Goal: Task Accomplishment & Management: Manage account settings

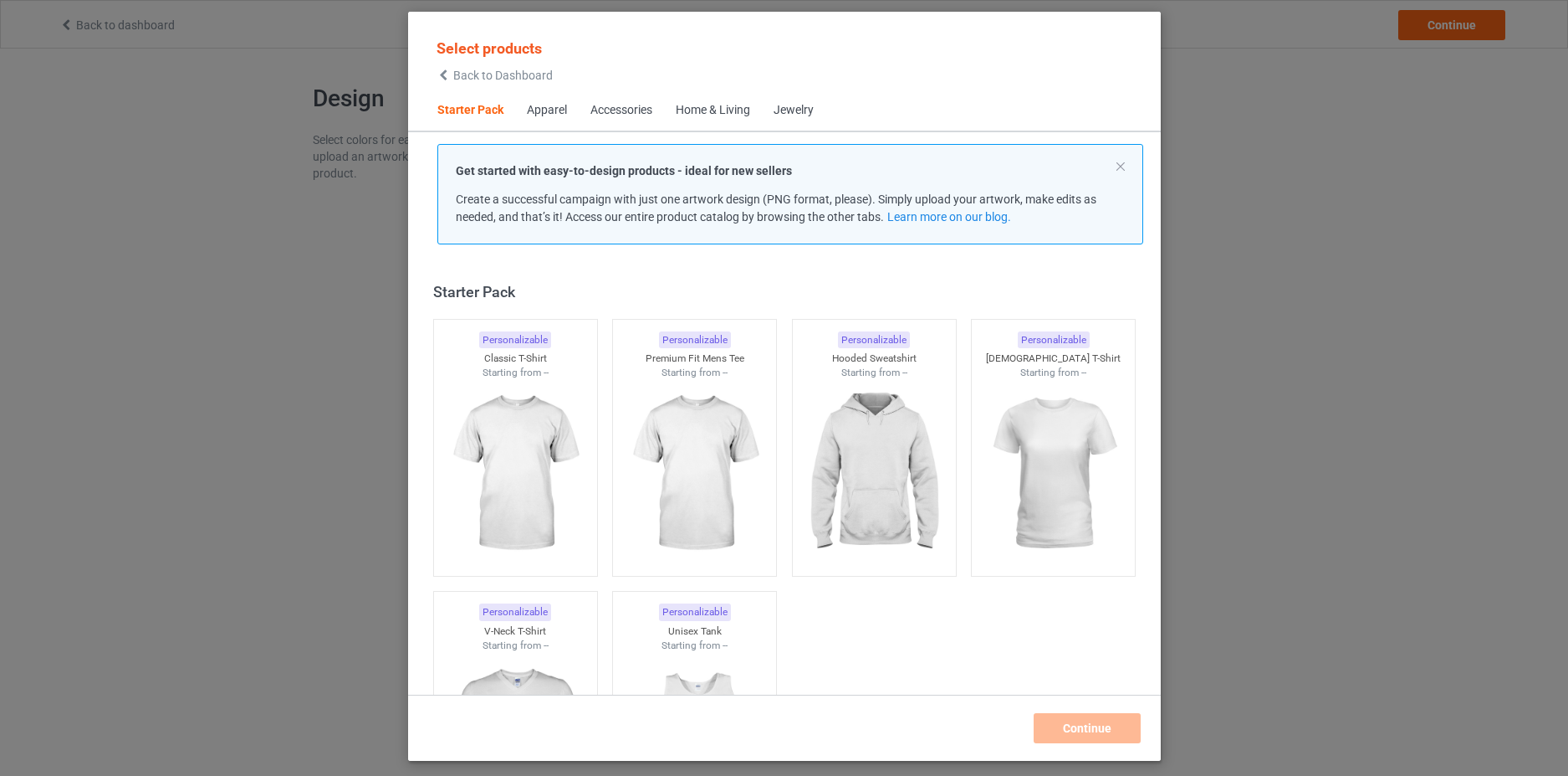
scroll to position [21, 0]
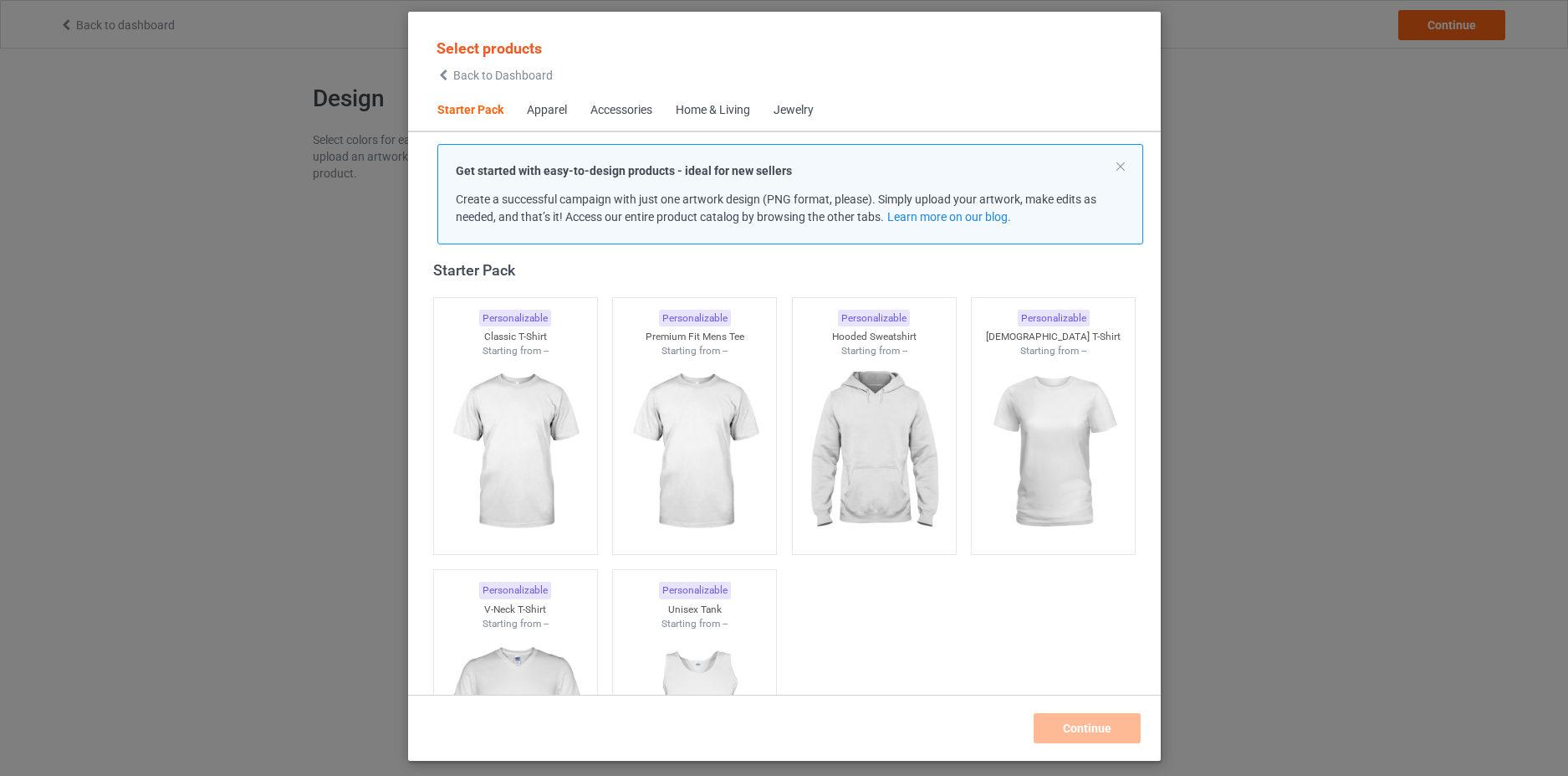
click at [544, 120] on span "Apparel" at bounding box center [547, 110] width 64 height 40
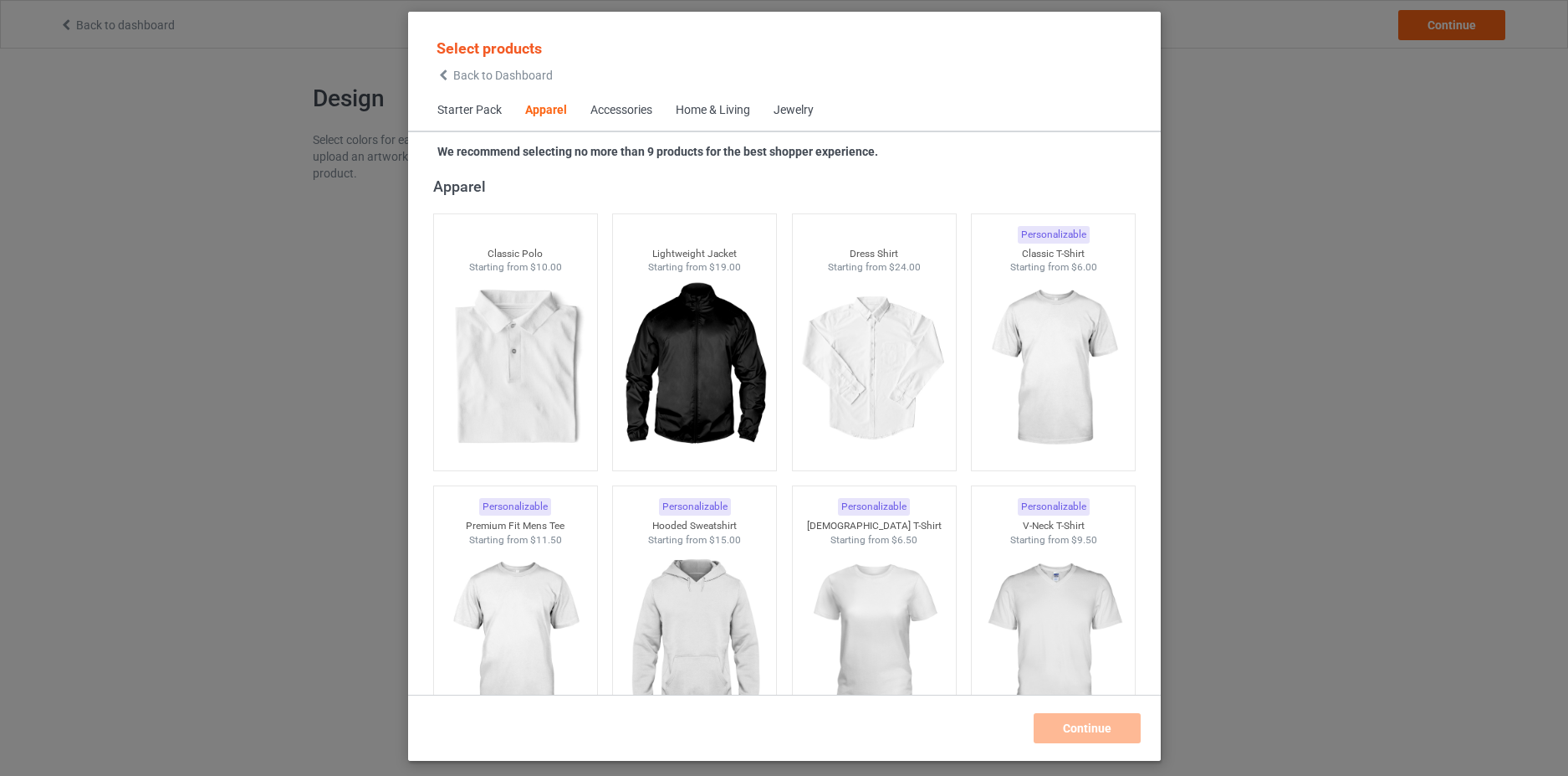
click at [445, 115] on span "Starter Pack" at bounding box center [470, 110] width 88 height 40
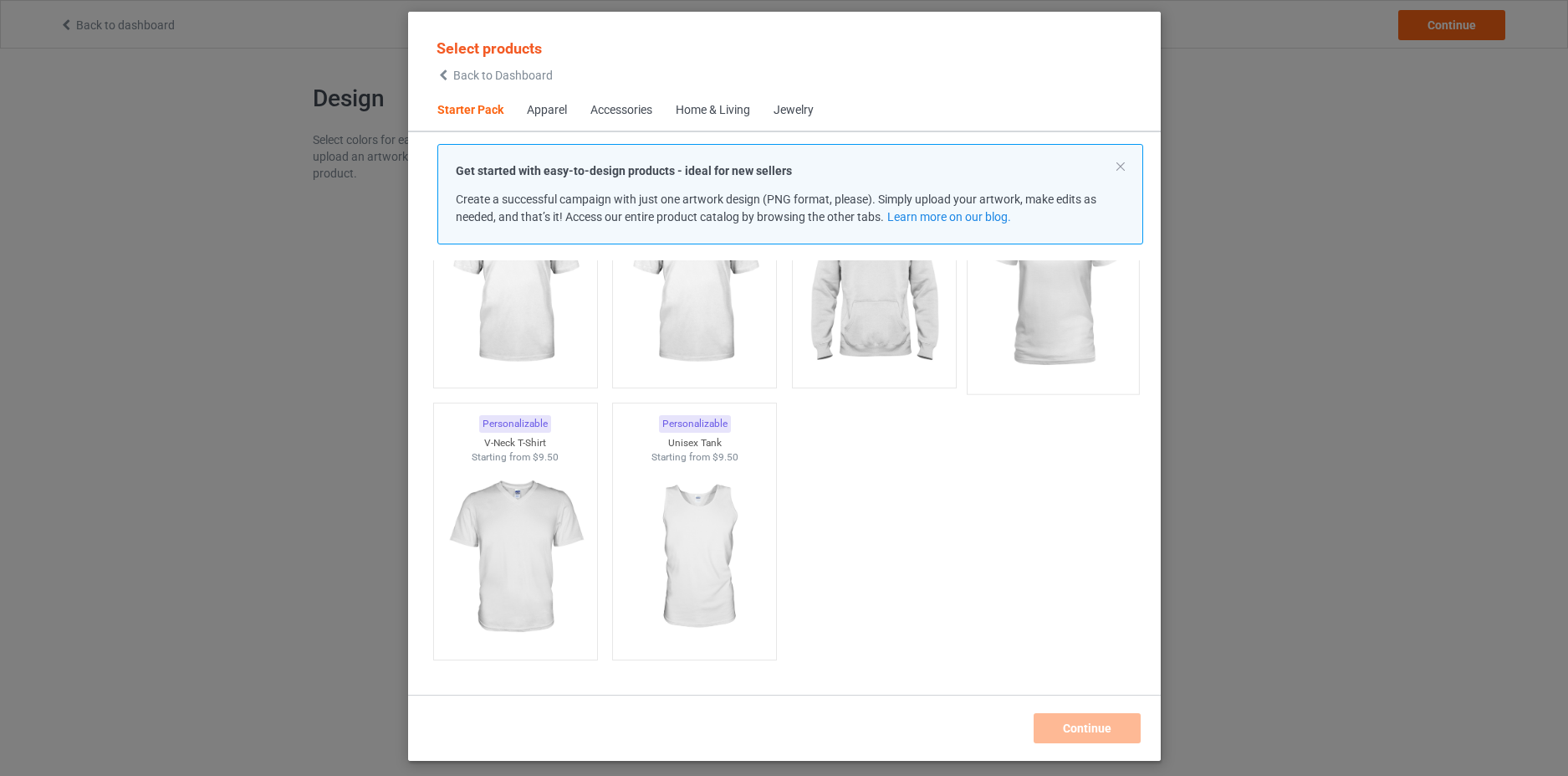
scroll to position [21, 0]
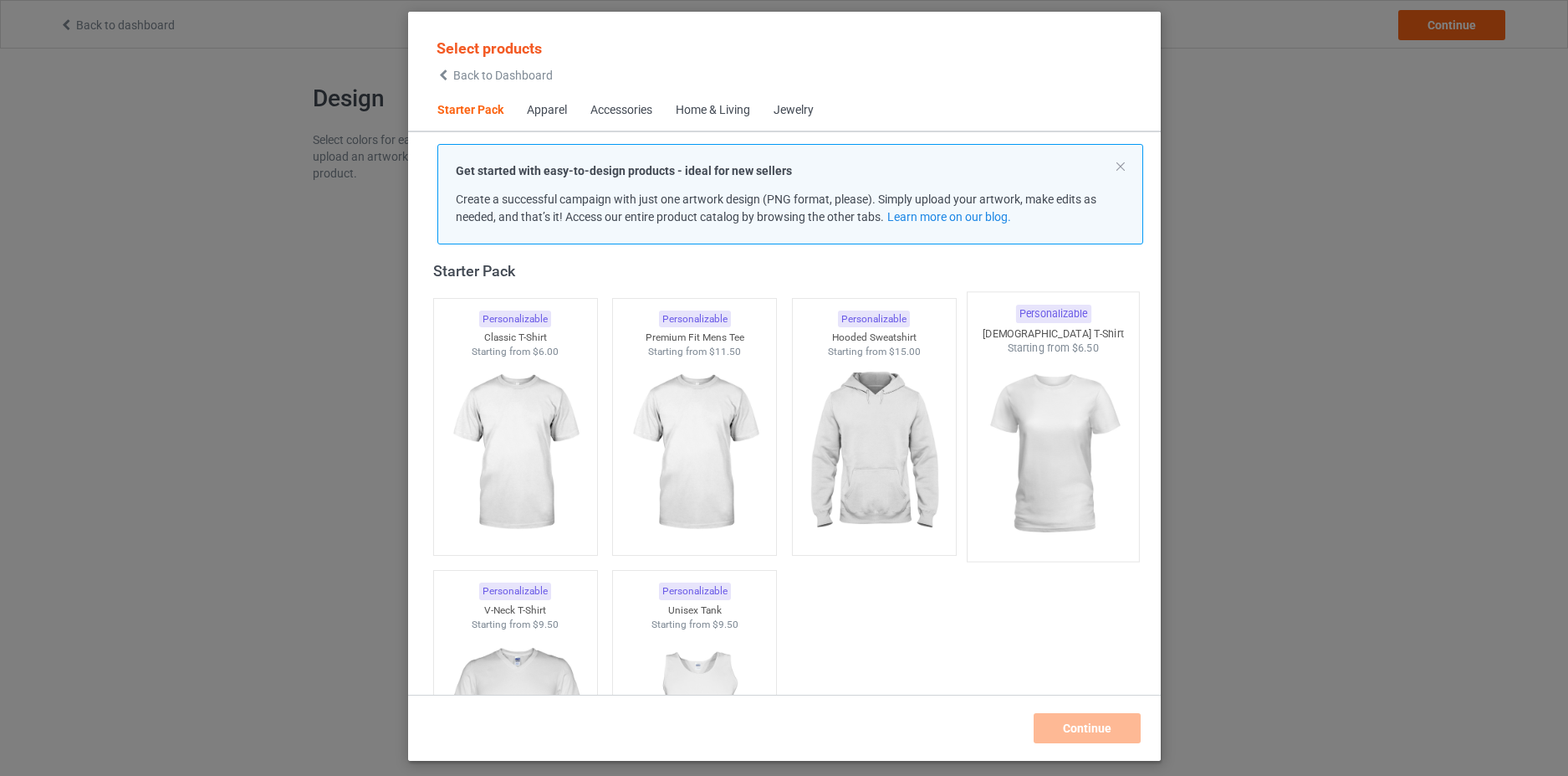
click at [1064, 453] on img at bounding box center [1053, 454] width 157 height 197
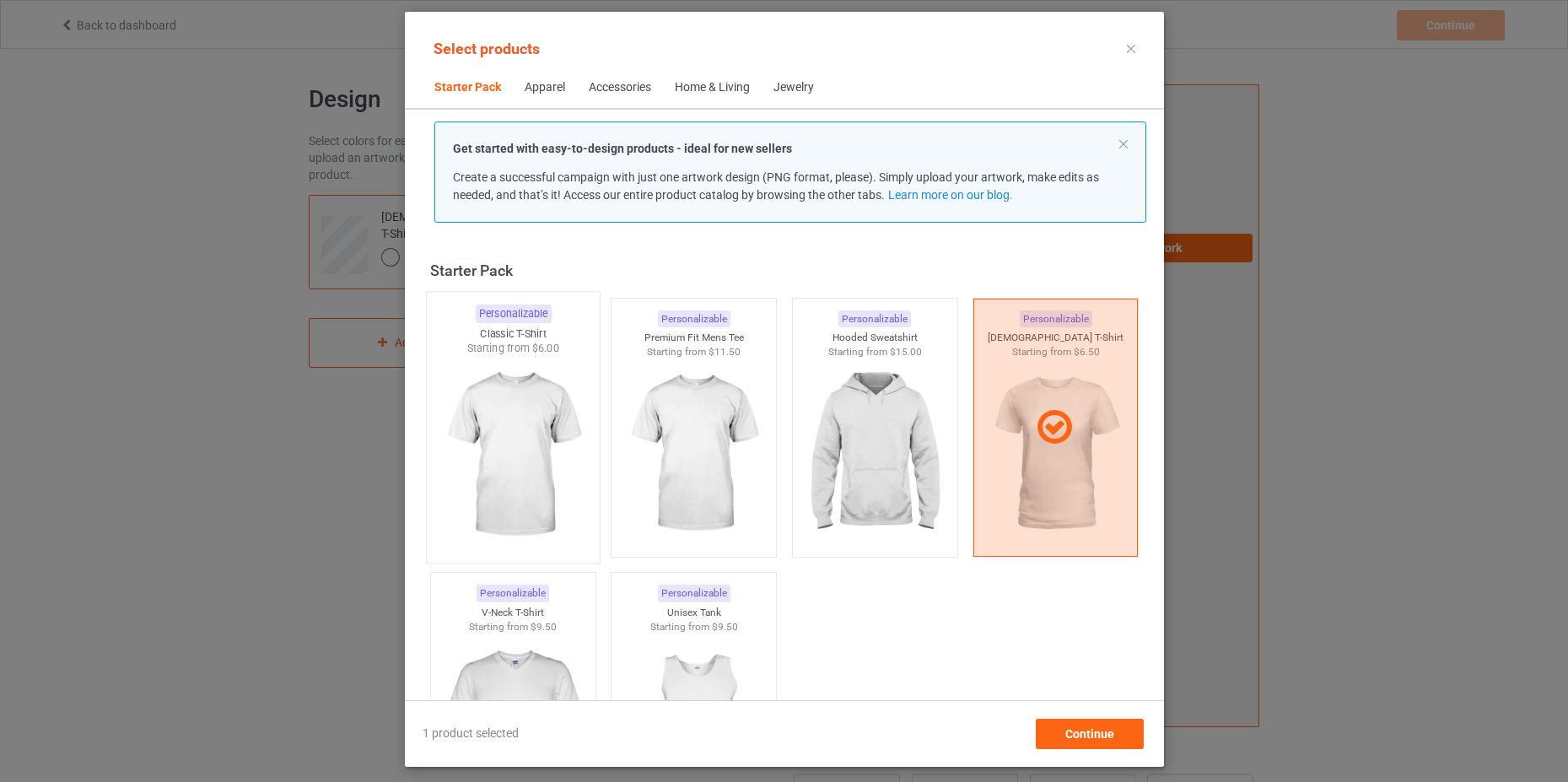
click at [516, 431] on img at bounding box center [513, 455] width 159 height 198
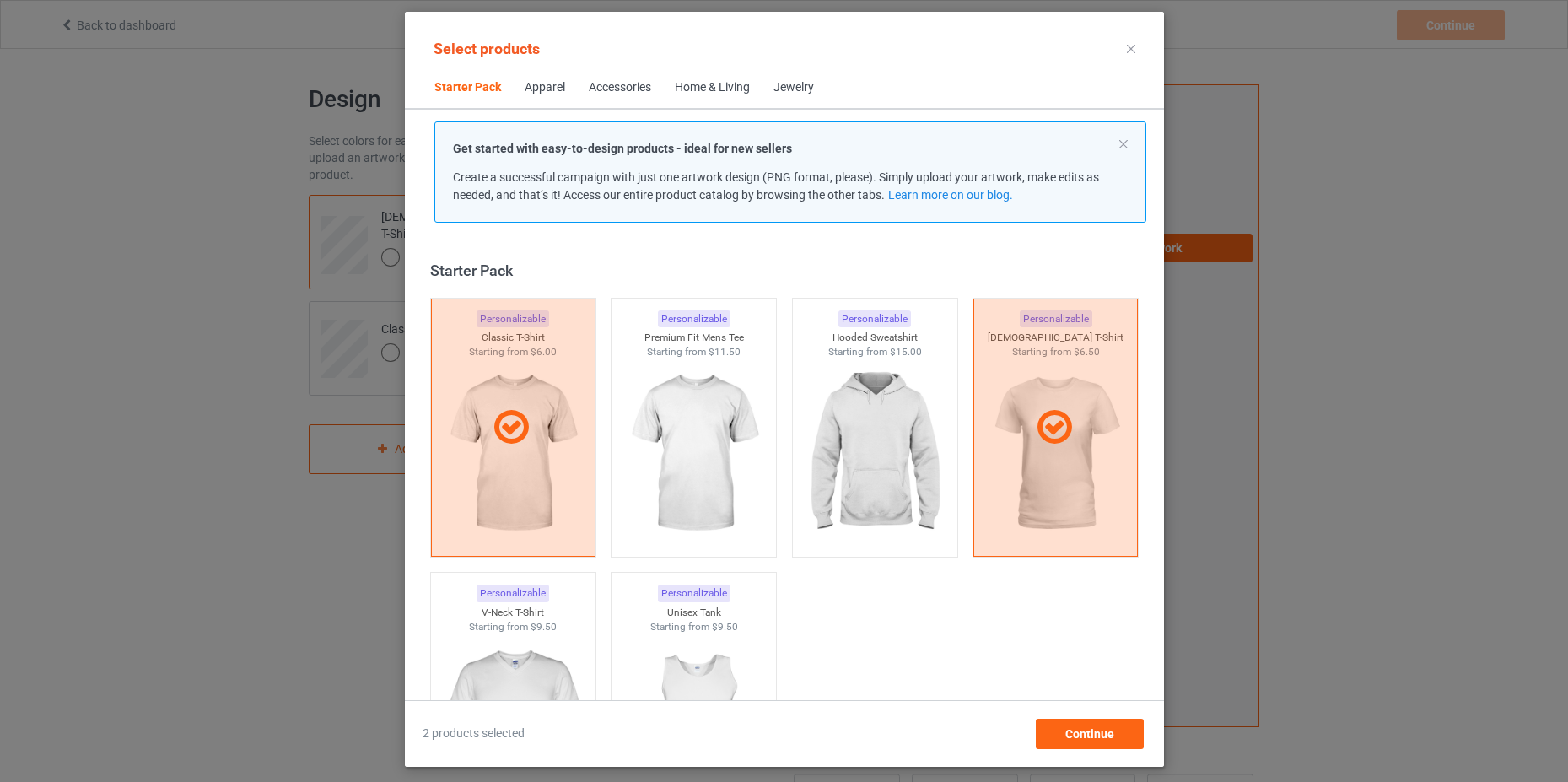
scroll to position [85, 0]
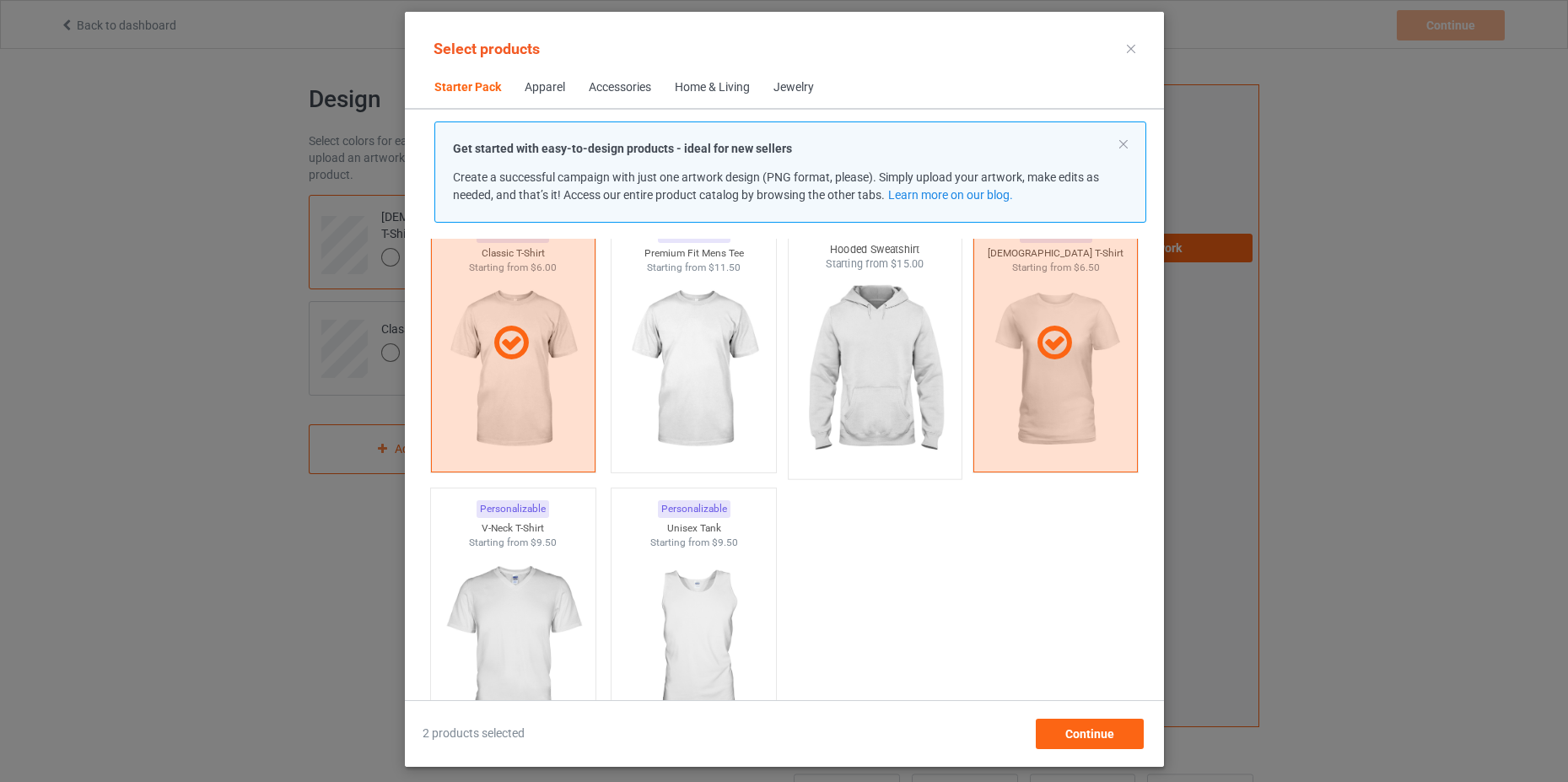
click at [893, 330] on img at bounding box center [875, 371] width 159 height 198
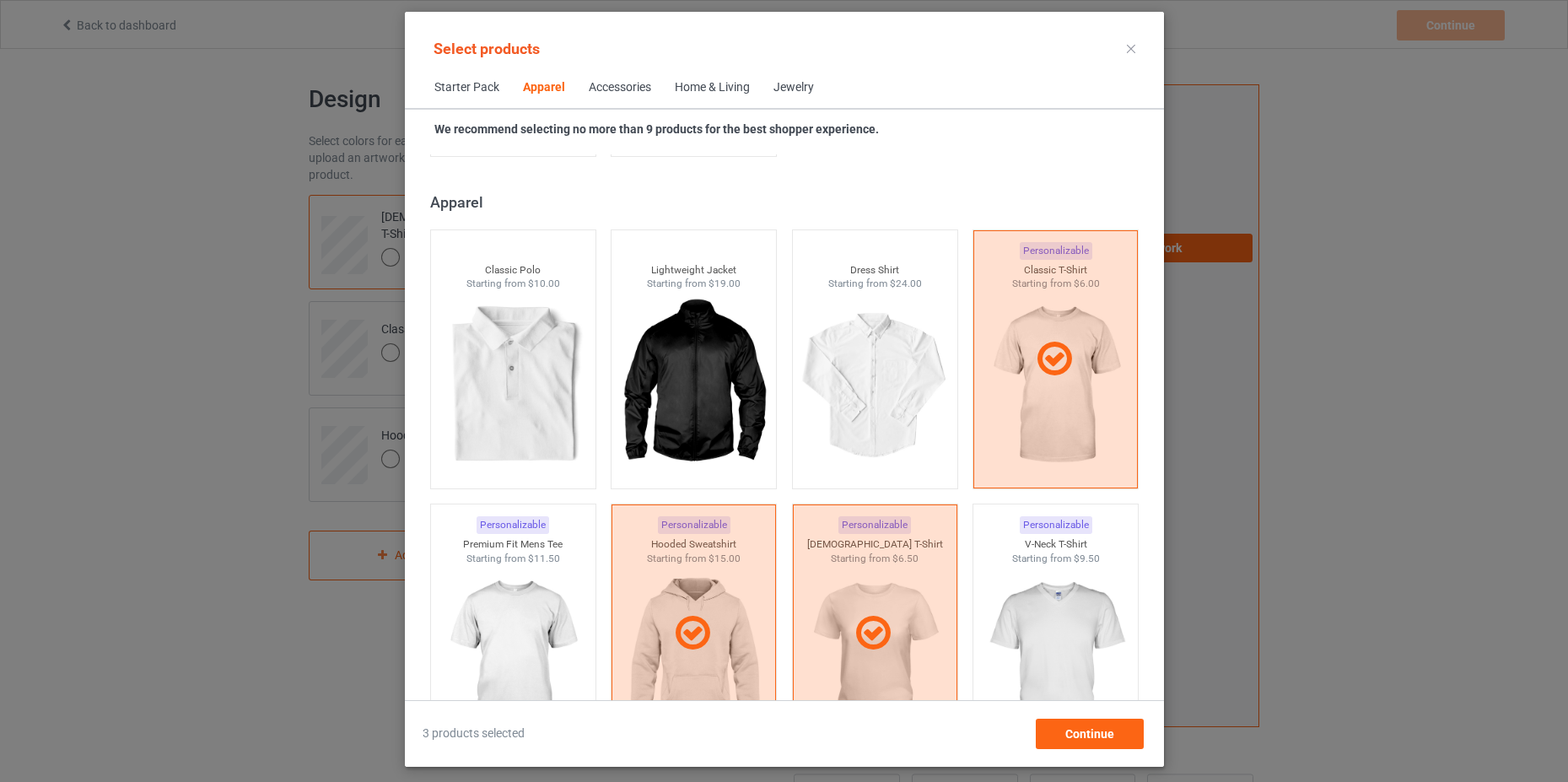
scroll to position [843, 0]
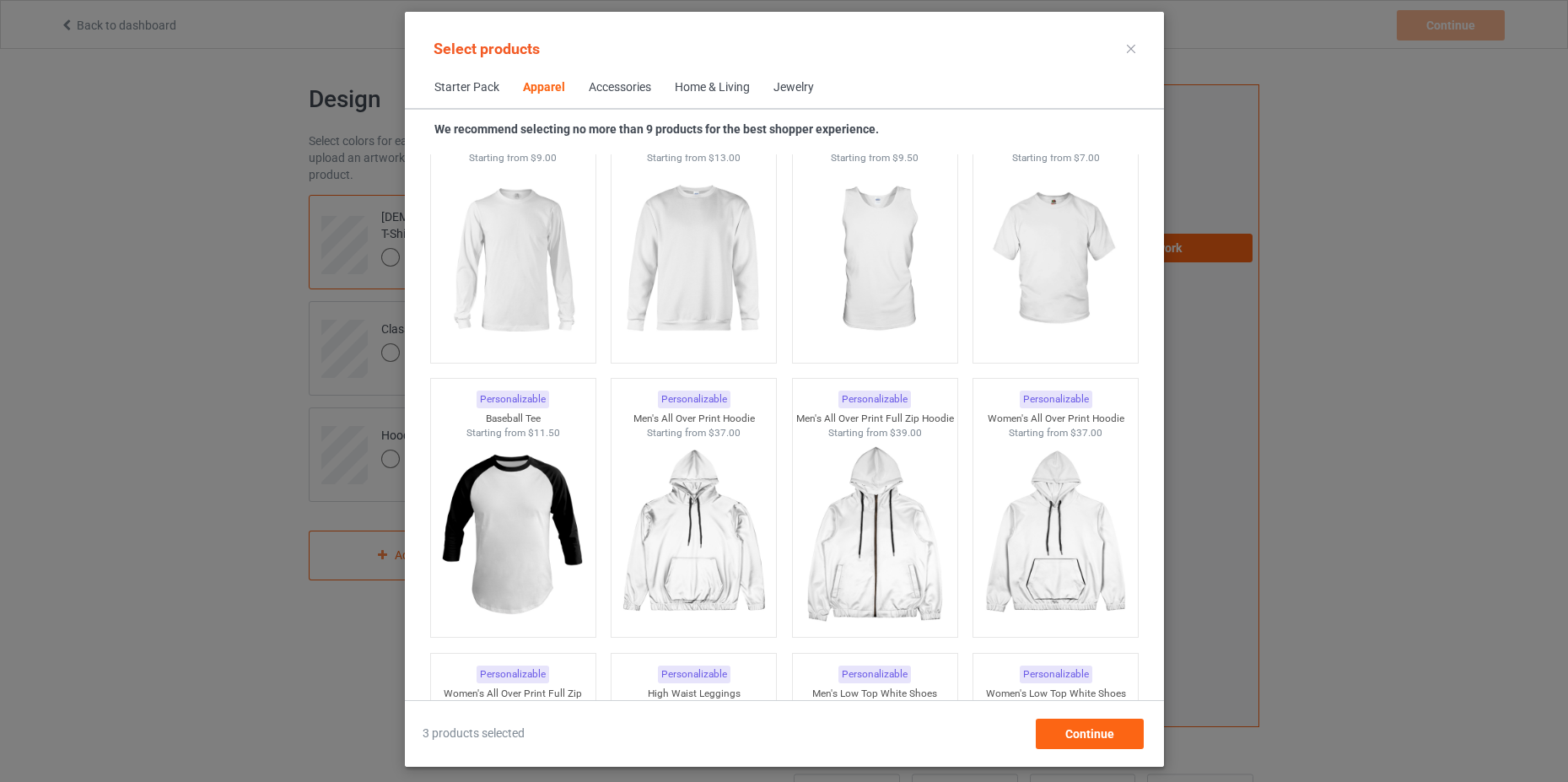
scroll to position [1097, 0]
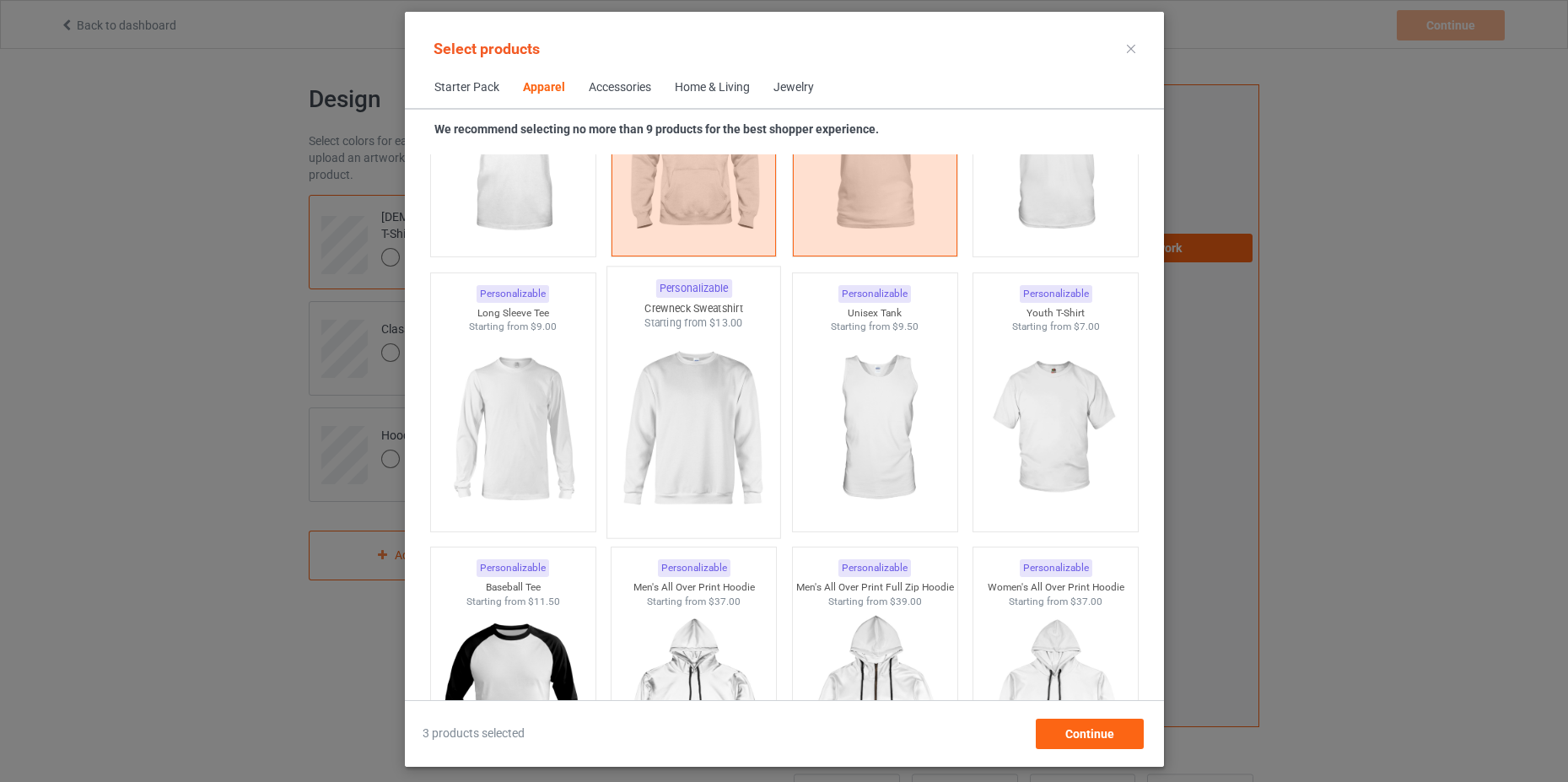
click at [681, 417] on img at bounding box center [693, 430] width 159 height 198
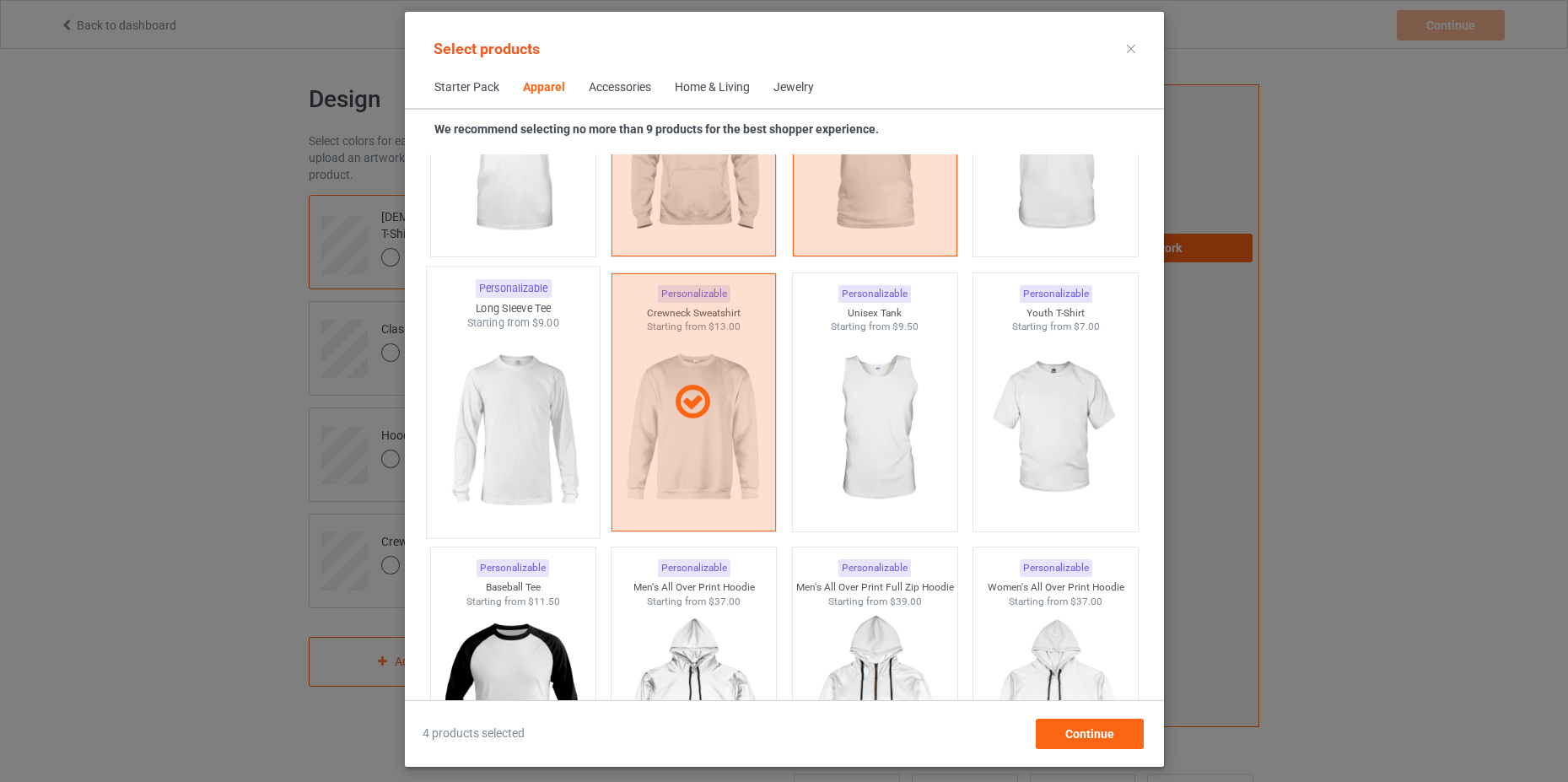
click at [542, 425] on img at bounding box center [513, 430] width 159 height 198
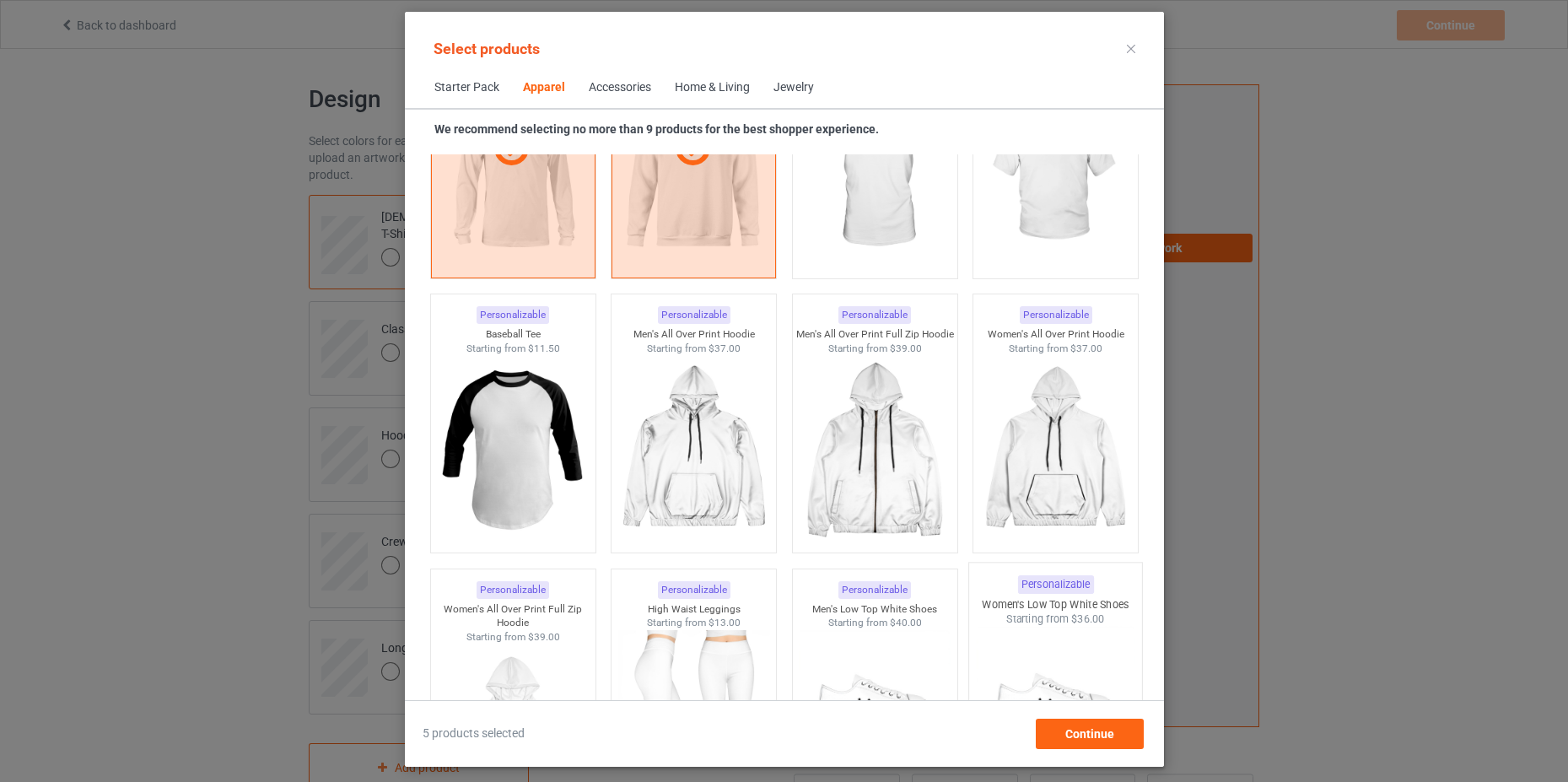
scroll to position [1518, 0]
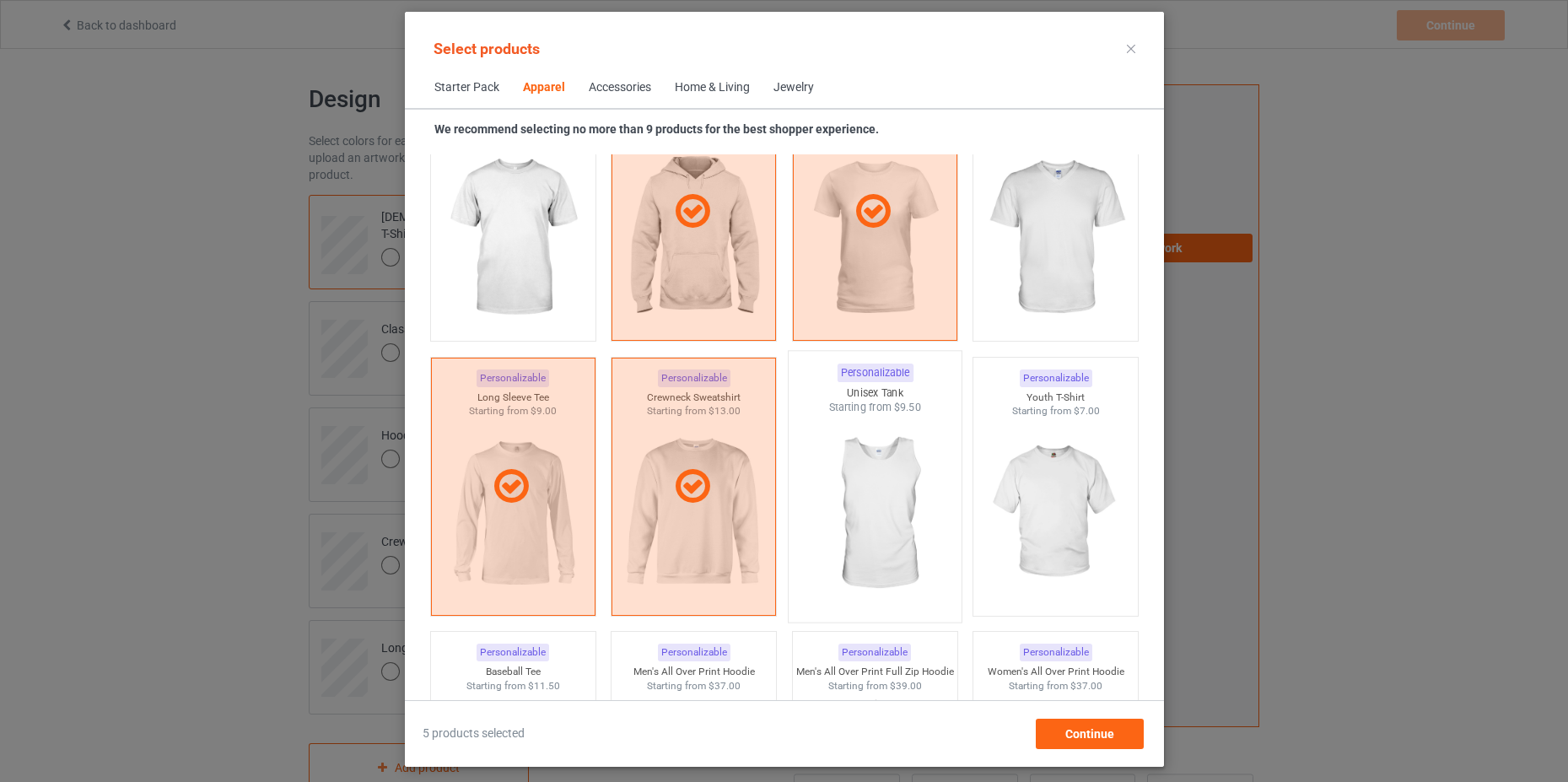
scroll to position [1097, 0]
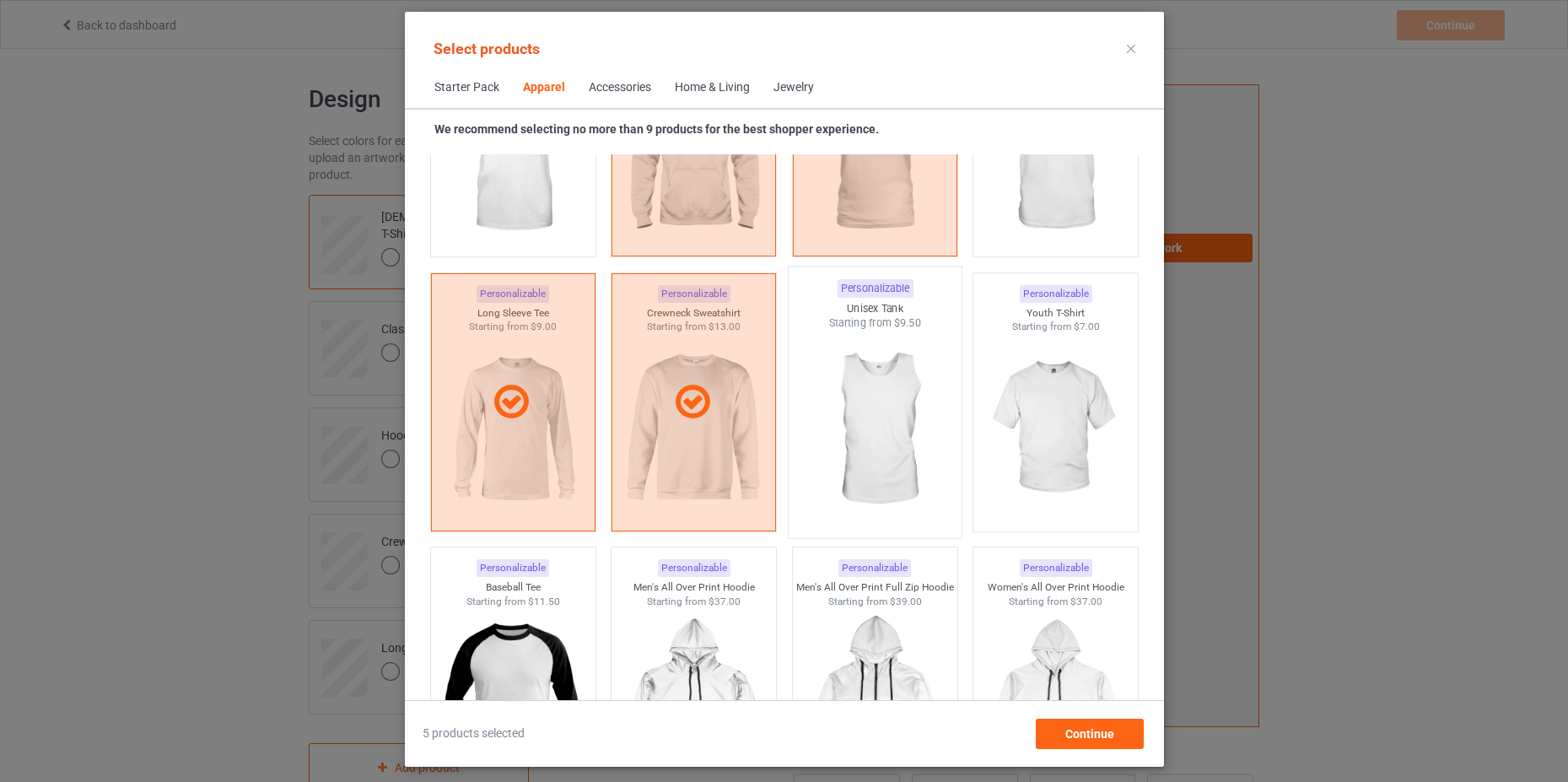
click at [889, 434] on img at bounding box center [875, 430] width 159 height 198
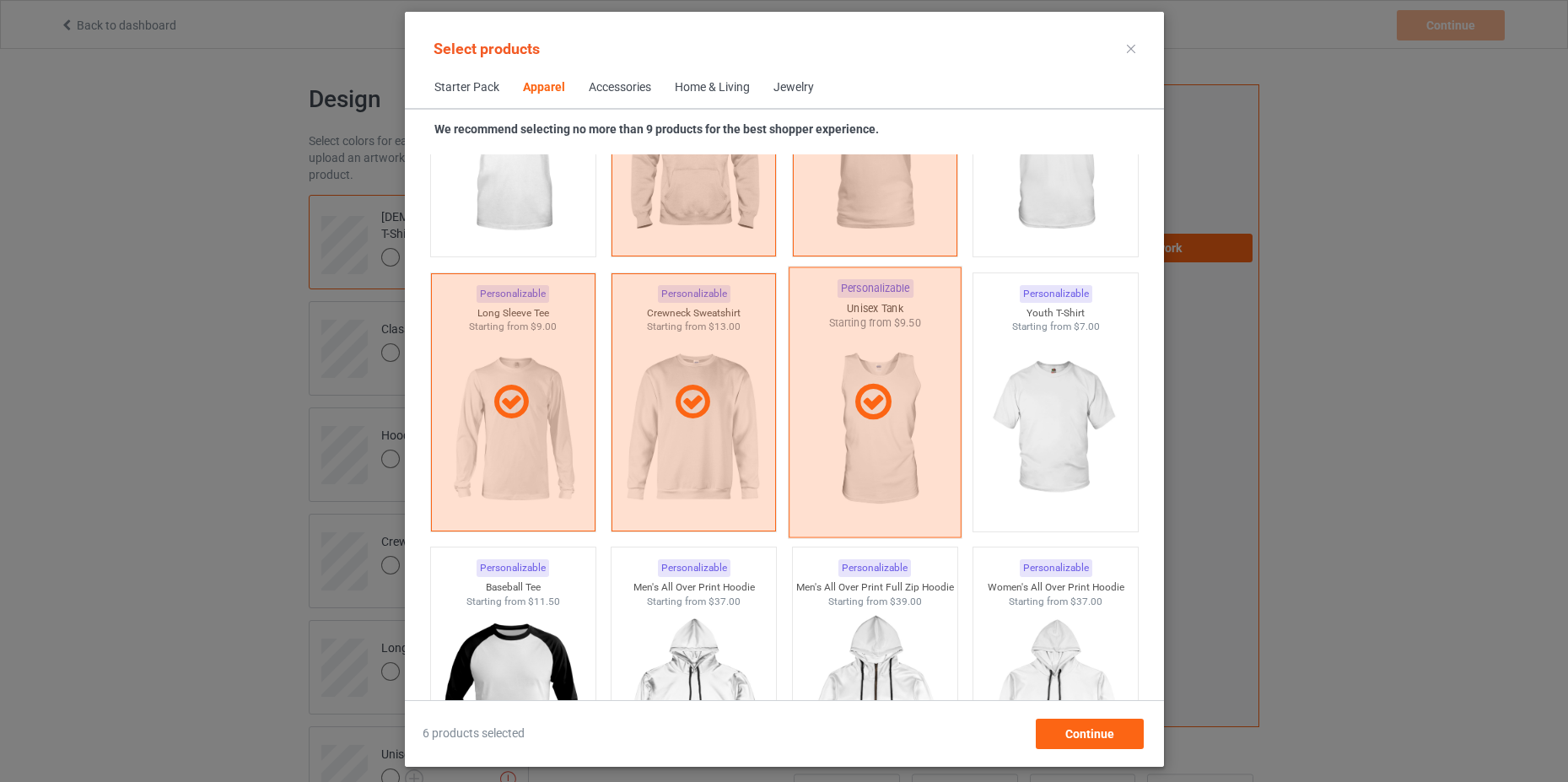
click at [852, 420] on icon at bounding box center [872, 402] width 50 height 42
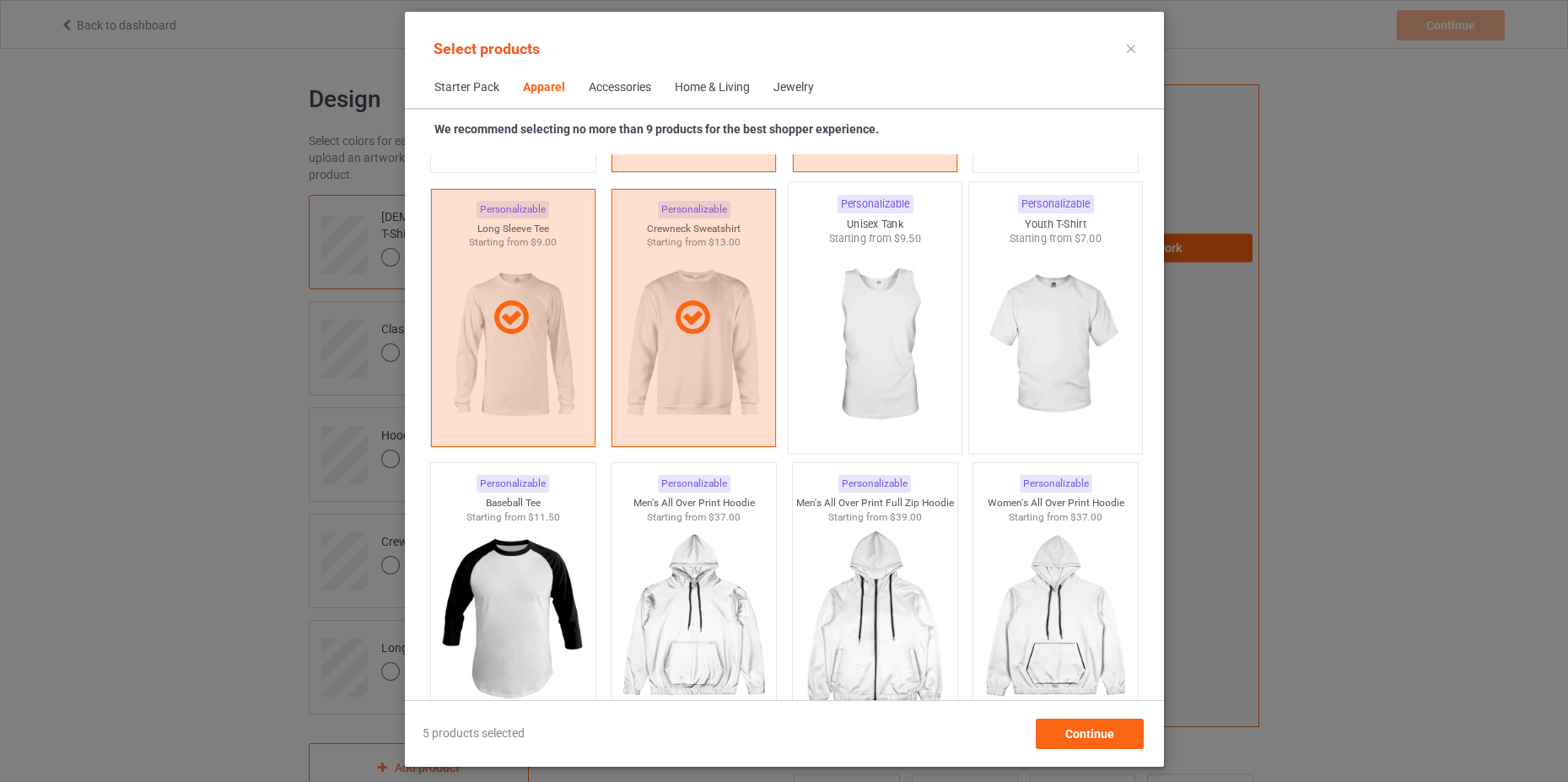
scroll to position [1265, 0]
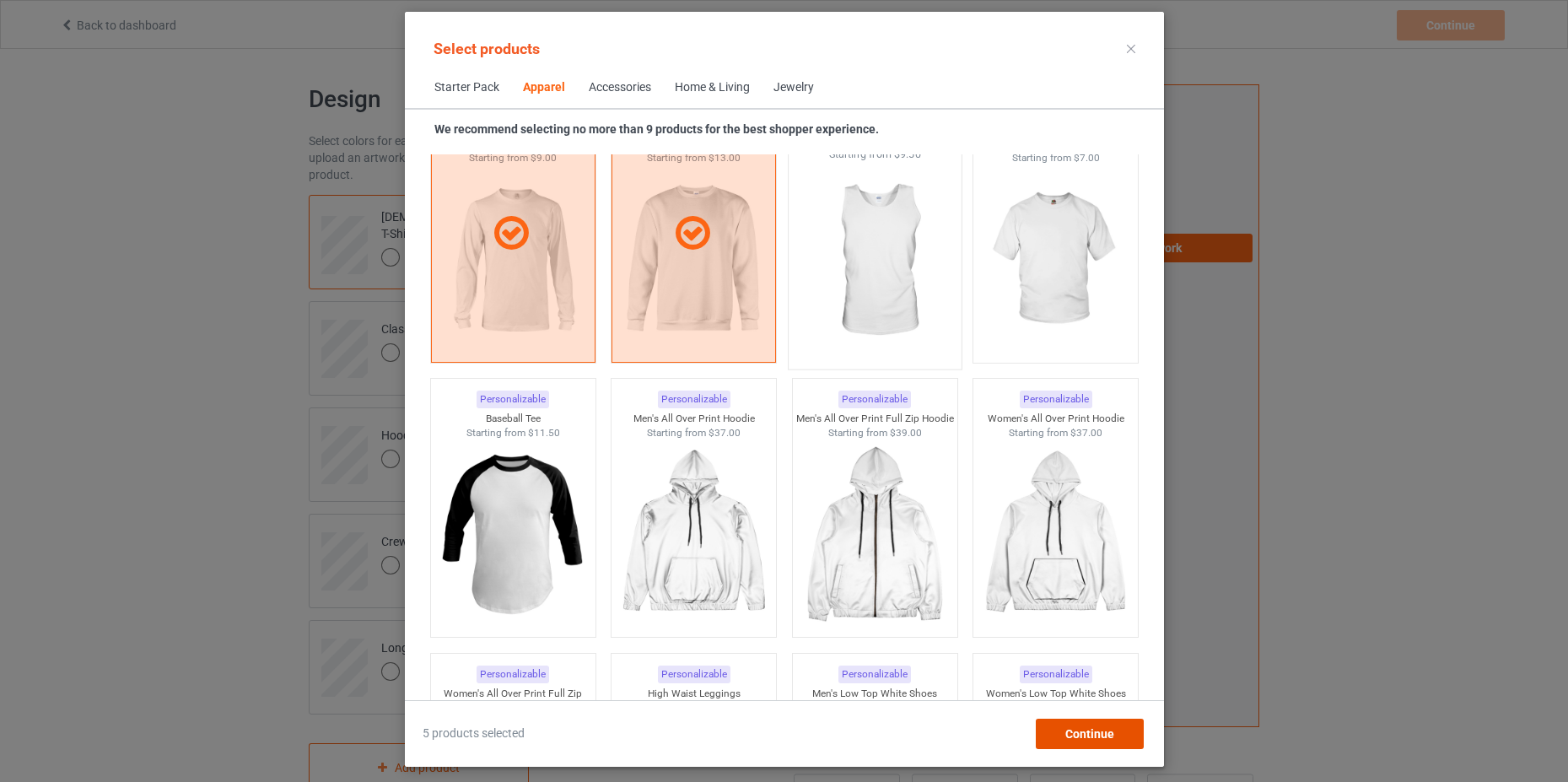
click at [1091, 741] on div "Continue" at bounding box center [1088, 734] width 108 height 31
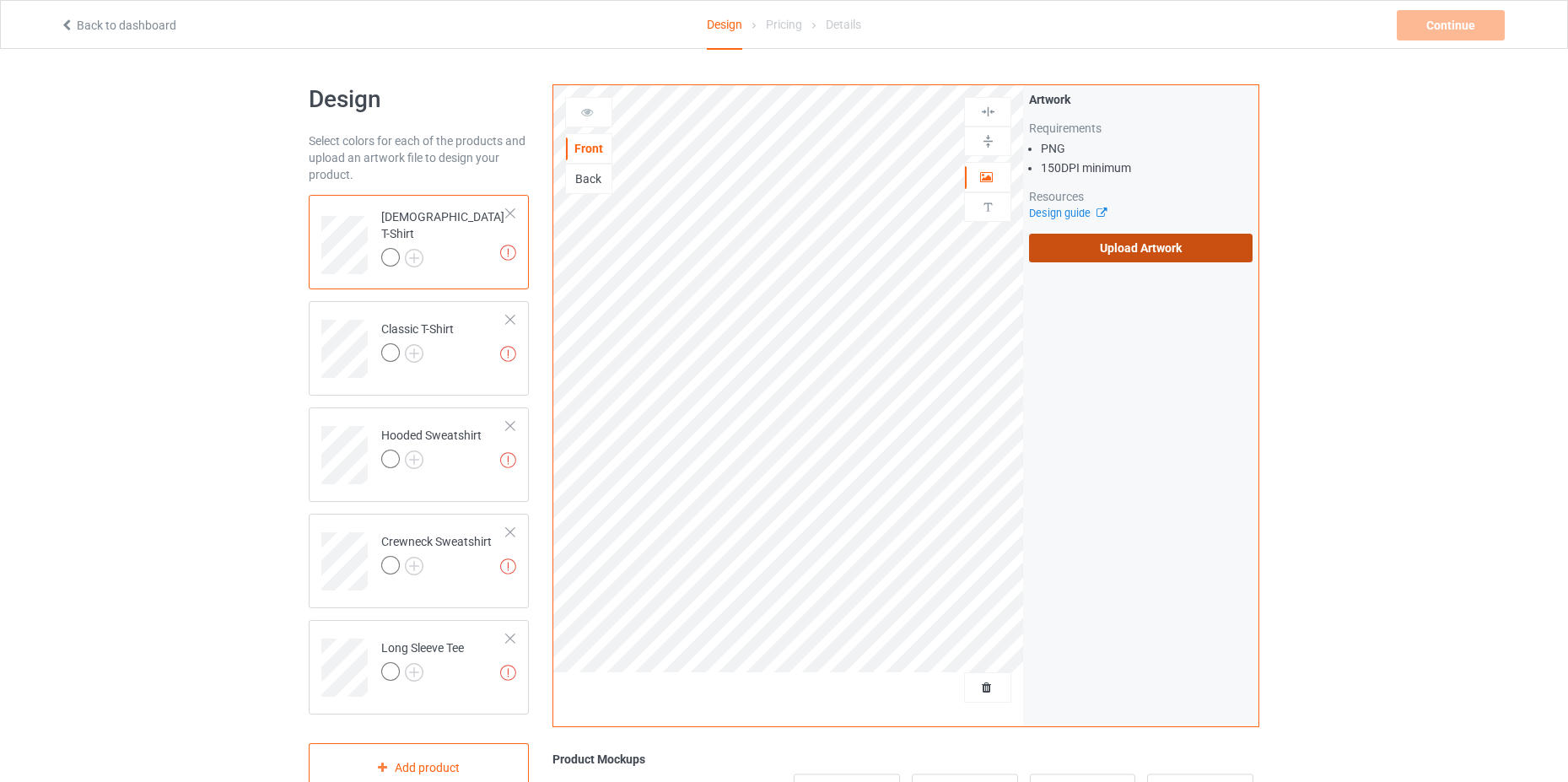
click at [1164, 253] on label "Upload Artwork" at bounding box center [1141, 248] width 224 height 29
click at [0, 0] on input "Upload Artwork" at bounding box center [0, 0] width 0 height 0
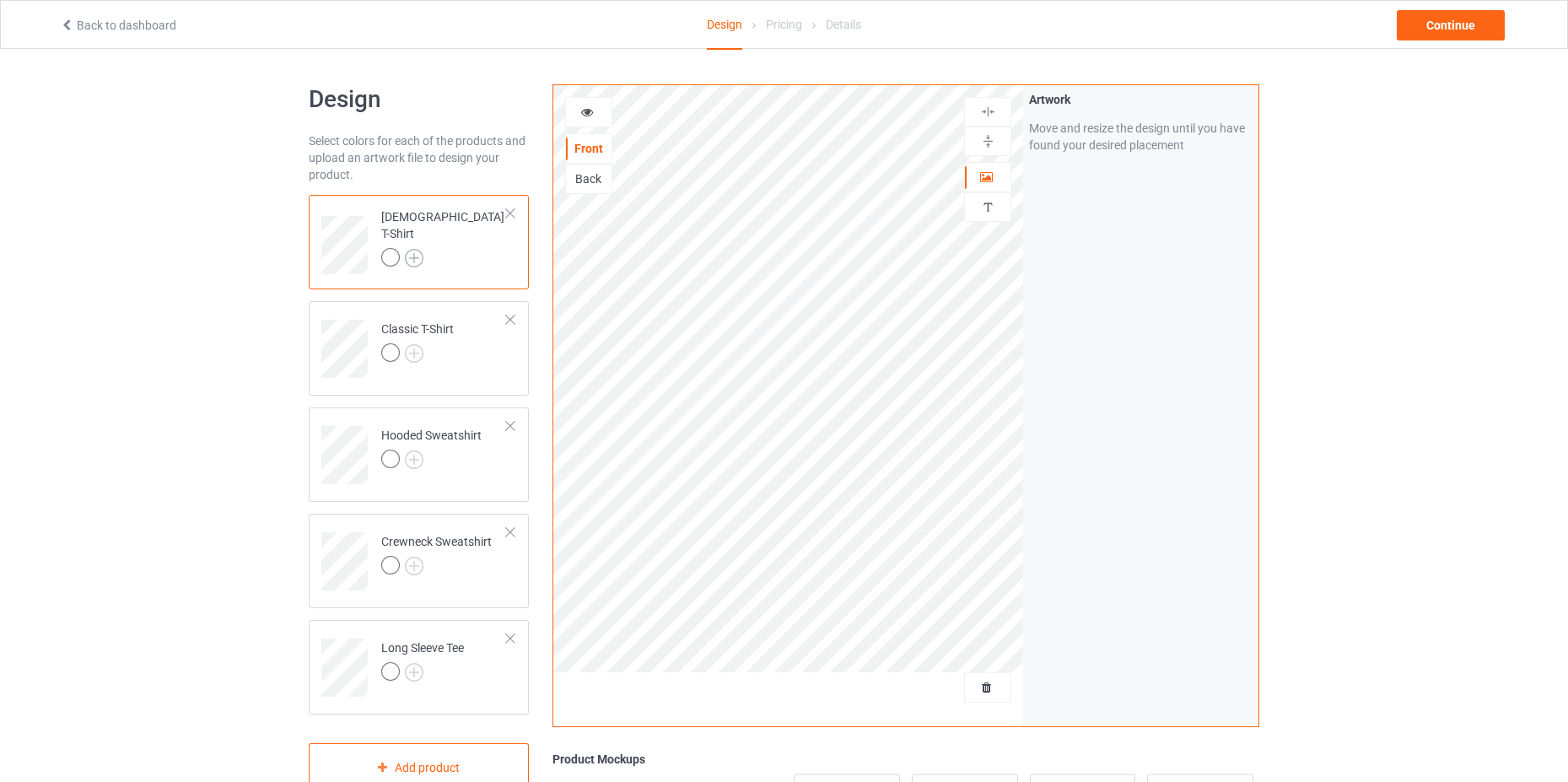
click at [418, 249] on img at bounding box center [414, 258] width 19 height 19
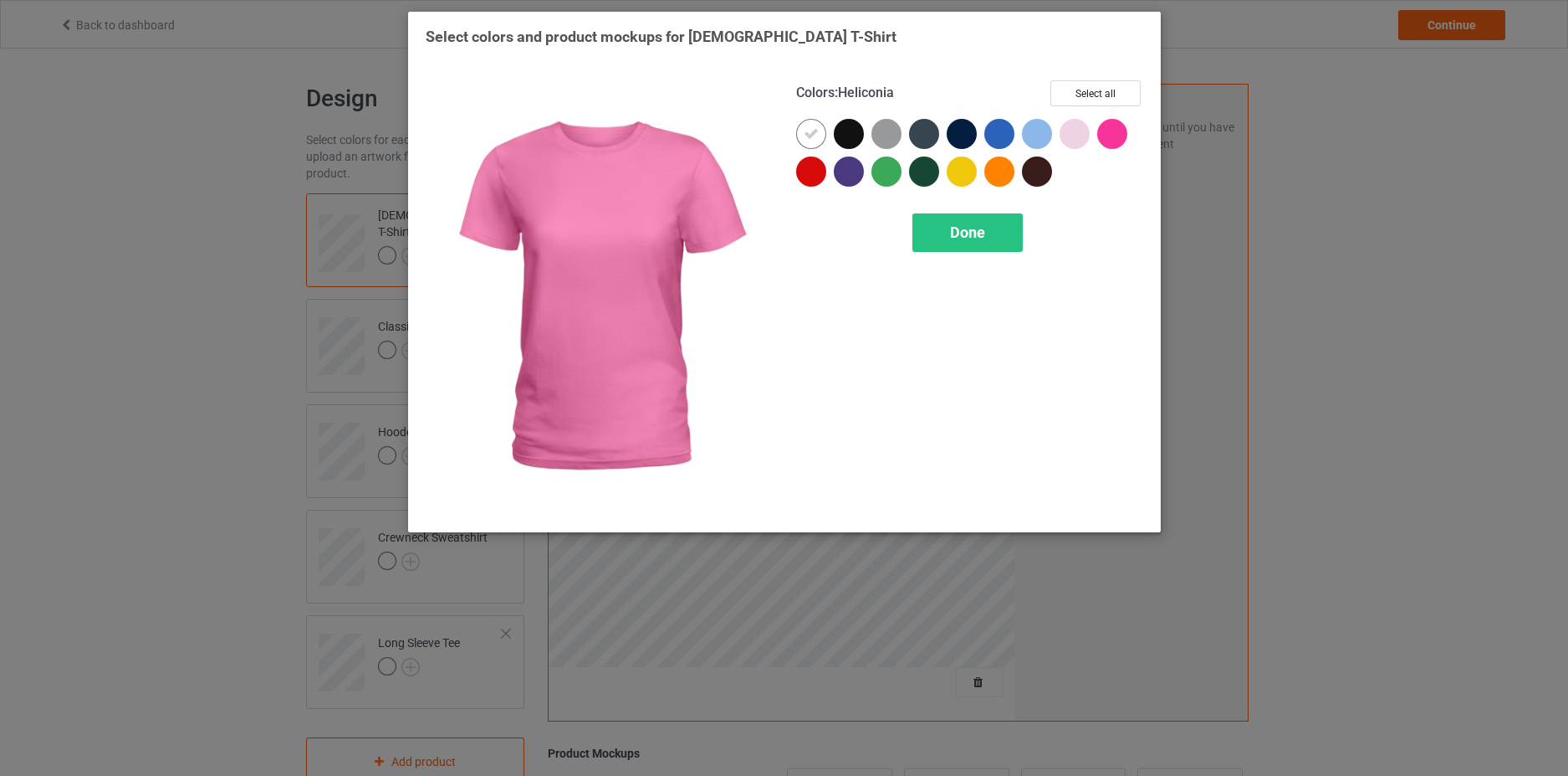
click at [1120, 137] on div at bounding box center [1113, 134] width 30 height 30
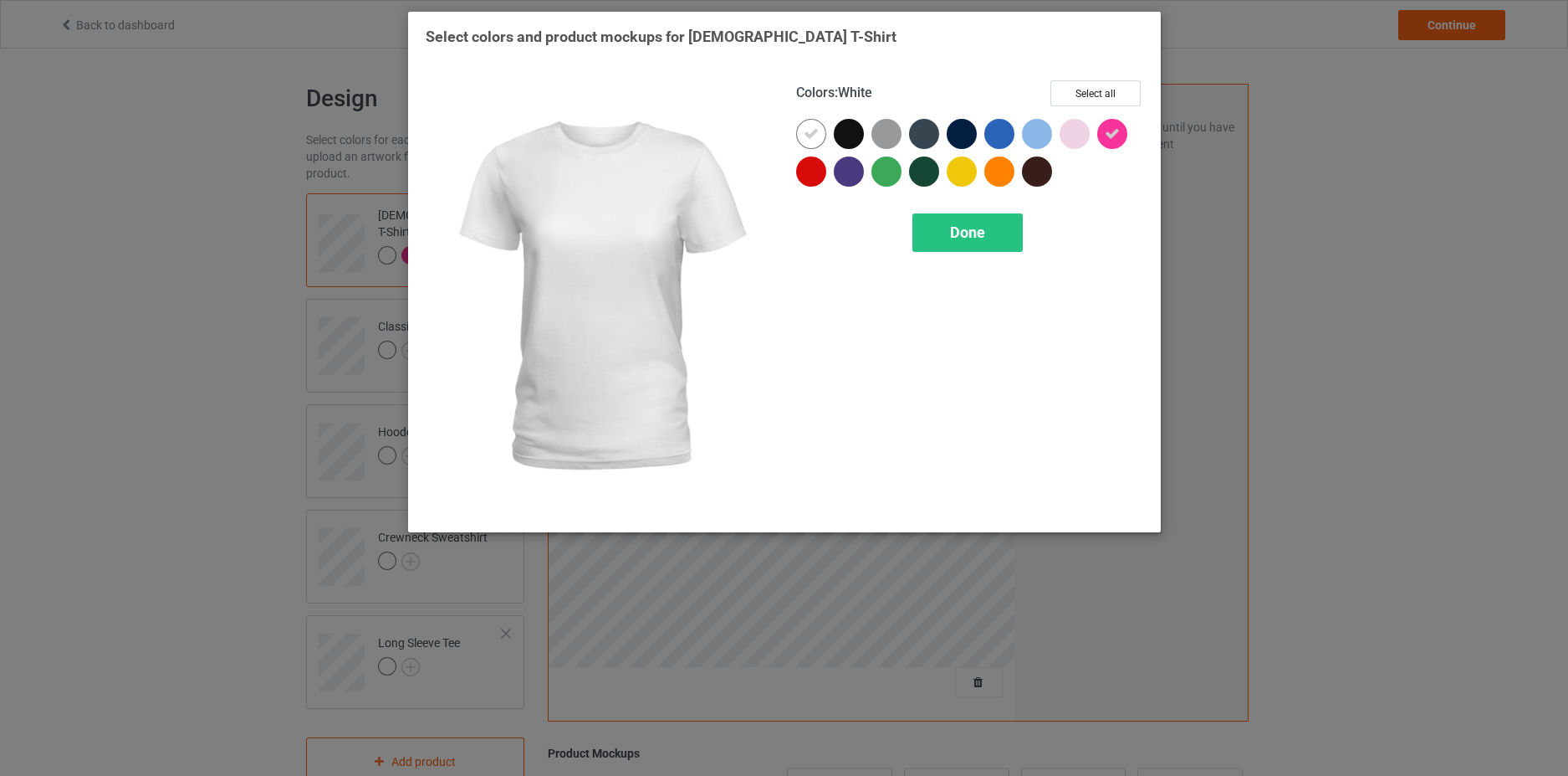
click at [812, 131] on icon at bounding box center [811, 133] width 15 height 15
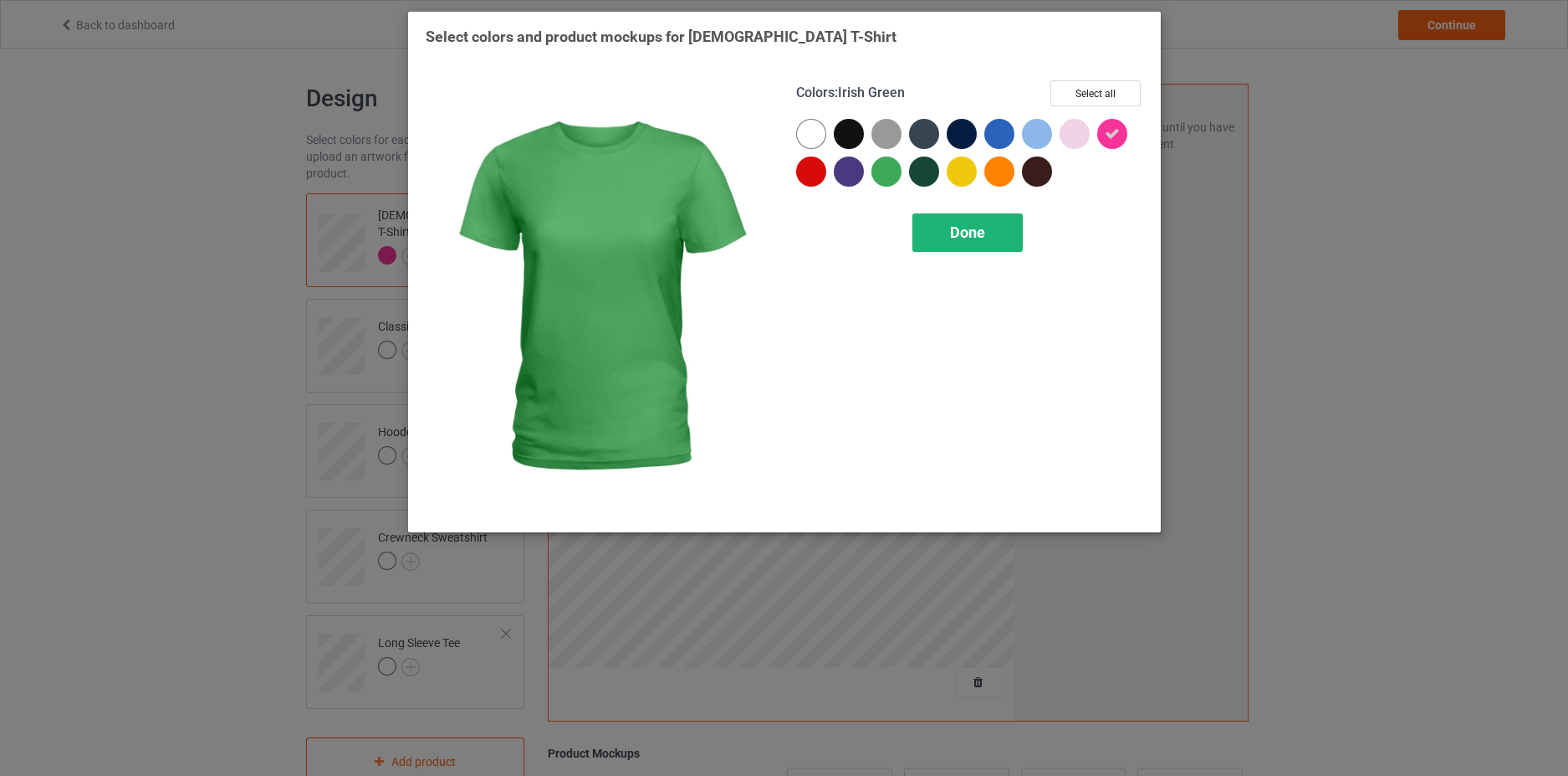
click at [949, 226] on div "Done" at bounding box center [967, 232] width 110 height 38
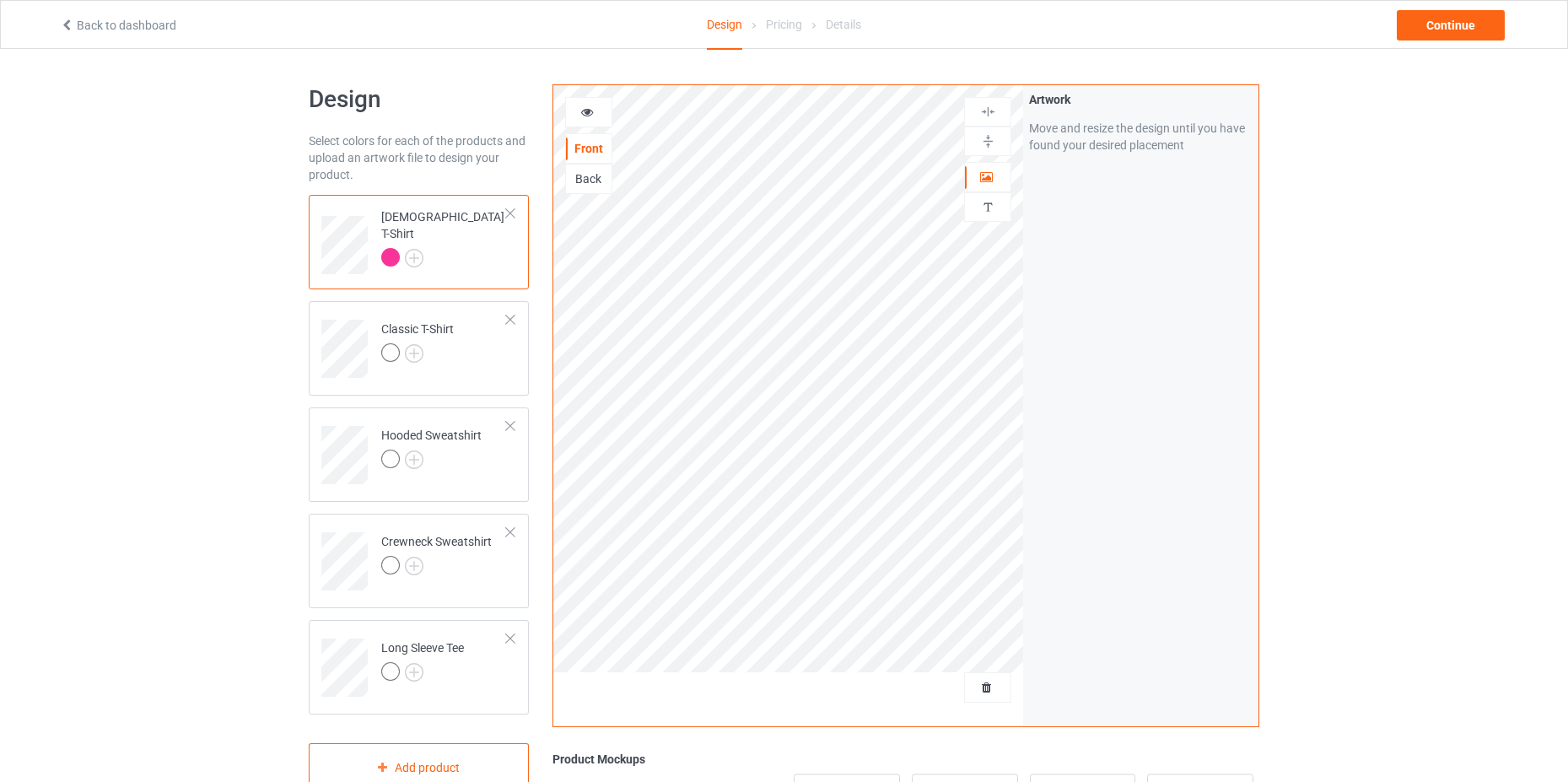
click at [595, 112] on div at bounding box center [589, 112] width 45 height 17
click at [583, 111] on icon at bounding box center [587, 109] width 14 height 12
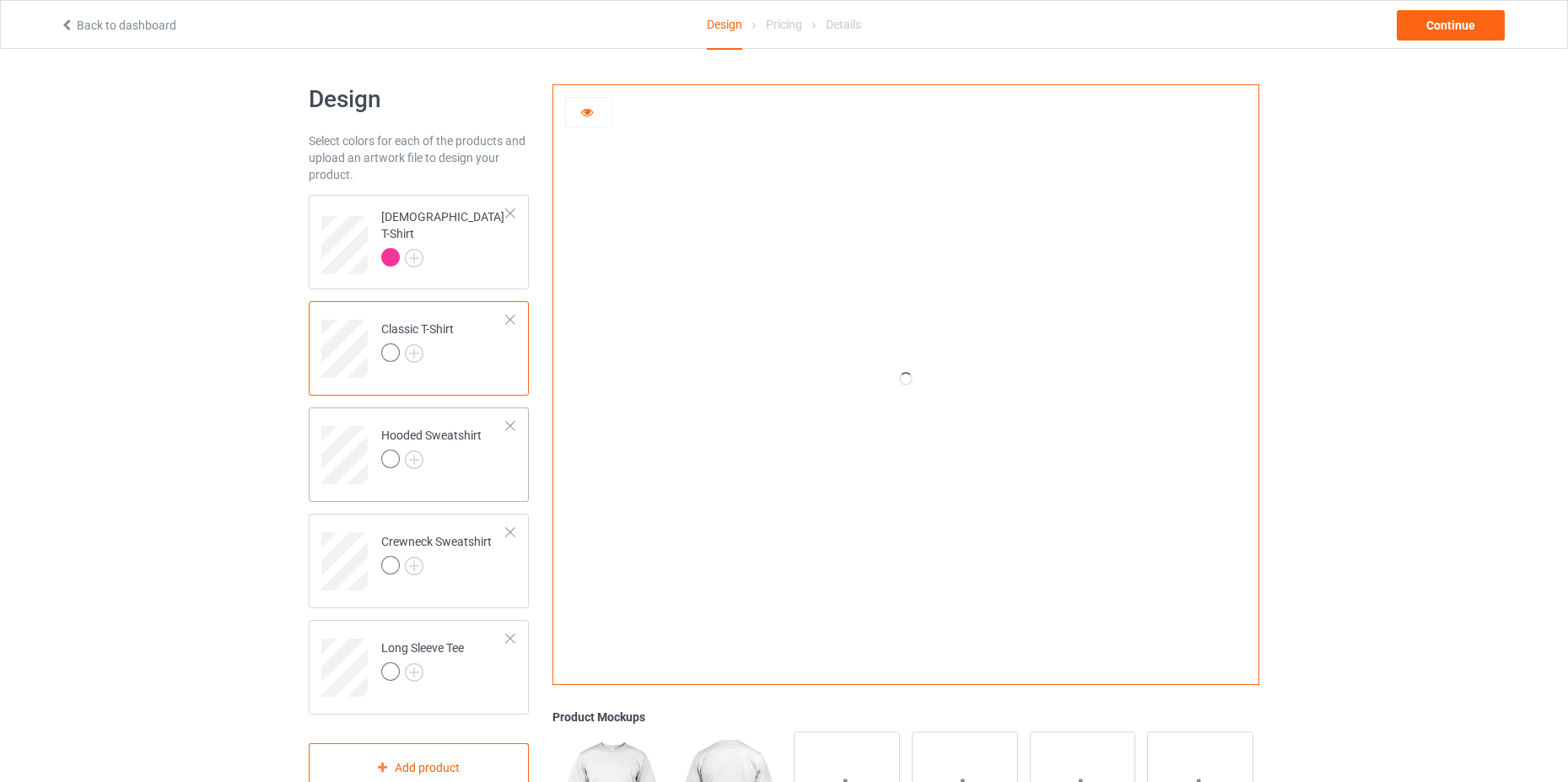
click at [339, 424] on td at bounding box center [346, 449] width 50 height 70
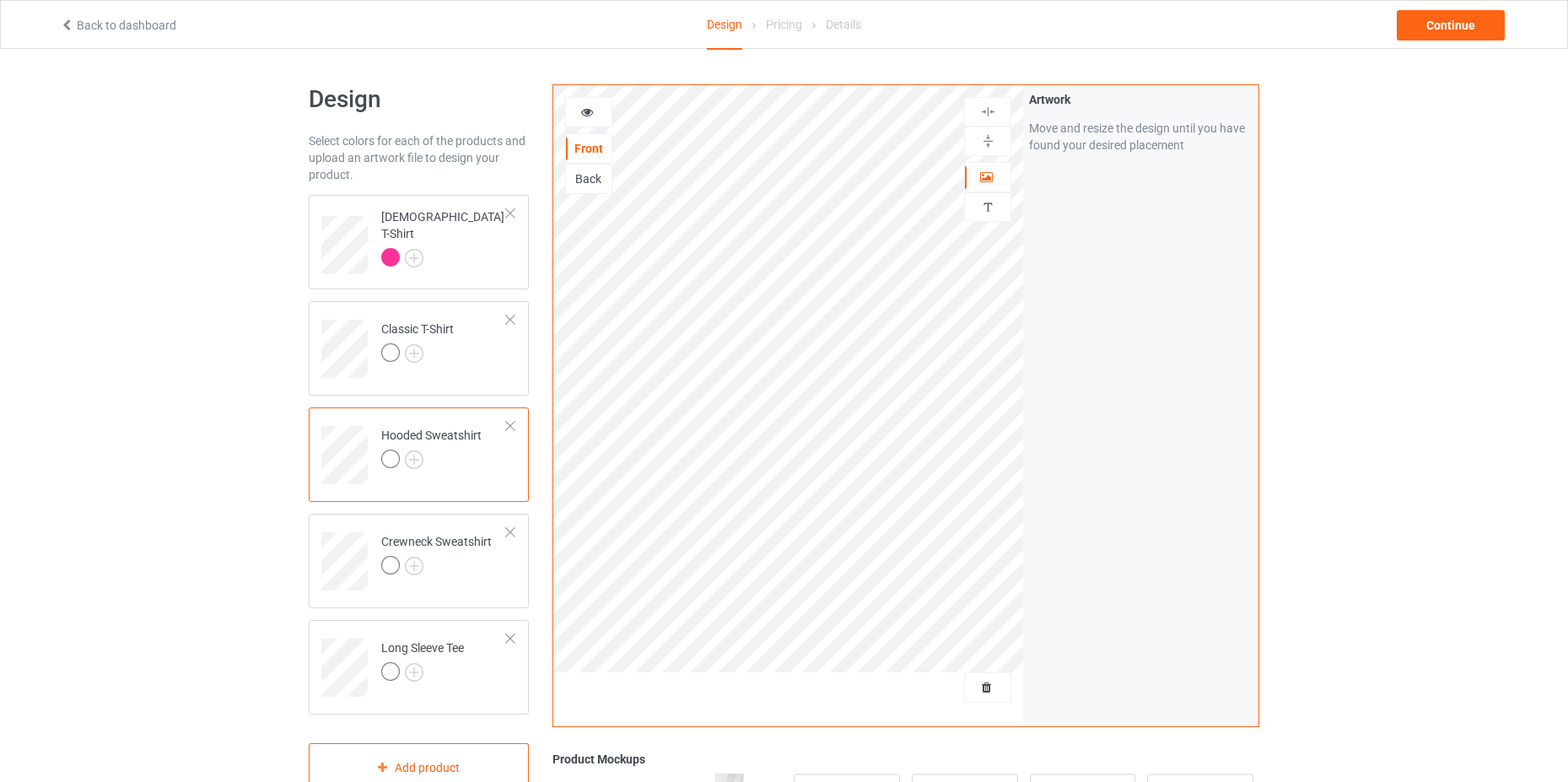
click at [587, 114] on icon at bounding box center [587, 109] width 14 height 12
click at [588, 178] on div "Back" at bounding box center [589, 179] width 45 height 17
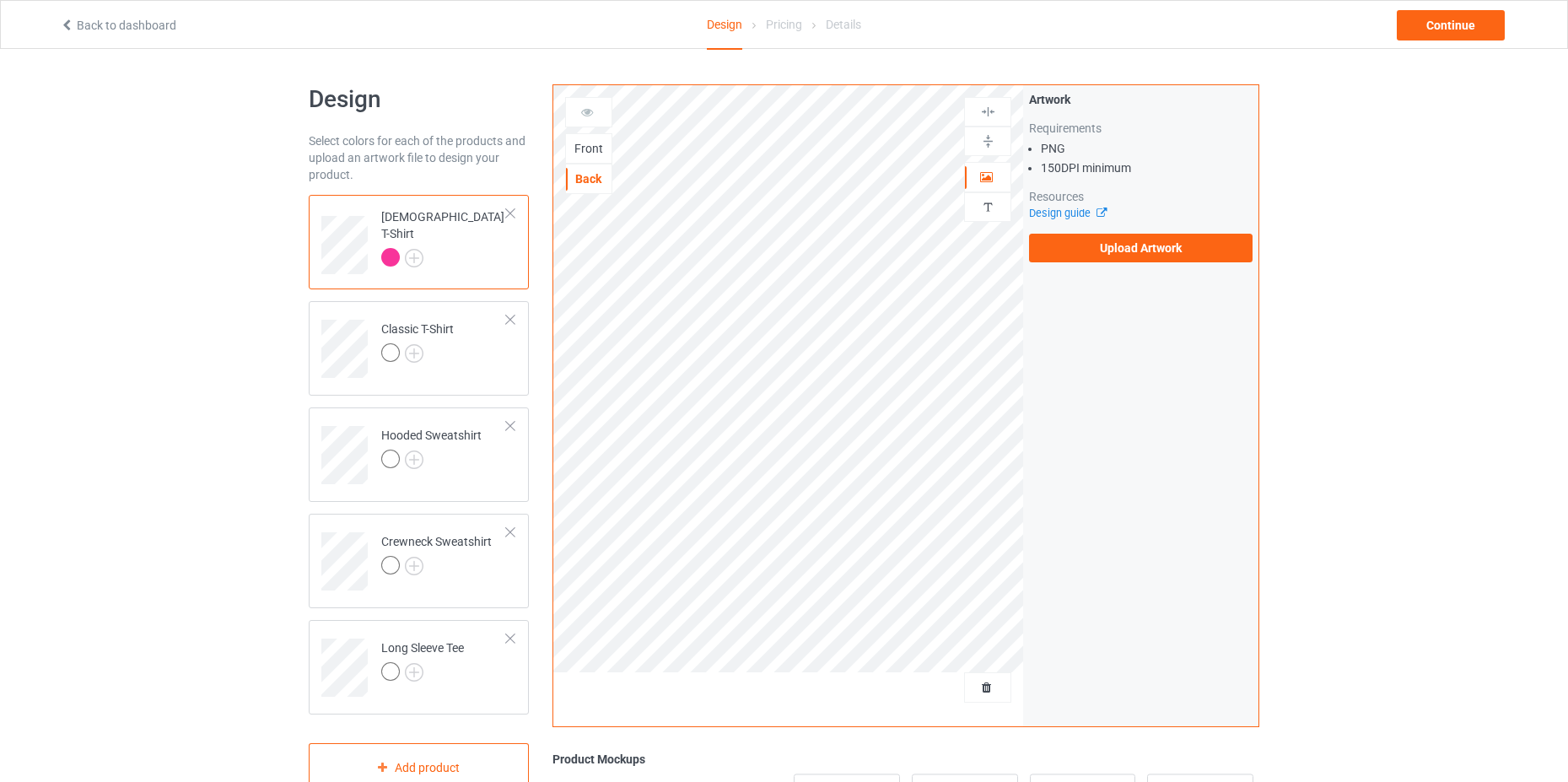
click at [583, 152] on div "Front" at bounding box center [589, 148] width 45 height 17
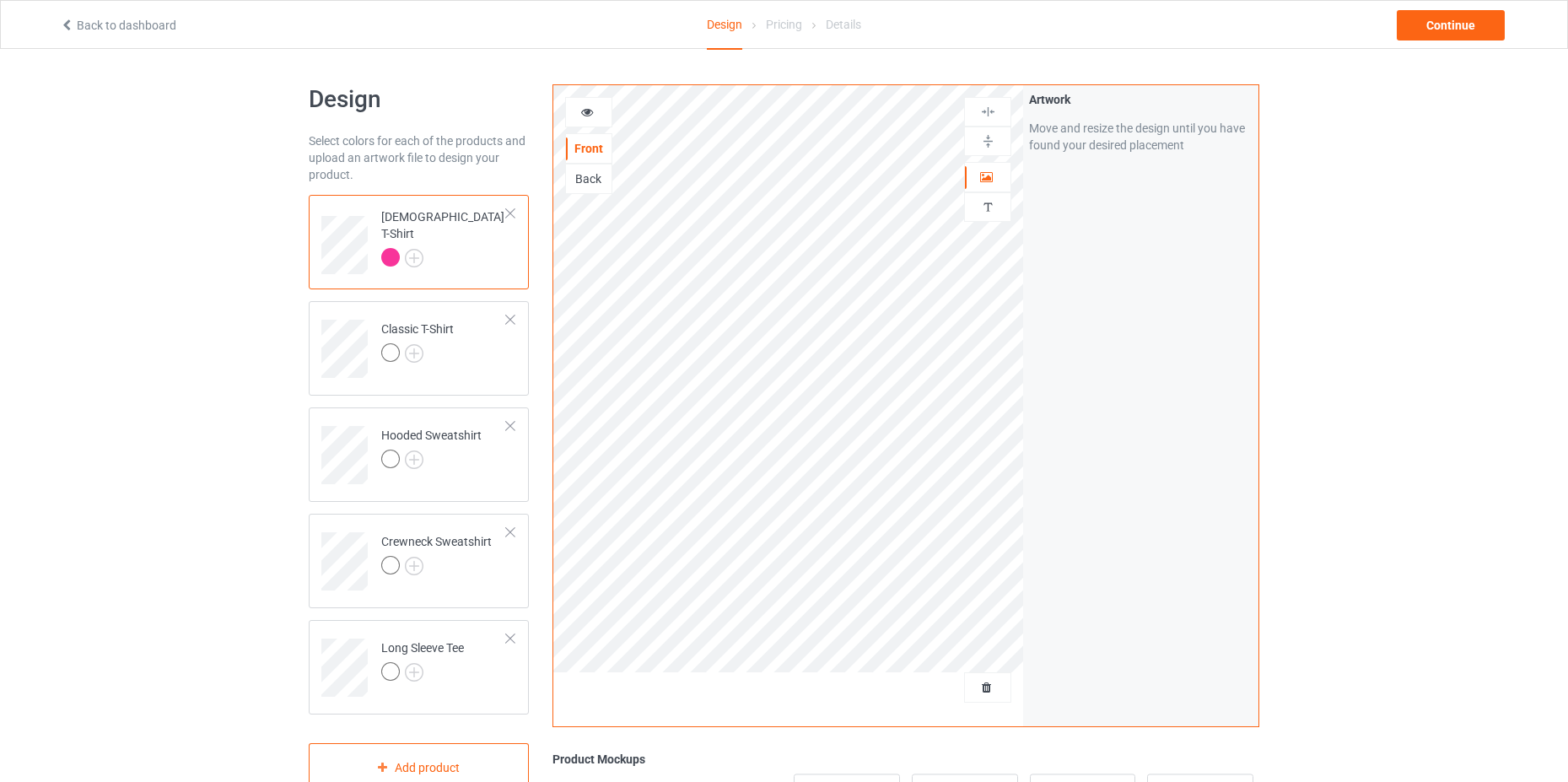
click at [588, 114] on icon at bounding box center [587, 109] width 14 height 12
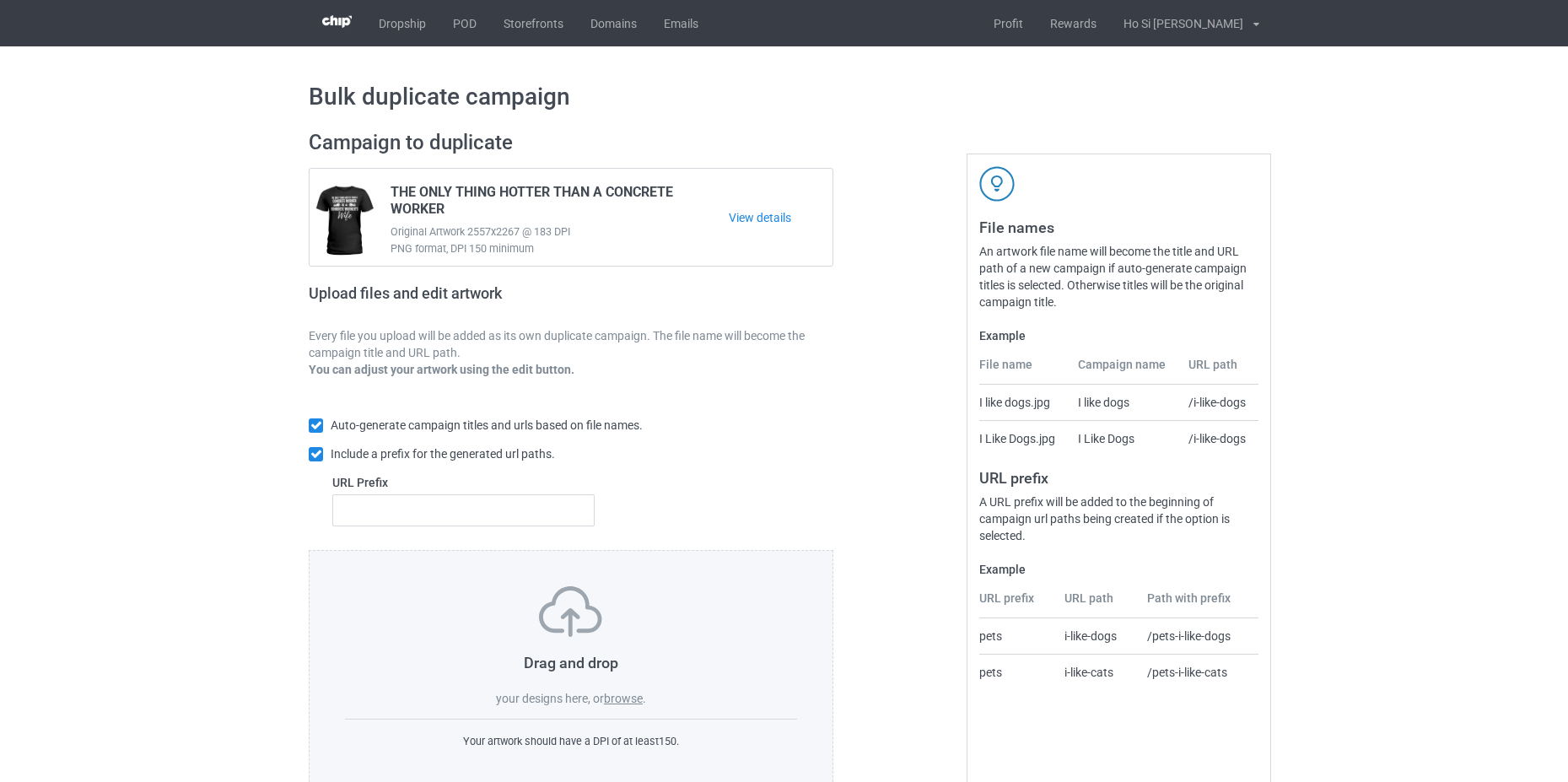
scroll to position [41, 0]
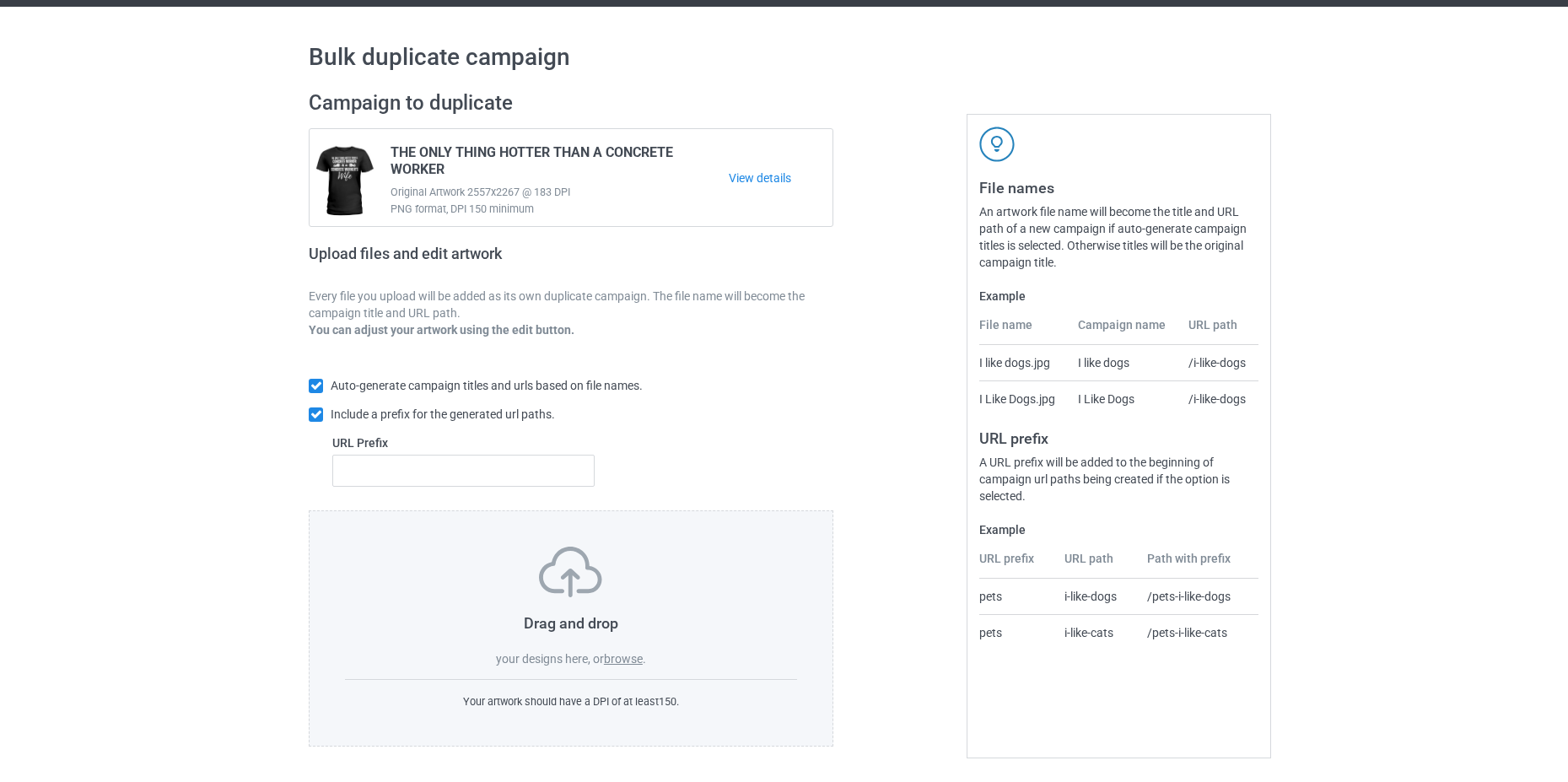
click at [638, 659] on label "browse" at bounding box center [623, 658] width 39 height 14
click at [0, 0] on input "browse" at bounding box center [0, 0] width 0 height 0
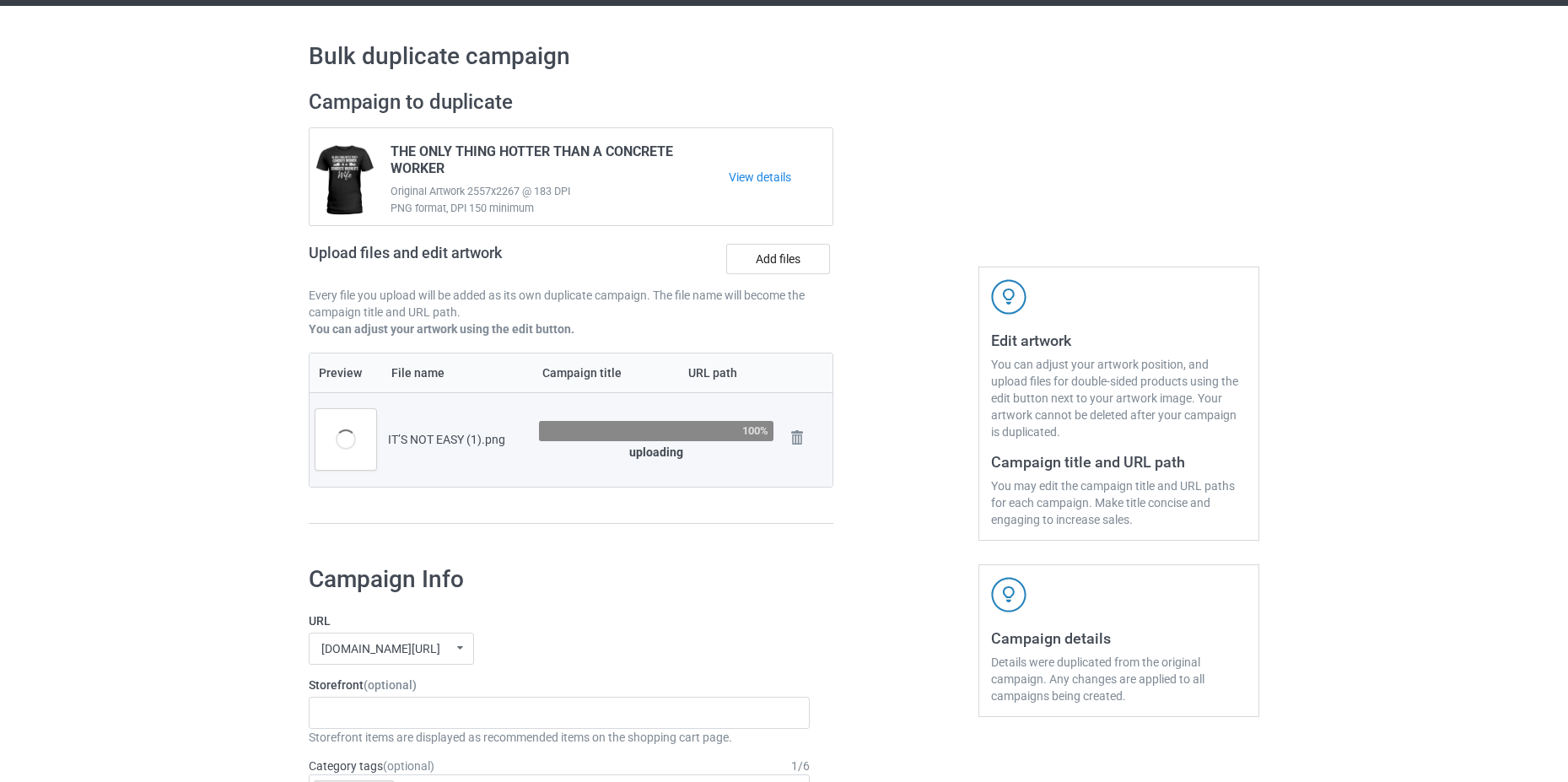
scroll to position [209, 0]
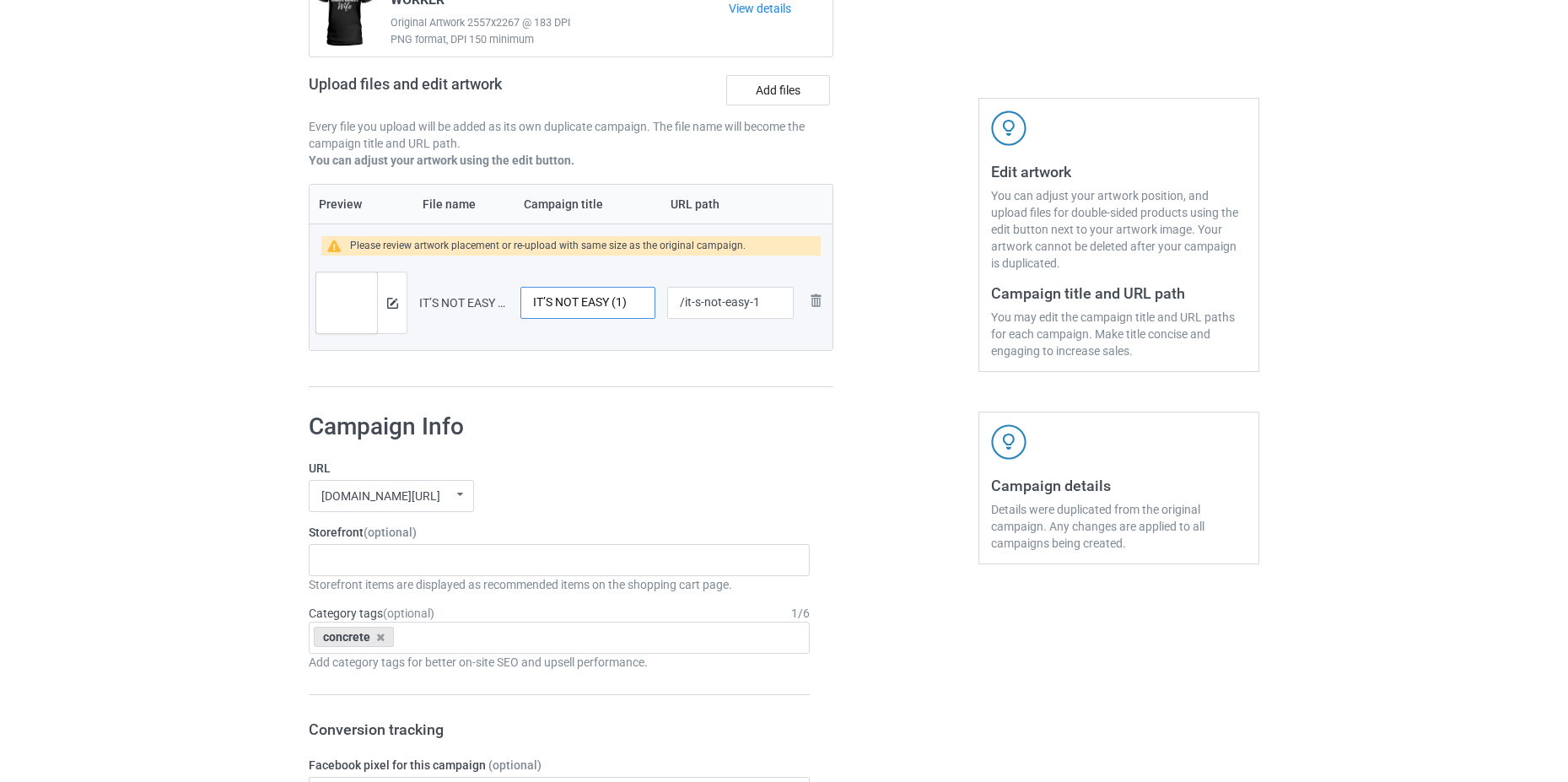
click at [600, 296] on input "IT’S NOT EASY (1)" at bounding box center [588, 303] width 135 height 32
paste input "t's not easy being the best concrete worker's wife ever"
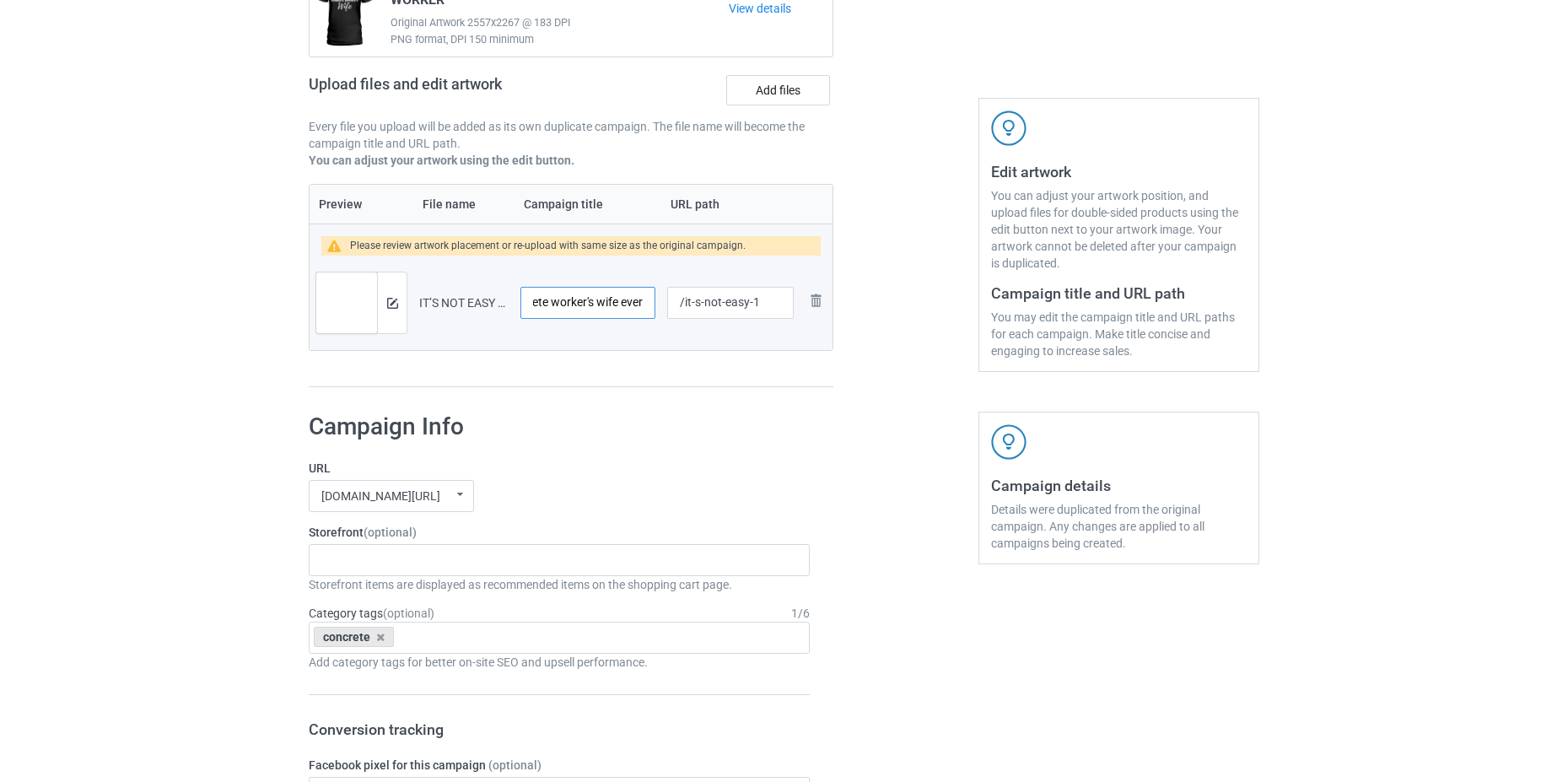
type input "It's not easy being the best concrete worker's wife ever"
click at [642, 394] on div "Campaign to duplicate THE ONLY THING HOTTER THAN A CONCRETE WORKER Original Art…" at bounding box center [571, 154] width 548 height 491
click at [730, 299] on input "/it-s-not-easy-1" at bounding box center [730, 303] width 126 height 32
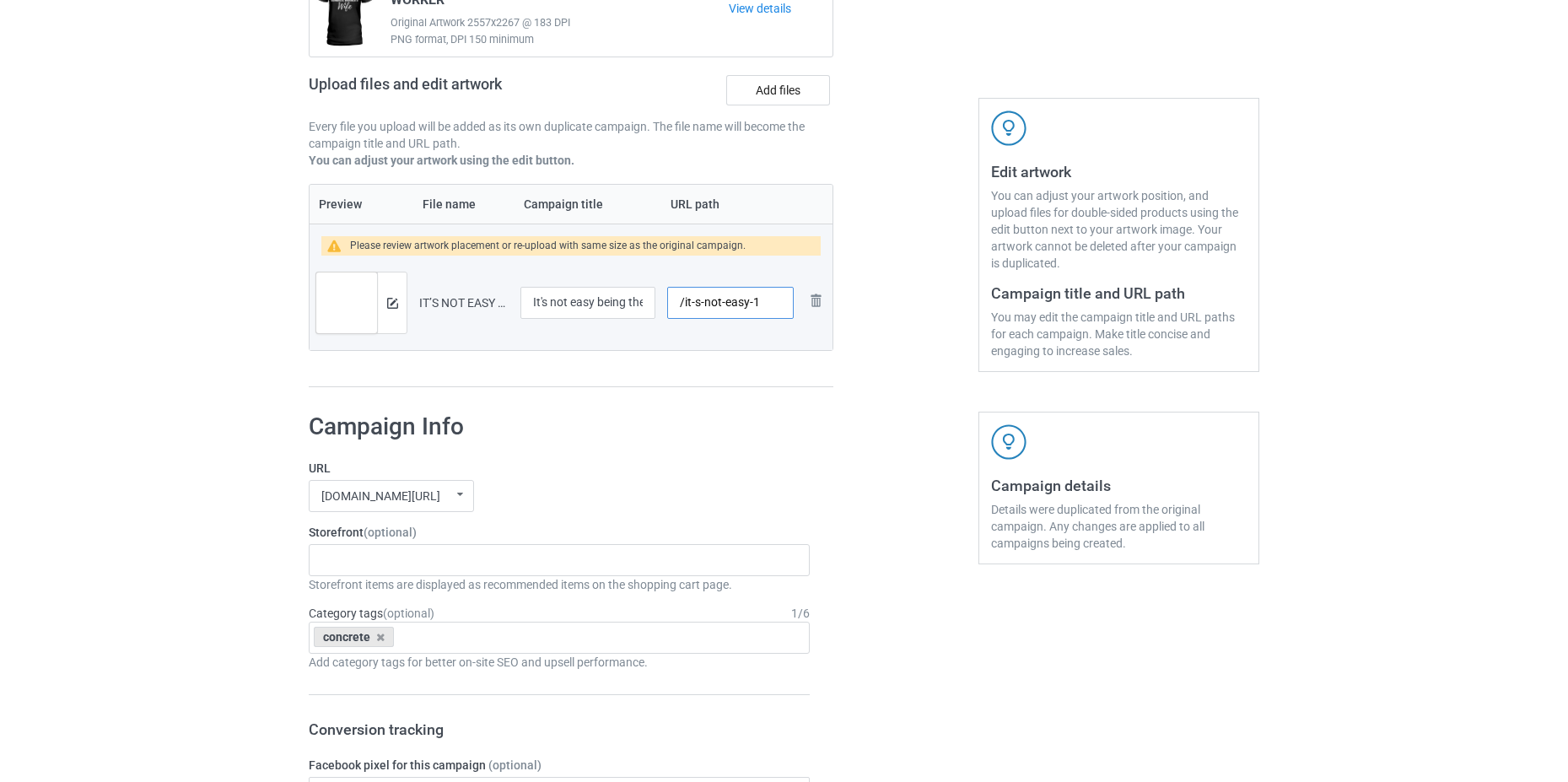
click at [762, 304] on input "/it-s-not-easy-1" at bounding box center [730, 303] width 126 height 32
click at [772, 304] on input "/it-s-not-easy-1" at bounding box center [730, 303] width 126 height 32
type input "/it-s-not-easy-concretewife"
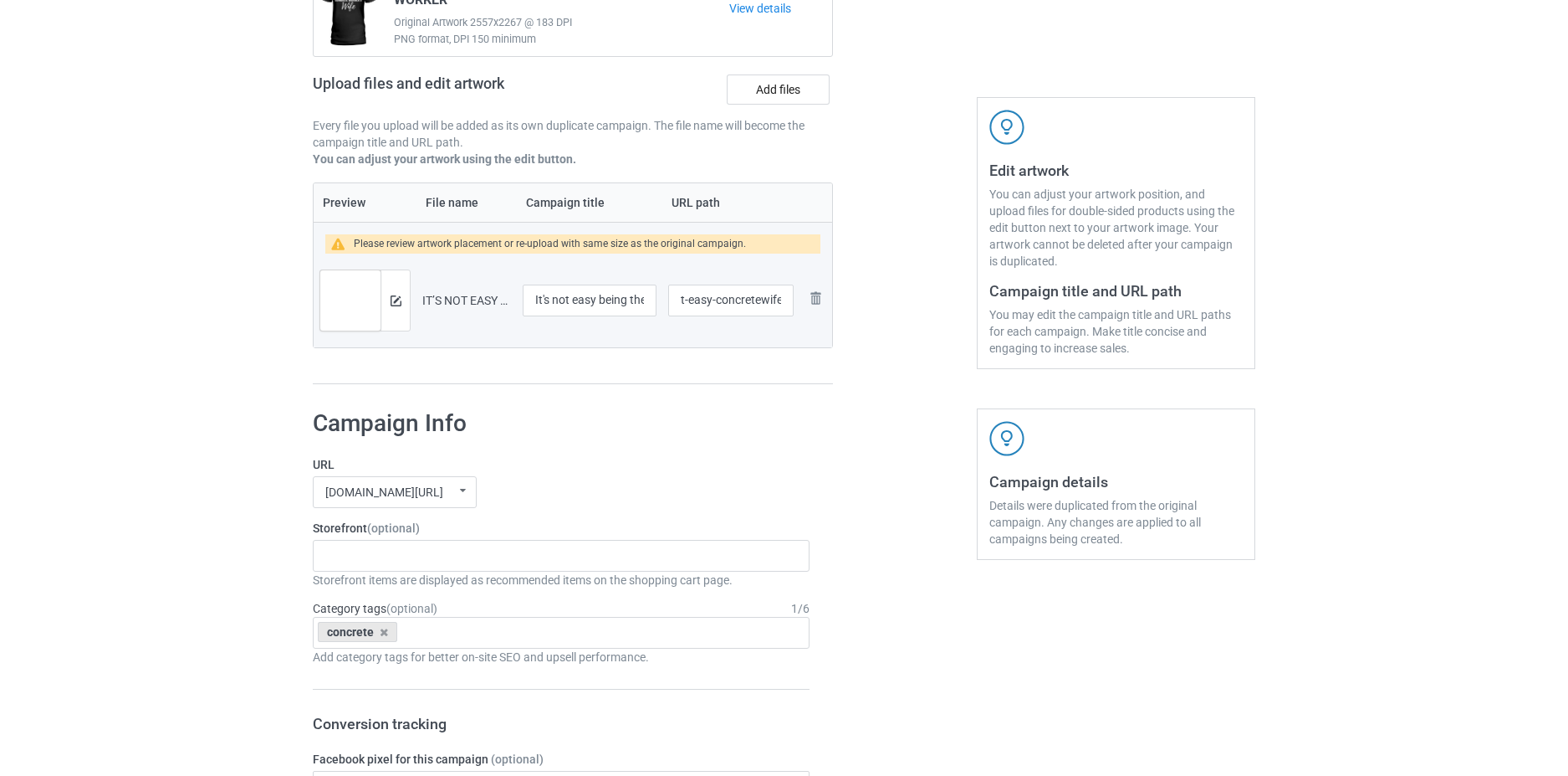
scroll to position [0, 0]
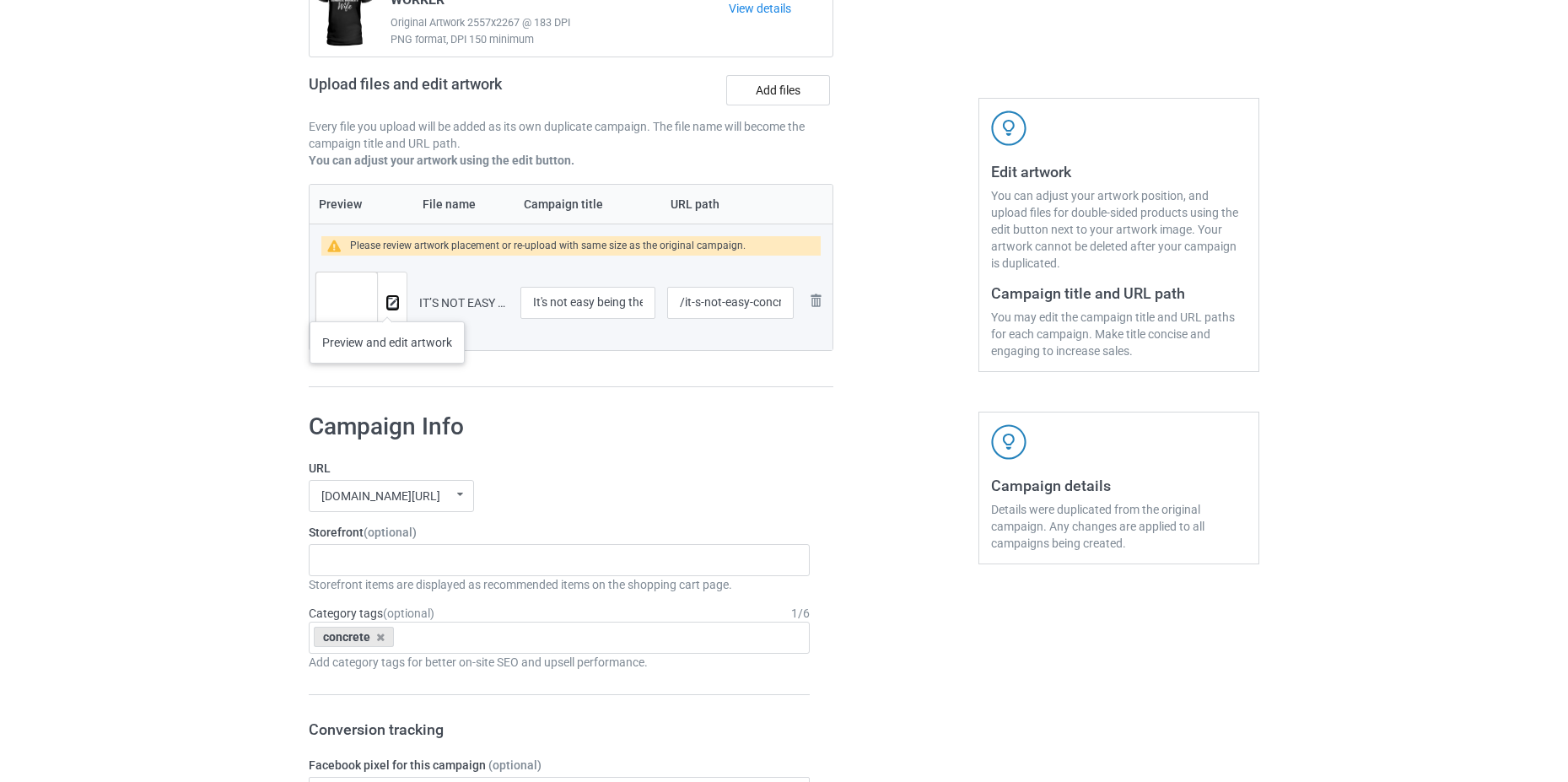
click at [387, 305] on img at bounding box center [392, 303] width 11 height 11
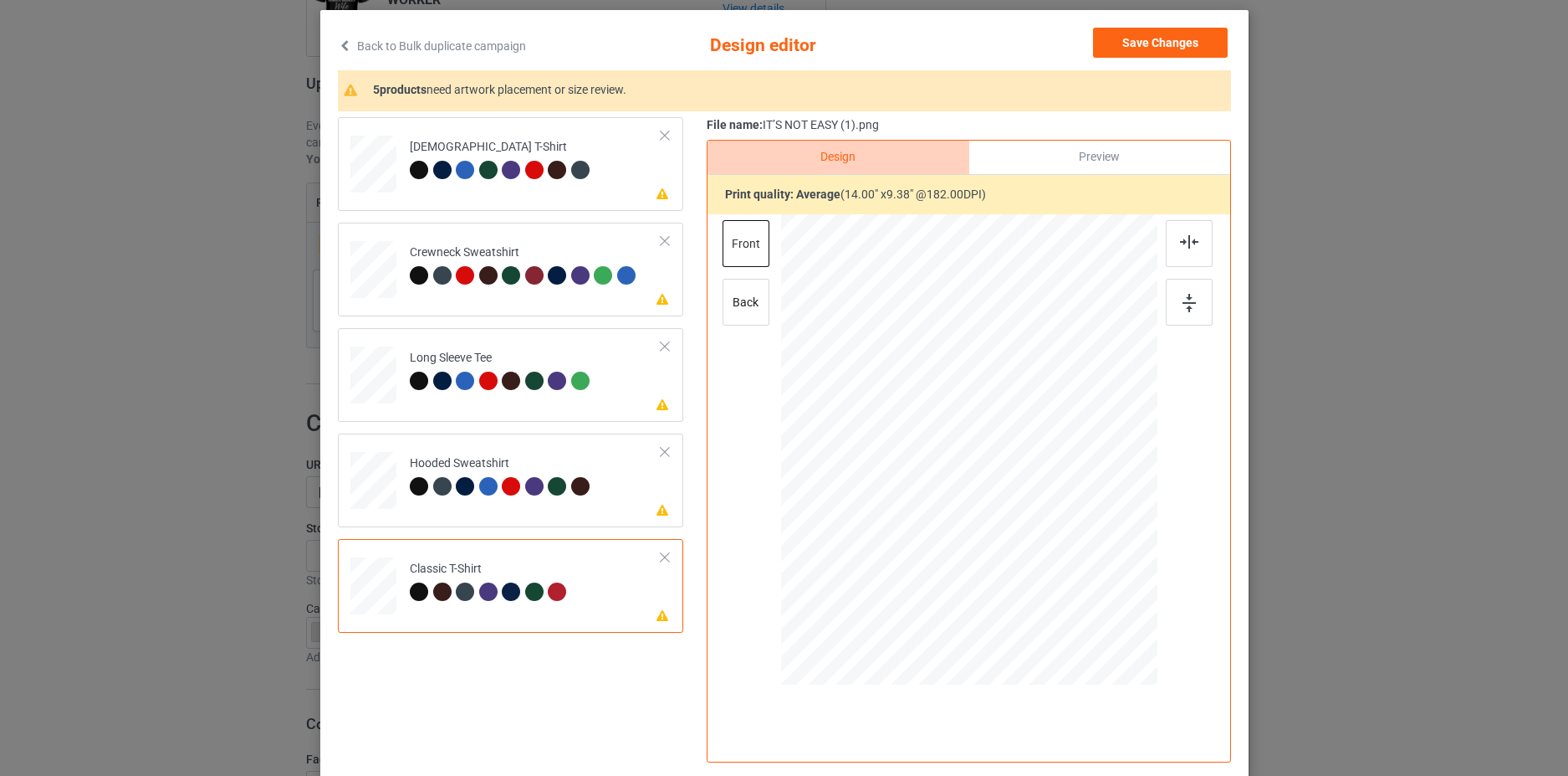
scroll to position [167, 0]
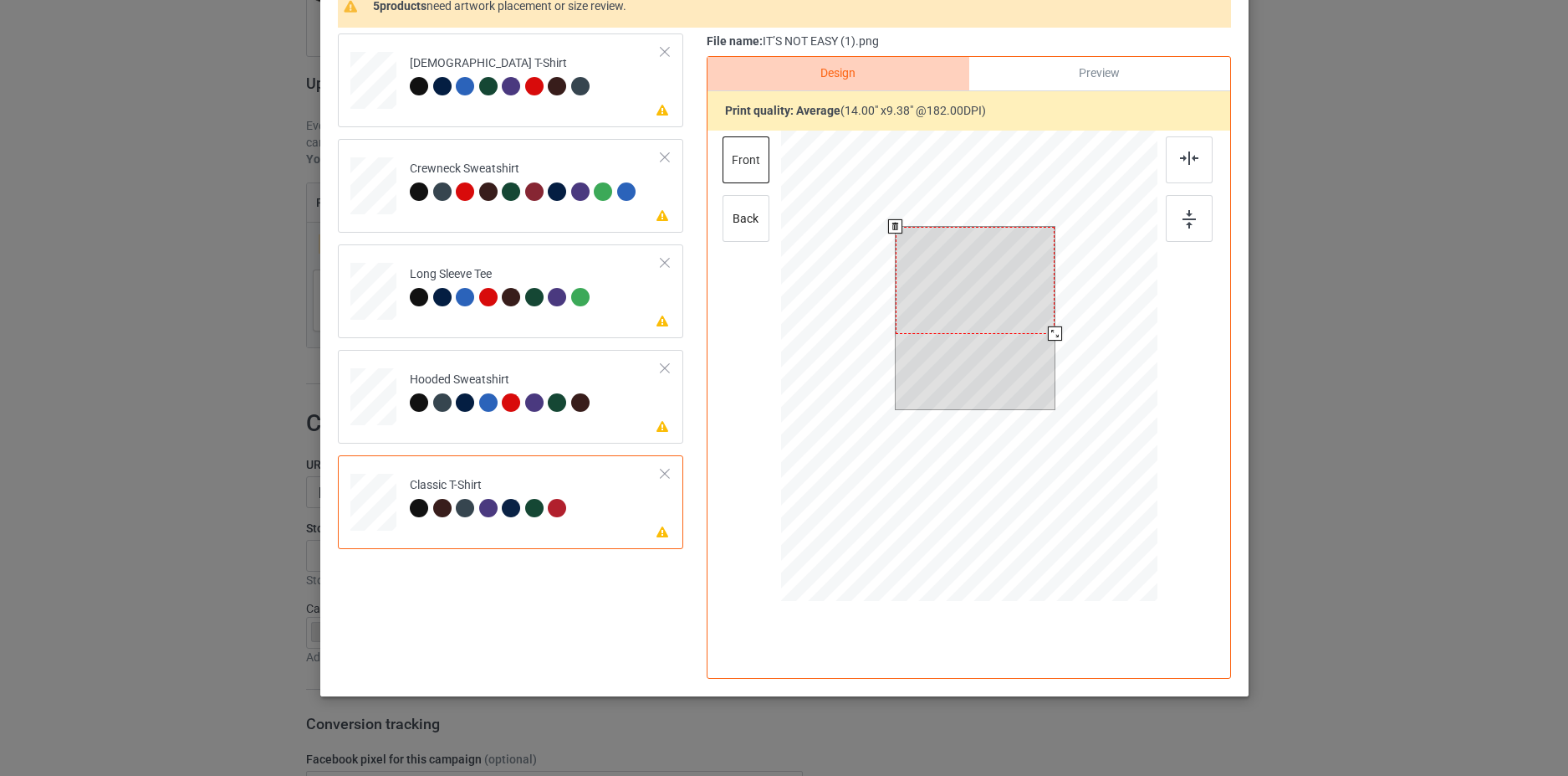
click at [962, 284] on div at bounding box center [975, 280] width 160 height 107
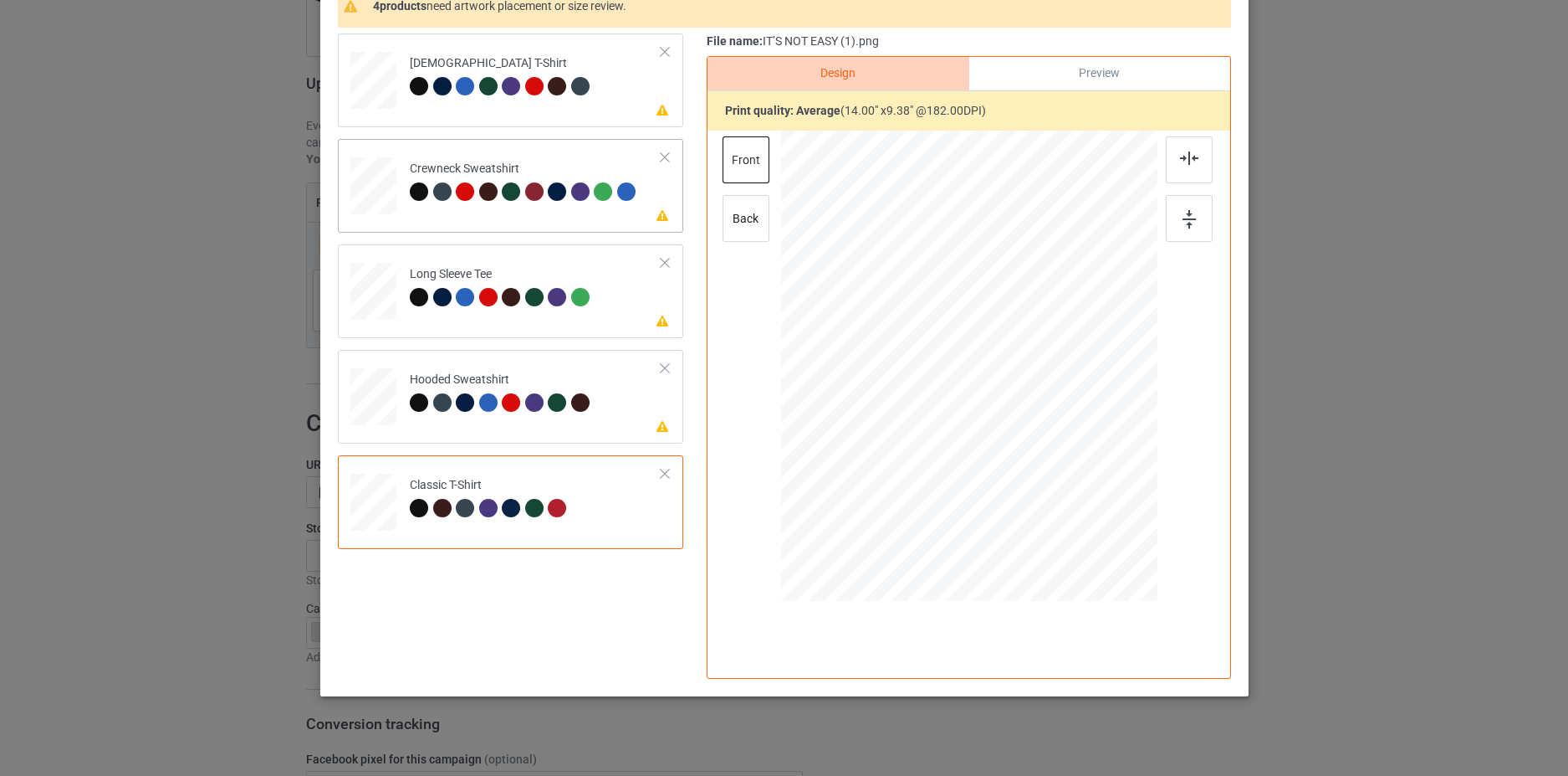
click at [649, 228] on div "Please review artwork placement Crewneck Sweatshirt" at bounding box center [511, 185] width 345 height 94
click at [632, 100] on td "Please review artwork placement [DEMOGRAPHIC_DATA] T-Shirt" at bounding box center [536, 77] width 270 height 73
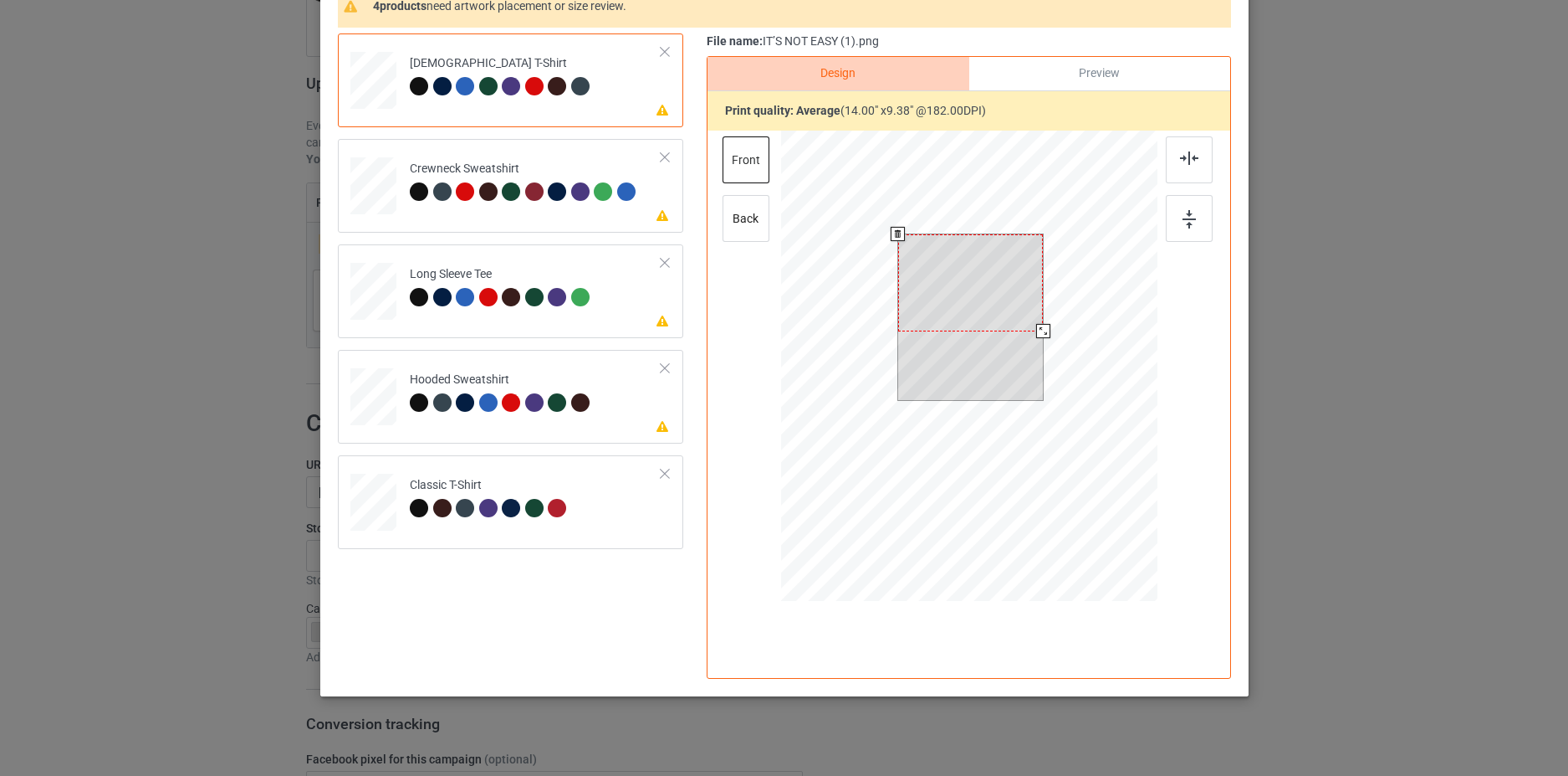
click at [955, 287] on div at bounding box center [970, 283] width 145 height 97
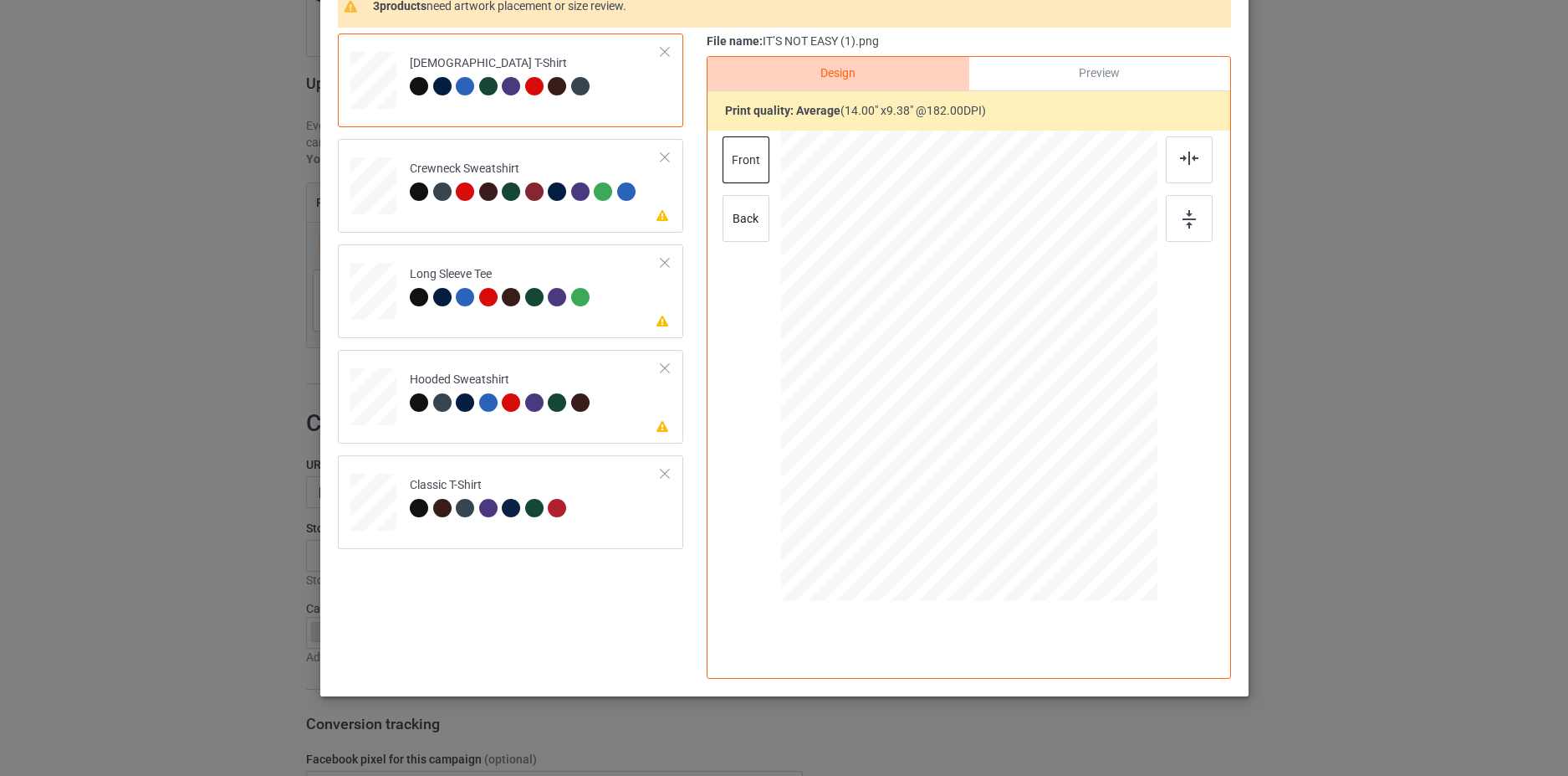
scroll to position [0, 0]
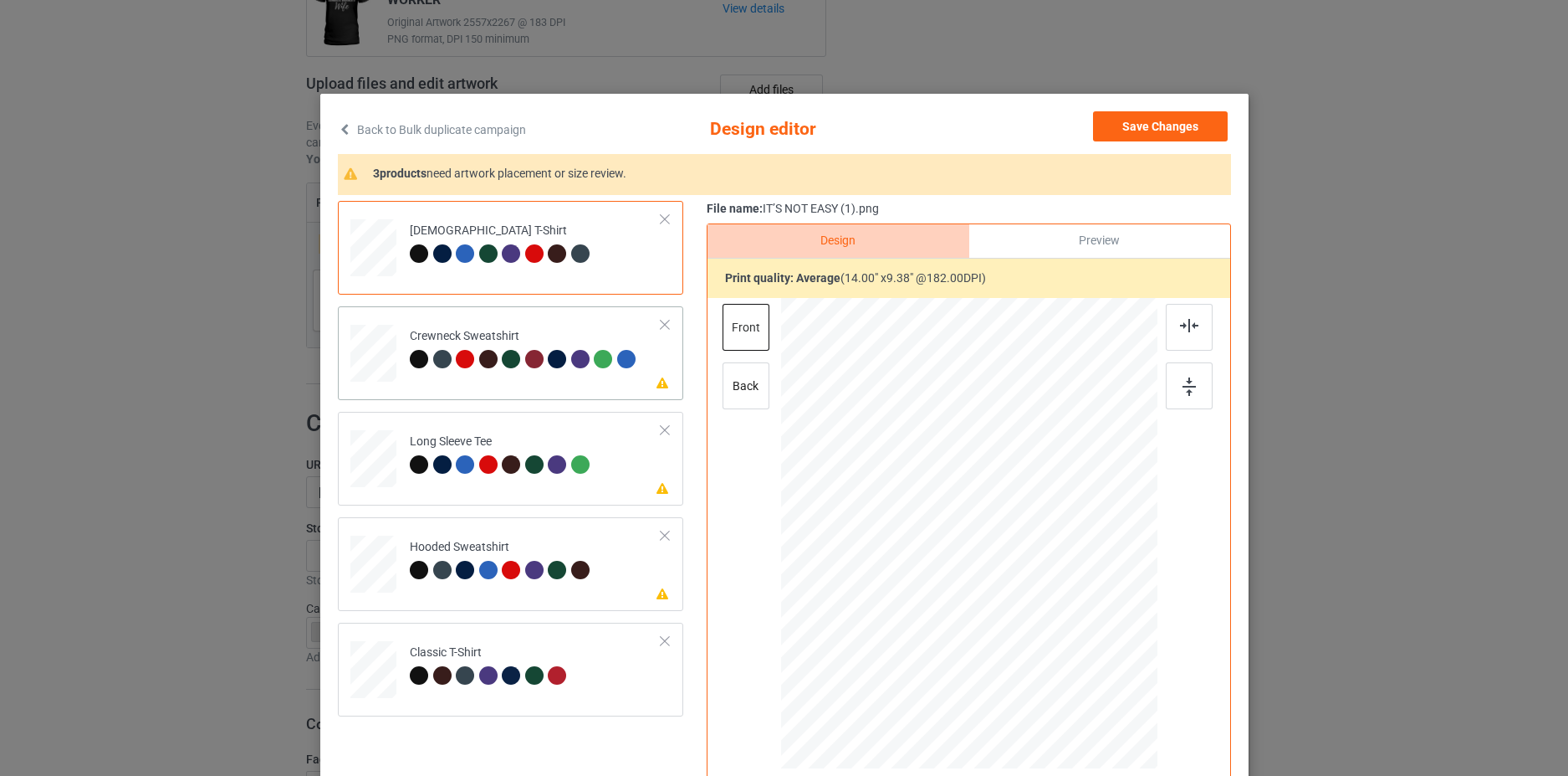
click at [626, 380] on td "Please review artwork placement Crewneck Sweatshirt" at bounding box center [536, 350] width 270 height 73
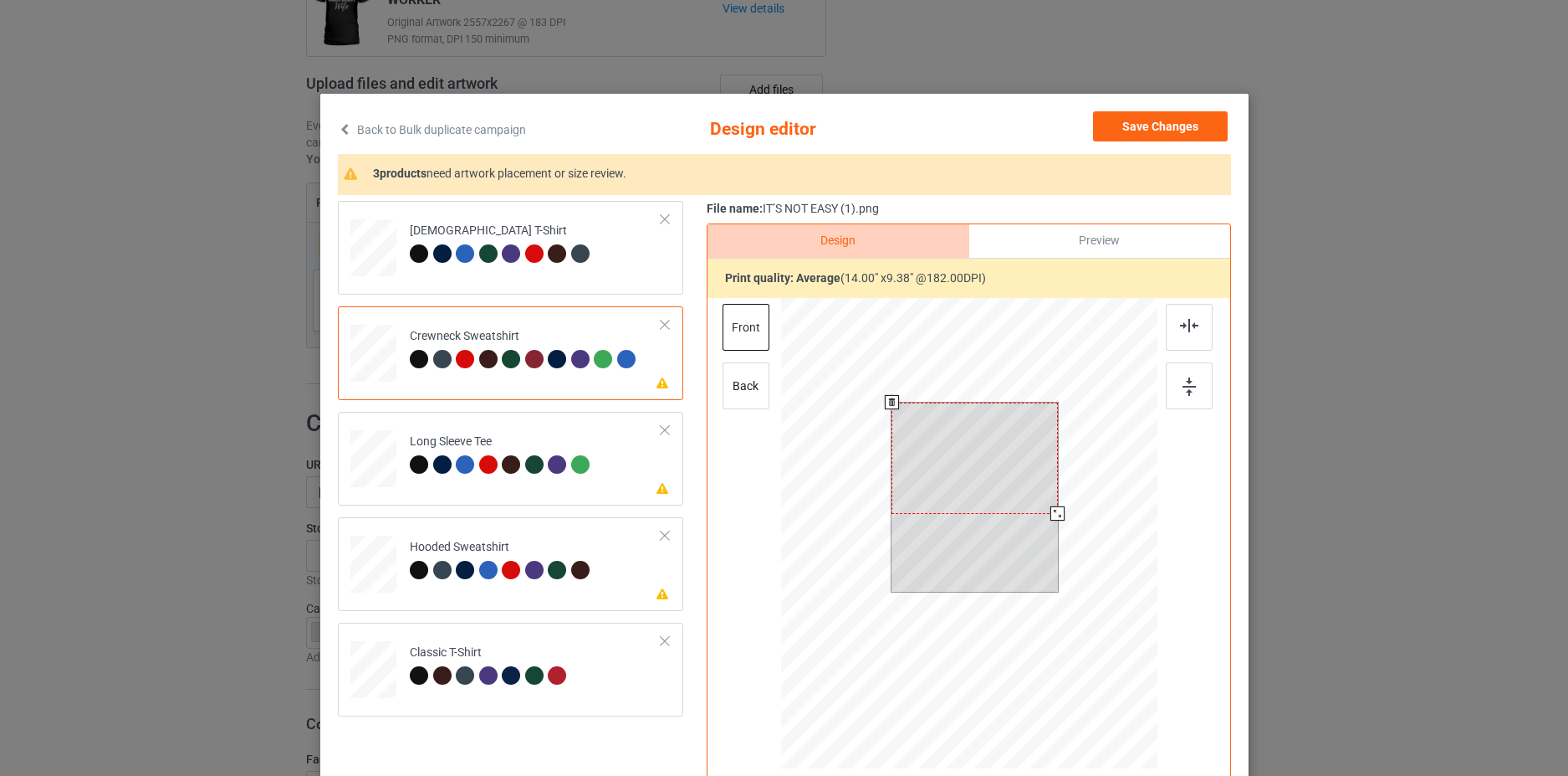
click at [979, 482] on div at bounding box center [975, 458] width 166 height 111
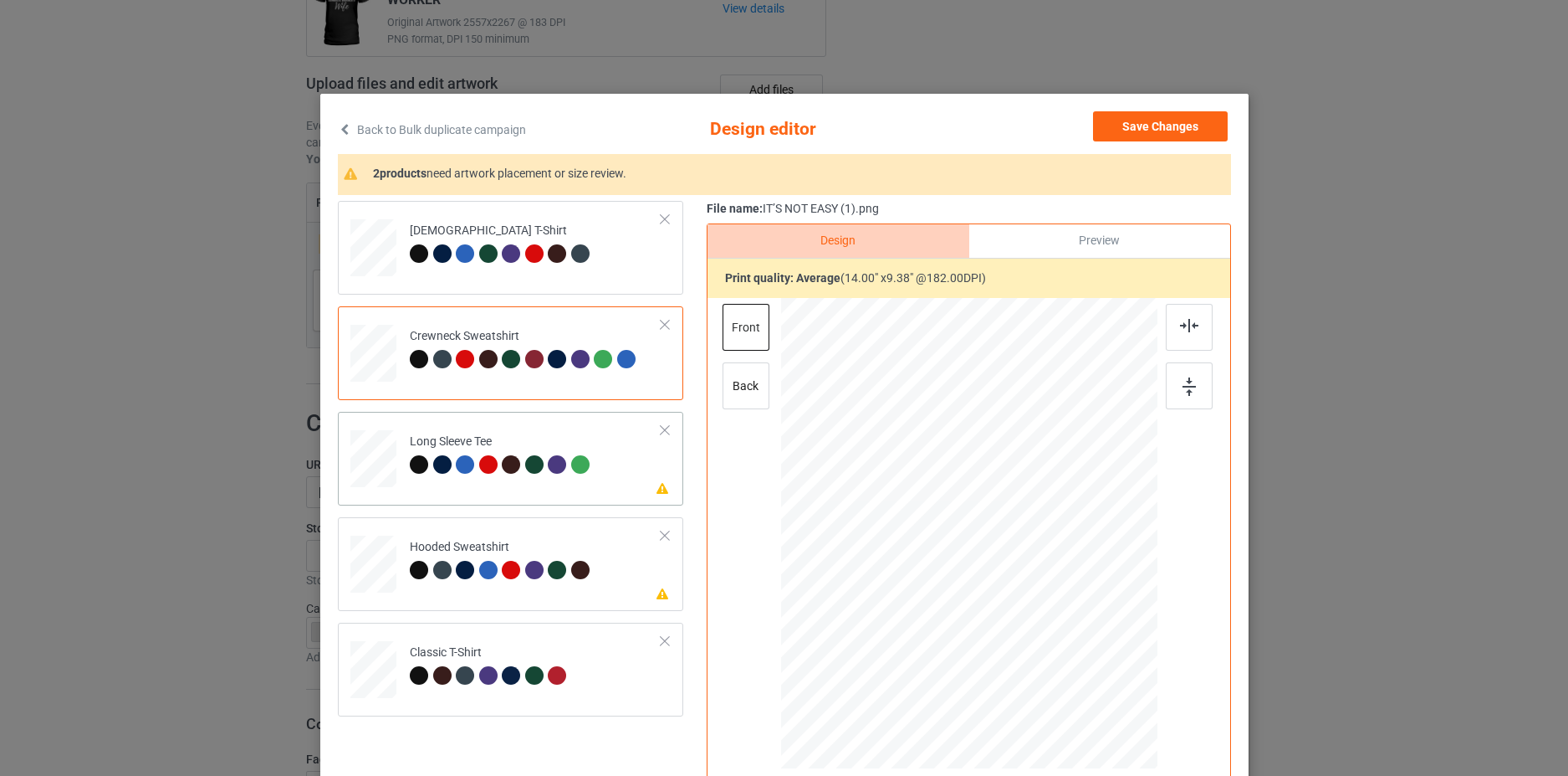
click at [637, 482] on td "Please review artwork placement Long Sleeve Tee" at bounding box center [536, 456] width 270 height 73
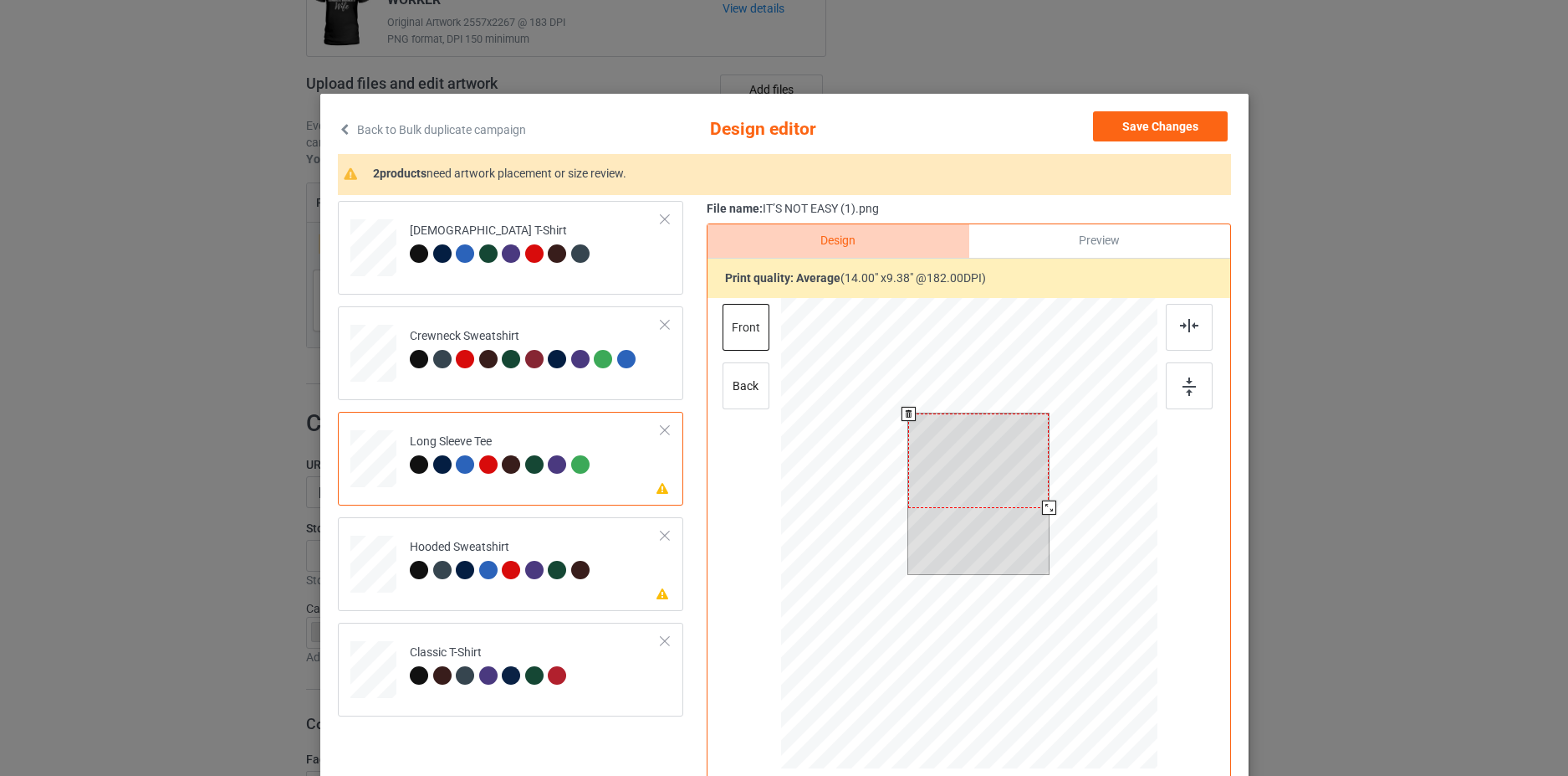
click at [962, 439] on div at bounding box center [979, 461] width 140 height 95
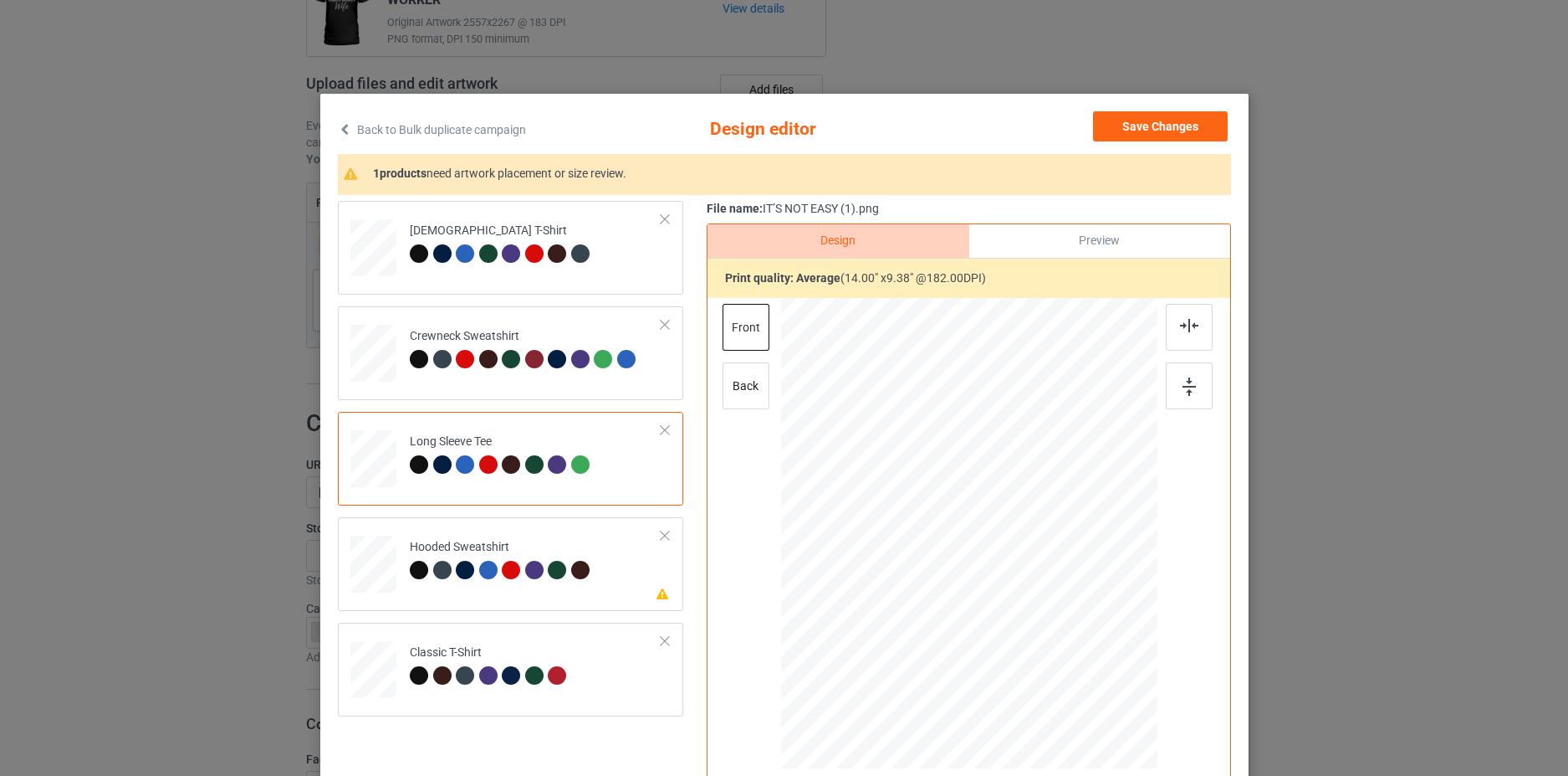
click at [1155, 107] on div "Back to Bulk duplicate campaign Design editor Save Changes 1 products need artw…" at bounding box center [784, 479] width 928 height 770
click at [1170, 114] on button "Save Changes" at bounding box center [1160, 126] width 135 height 30
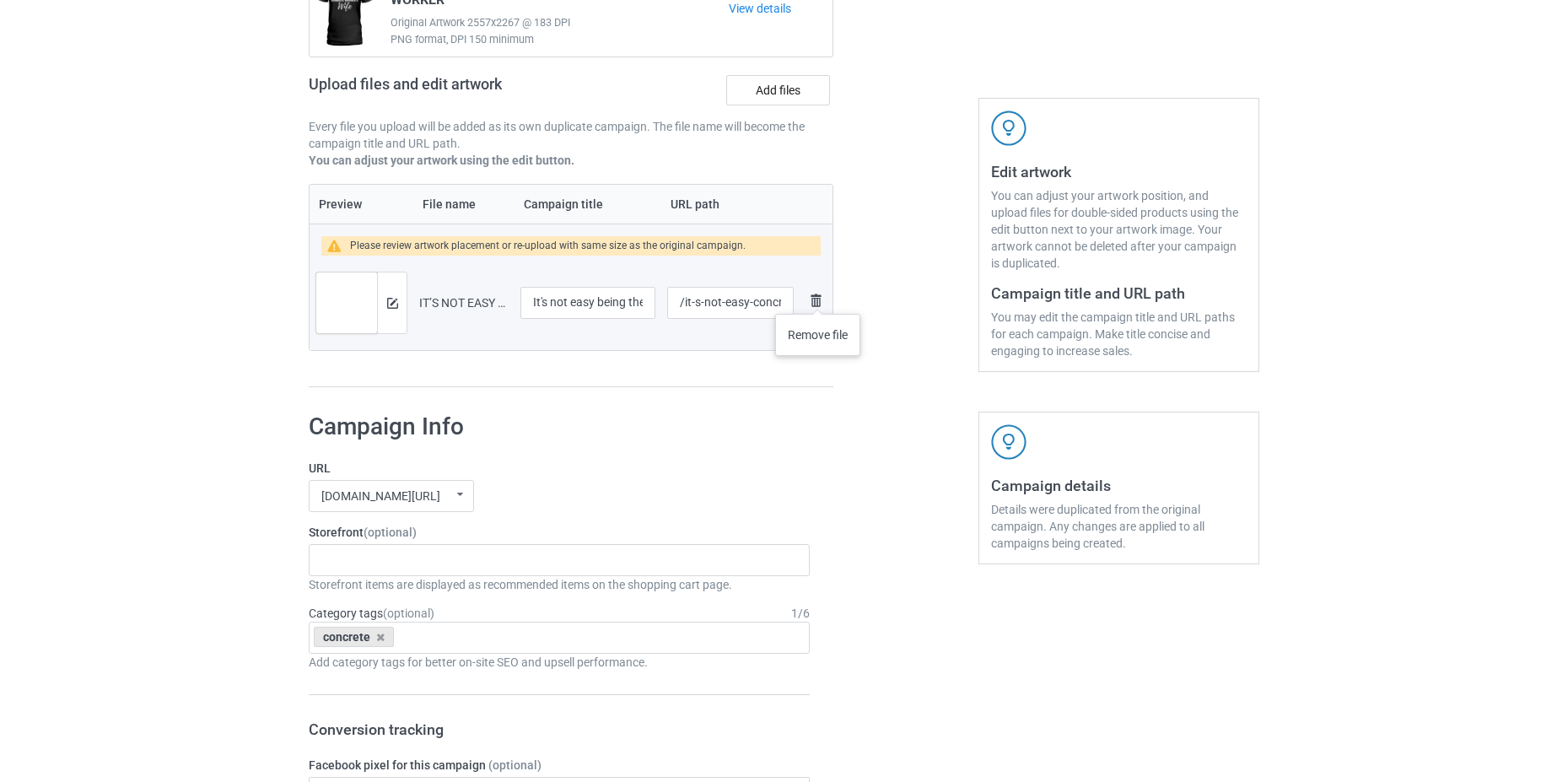
click at [818, 297] on img at bounding box center [815, 300] width 20 height 20
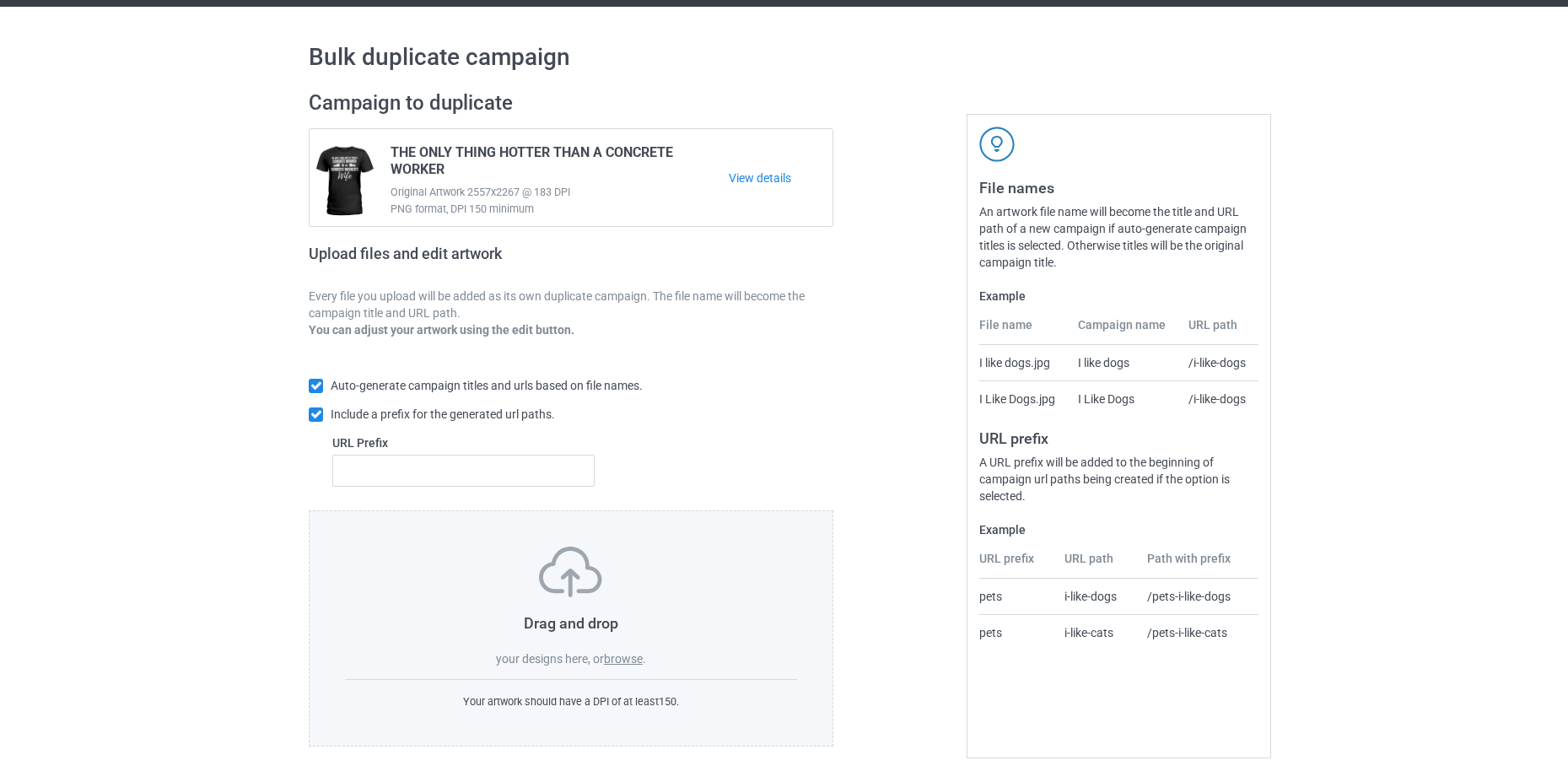
scroll to position [41, 0]
click at [625, 667] on div "Drag and drop your designs here, or browse ." at bounding box center [570, 607] width 452 height 121
click at [626, 662] on label "browse" at bounding box center [623, 658] width 39 height 14
click at [0, 0] on input "browse" at bounding box center [0, 0] width 0 height 0
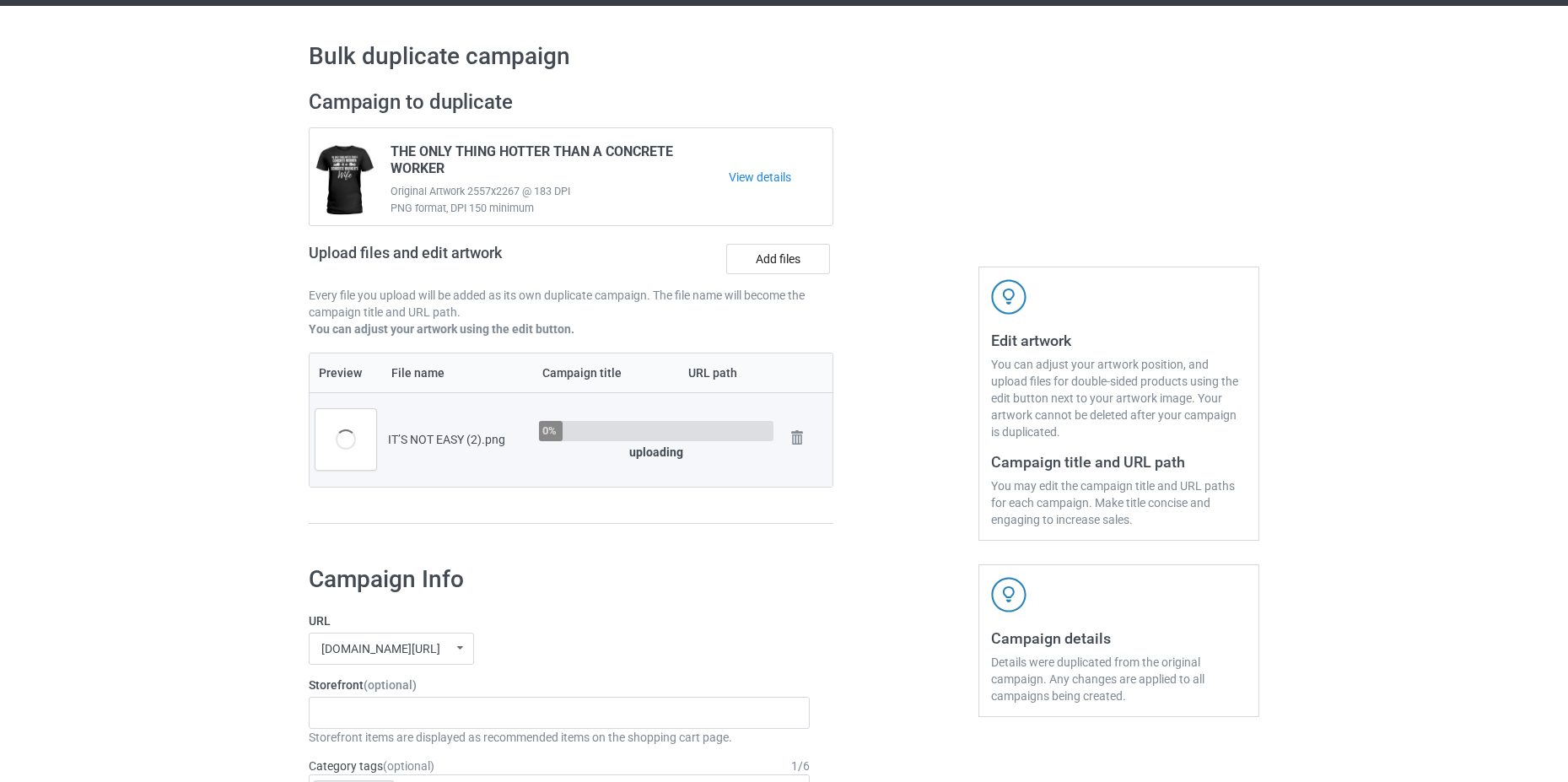
scroll to position [209, 0]
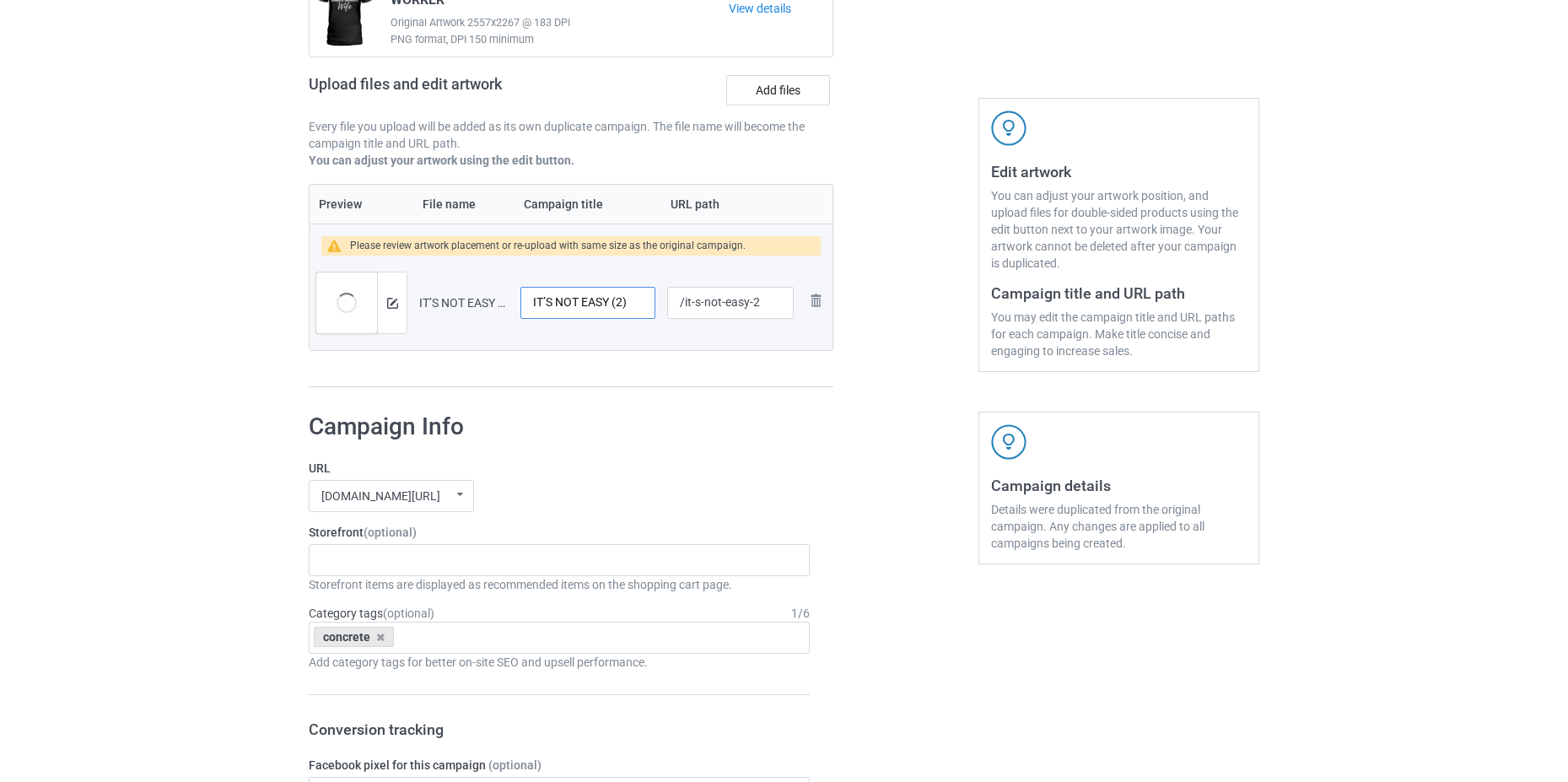
click at [583, 311] on input "IT’S NOT EASY (2)" at bounding box center [588, 303] width 135 height 32
click at [583, 310] on input "IT’S NOT EASY (2)" at bounding box center [588, 303] width 135 height 32
paste input "t's not easy being the best concrete worker's wife ever"
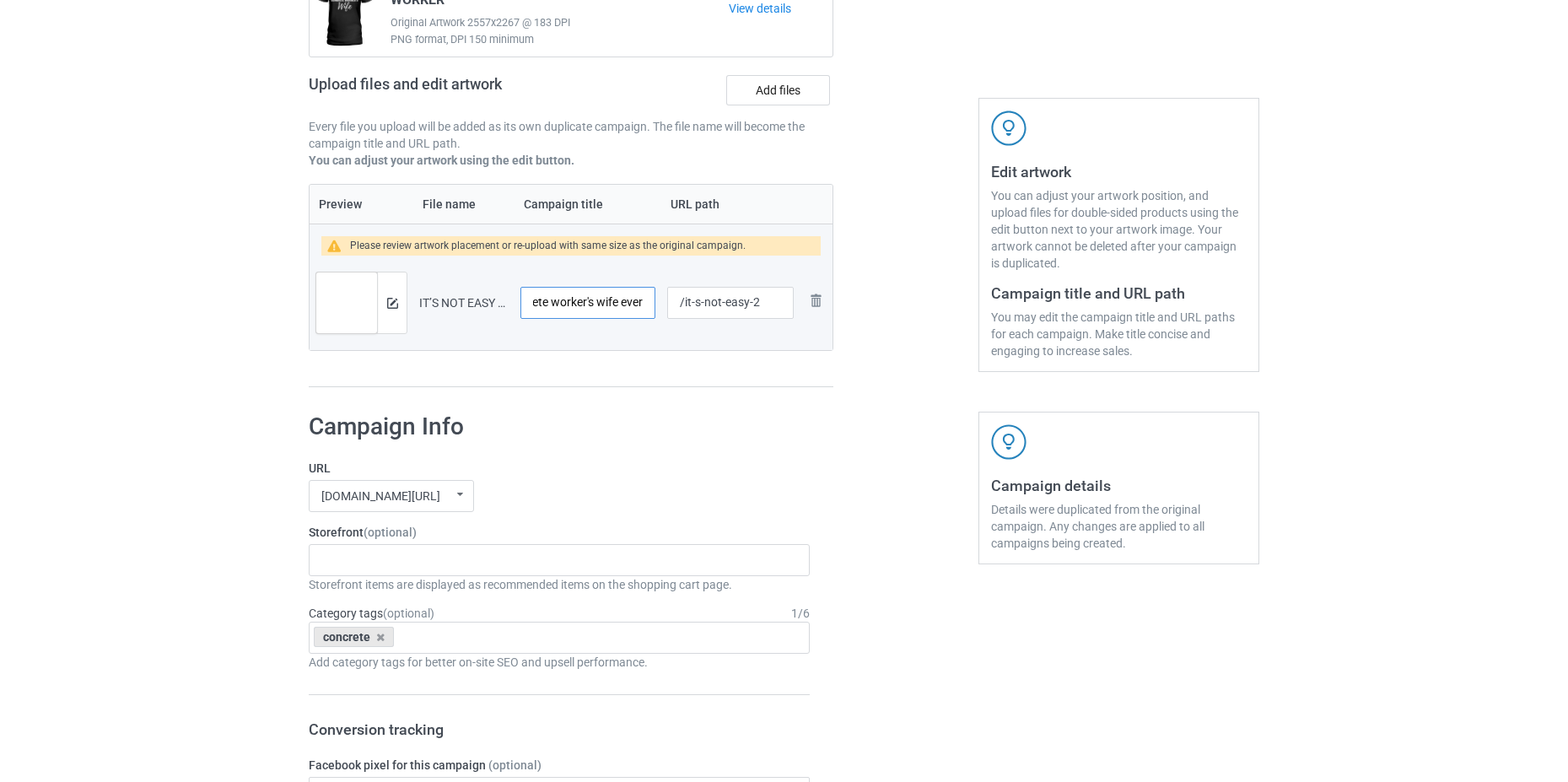
type input "It's not easy being the best concrete worker's wife ever"
drag, startPoint x: 774, startPoint y: 305, endPoint x: 751, endPoint y: 311, distance: 23.8
click at [751, 311] on input "/it-s-not-easy-2" at bounding box center [730, 303] width 126 height 32
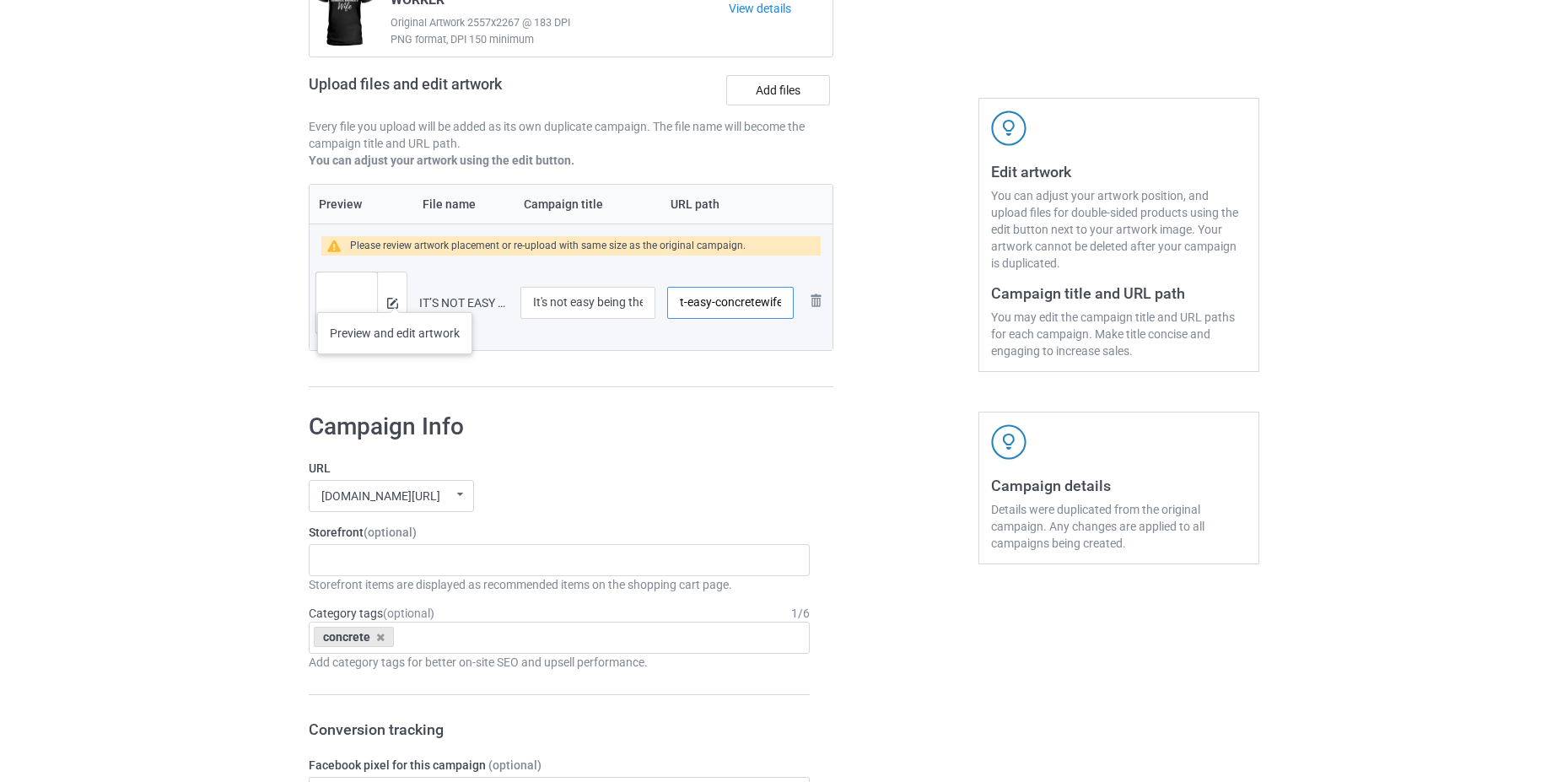
type input "/it-s-not-easy-concretewife"
click at [395, 294] on div at bounding box center [391, 302] width 30 height 60
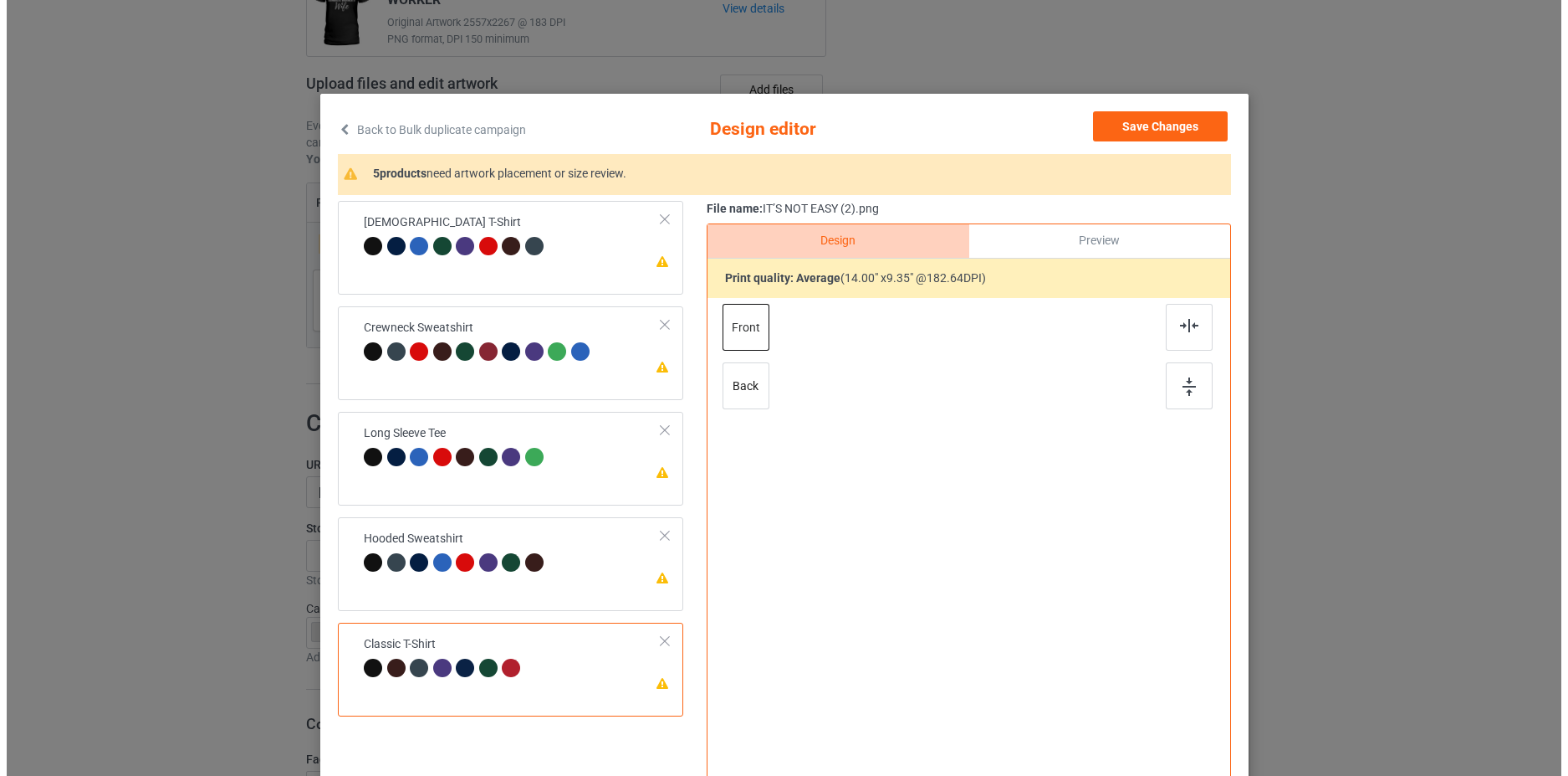
scroll to position [0, 0]
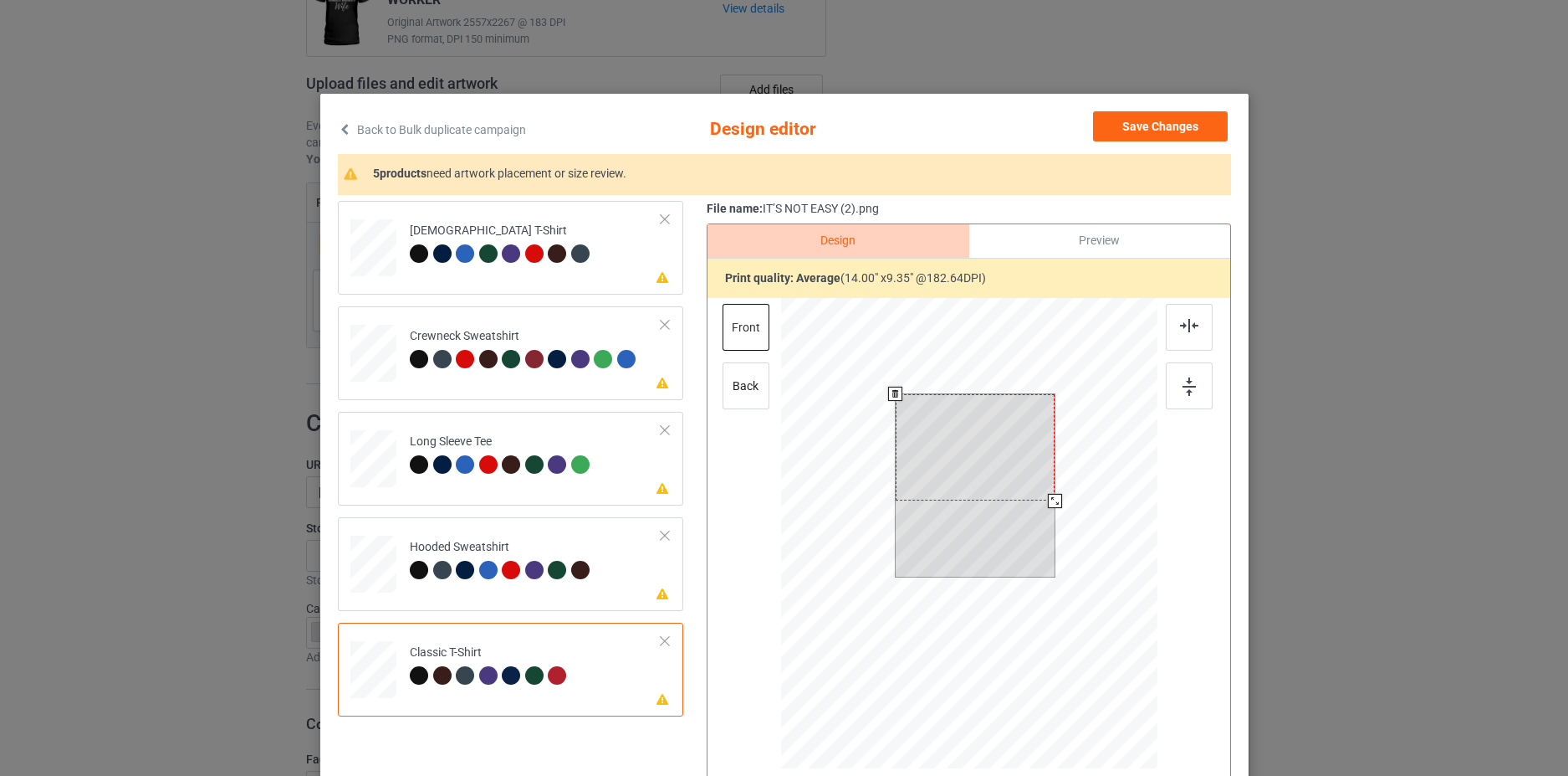
click at [967, 473] on div at bounding box center [975, 447] width 160 height 107
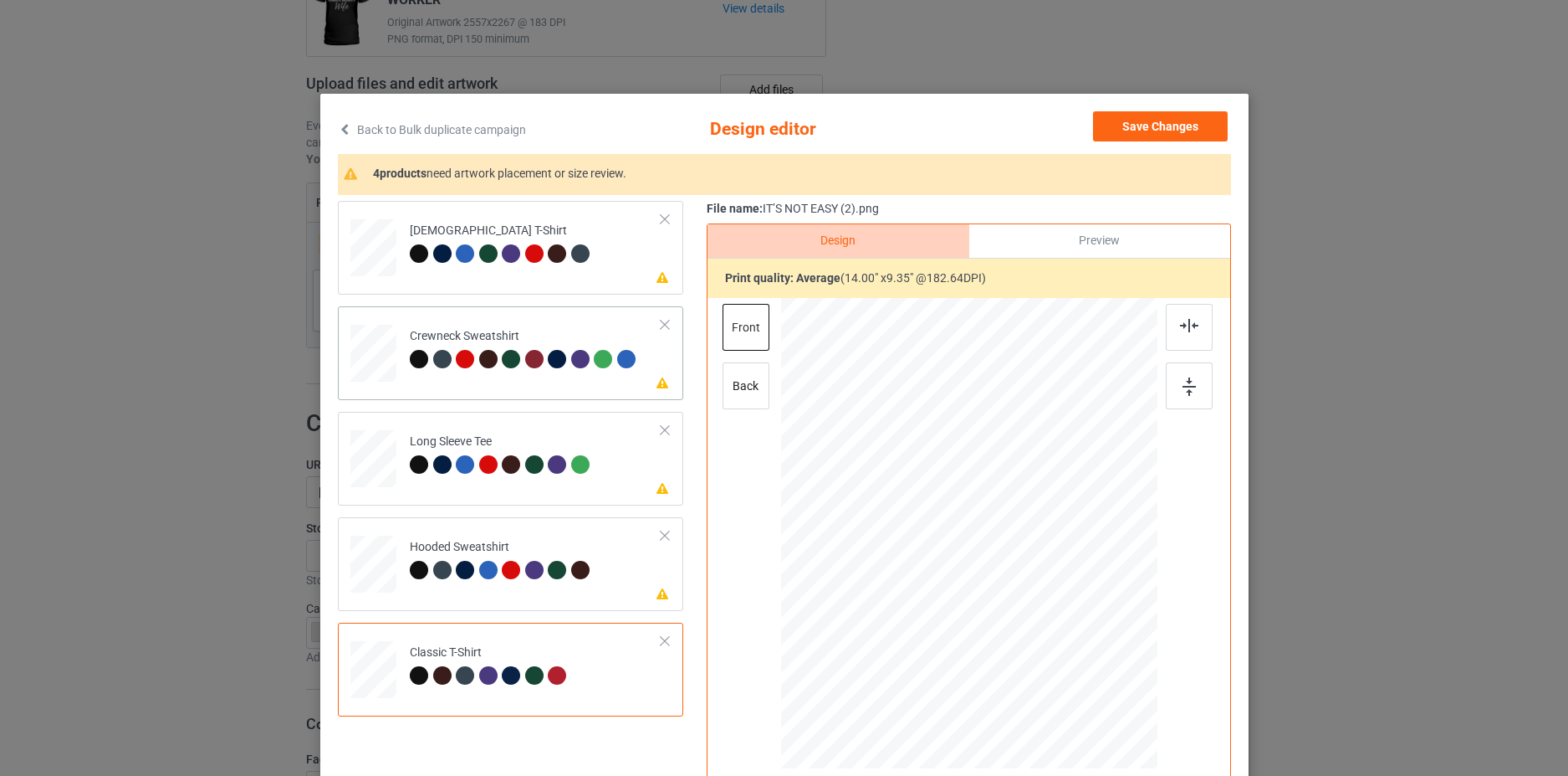
click at [655, 376] on td "Please review artwork placement Crewneck Sweatshirt" at bounding box center [536, 350] width 270 height 73
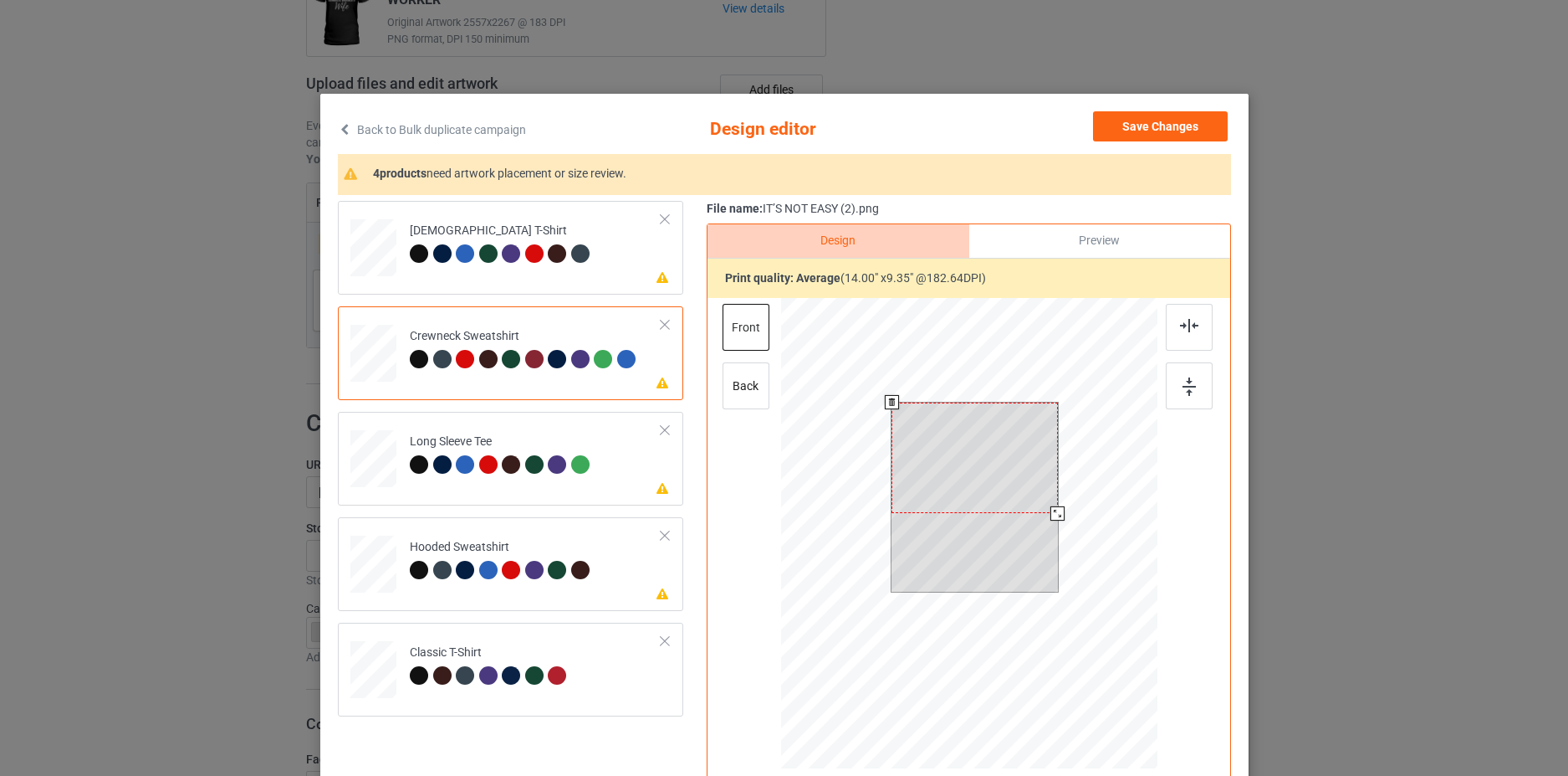
click at [920, 419] on div at bounding box center [975, 458] width 166 height 111
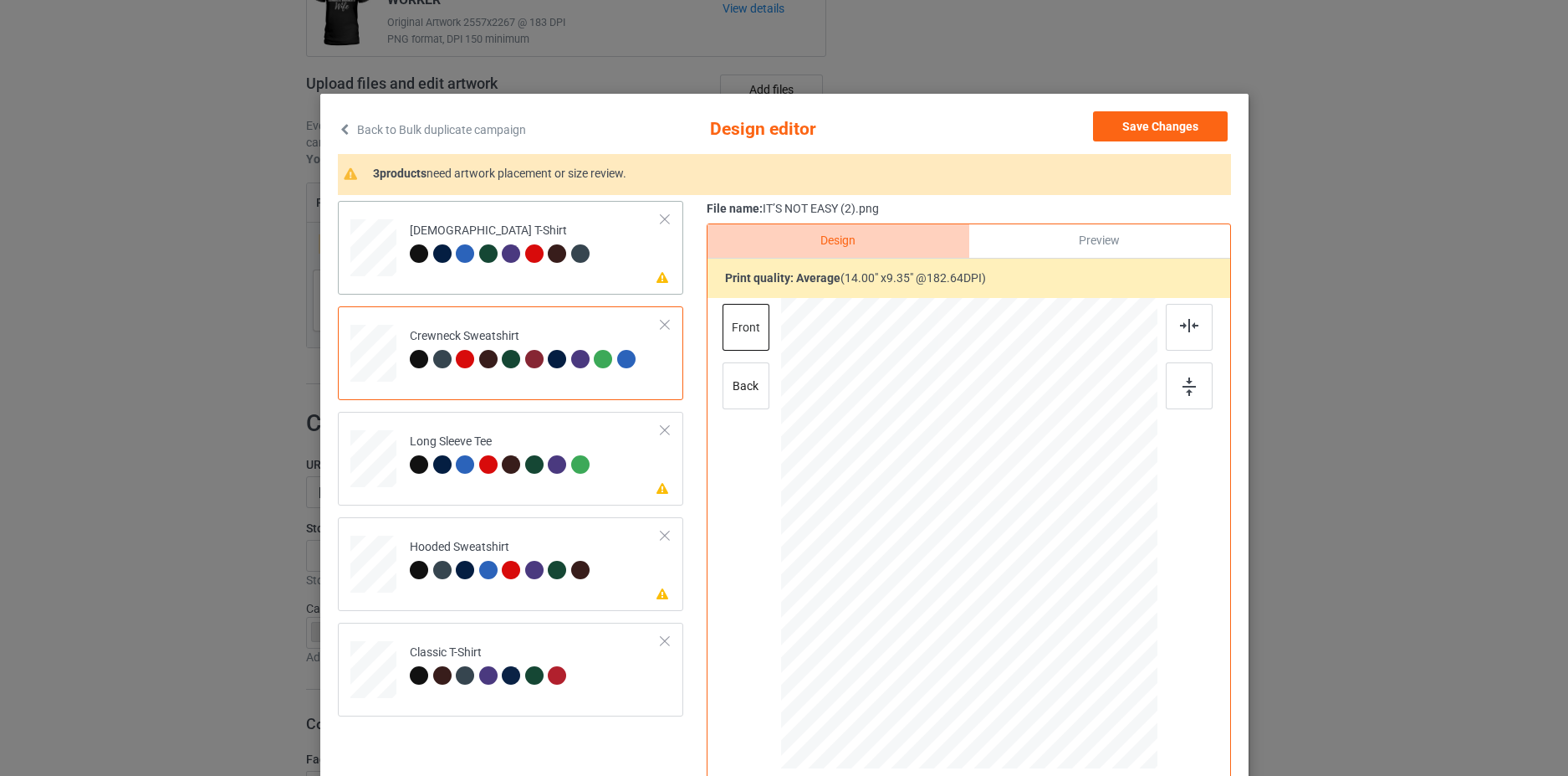
click at [619, 277] on td "Please review artwork placement [DEMOGRAPHIC_DATA] T-Shirt" at bounding box center [536, 244] width 270 height 73
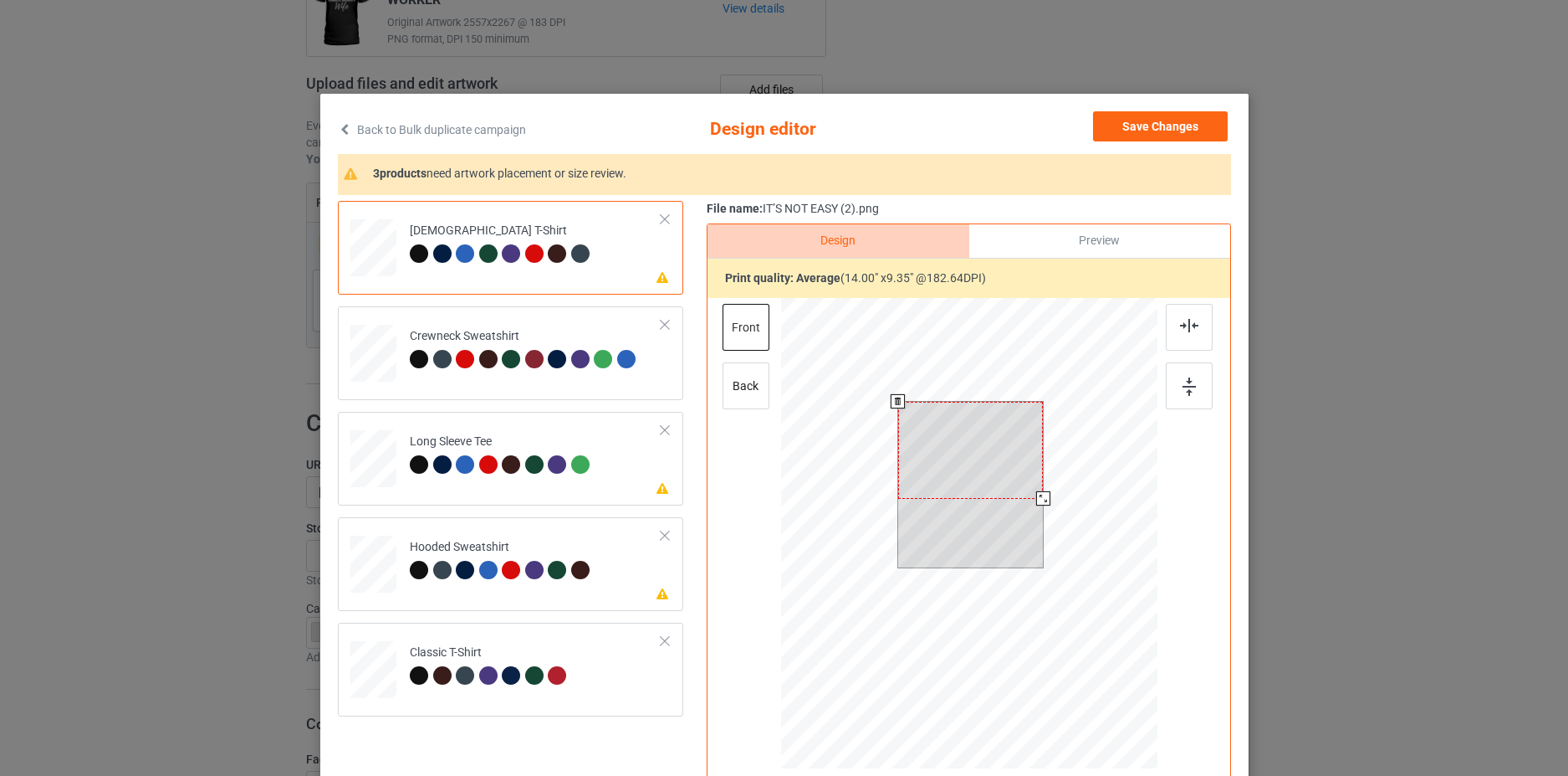
click at [911, 446] on div at bounding box center [970, 450] width 145 height 97
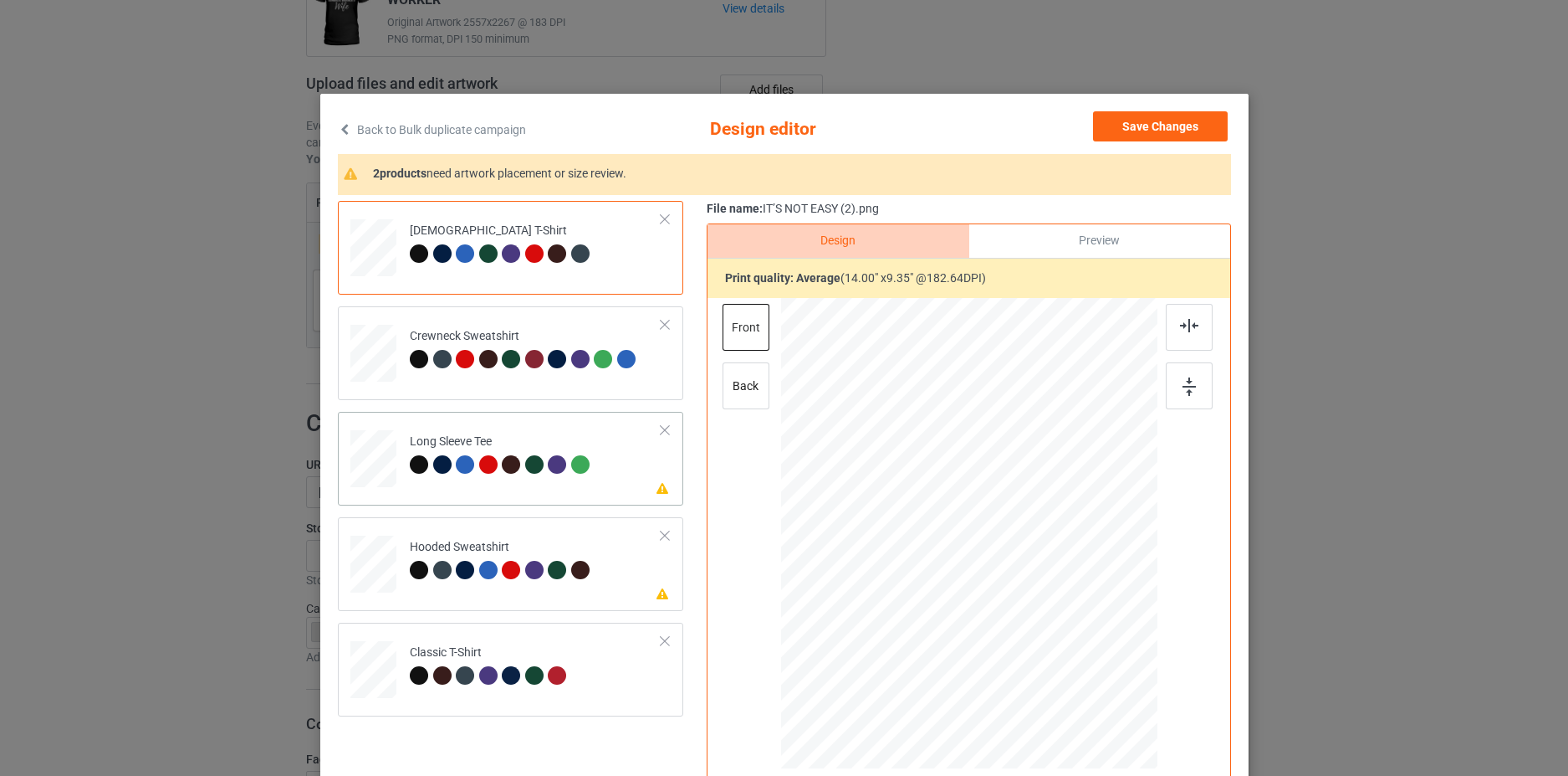
click at [626, 476] on td "Please review artwork placement Long Sleeve Tee" at bounding box center [536, 456] width 270 height 73
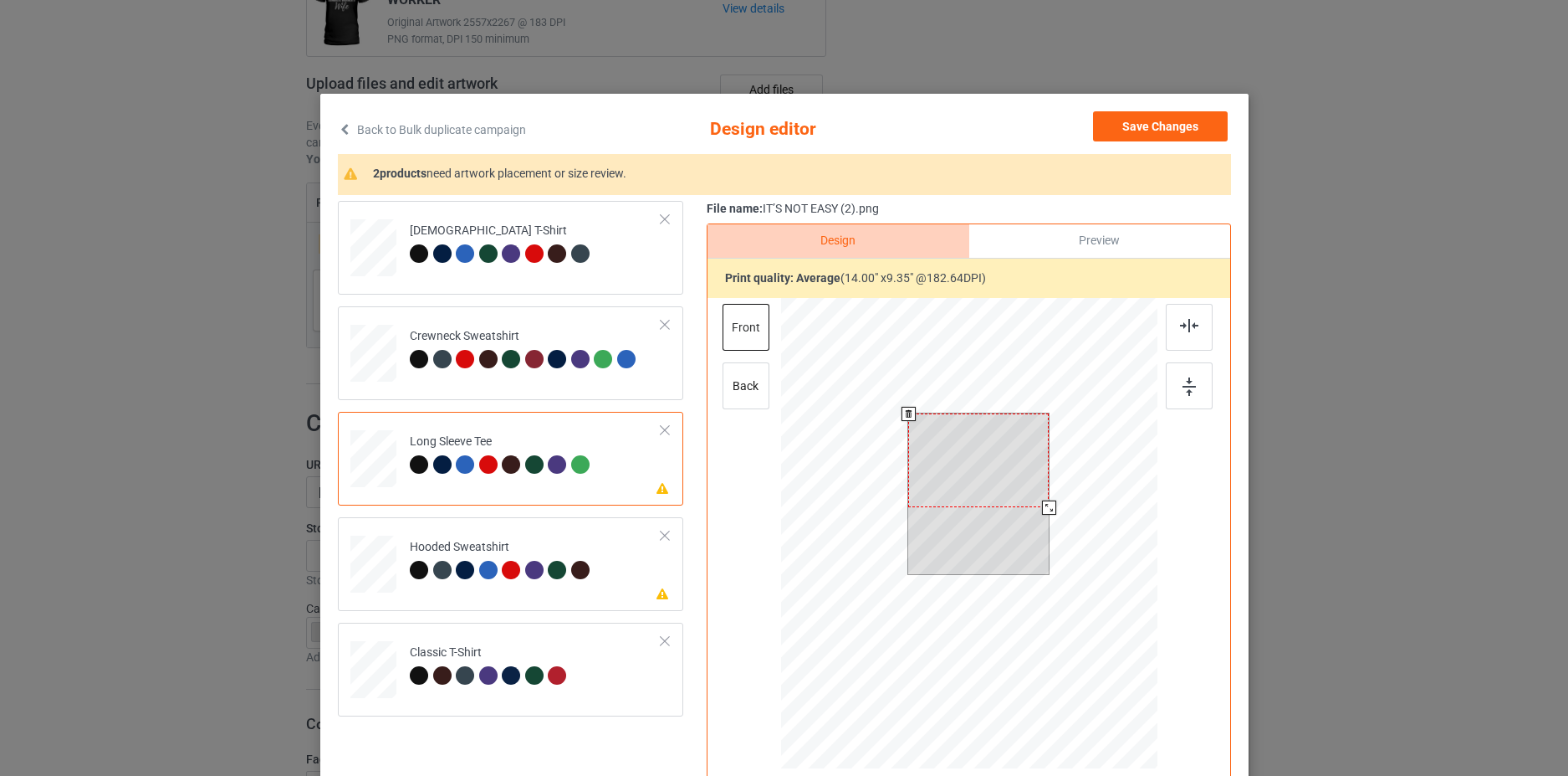
click at [948, 490] on div at bounding box center [979, 460] width 140 height 94
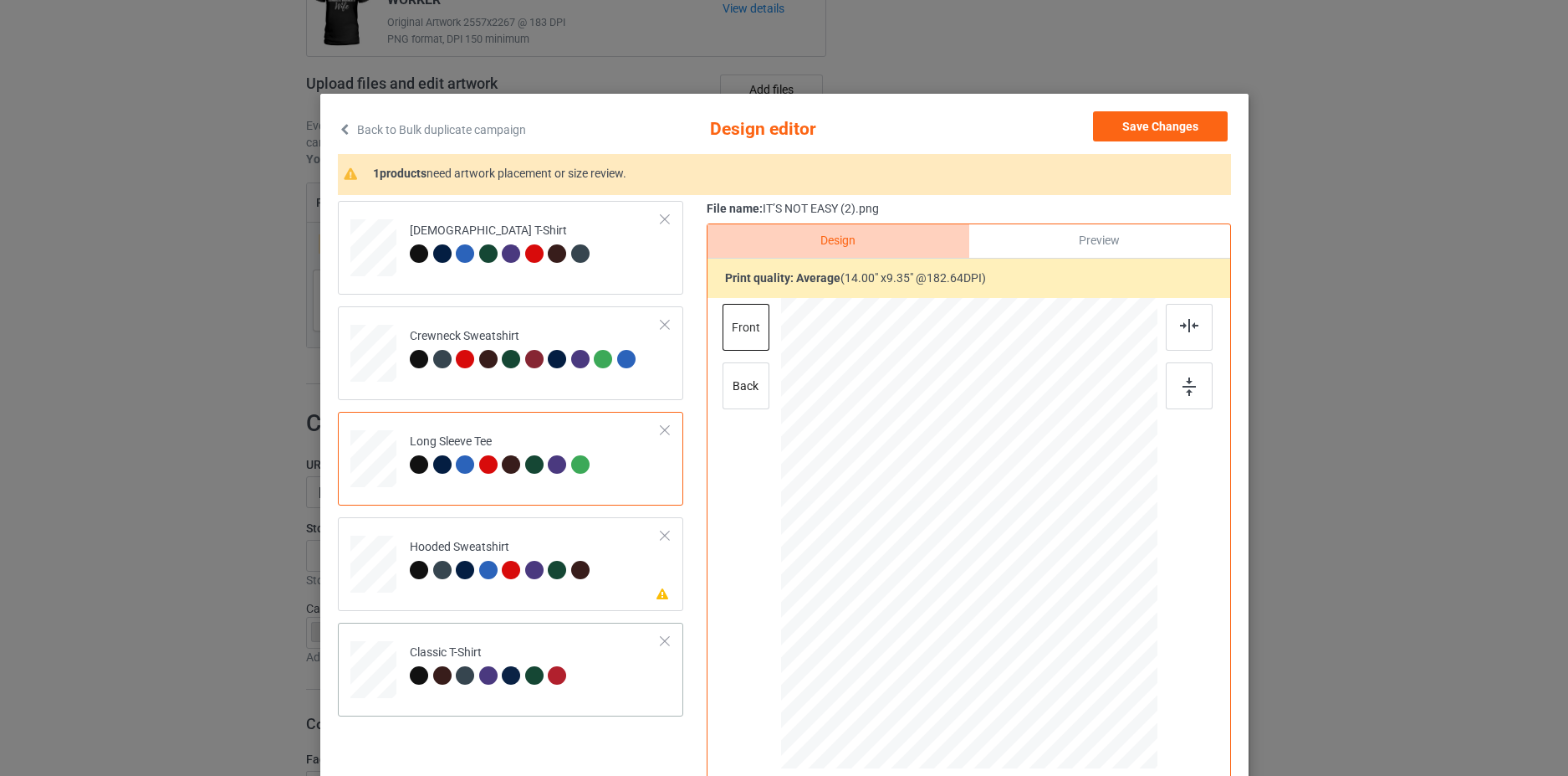
scroll to position [167, 0]
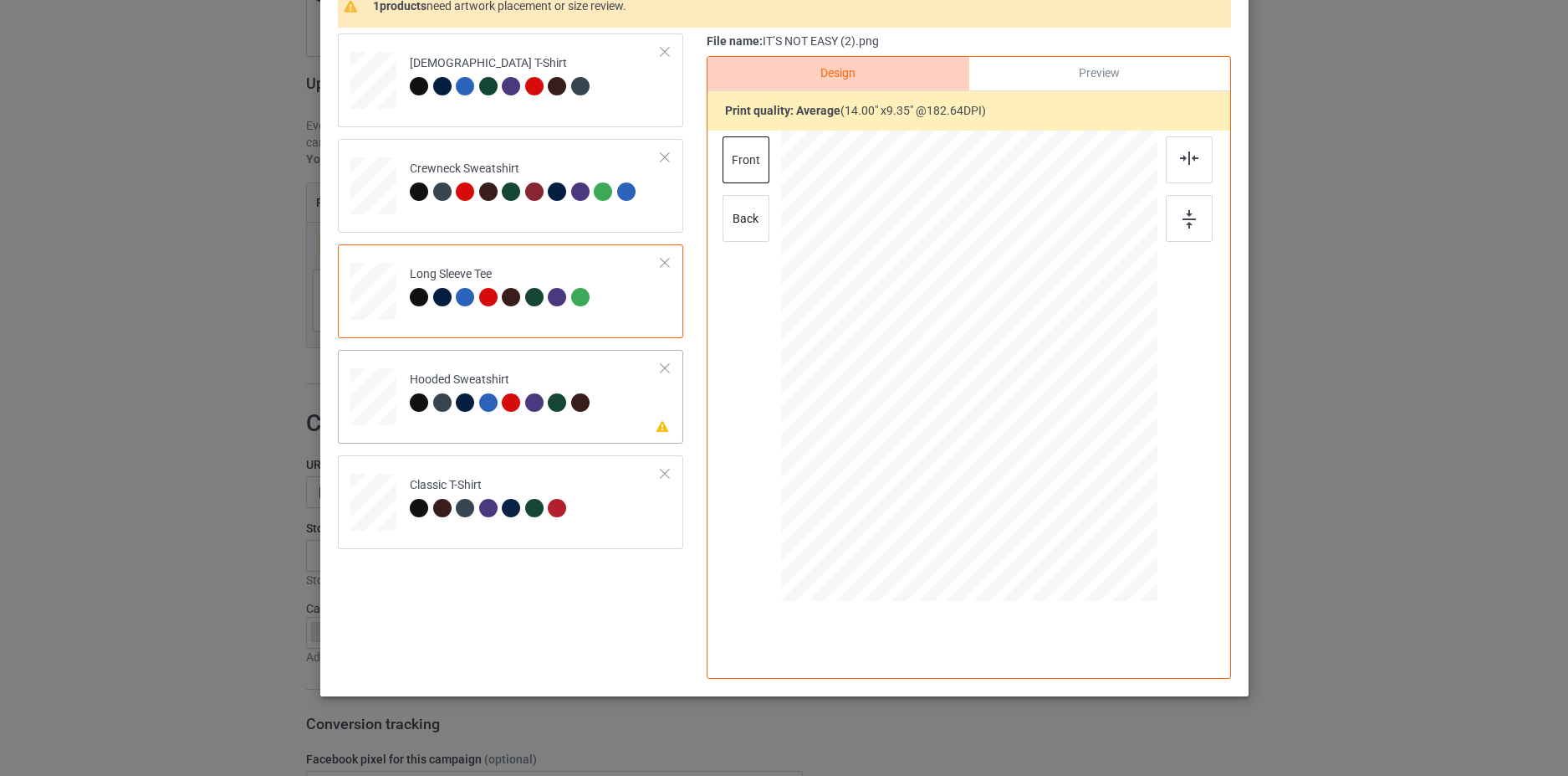
click at [623, 407] on td "Please review artwork placement Hooded Sweatshirt" at bounding box center [536, 393] width 270 height 73
click at [950, 277] on div at bounding box center [973, 291] width 135 height 90
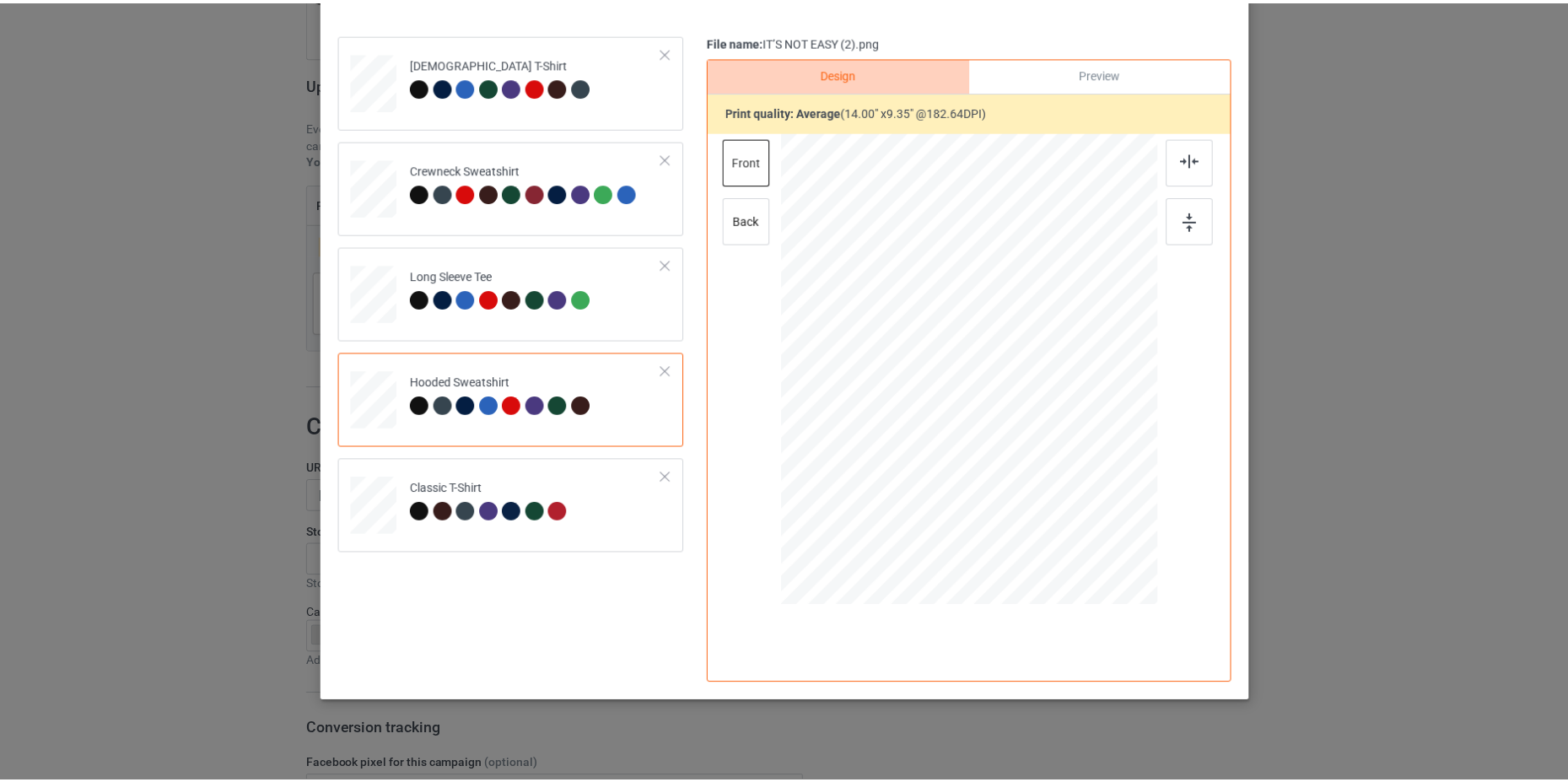
scroll to position [0, 0]
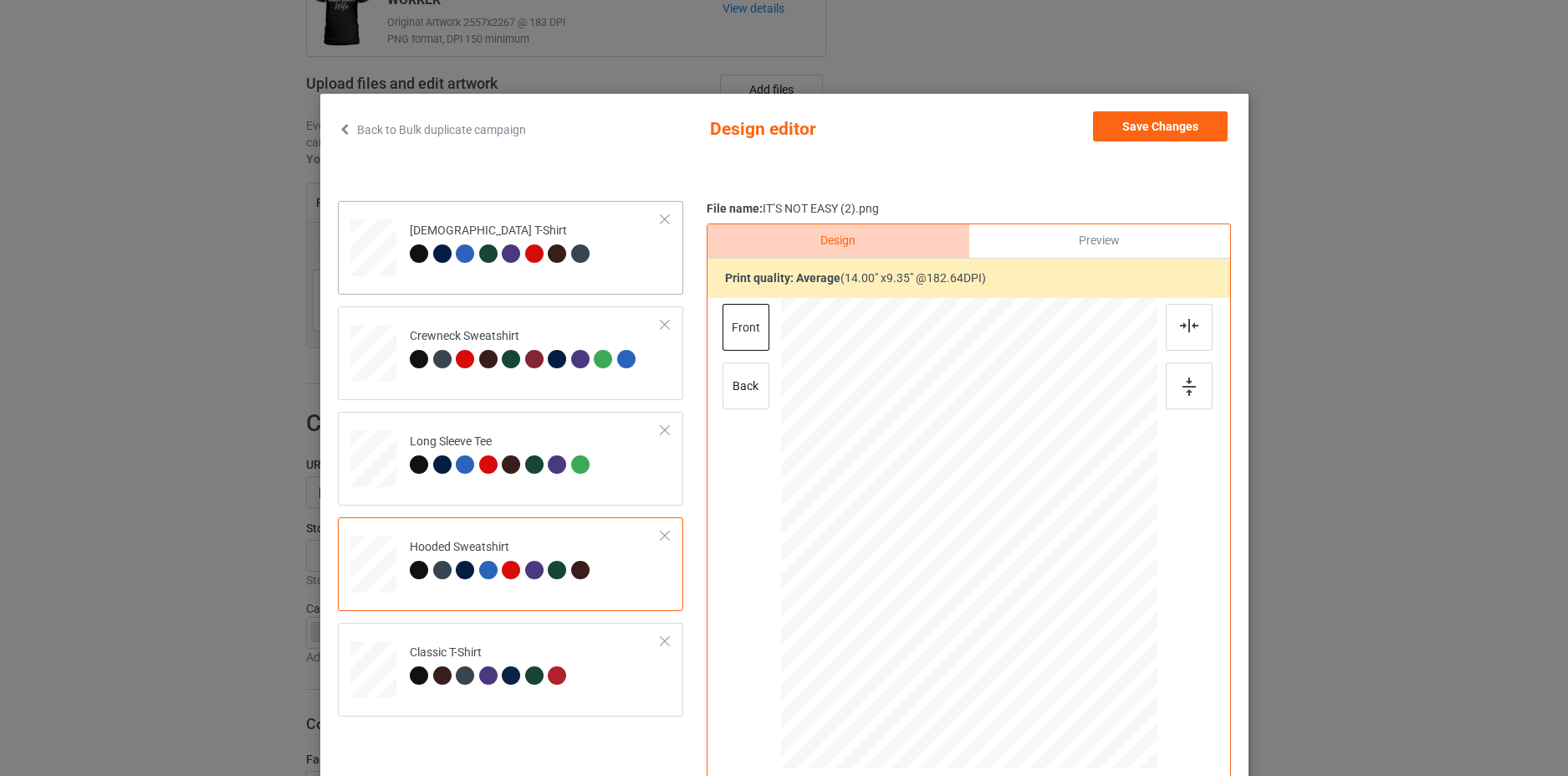
click at [593, 255] on td "[DEMOGRAPHIC_DATA] T-Shirt" at bounding box center [536, 244] width 270 height 73
click at [1173, 131] on button "Save Changes" at bounding box center [1160, 126] width 135 height 30
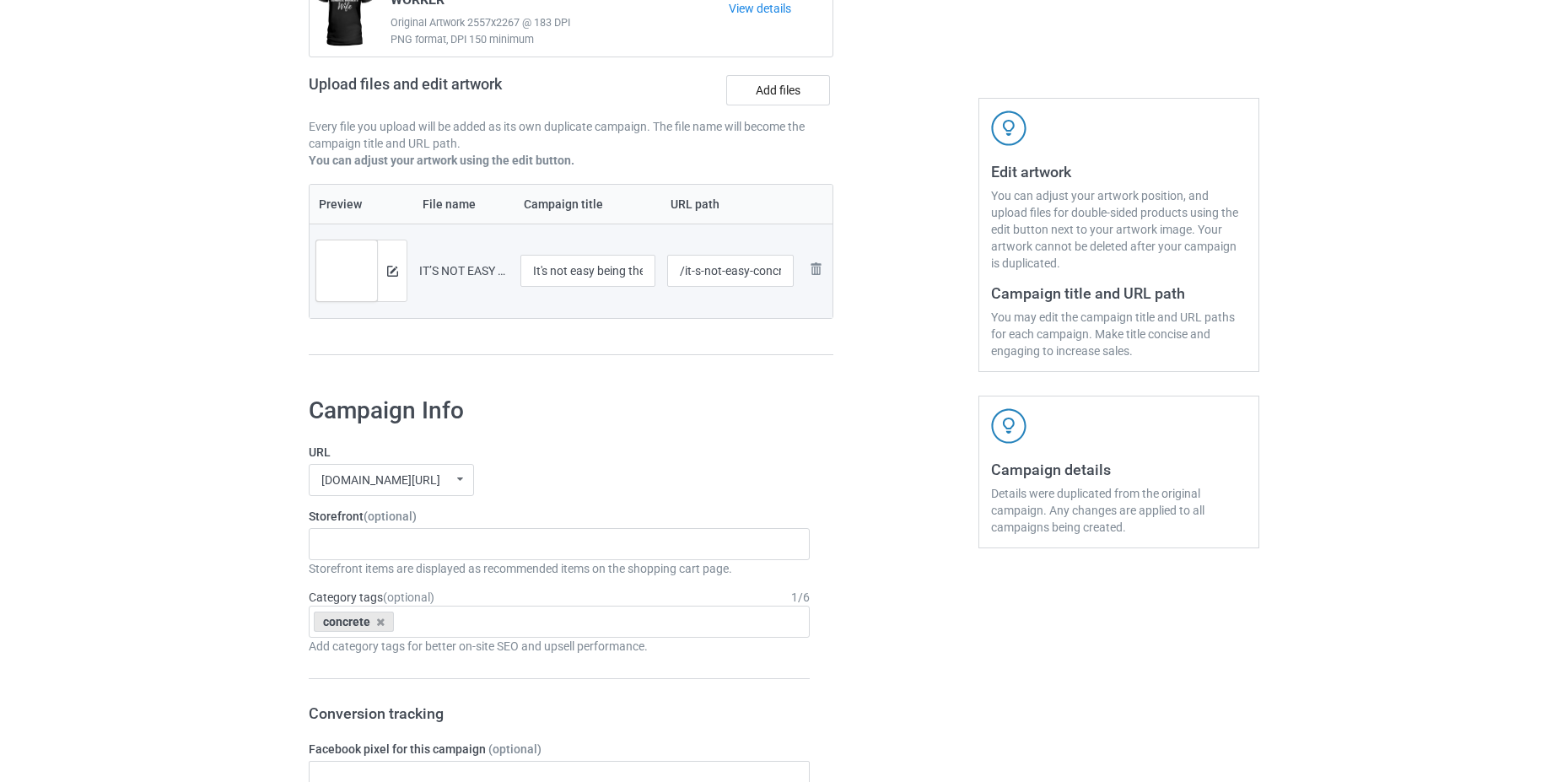
click at [478, 271] on div "IT’S NOT EASY (2).png" at bounding box center [463, 271] width 89 height 17
click at [479, 271] on div "IT’S NOT EASY (2).png" at bounding box center [463, 271] width 89 height 17
click at [503, 268] on div "IT’S NOT EASY (2).png" at bounding box center [463, 271] width 89 height 17
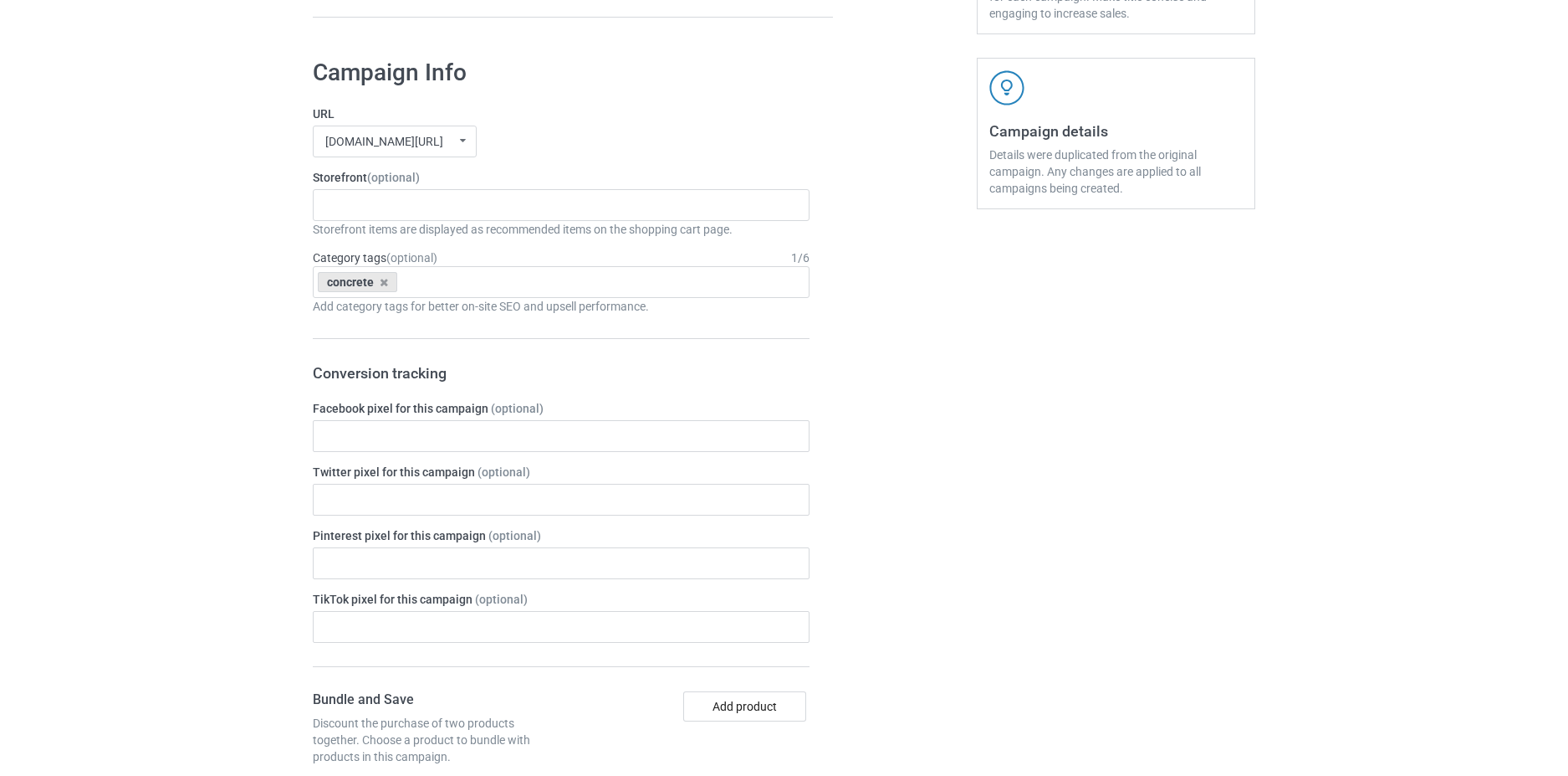
scroll to position [124, 0]
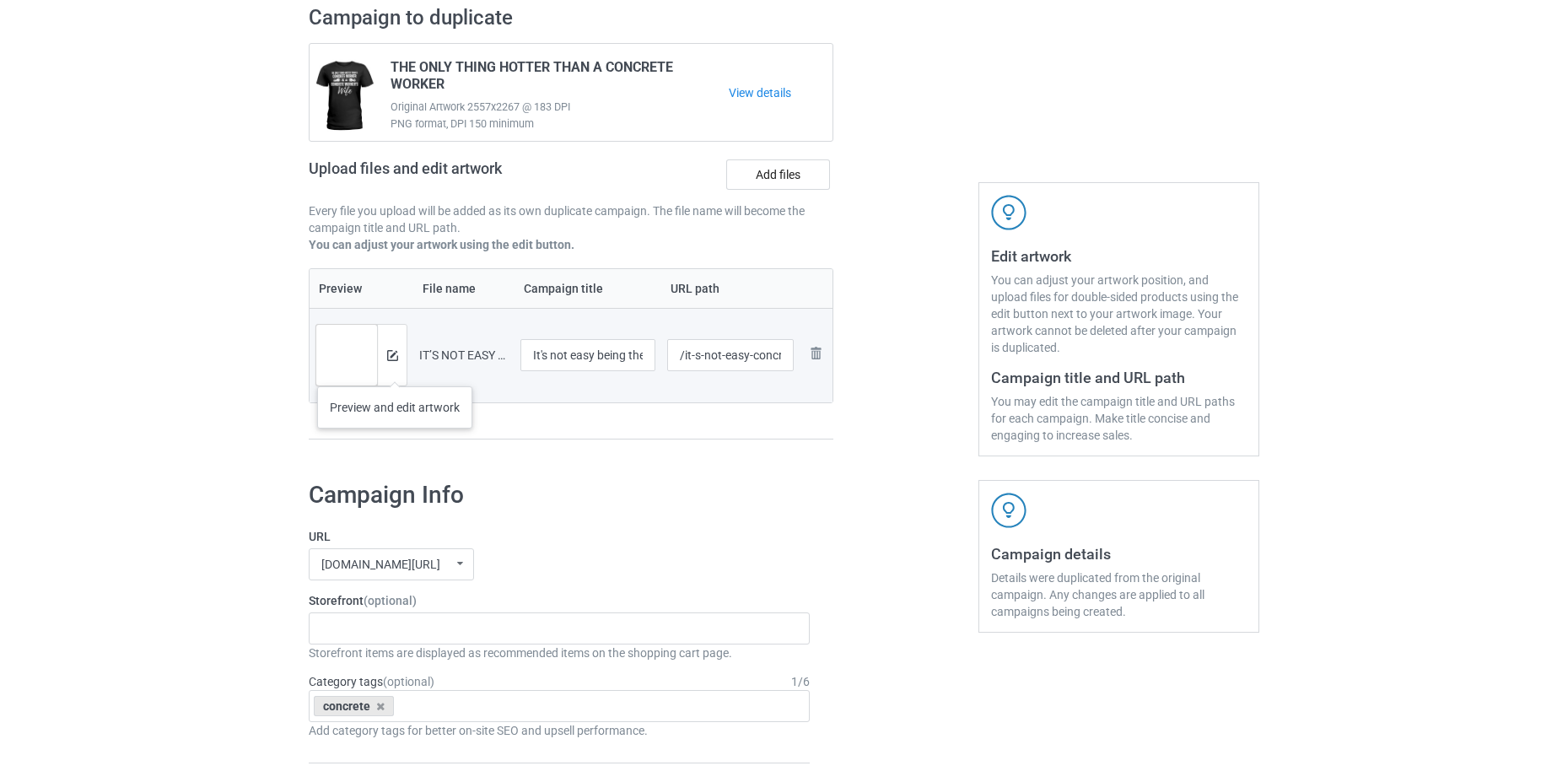
click at [395, 370] on div at bounding box center [391, 354] width 30 height 60
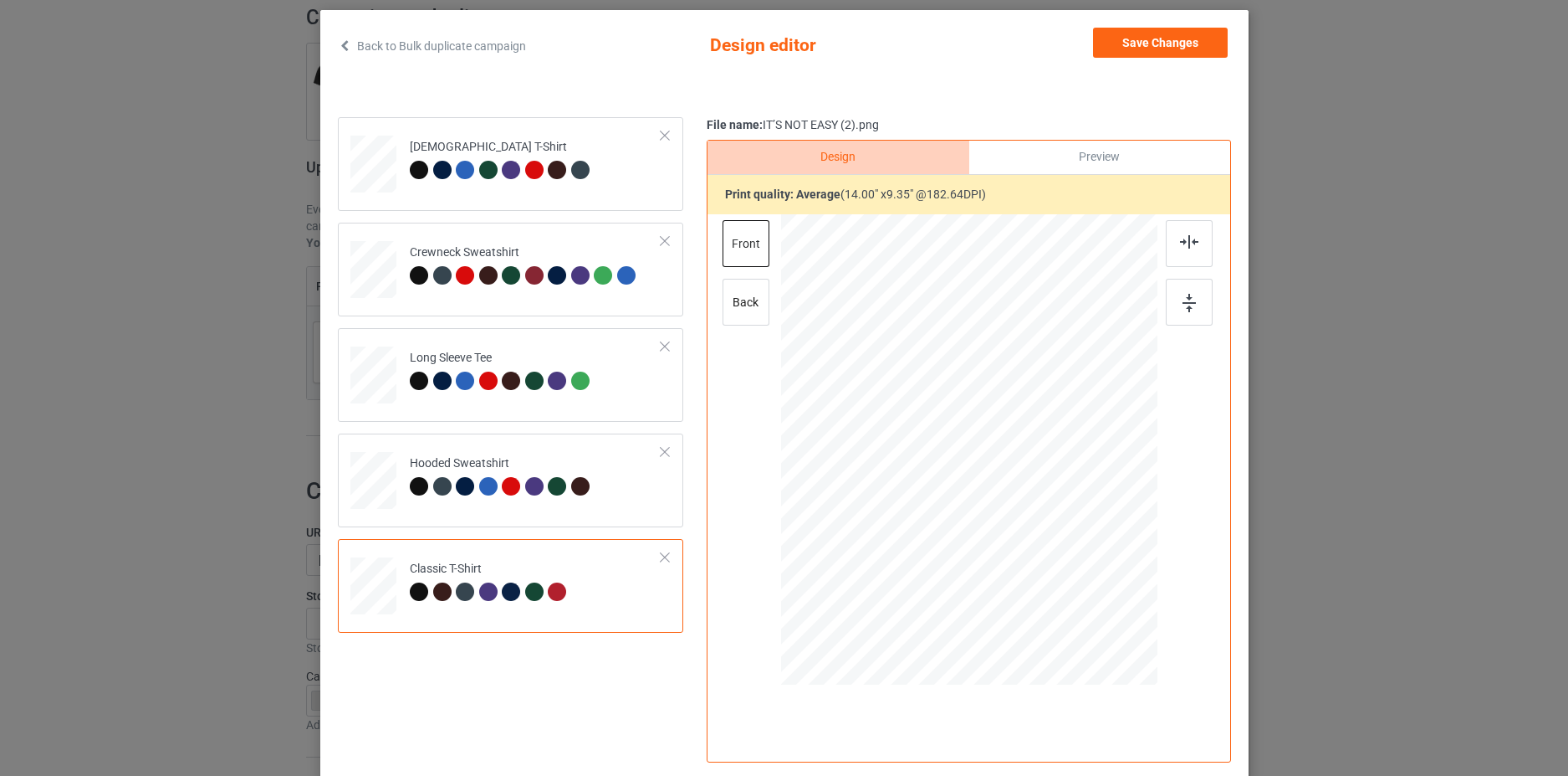
scroll to position [0, 0]
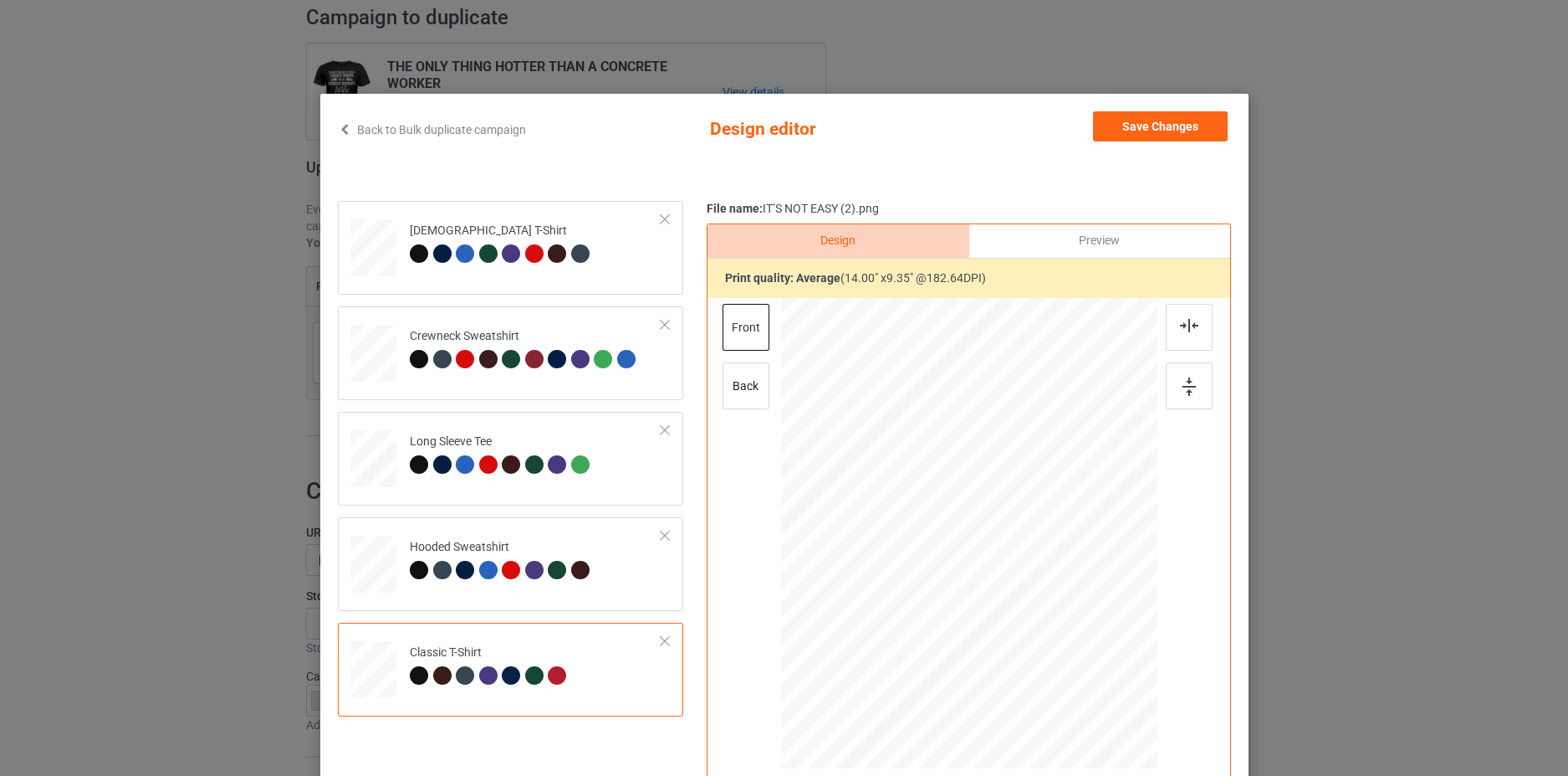
click at [1134, 235] on div "Preview" at bounding box center [1099, 241] width 261 height 33
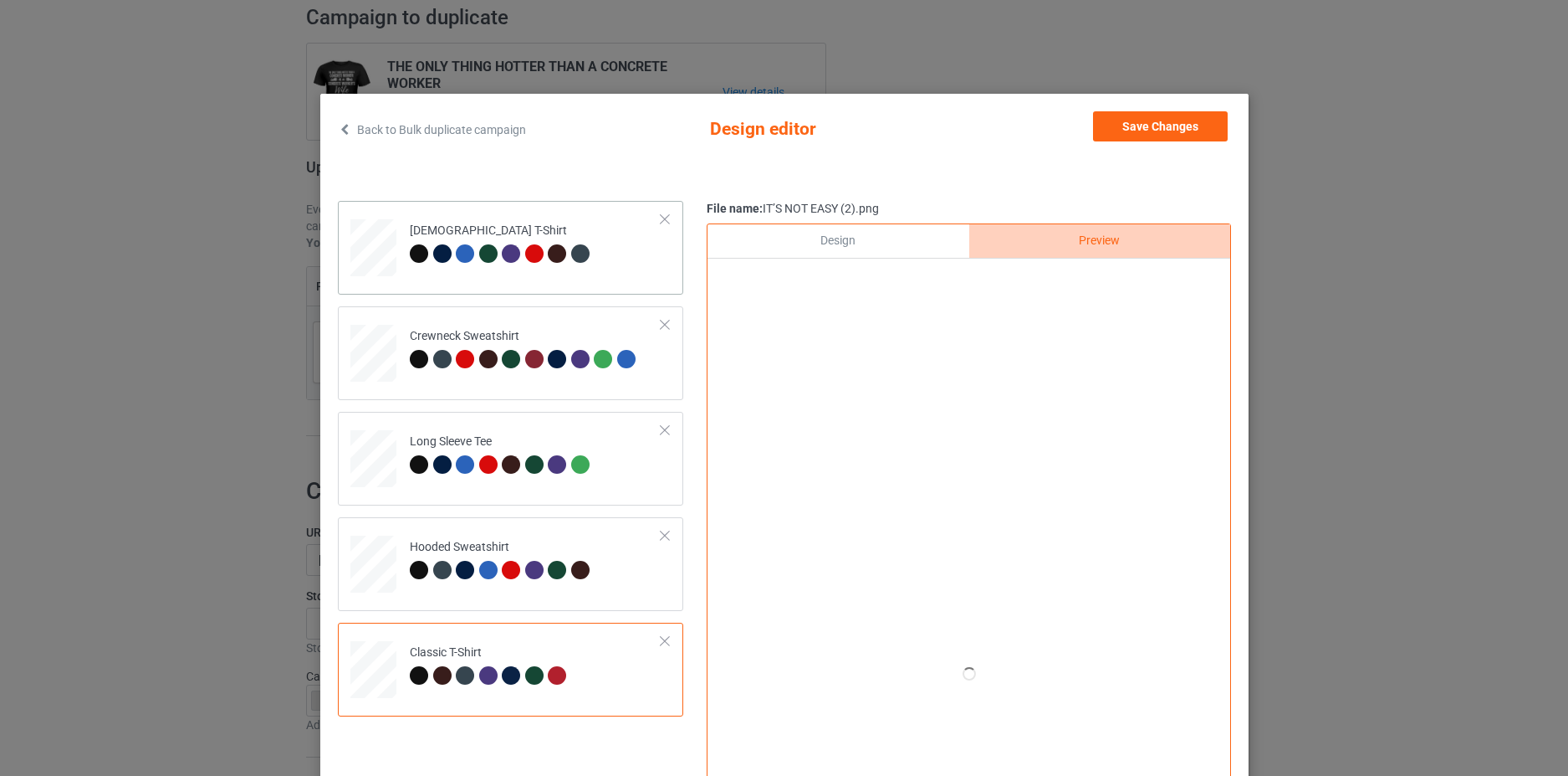
click at [631, 286] on div "[DEMOGRAPHIC_DATA] T-Shirt" at bounding box center [511, 247] width 345 height 94
click at [1181, 124] on button "Save Changes" at bounding box center [1160, 126] width 135 height 30
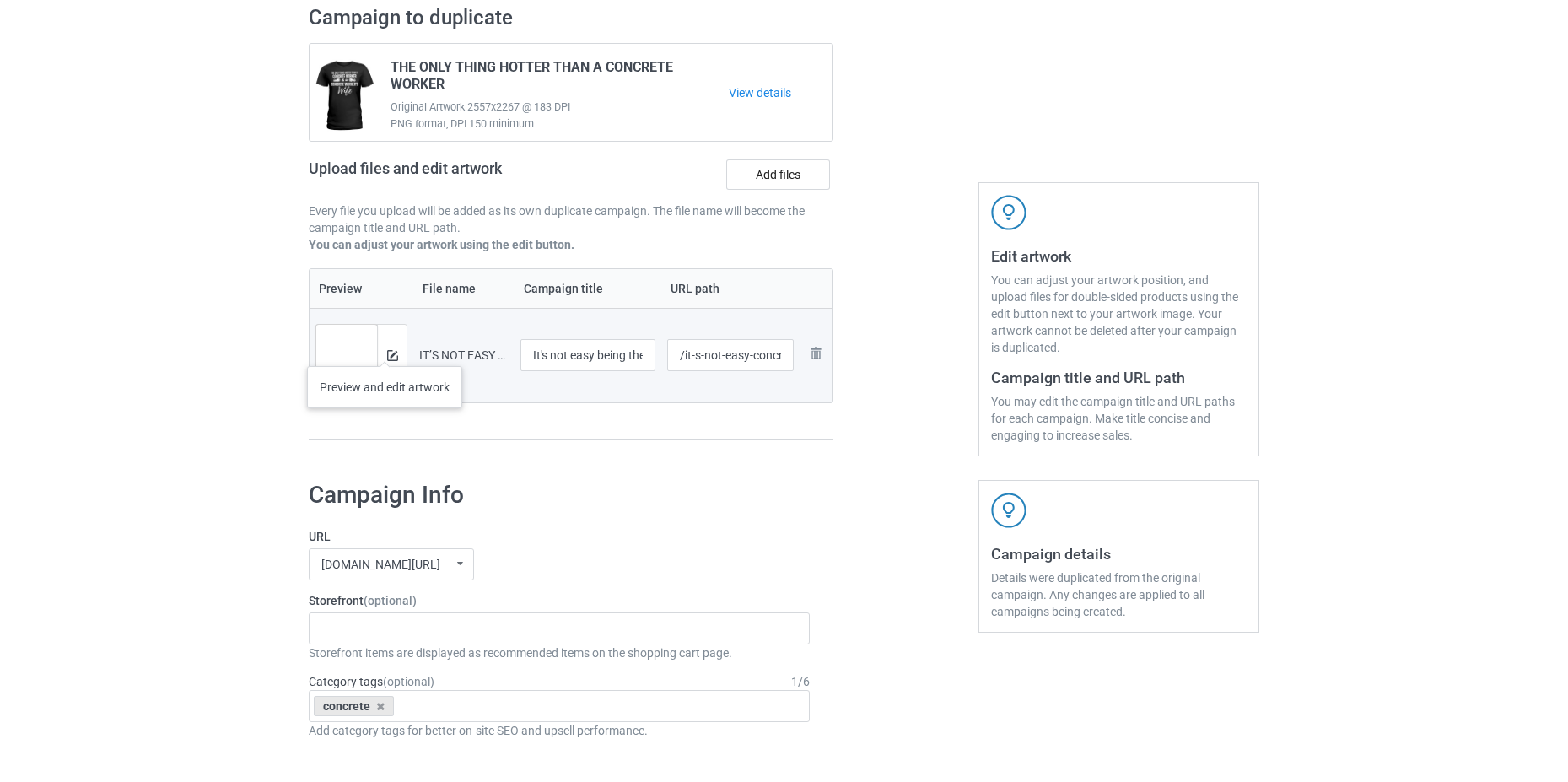
click at [384, 349] on div at bounding box center [391, 354] width 30 height 60
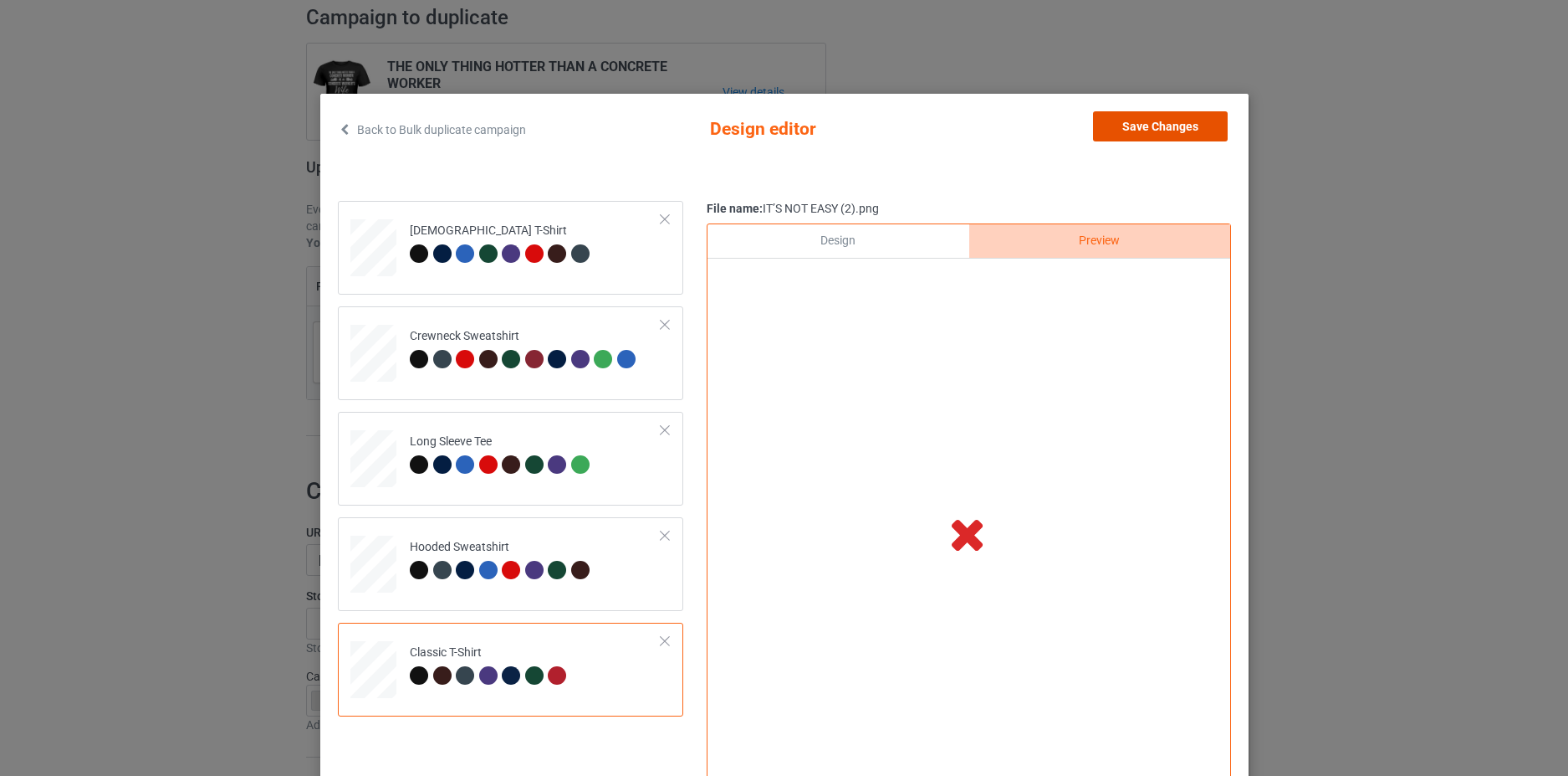
click at [1170, 127] on button "Save Changes" at bounding box center [1160, 126] width 135 height 30
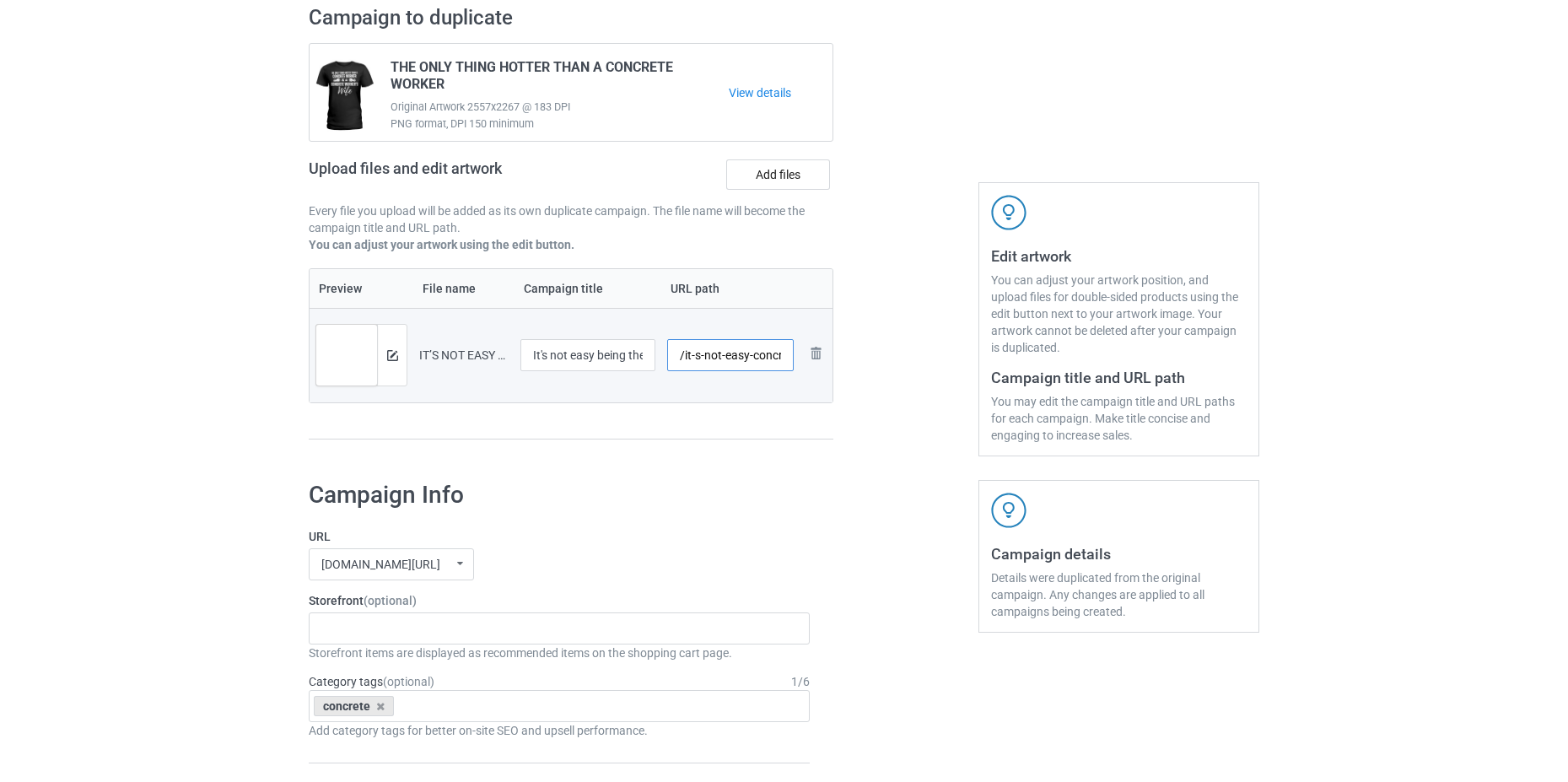
scroll to position [0, 38]
drag, startPoint x: 726, startPoint y: 354, endPoint x: 774, endPoint y: 357, distance: 48.1
click at [774, 357] on input "/it-s-not-easy-concretewife" at bounding box center [730, 355] width 127 height 32
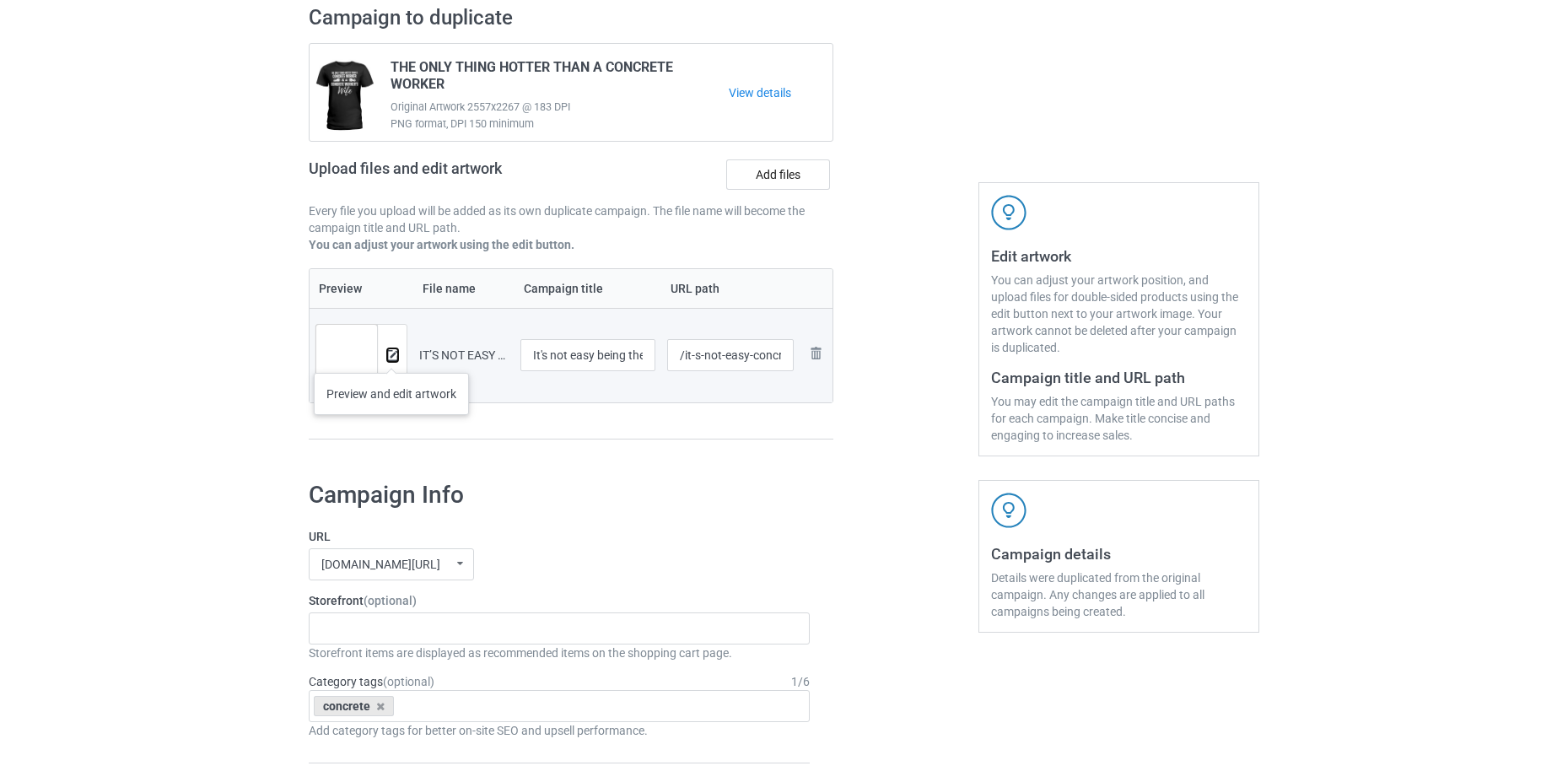
click at [392, 357] on img at bounding box center [392, 355] width 11 height 11
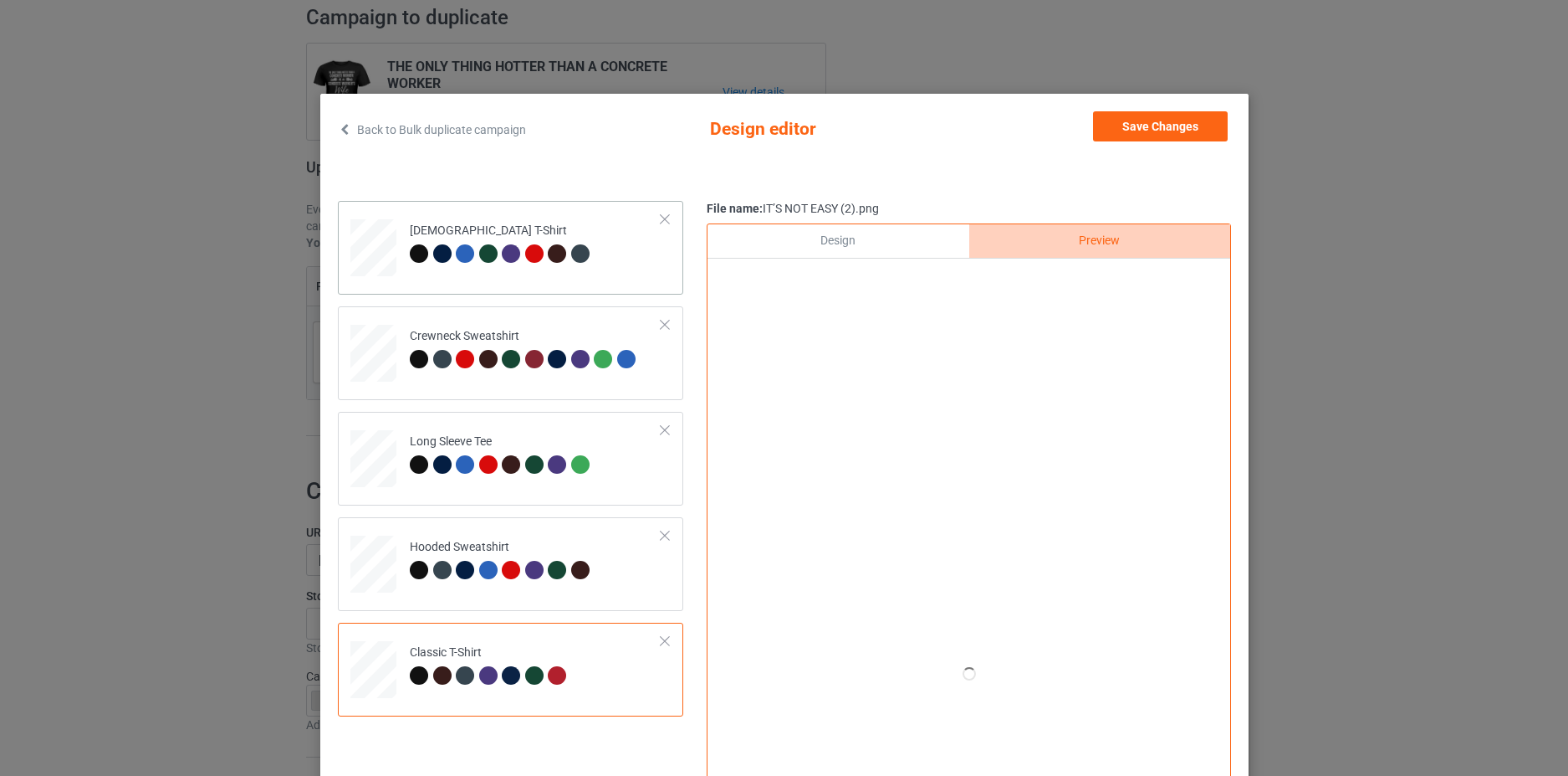
click at [602, 265] on td "[DEMOGRAPHIC_DATA] T-Shirt" at bounding box center [536, 244] width 270 height 73
click at [1174, 102] on div "Back to Bulk duplicate campaign Design editor Save Changes Ladies T-Shirt Crewn…" at bounding box center [784, 479] width 928 height 770
click at [1174, 132] on button "Save Changes" at bounding box center [1160, 126] width 135 height 30
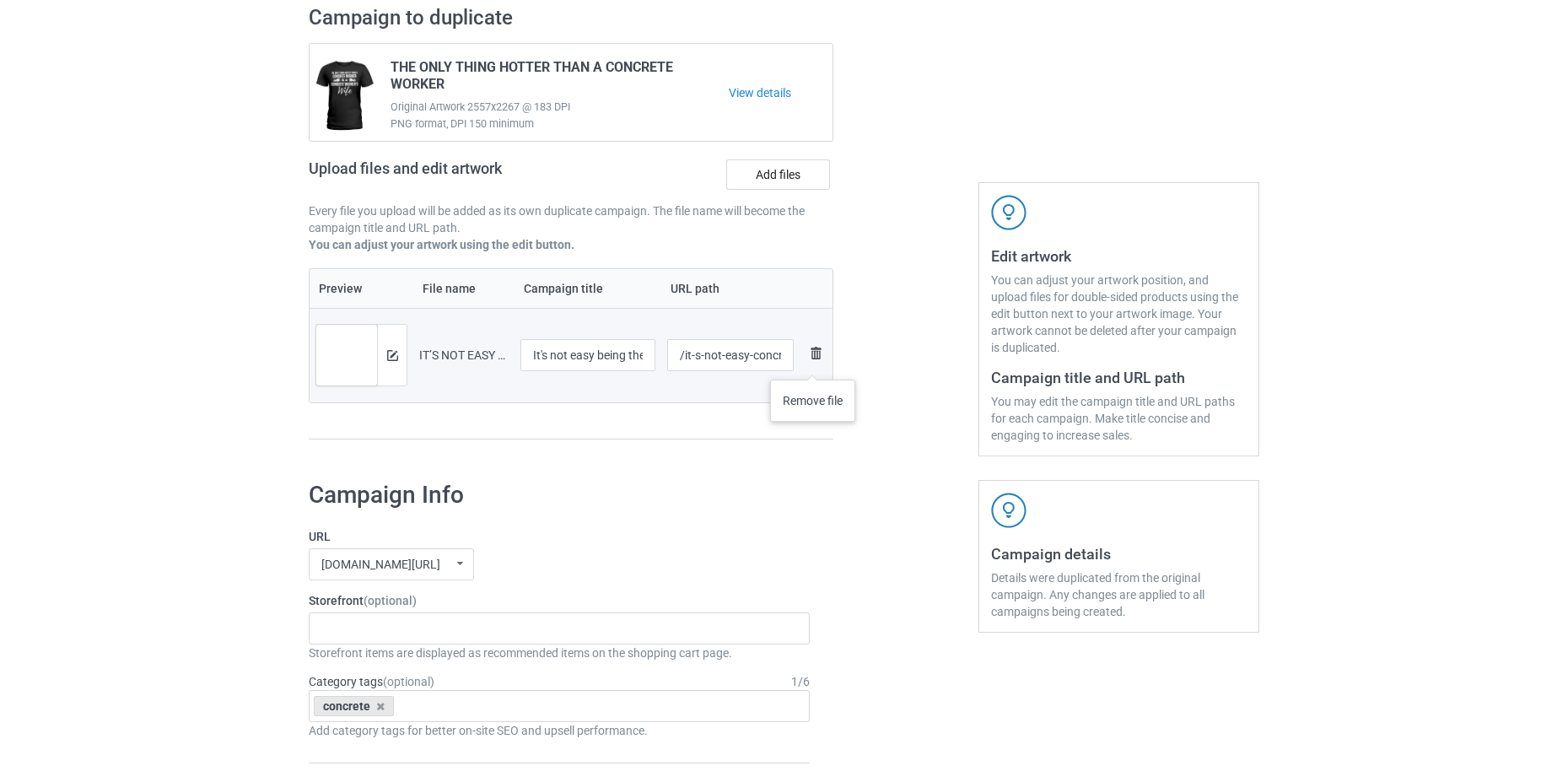
click at [813, 363] on img at bounding box center [815, 354] width 20 height 20
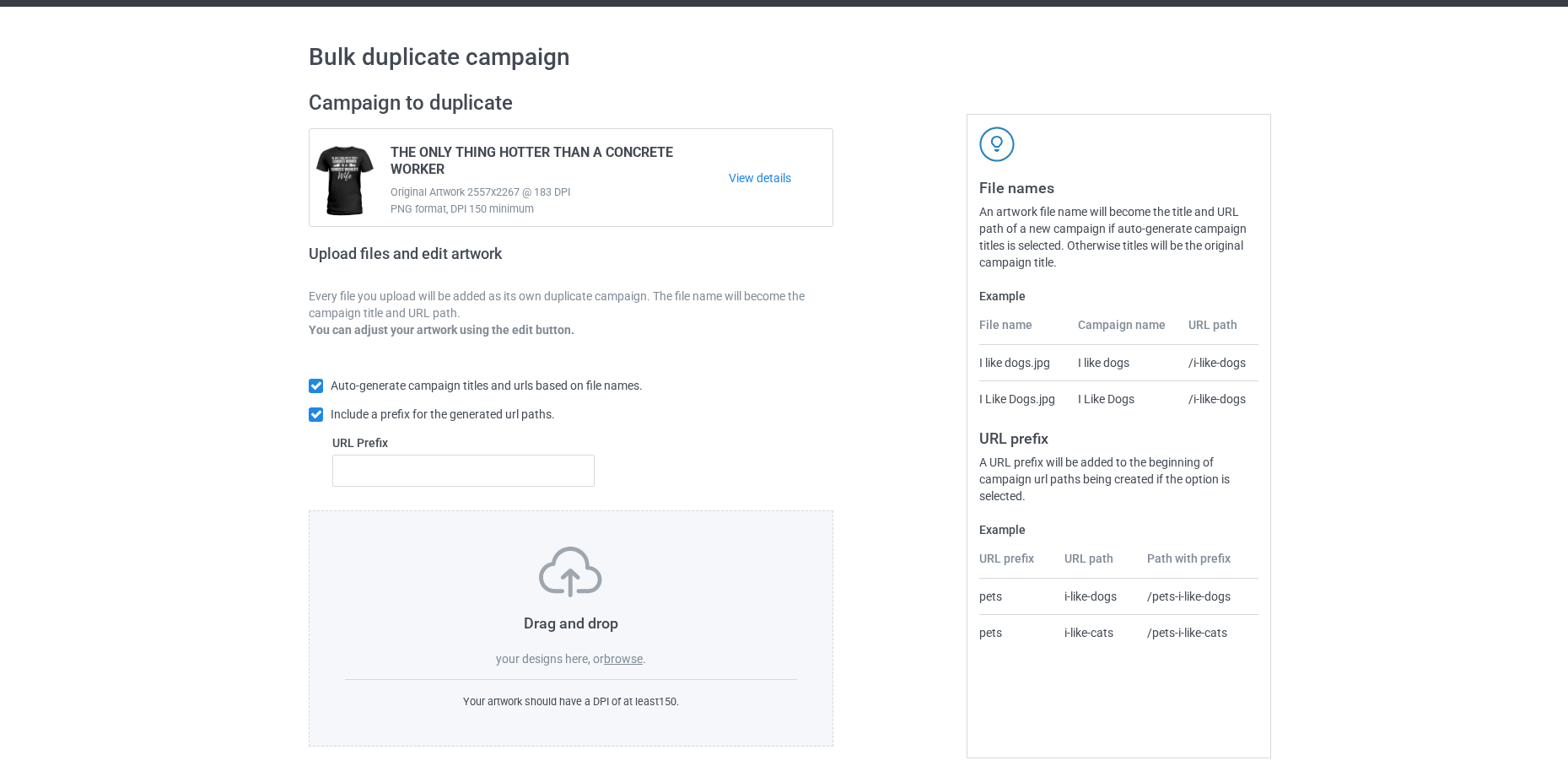
scroll to position [41, 0]
click at [629, 670] on div "Drag and drop your designs here, or browse . Your artwork should have a DPI of …" at bounding box center [571, 629] width 525 height 236
click at [637, 656] on label "browse" at bounding box center [623, 658] width 39 height 14
click at [0, 0] on input "browse" at bounding box center [0, 0] width 0 height 0
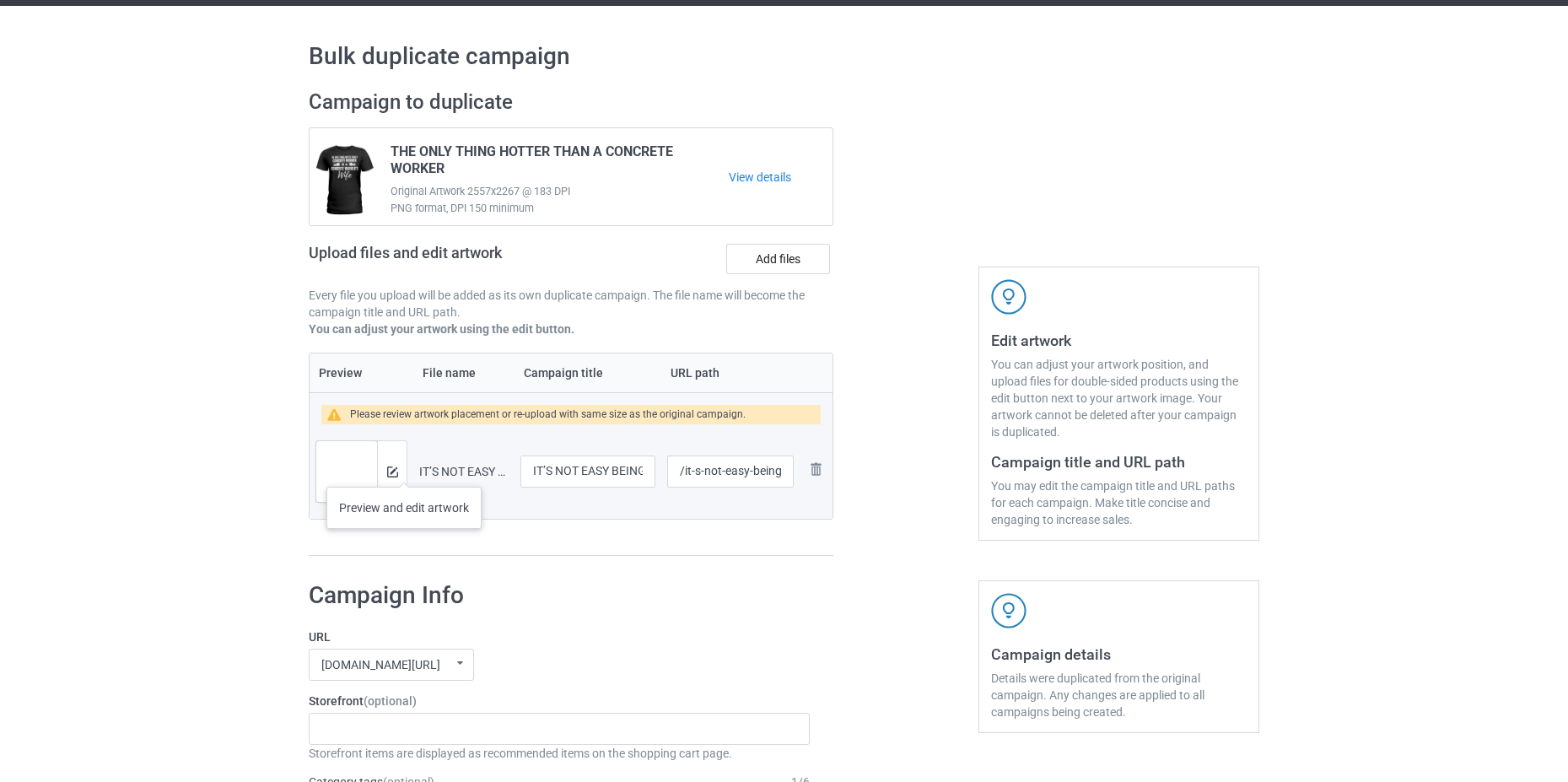
click at [404, 470] on div at bounding box center [391, 471] width 30 height 60
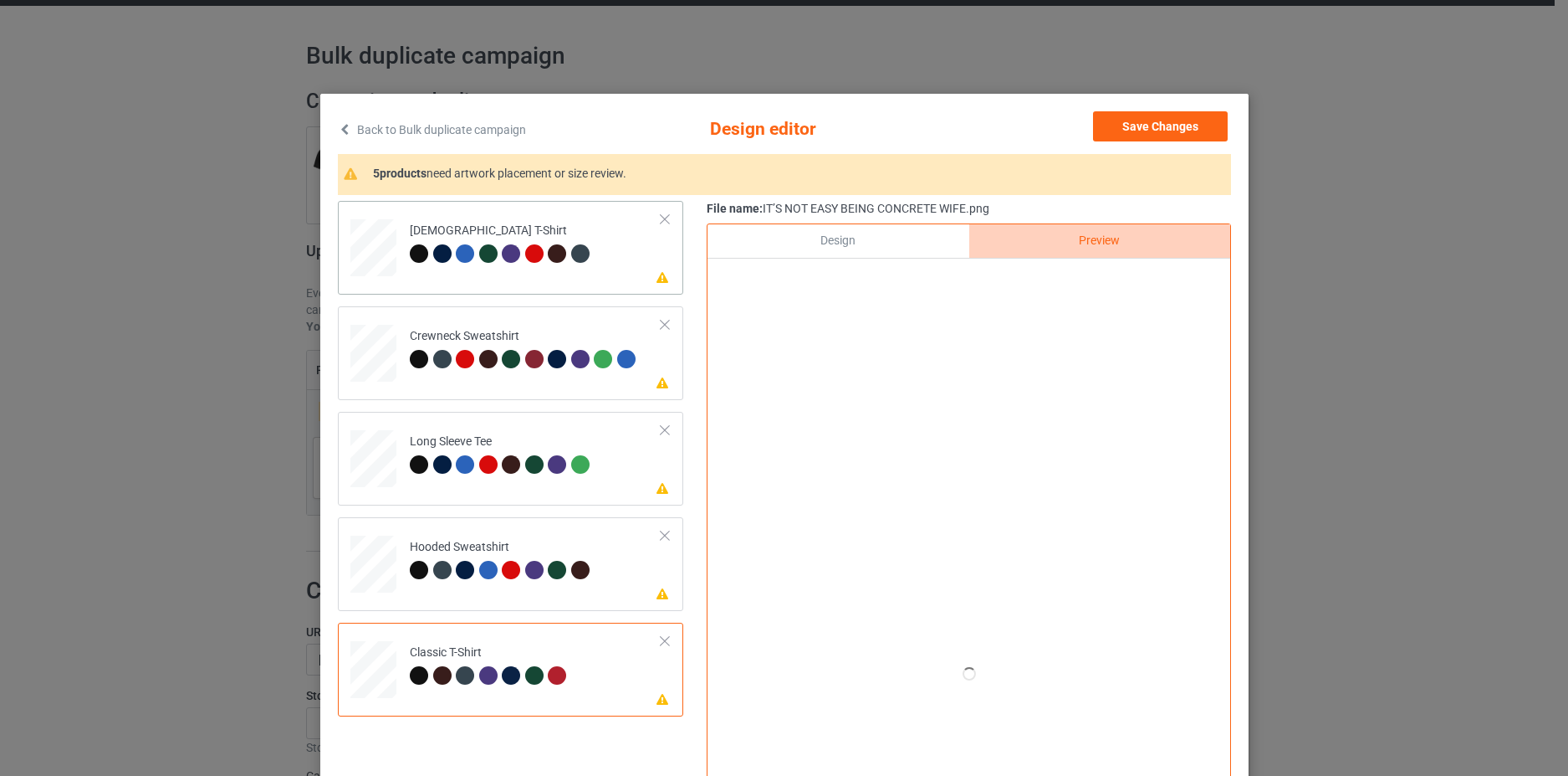
click at [614, 255] on td "Please review artwork placement Ladies T-Shirt" at bounding box center [536, 244] width 270 height 73
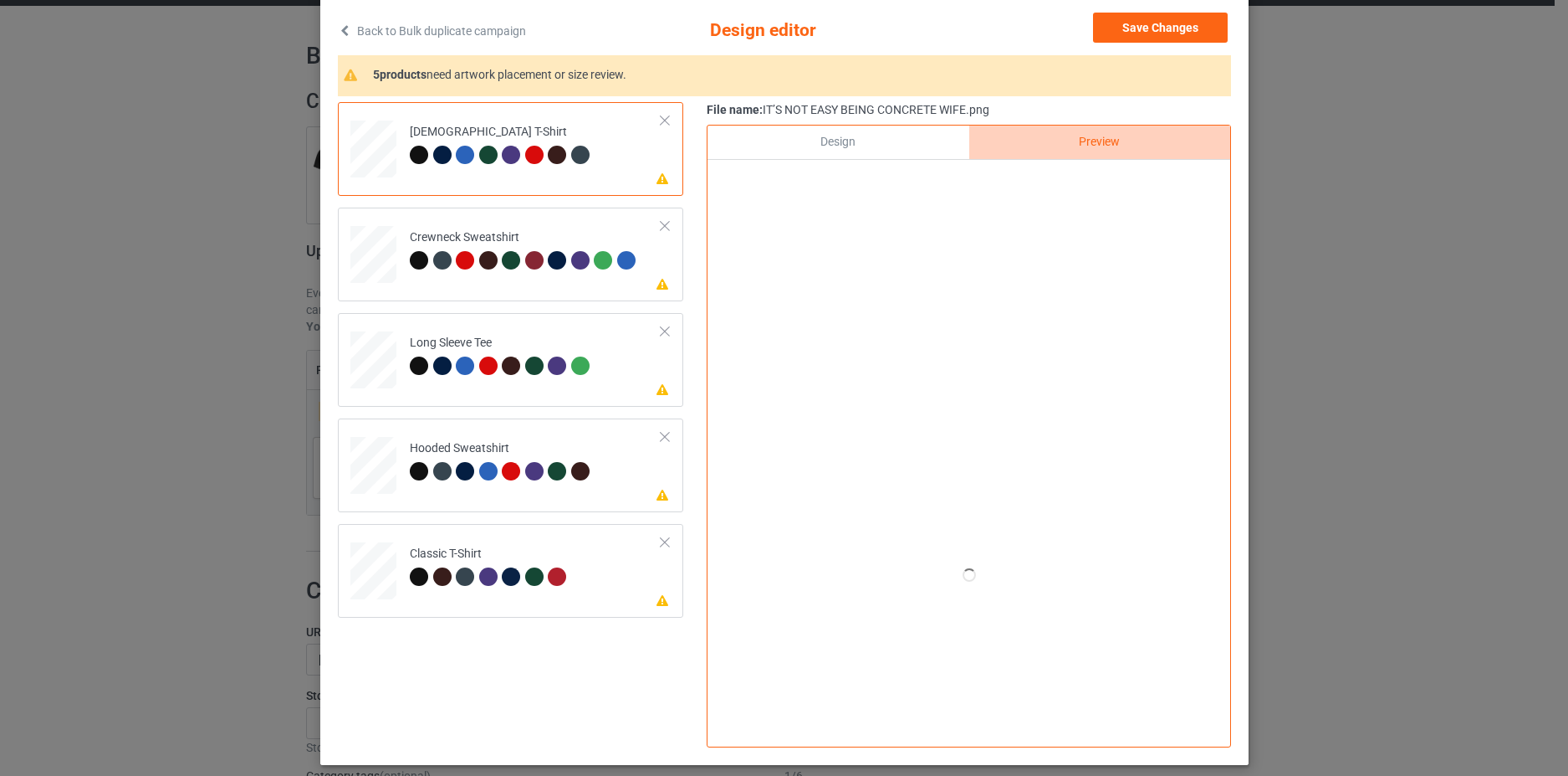
scroll to position [0, 0]
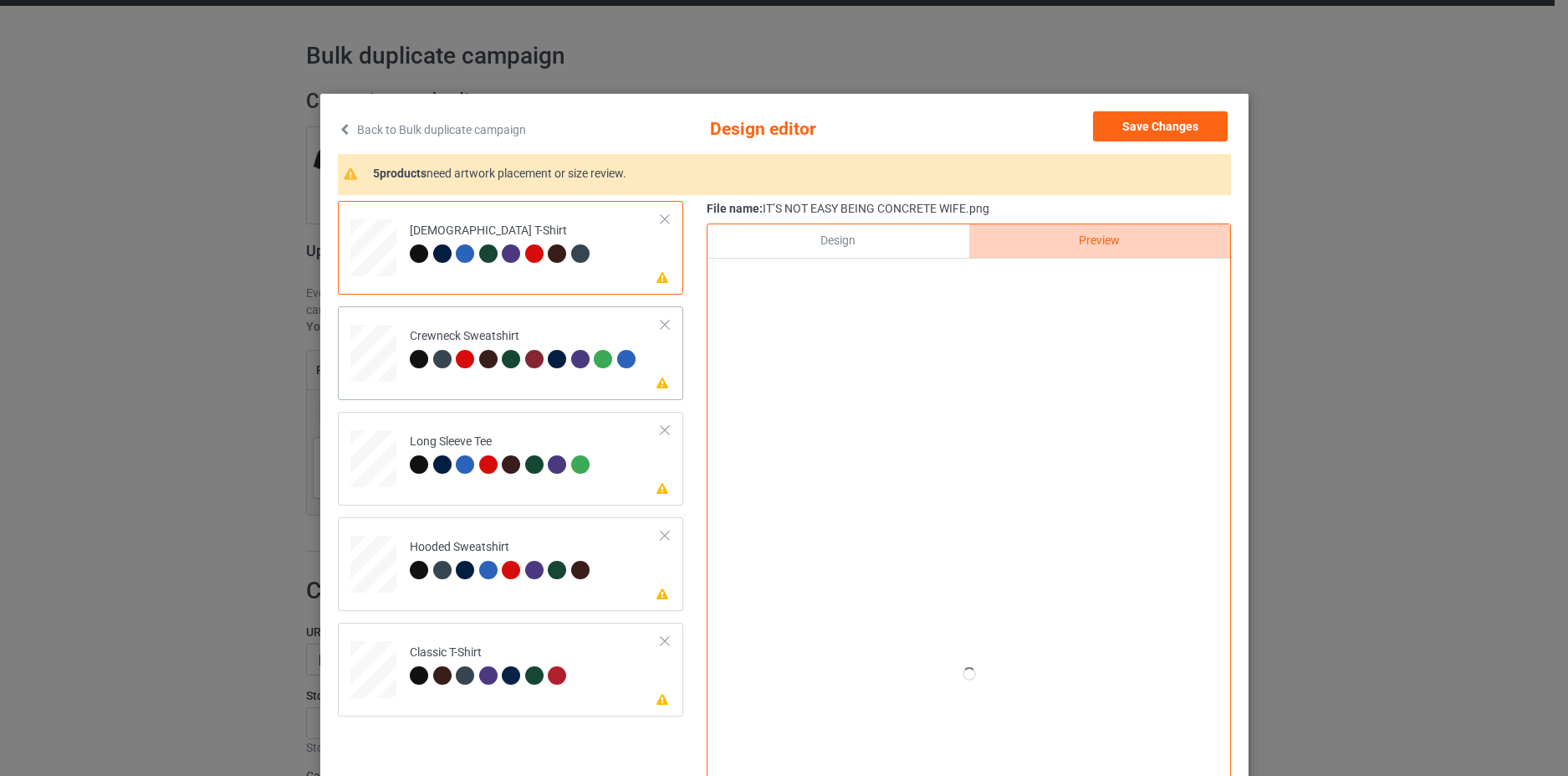
click at [644, 372] on td "Please review artwork placement Crewneck Sweatshirt" at bounding box center [536, 350] width 270 height 73
click at [618, 479] on td "Please review artwork placement Long Sleeve Tee" at bounding box center [536, 456] width 270 height 73
click at [651, 565] on td "Please review artwork placement Hooded Sweatshirt" at bounding box center [536, 560] width 270 height 73
drag, startPoint x: 602, startPoint y: 669, endPoint x: 692, endPoint y: 485, distance: 204.8
click at [603, 668] on td "Please review artwork placement Classic T-Shirt" at bounding box center [536, 666] width 270 height 73
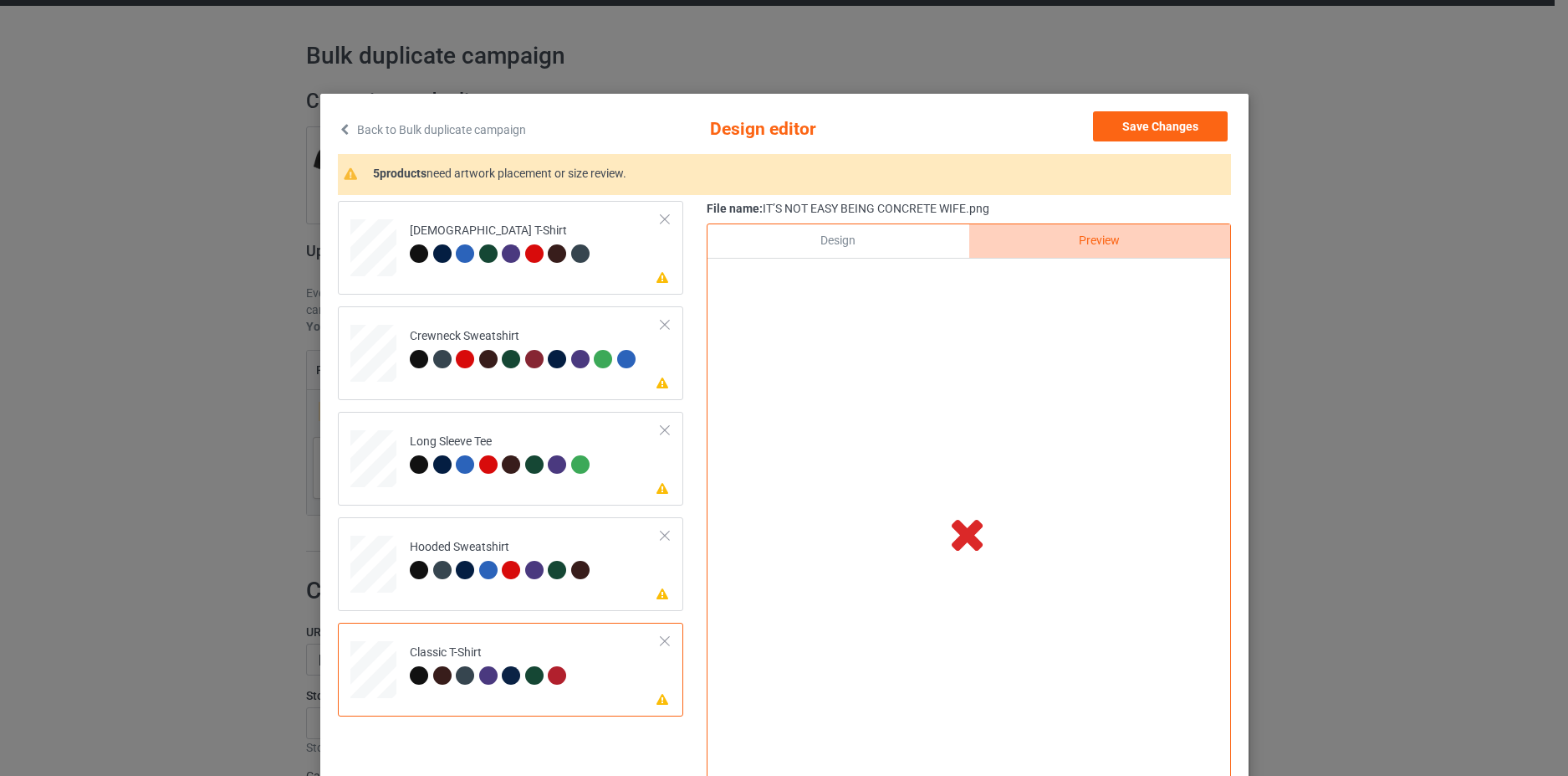
scroll to position [84, 0]
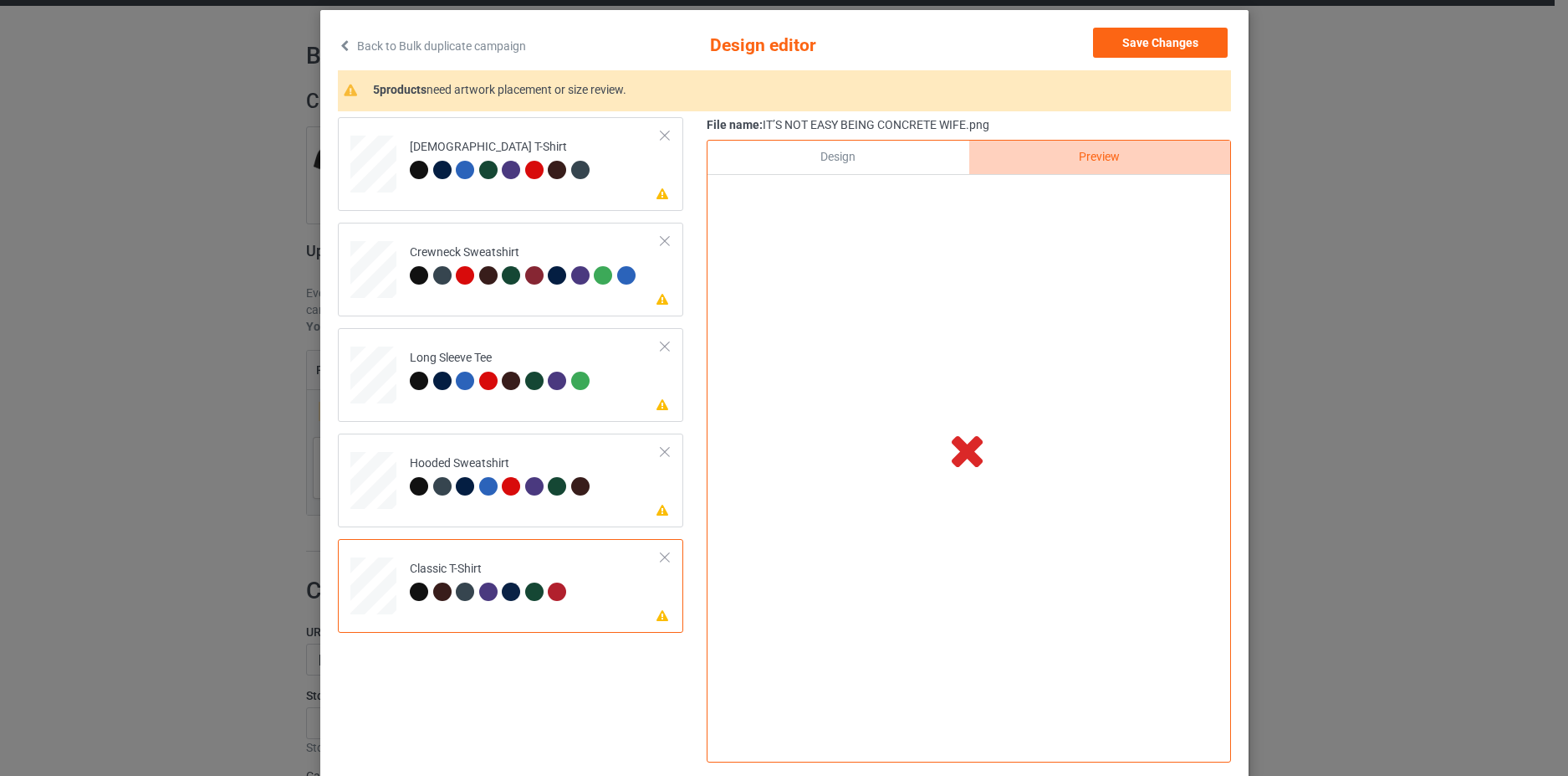
click at [979, 449] on icon at bounding box center [967, 449] width 55 height 47
click at [962, 449] on icon at bounding box center [967, 449] width 55 height 47
click at [962, 449] on icon at bounding box center [967, 449] width 55 height 47
click at [665, 206] on div "Please review artwork placement [DEMOGRAPHIC_DATA] T-Shirt" at bounding box center [511, 164] width 345 height 94
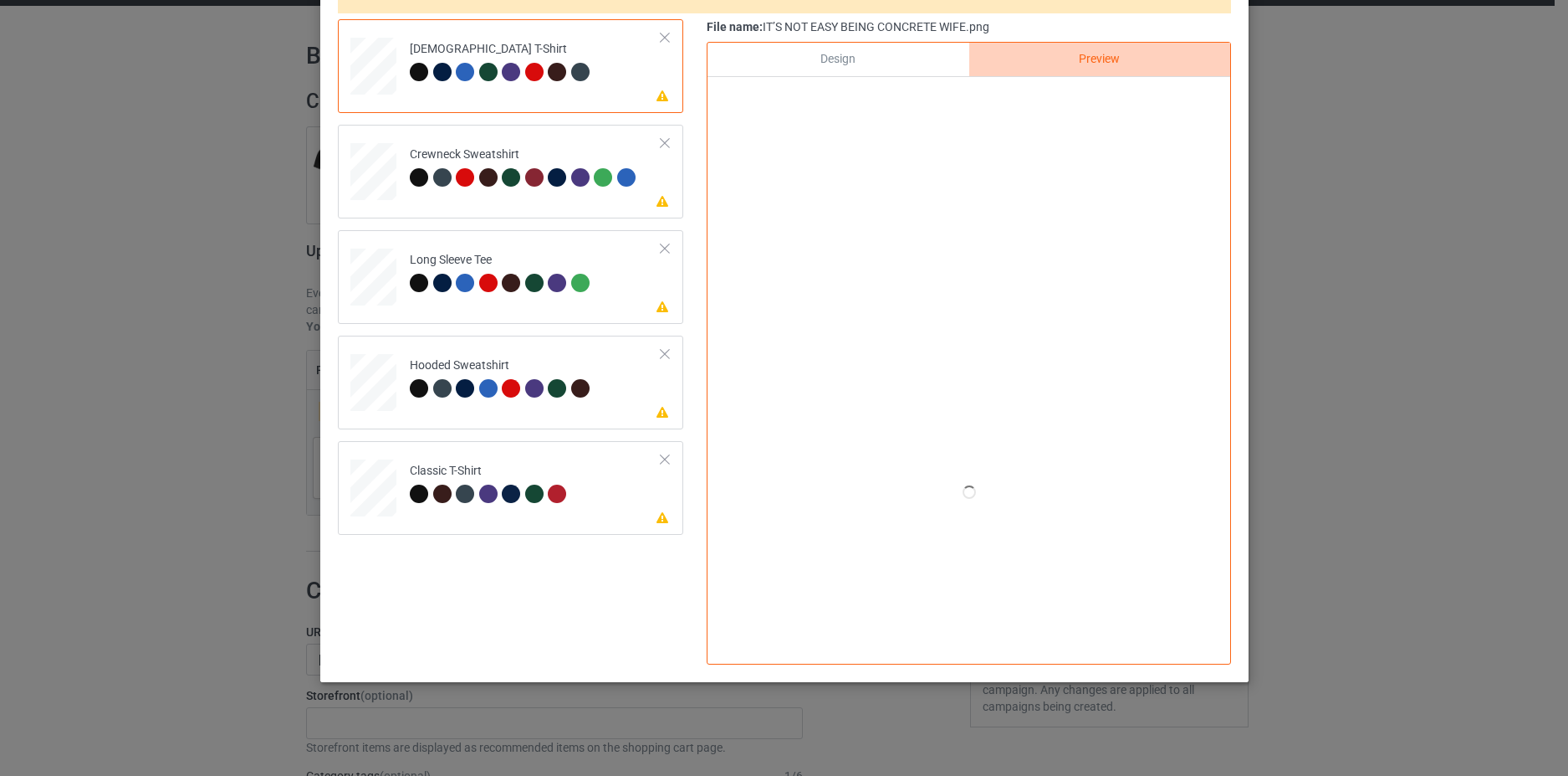
scroll to position [0, 0]
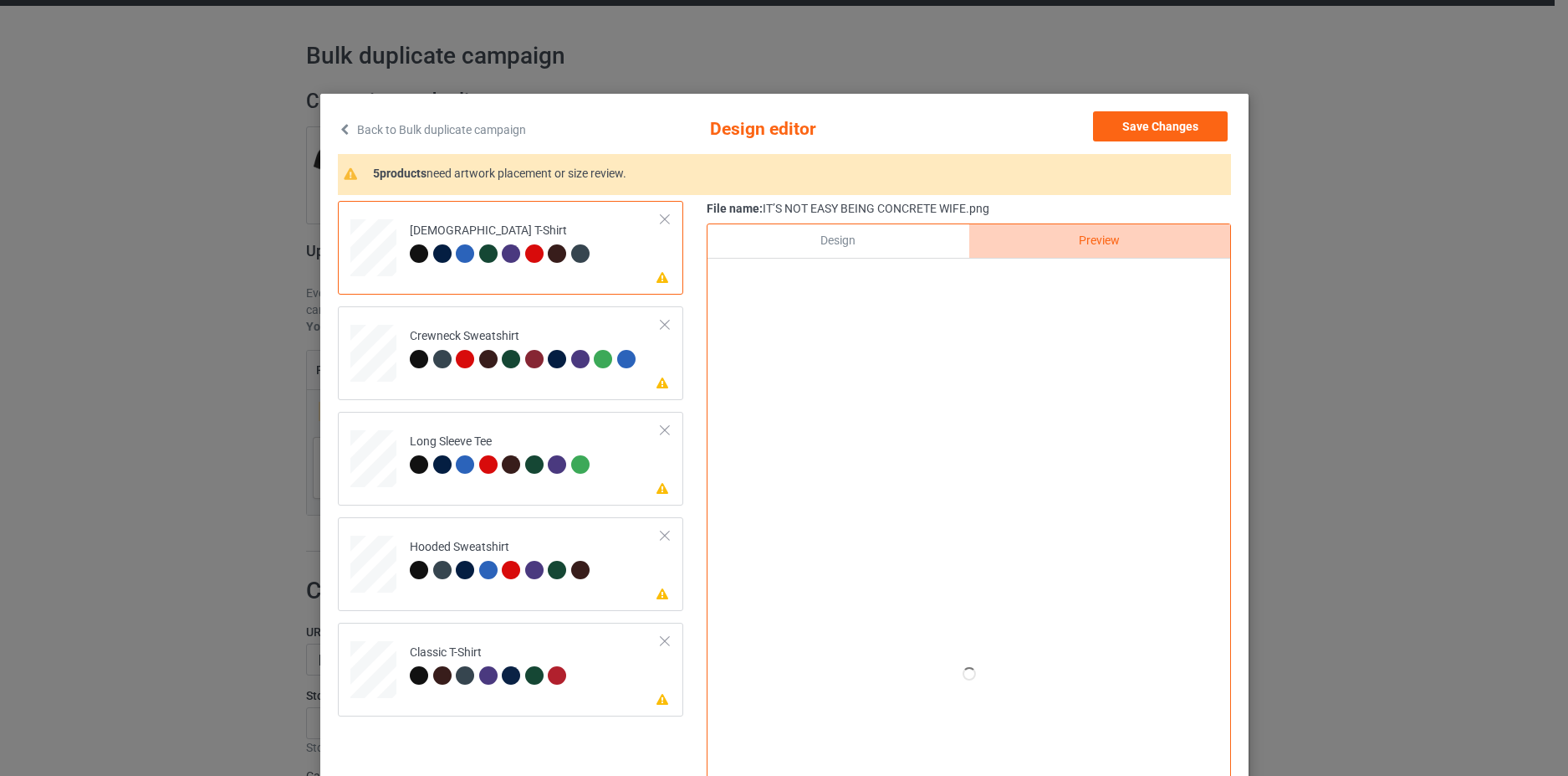
click at [369, 144] on link "Back to Bulk duplicate campaign" at bounding box center [432, 129] width 188 height 37
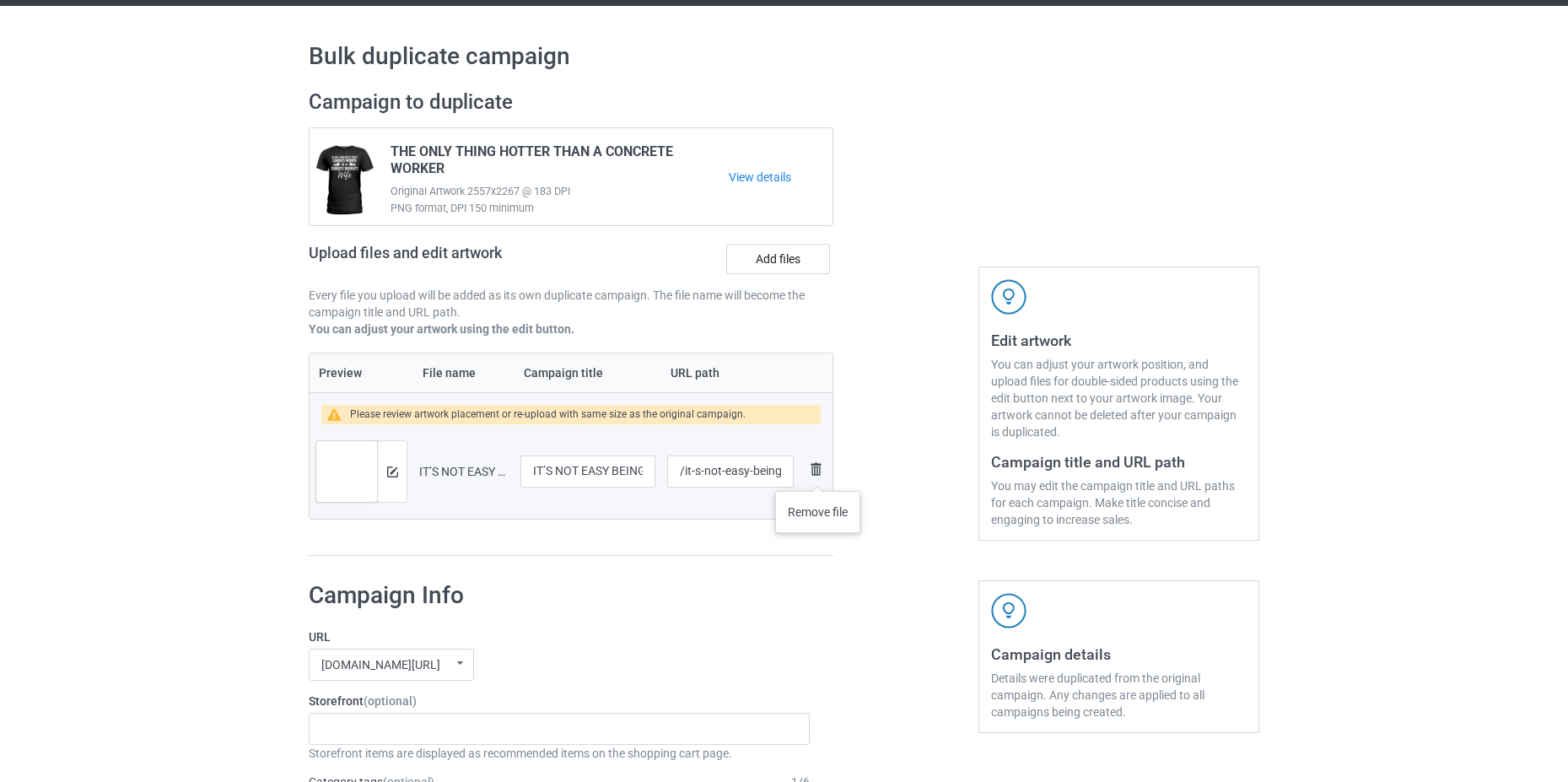
click at [817, 474] on img at bounding box center [815, 469] width 20 height 20
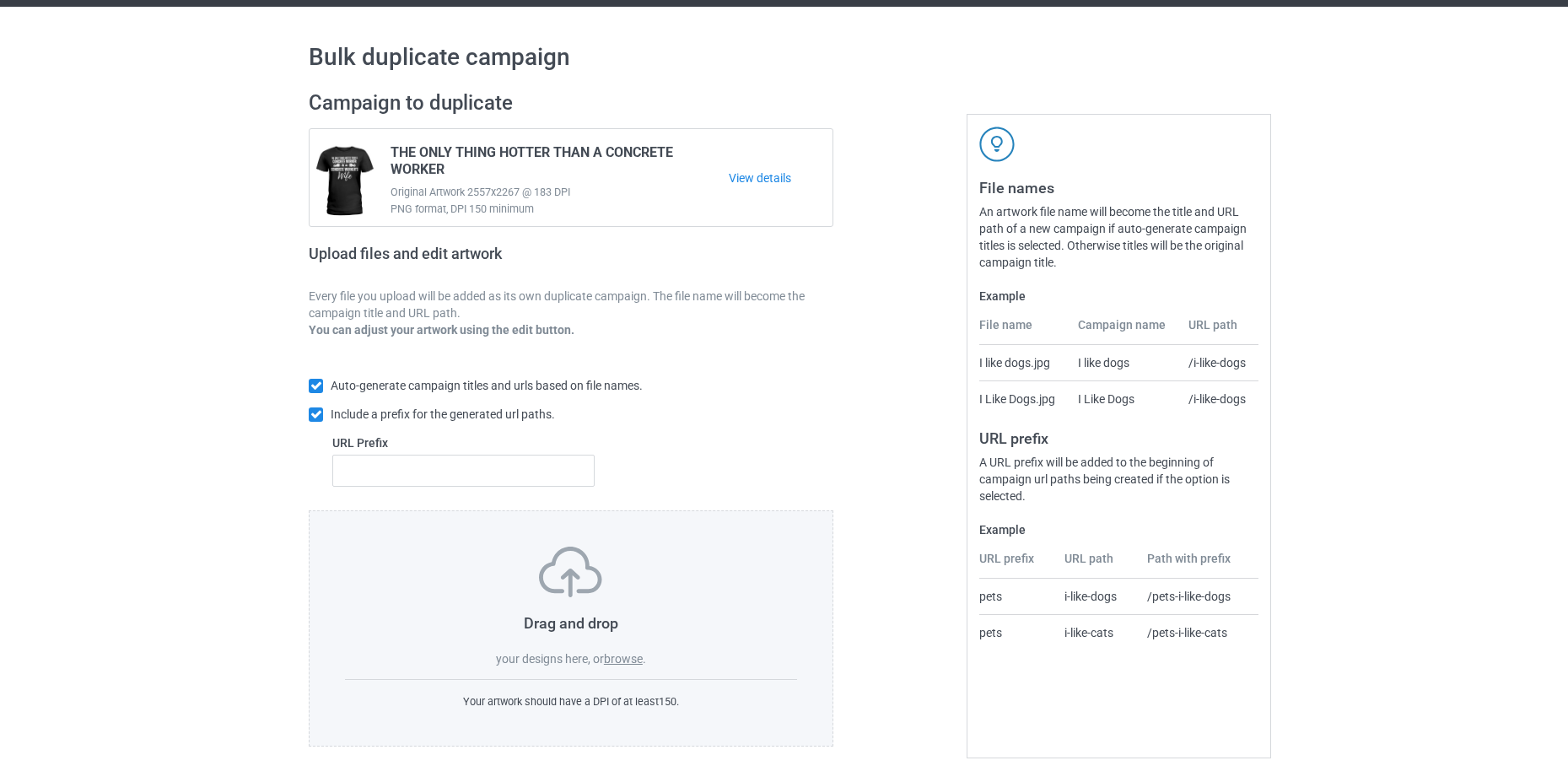
click at [616, 658] on label "browse" at bounding box center [623, 658] width 39 height 14
click at [0, 0] on input "browse" at bounding box center [0, 0] width 0 height 0
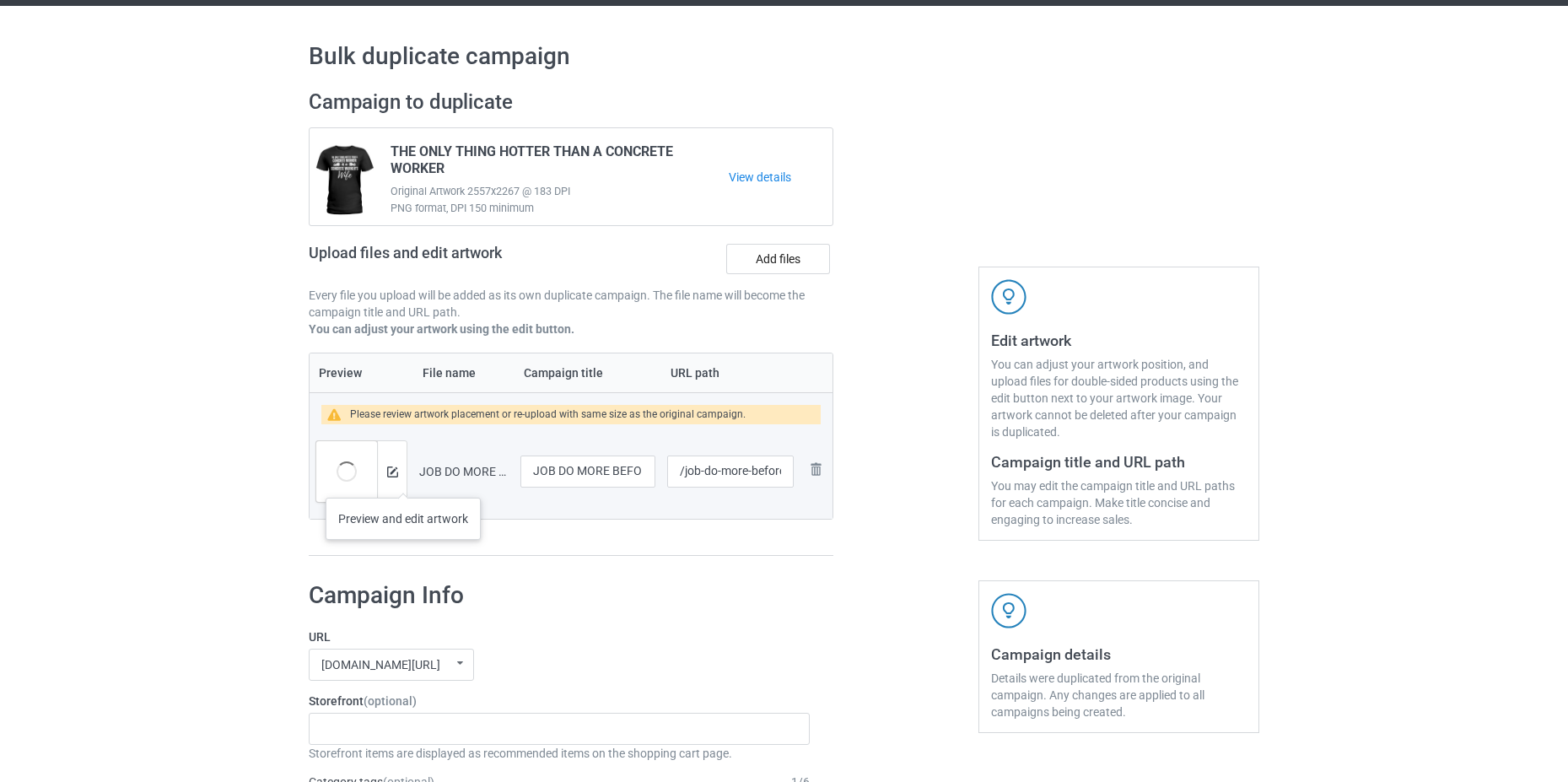
click at [403, 481] on div at bounding box center [391, 471] width 30 height 60
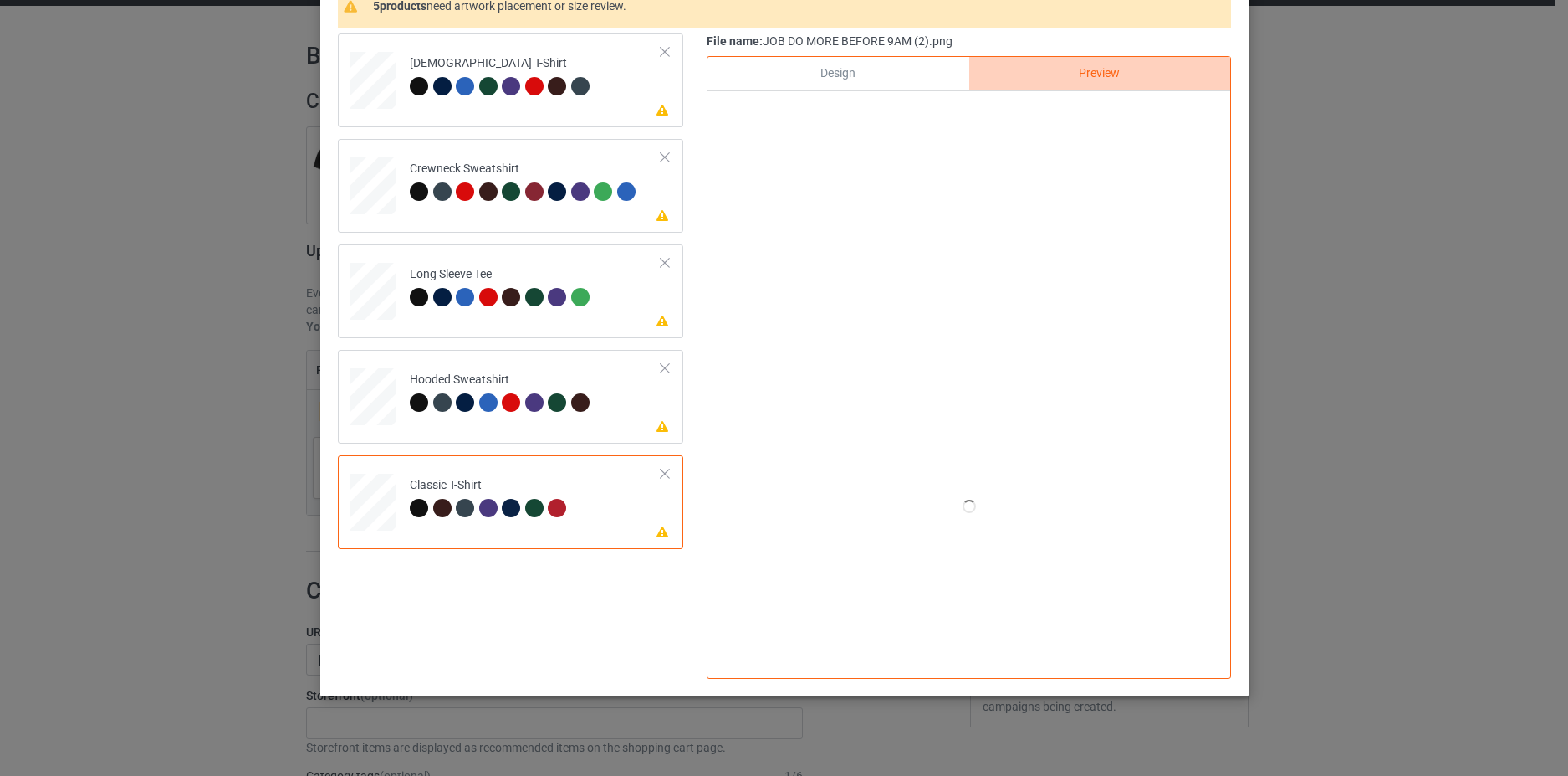
scroll to position [84, 0]
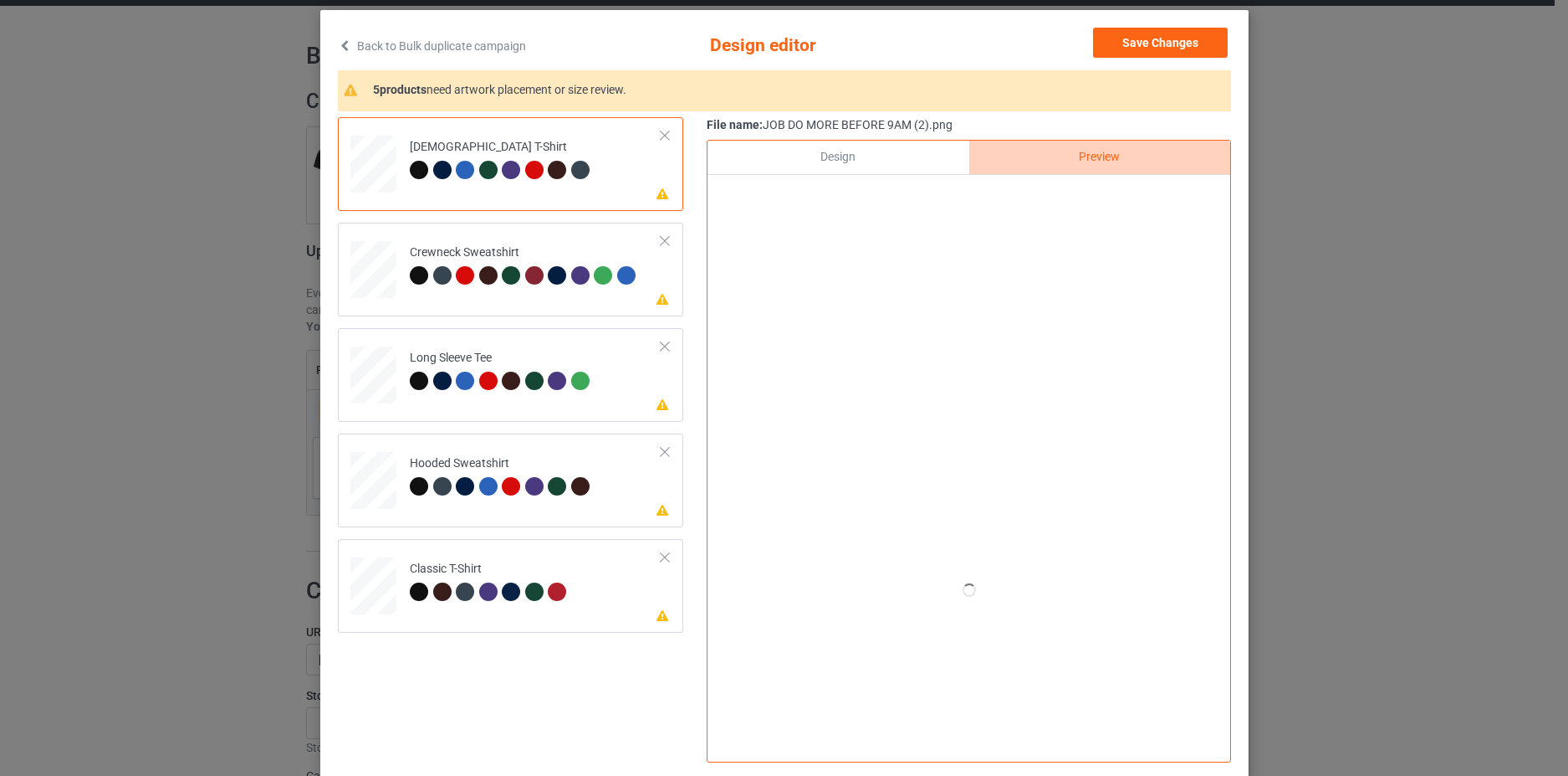
click at [649, 171] on td "Please review artwork placement Ladies T-Shirt" at bounding box center [536, 160] width 270 height 73
click at [648, 296] on td "Please review artwork placement Crewneck Sweatshirt" at bounding box center [536, 266] width 270 height 73
click at [632, 392] on td "Please review artwork placement Long Sleeve Tee" at bounding box center [536, 371] width 270 height 73
click at [631, 486] on td "Please review artwork placement Hooded Sweatshirt" at bounding box center [536, 477] width 270 height 73
click at [619, 592] on td "Please review artwork placement Classic T-Shirt" at bounding box center [536, 583] width 270 height 73
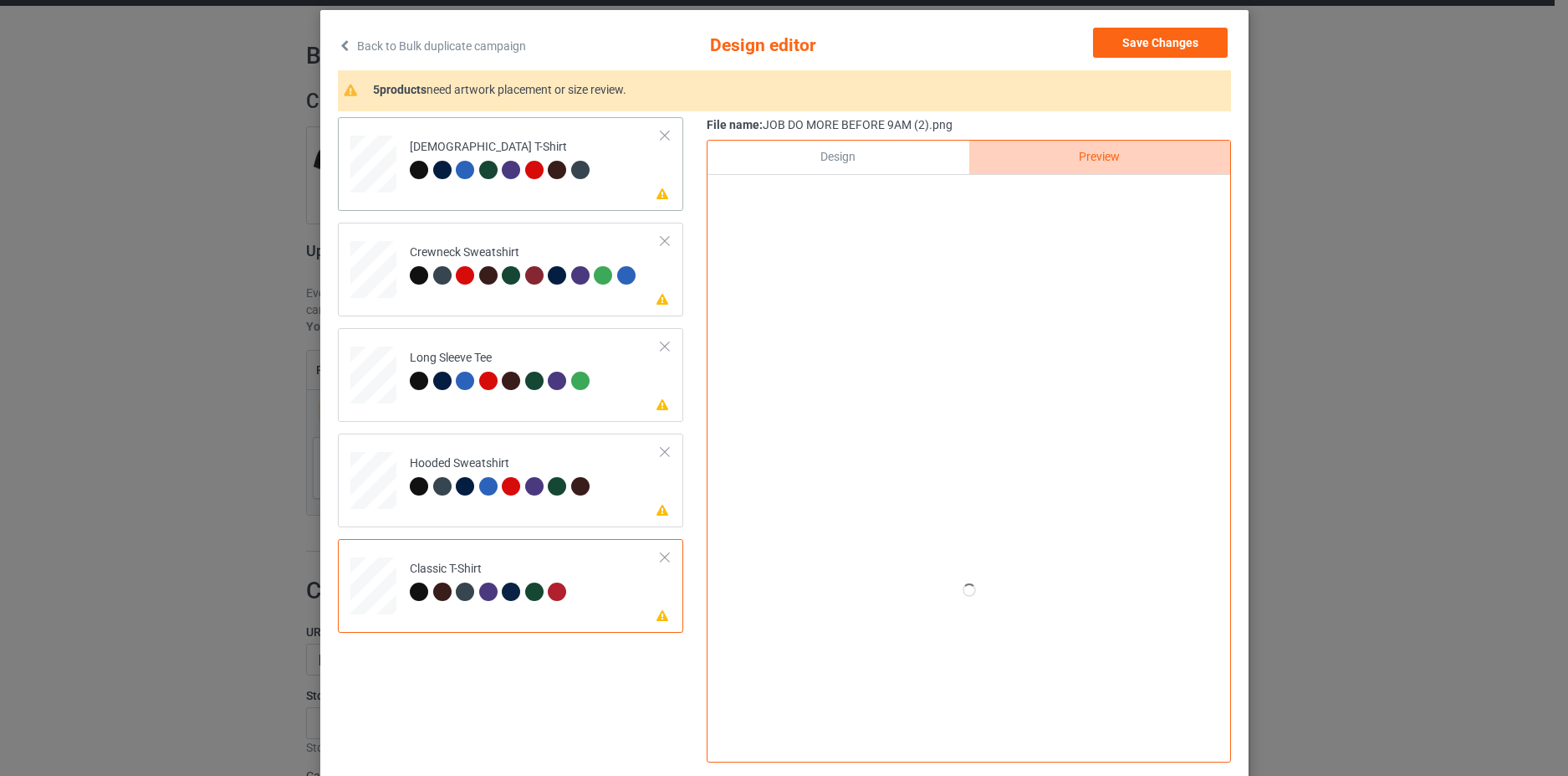
click at [636, 188] on td "Please review artwork placement Ladies T-Shirt" at bounding box center [536, 160] width 270 height 73
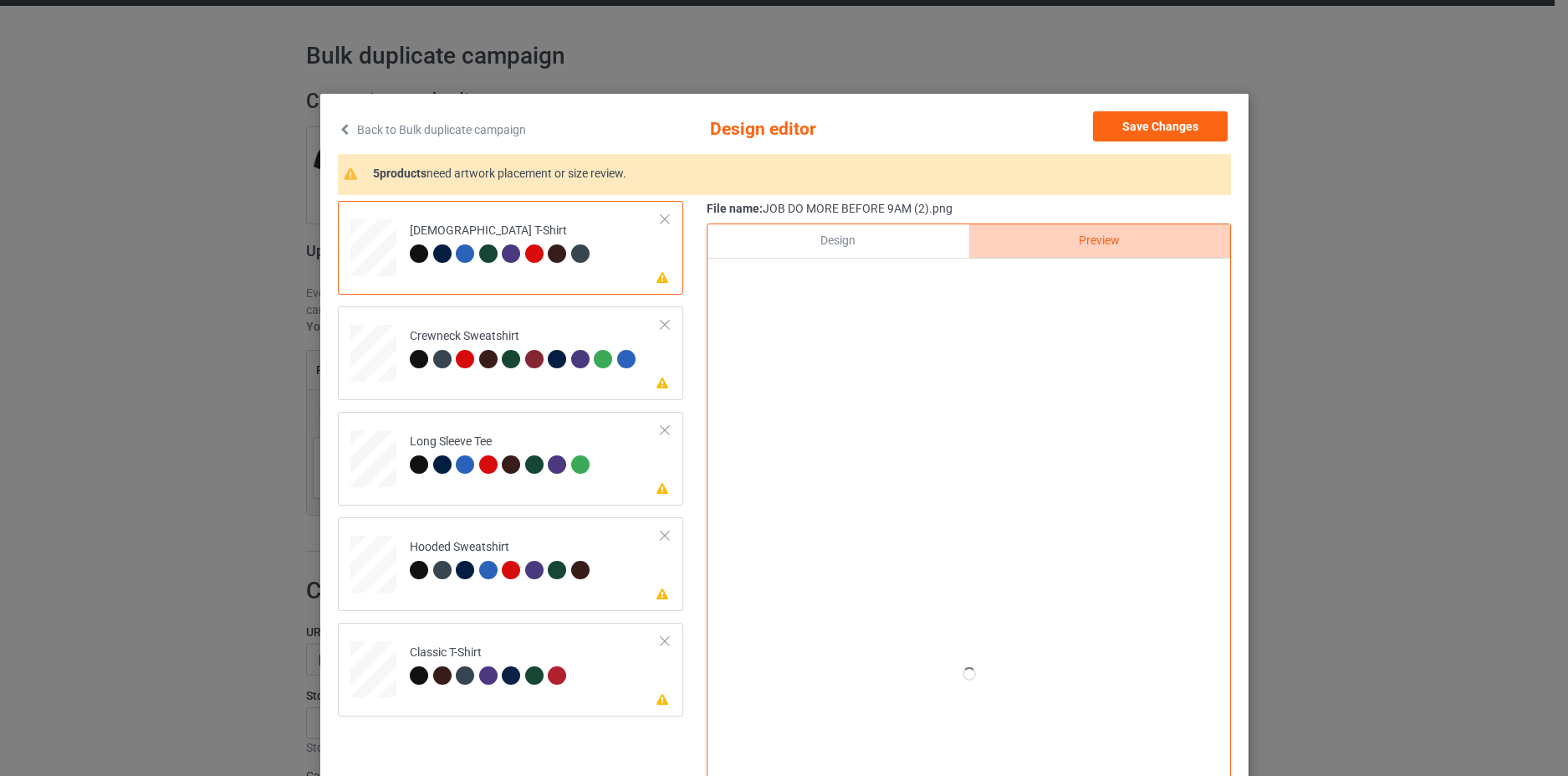
click at [860, 227] on div "Design" at bounding box center [838, 241] width 261 height 33
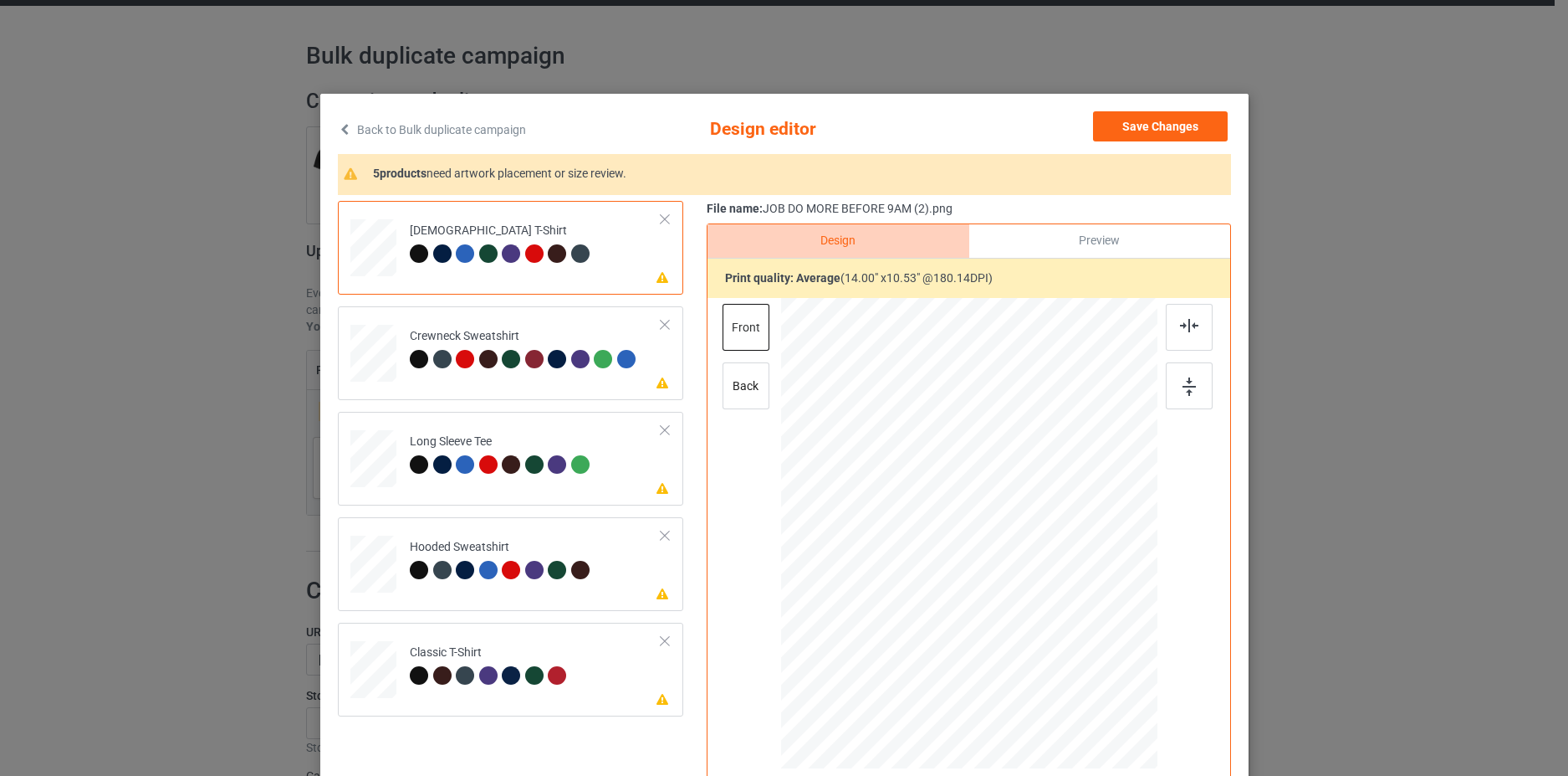
click at [406, 129] on link "Back to Bulk duplicate campaign" at bounding box center [432, 129] width 188 height 37
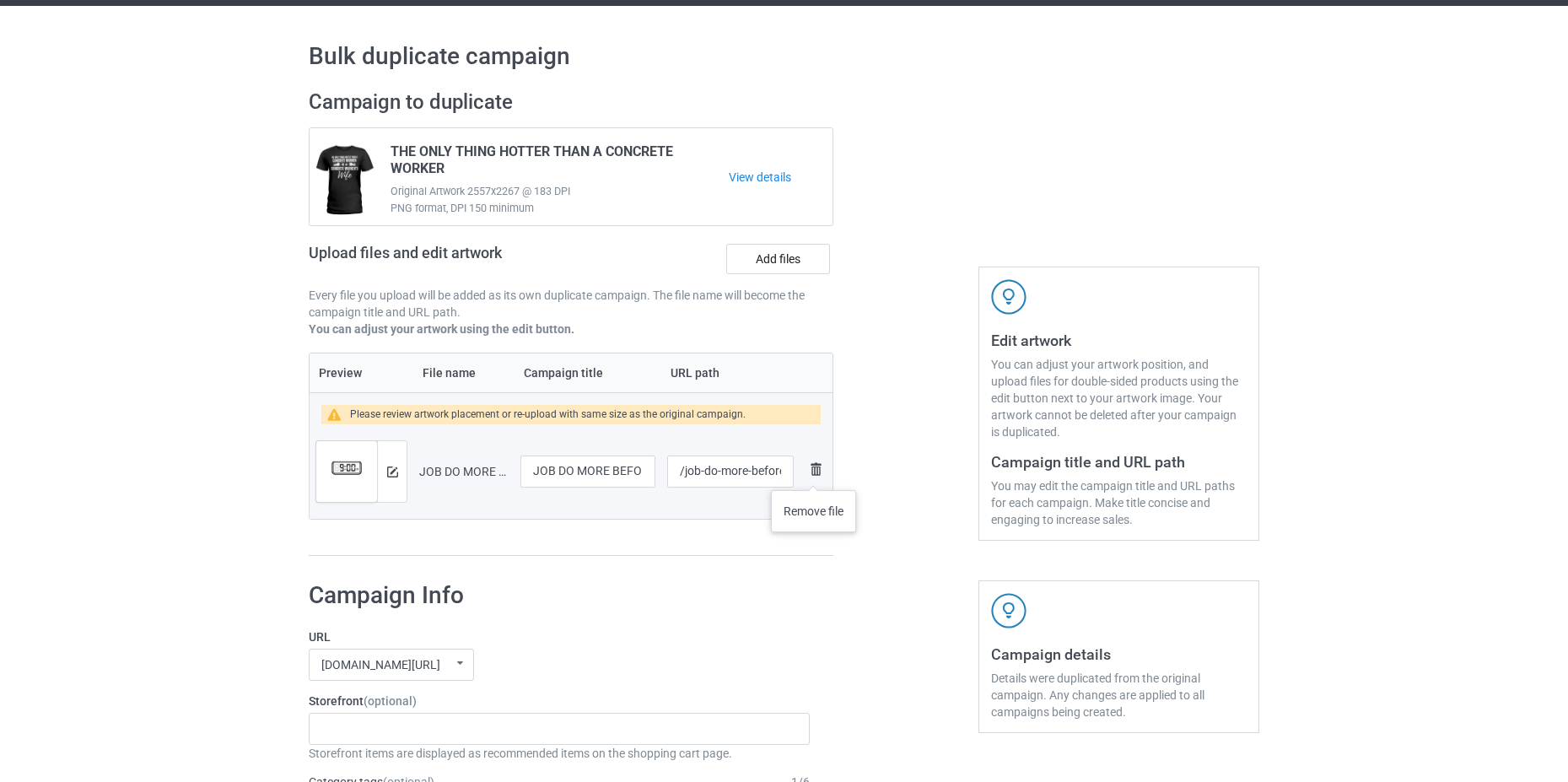
click at [813, 474] on img at bounding box center [815, 469] width 20 height 20
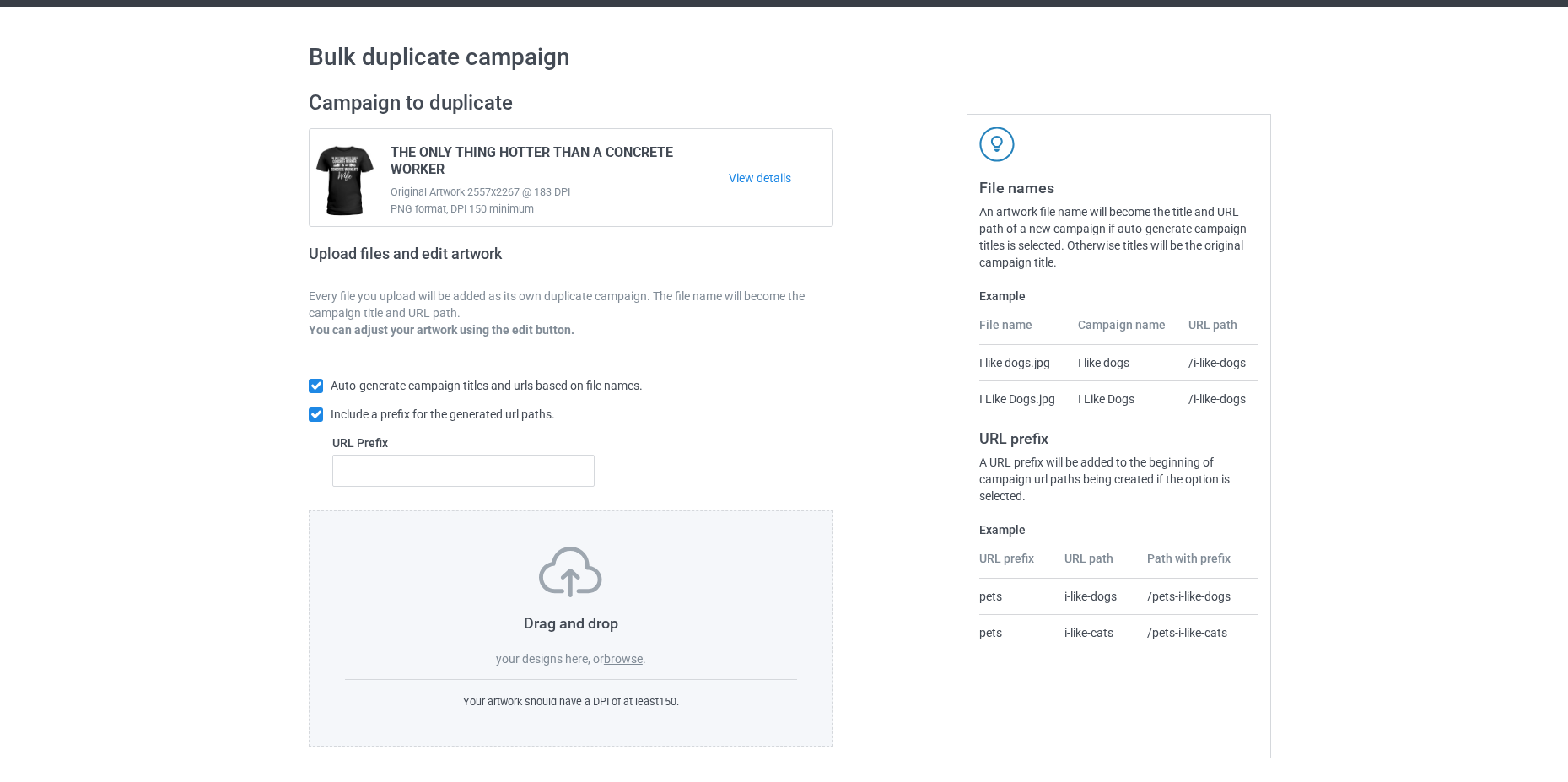
click at [625, 656] on label "browse" at bounding box center [623, 658] width 39 height 14
click at [0, 0] on input "browse" at bounding box center [0, 0] width 0 height 0
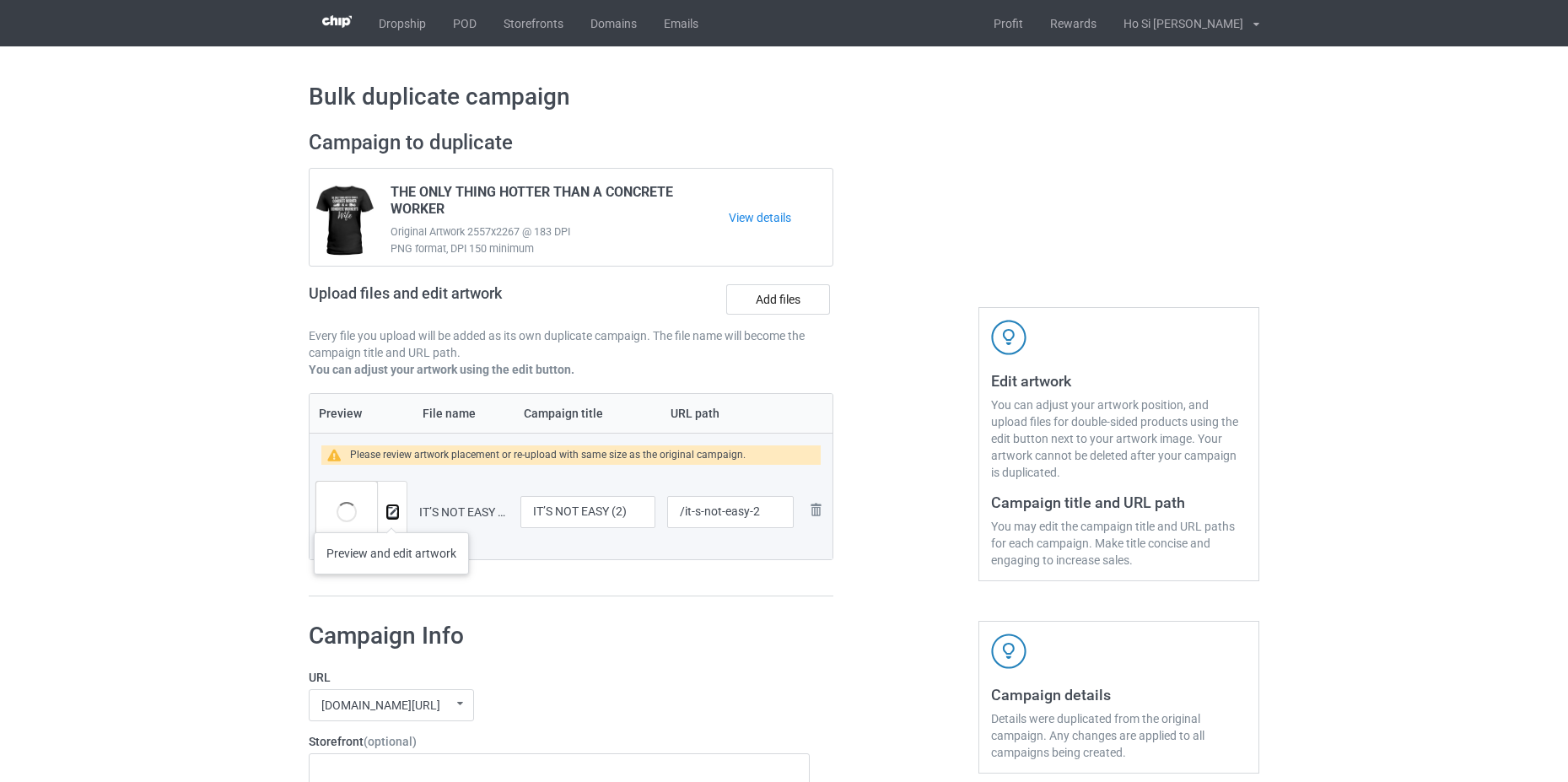
click at [391, 514] on img at bounding box center [392, 512] width 11 height 11
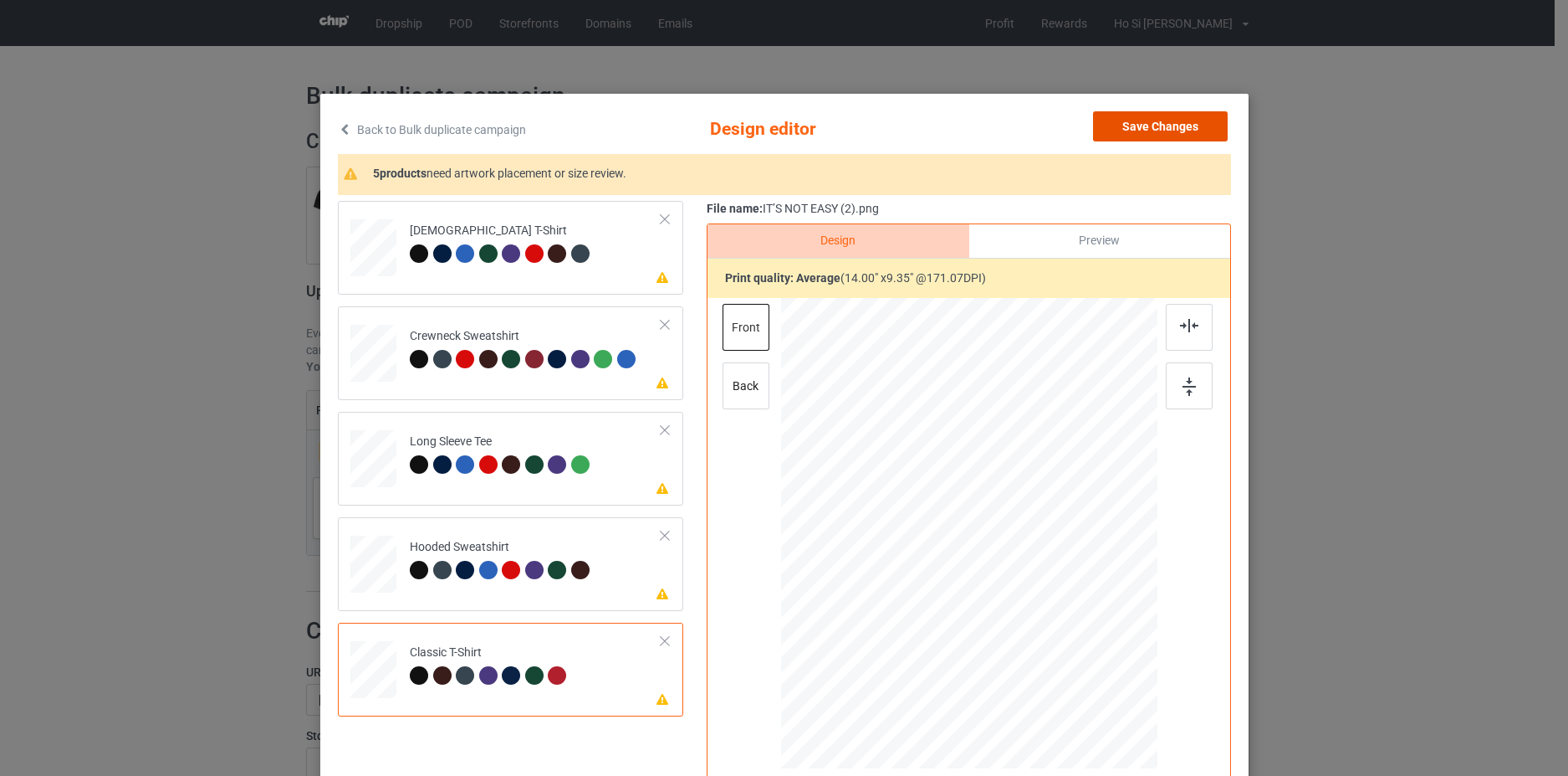
click at [1175, 132] on button "Save Changes" at bounding box center [1160, 126] width 135 height 30
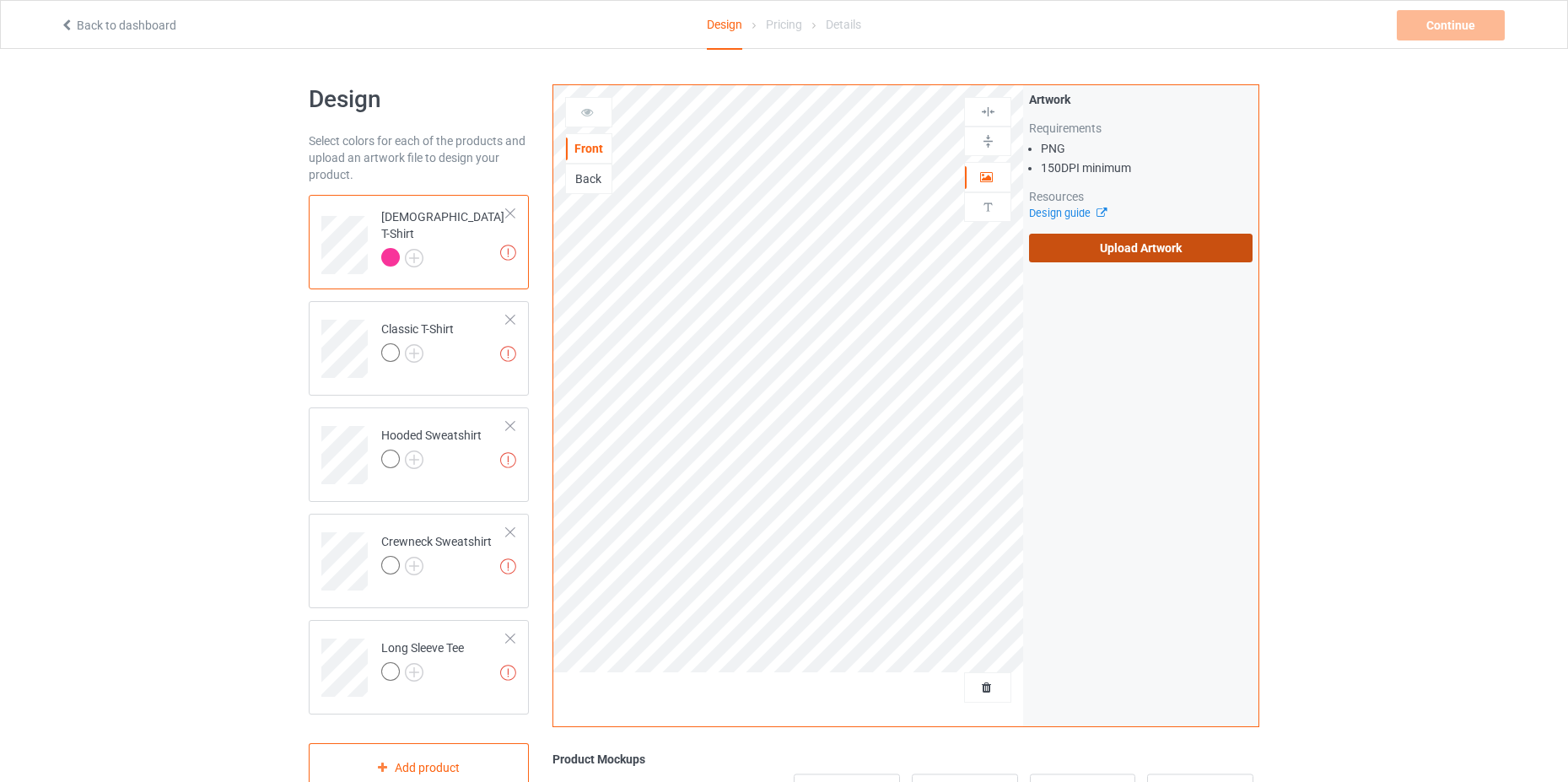
click at [1154, 253] on label "Upload Artwork" at bounding box center [1141, 248] width 224 height 29
click at [0, 0] on input "Upload Artwork" at bounding box center [0, 0] width 0 height 0
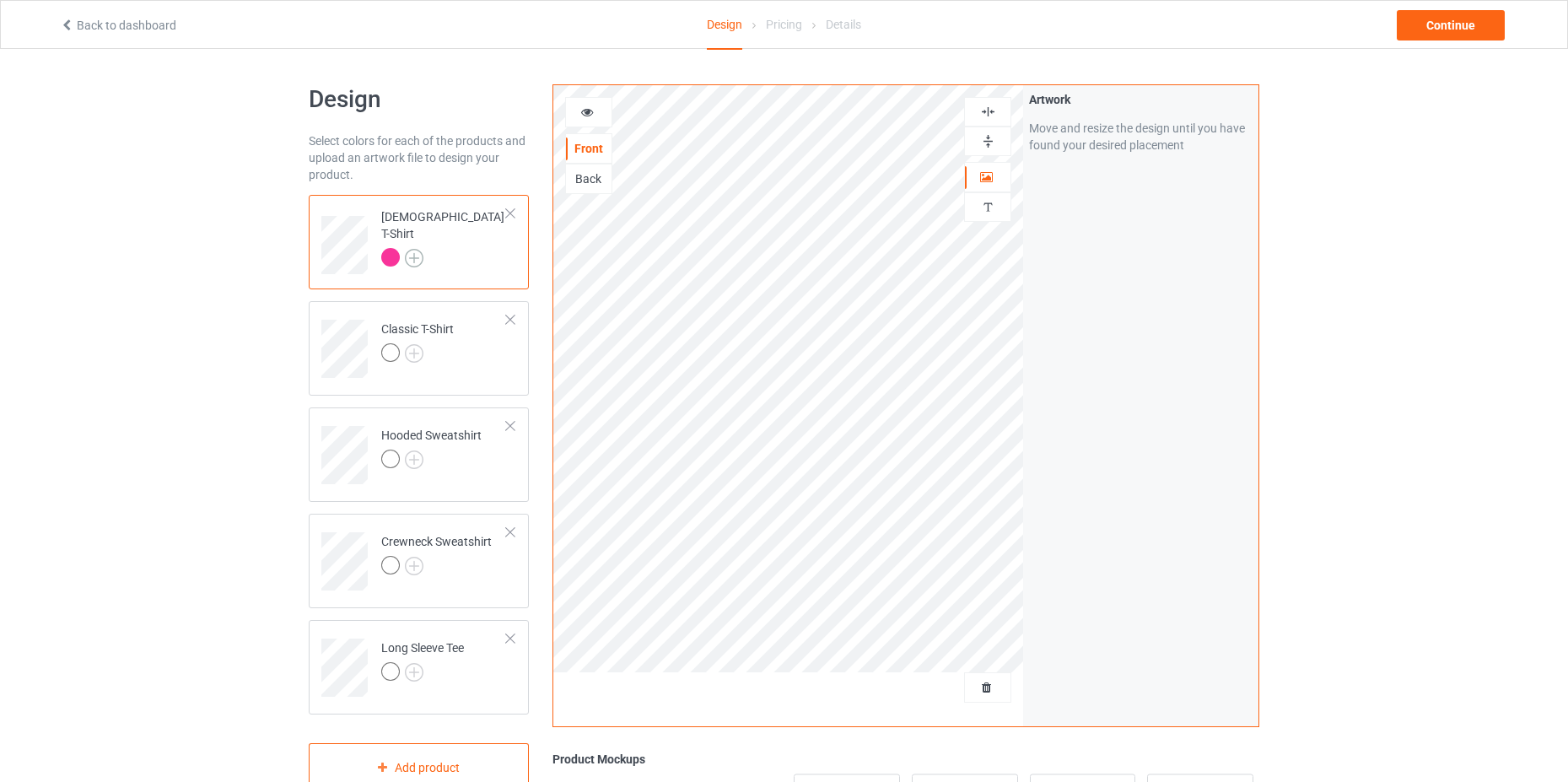
click at [413, 253] on img at bounding box center [414, 258] width 19 height 19
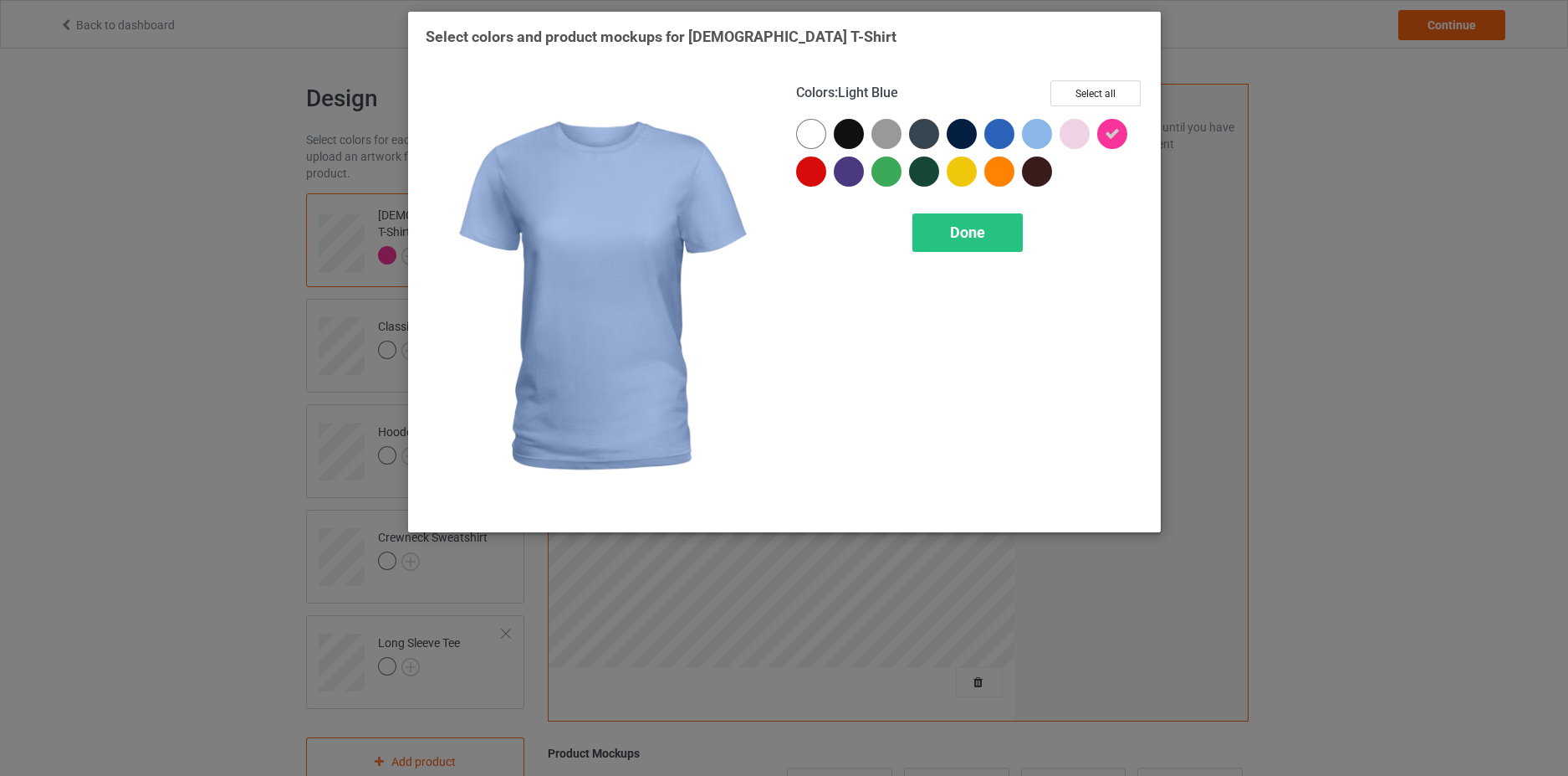
click at [1042, 133] on div at bounding box center [1038, 134] width 30 height 30
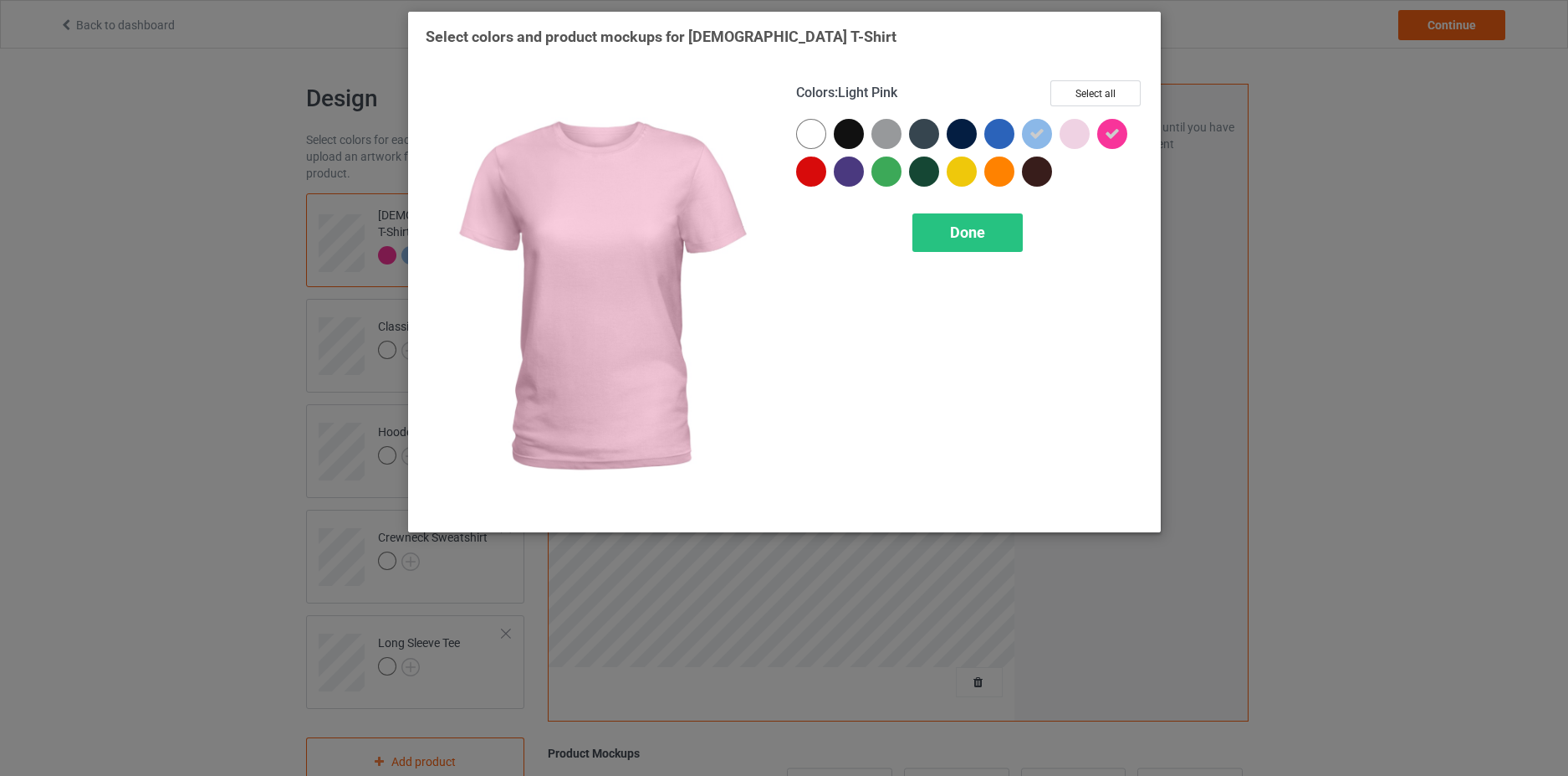
click at [1077, 138] on div at bounding box center [1075, 134] width 30 height 30
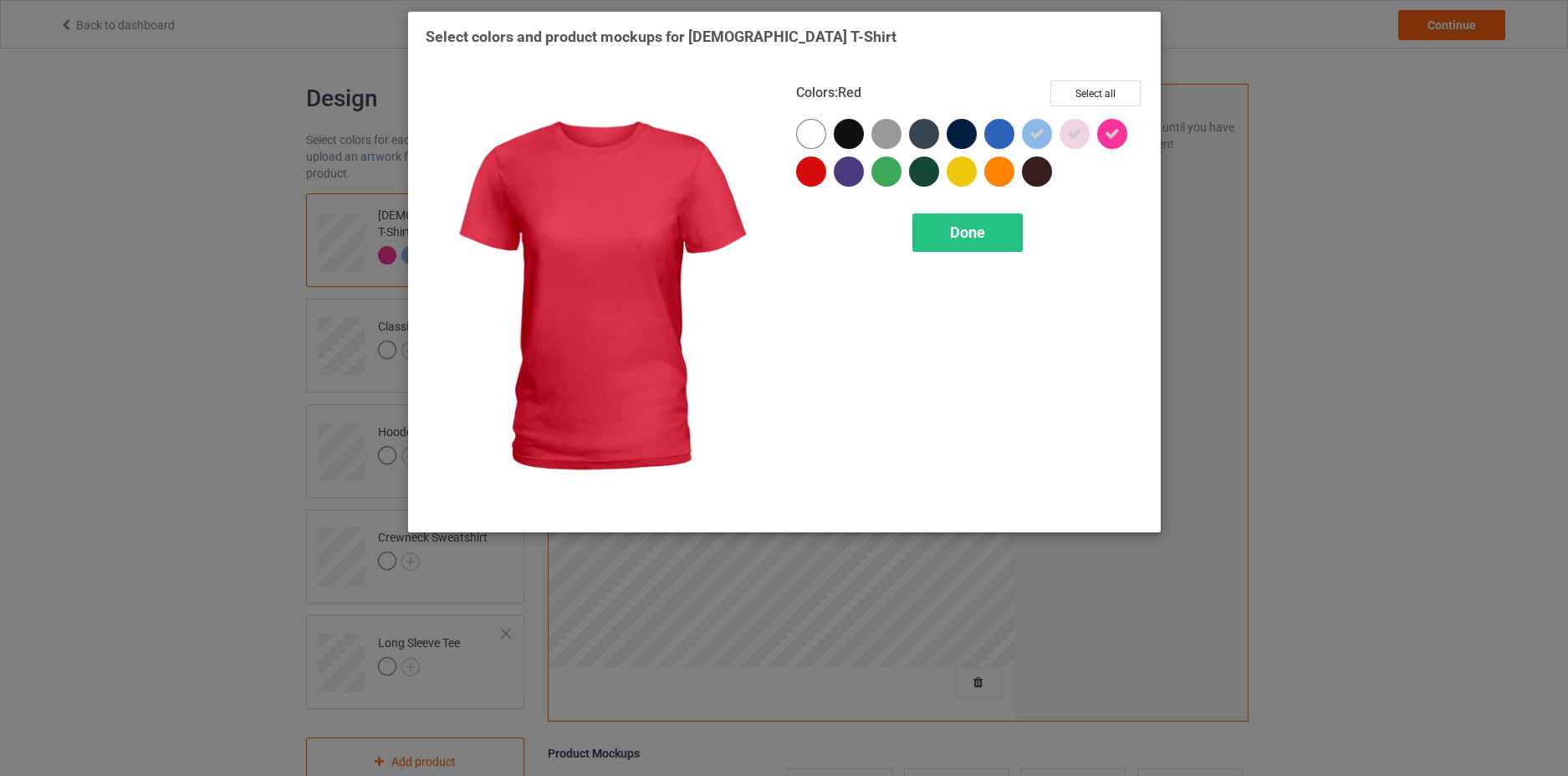
click at [801, 169] on div at bounding box center [811, 172] width 30 height 30
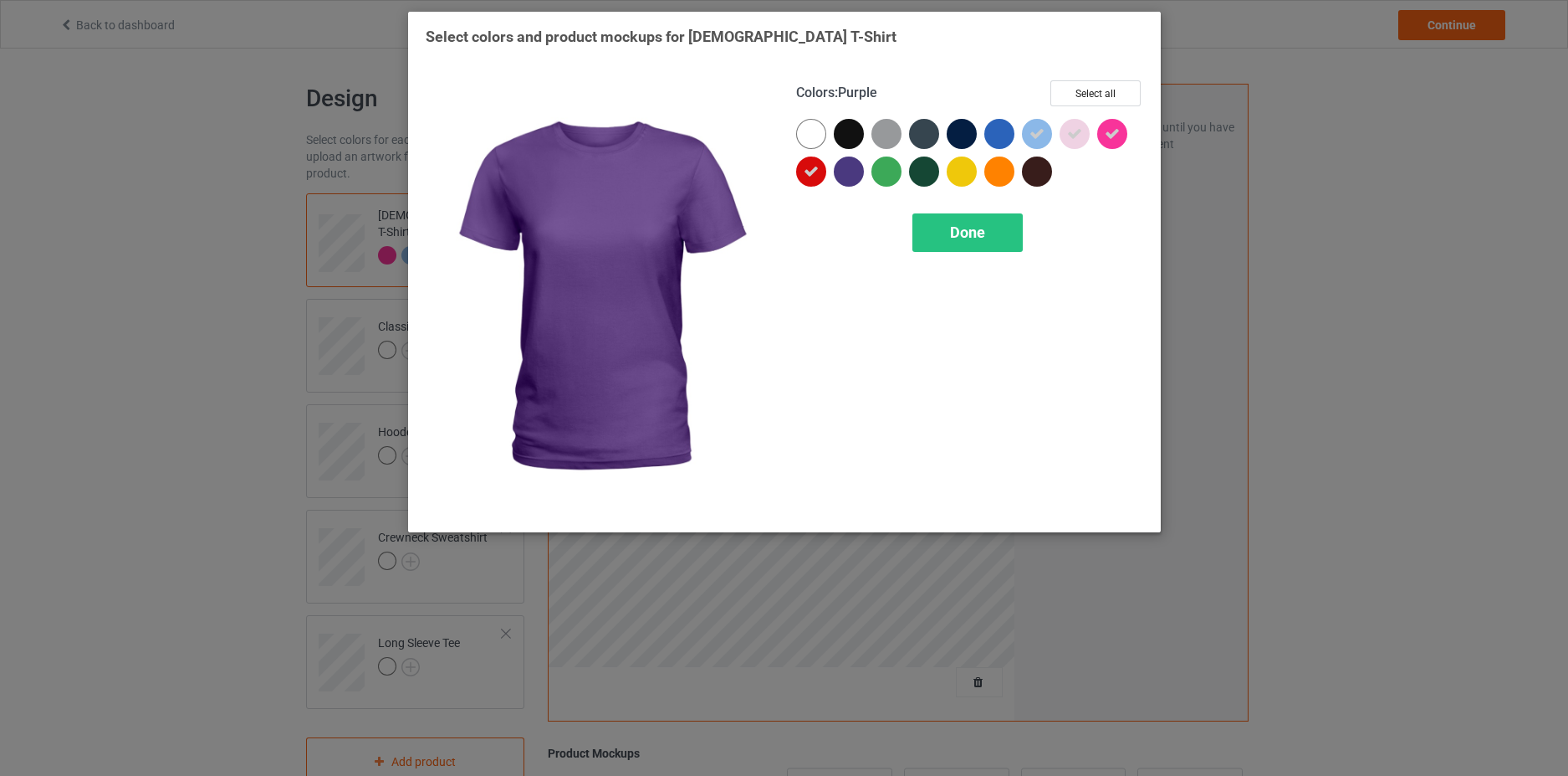
click at [857, 175] on div at bounding box center [849, 172] width 30 height 30
click at [849, 175] on icon at bounding box center [849, 171] width 15 height 15
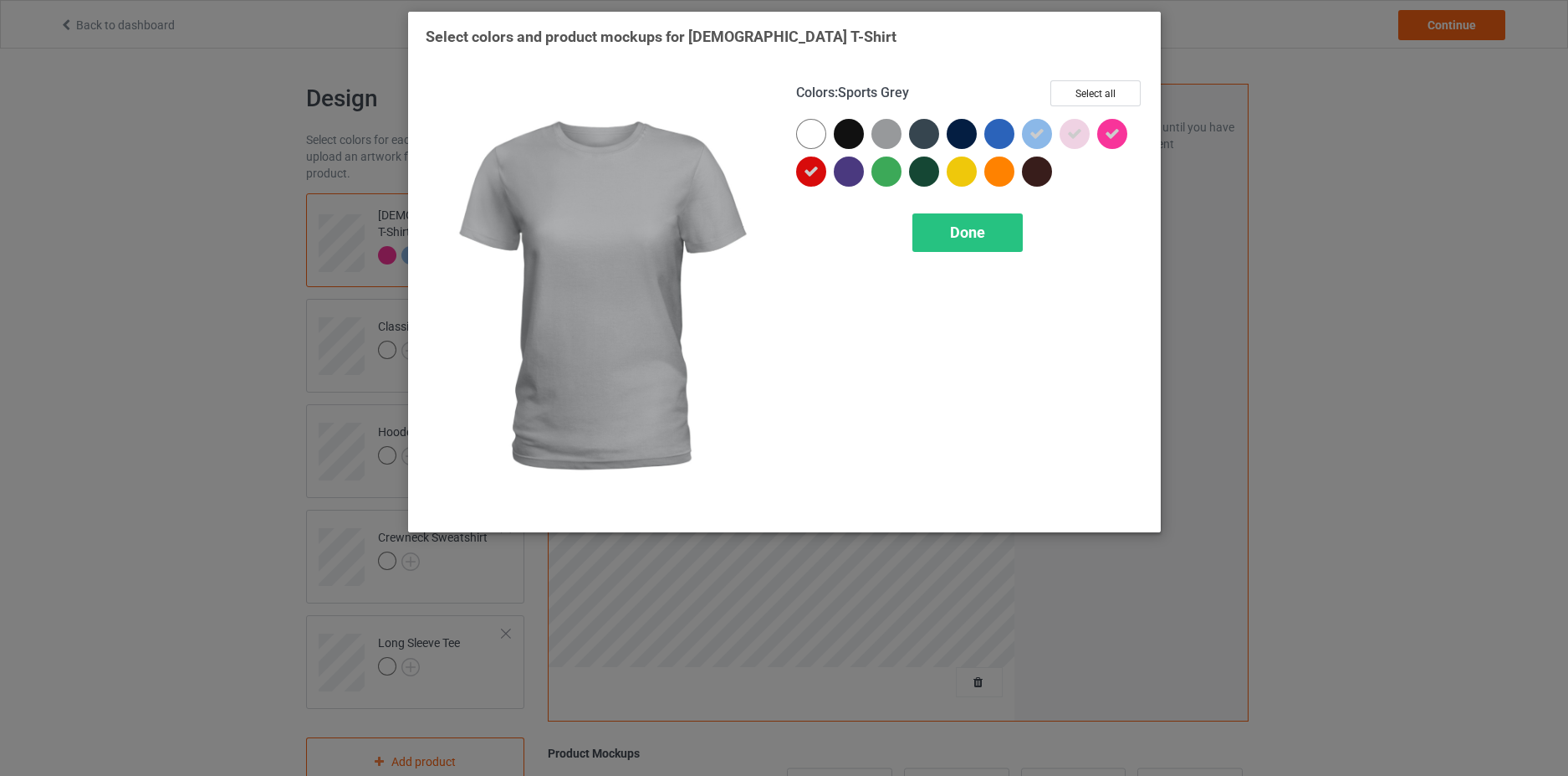
click at [890, 122] on div at bounding box center [886, 134] width 30 height 30
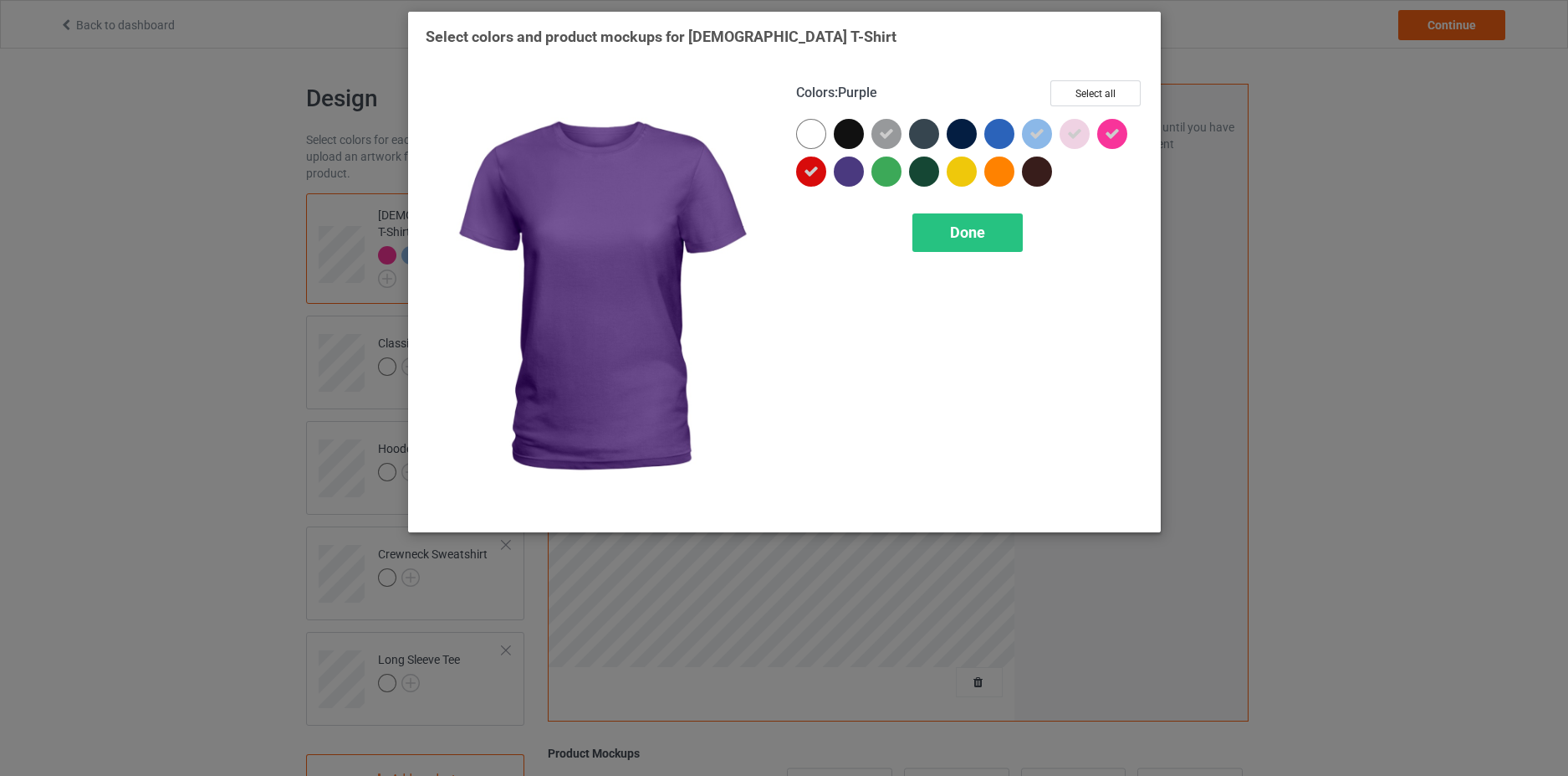
click at [853, 172] on div at bounding box center [849, 172] width 30 height 30
click at [851, 174] on icon at bounding box center [849, 171] width 15 height 15
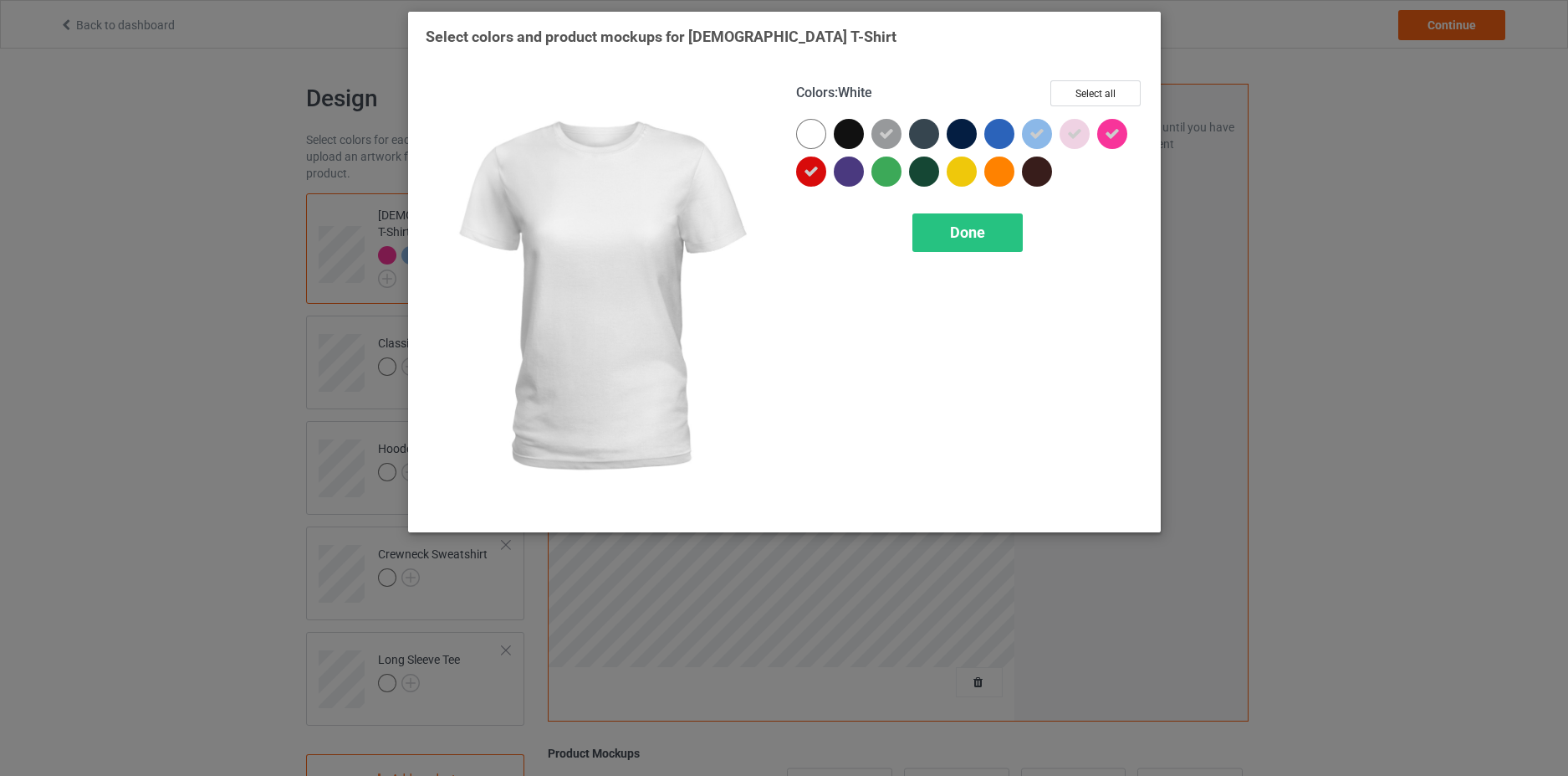
click at [817, 132] on div at bounding box center [811, 134] width 30 height 30
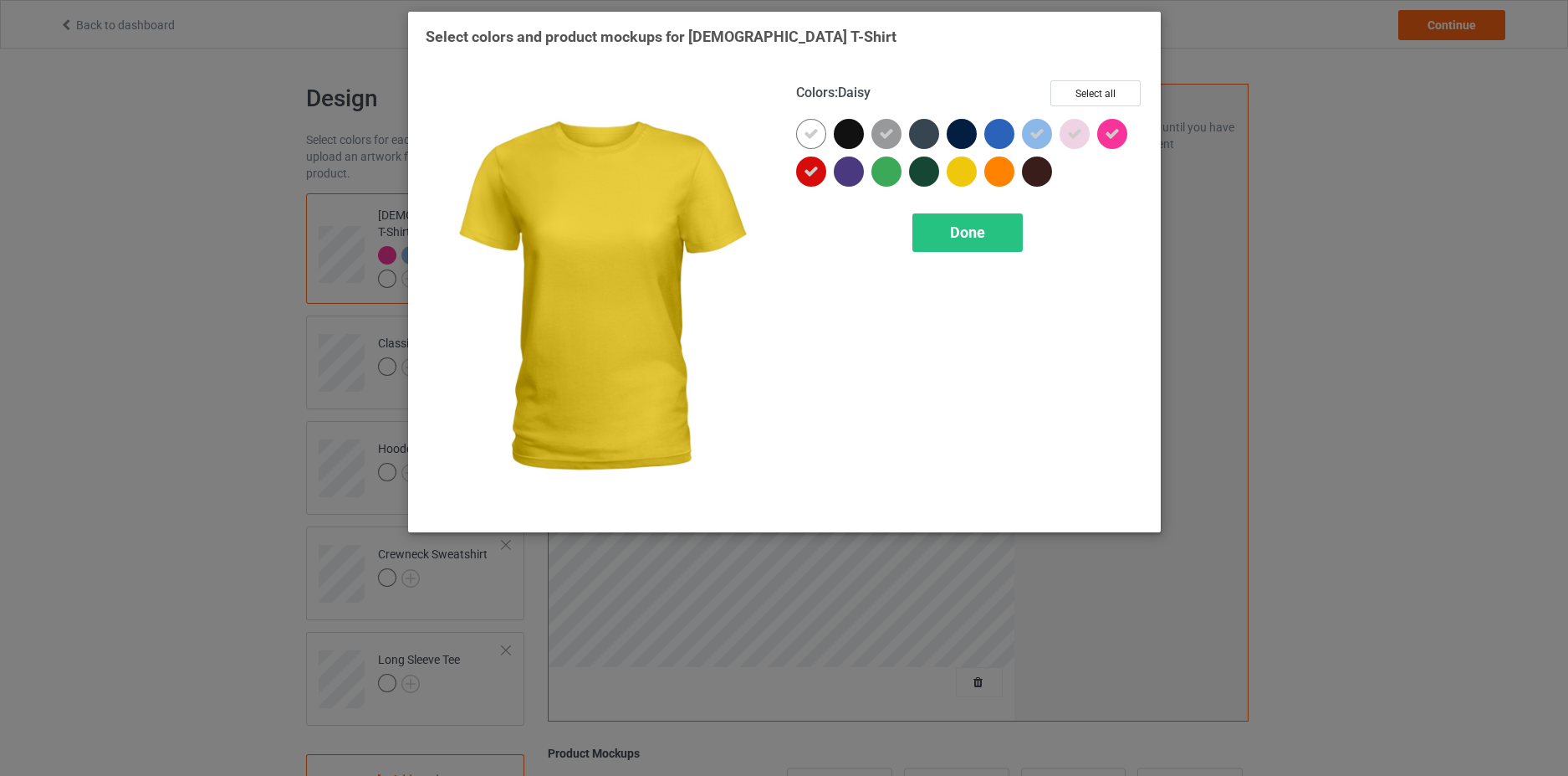
click at [958, 170] on div at bounding box center [962, 172] width 30 height 30
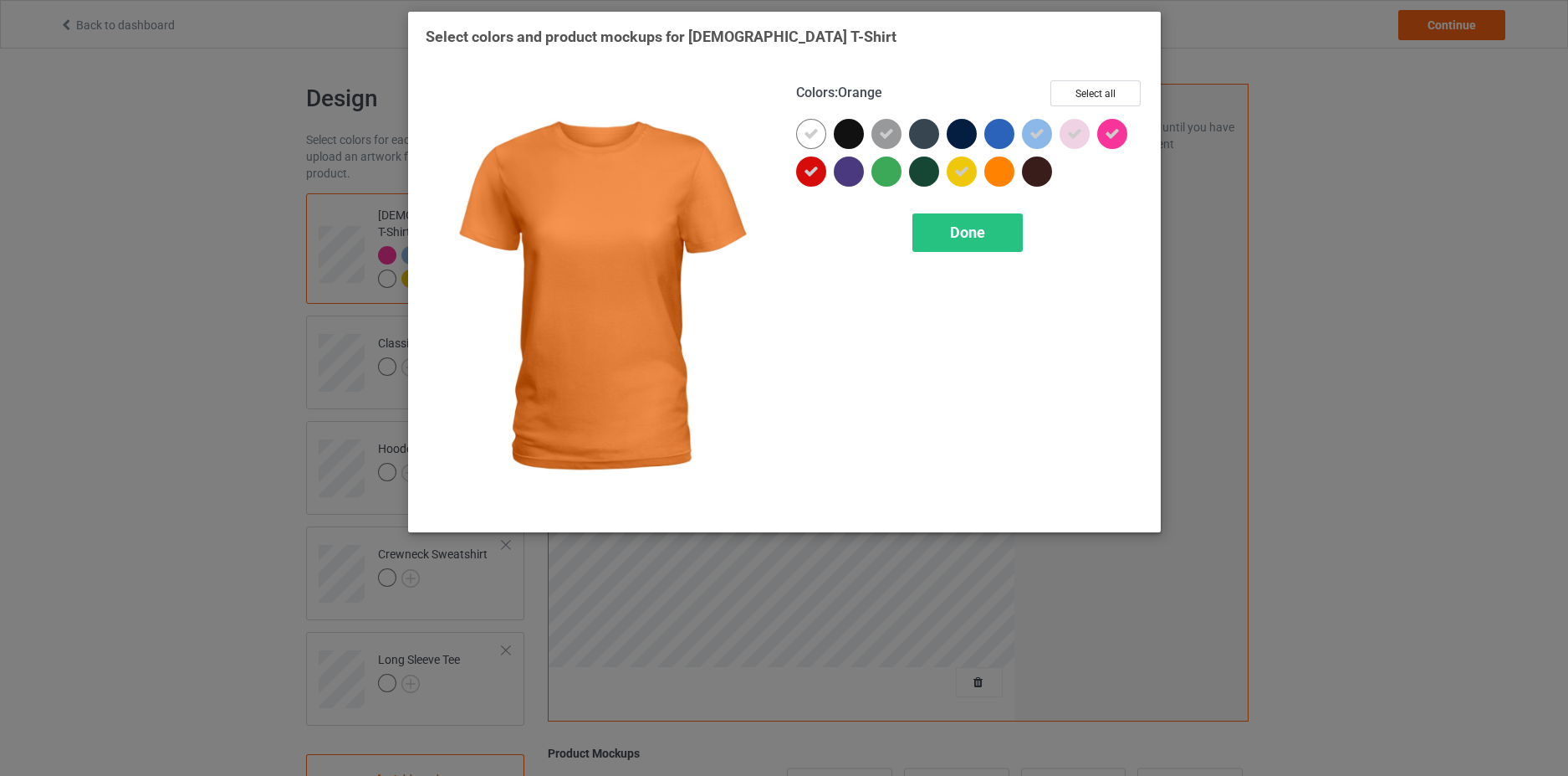
click at [1000, 175] on div at bounding box center [1000, 172] width 30 height 30
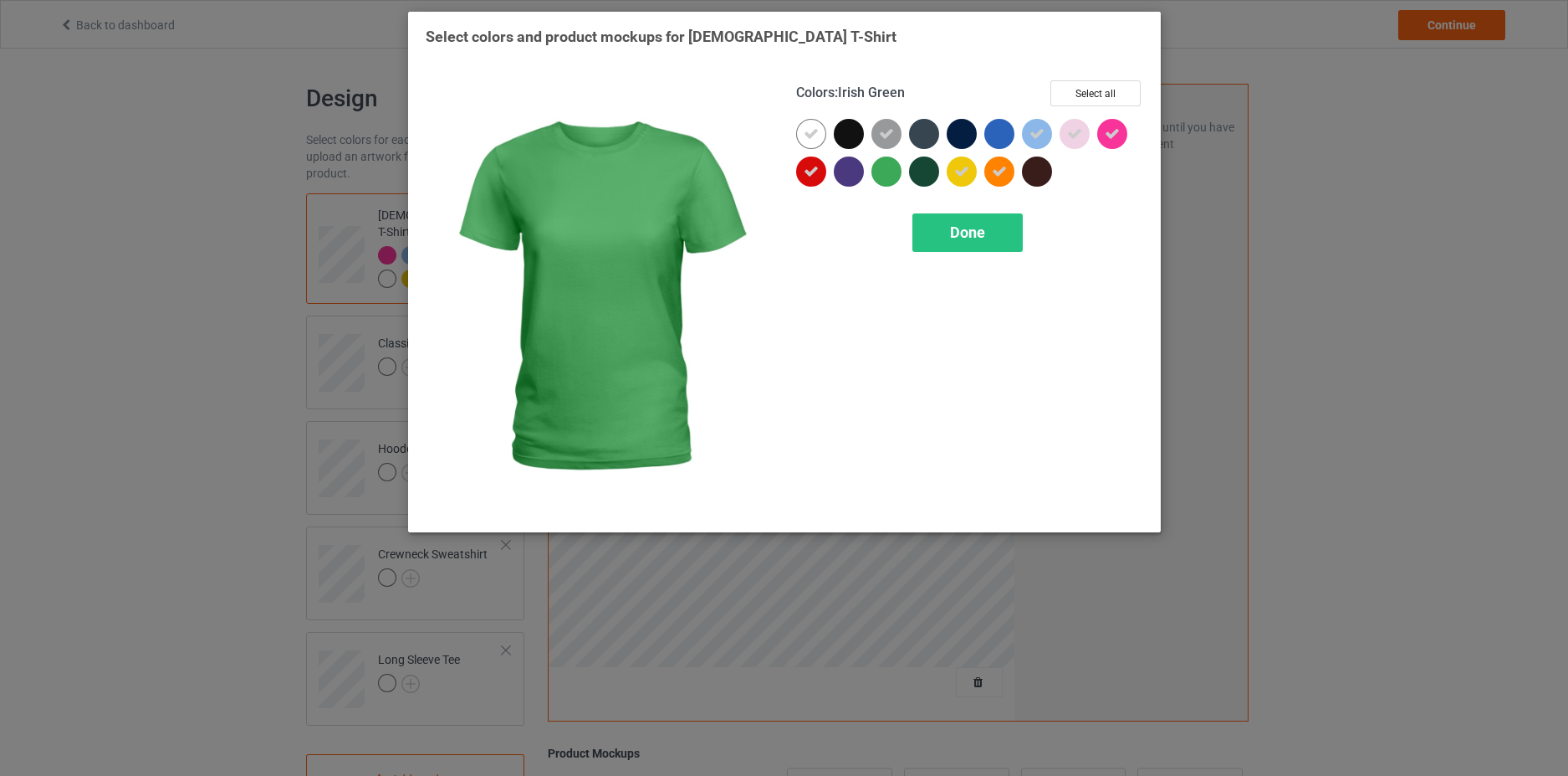
click at [886, 175] on div at bounding box center [886, 172] width 30 height 30
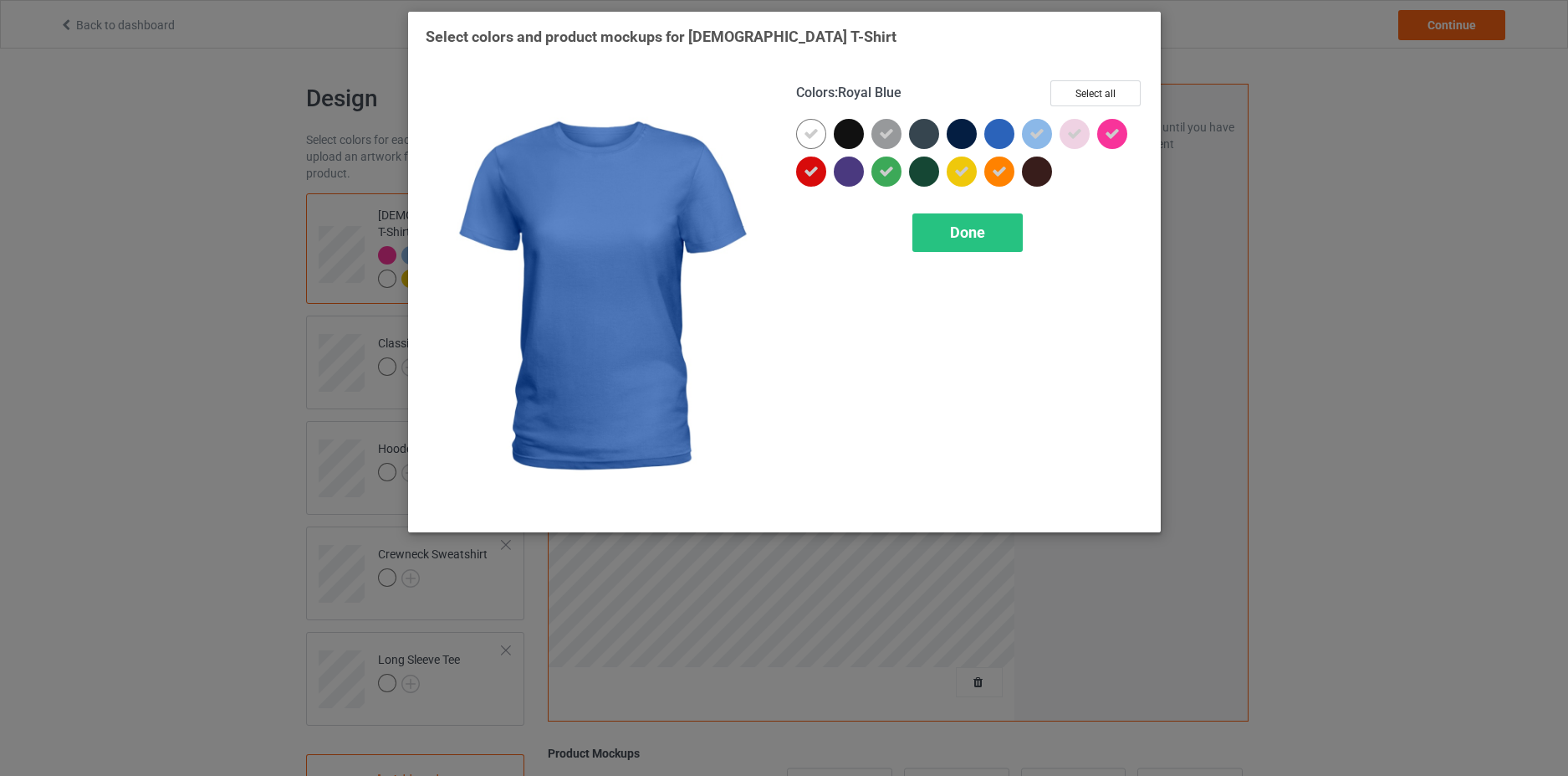
click at [993, 139] on div at bounding box center [1000, 134] width 30 height 30
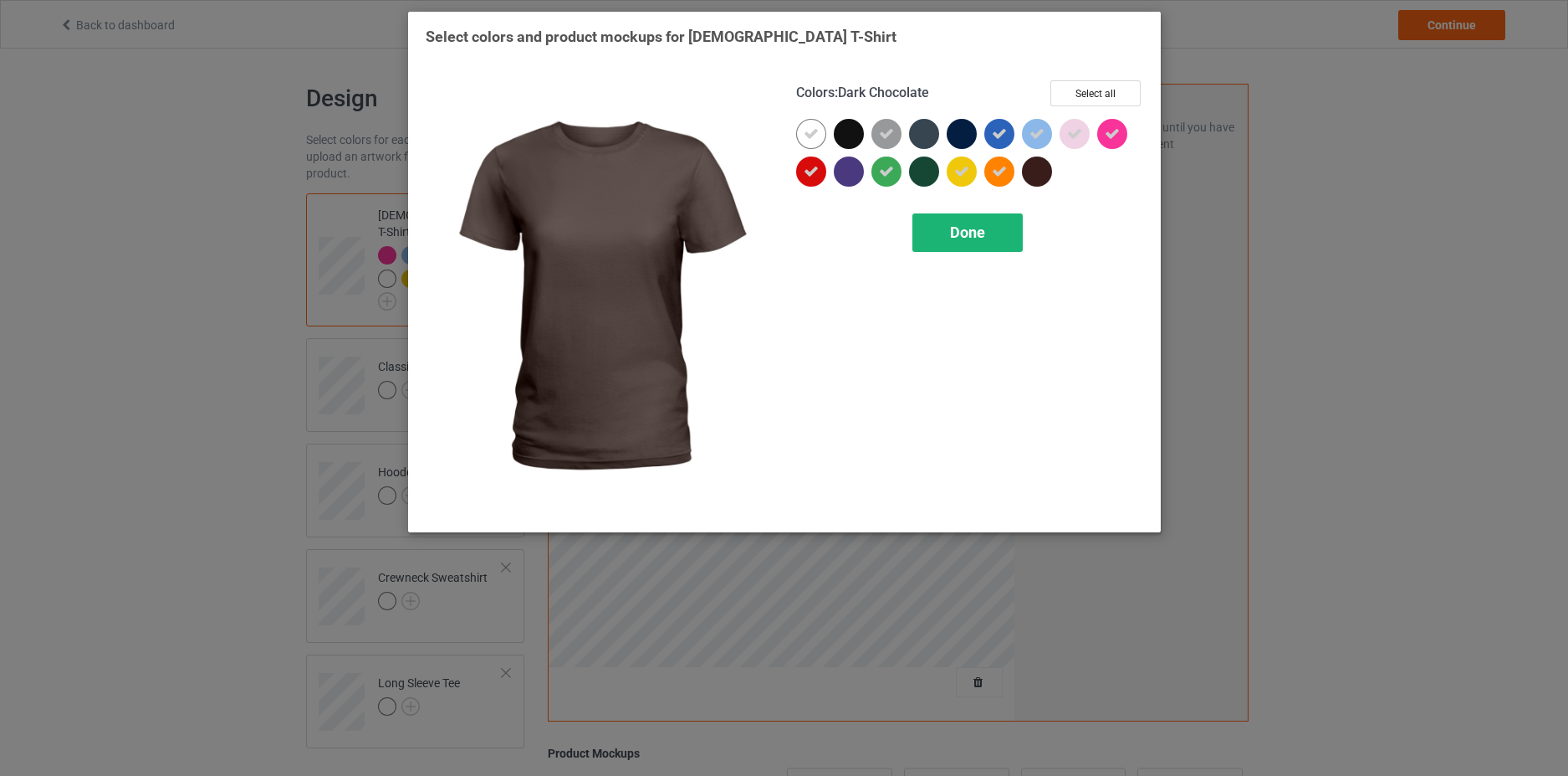
click at [975, 234] on span "Done" at bounding box center [967, 233] width 35 height 18
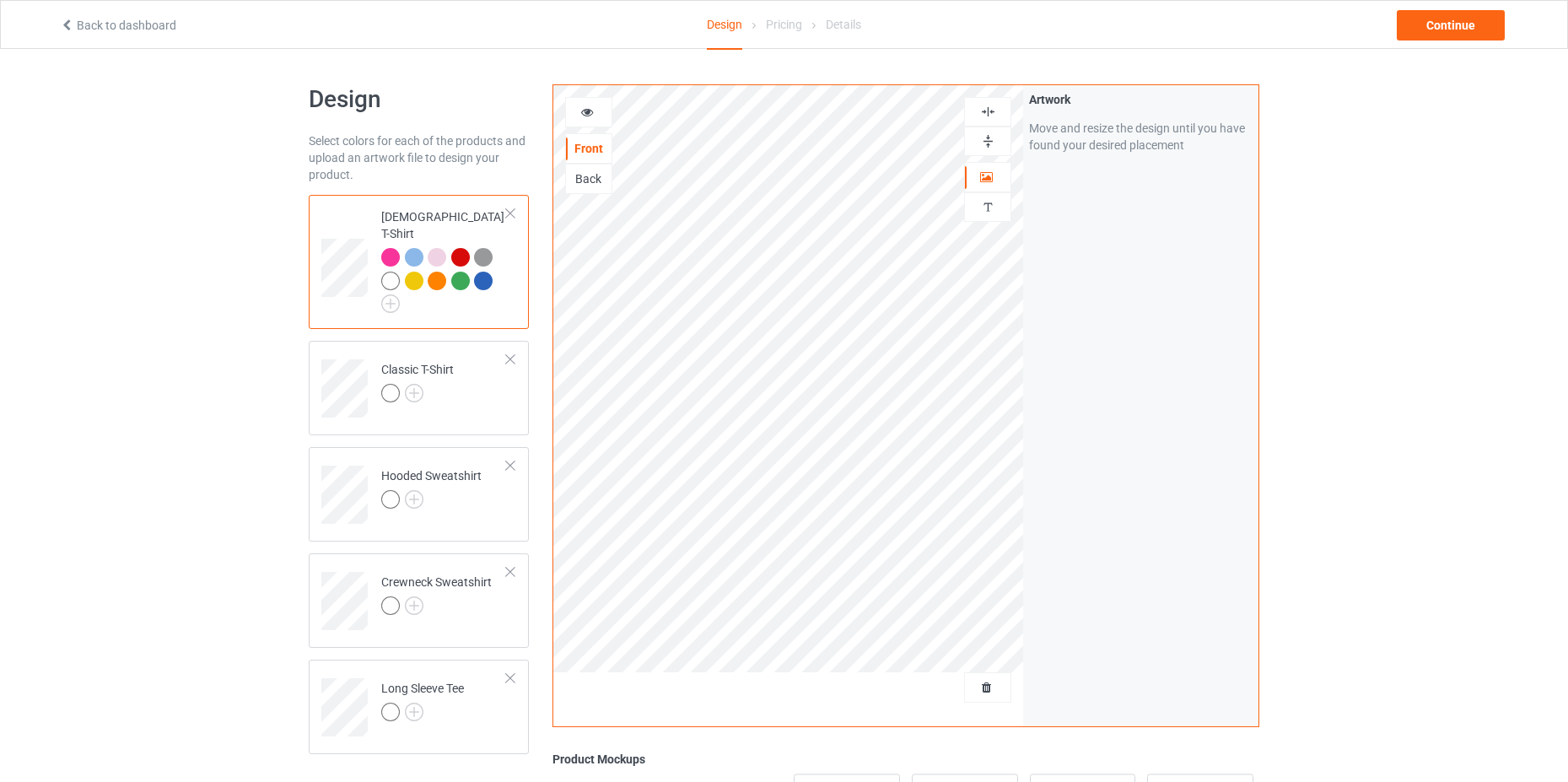
click at [598, 115] on div at bounding box center [589, 112] width 45 height 17
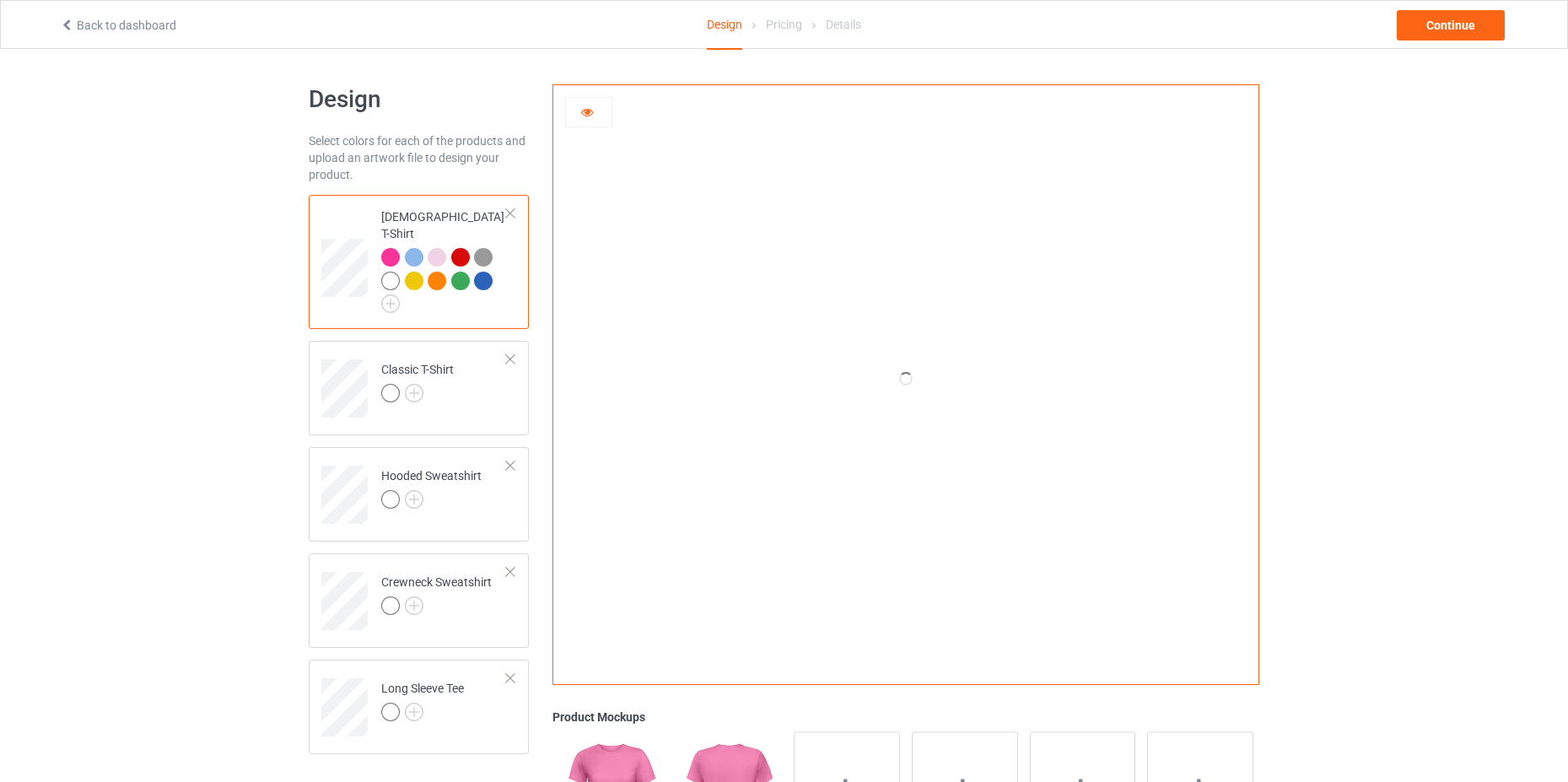
click at [595, 119] on div at bounding box center [589, 112] width 45 height 17
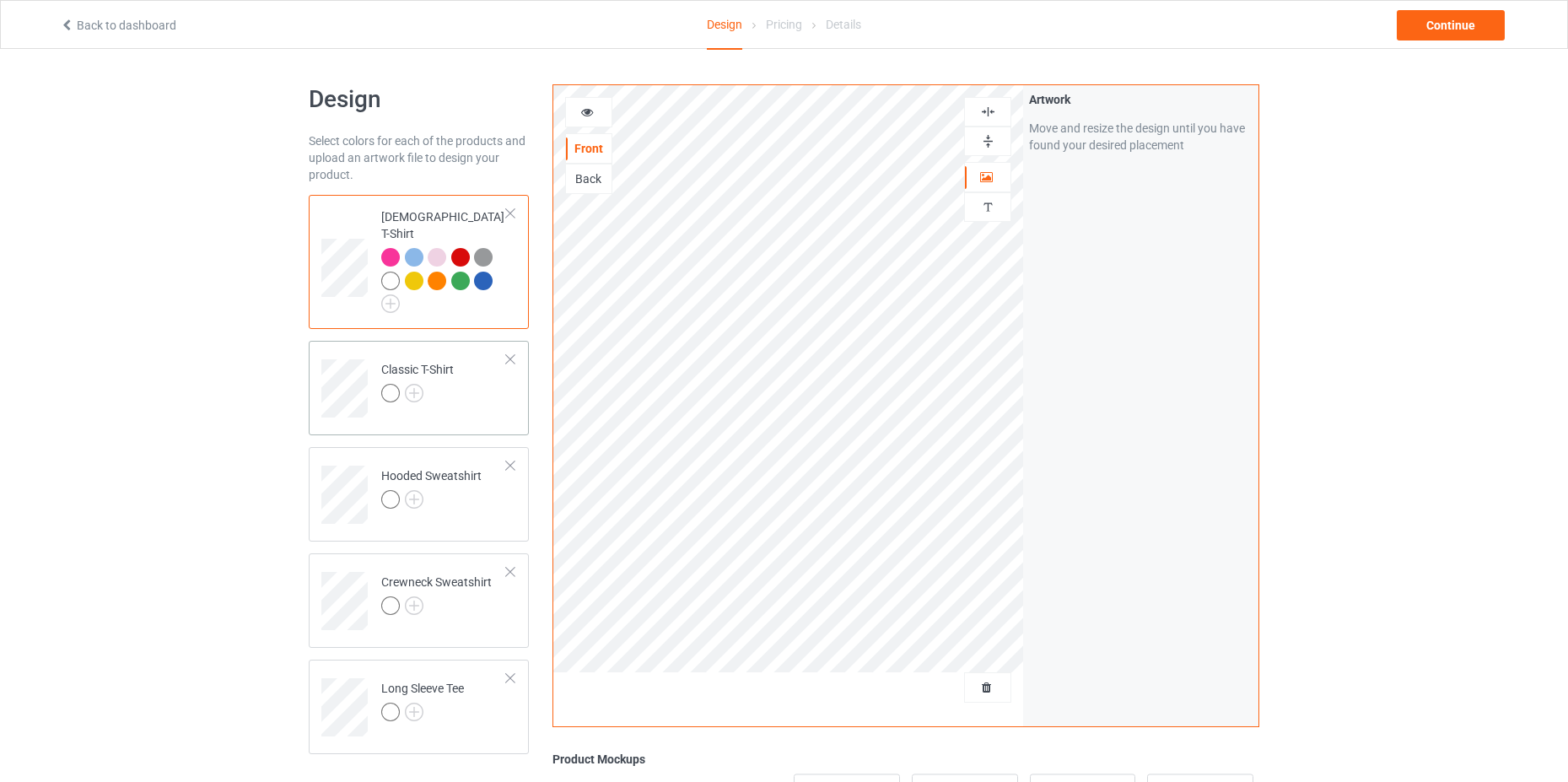
click at [477, 399] on td "Classic T-Shirt" at bounding box center [444, 382] width 144 height 70
click at [420, 384] on img at bounding box center [414, 393] width 19 height 19
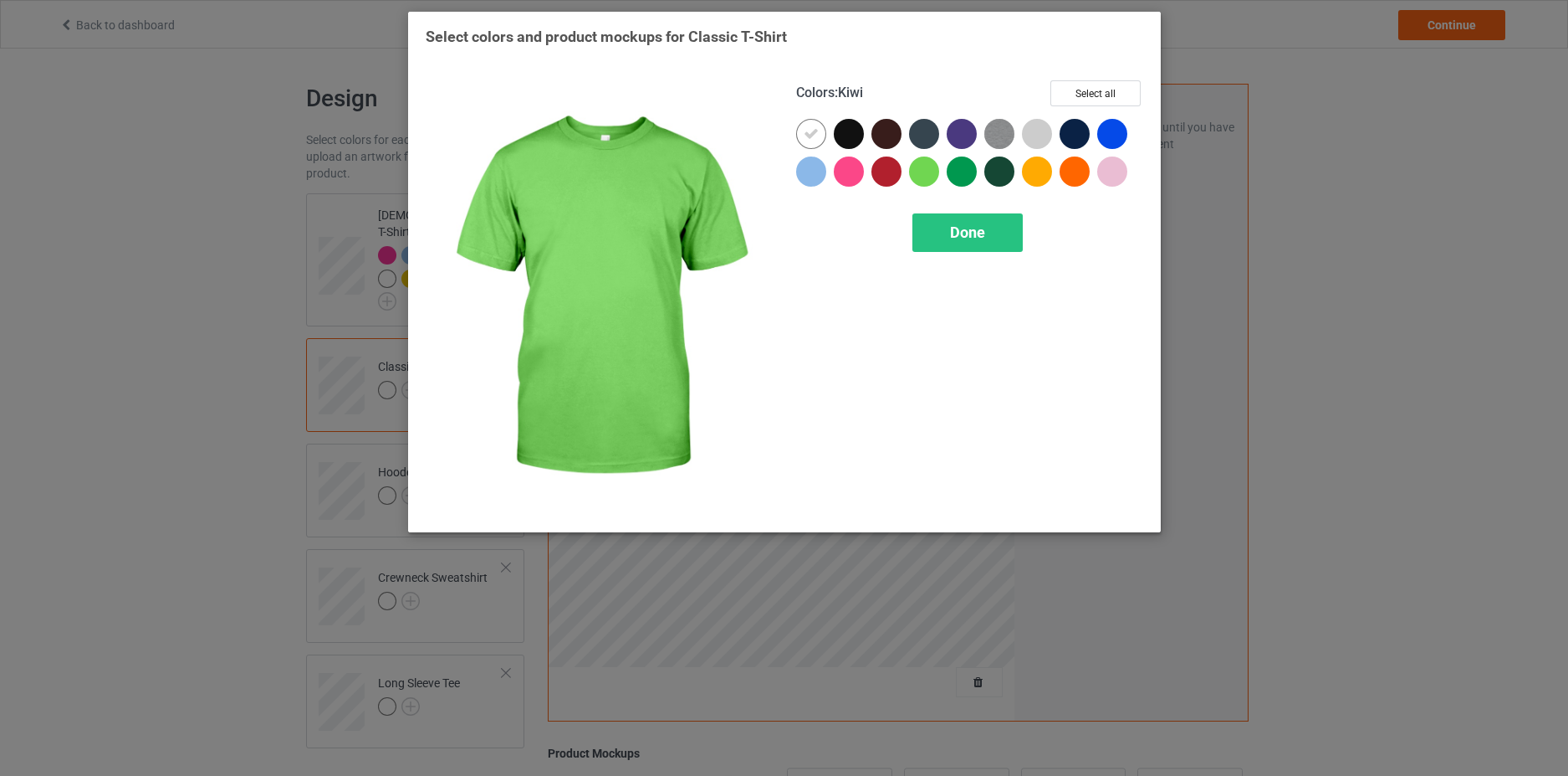
click at [928, 177] on div at bounding box center [925, 172] width 30 height 30
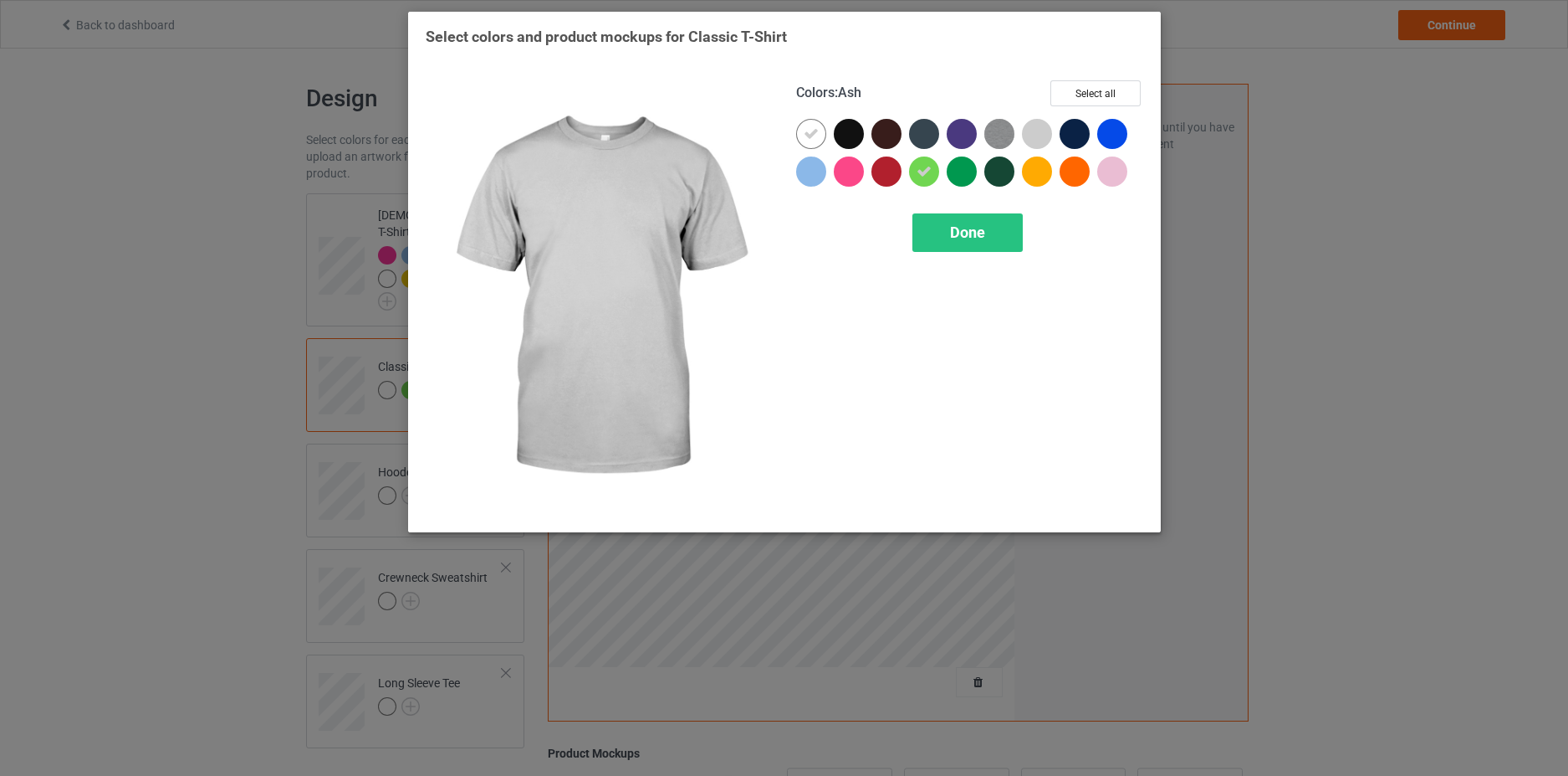
click at [1040, 132] on div at bounding box center [1038, 134] width 30 height 30
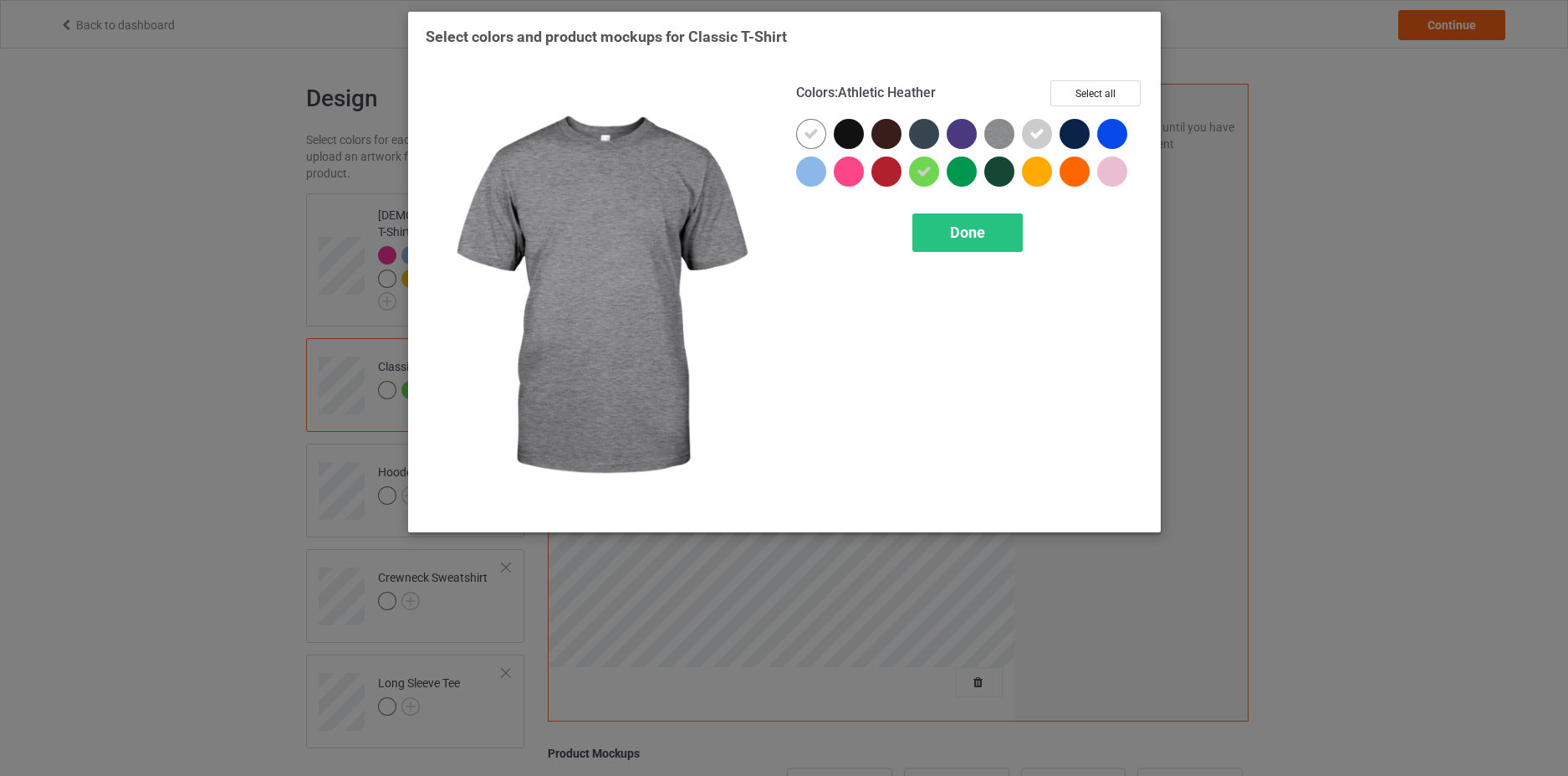
click at [994, 135] on img at bounding box center [1000, 134] width 30 height 30
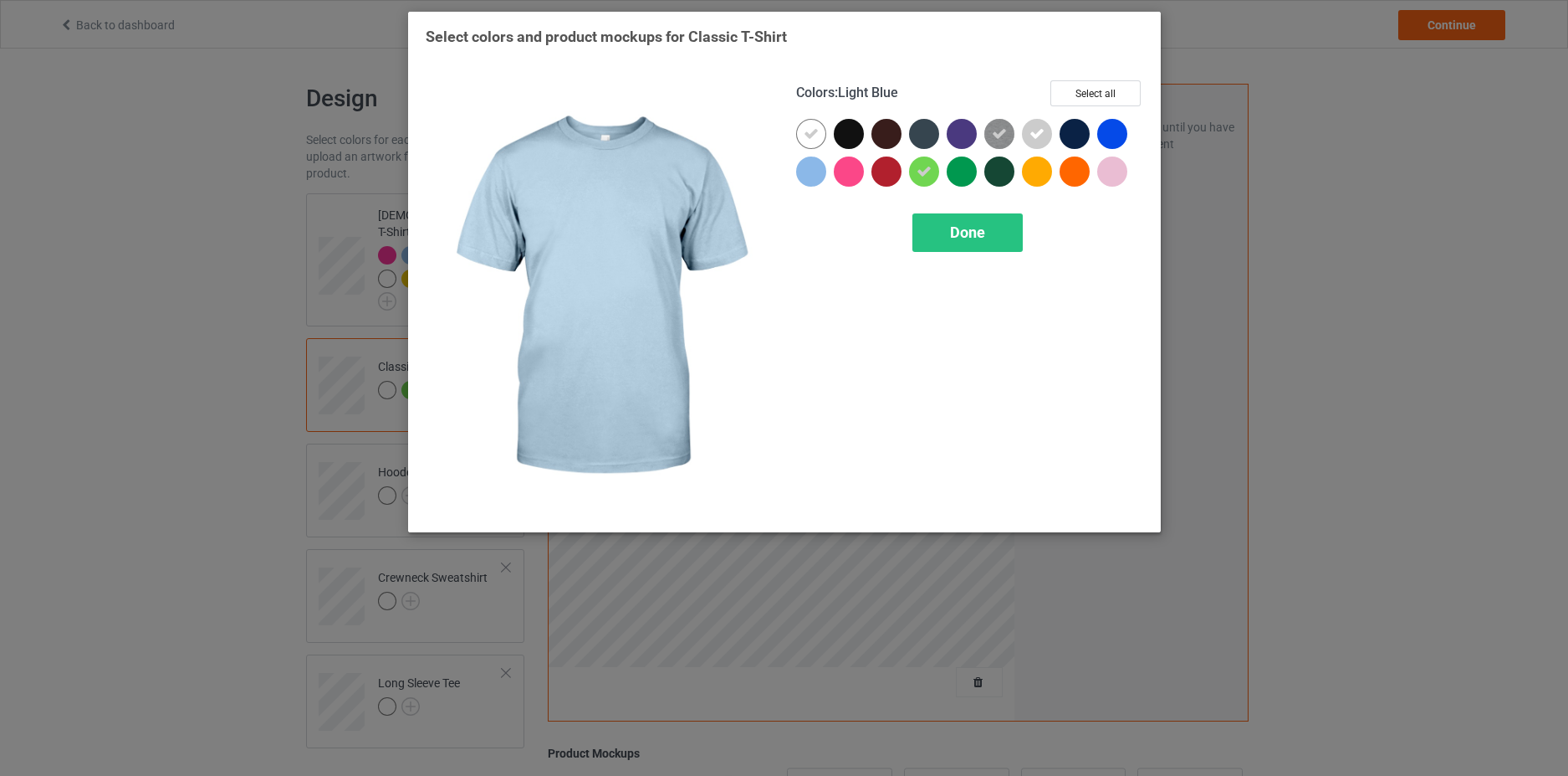
click at [809, 176] on div at bounding box center [811, 172] width 30 height 30
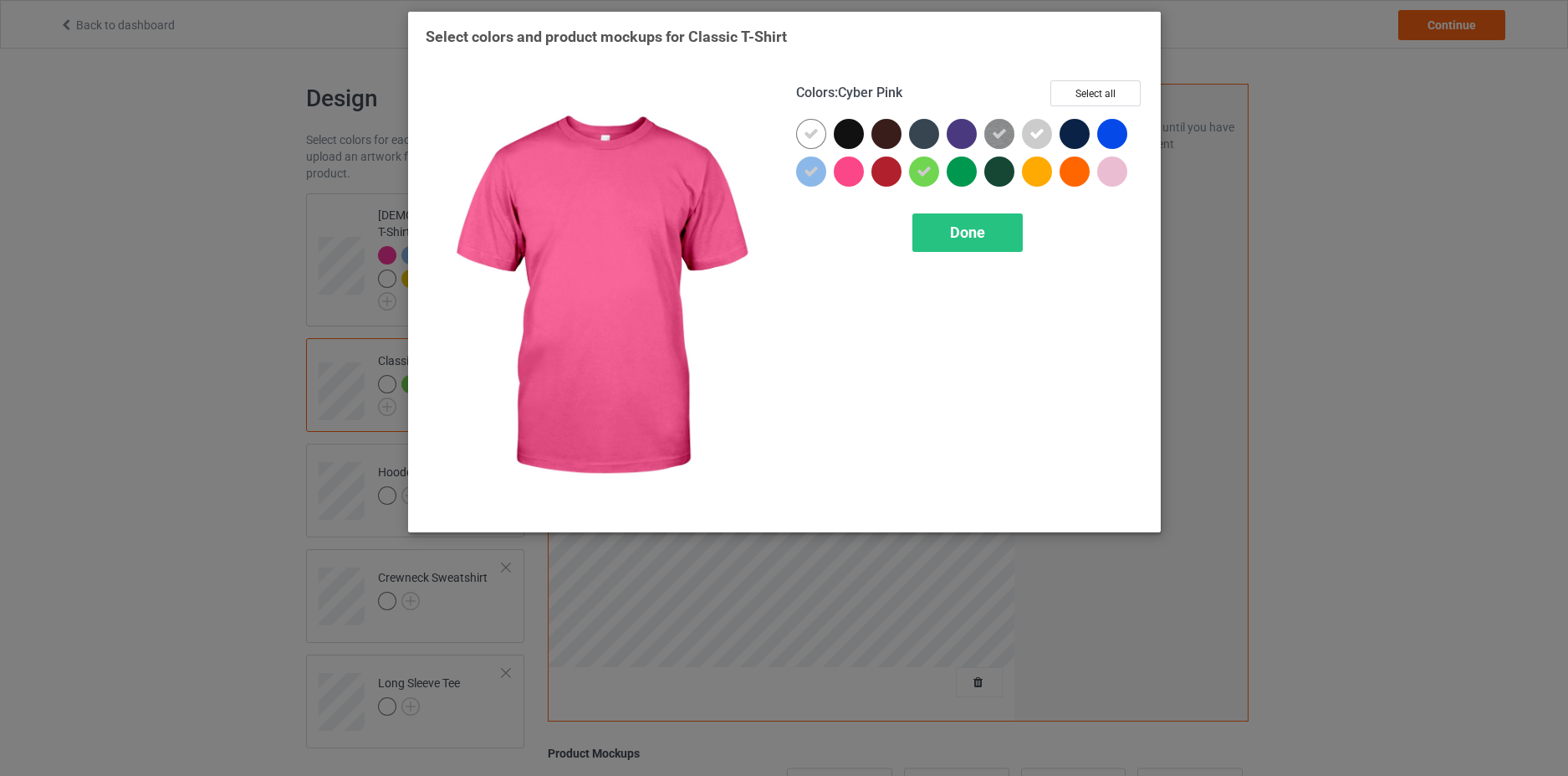
click at [847, 166] on div at bounding box center [849, 172] width 30 height 30
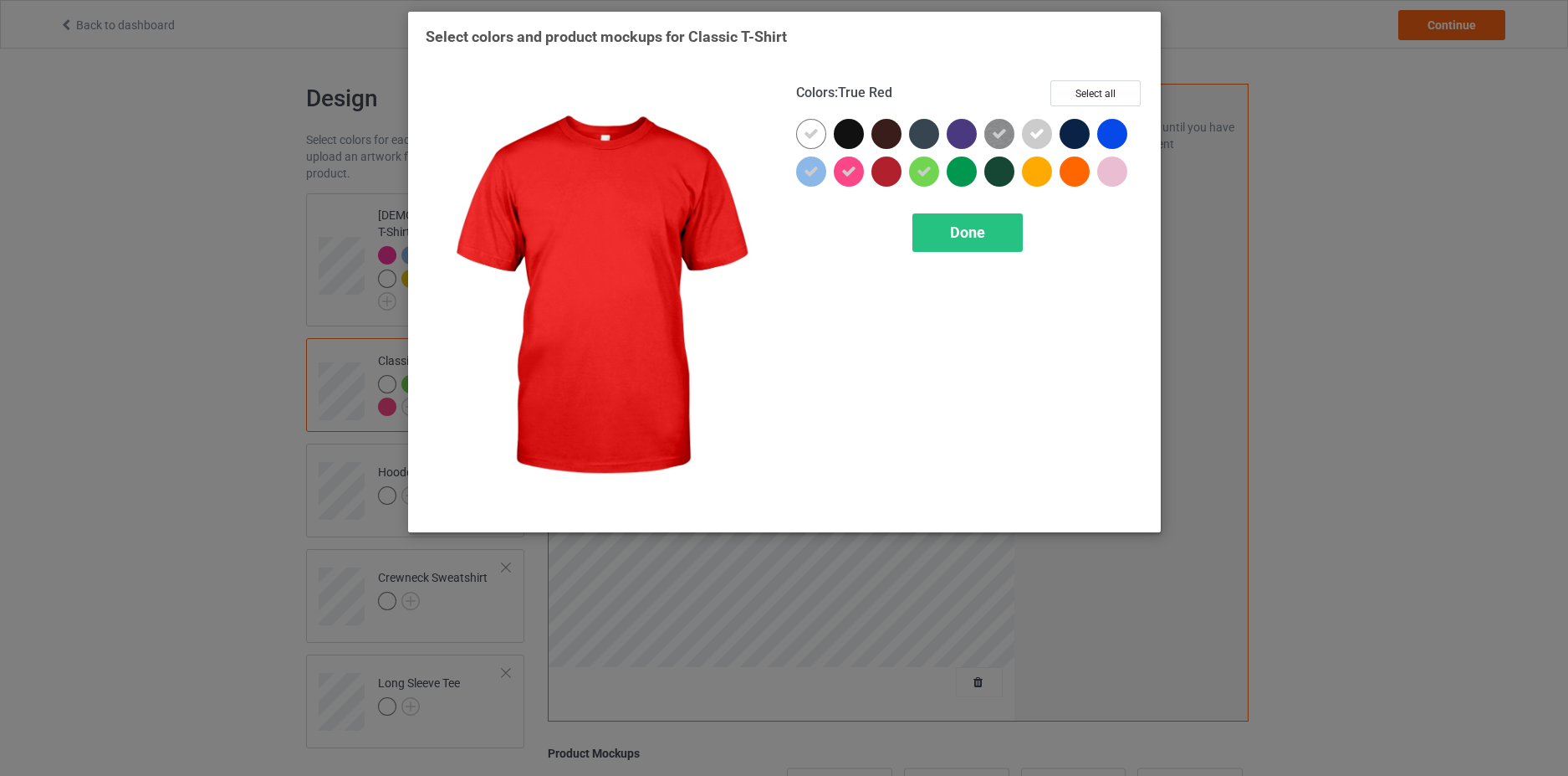
click at [892, 172] on div at bounding box center [886, 172] width 30 height 30
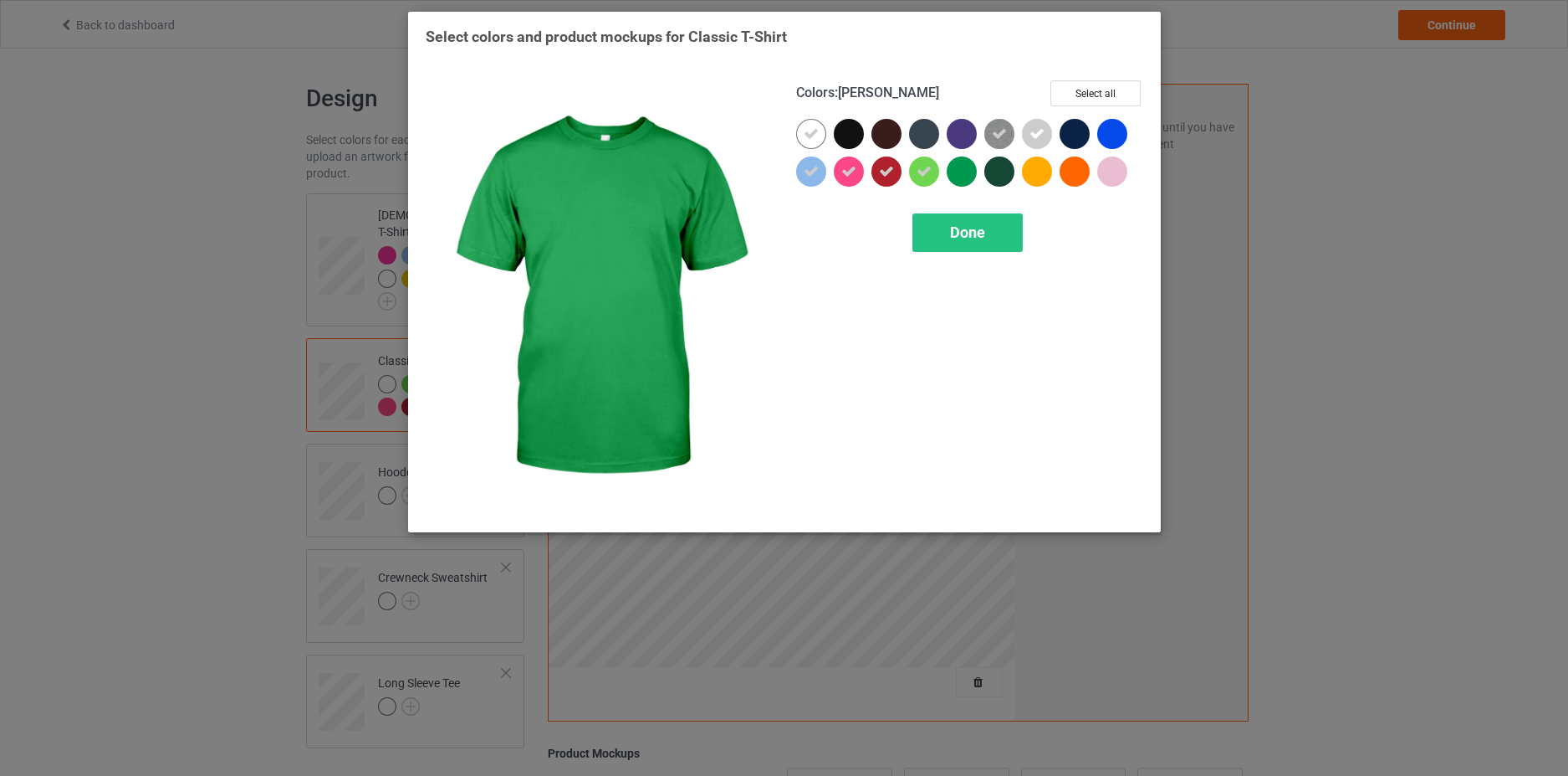
click at [971, 166] on div at bounding box center [962, 172] width 30 height 30
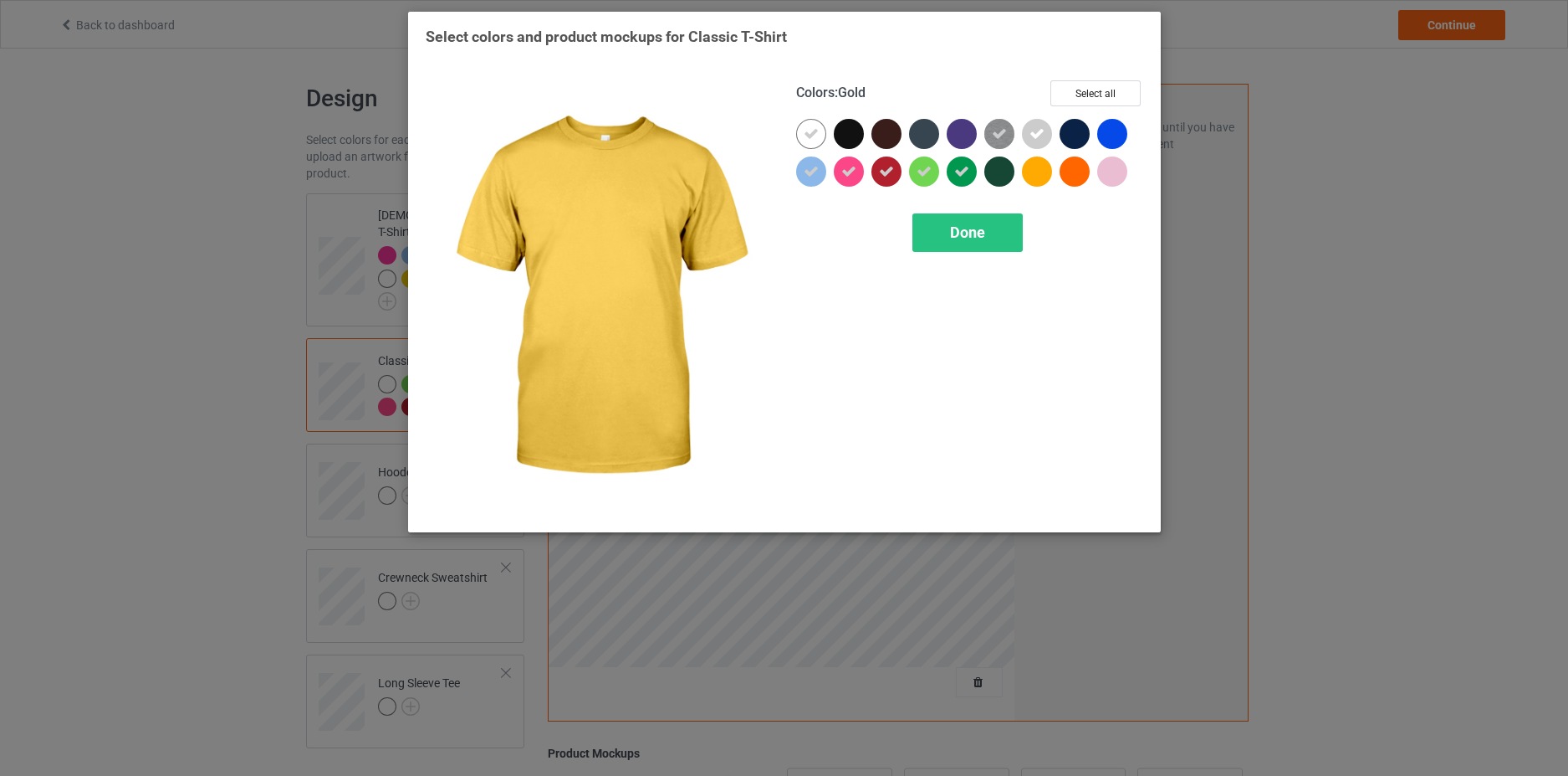
click at [1040, 167] on div at bounding box center [1038, 172] width 30 height 30
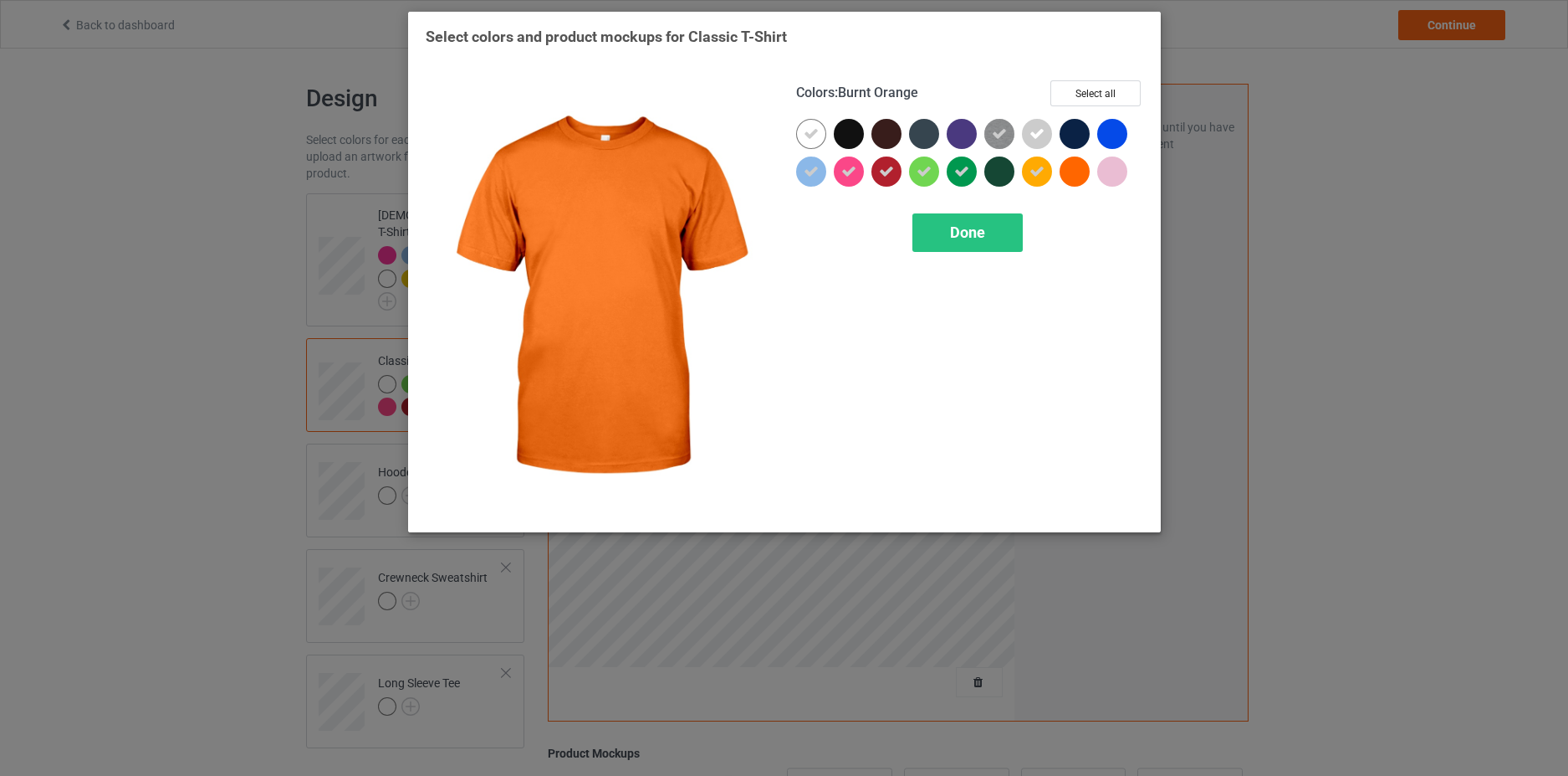
click at [1071, 169] on div at bounding box center [1075, 172] width 30 height 30
drag, startPoint x: 1111, startPoint y: 175, endPoint x: 1115, endPoint y: 161, distance: 14.6
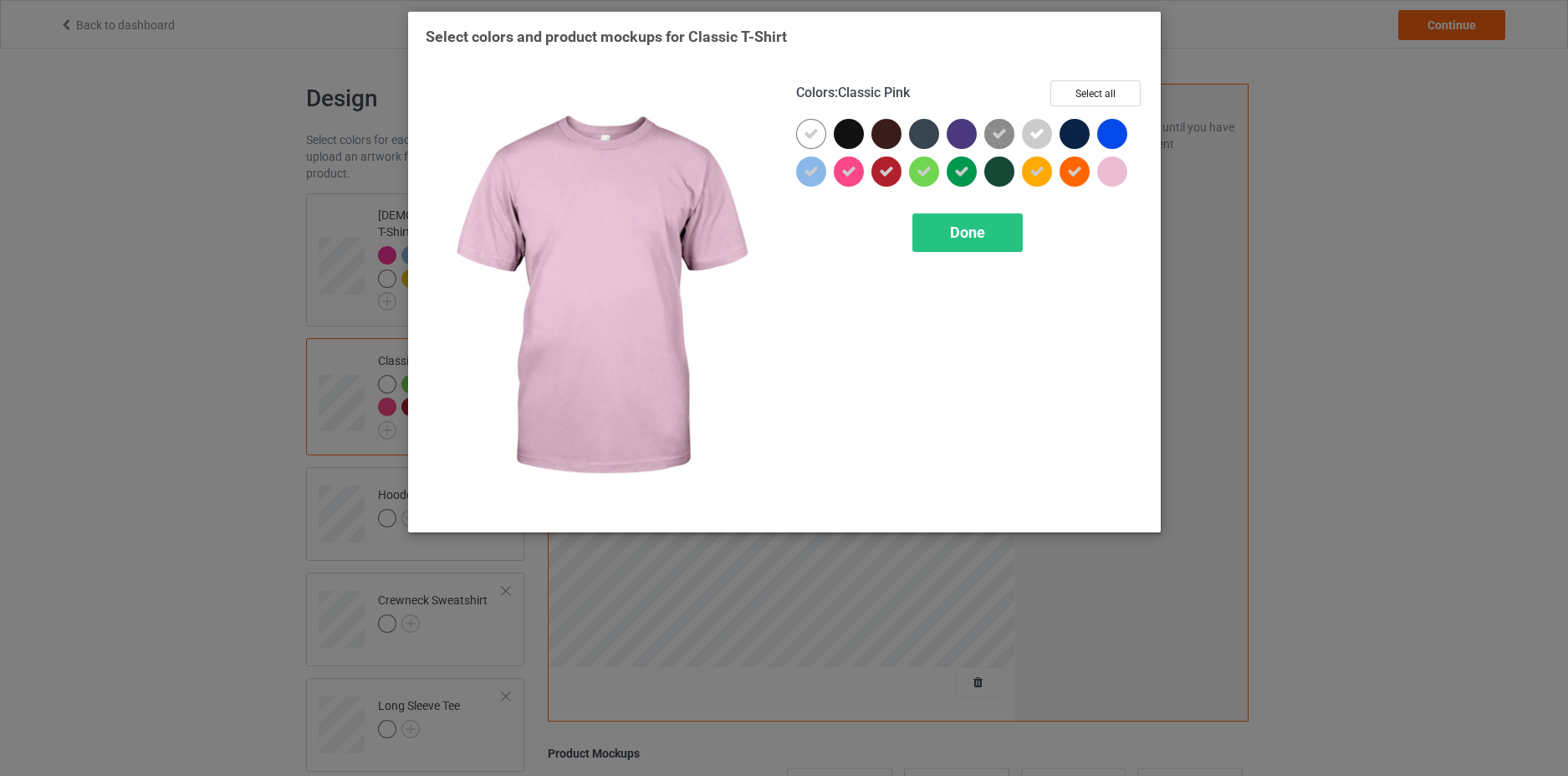
click at [1112, 175] on div at bounding box center [1113, 172] width 30 height 30
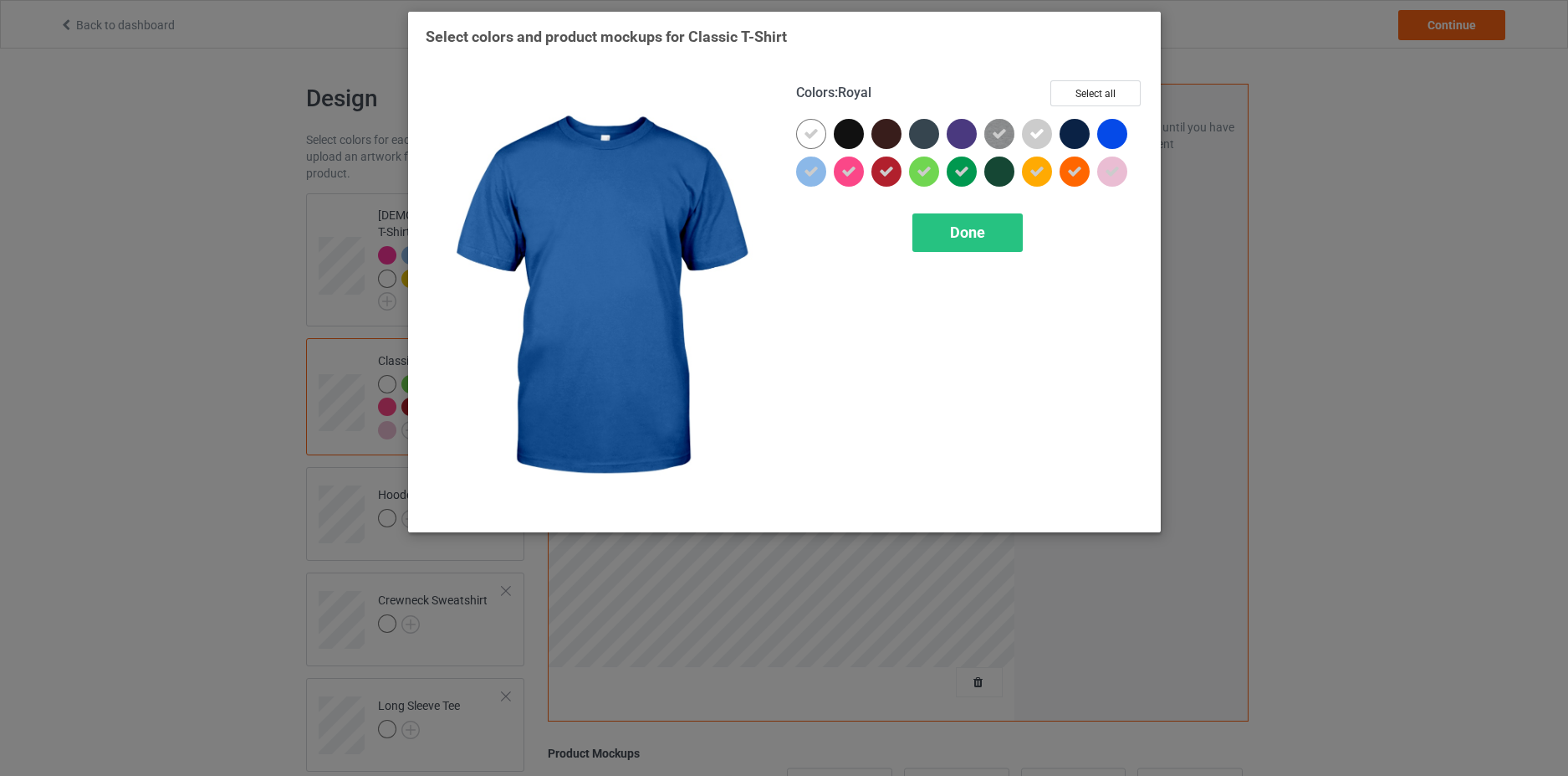
click at [1115, 137] on div at bounding box center [1113, 134] width 30 height 30
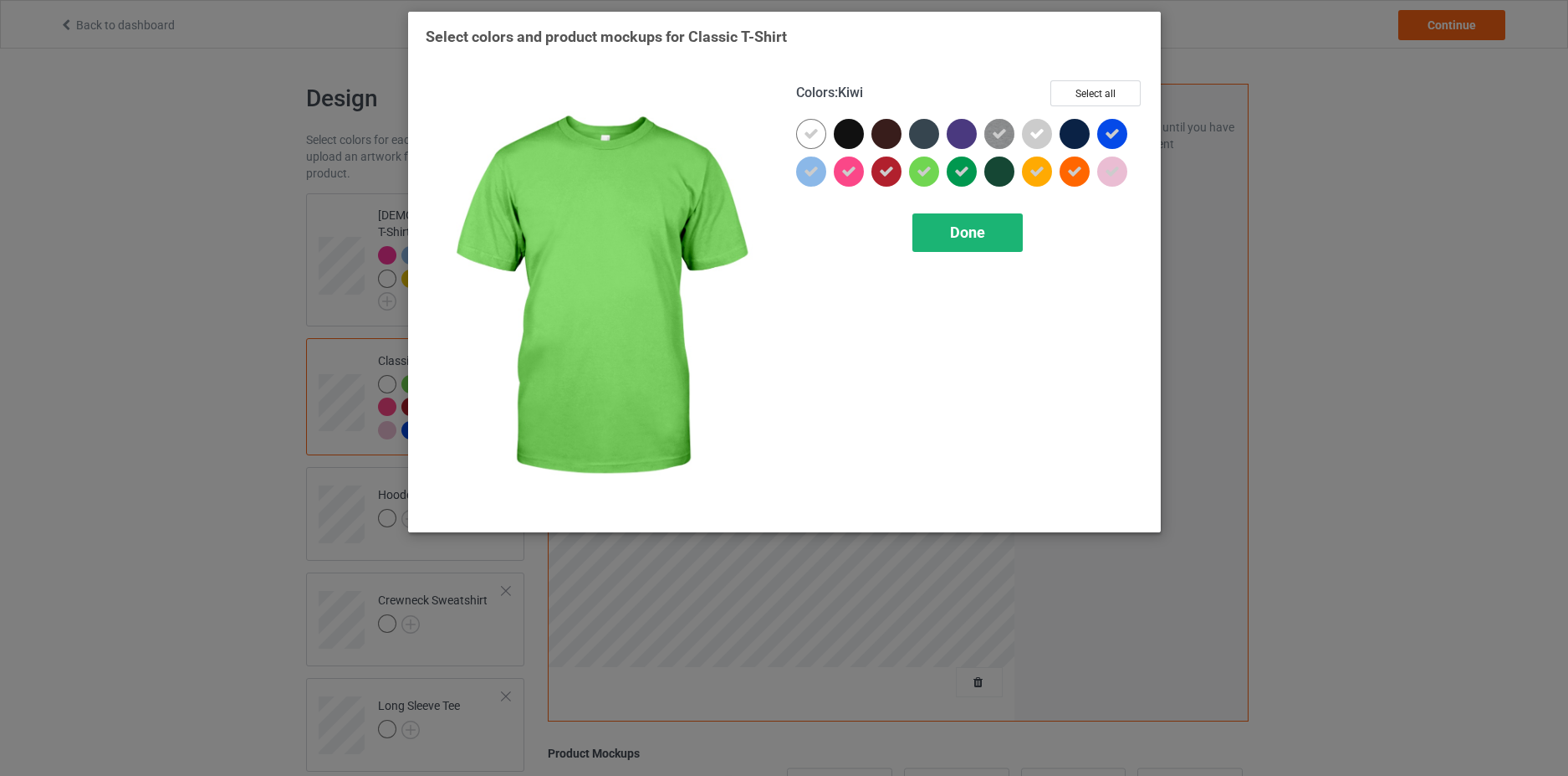
click at [978, 243] on div "Done" at bounding box center [967, 232] width 110 height 38
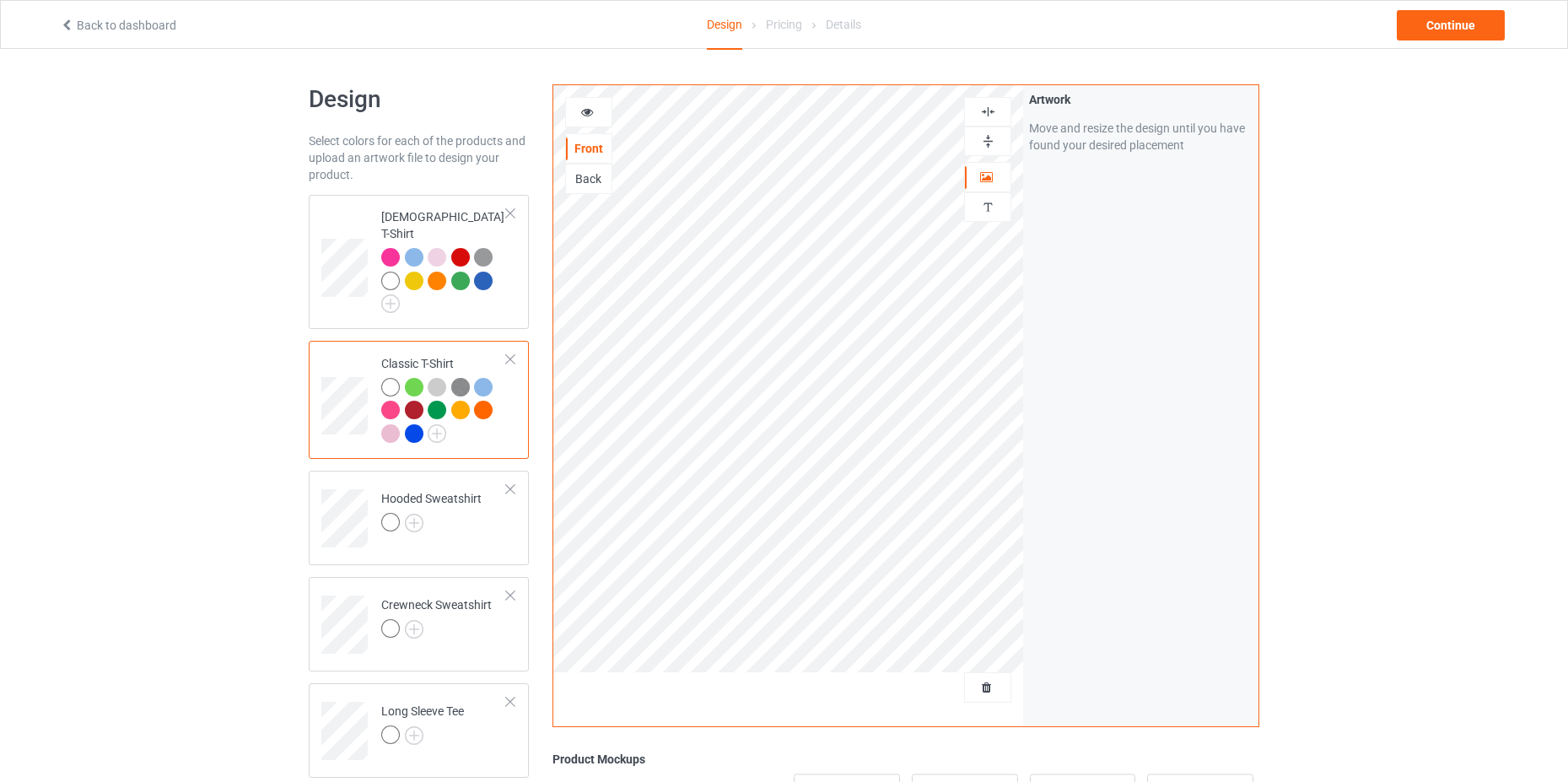
scroll to position [85, 0]
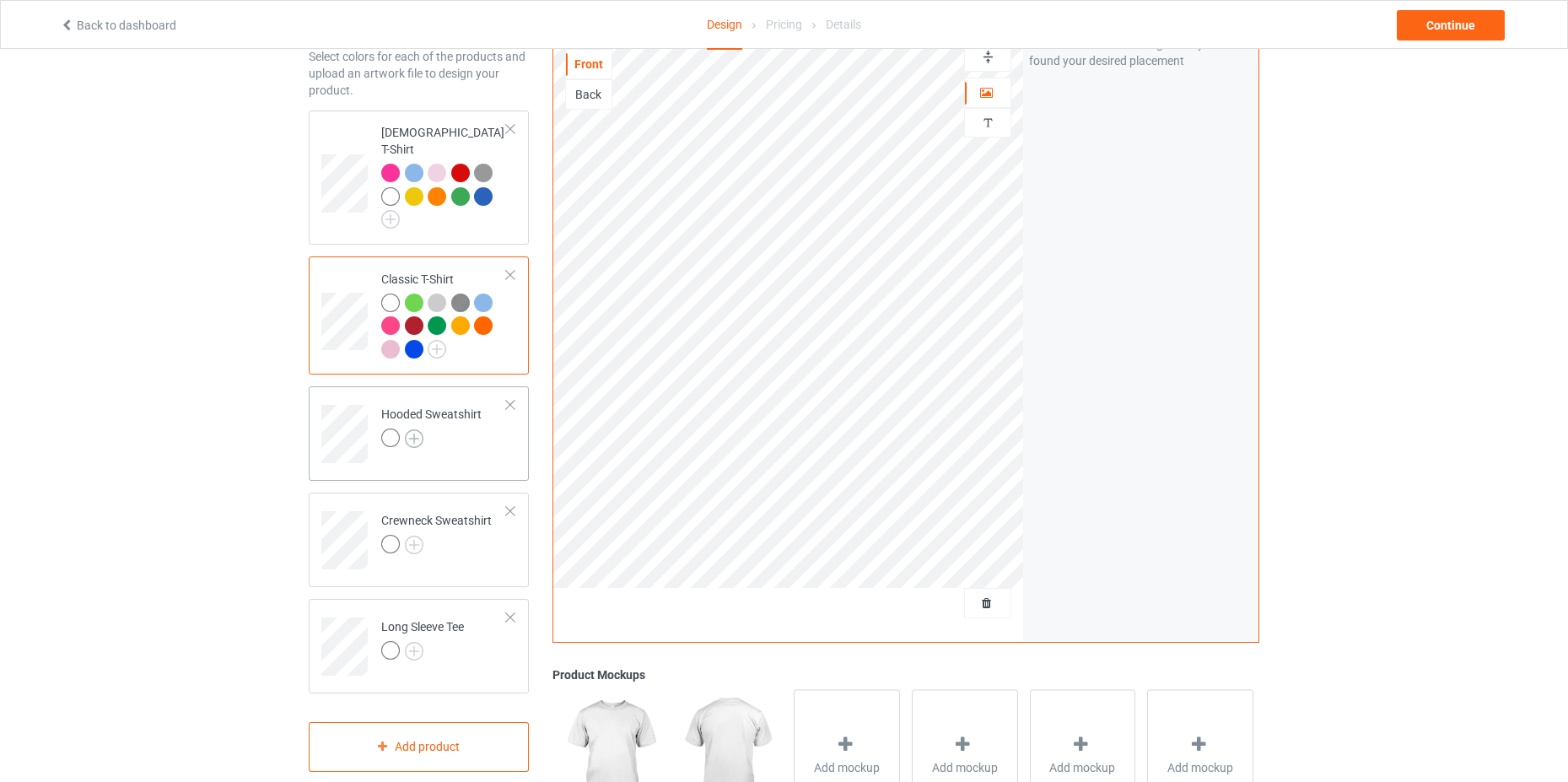
click at [415, 429] on img at bounding box center [414, 438] width 19 height 19
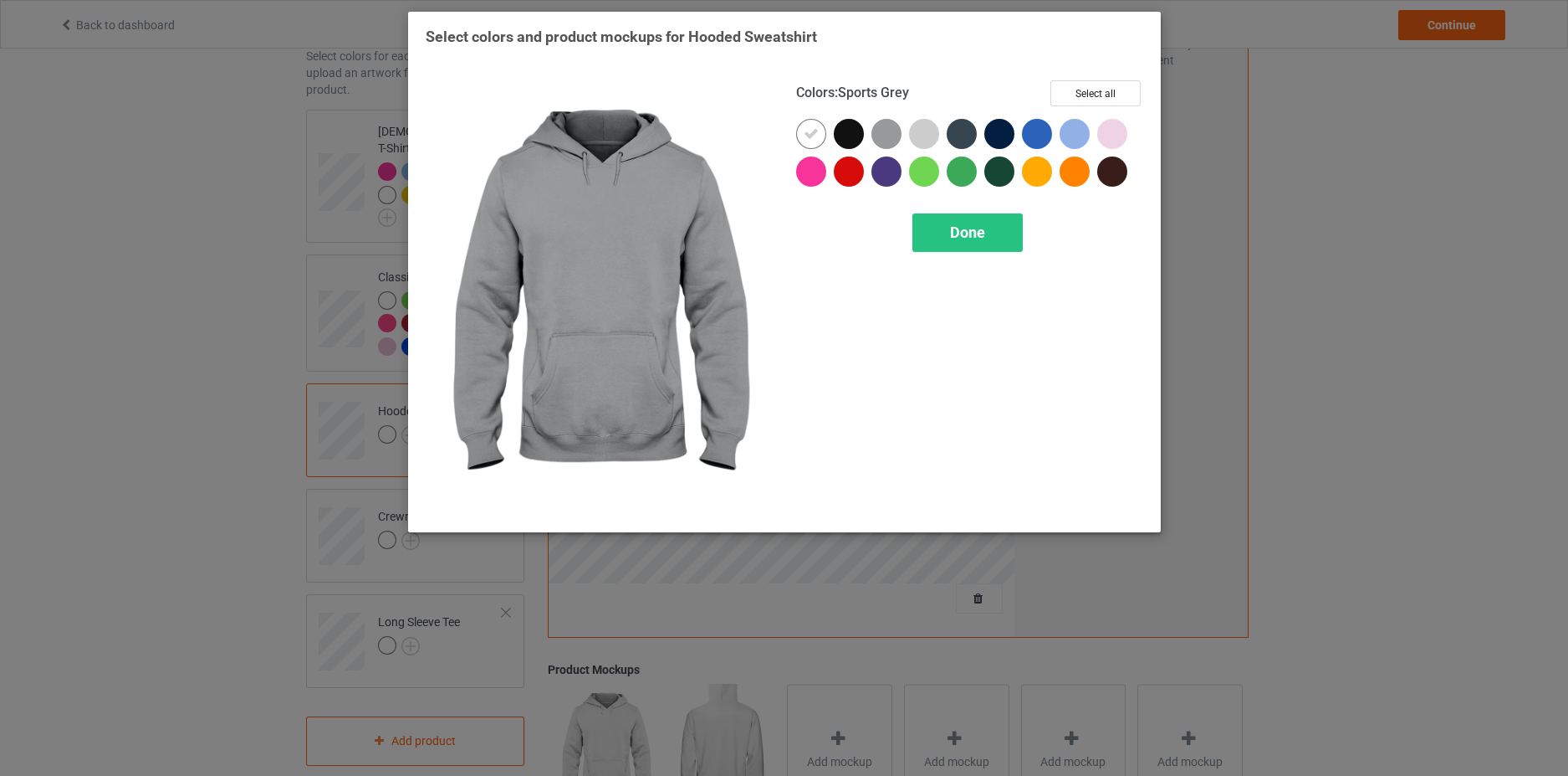
drag, startPoint x: 877, startPoint y: 132, endPoint x: 917, endPoint y: 129, distance: 40.1
click at [886, 130] on div at bounding box center [886, 134] width 30 height 30
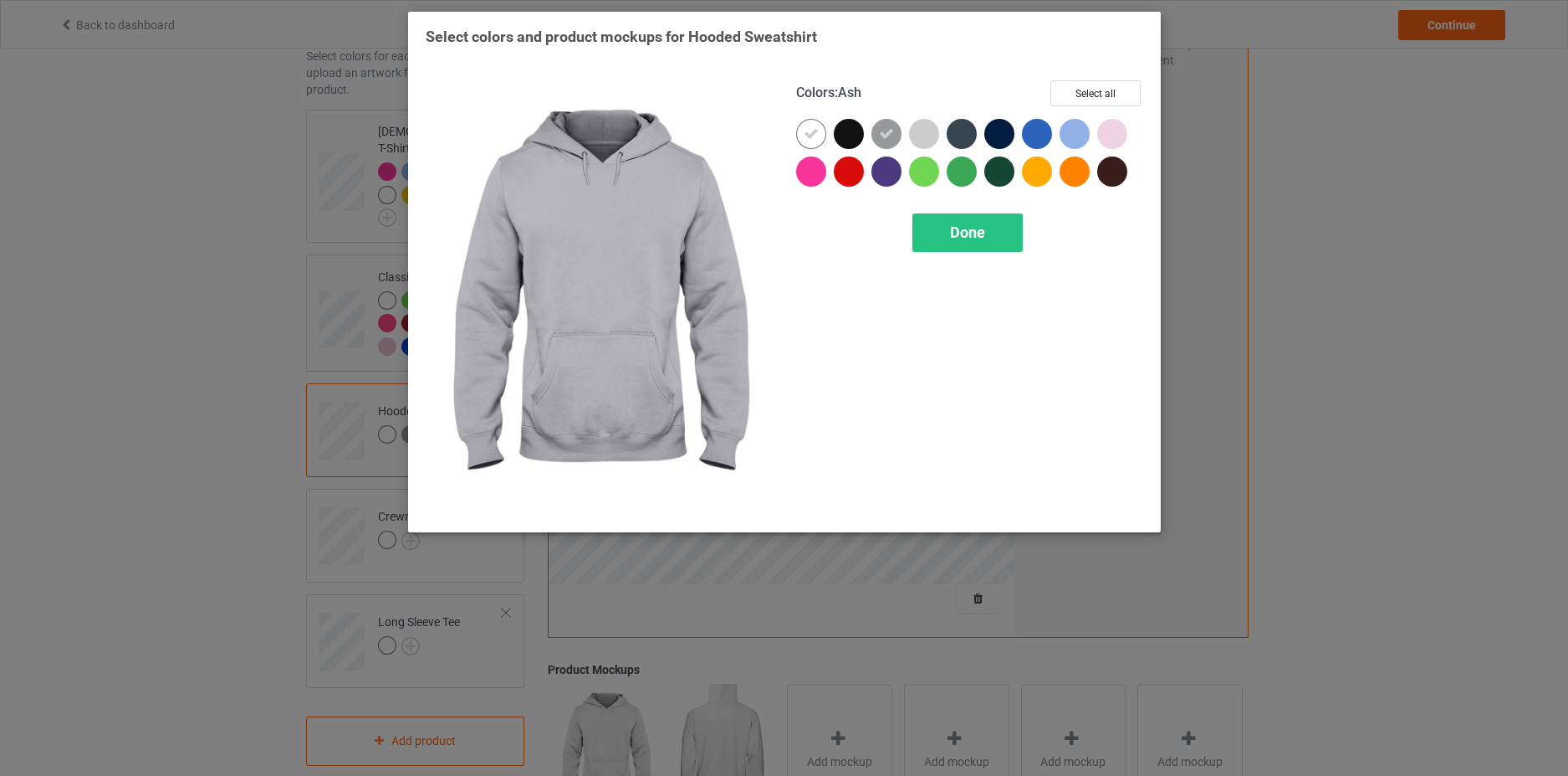
click at [917, 129] on div at bounding box center [925, 134] width 30 height 30
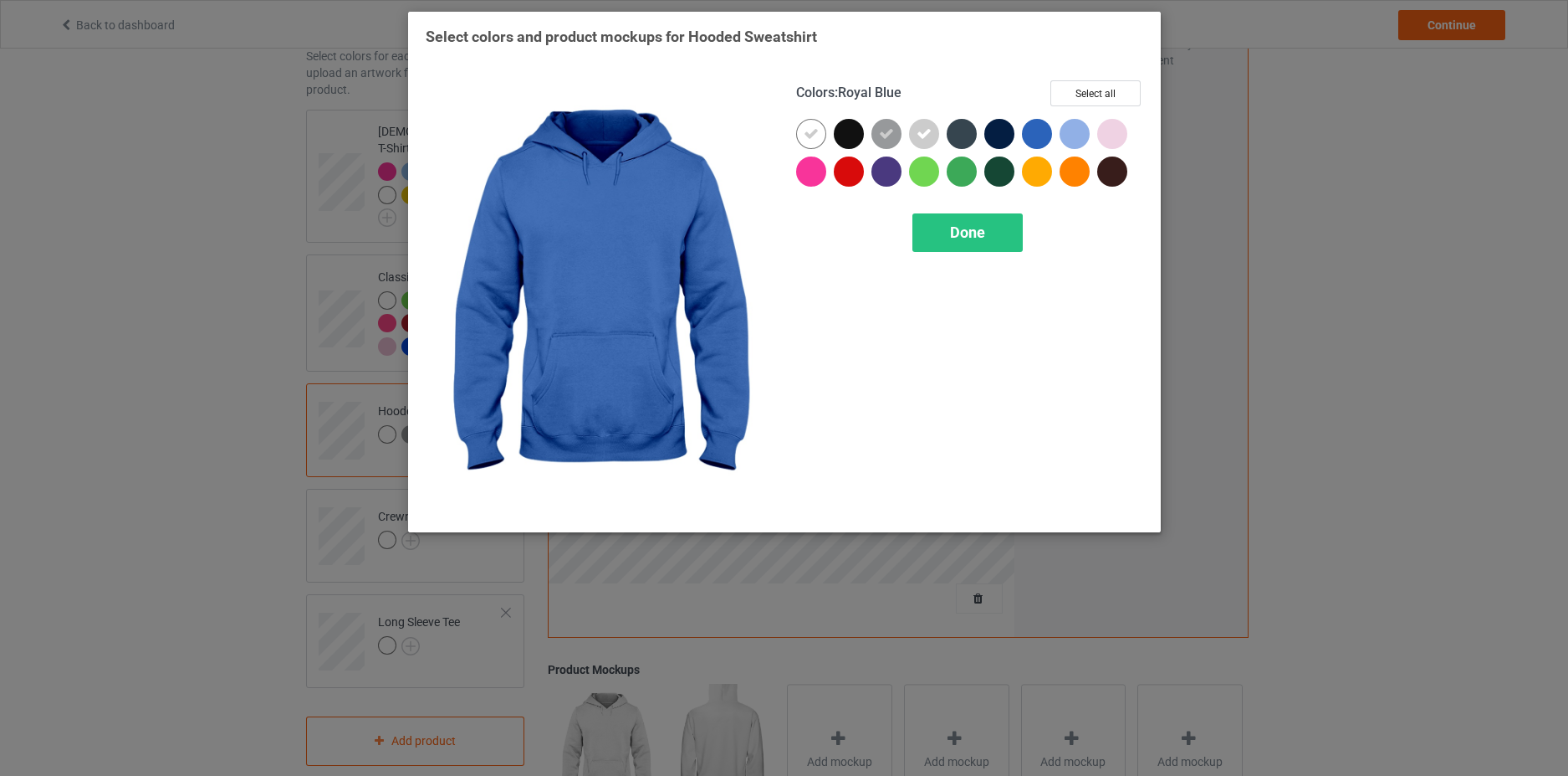
click at [1032, 139] on div at bounding box center [1038, 134] width 30 height 30
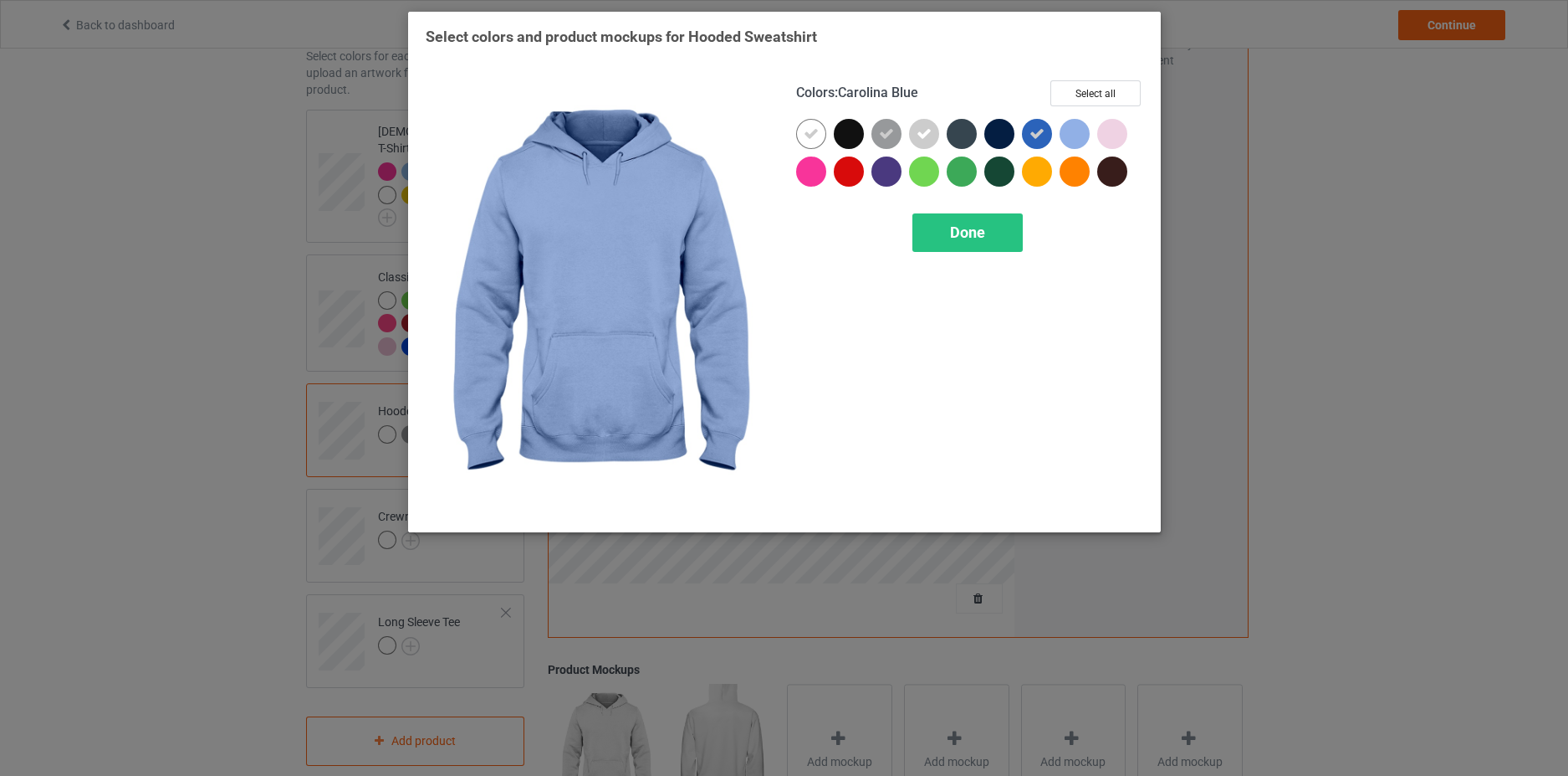
click at [1074, 135] on div at bounding box center [1075, 134] width 30 height 30
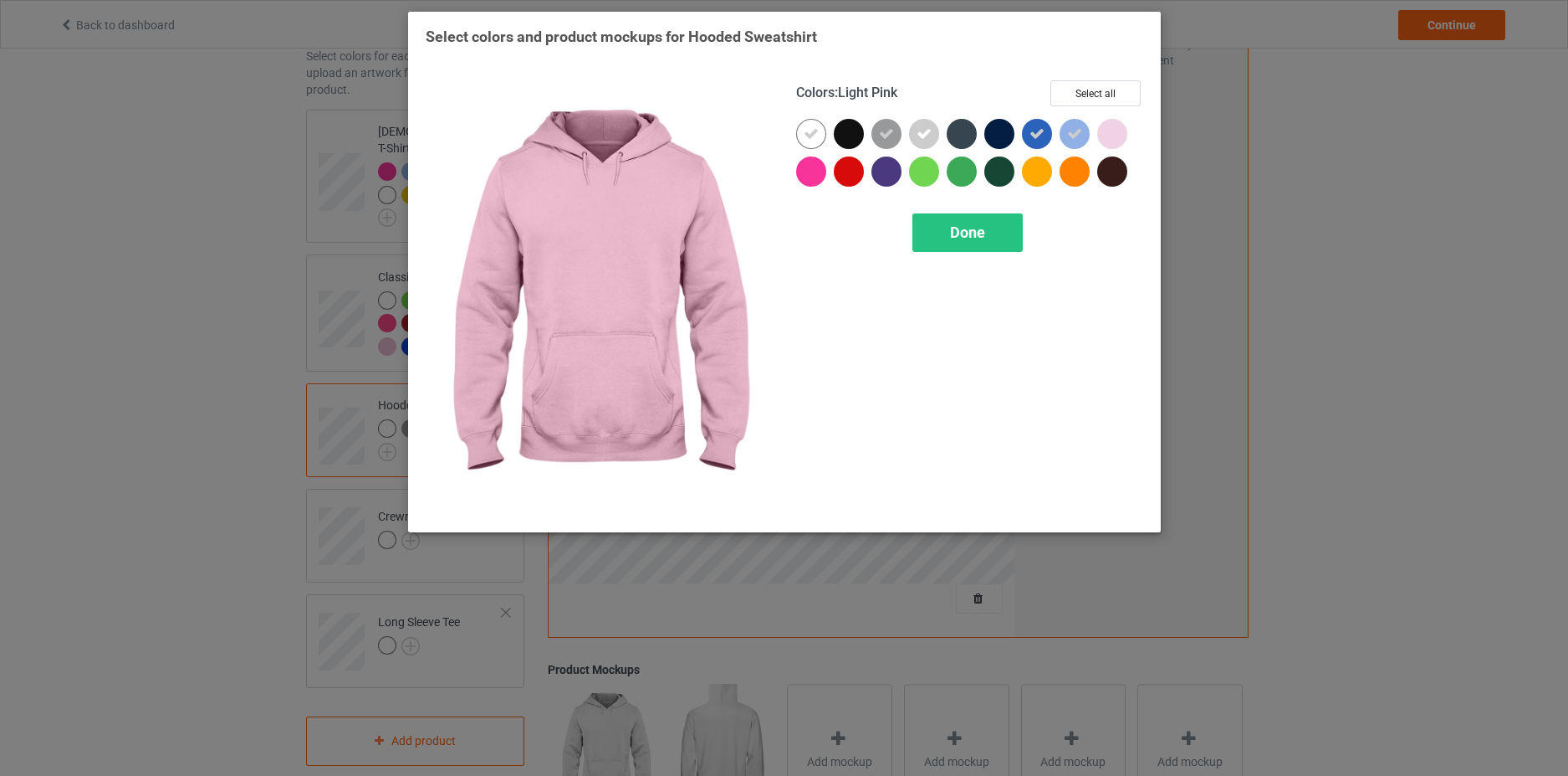
click at [1116, 132] on div at bounding box center [1113, 134] width 30 height 30
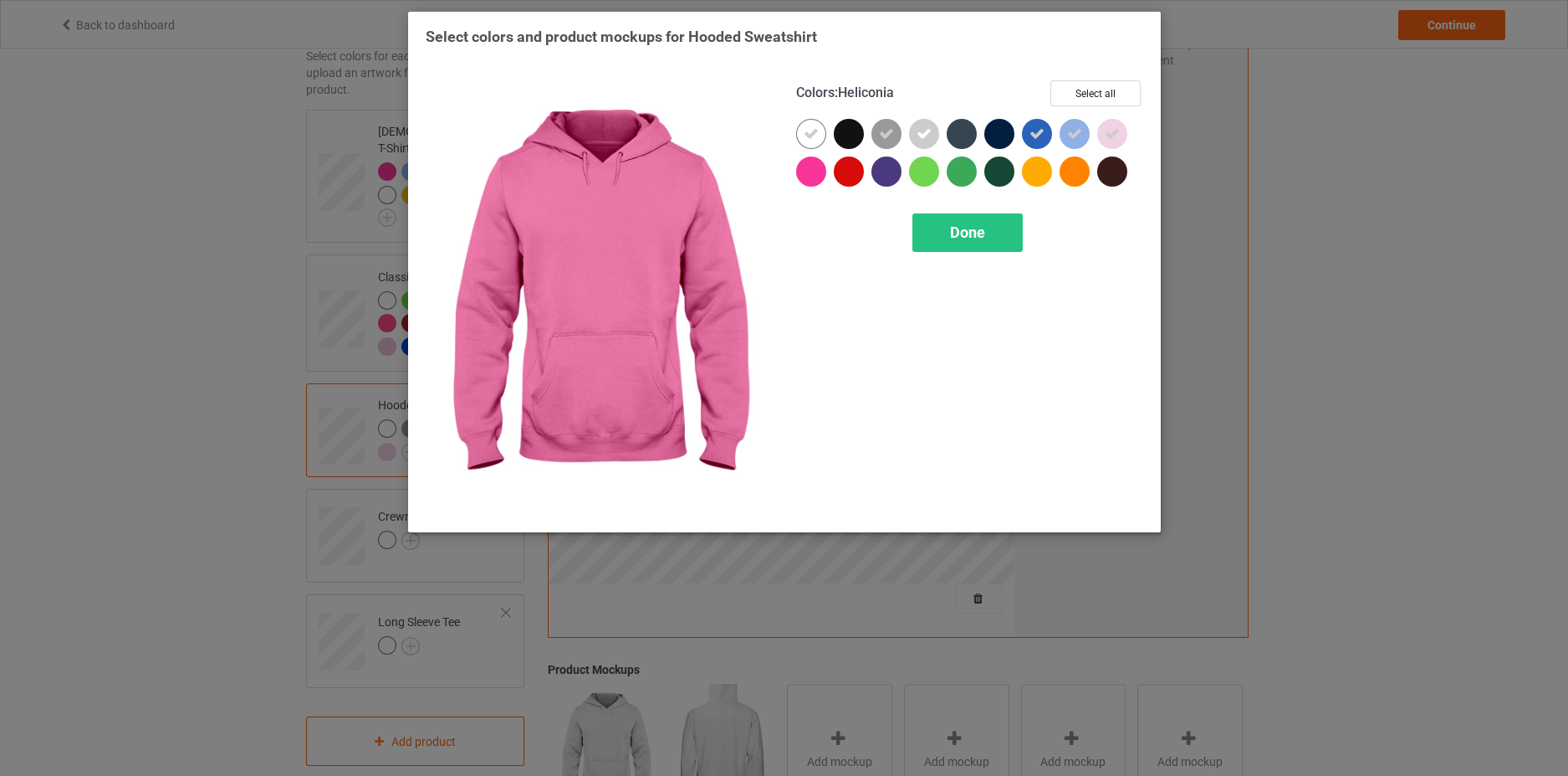
click at [817, 175] on div at bounding box center [811, 172] width 30 height 30
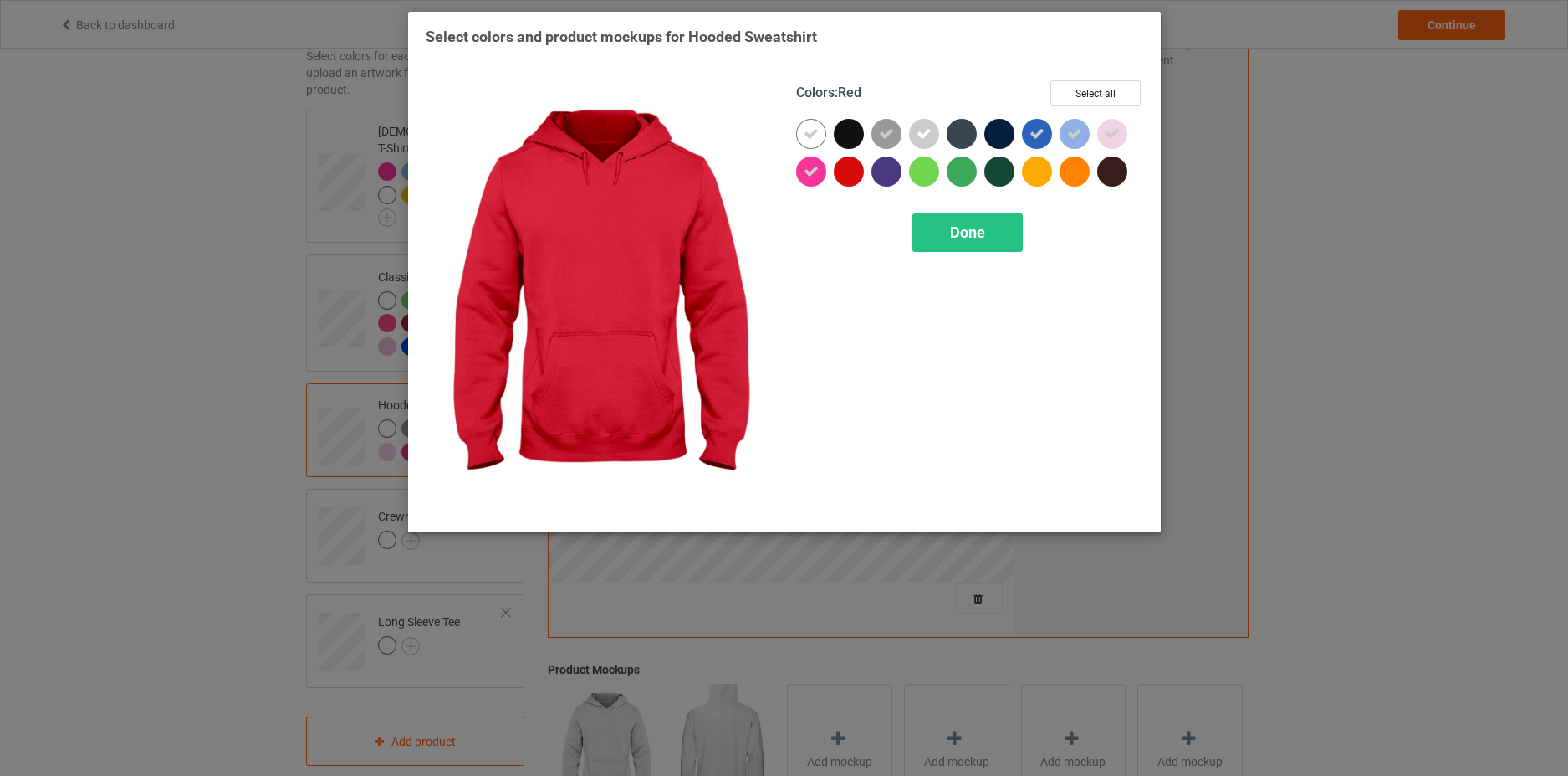
click at [852, 172] on div at bounding box center [849, 172] width 30 height 30
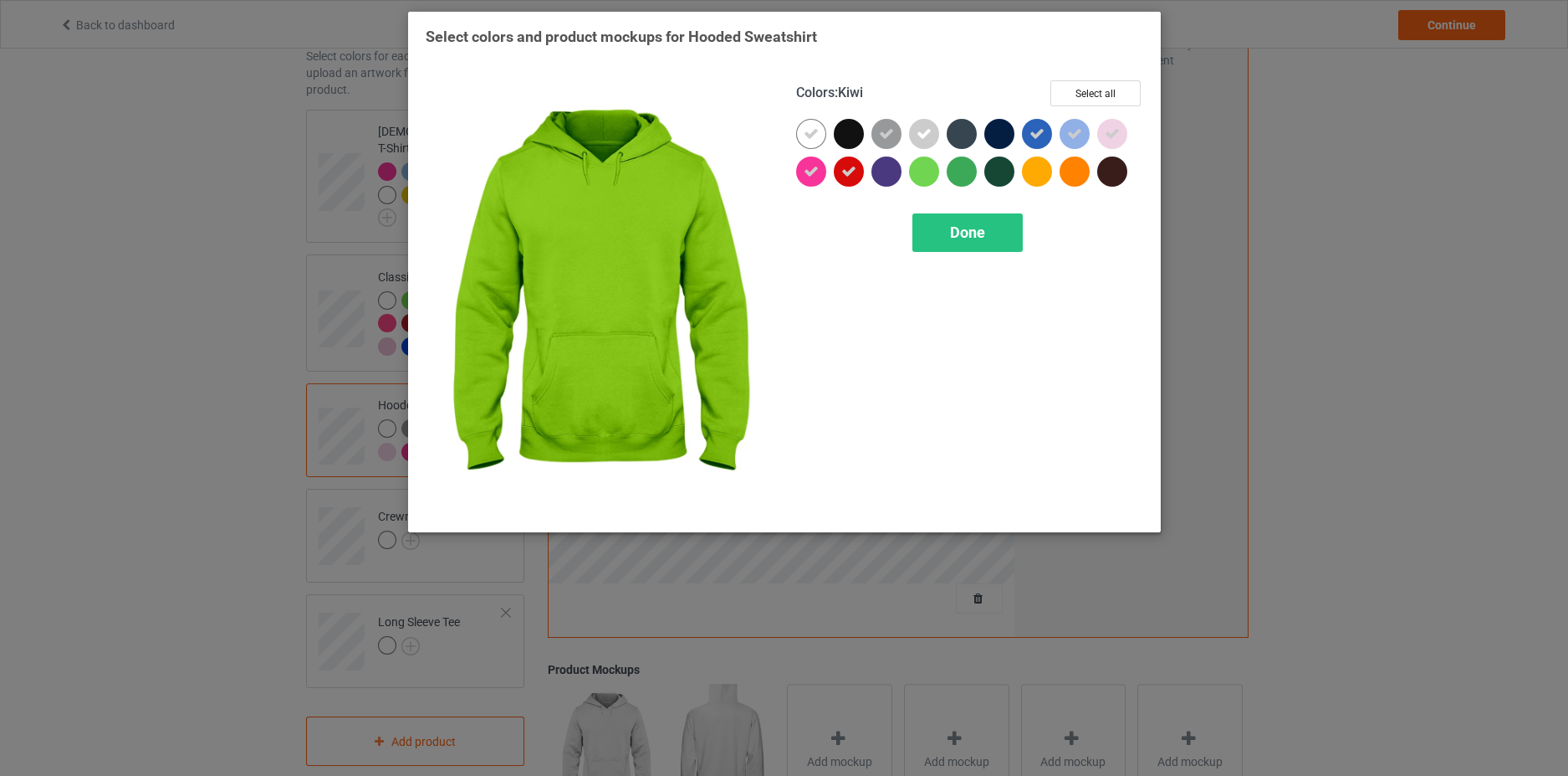
click at [927, 172] on div at bounding box center [925, 172] width 30 height 30
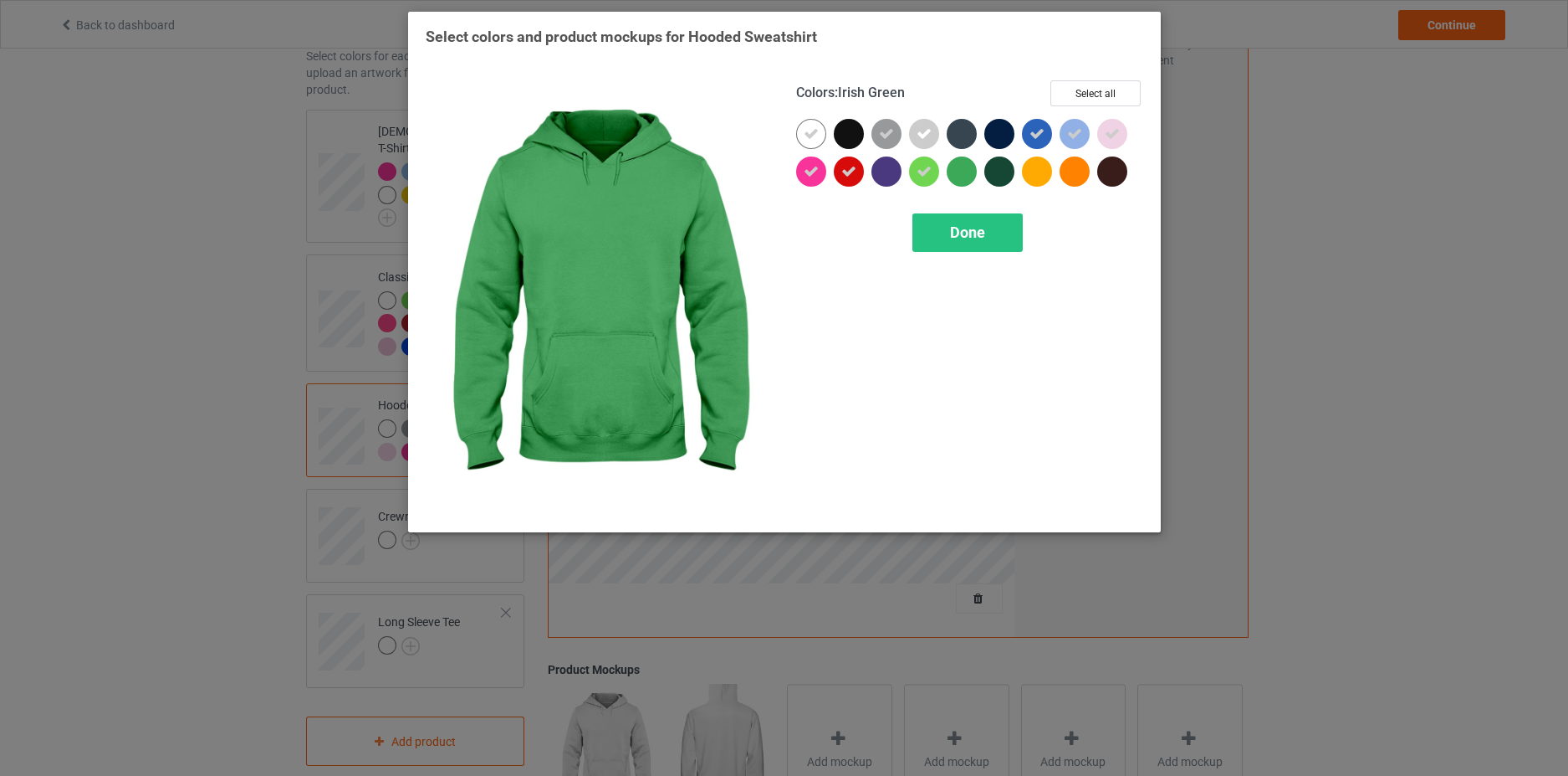
drag, startPoint x: 962, startPoint y: 172, endPoint x: 1002, endPoint y: 177, distance: 40.3
click at [963, 172] on div at bounding box center [962, 172] width 30 height 30
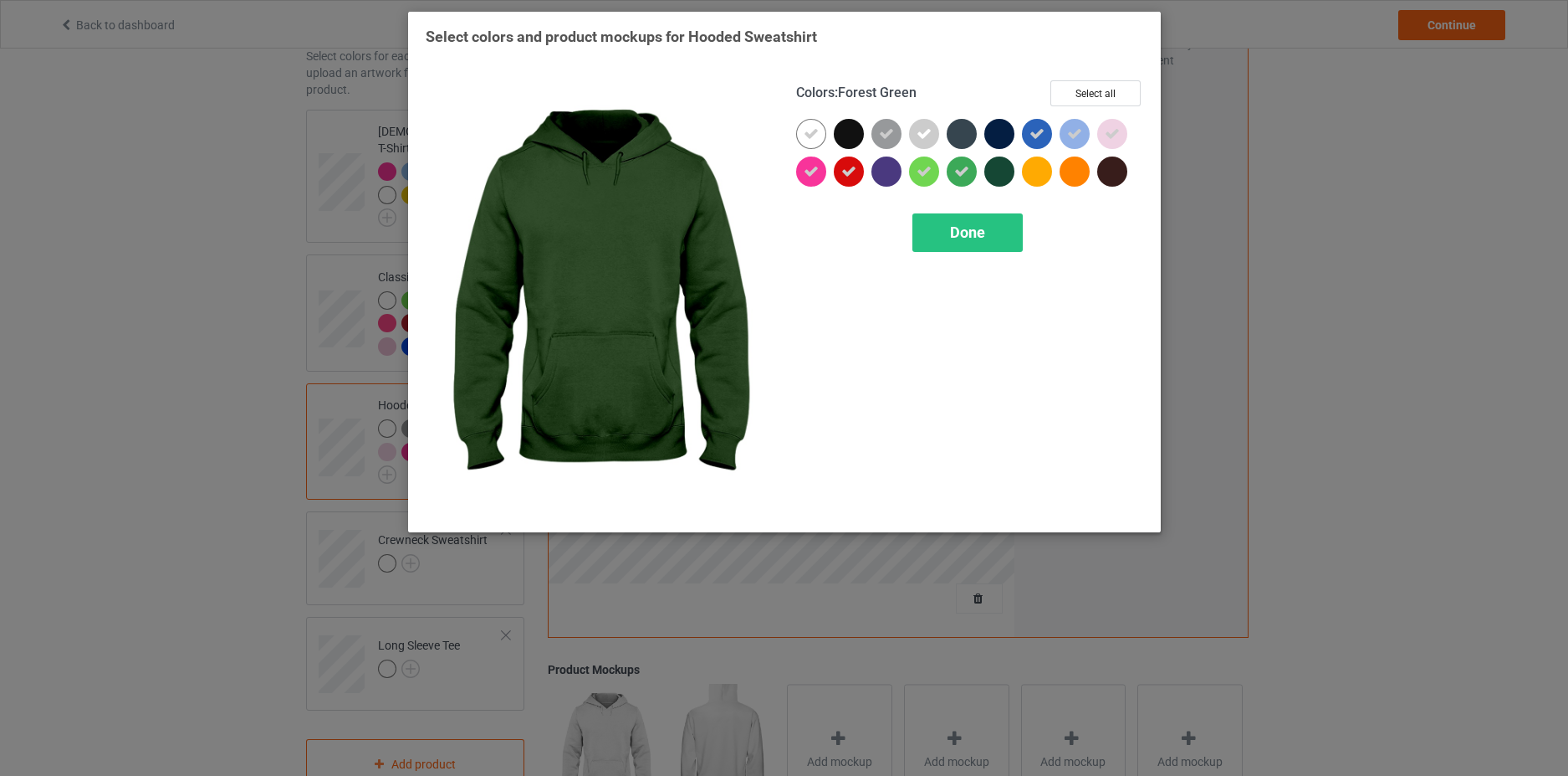
click at [1033, 174] on div at bounding box center [1038, 172] width 30 height 30
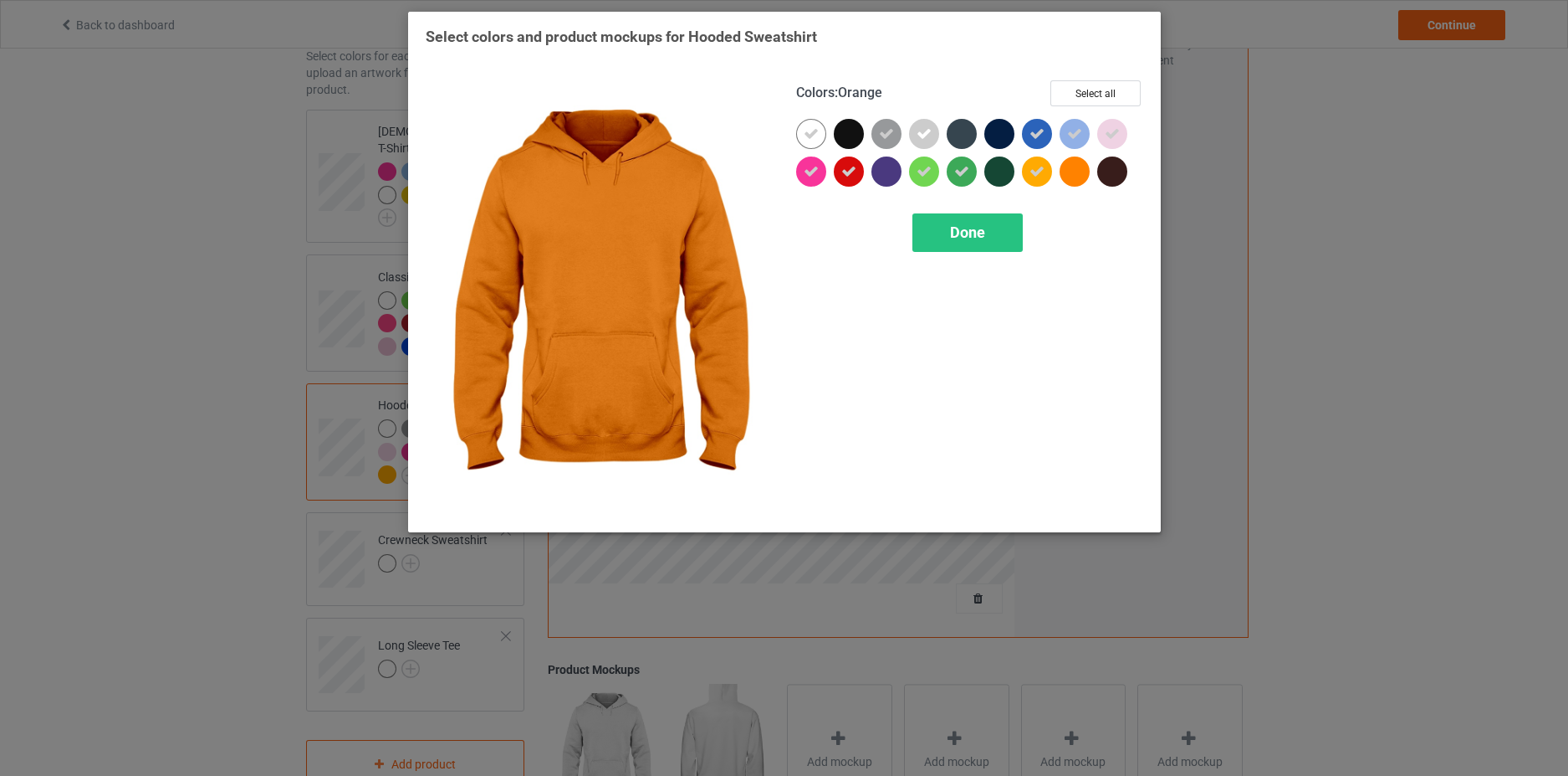
click at [1078, 168] on div at bounding box center [1075, 172] width 30 height 30
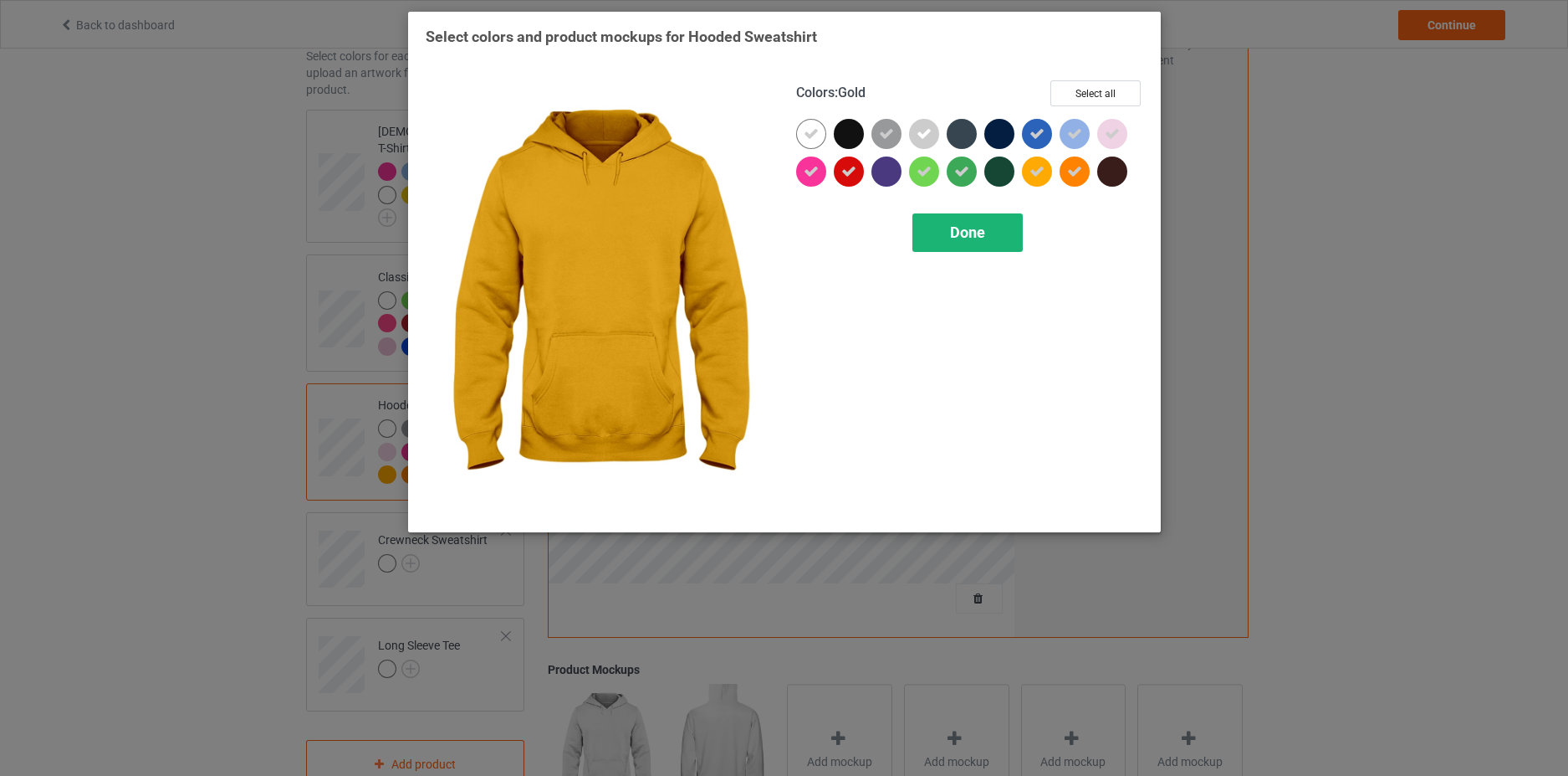
click at [962, 231] on span "Done" at bounding box center [967, 233] width 35 height 18
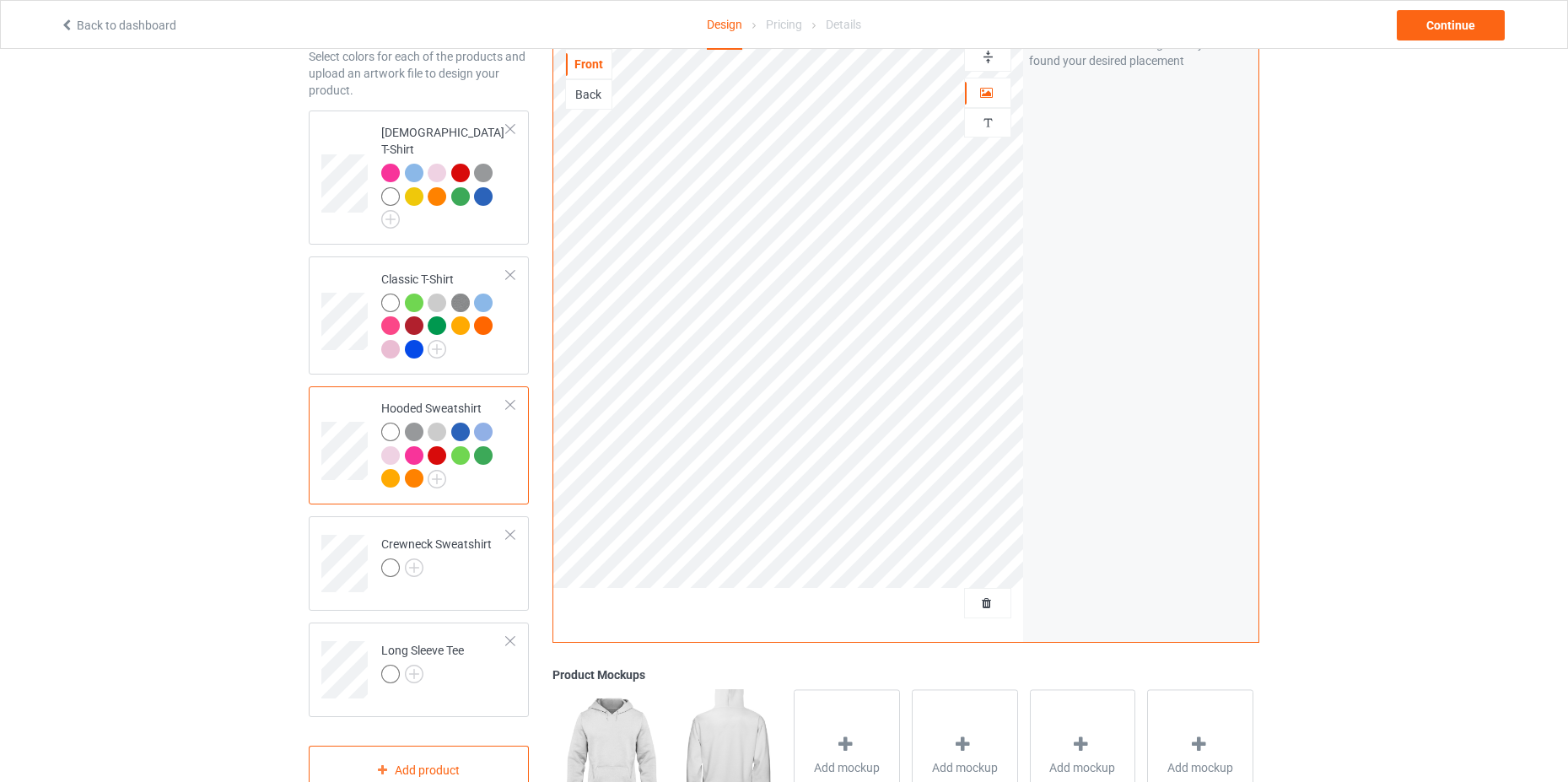
scroll to position [253, 0]
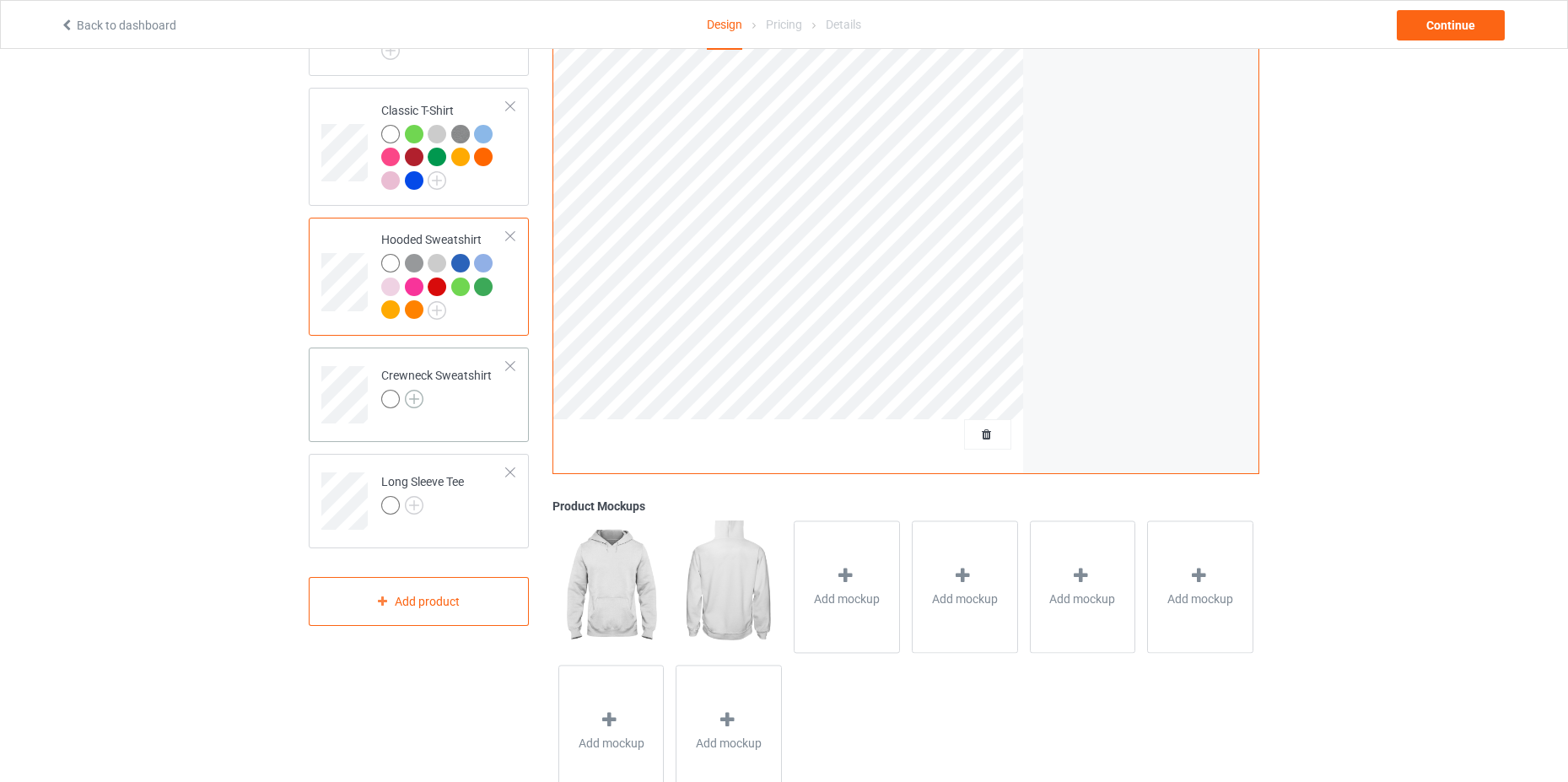
click at [422, 390] on img at bounding box center [414, 399] width 19 height 19
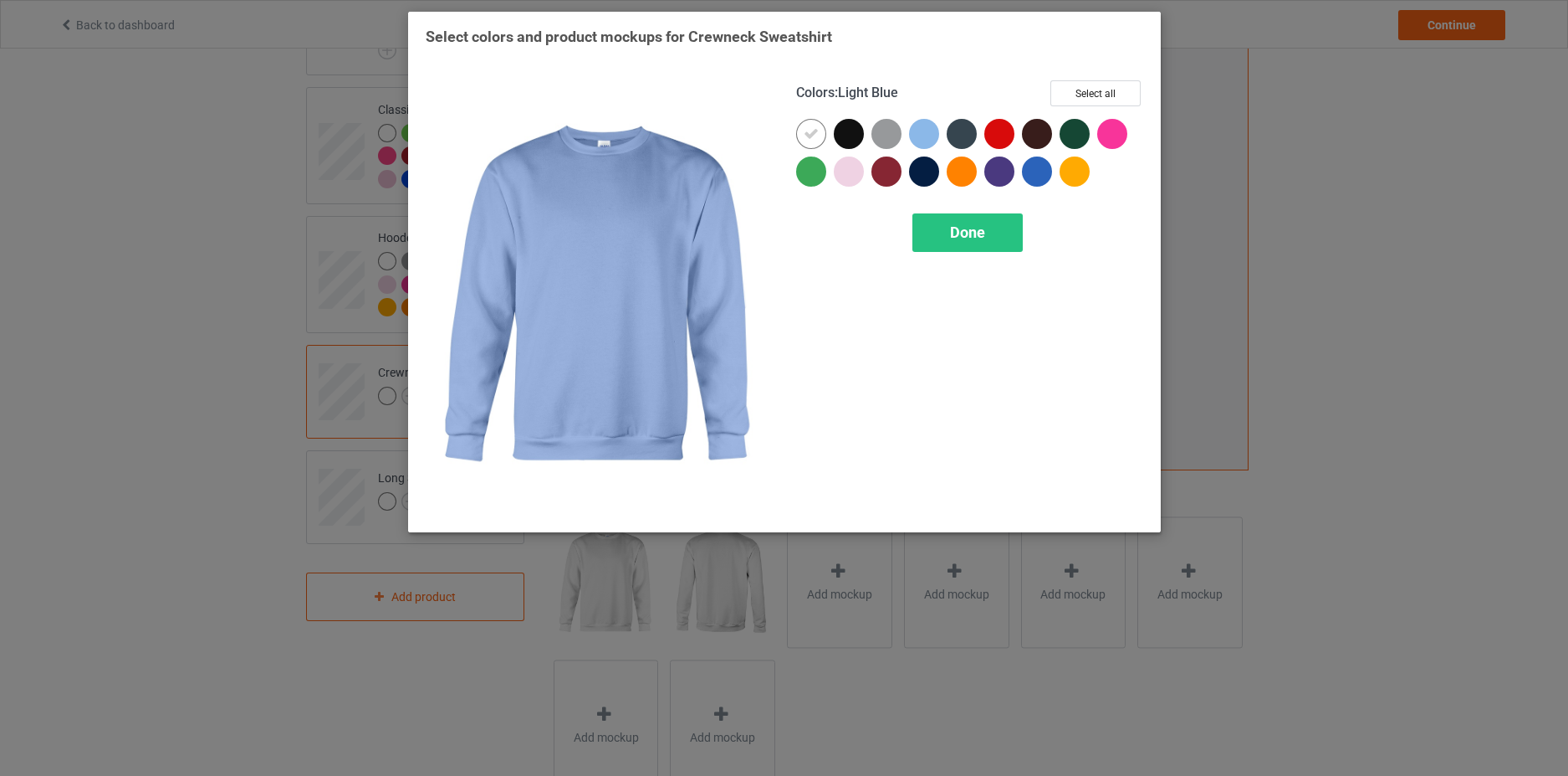
click at [929, 135] on div at bounding box center [925, 134] width 30 height 30
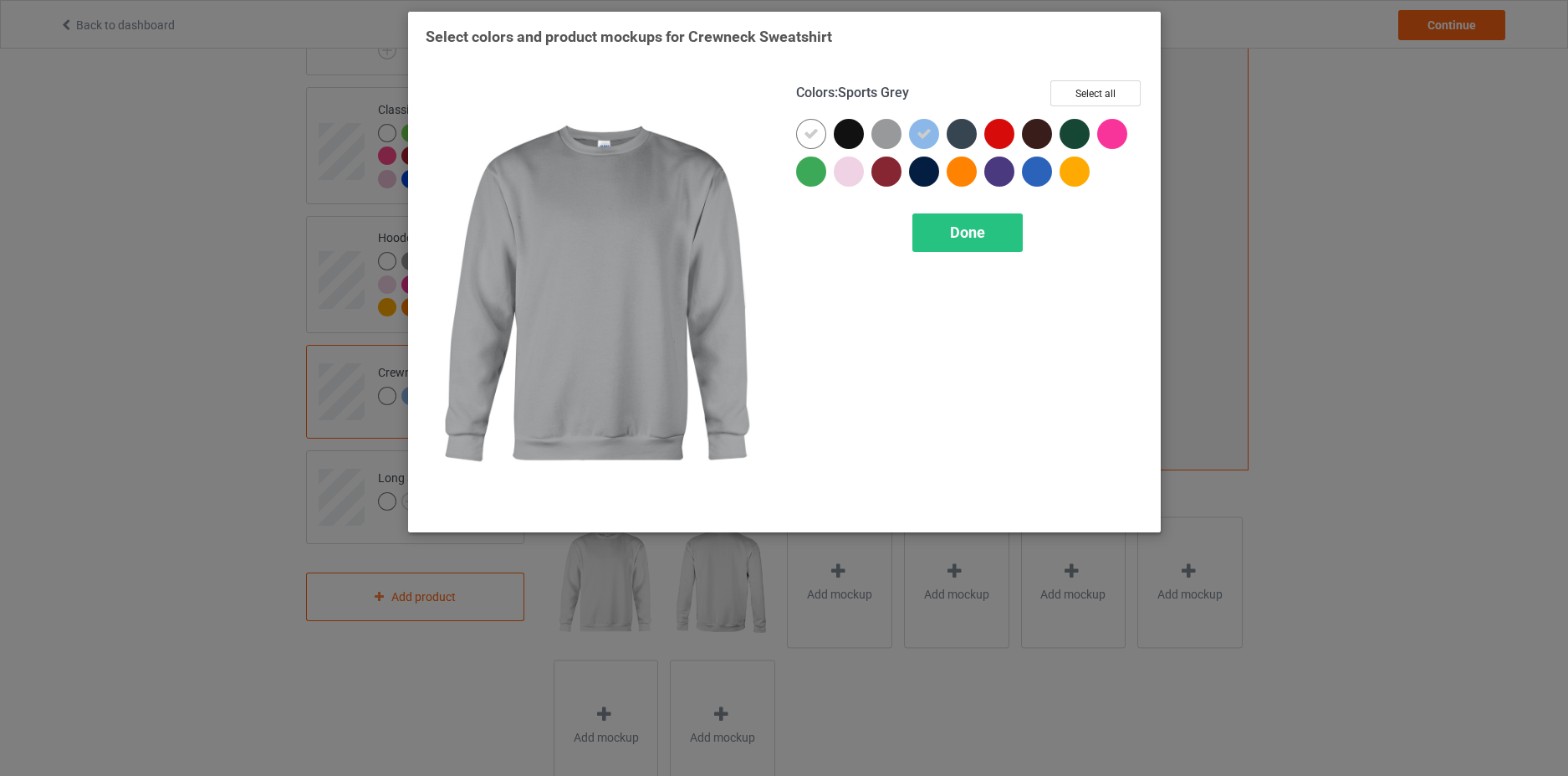
click at [888, 140] on div at bounding box center [886, 134] width 30 height 30
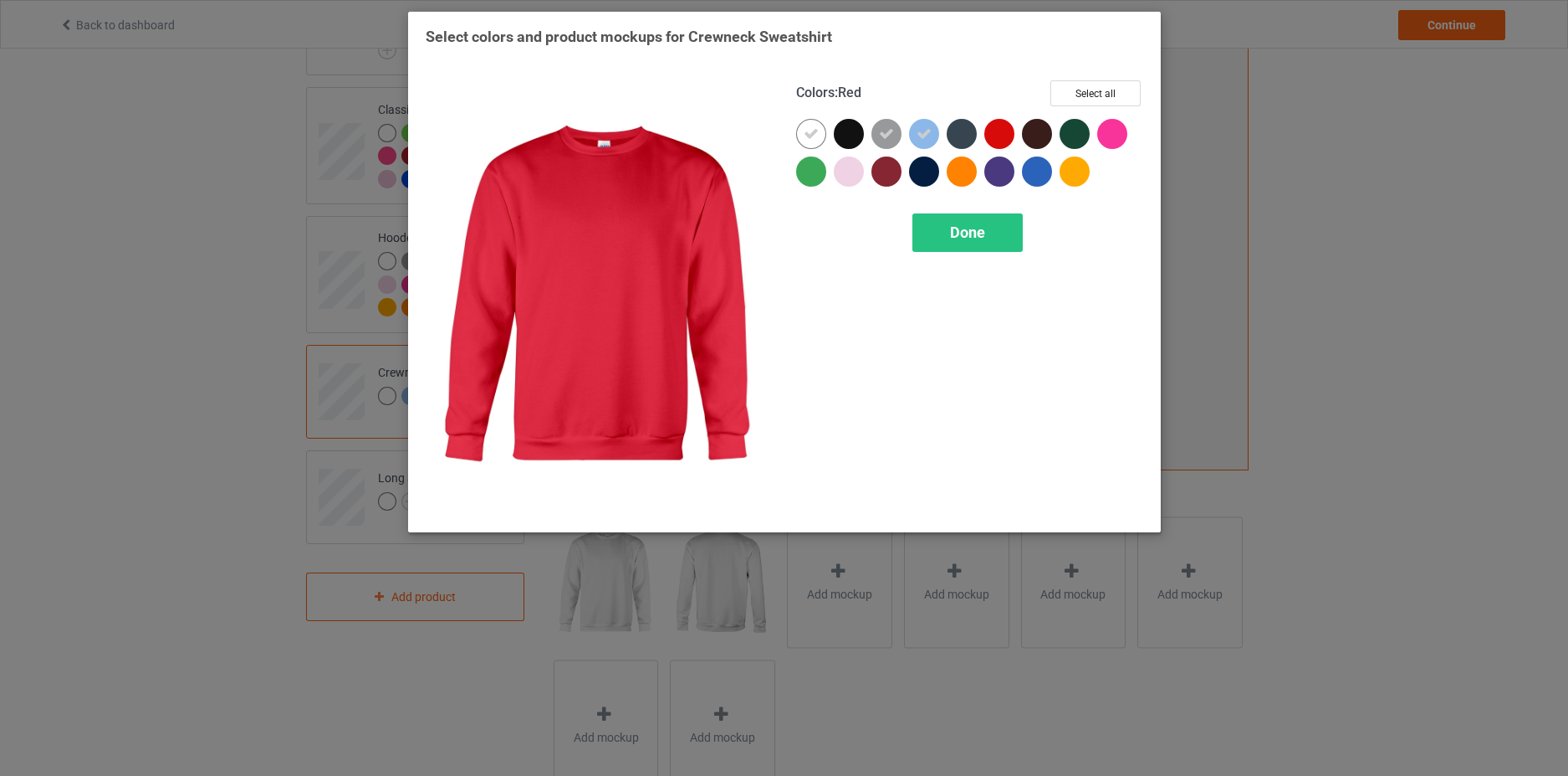
click at [1008, 140] on div at bounding box center [1000, 134] width 30 height 30
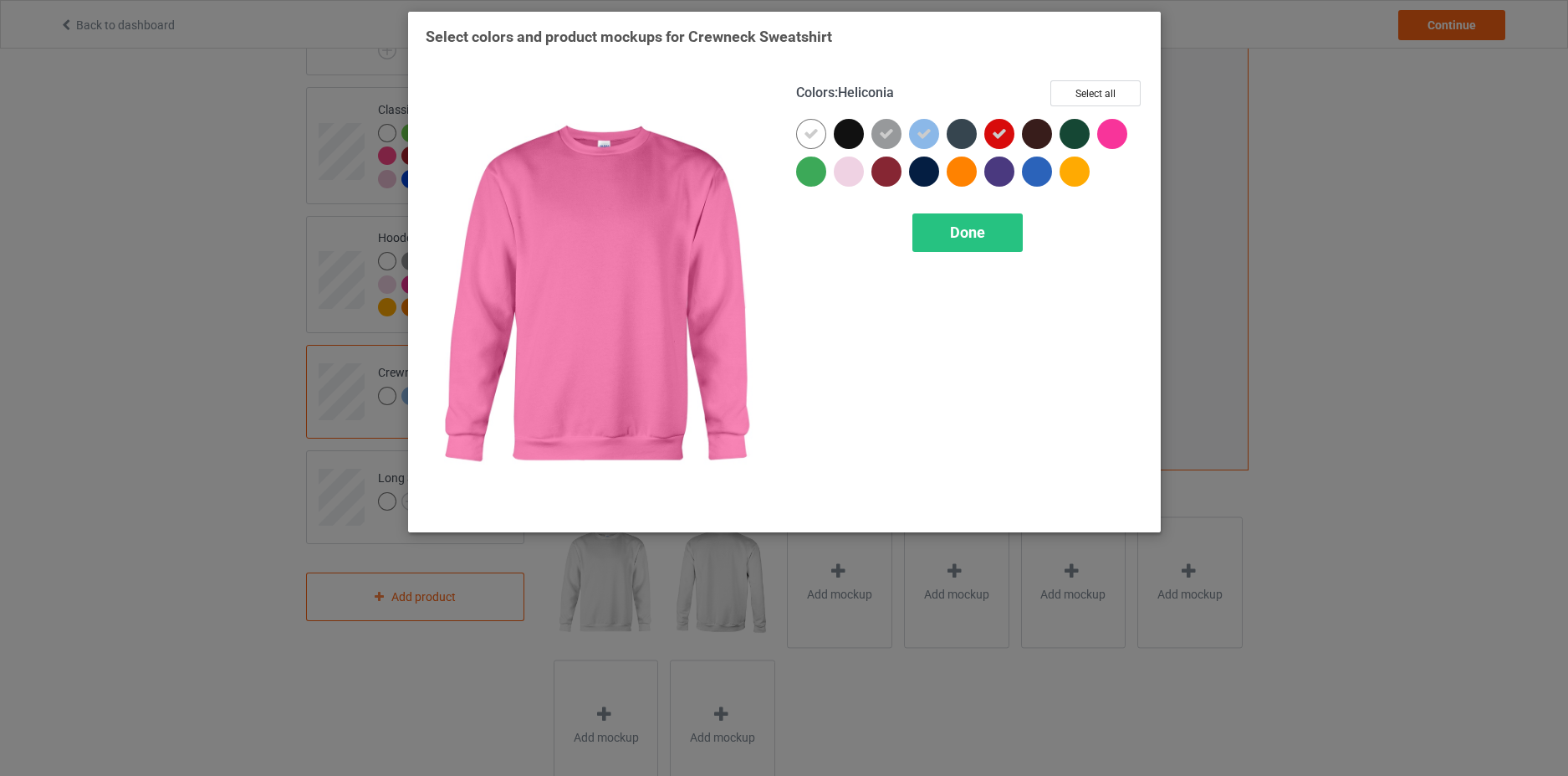
click at [1116, 132] on div at bounding box center [1113, 134] width 30 height 30
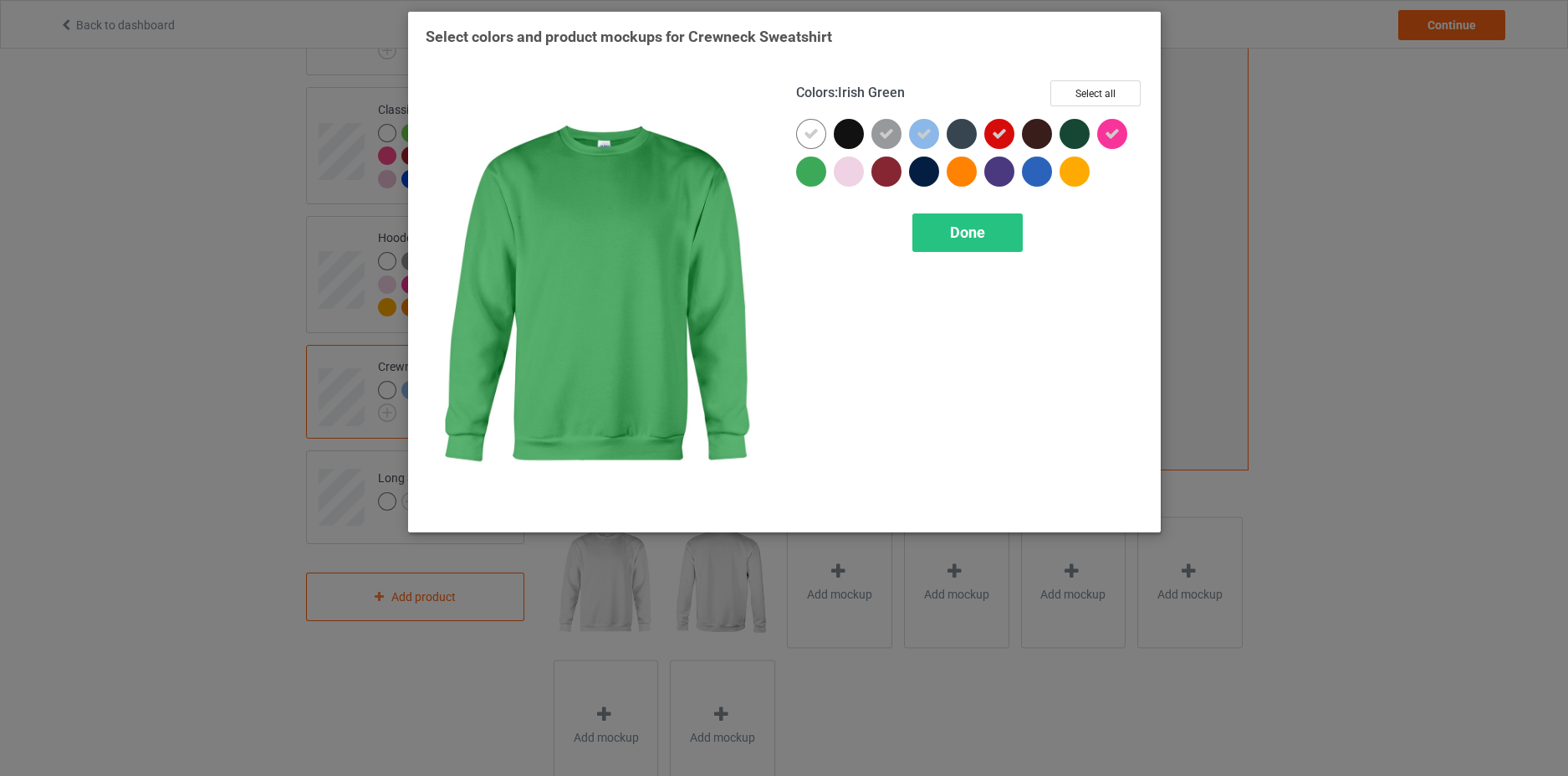
click at [809, 173] on div at bounding box center [811, 172] width 30 height 30
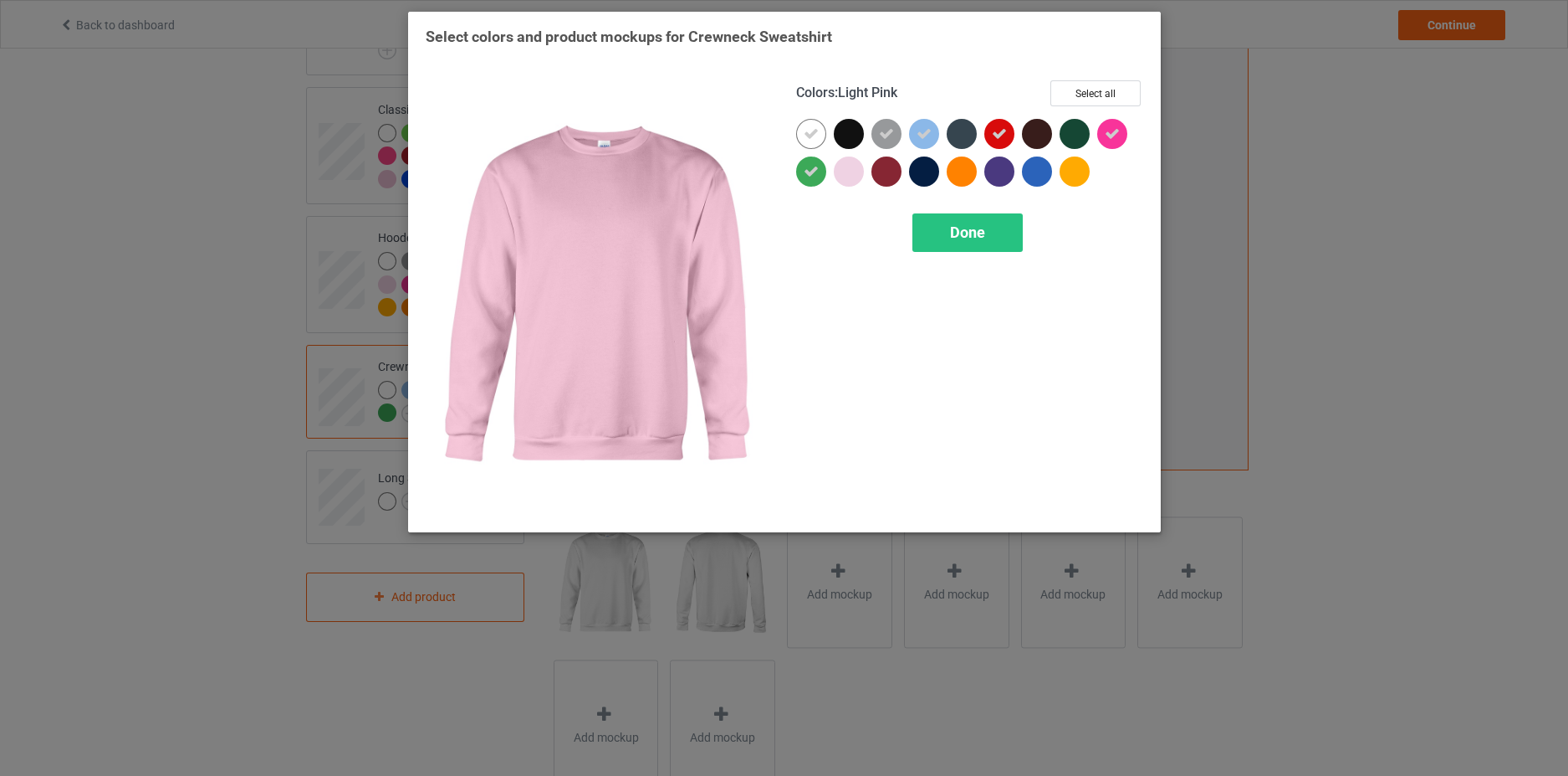
click at [858, 177] on div at bounding box center [849, 172] width 30 height 30
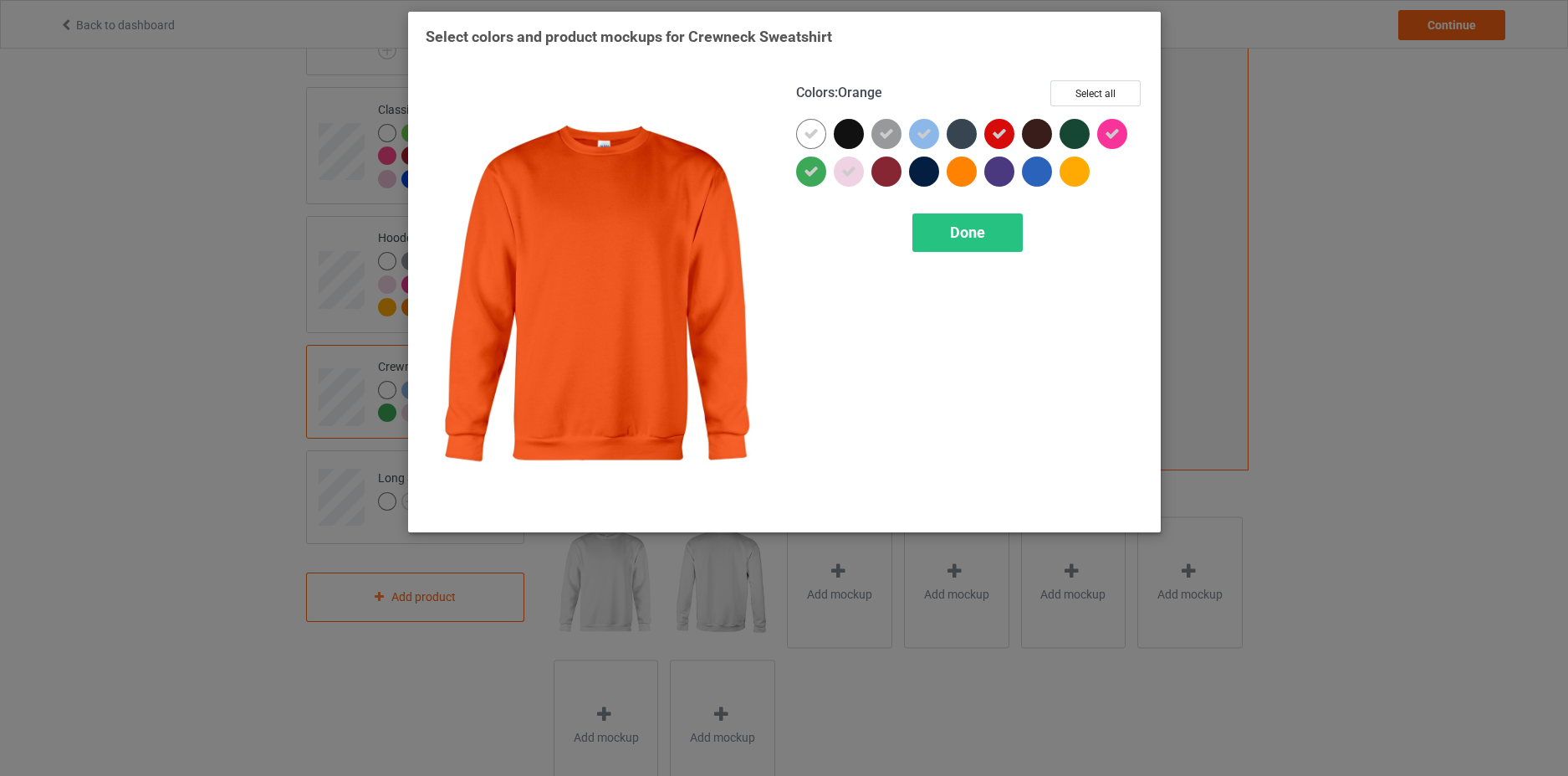
click at [948, 175] on div at bounding box center [962, 172] width 30 height 30
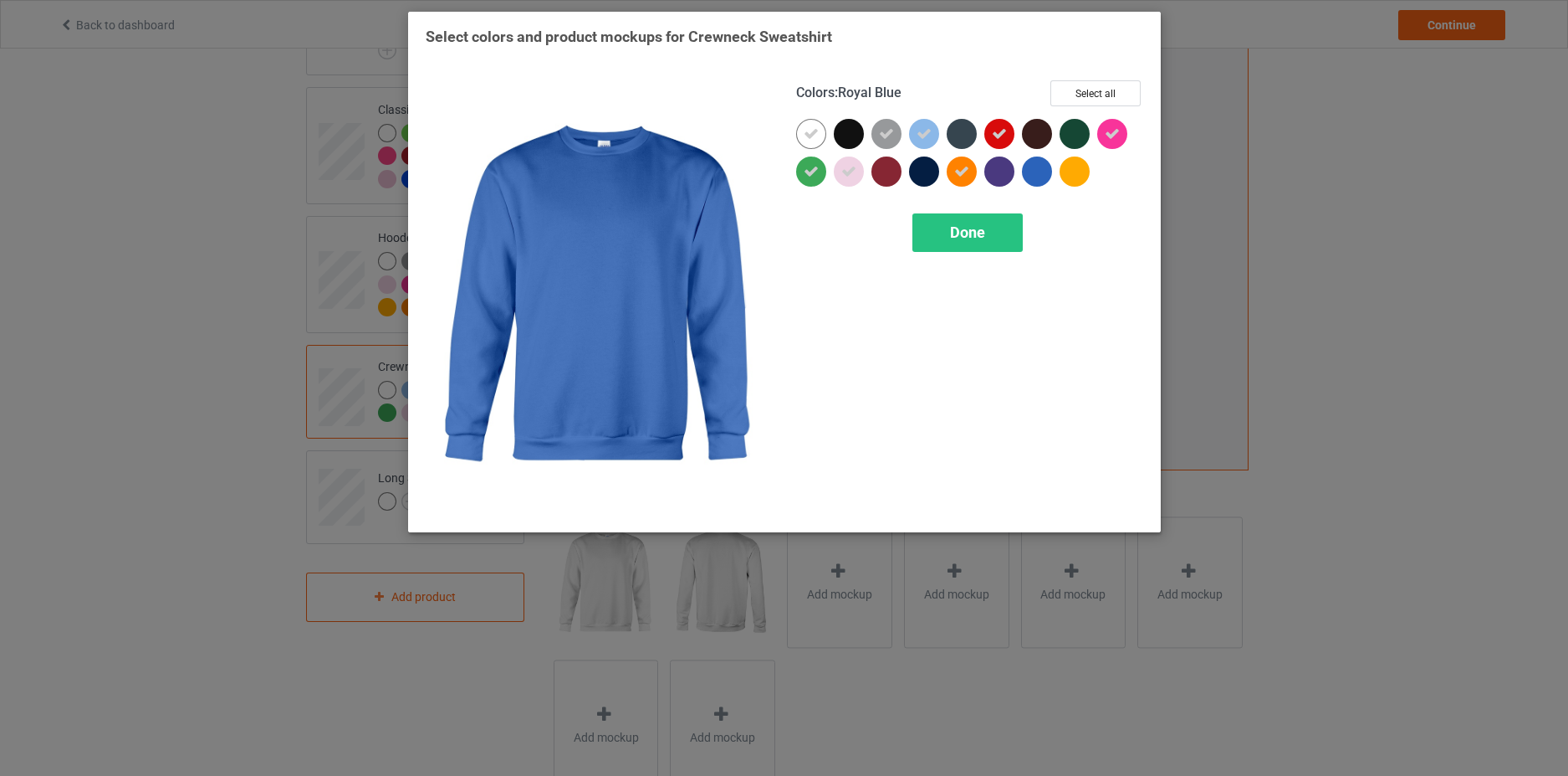
click at [1041, 166] on div at bounding box center [1038, 172] width 30 height 30
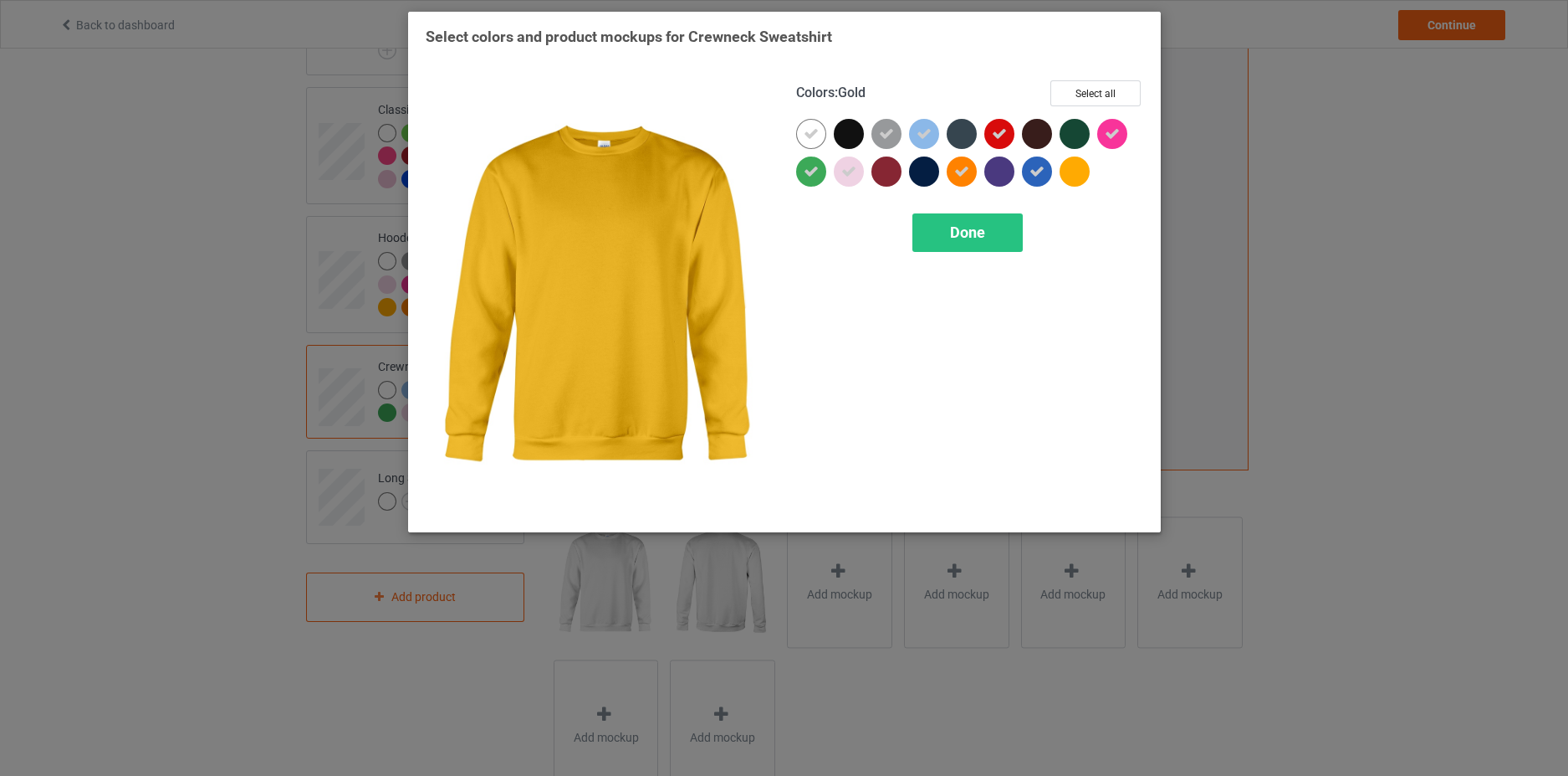
click at [1072, 171] on div at bounding box center [1075, 172] width 30 height 30
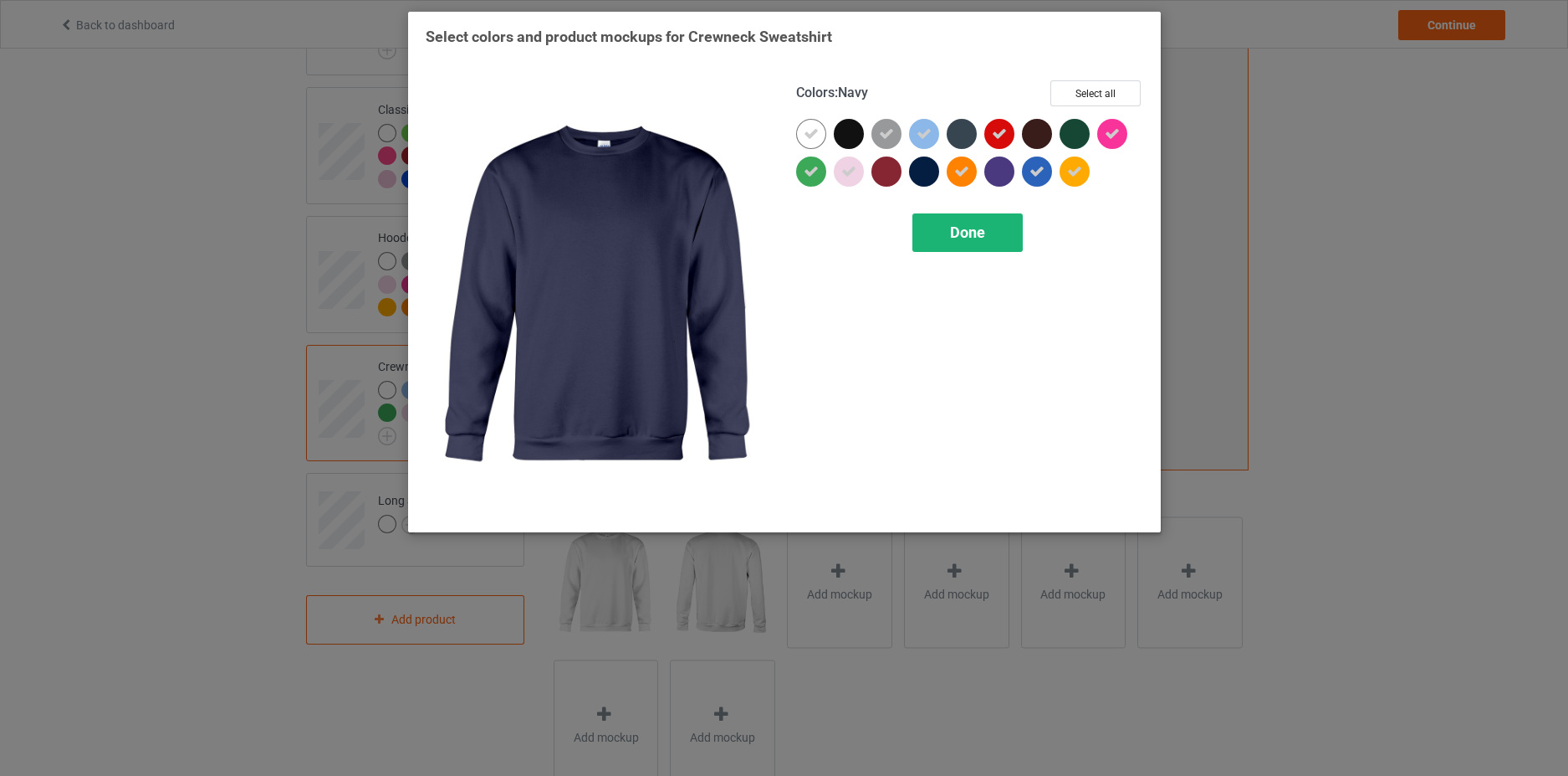
click at [974, 239] on span "Done" at bounding box center [967, 233] width 35 height 18
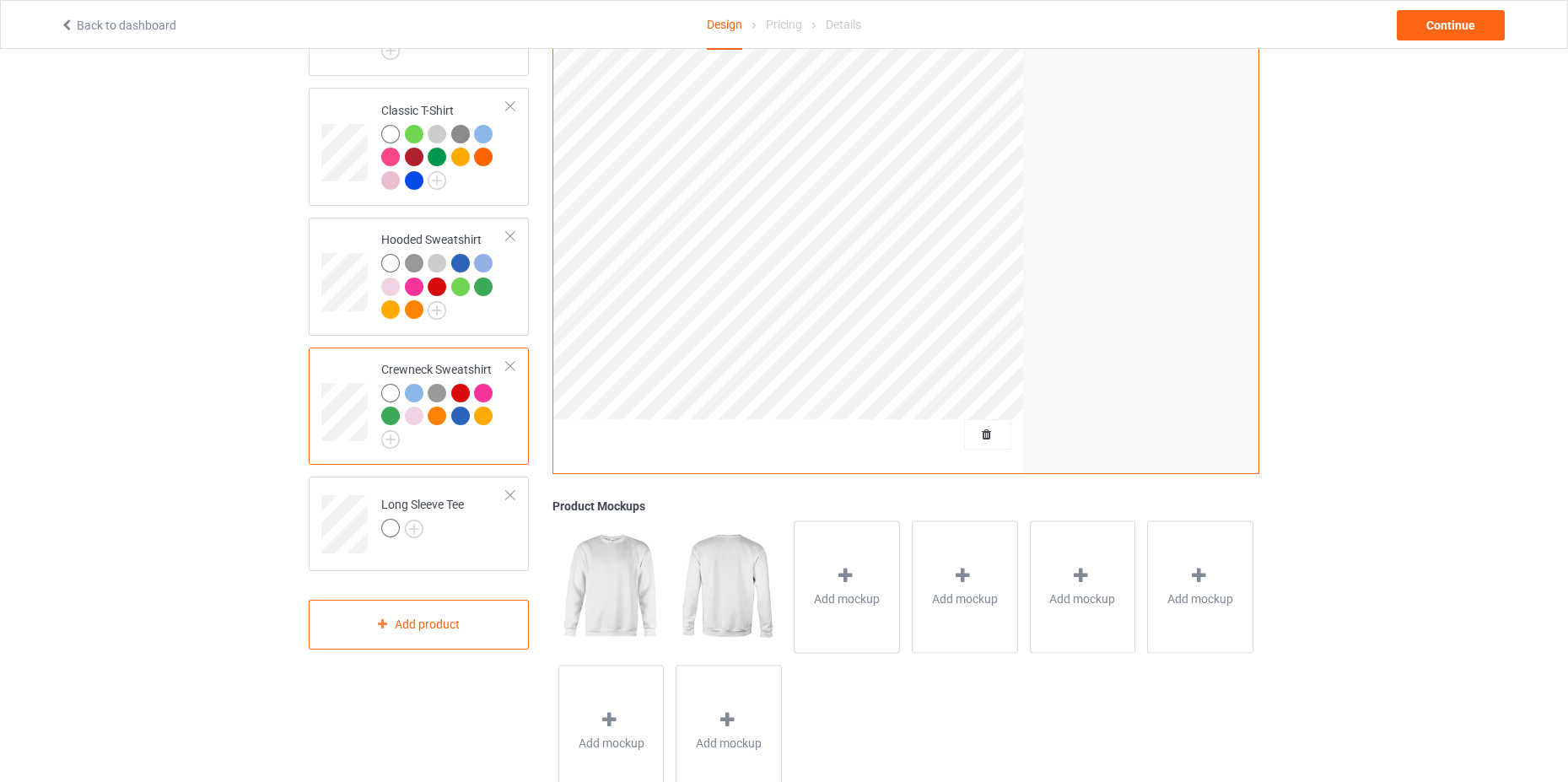
scroll to position [311, 0]
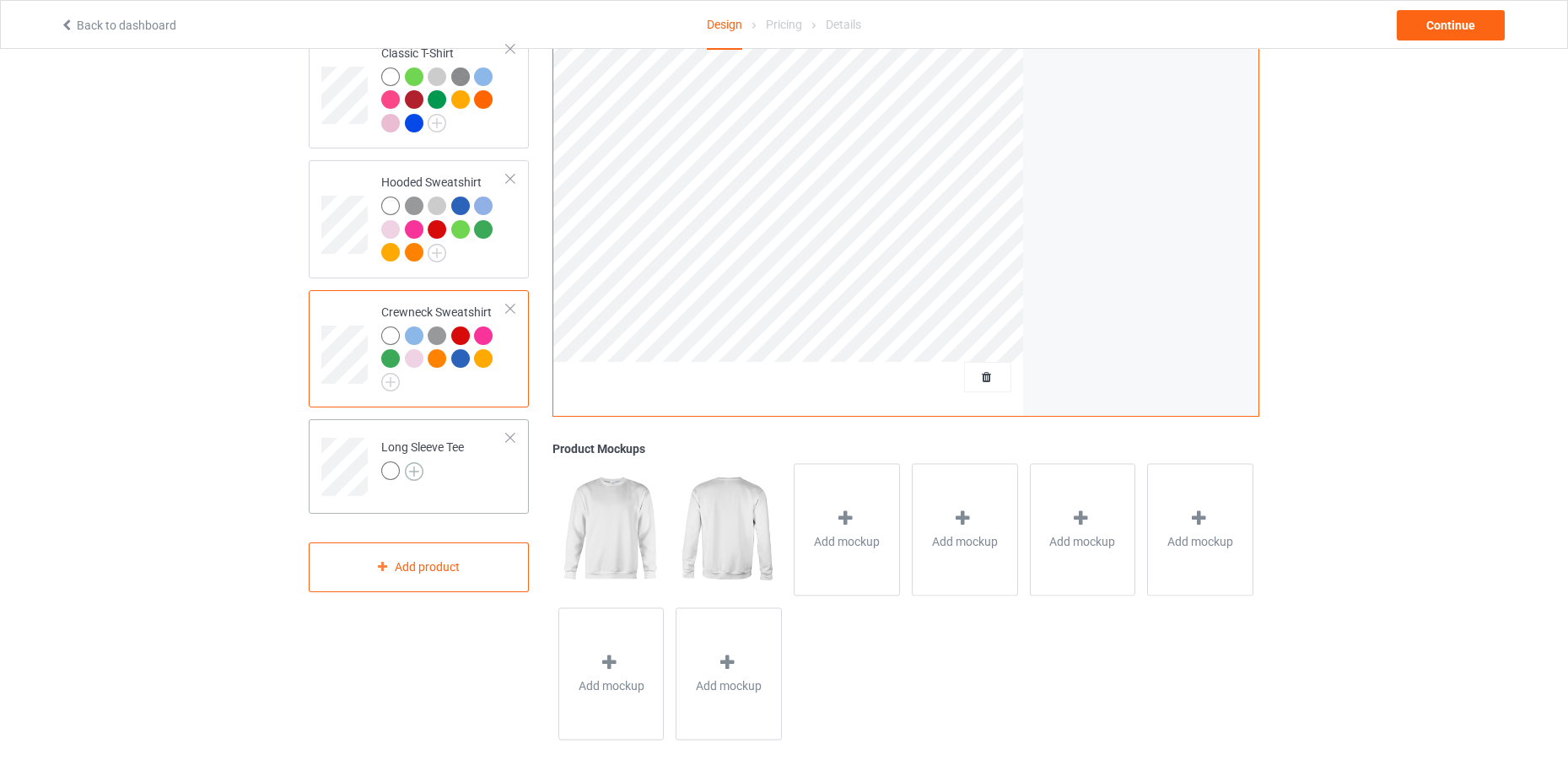
click at [420, 462] on img at bounding box center [414, 471] width 19 height 19
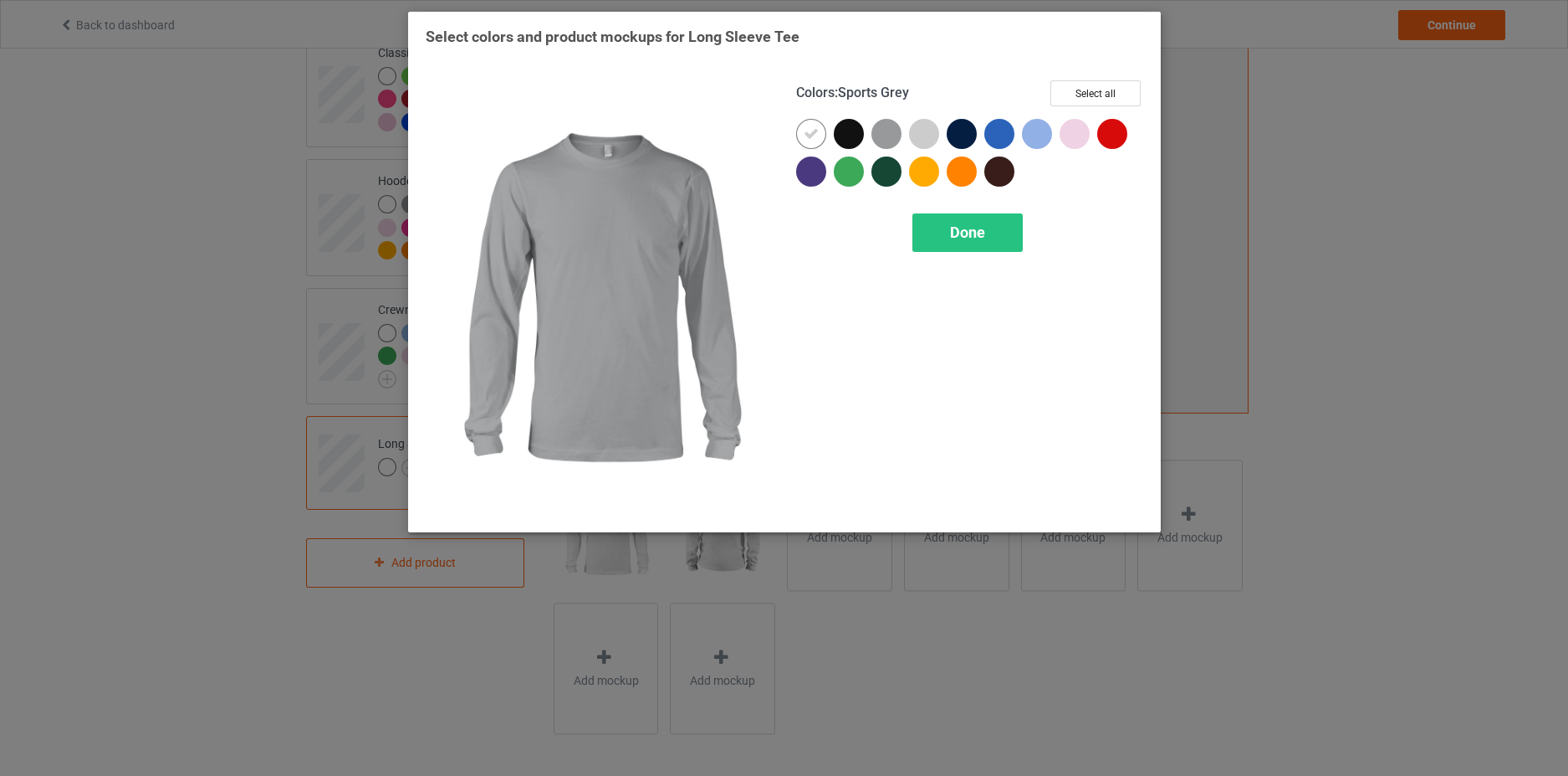
click at [884, 131] on div at bounding box center [886, 134] width 30 height 30
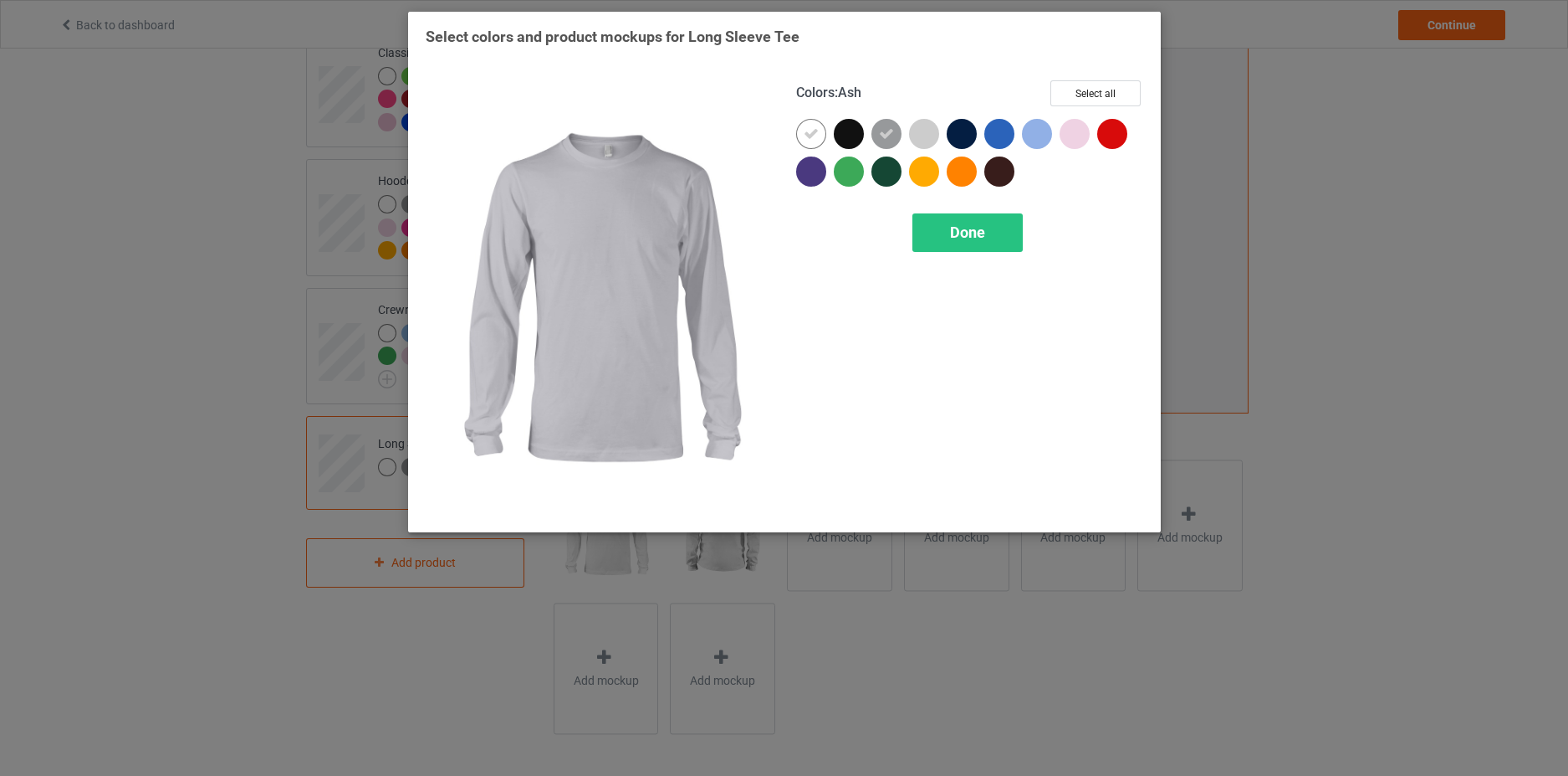
drag, startPoint x: 923, startPoint y: 131, endPoint x: 943, endPoint y: 132, distance: 20.0
click at [925, 131] on div at bounding box center [925, 134] width 30 height 30
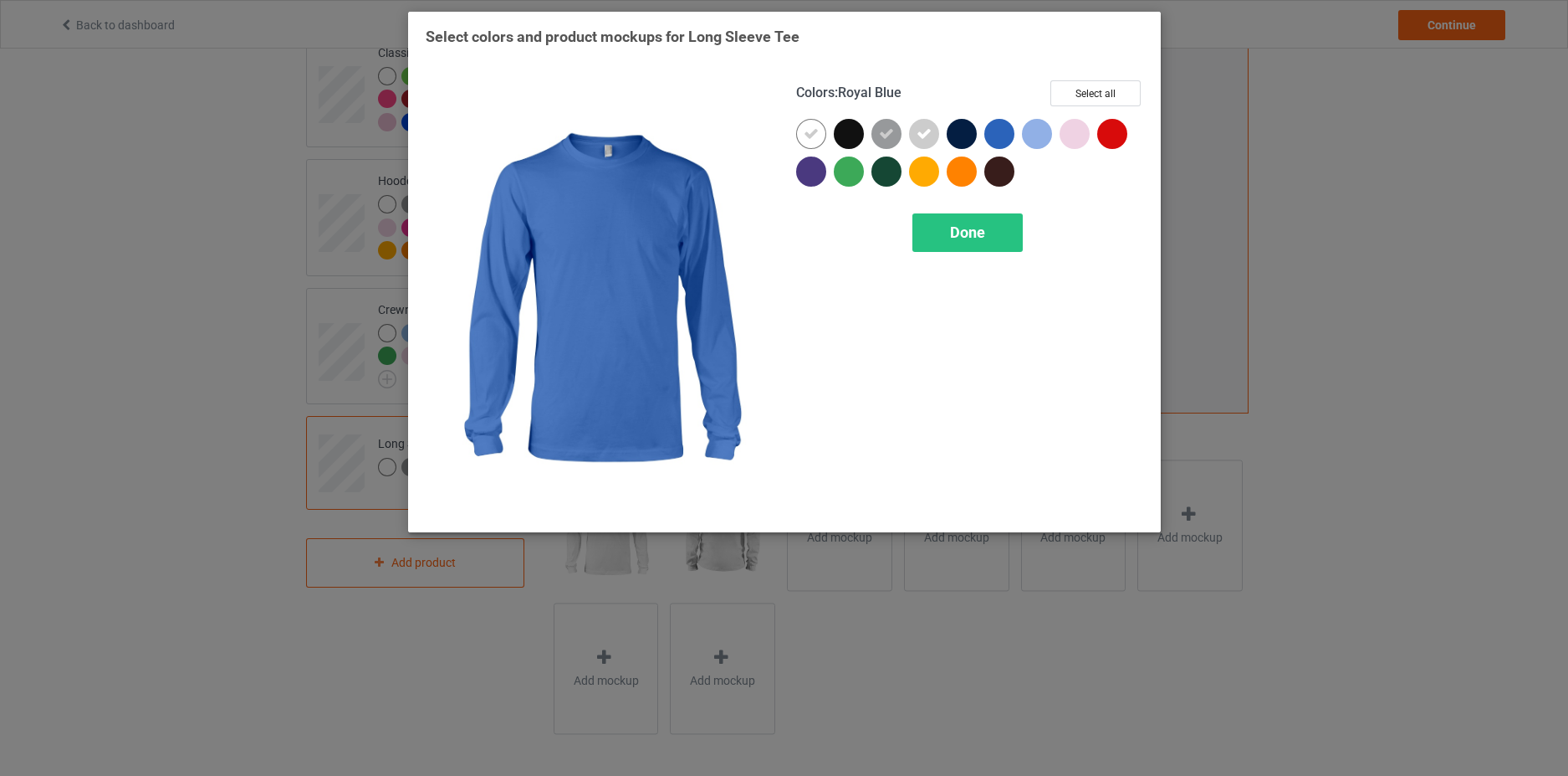
click at [1000, 132] on div at bounding box center [1000, 134] width 30 height 30
click at [1033, 129] on div at bounding box center [1038, 134] width 30 height 30
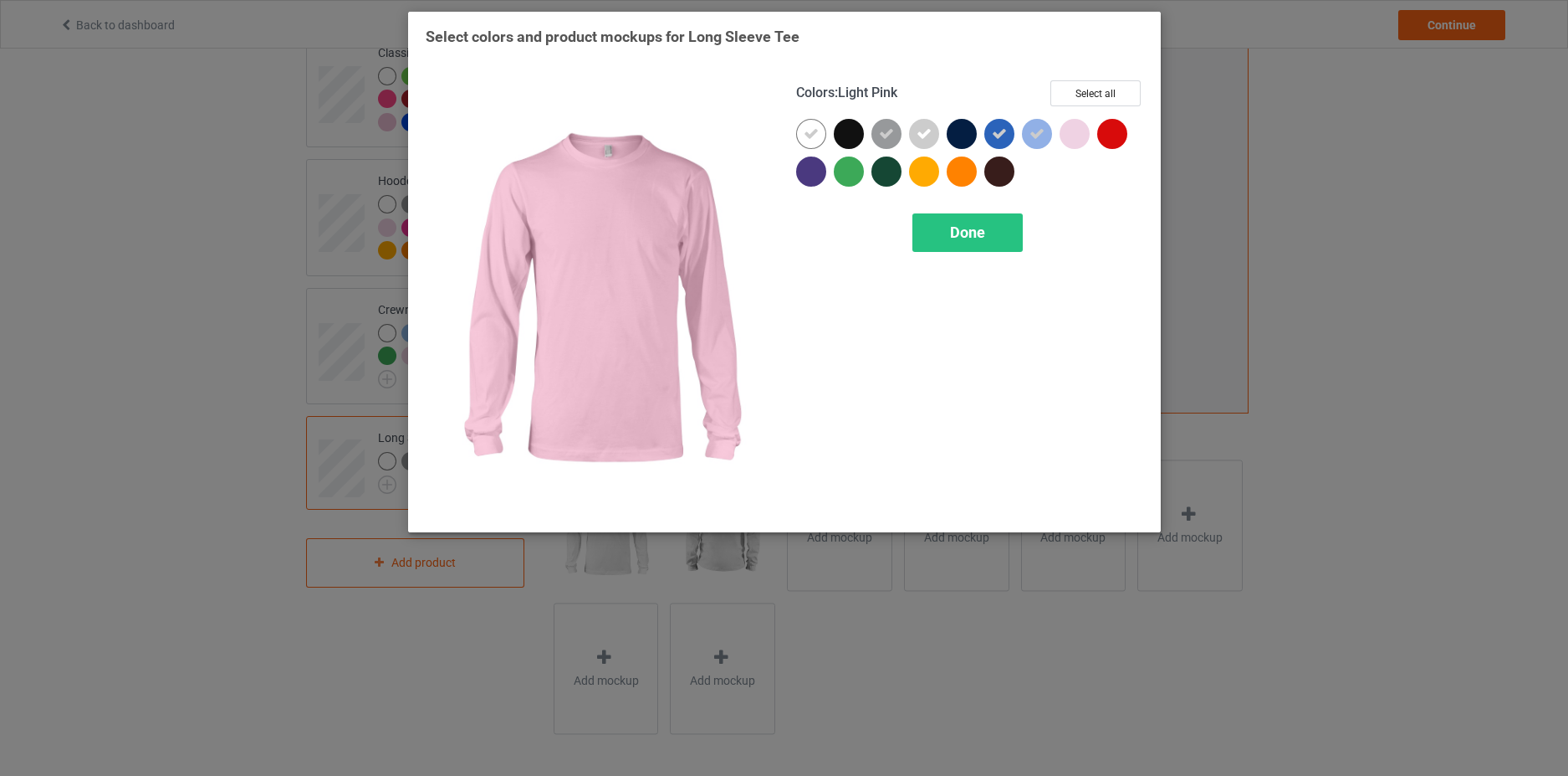
drag, startPoint x: 1064, startPoint y: 131, endPoint x: 1089, endPoint y: 133, distance: 25.1
click at [1064, 131] on div at bounding box center [1075, 134] width 30 height 30
drag, startPoint x: 1106, startPoint y: 134, endPoint x: 1060, endPoint y: 147, distance: 47.8
click at [1106, 135] on div at bounding box center [1113, 134] width 30 height 30
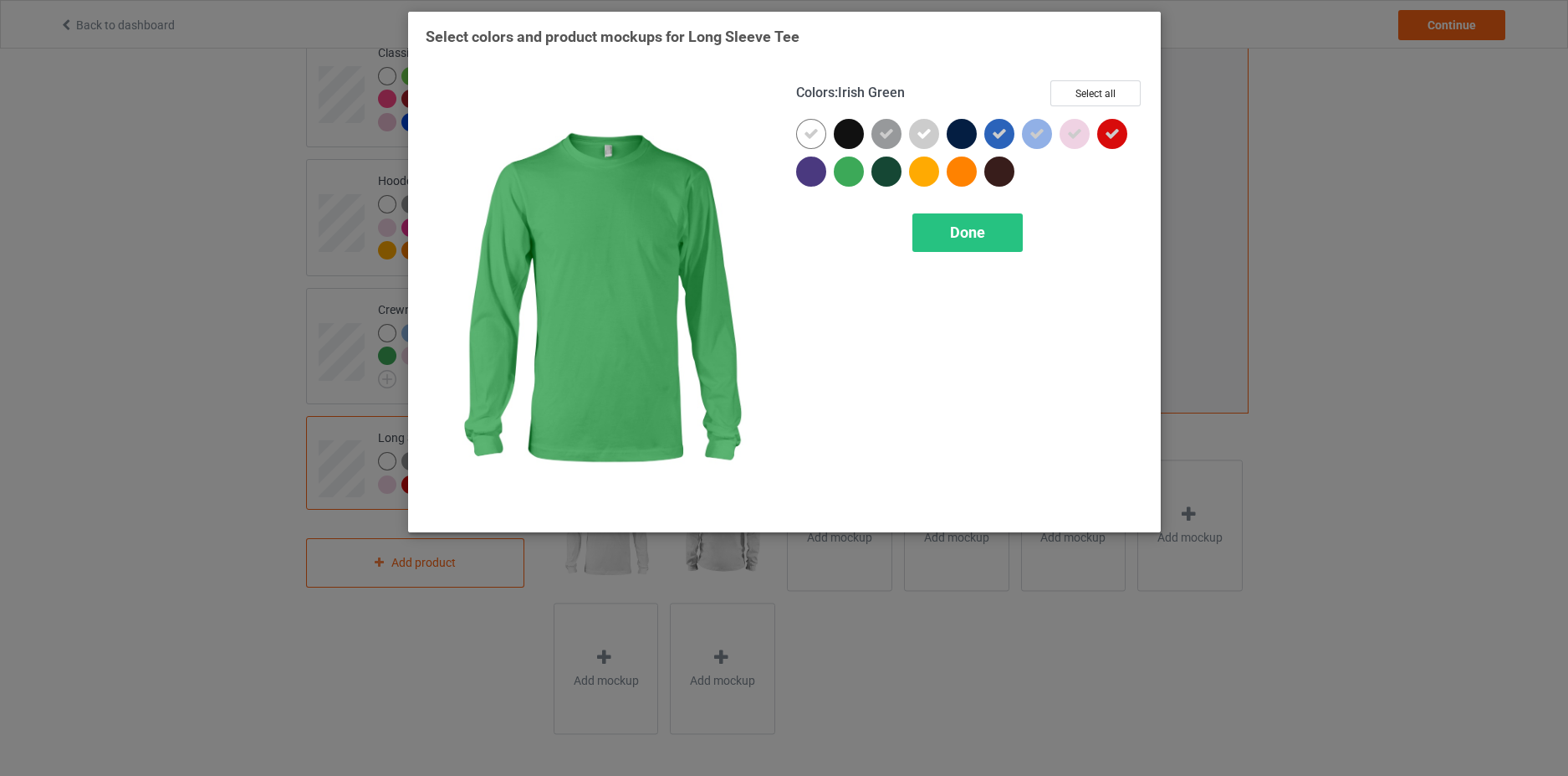
click at [849, 175] on div at bounding box center [849, 172] width 30 height 30
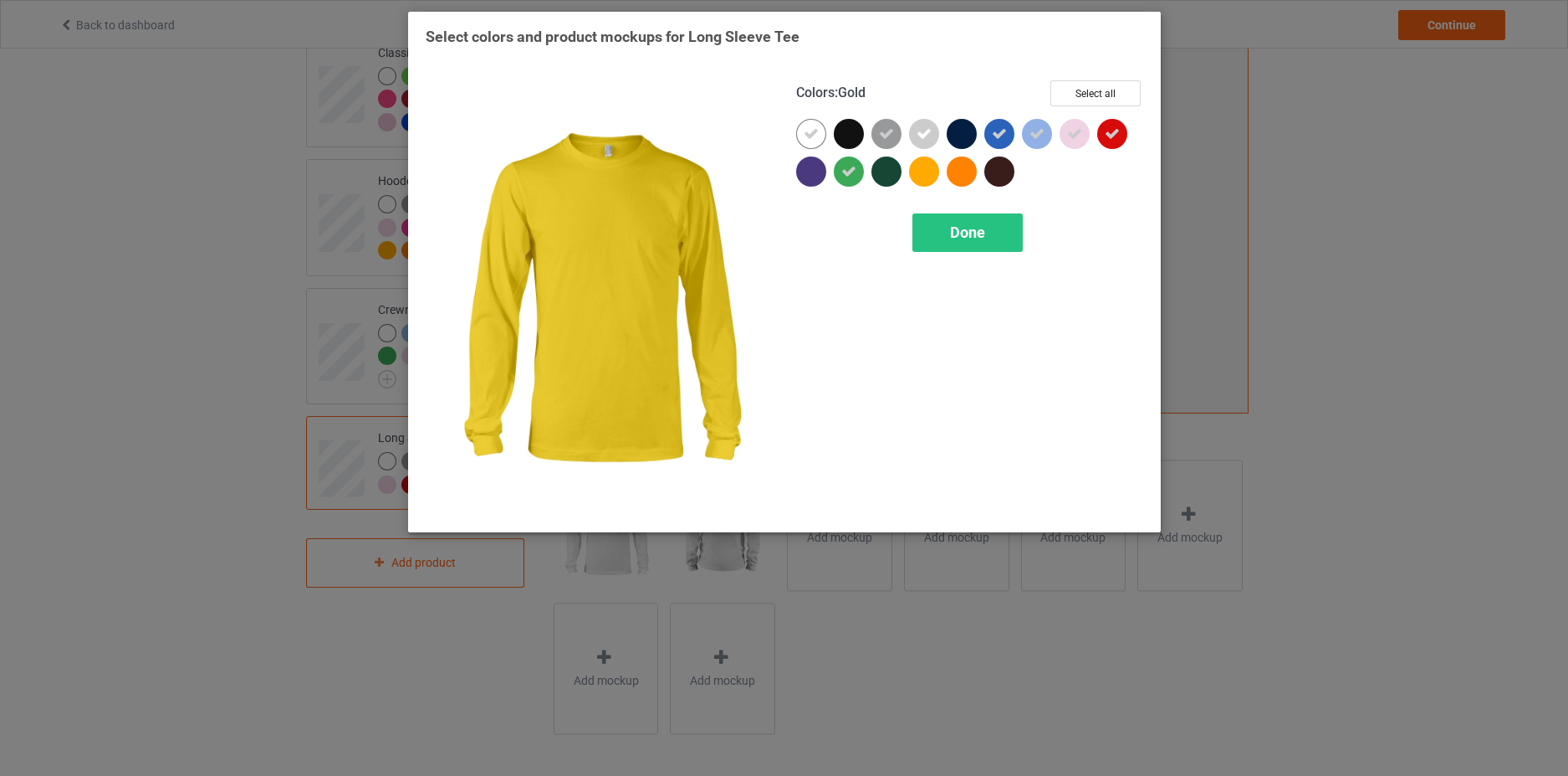
click at [919, 175] on div at bounding box center [925, 172] width 30 height 30
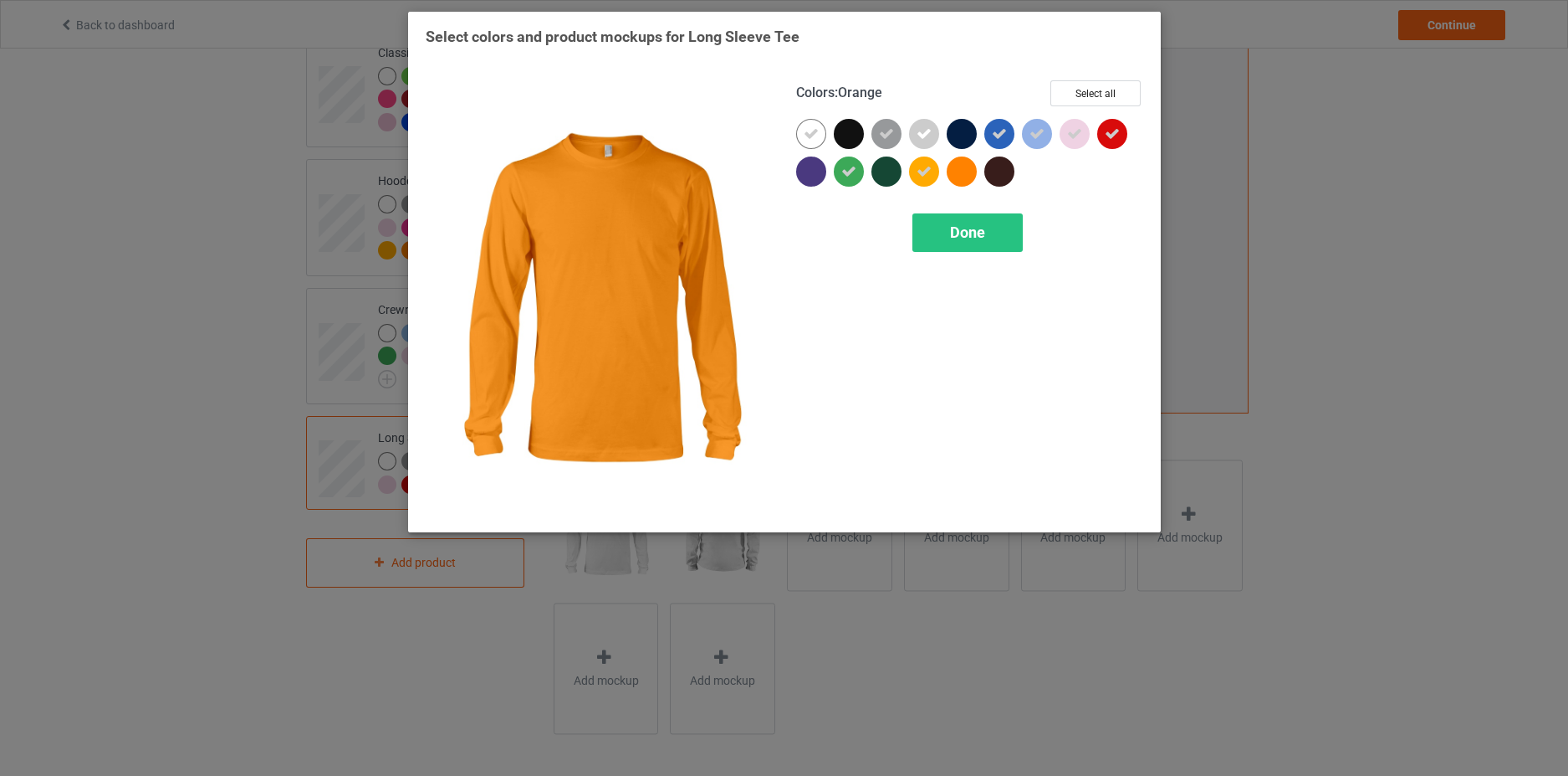
click at [968, 175] on div at bounding box center [962, 172] width 30 height 30
click at [948, 234] on div "Done" at bounding box center [967, 232] width 110 height 38
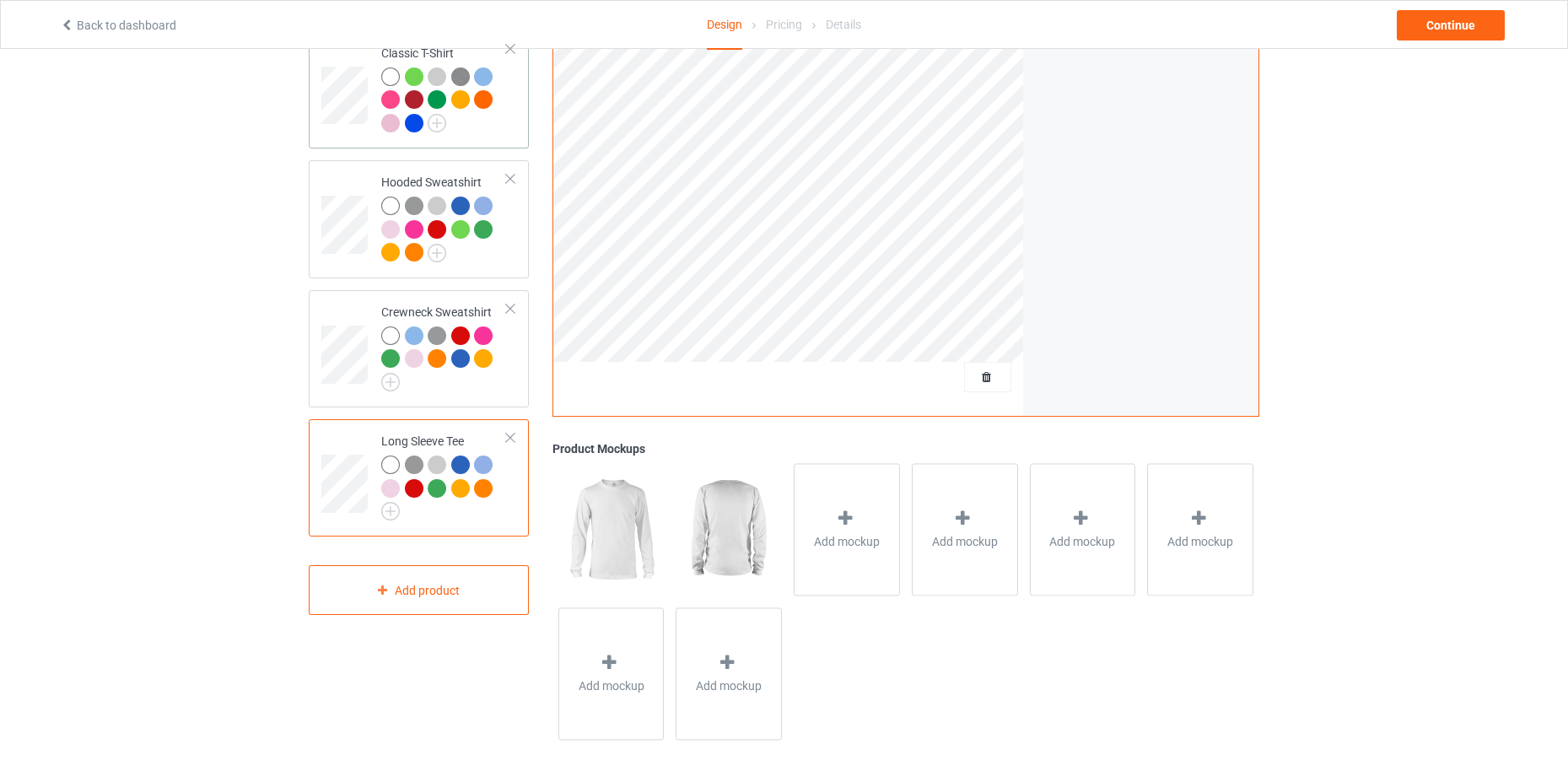
scroll to position [59, 0]
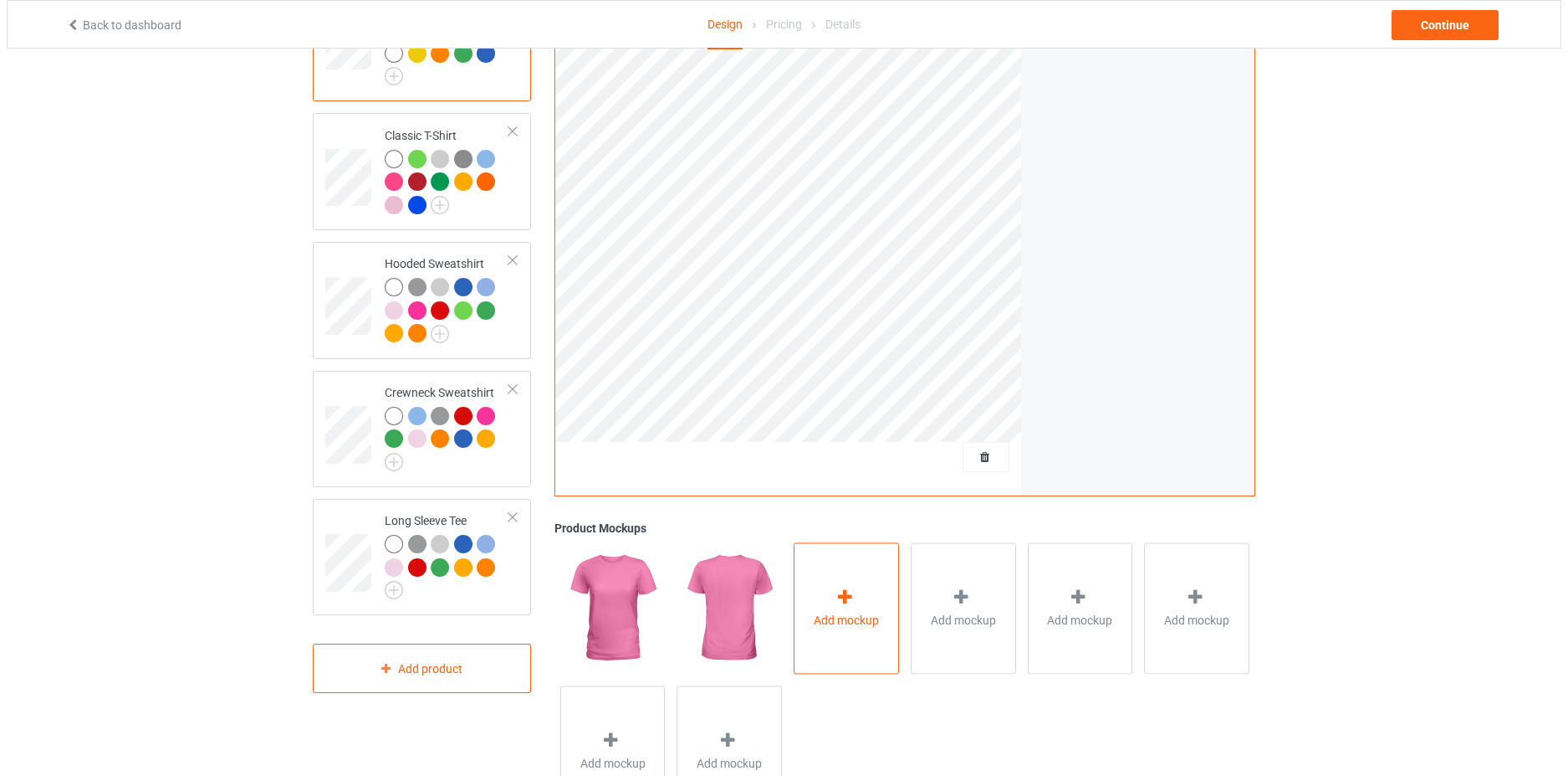
scroll to position [309, 0]
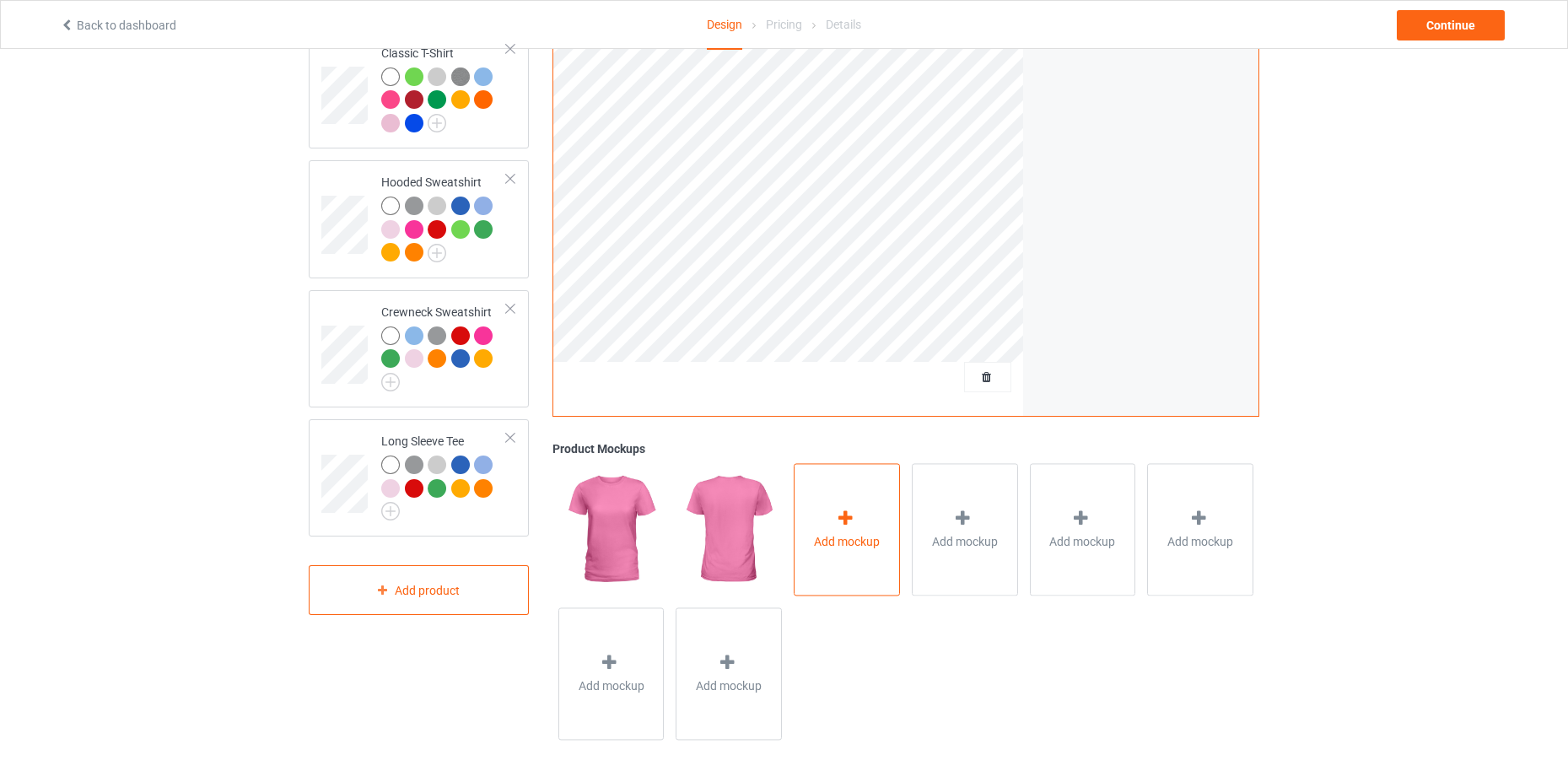
click at [847, 542] on span "Add mockup" at bounding box center [846, 541] width 66 height 17
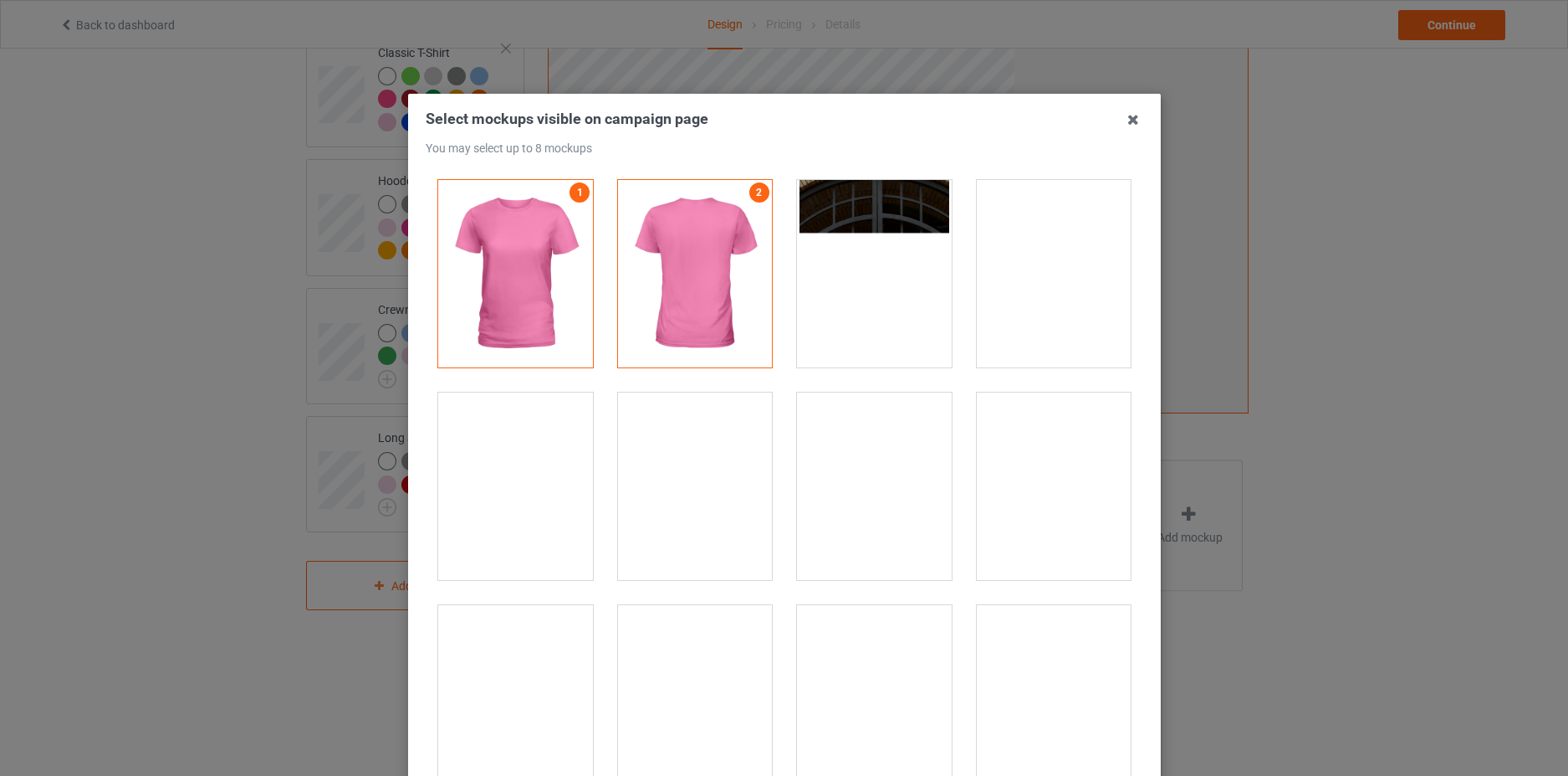
scroll to position [84, 0]
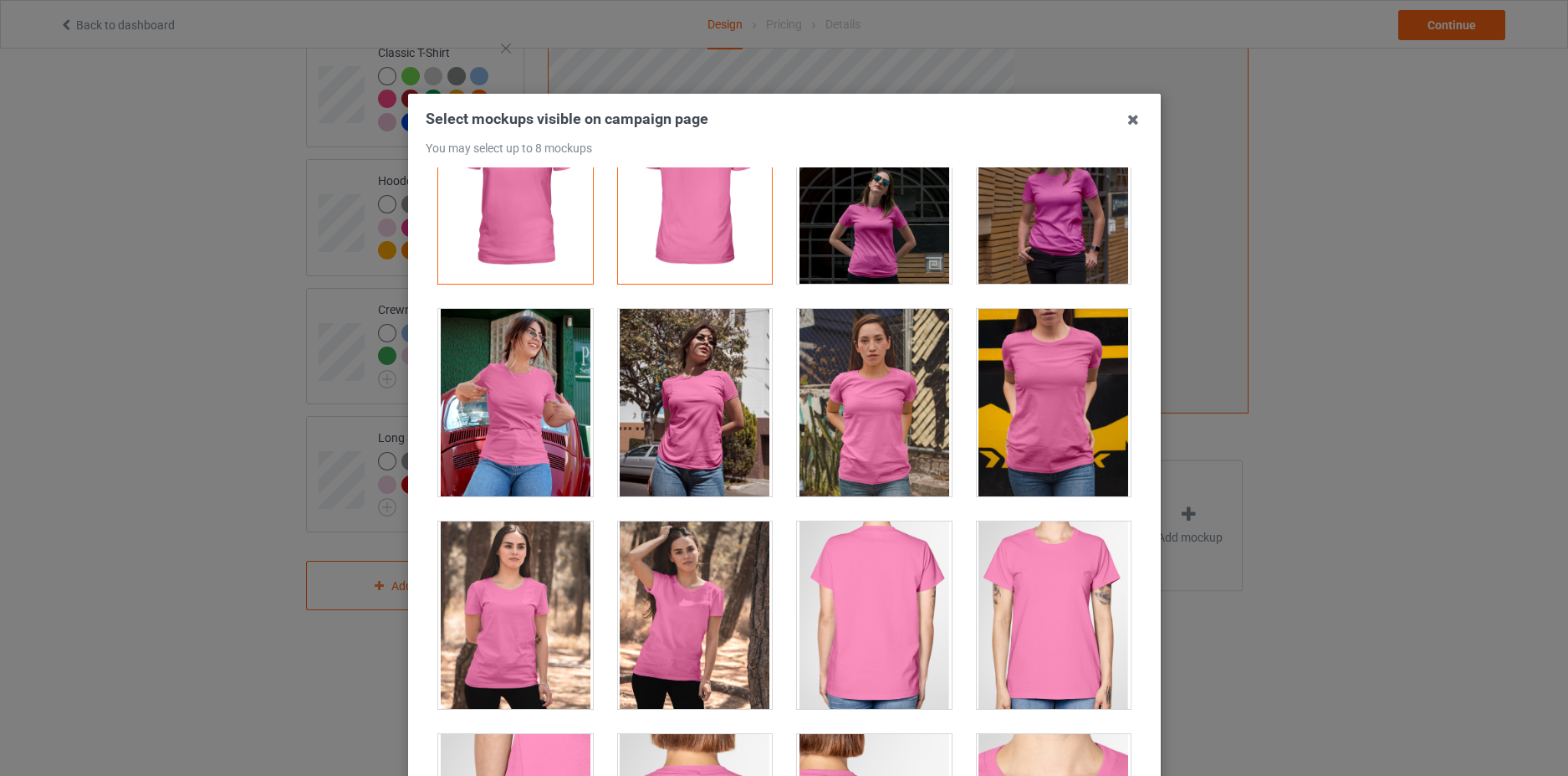
drag, startPoint x: 872, startPoint y: 238, endPoint x: 999, endPoint y: 241, distance: 127.0
click at [873, 238] on div at bounding box center [874, 190] width 155 height 187
click at [1045, 235] on div at bounding box center [1053, 190] width 155 height 187
click at [1017, 438] on div at bounding box center [1053, 402] width 155 height 187
click at [860, 418] on div at bounding box center [874, 402] width 155 height 187
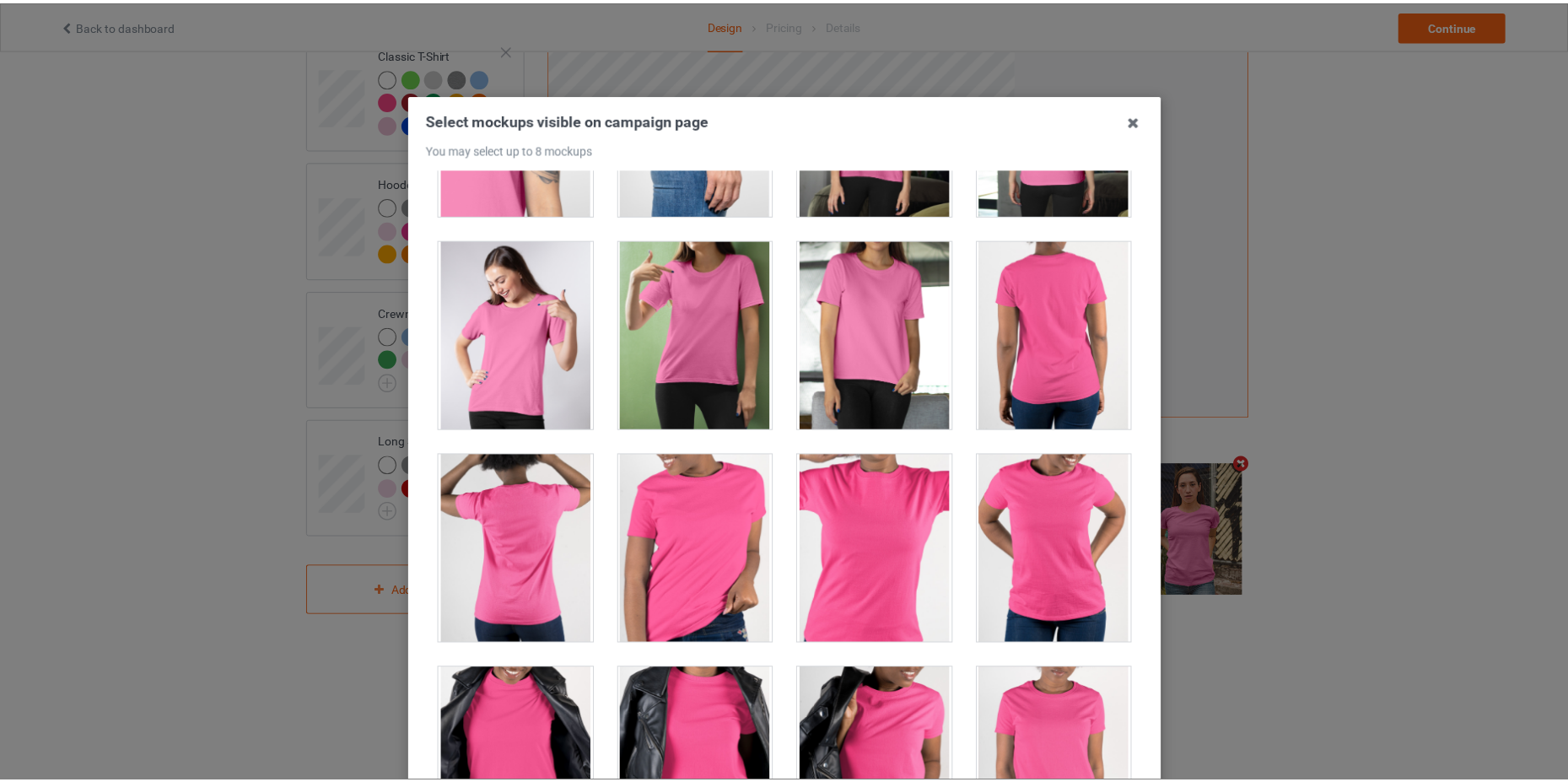
scroll to position [184, 0]
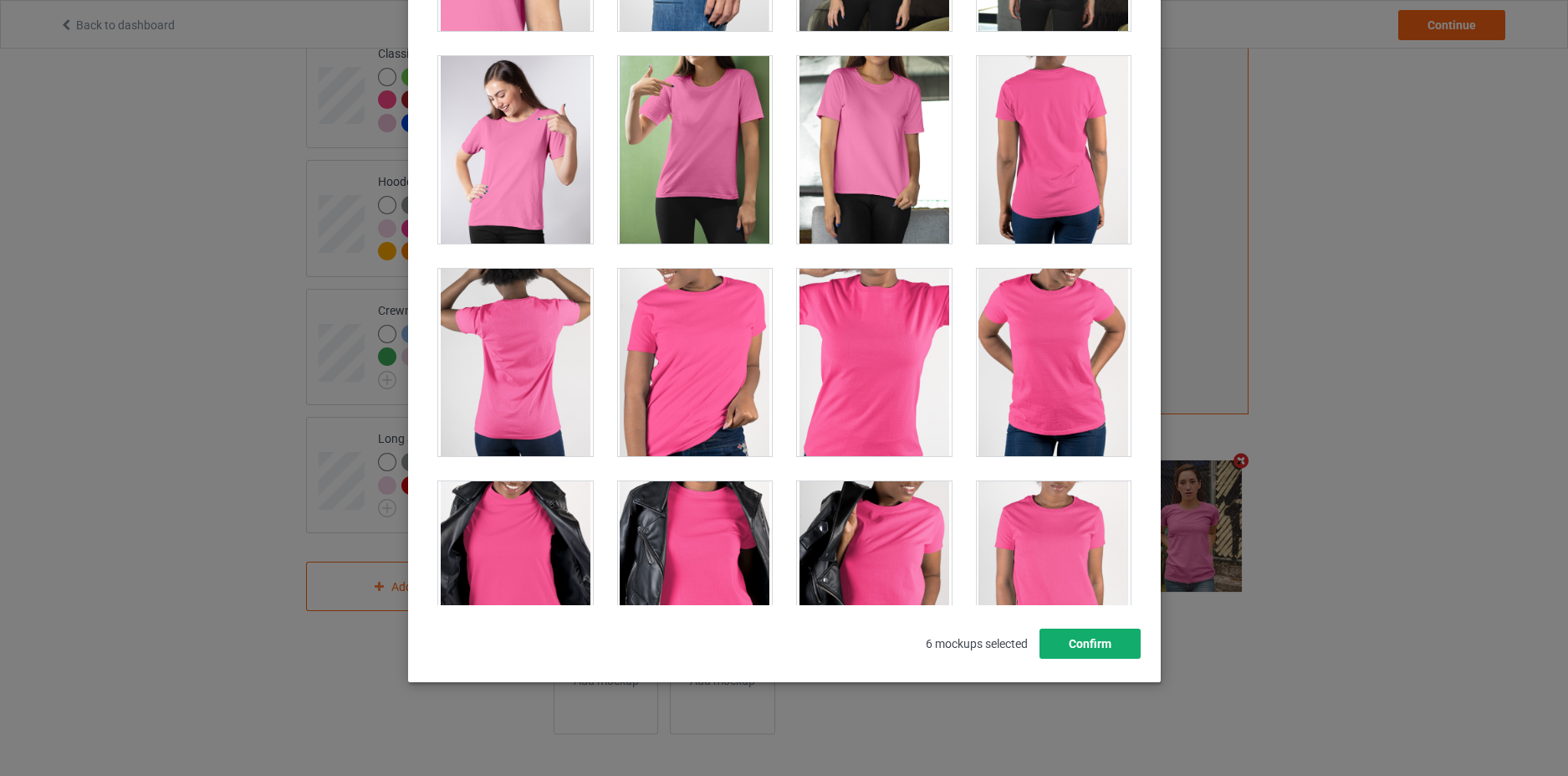
click at [1100, 644] on button "Confirm" at bounding box center [1089, 644] width 101 height 30
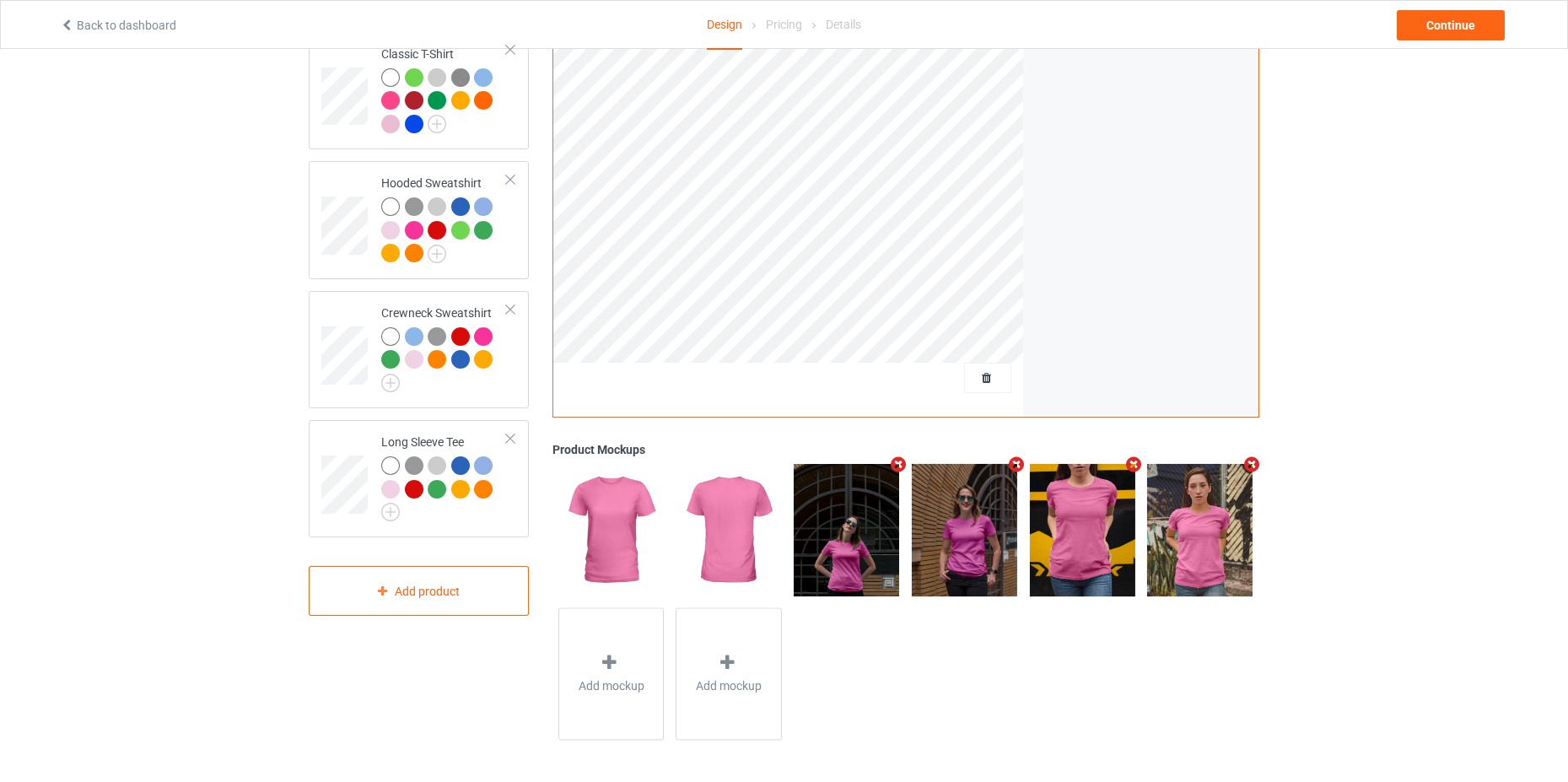
scroll to position [58, 0]
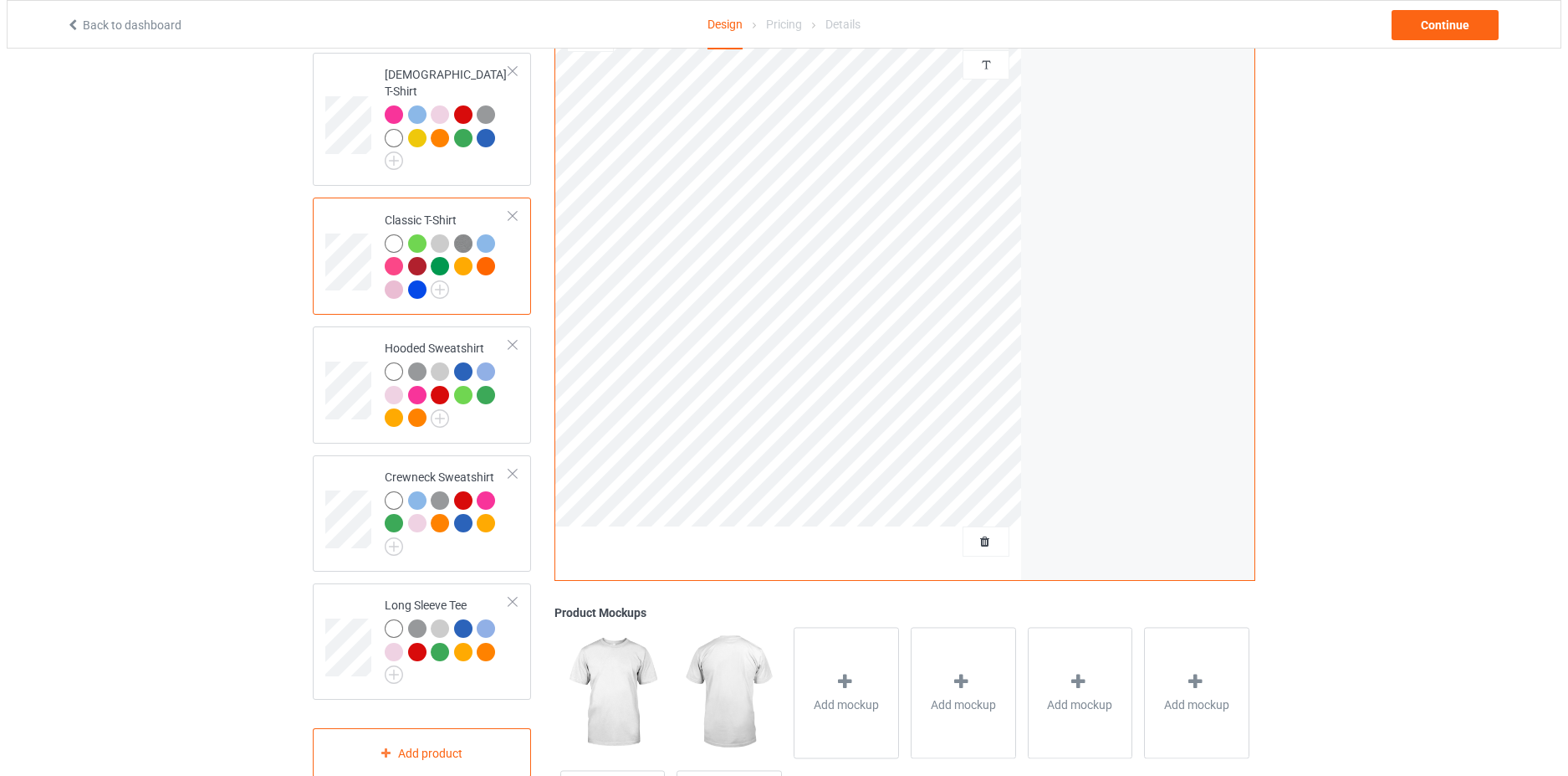
scroll to position [225, 0]
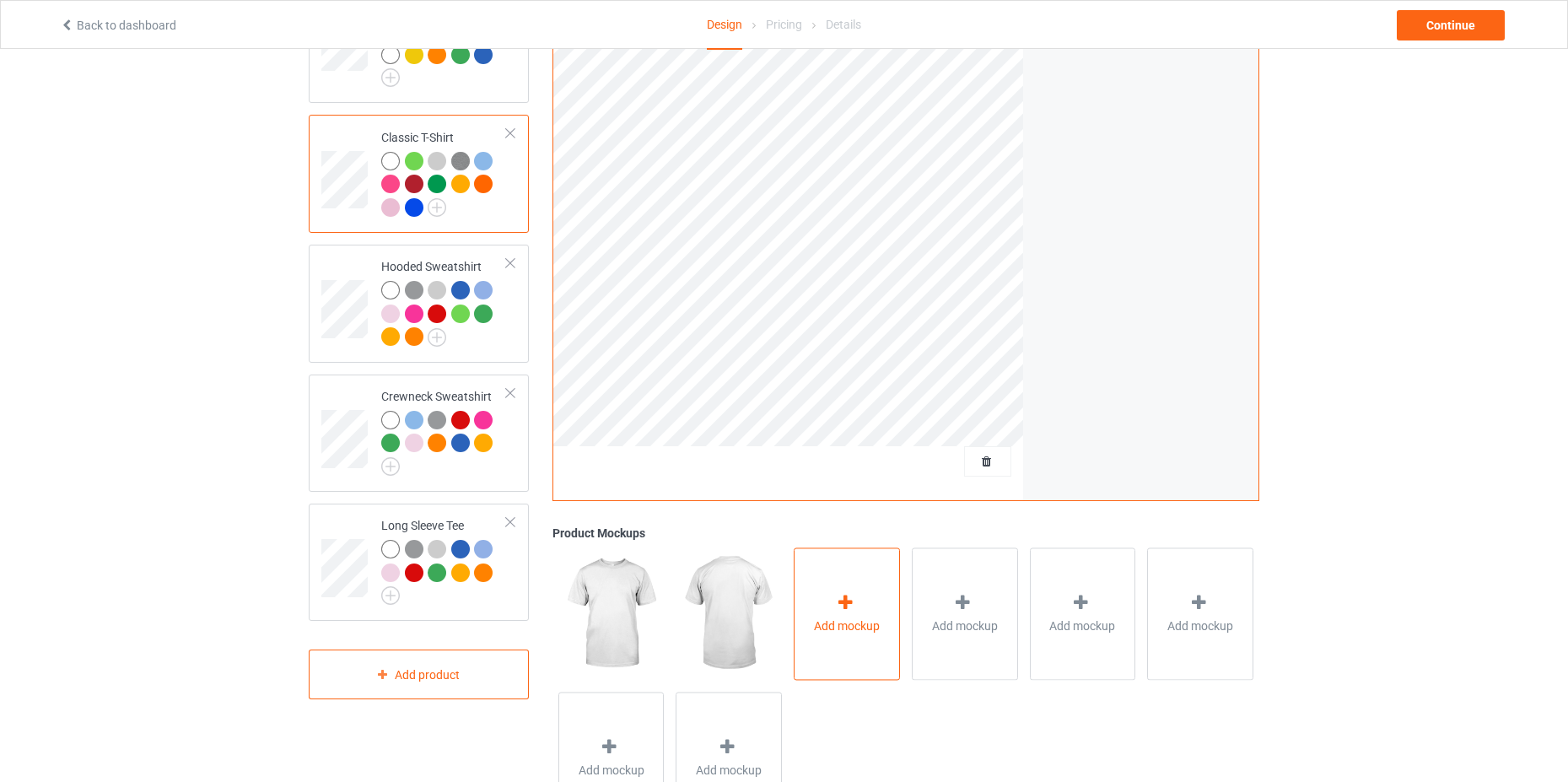
click at [864, 597] on div "Add mockup" at bounding box center [847, 613] width 106 height 133
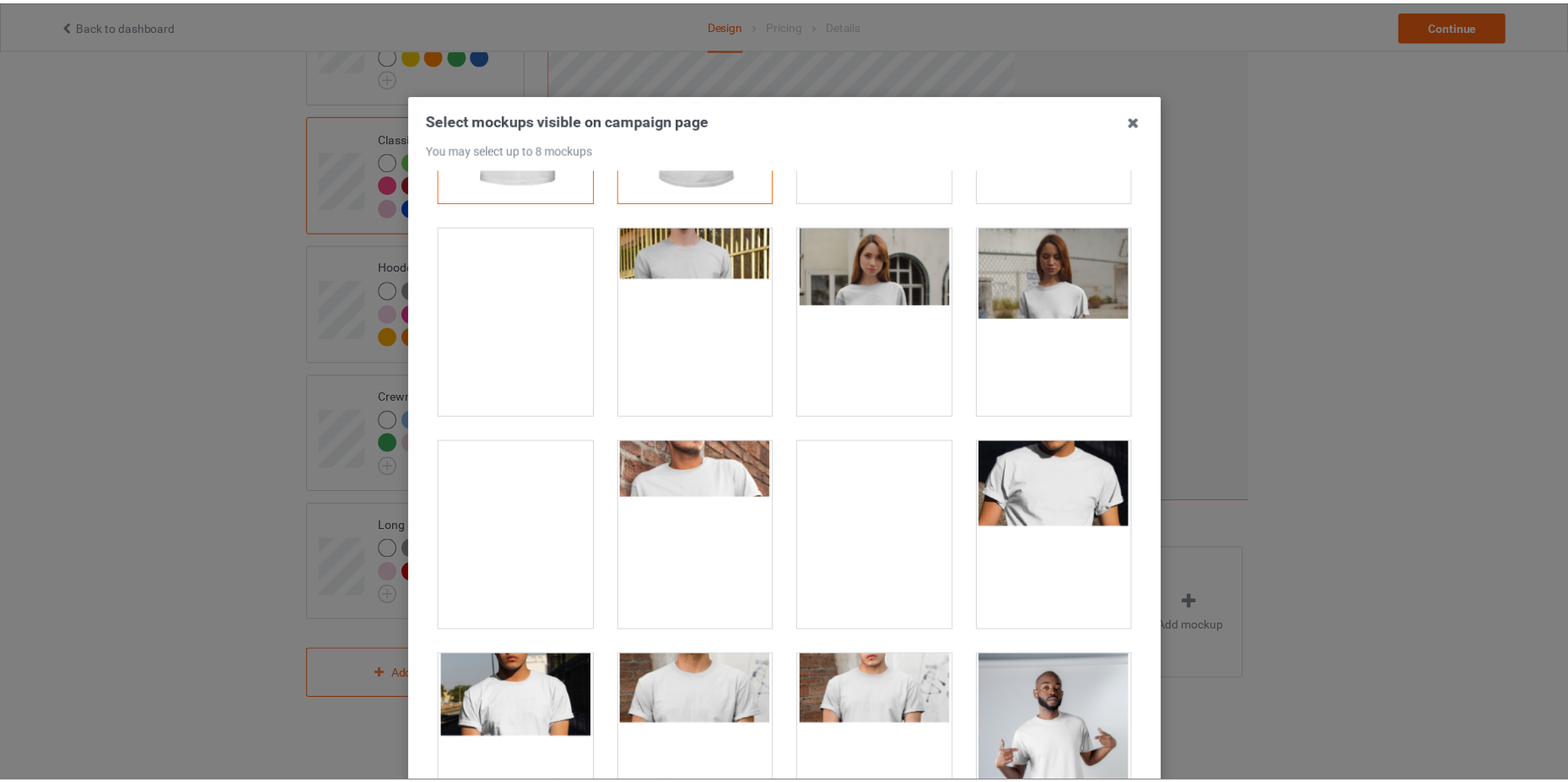
scroll to position [0, 0]
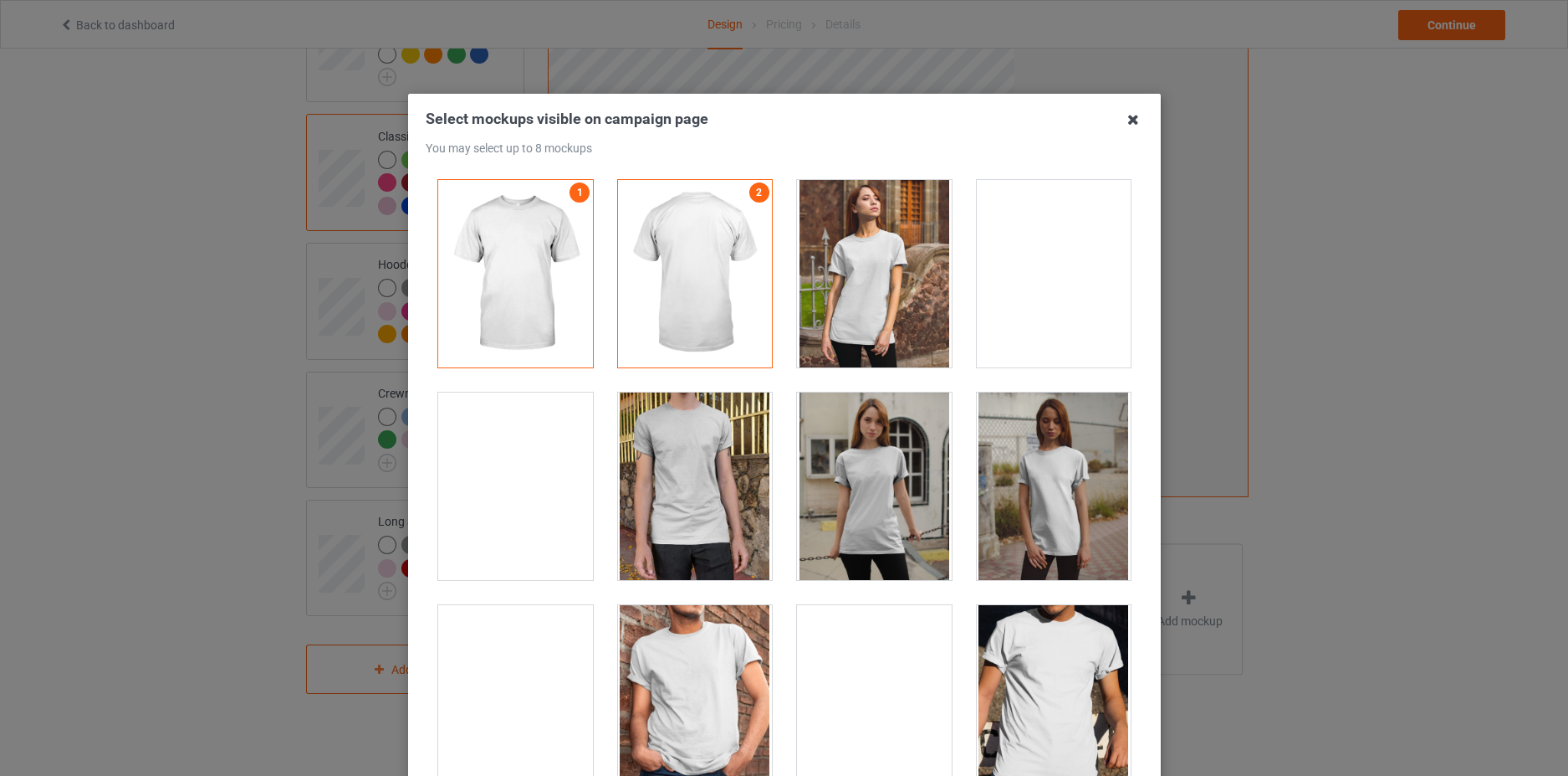
click at [1129, 115] on icon at bounding box center [1133, 120] width 27 height 27
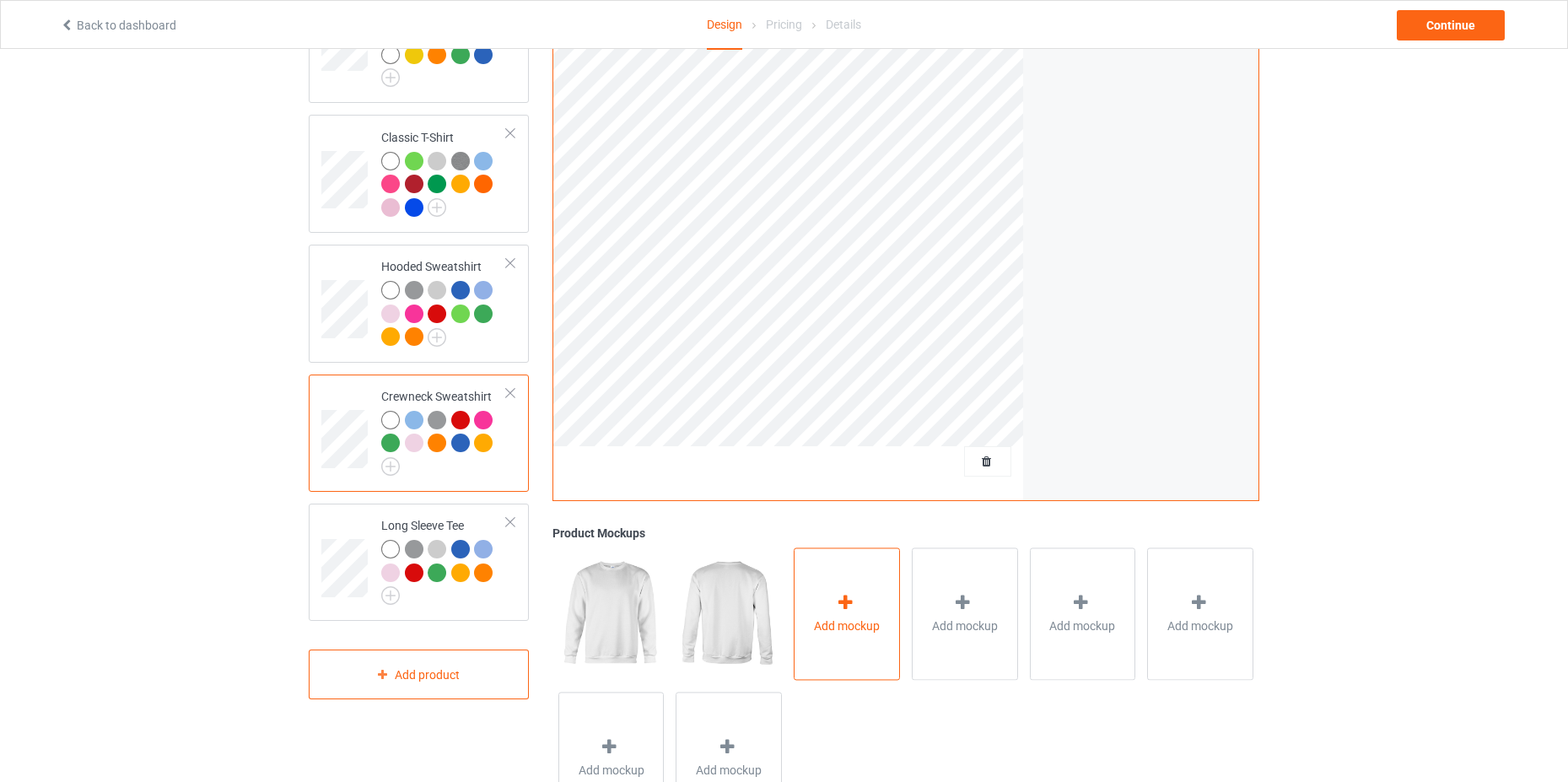
click at [848, 621] on span "Add mockup" at bounding box center [846, 626] width 66 height 17
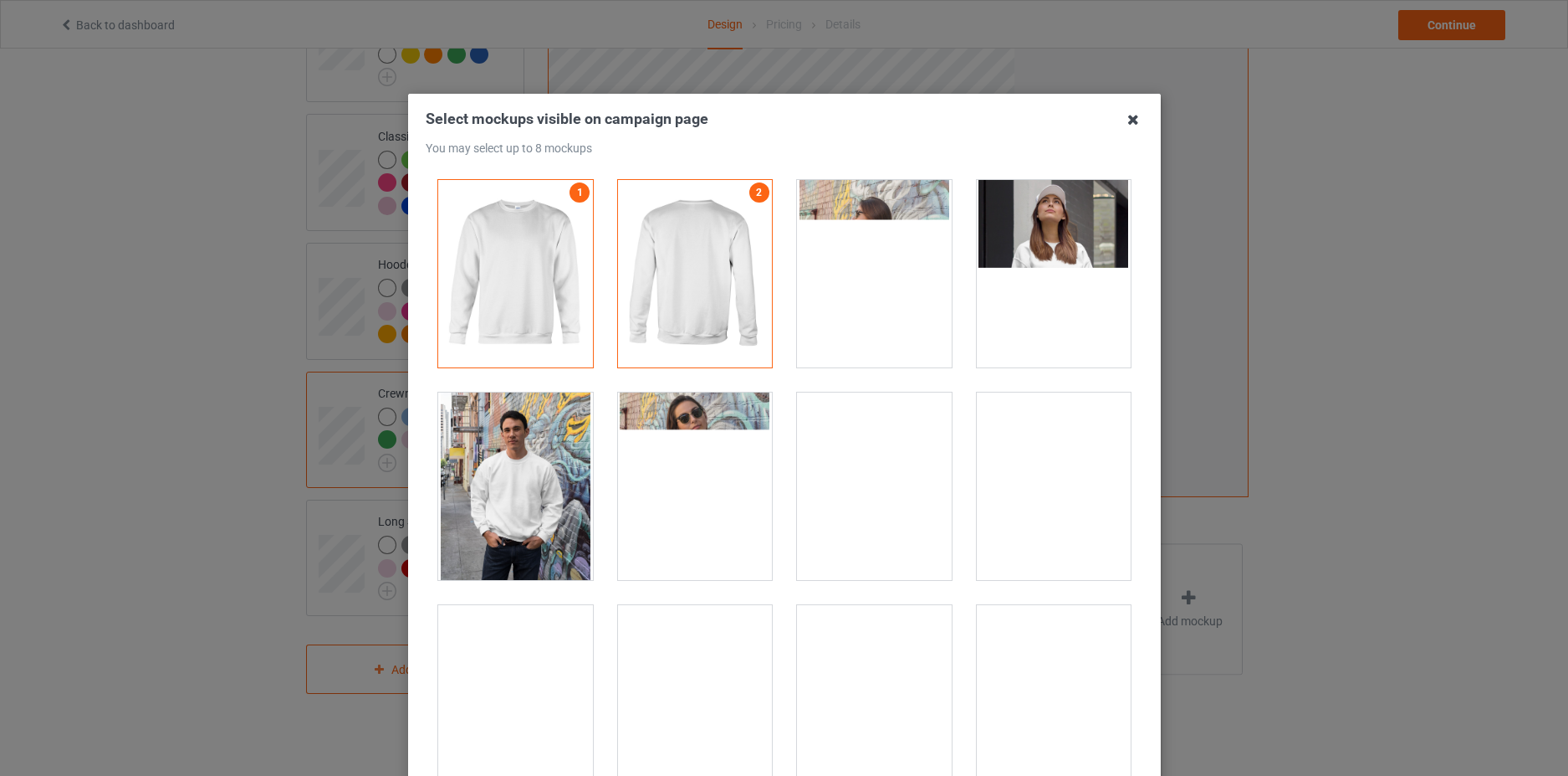
click at [1123, 122] on icon at bounding box center [1133, 120] width 27 height 27
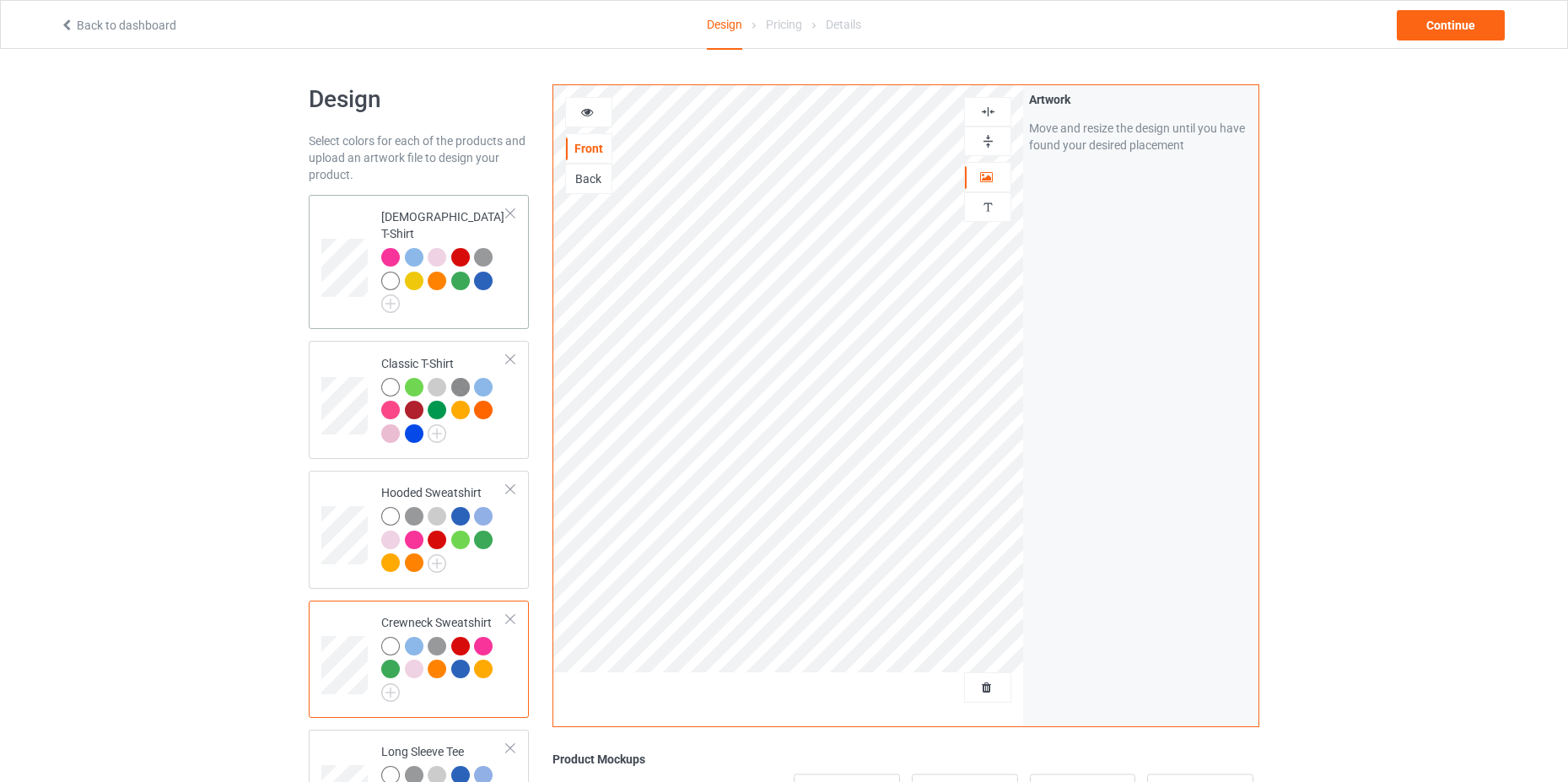
click at [369, 238] on td at bounding box center [346, 262] width 50 height 121
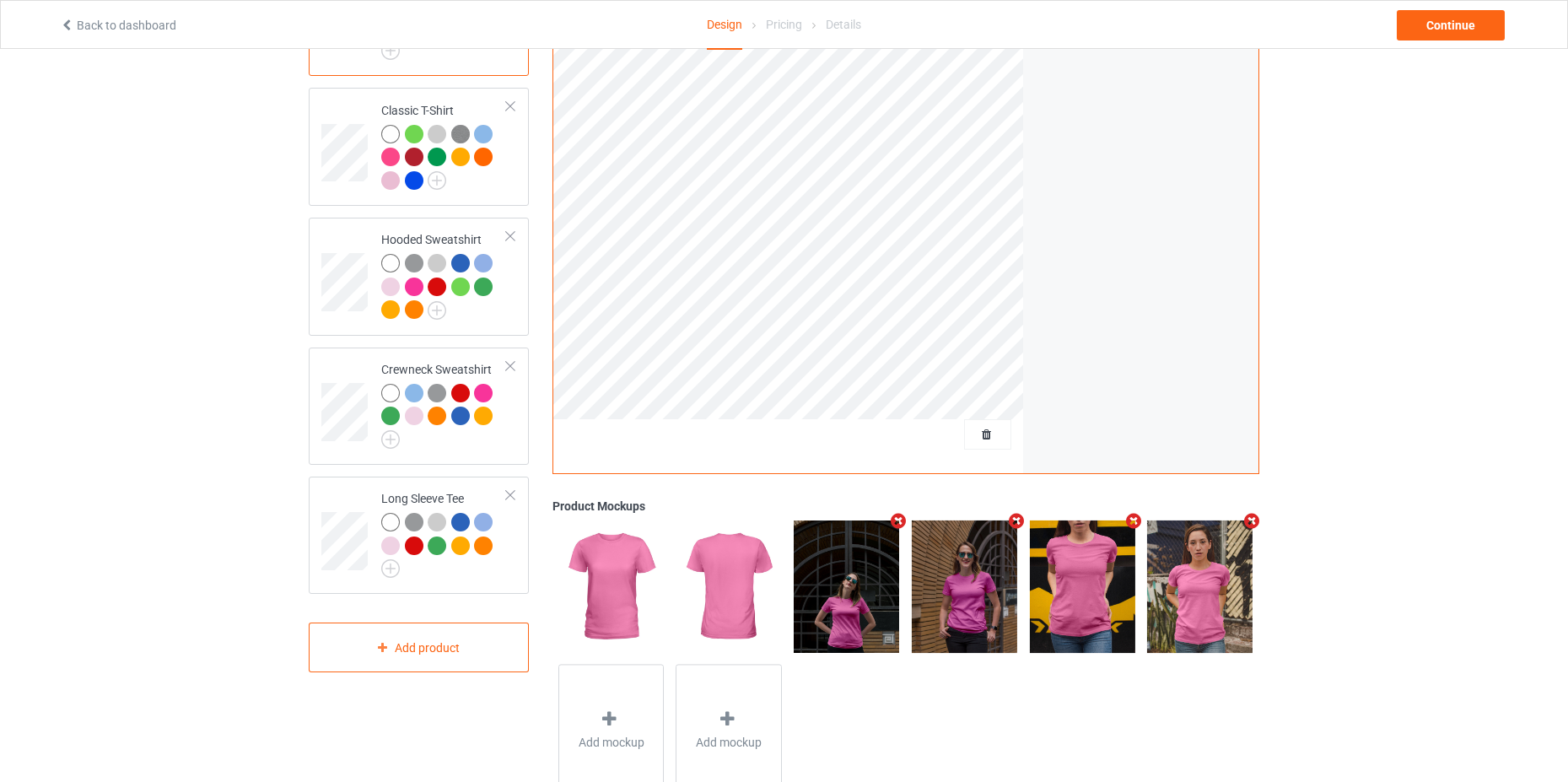
click at [852, 611] on img at bounding box center [846, 586] width 105 height 132
click at [982, 605] on img at bounding box center [964, 586] width 105 height 132
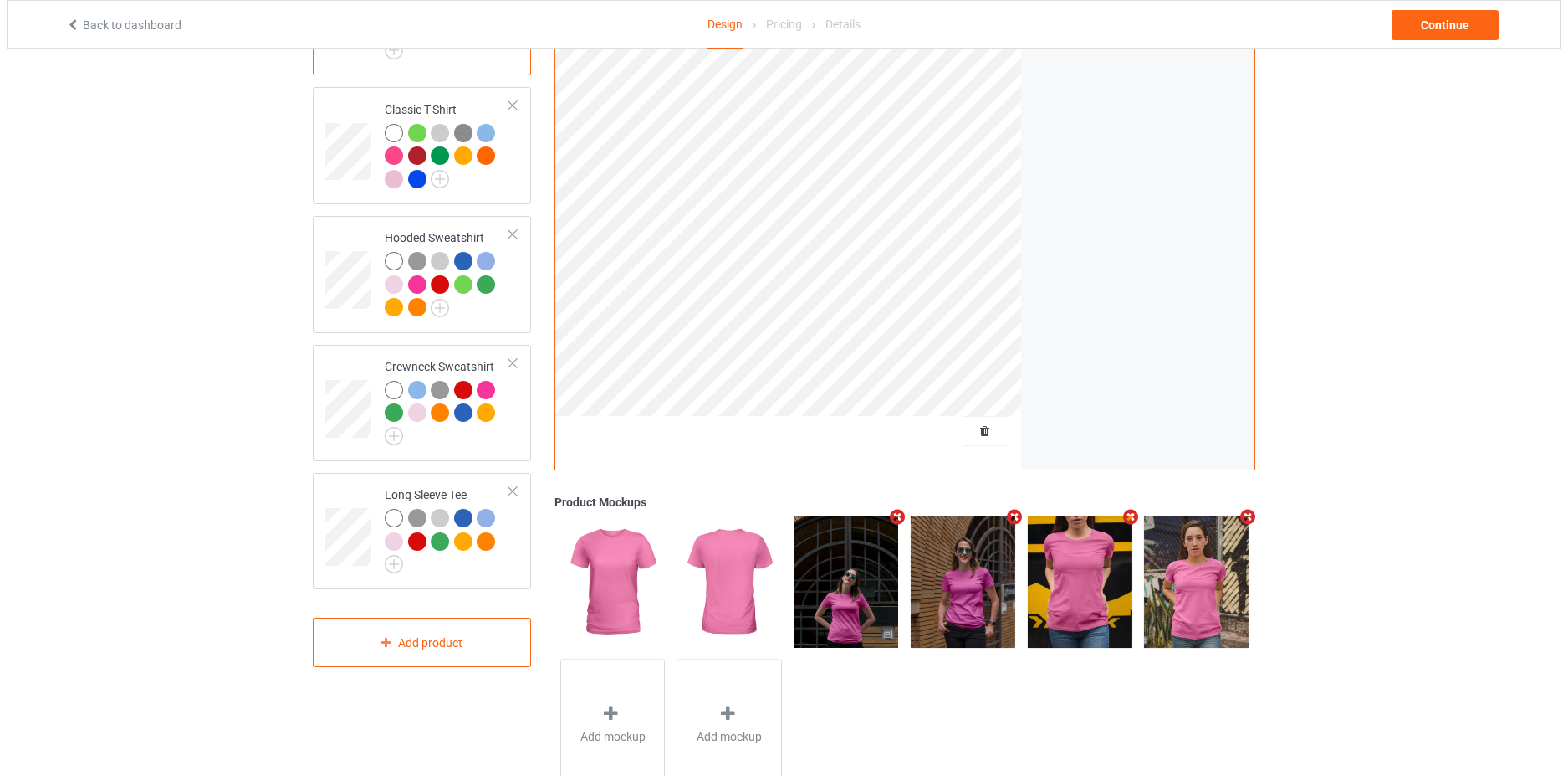
scroll to position [0, 0]
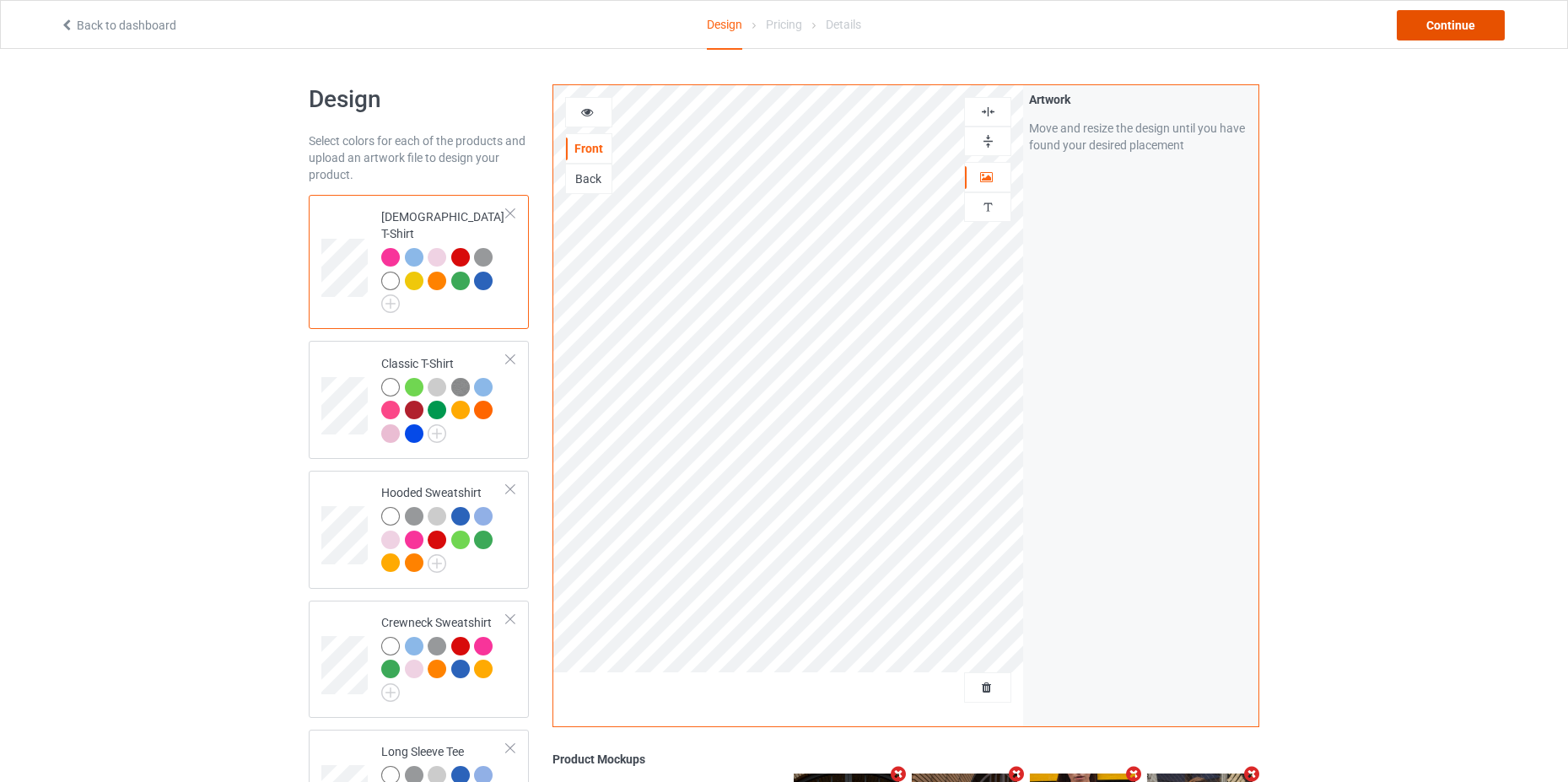
click at [1451, 26] on div "Continue" at bounding box center [1451, 25] width 108 height 31
click at [72, 26] on icon at bounding box center [67, 23] width 14 height 12
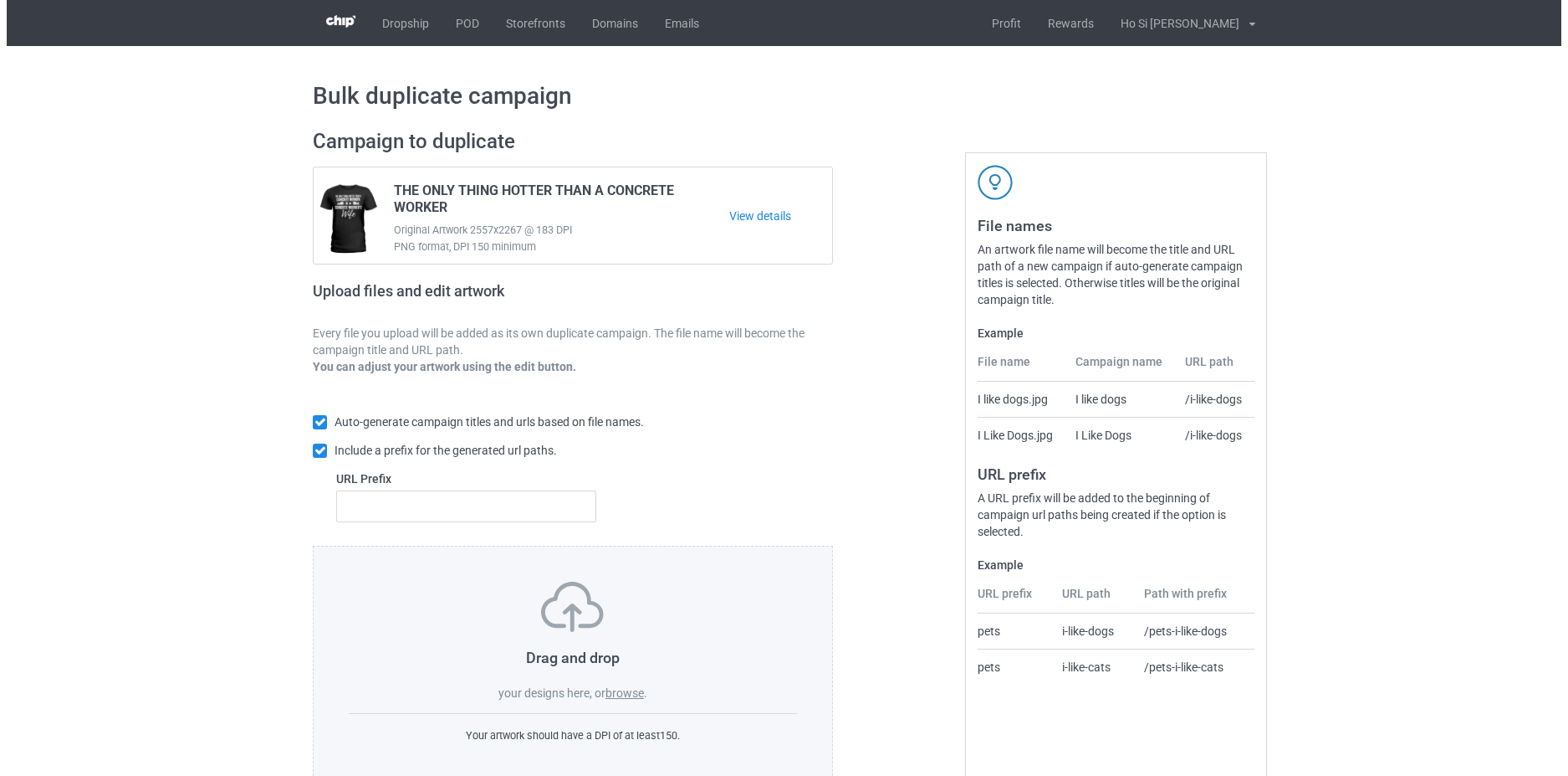
scroll to position [40, 0]
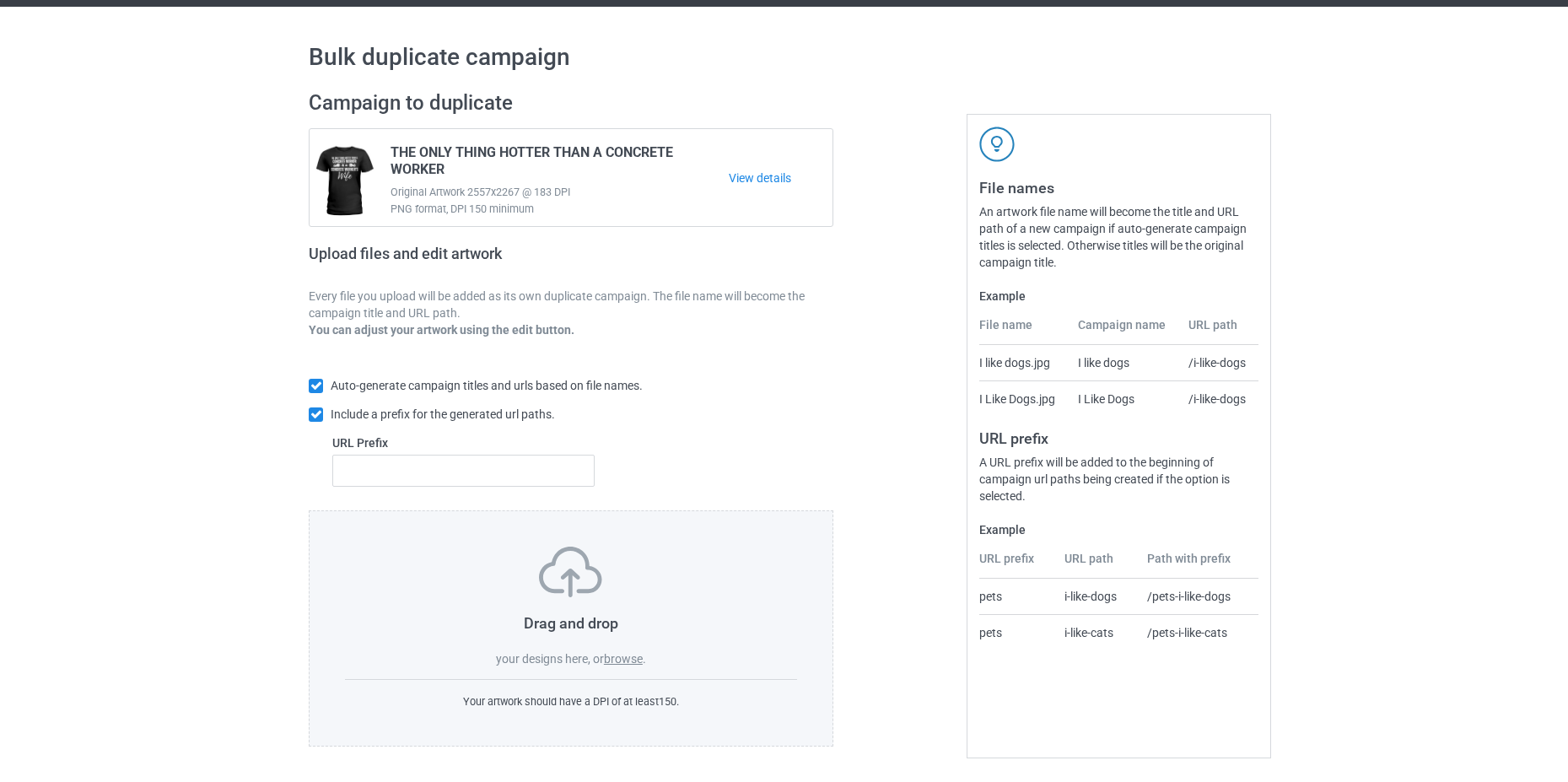
click at [620, 653] on label "browse" at bounding box center [623, 658] width 39 height 14
click at [0, 0] on input "browse" at bounding box center [0, 0] width 0 height 0
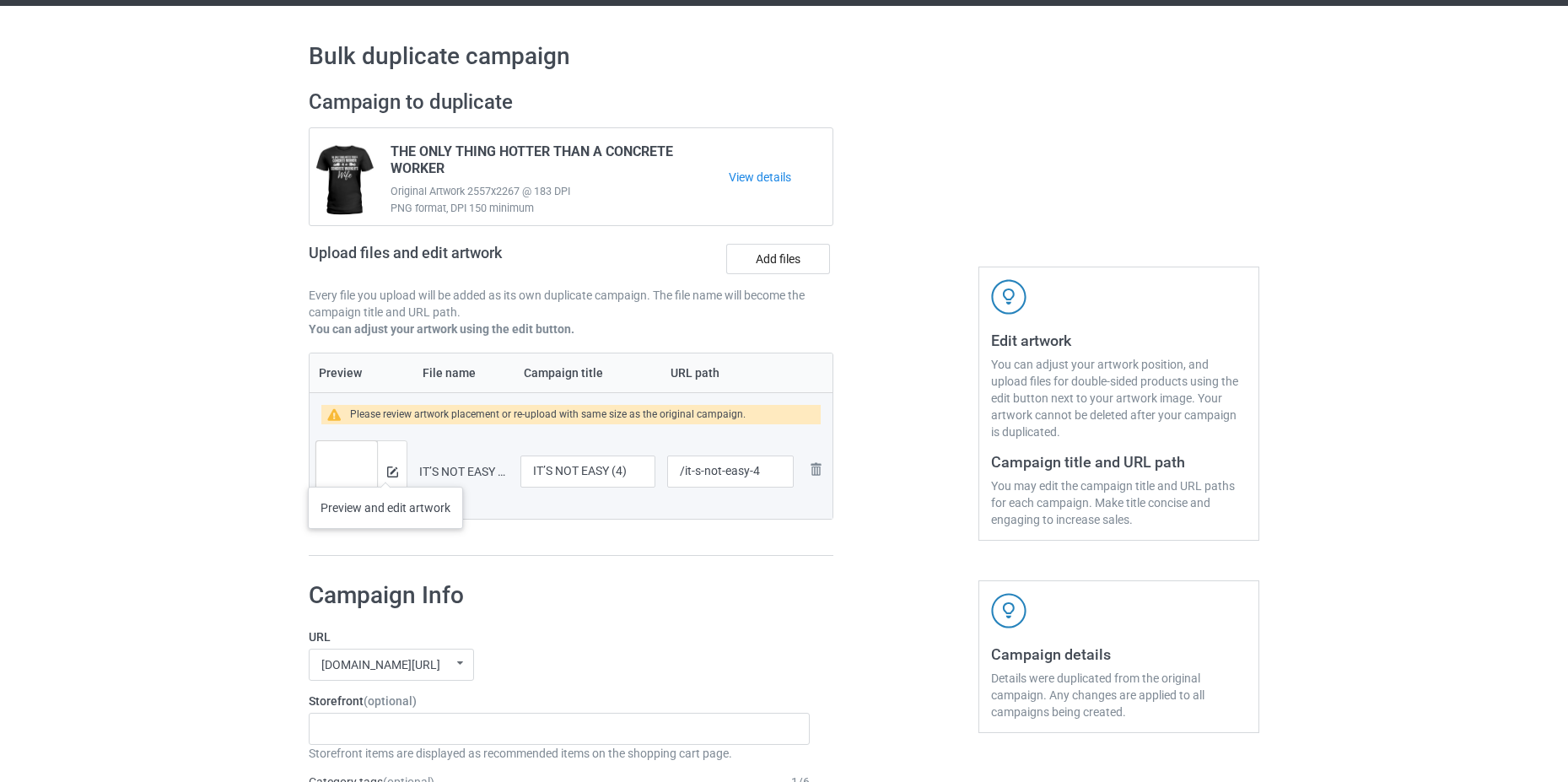
click at [385, 470] on div at bounding box center [391, 471] width 30 height 60
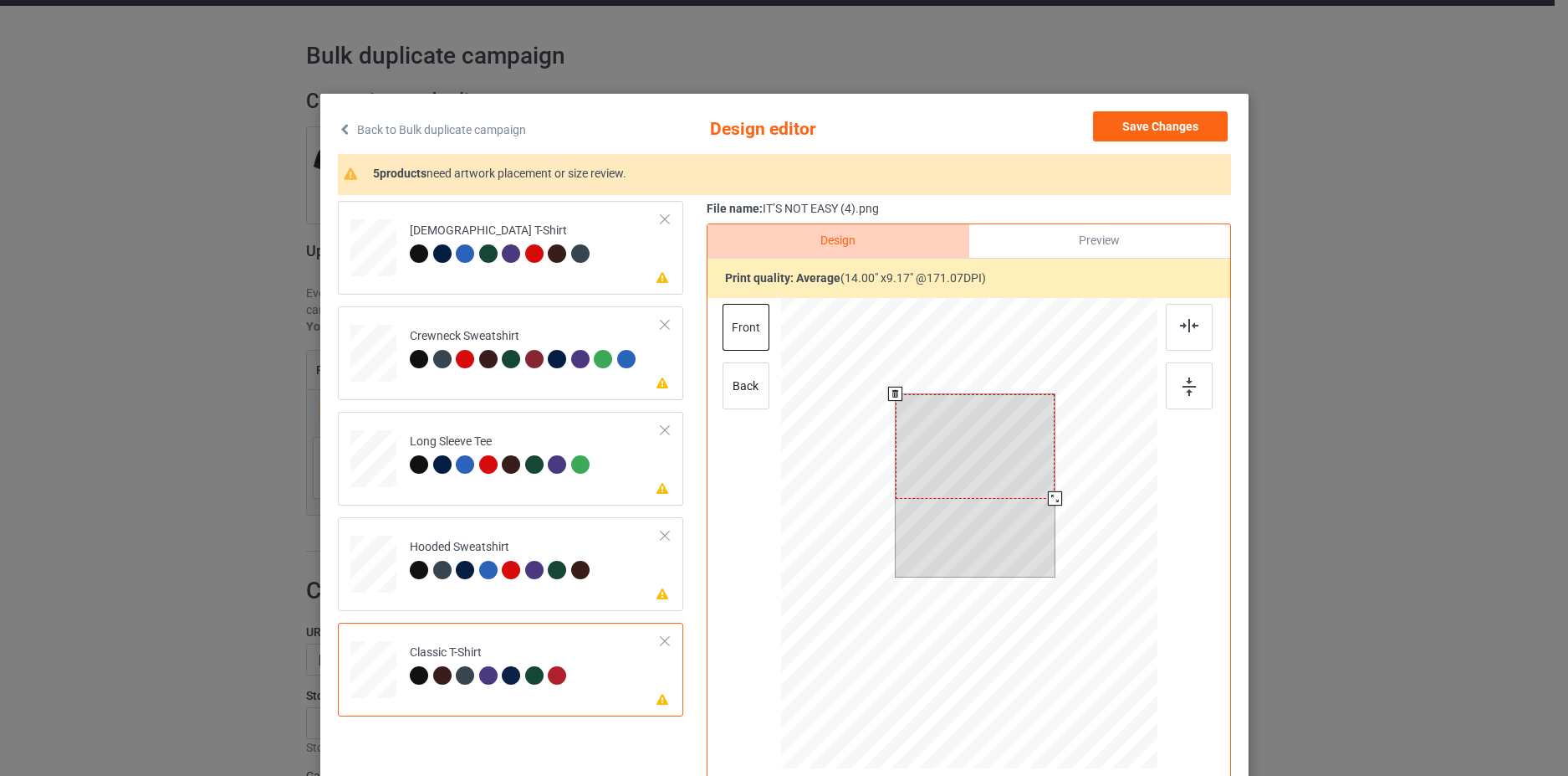
scroll to position [167, 0]
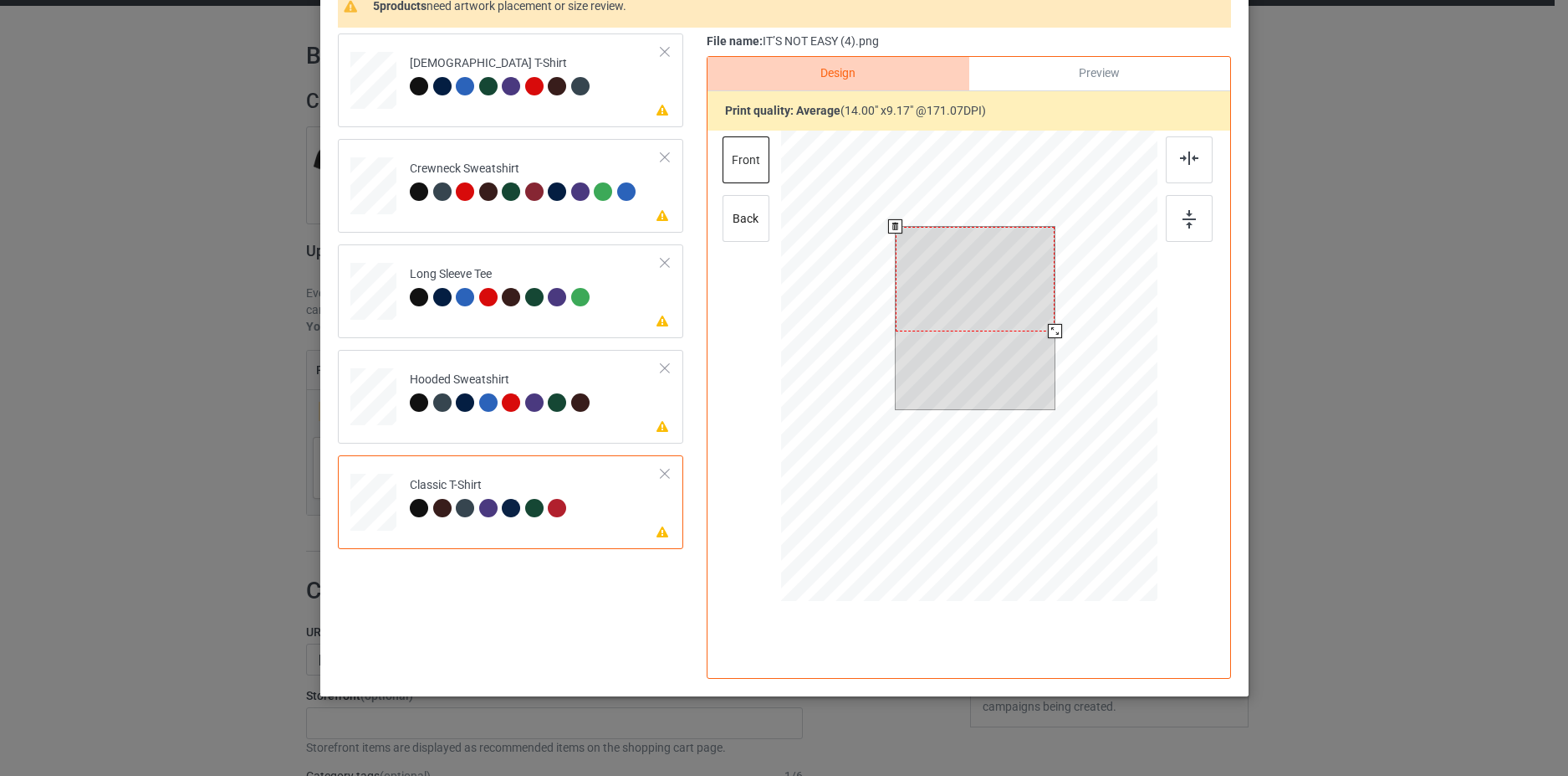
click at [974, 294] on div at bounding box center [975, 278] width 160 height 105
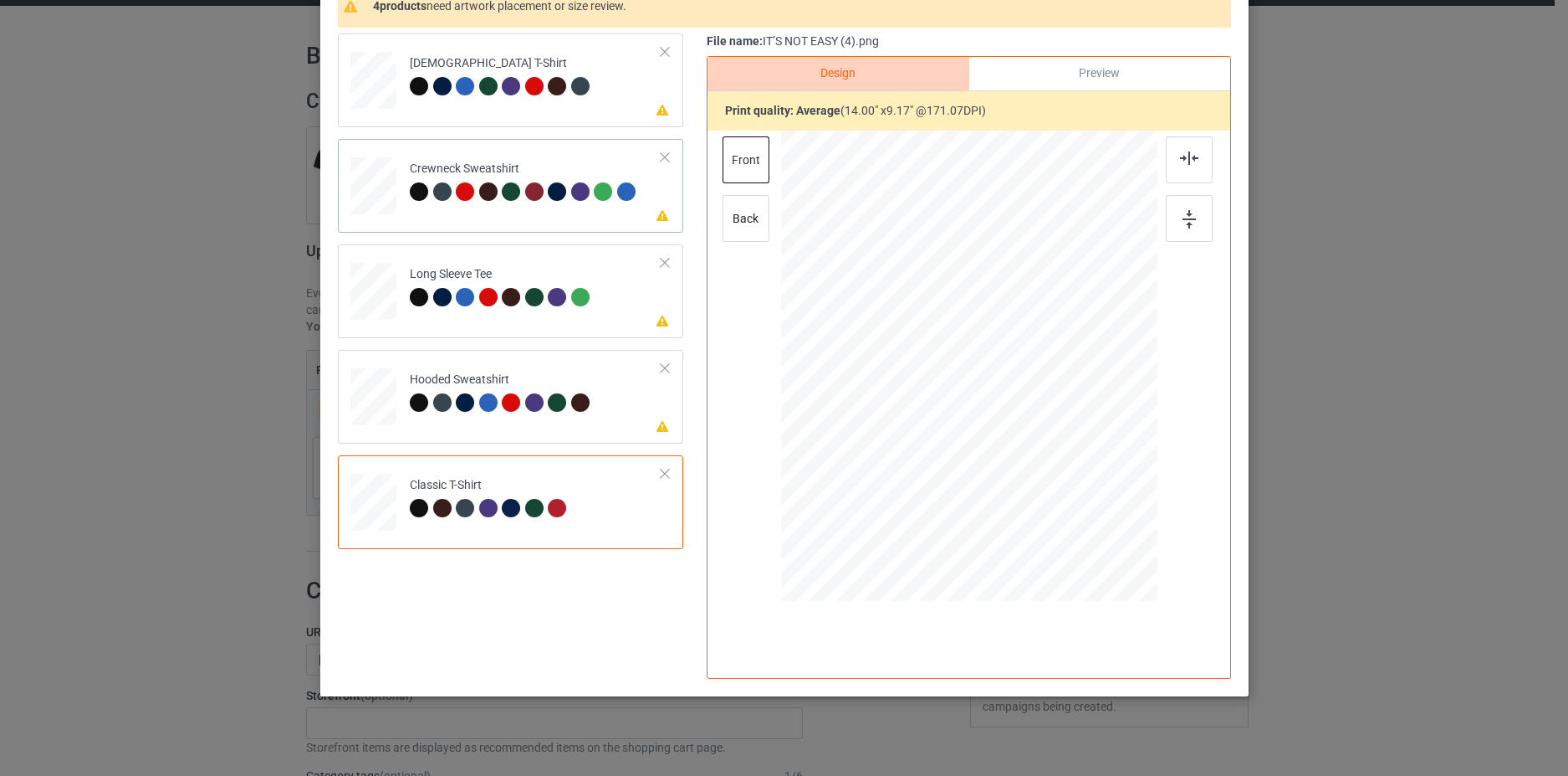
click at [639, 212] on td "Please review artwork placement Crewneck Sweatshirt" at bounding box center [536, 183] width 270 height 73
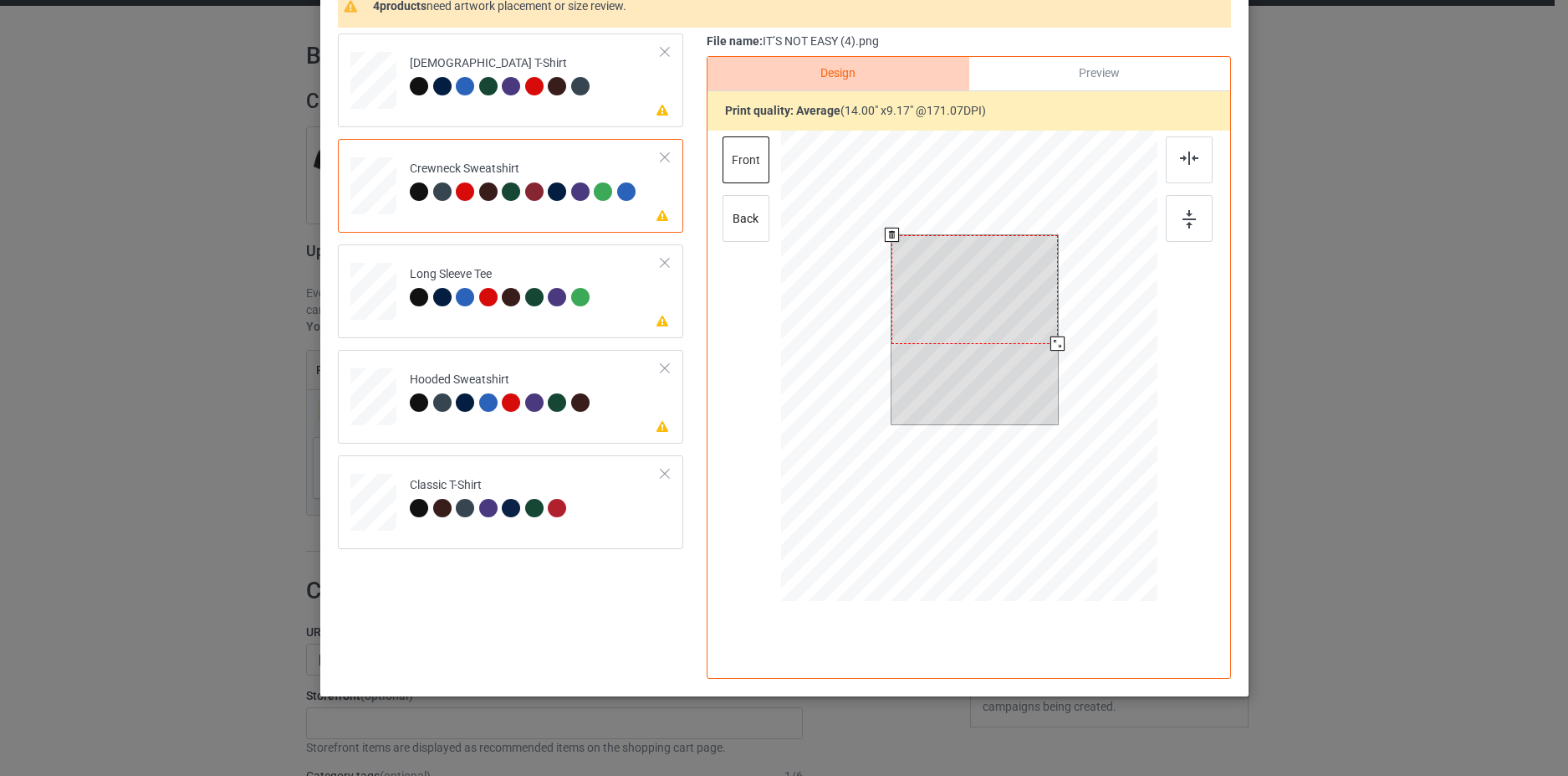
click at [934, 320] on div at bounding box center [975, 290] width 166 height 109
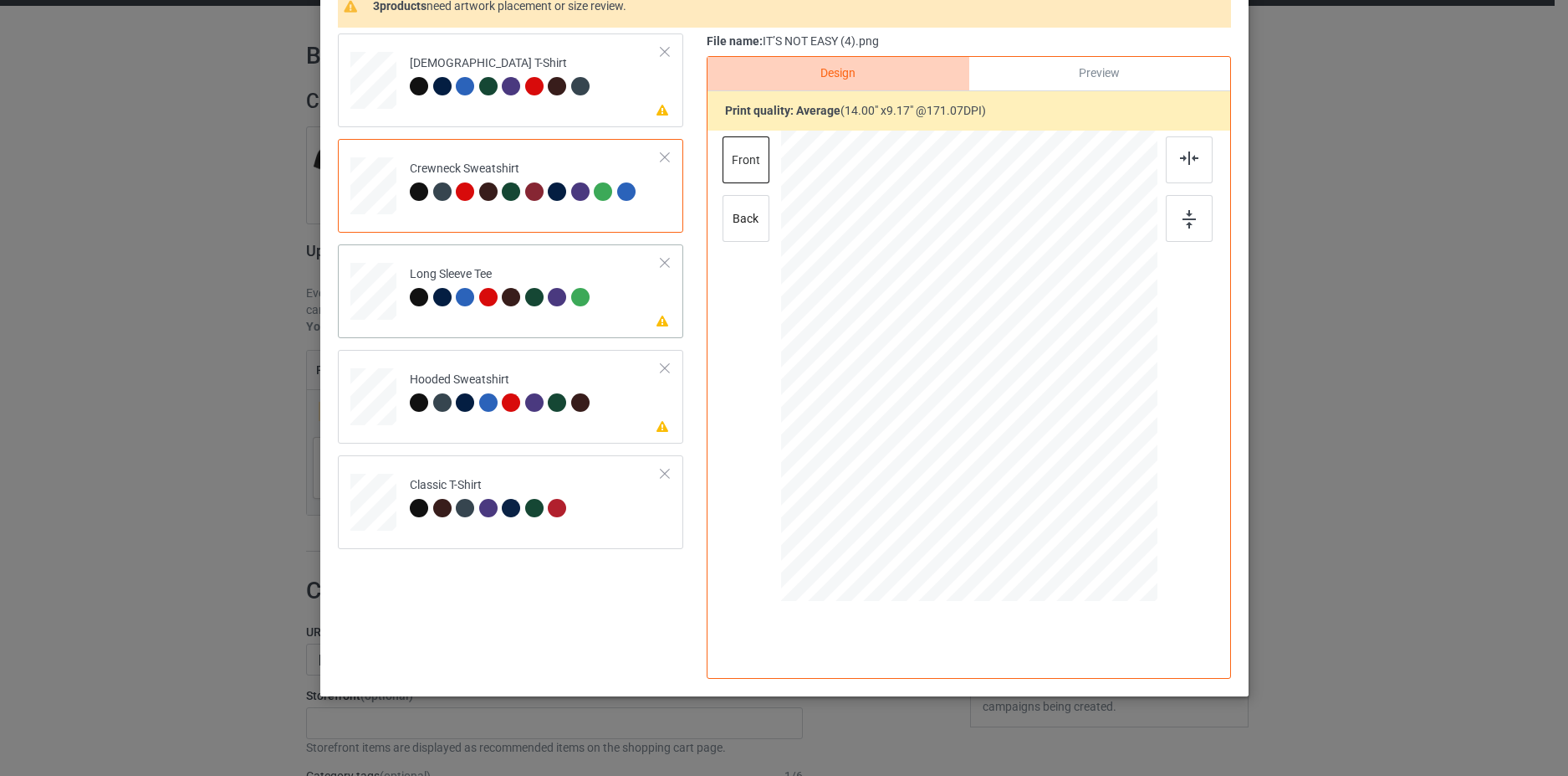
click at [639, 318] on td "Please review artwork placement Long Sleeve Tee" at bounding box center [536, 288] width 270 height 73
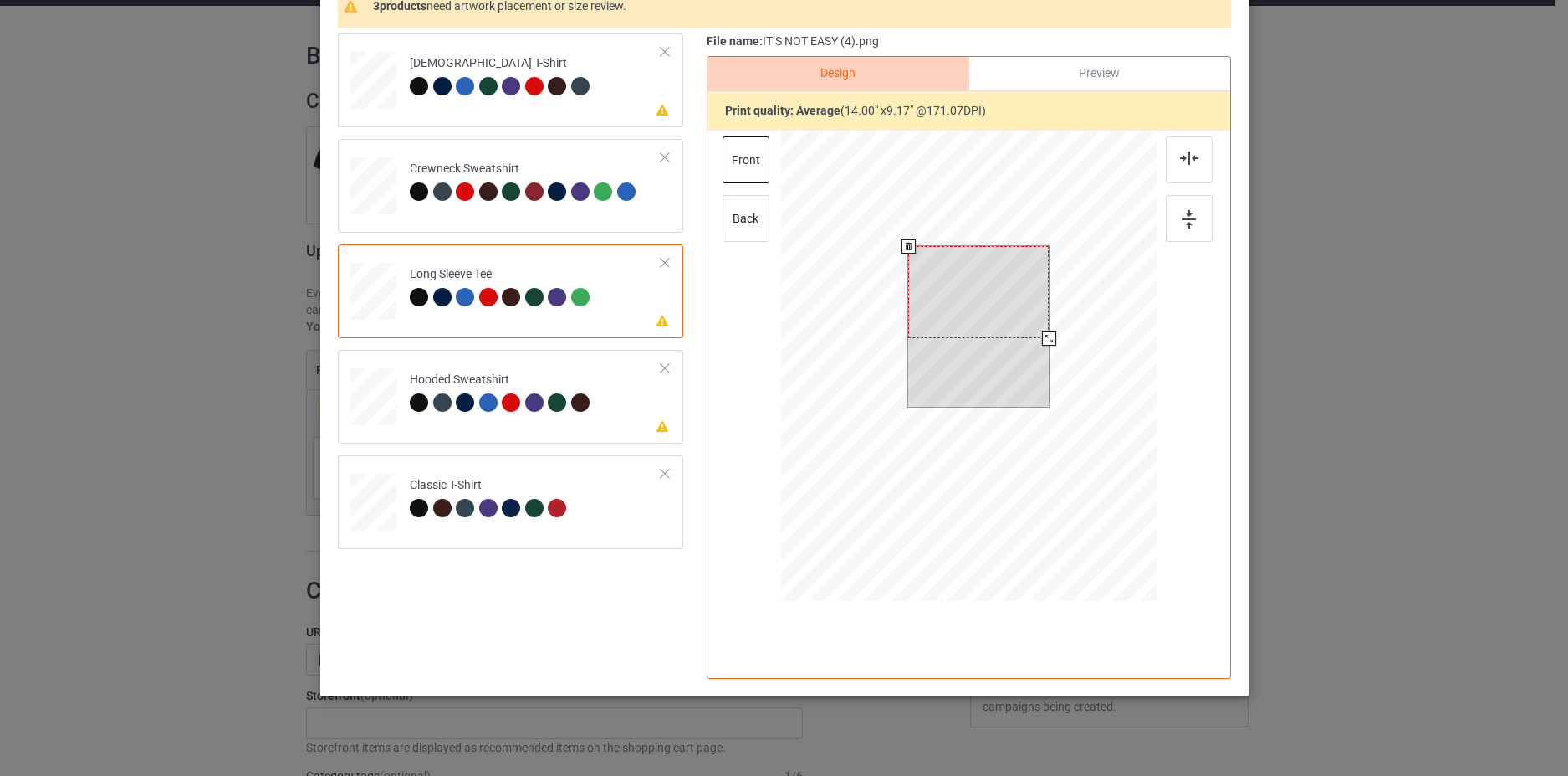
click at [923, 342] on div at bounding box center [979, 327] width 140 height 161
click at [923, 313] on div at bounding box center [979, 292] width 140 height 92
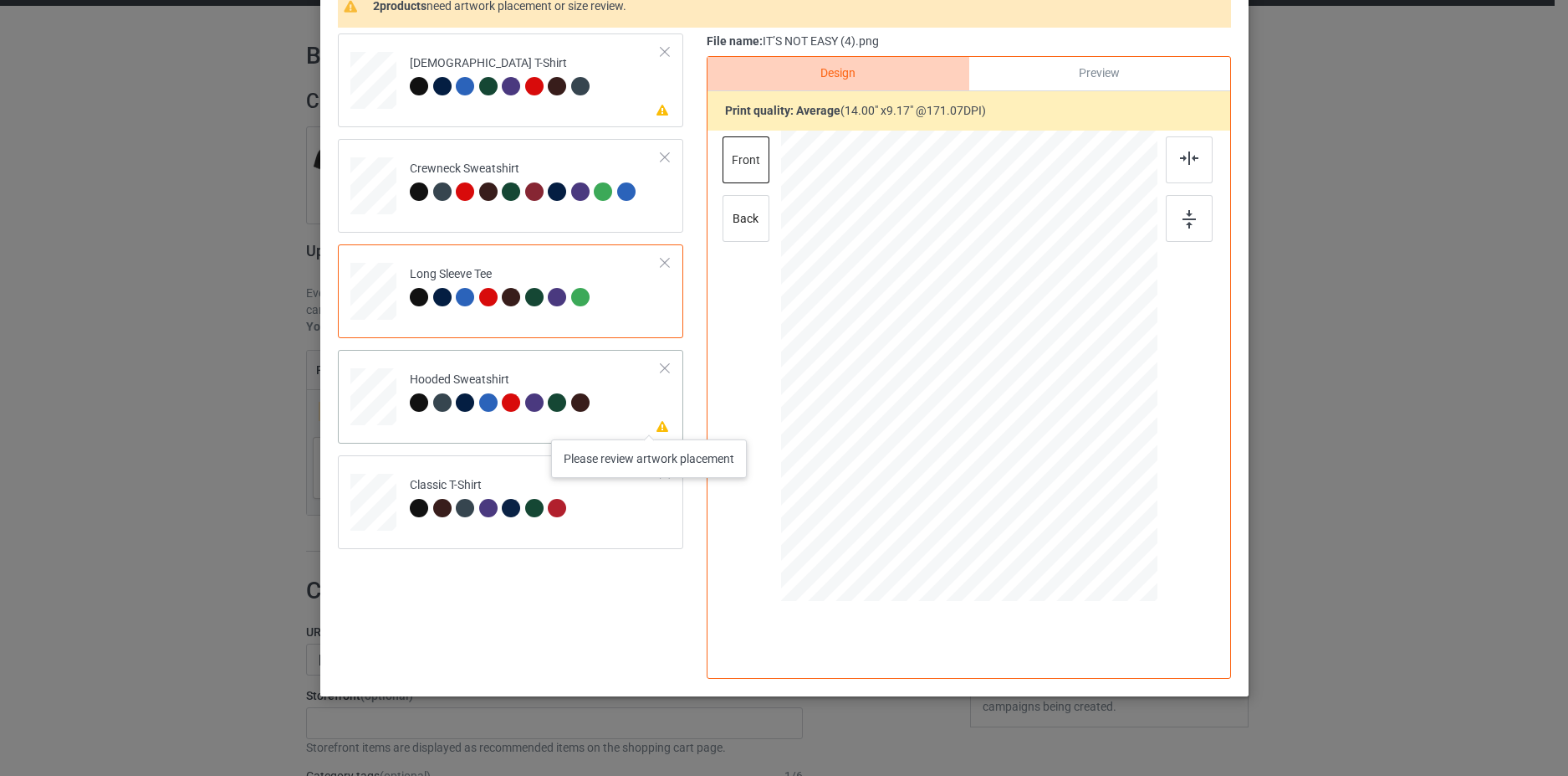
click at [655, 422] on icon at bounding box center [662, 425] width 14 height 12
click at [962, 294] on div at bounding box center [973, 290] width 135 height 89
click at [640, 107] on td "Please review artwork placement [DEMOGRAPHIC_DATA] T-Shirt" at bounding box center [536, 77] width 270 height 73
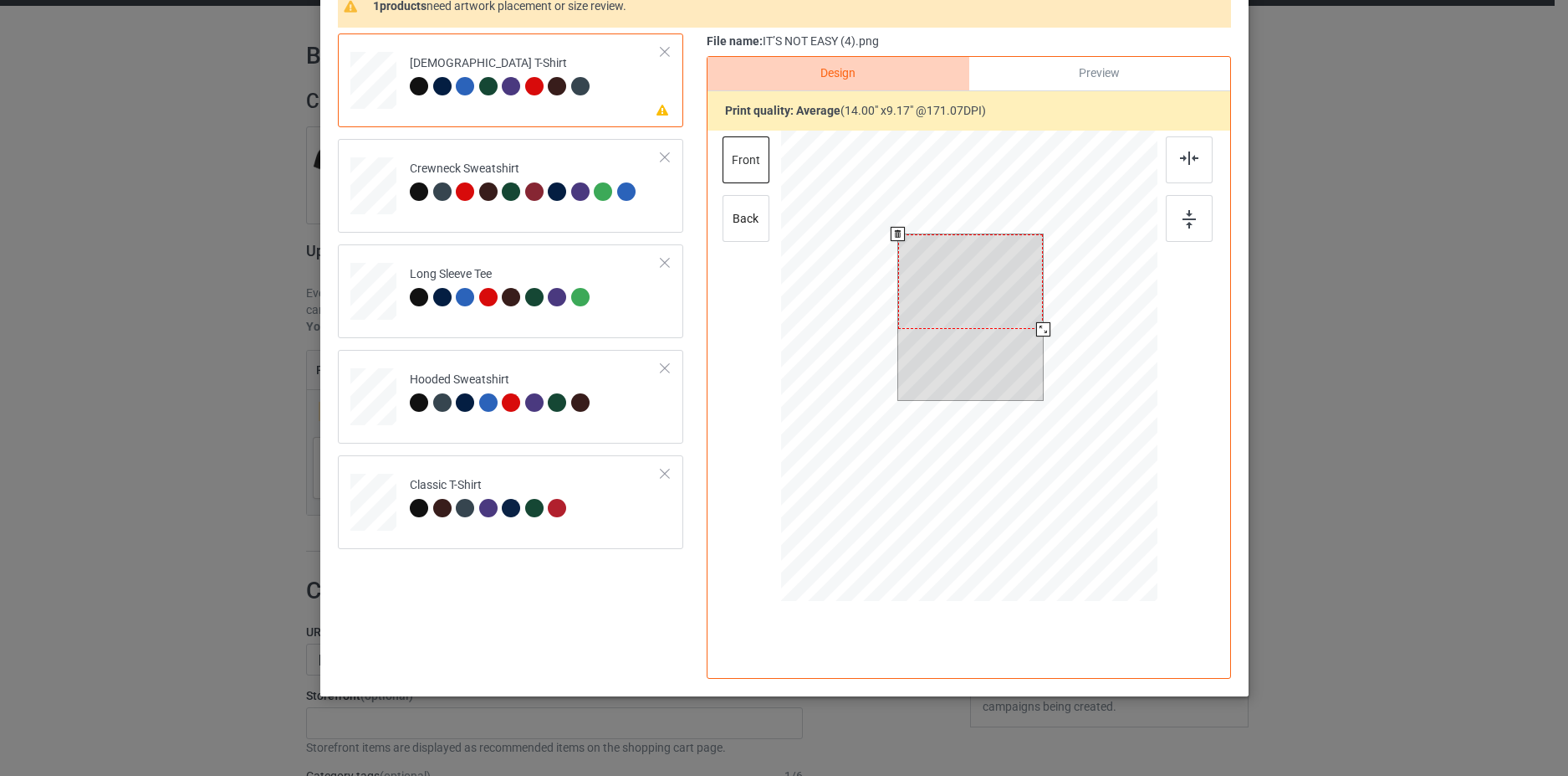
click at [954, 294] on div at bounding box center [970, 282] width 145 height 95
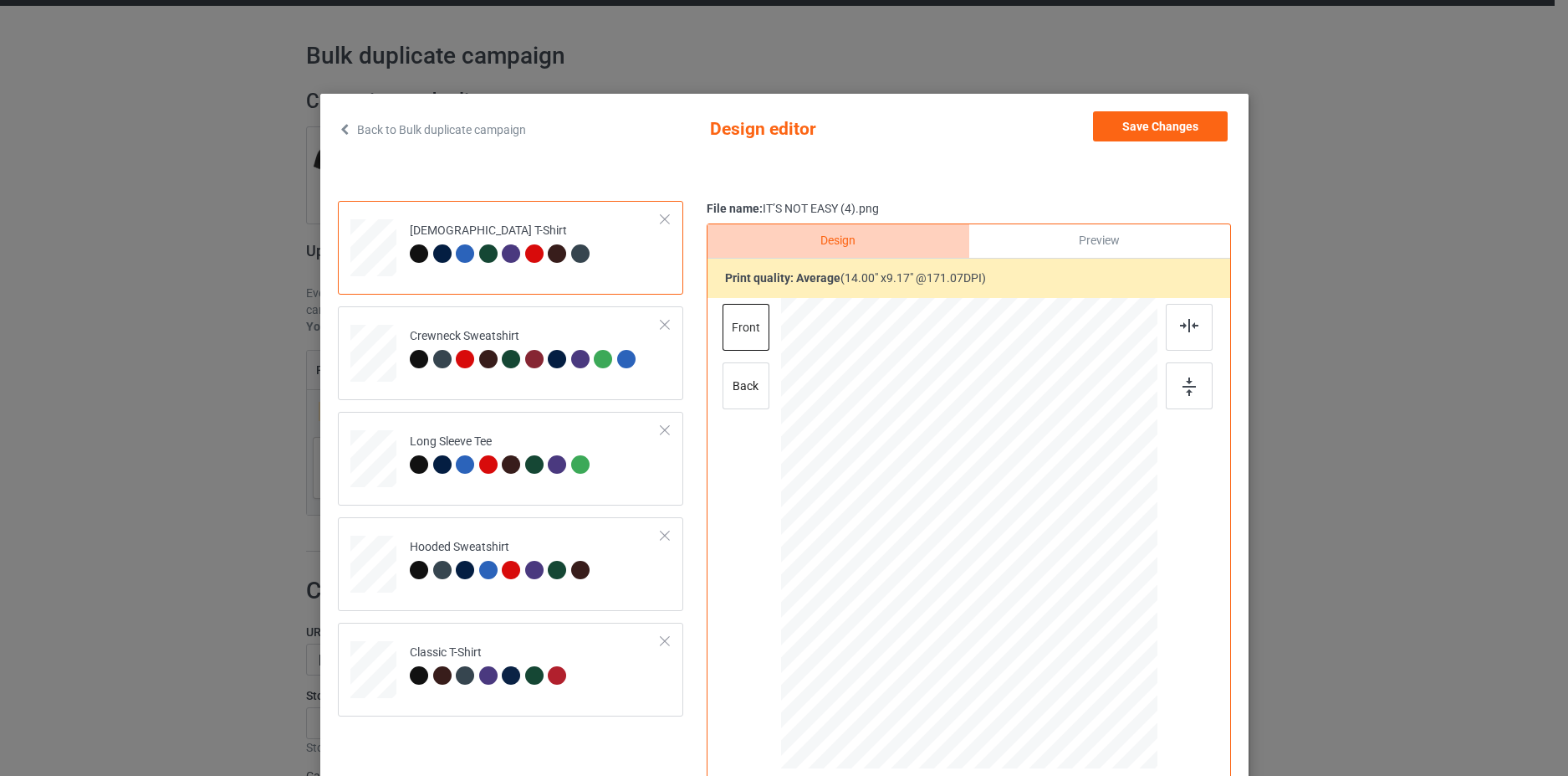
scroll to position [84, 0]
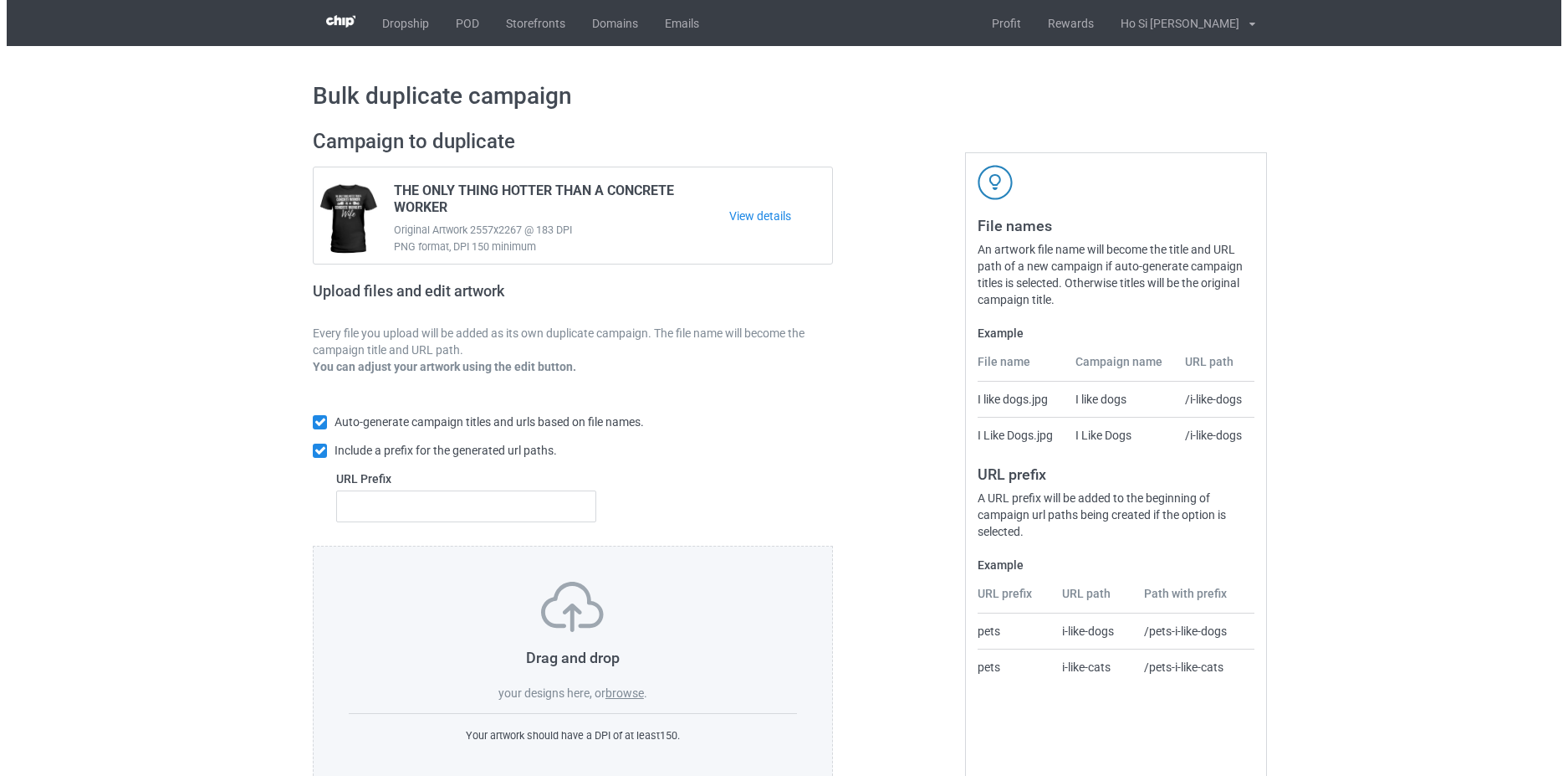
scroll to position [40, 0]
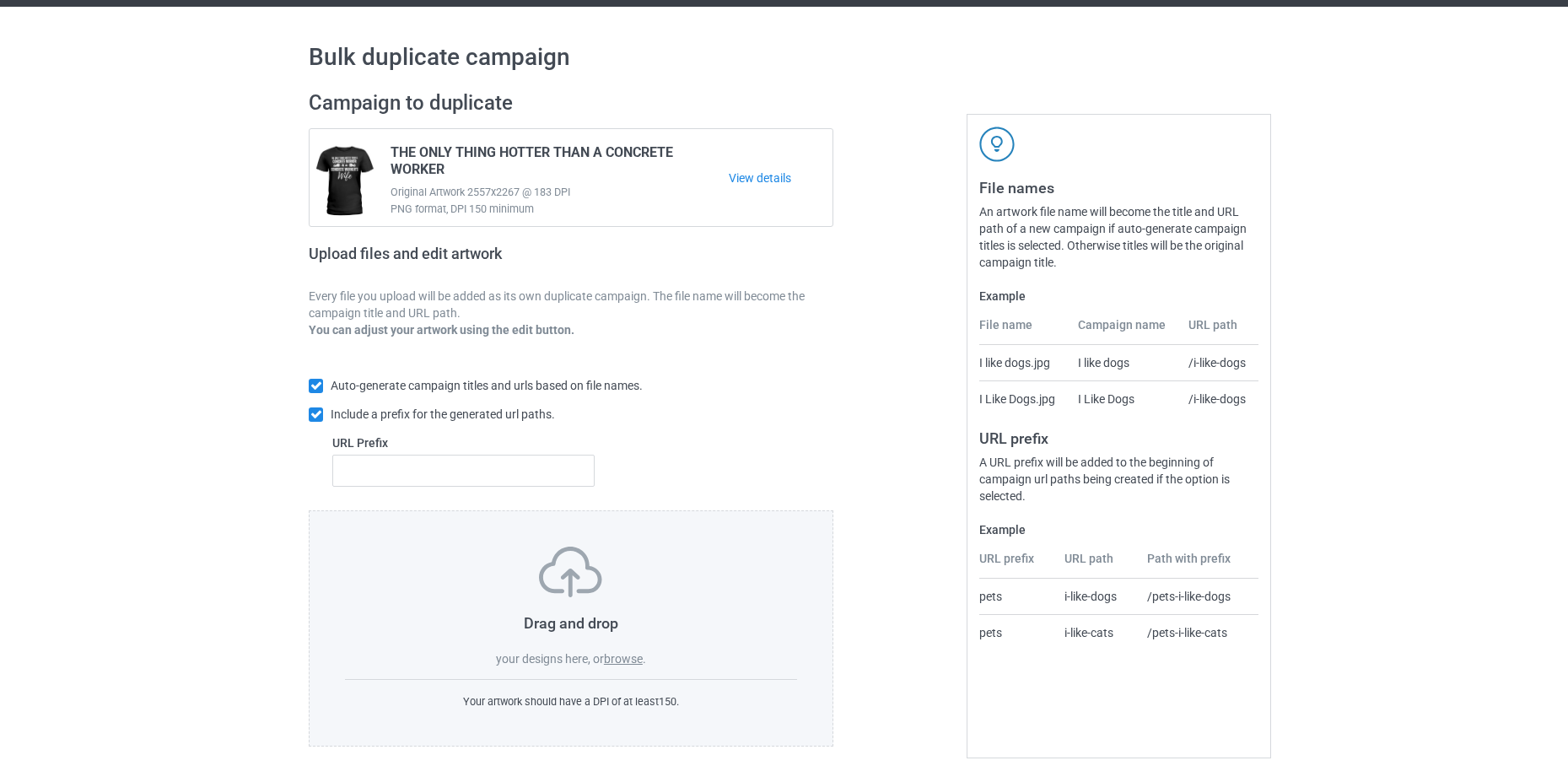
click at [622, 658] on label "browse" at bounding box center [623, 658] width 39 height 14
click at [0, 0] on input "browse" at bounding box center [0, 0] width 0 height 0
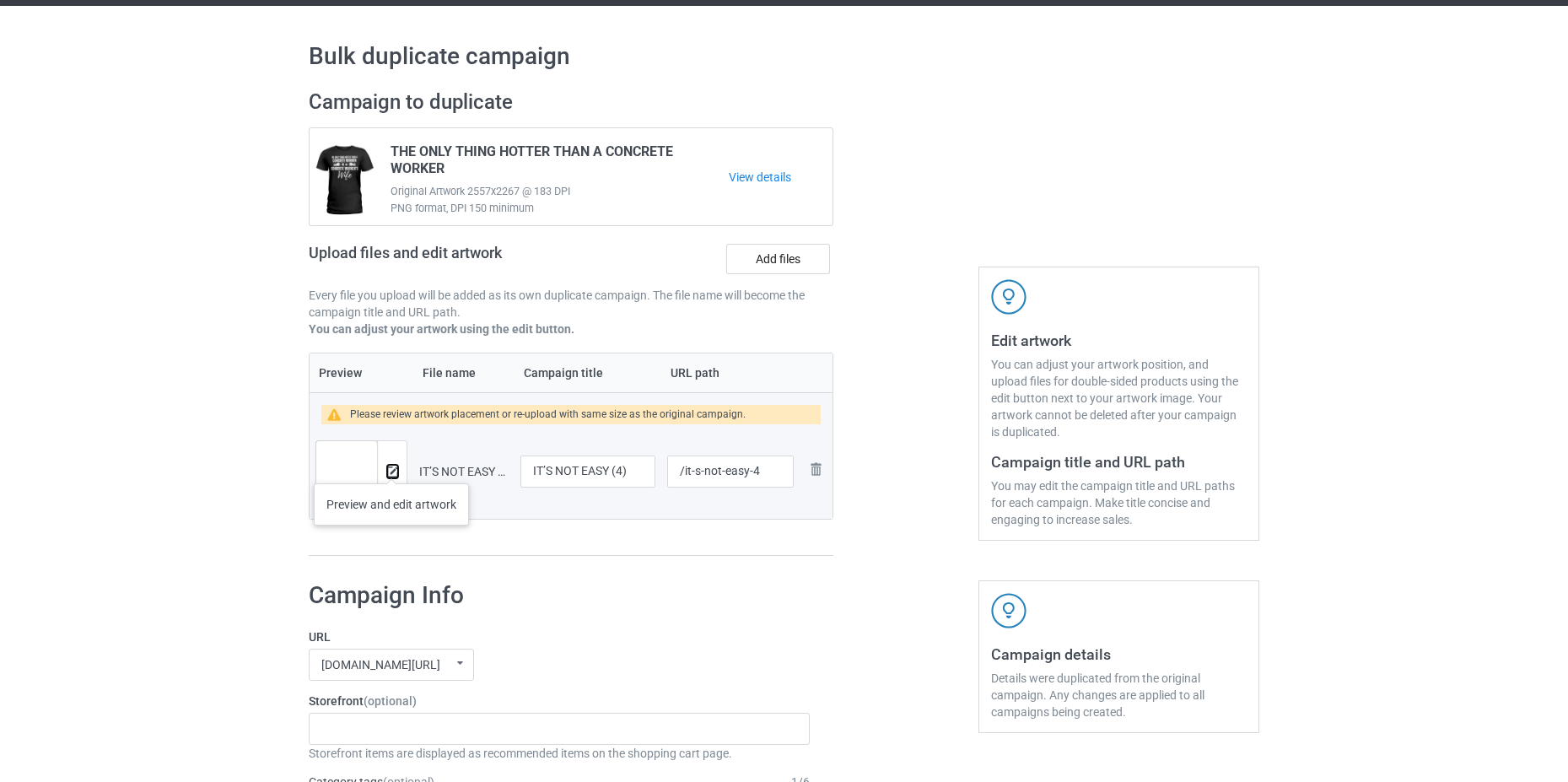
click at [391, 466] on img at bounding box center [392, 472] width 11 height 11
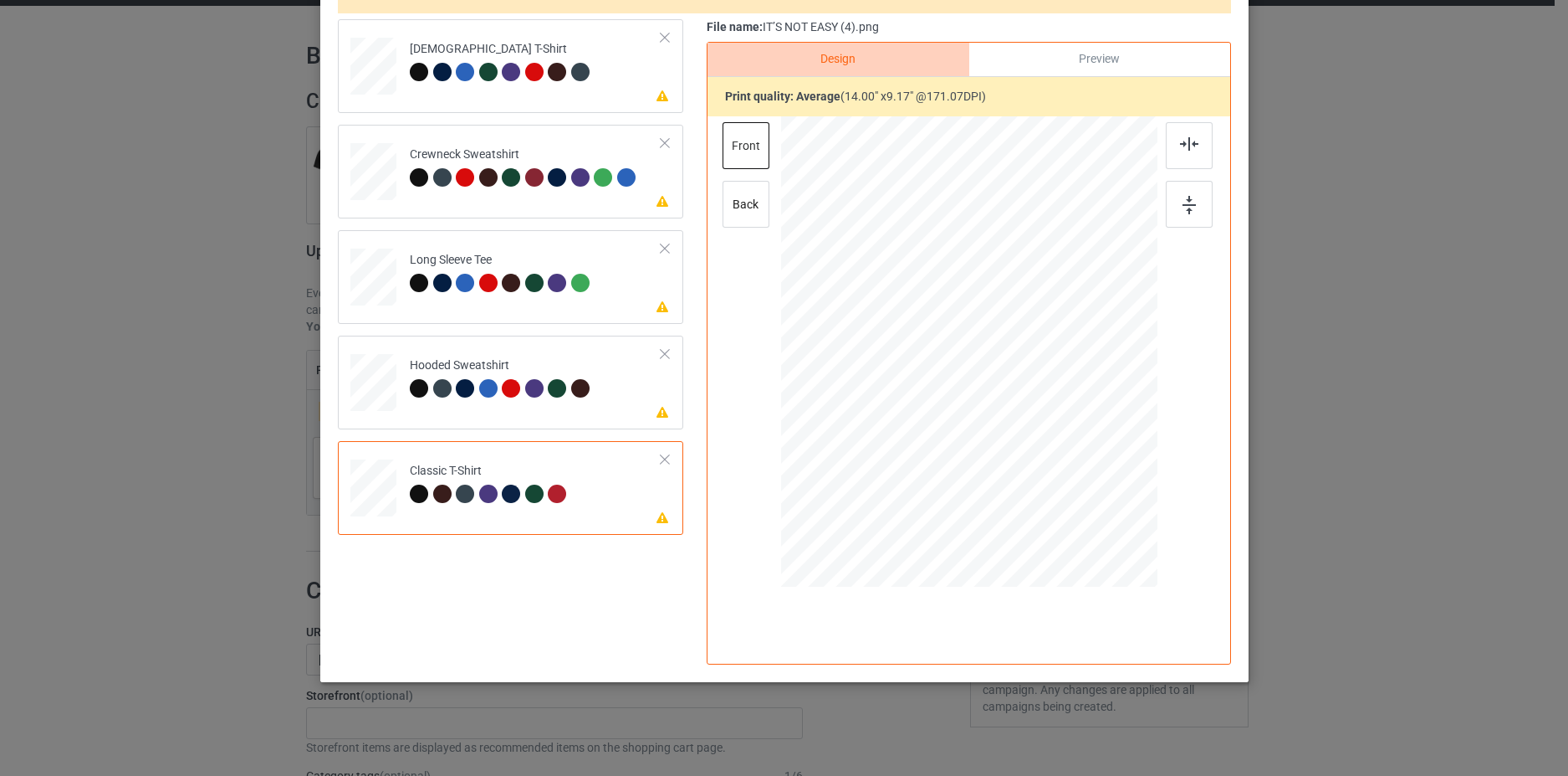
scroll to position [0, 0]
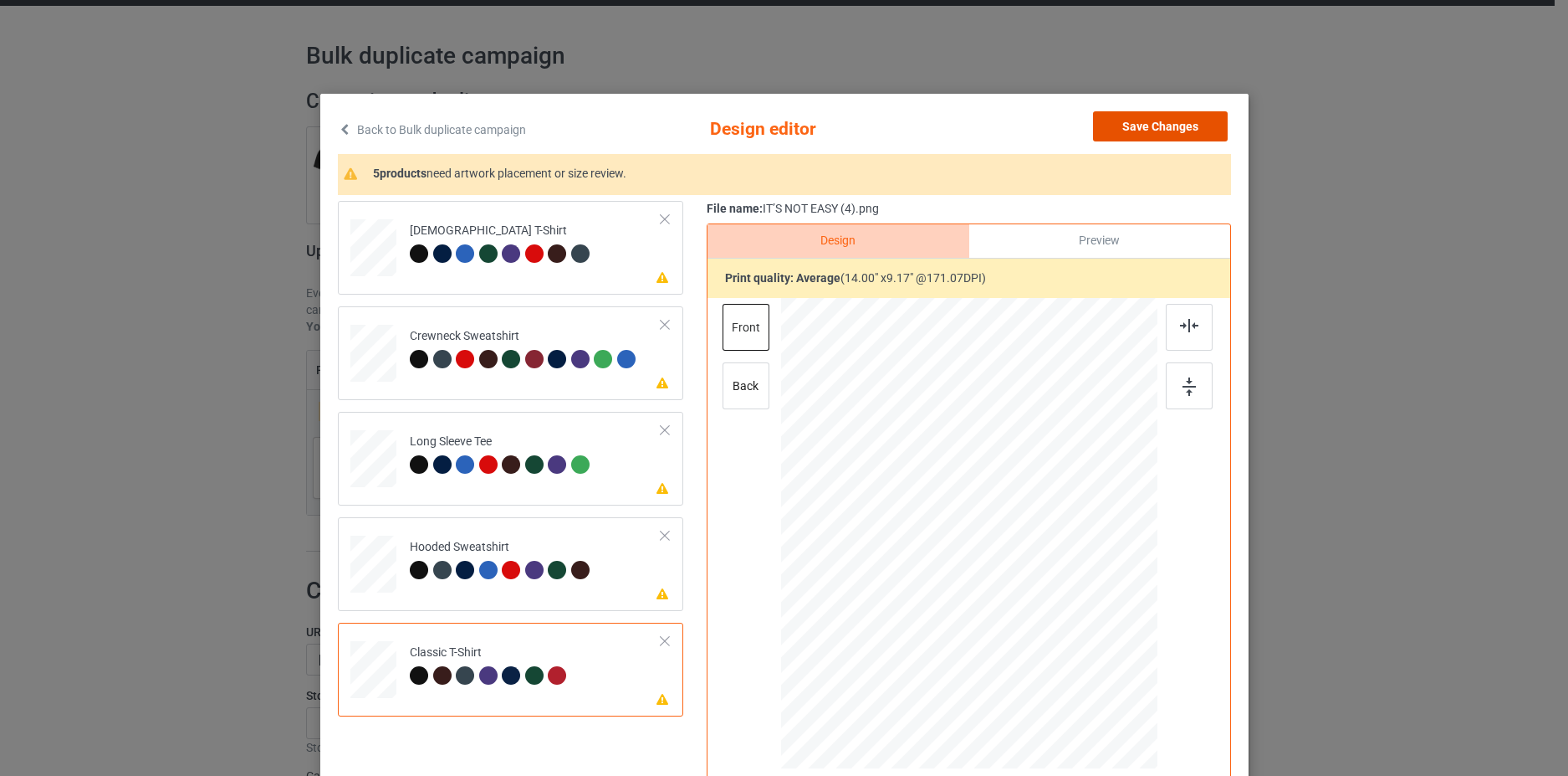
click at [1114, 124] on button "Save Changes" at bounding box center [1160, 126] width 135 height 30
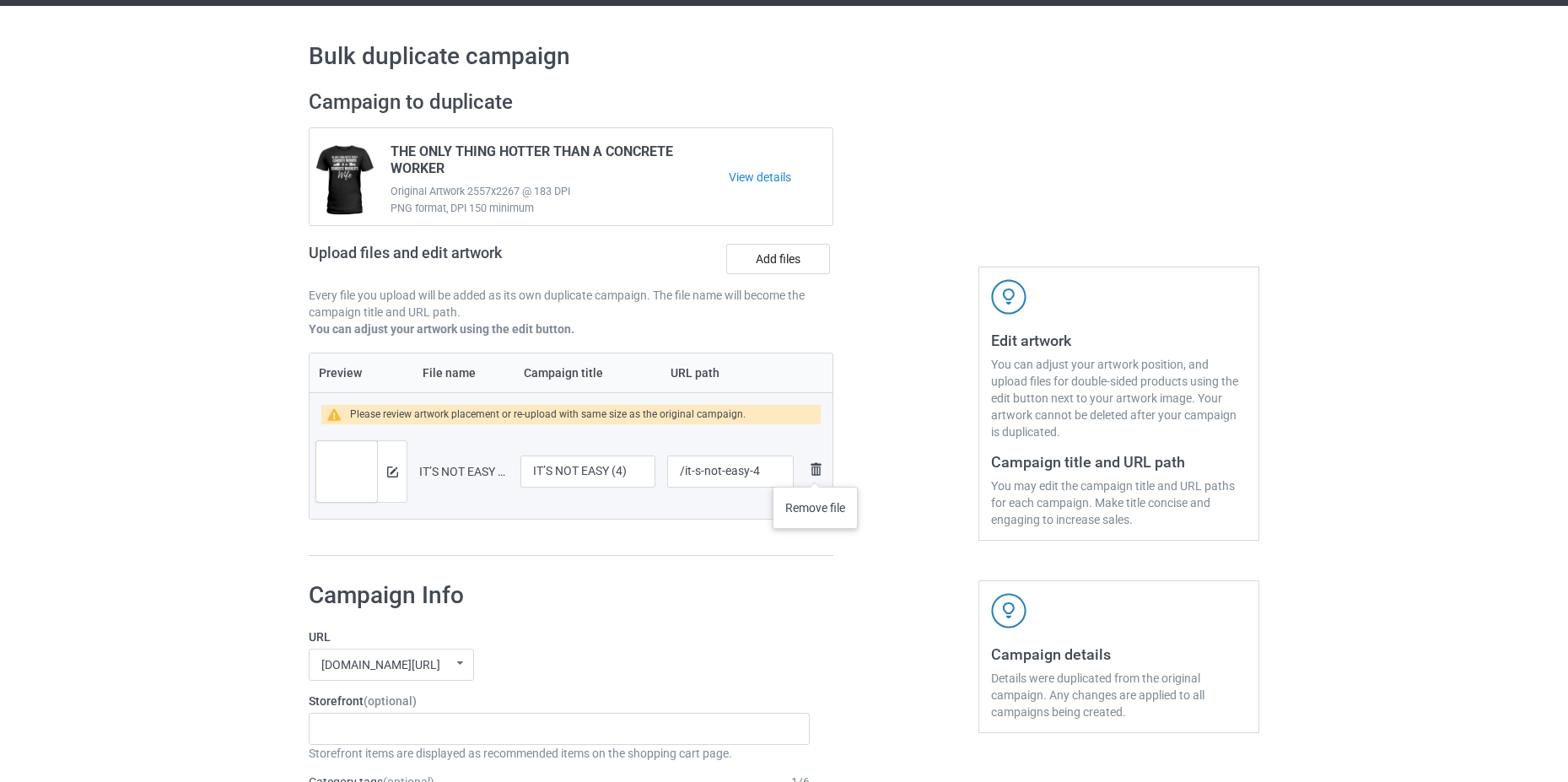
click at [815, 470] on img at bounding box center [815, 469] width 20 height 20
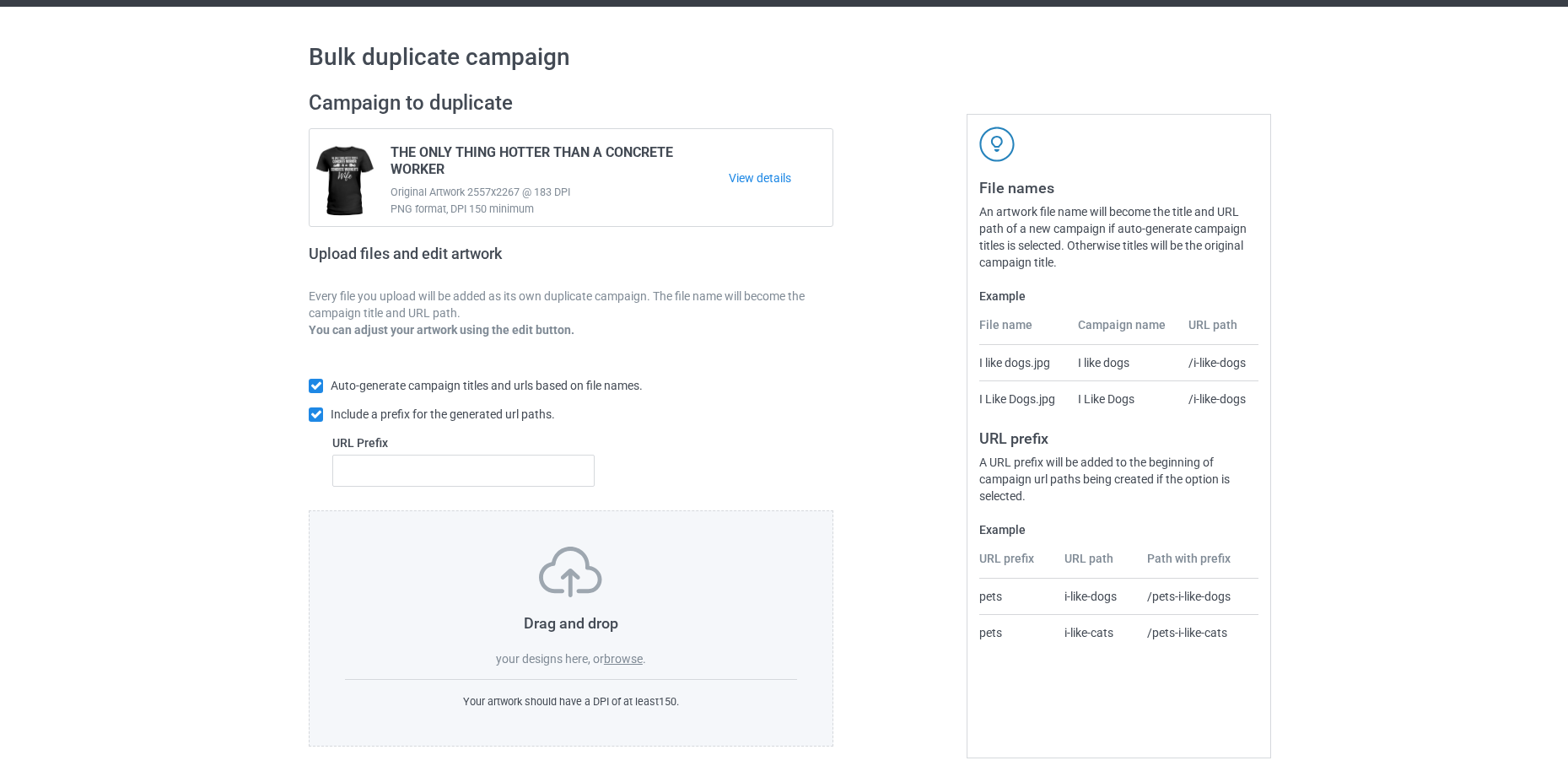
click at [629, 659] on label "browse" at bounding box center [623, 658] width 39 height 14
click at [0, 0] on input "browse" at bounding box center [0, 0] width 0 height 0
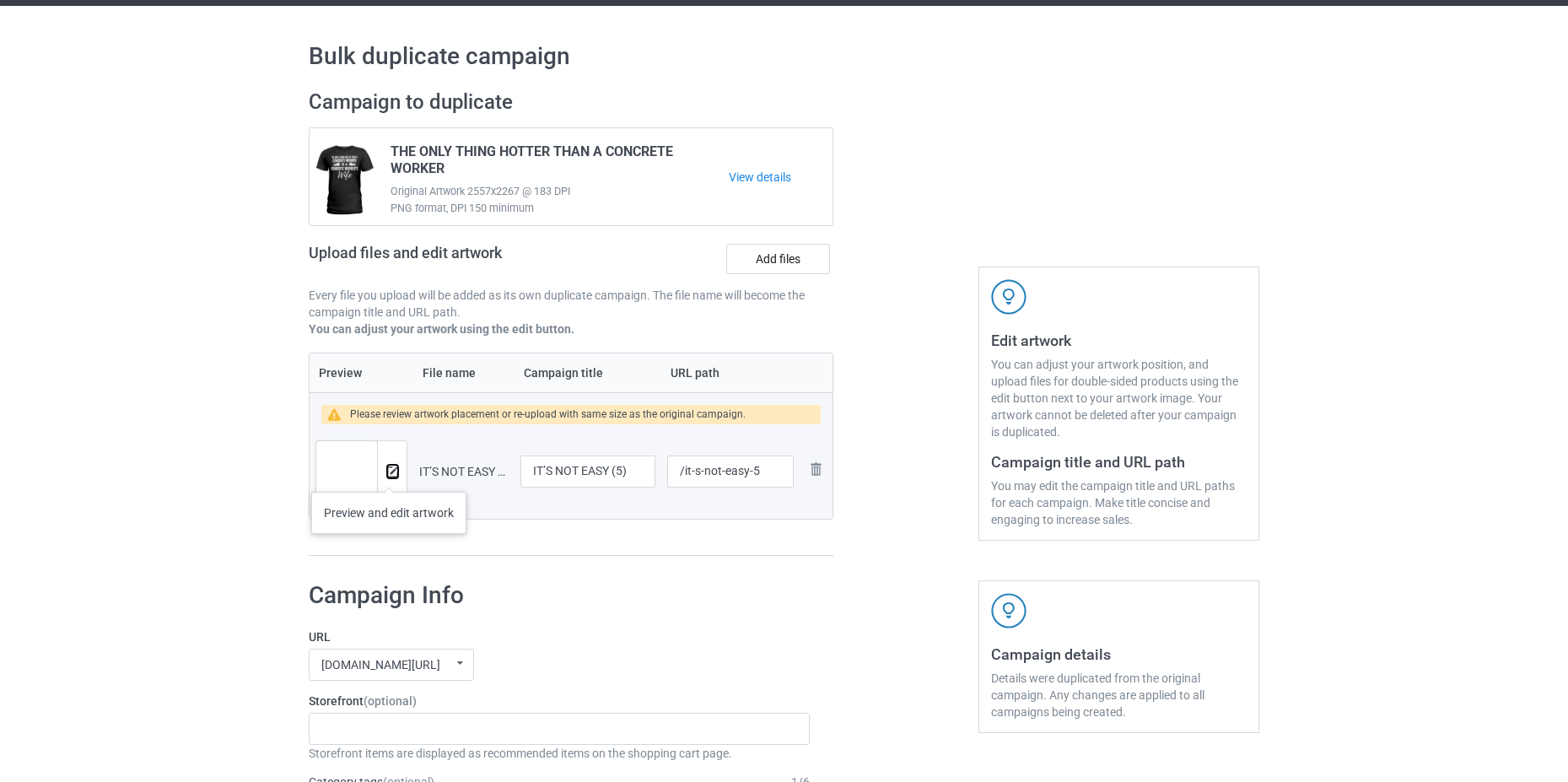
click at [390, 475] on img at bounding box center [392, 472] width 11 height 11
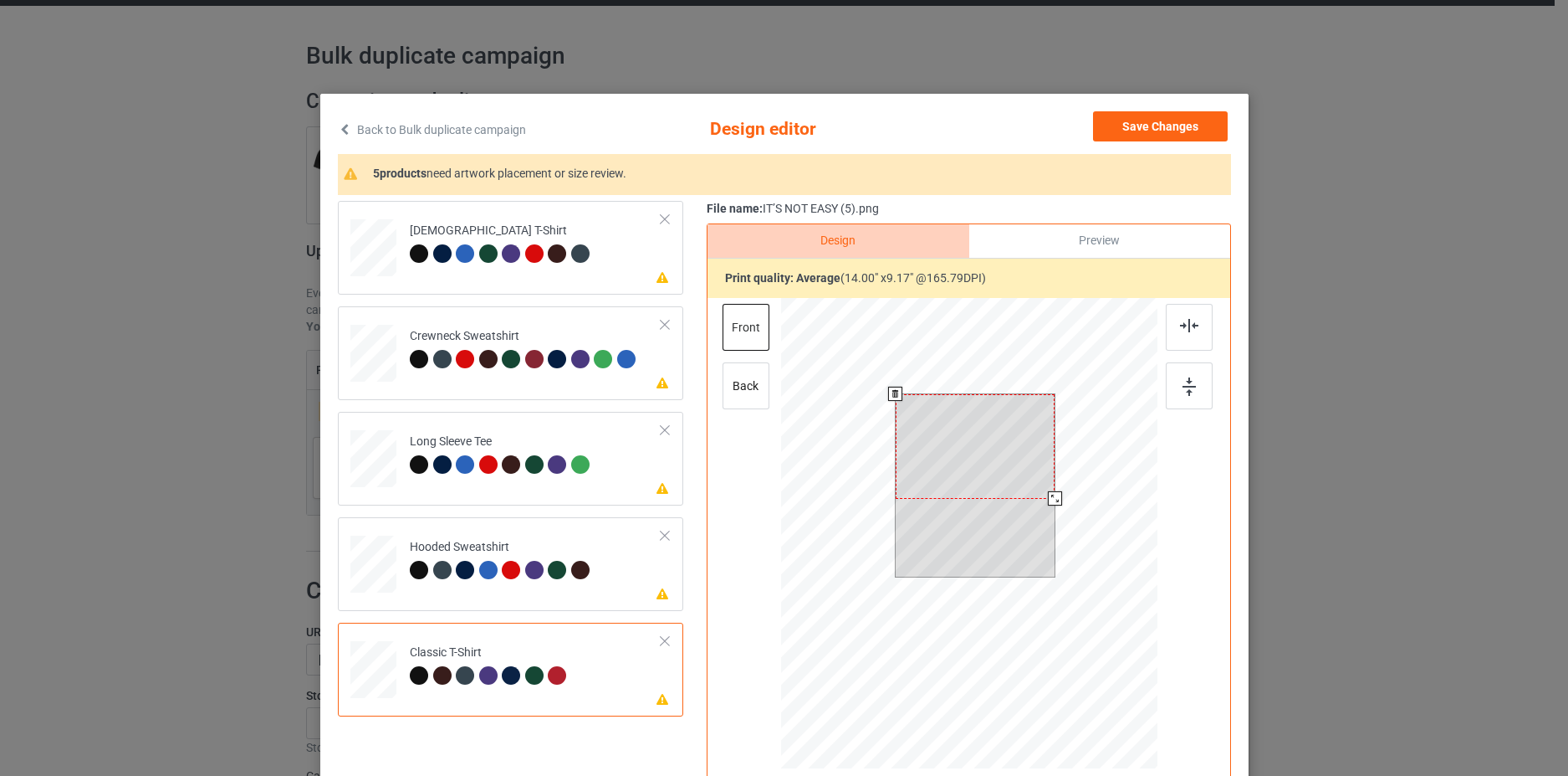
click at [935, 458] on div at bounding box center [975, 446] width 160 height 105
drag, startPoint x: 1050, startPoint y: 504, endPoint x: 1040, endPoint y: 501, distance: 10.4
click at [1040, 500] on div at bounding box center [1047, 493] width 14 height 14
click at [1347, 593] on div "Back to Bulk duplicate campaign Design editor Save Changes 4 products need artw…" at bounding box center [784, 388] width 1568 height 776
click at [955, 426] on div at bounding box center [975, 447] width 145 height 95
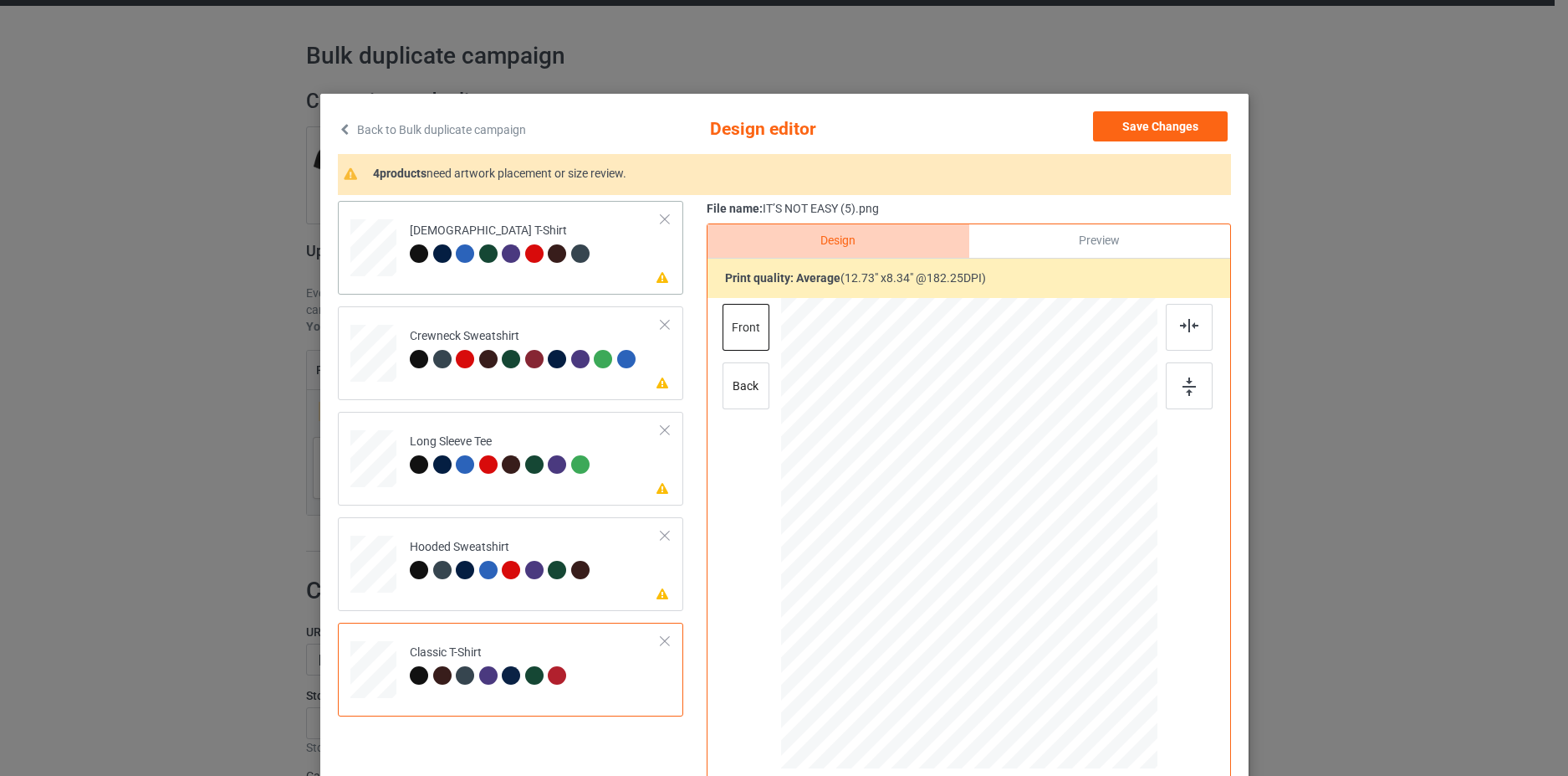
click at [638, 271] on td "Please review artwork placement [DEMOGRAPHIC_DATA] T-Shirt" at bounding box center [536, 244] width 270 height 73
click at [657, 393] on div "Please review artwork placement Crewneck Sweatshirt" at bounding box center [511, 353] width 345 height 94
click at [374, 668] on div at bounding box center [374, 663] width 20 height 22
click at [1104, 123] on button "Save Changes" at bounding box center [1160, 126] width 135 height 30
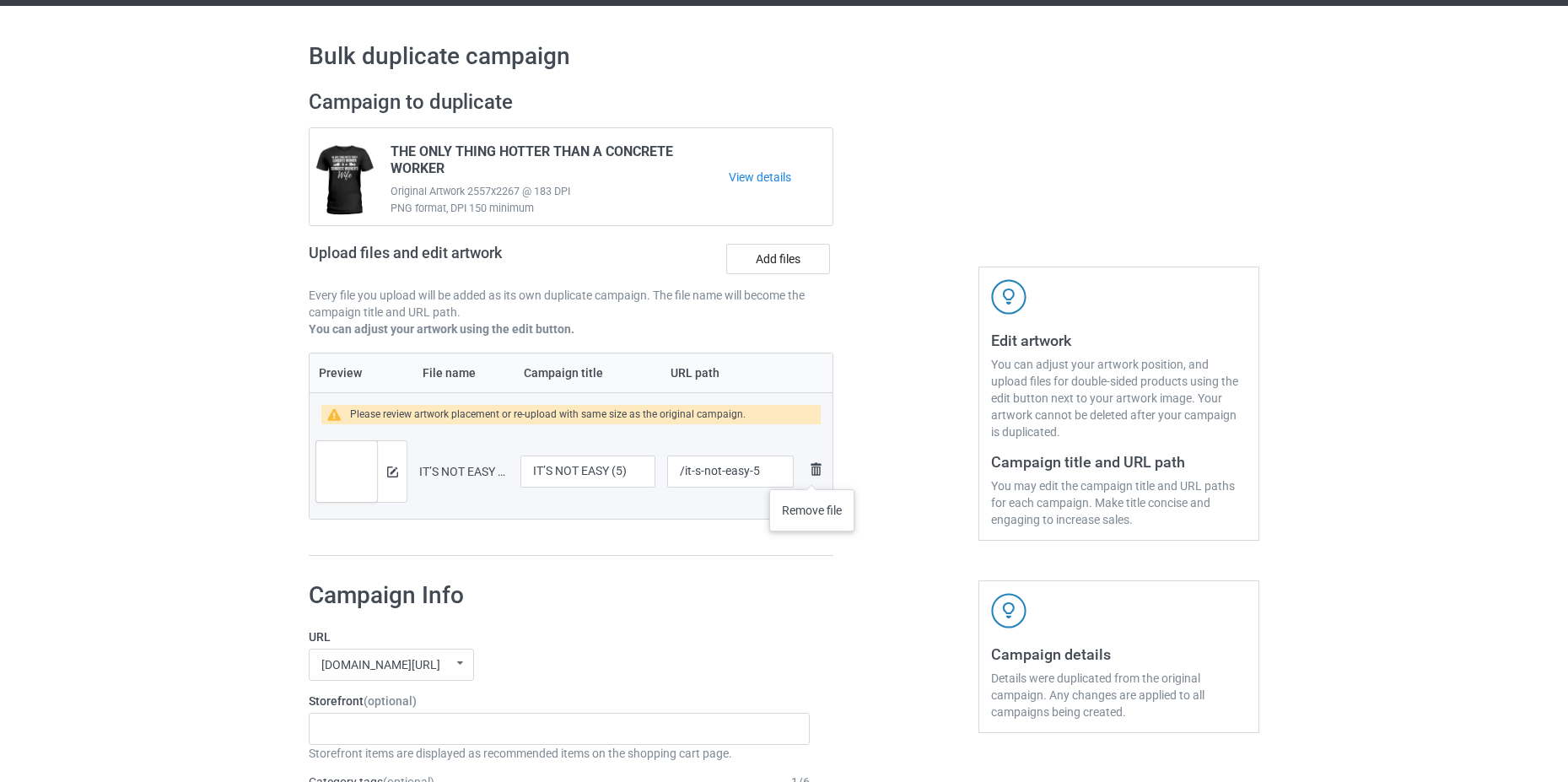
click at [812, 473] on img at bounding box center [815, 469] width 20 height 20
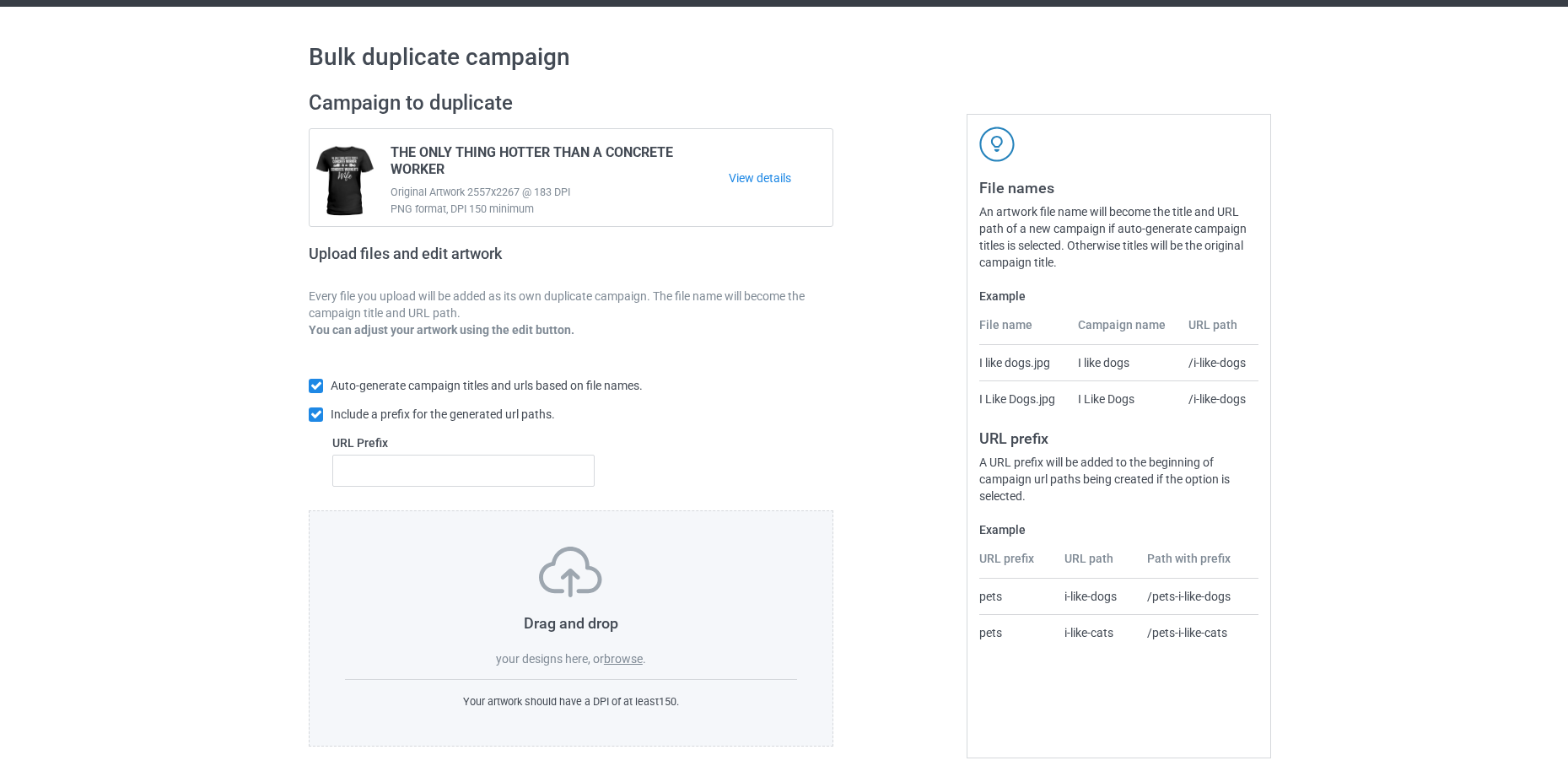
click at [628, 656] on label "browse" at bounding box center [623, 658] width 39 height 14
click at [0, 0] on input "browse" at bounding box center [0, 0] width 0 height 0
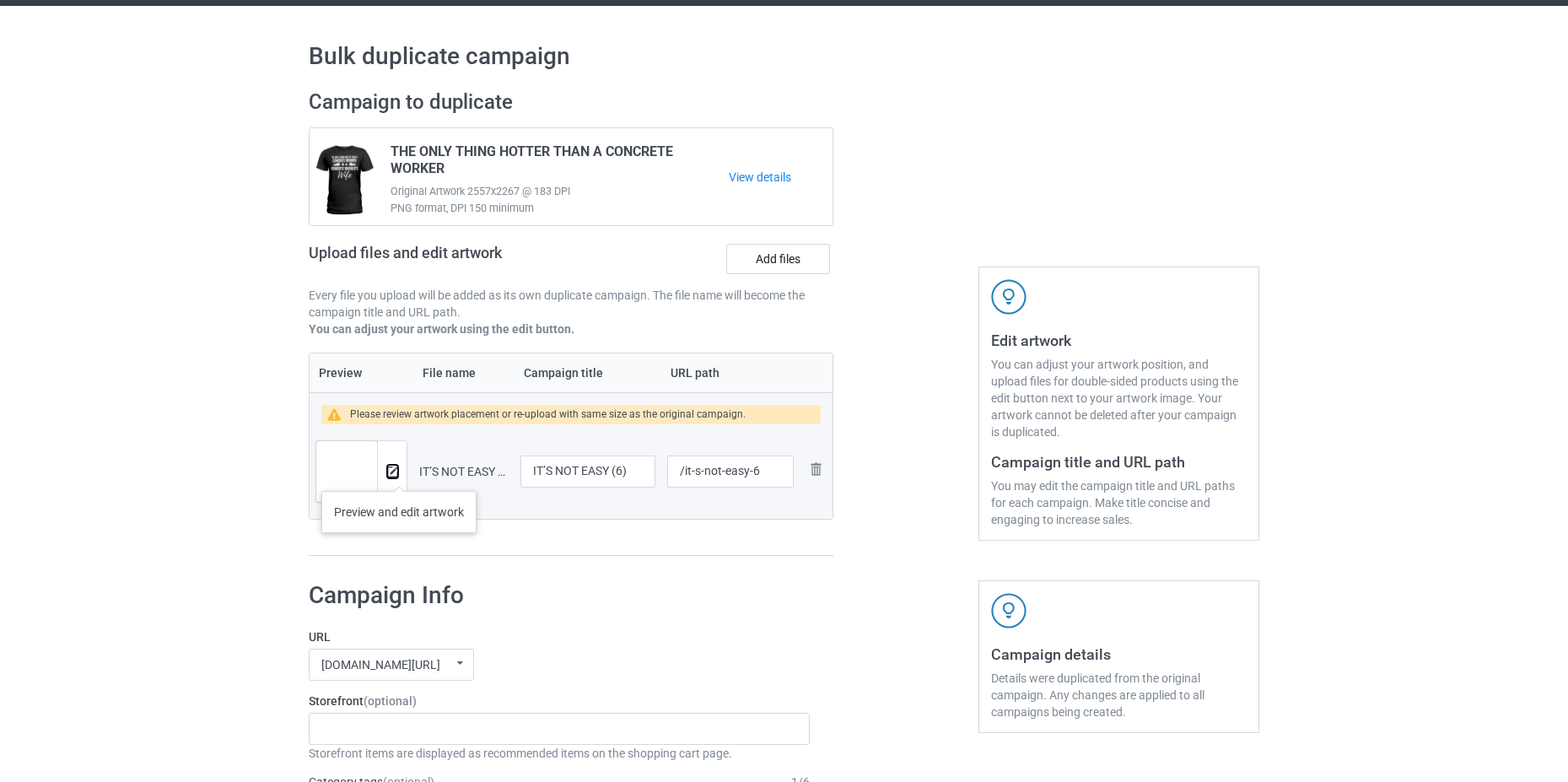
click at [397, 473] on img at bounding box center [392, 472] width 11 height 11
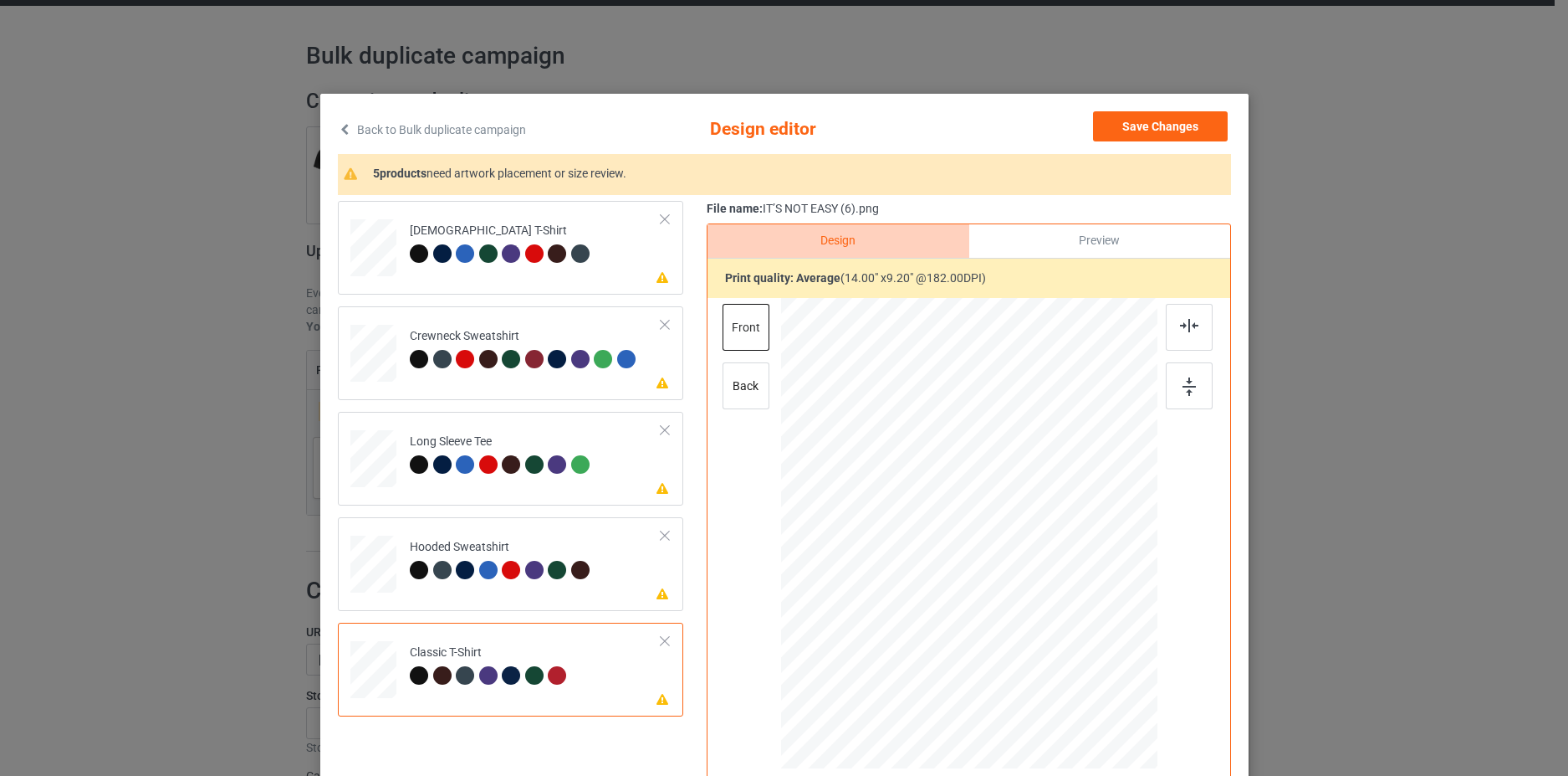
click at [1400, 605] on div "Back to Bulk duplicate campaign Design editor Save Changes 5 products need artw…" at bounding box center [784, 388] width 1568 height 776
click at [373, 235] on div at bounding box center [374, 242] width 18 height 20
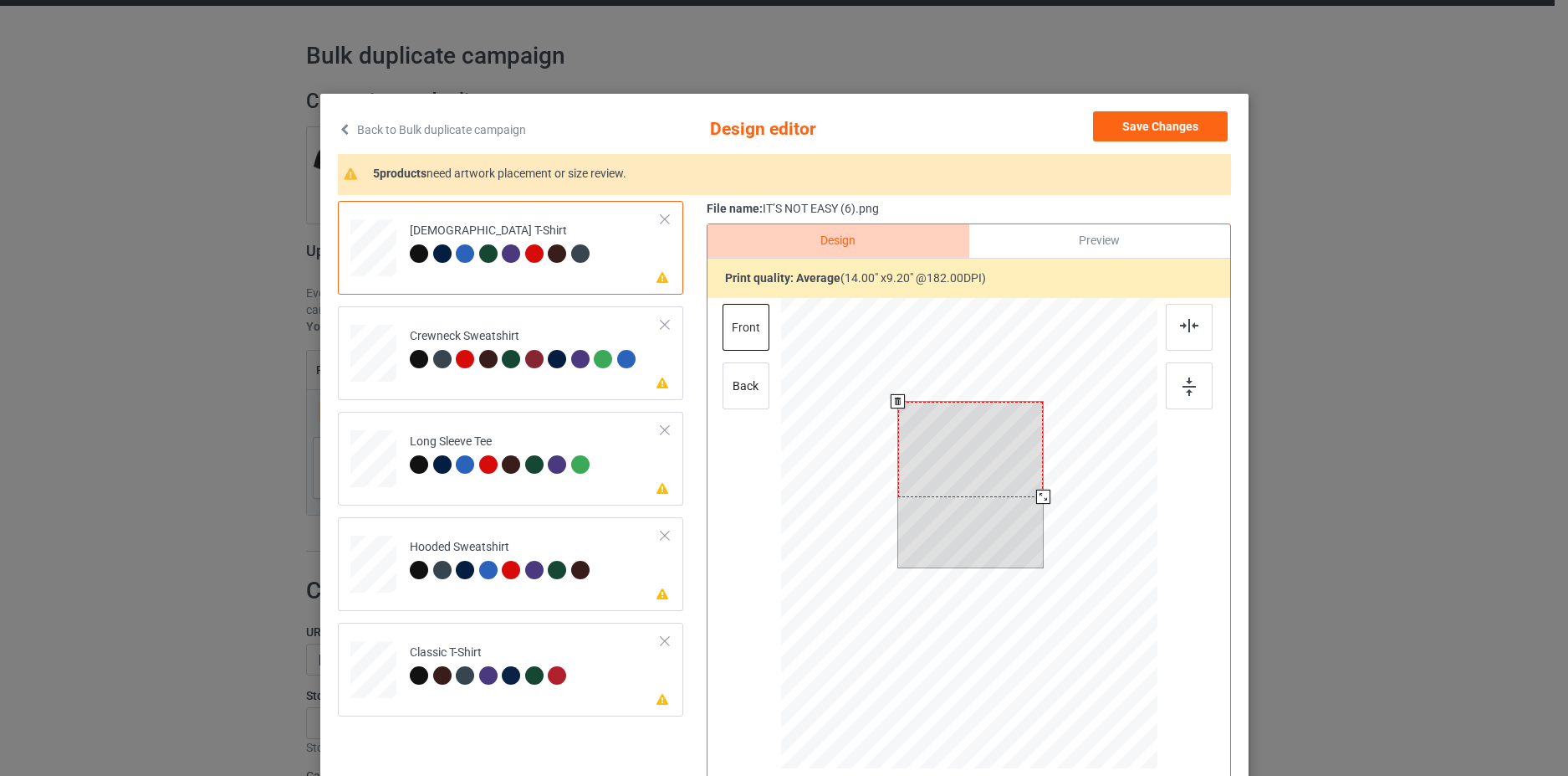
click at [971, 445] on div at bounding box center [970, 449] width 145 height 96
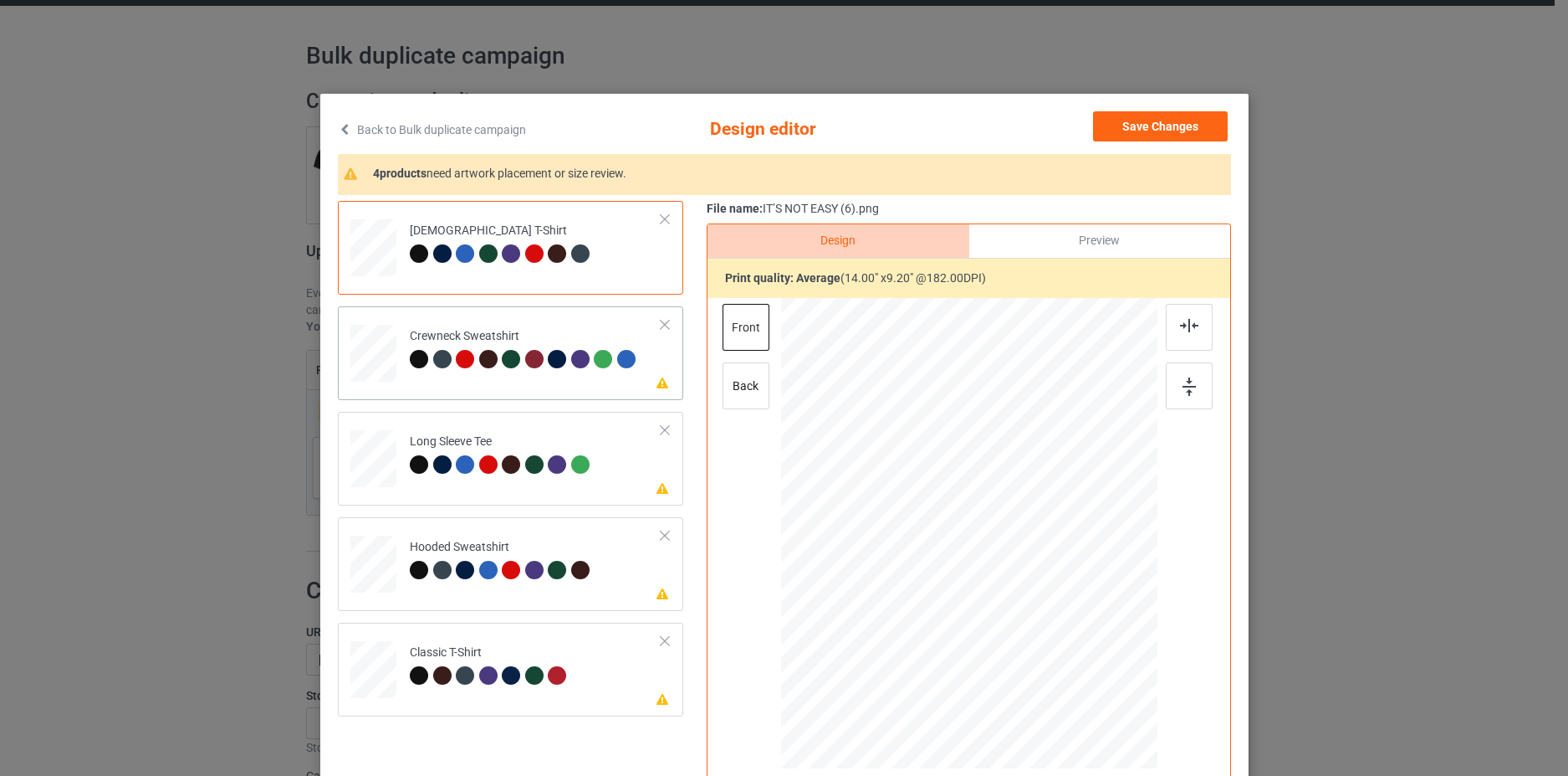
click at [371, 354] on div at bounding box center [374, 349] width 20 height 23
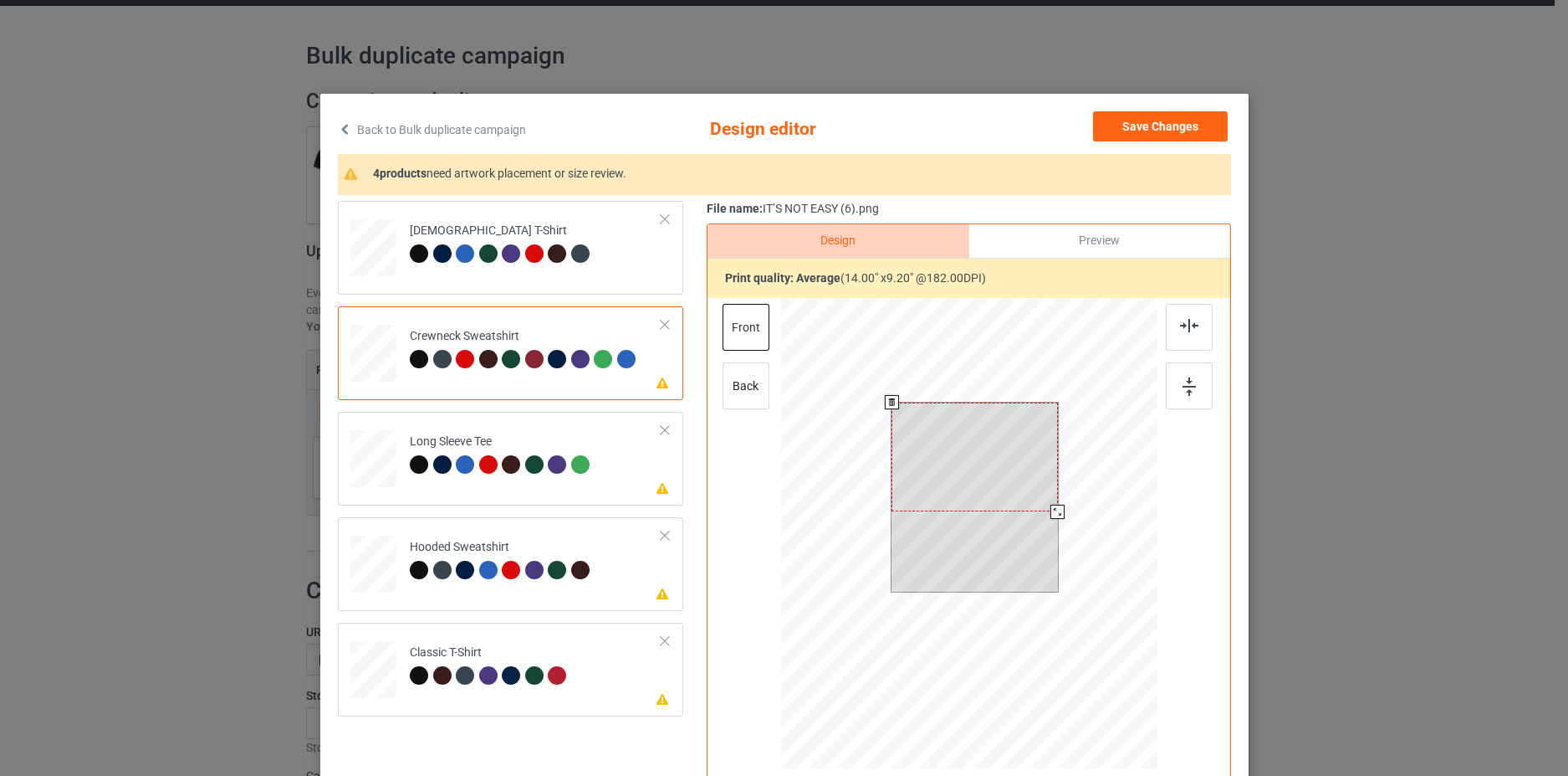
click at [1004, 463] on div at bounding box center [975, 457] width 166 height 109
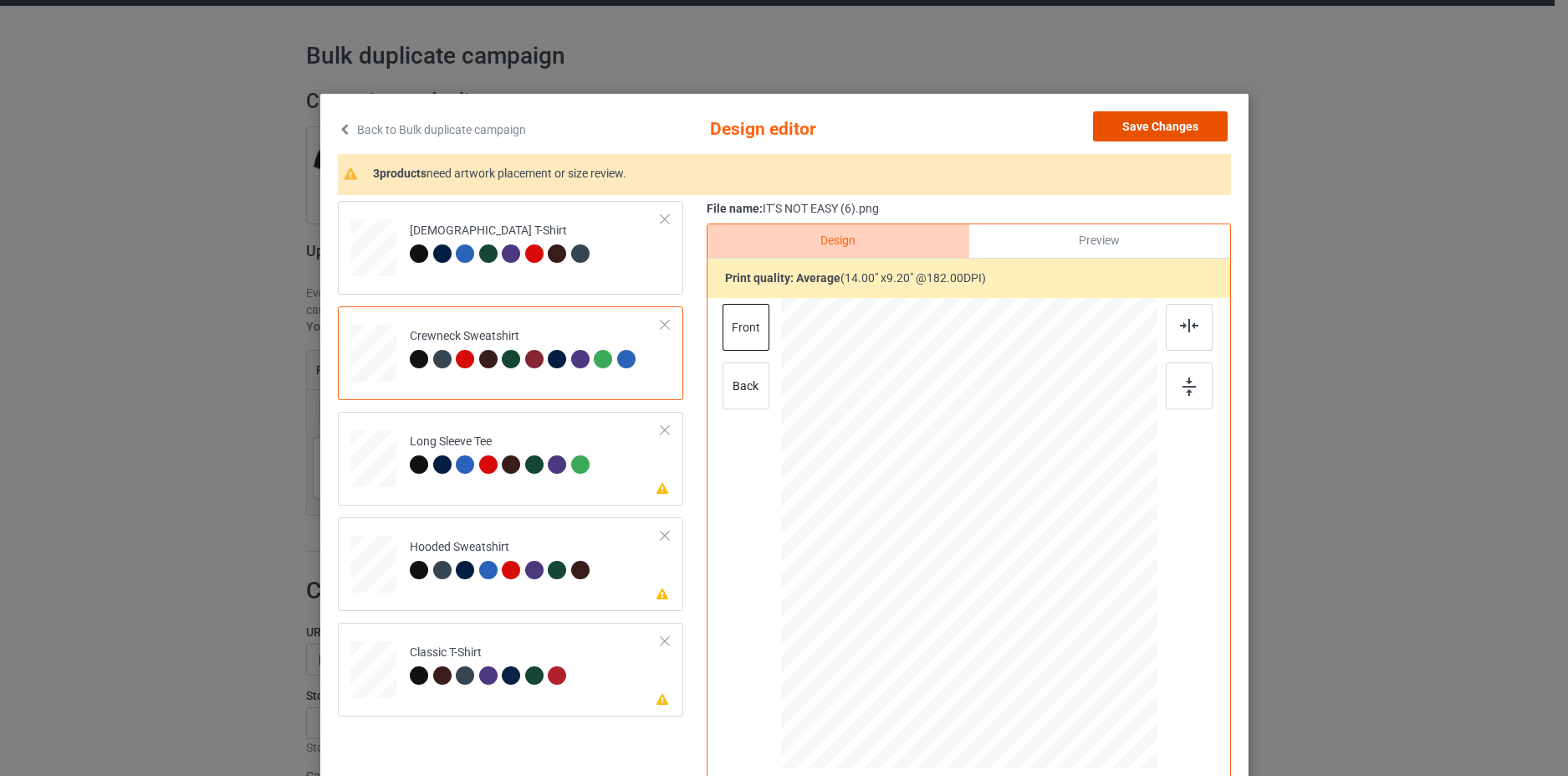
click at [1161, 113] on button "Save Changes" at bounding box center [1160, 126] width 135 height 30
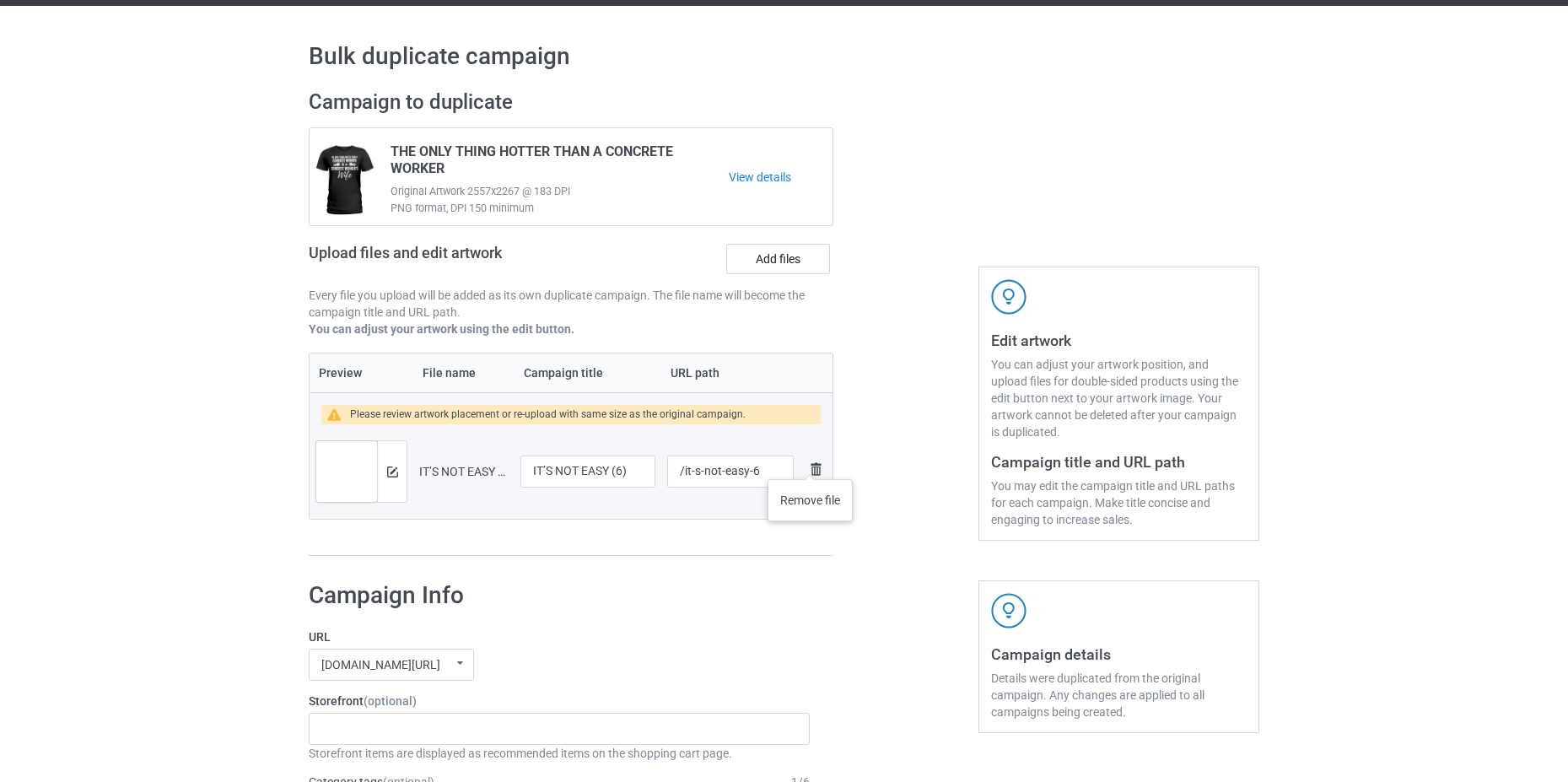
click at [813, 464] on img at bounding box center [815, 469] width 20 height 20
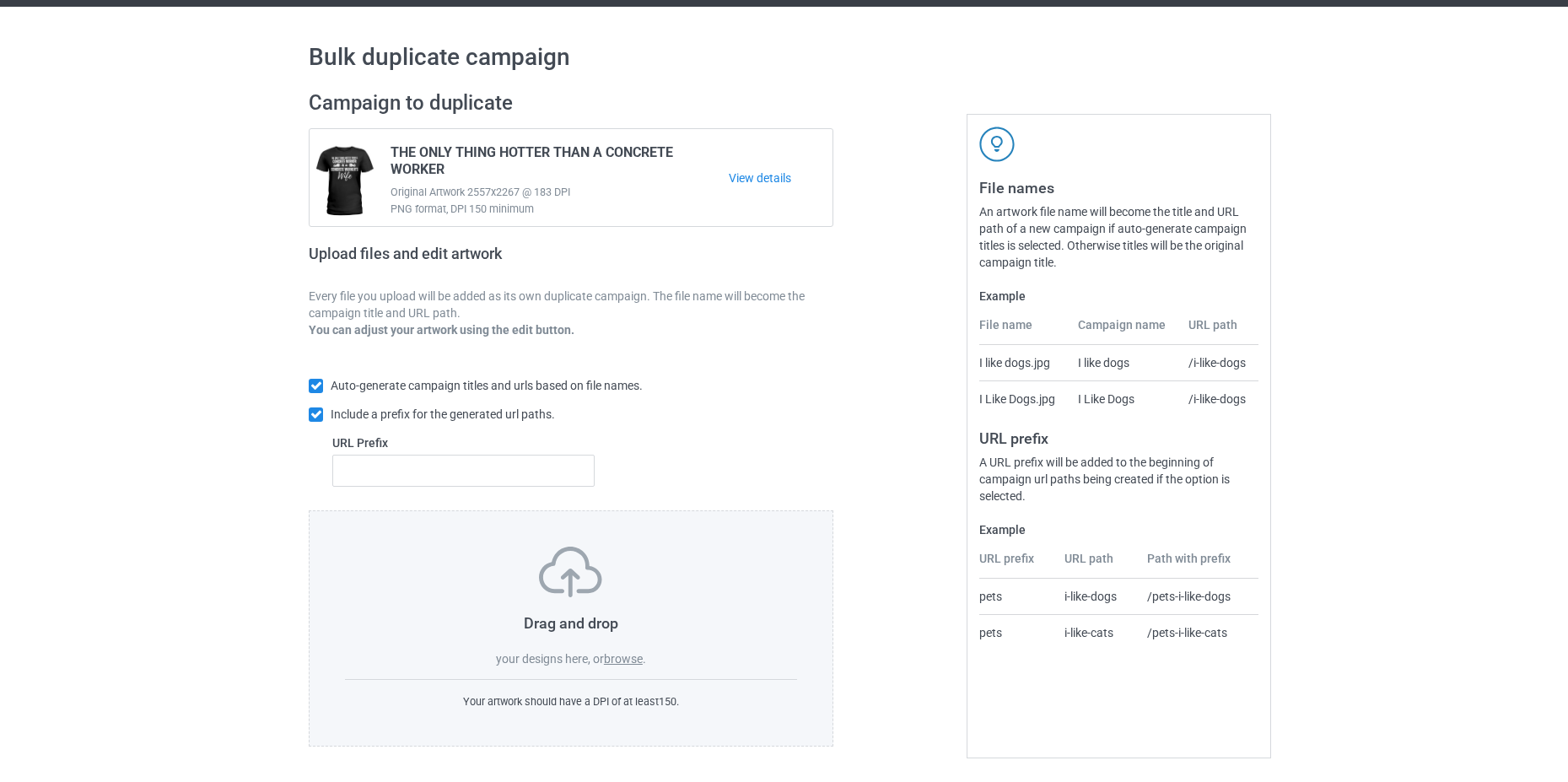
click at [625, 657] on label "browse" at bounding box center [623, 658] width 39 height 14
click at [0, 0] on input "browse" at bounding box center [0, 0] width 0 height 0
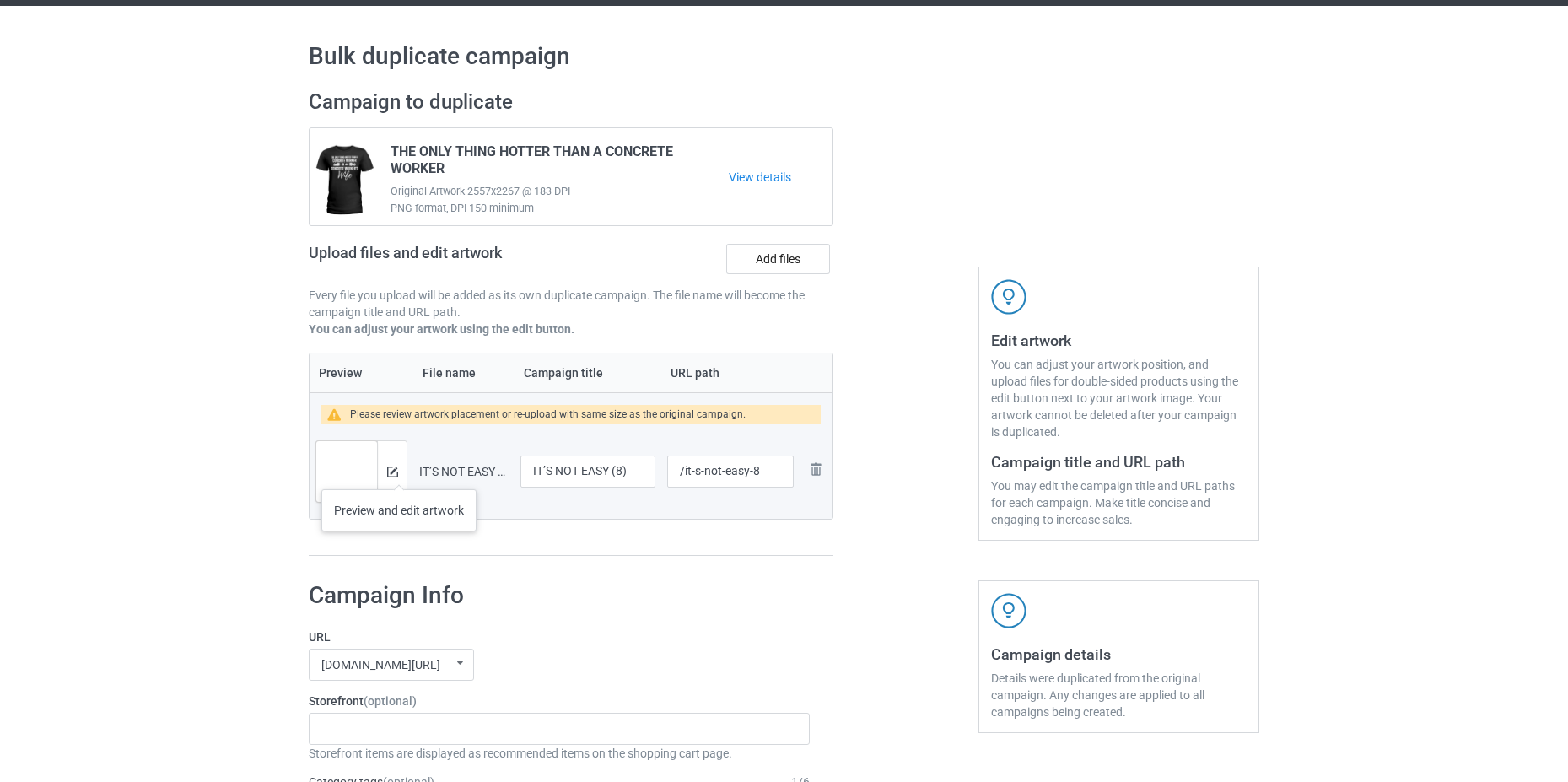
click at [399, 473] on div at bounding box center [391, 471] width 30 height 60
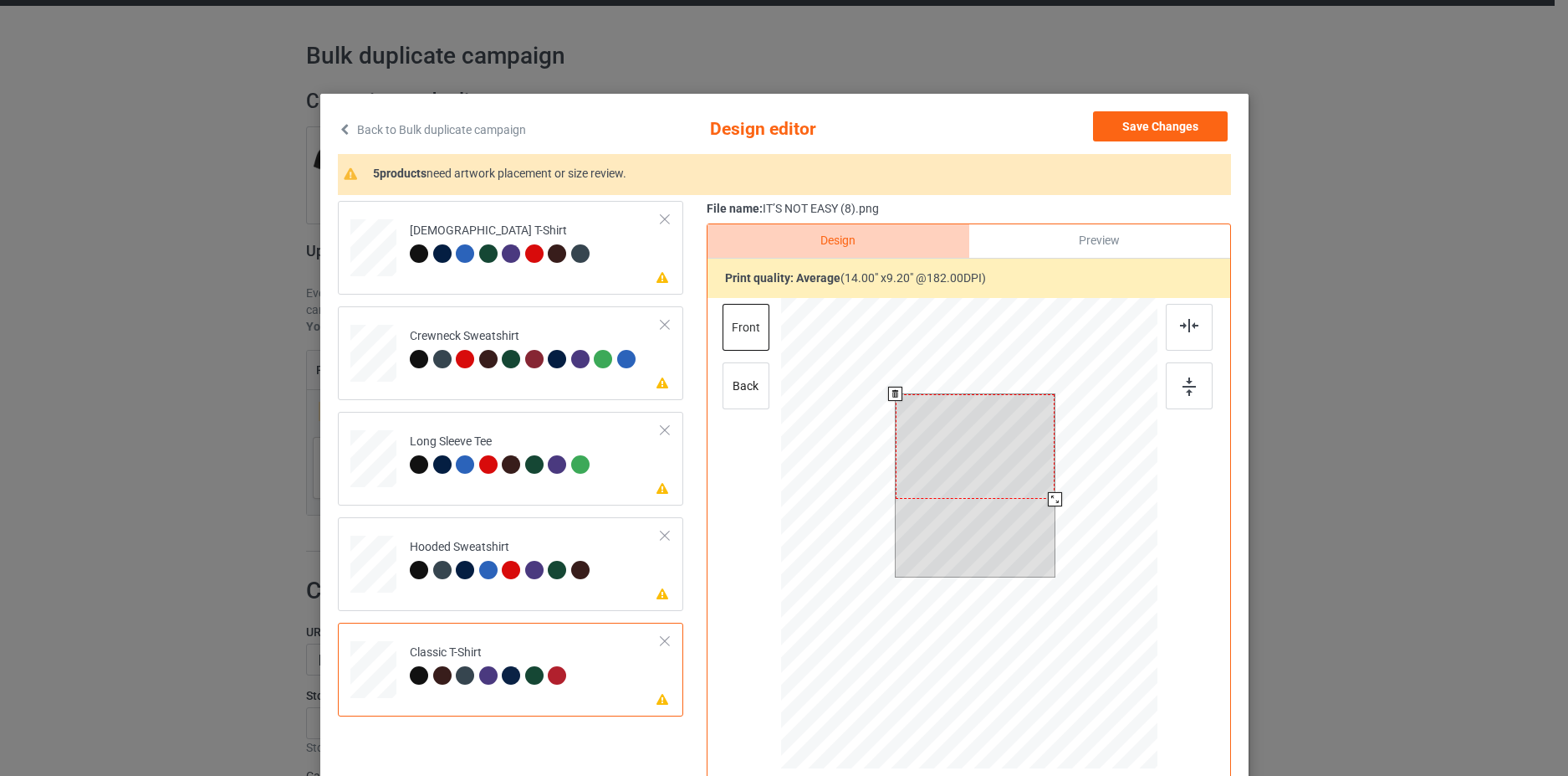
click at [962, 464] on div at bounding box center [975, 446] width 160 height 105
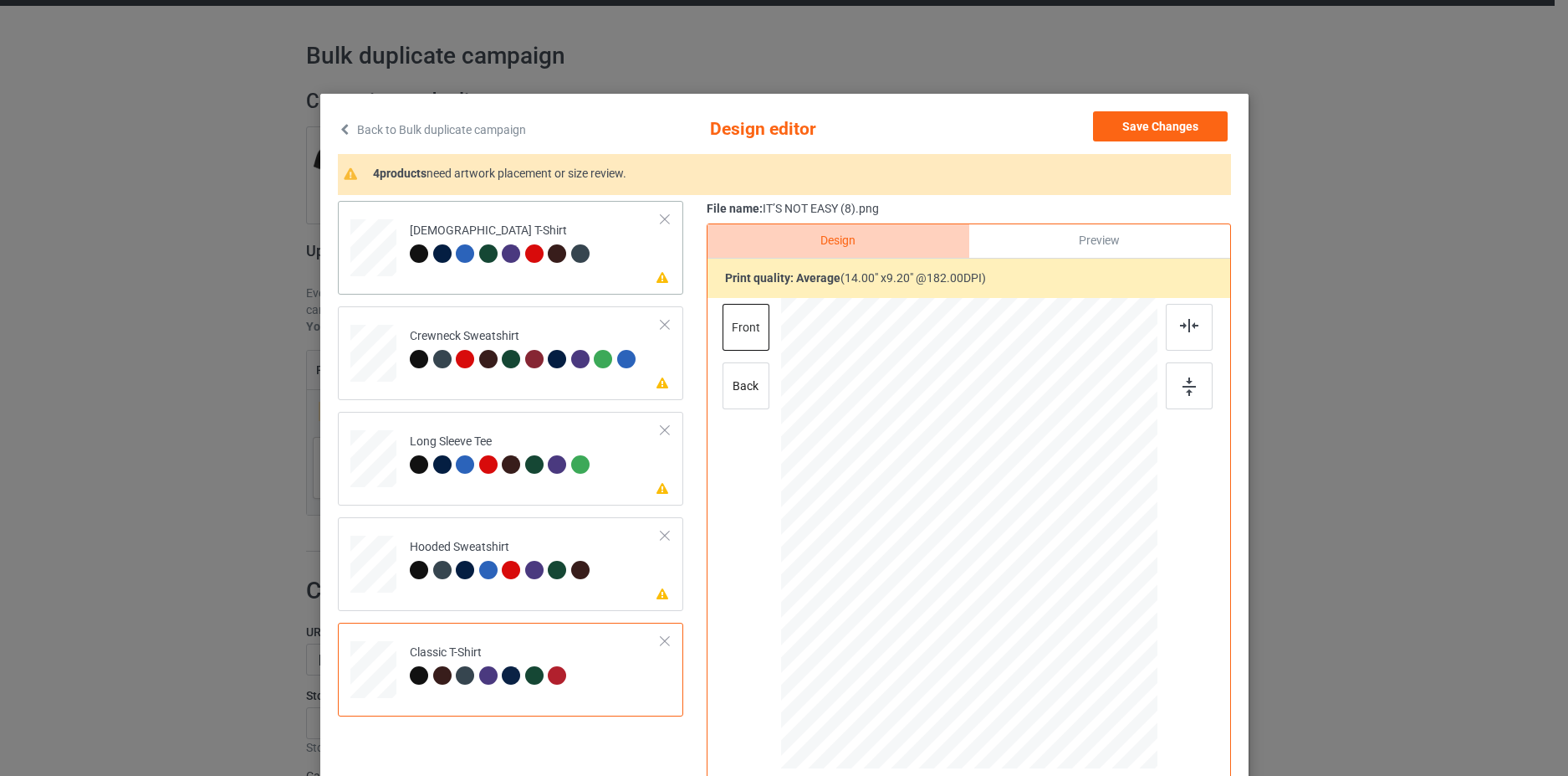
click at [623, 262] on td "Please review artwork placement Ladies T-Shirt" at bounding box center [536, 244] width 270 height 73
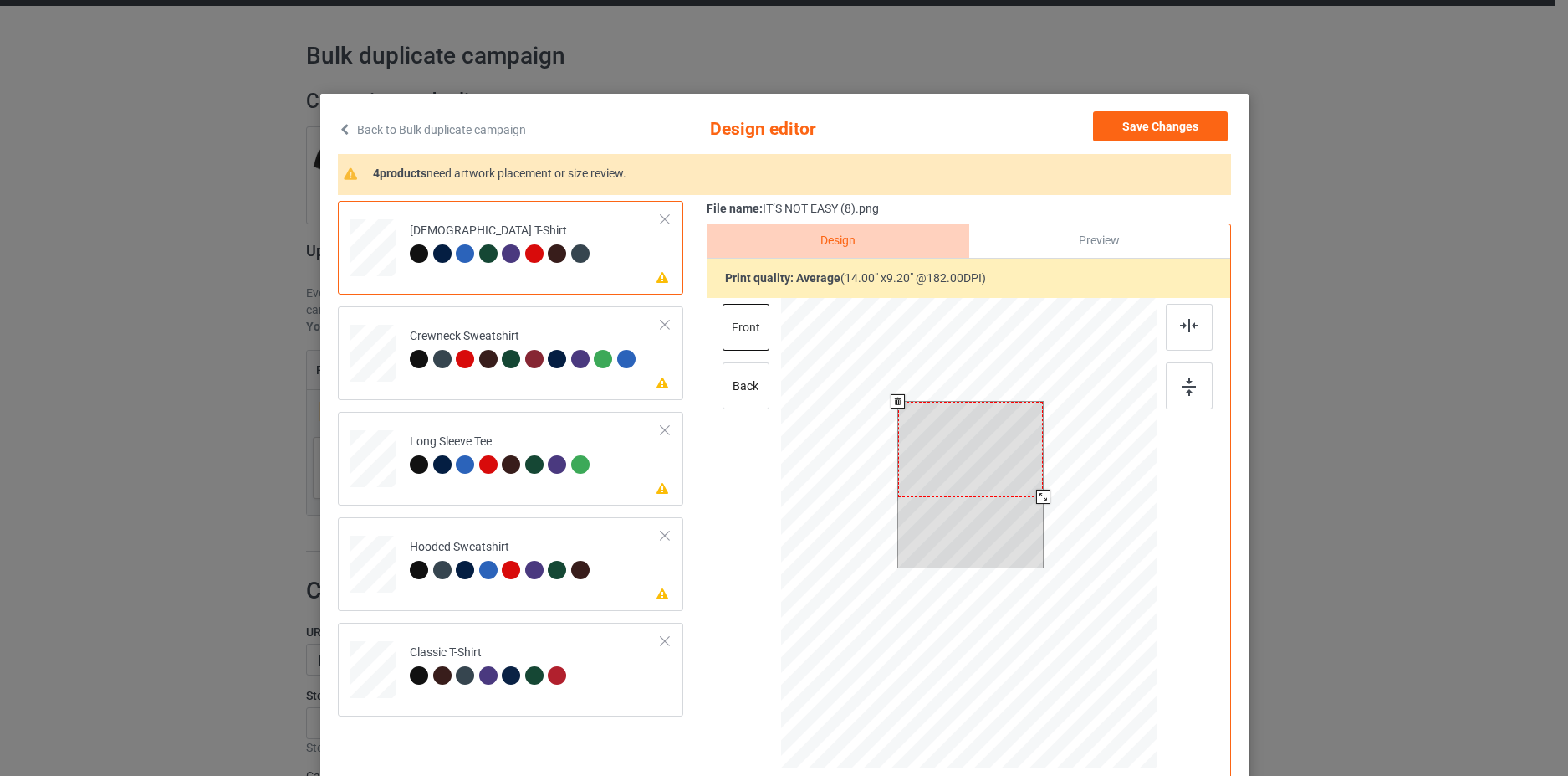
click at [970, 454] on div at bounding box center [970, 449] width 145 height 96
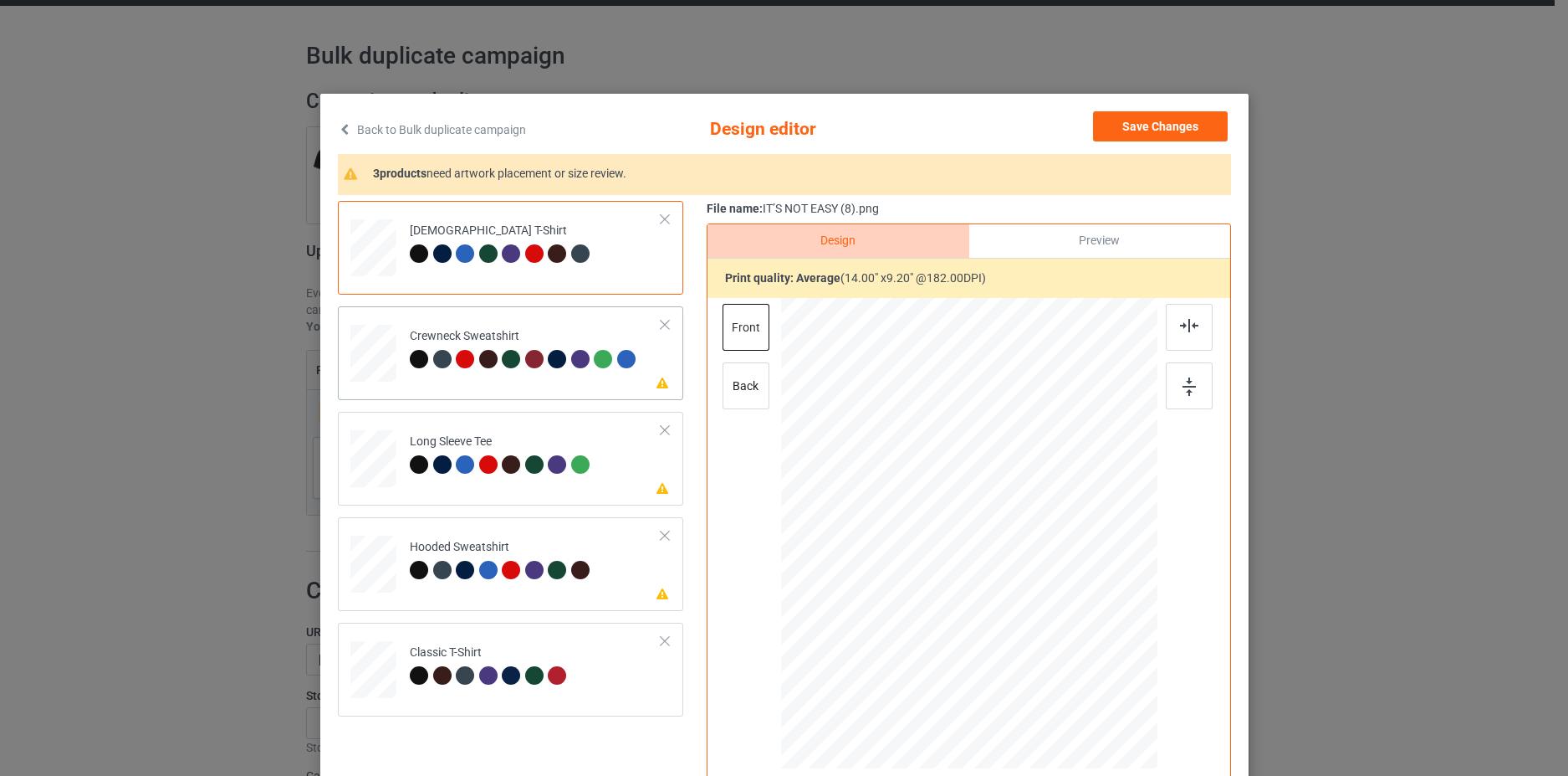
click at [626, 379] on td "Please review artwork placement Crewneck Sweatshirt" at bounding box center [536, 350] width 270 height 73
click at [932, 431] on div at bounding box center [975, 457] width 166 height 109
click at [598, 448] on td "Please review artwork placement Long Sleeve Tee" at bounding box center [536, 456] width 270 height 73
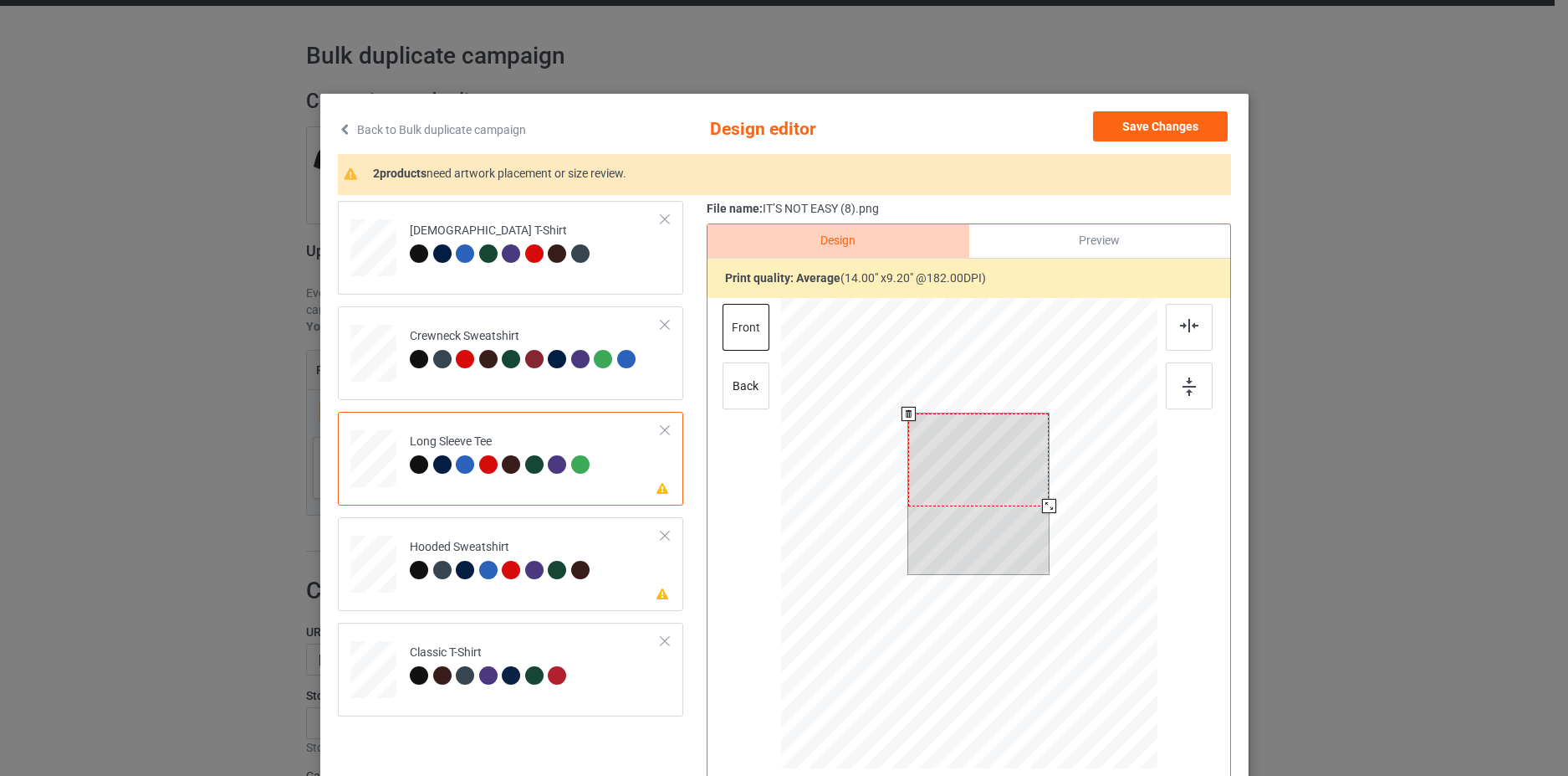
click at [976, 446] on div at bounding box center [979, 459] width 140 height 92
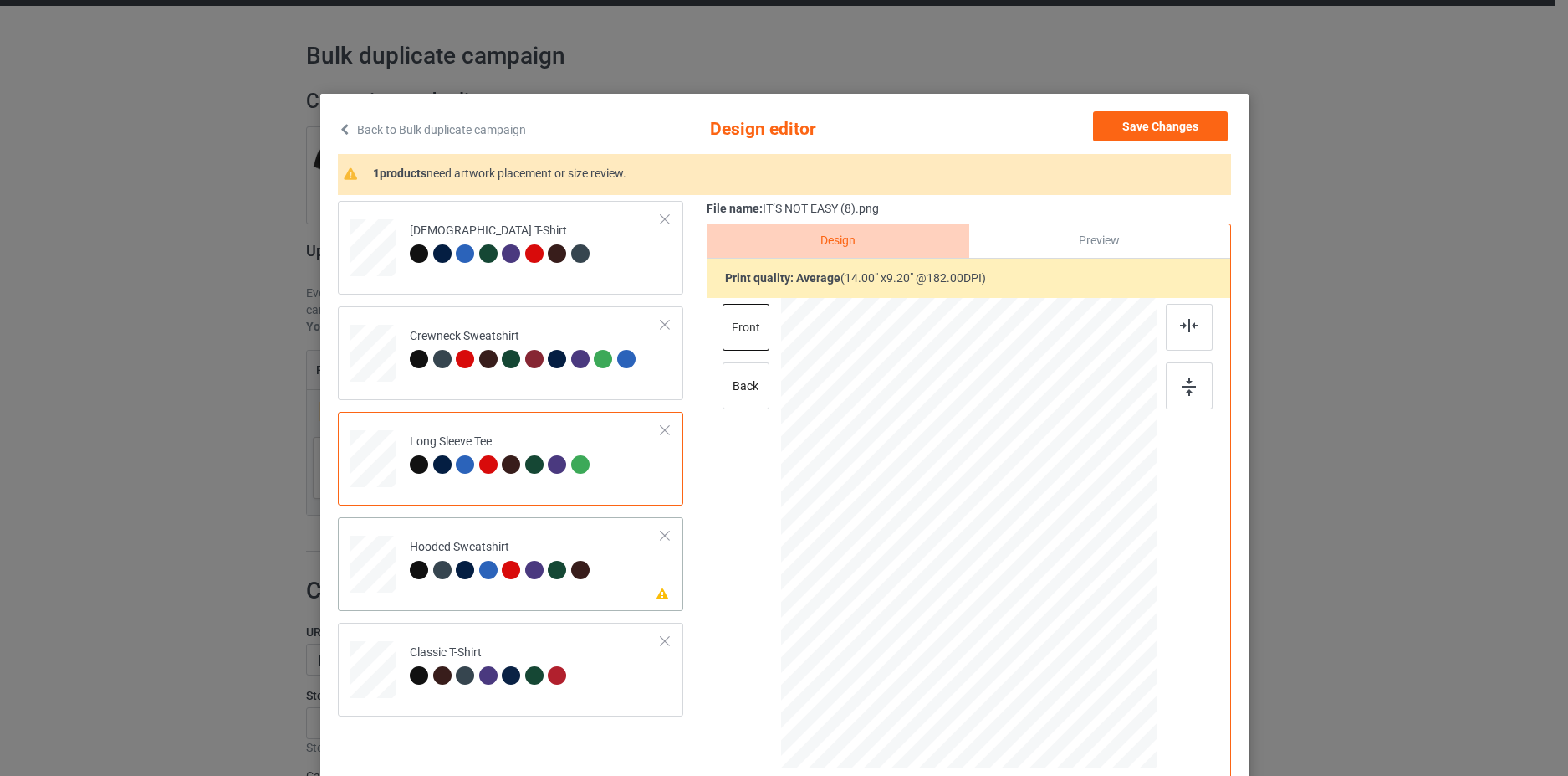
click at [645, 587] on td "Please review artwork placement Hooded Sweatshirt" at bounding box center [536, 560] width 270 height 73
drag, startPoint x: 938, startPoint y: 478, endPoint x: 718, endPoint y: 662, distance: 286.8
click at [937, 478] on div at bounding box center [973, 457] width 135 height 89
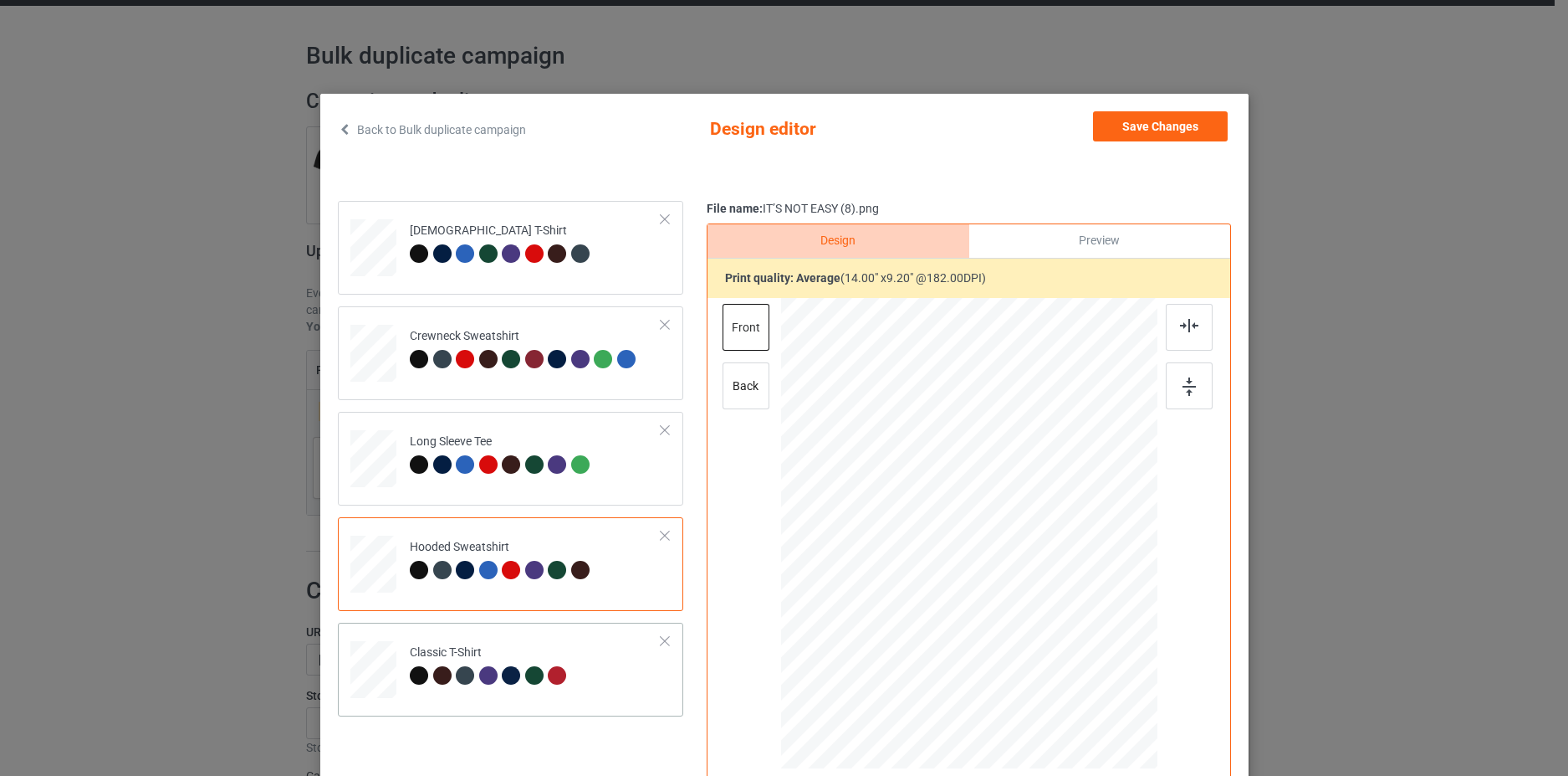
click at [609, 699] on td "Classic T-Shirt" at bounding box center [536, 666] width 270 height 73
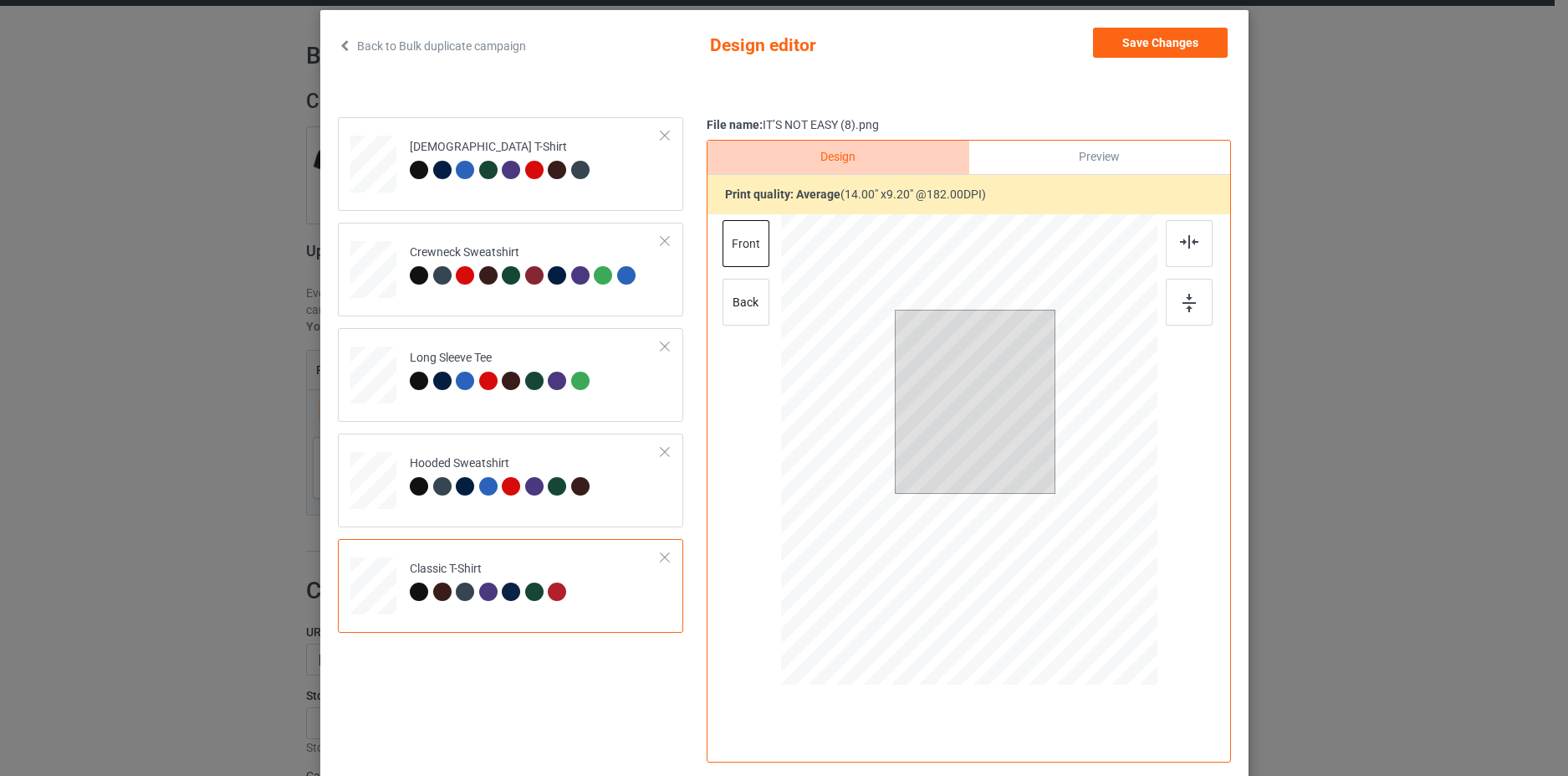
drag, startPoint x: 990, startPoint y: 380, endPoint x: 891, endPoint y: 690, distance: 325.4
click at [989, 380] on div at bounding box center [975, 362] width 160 height 105
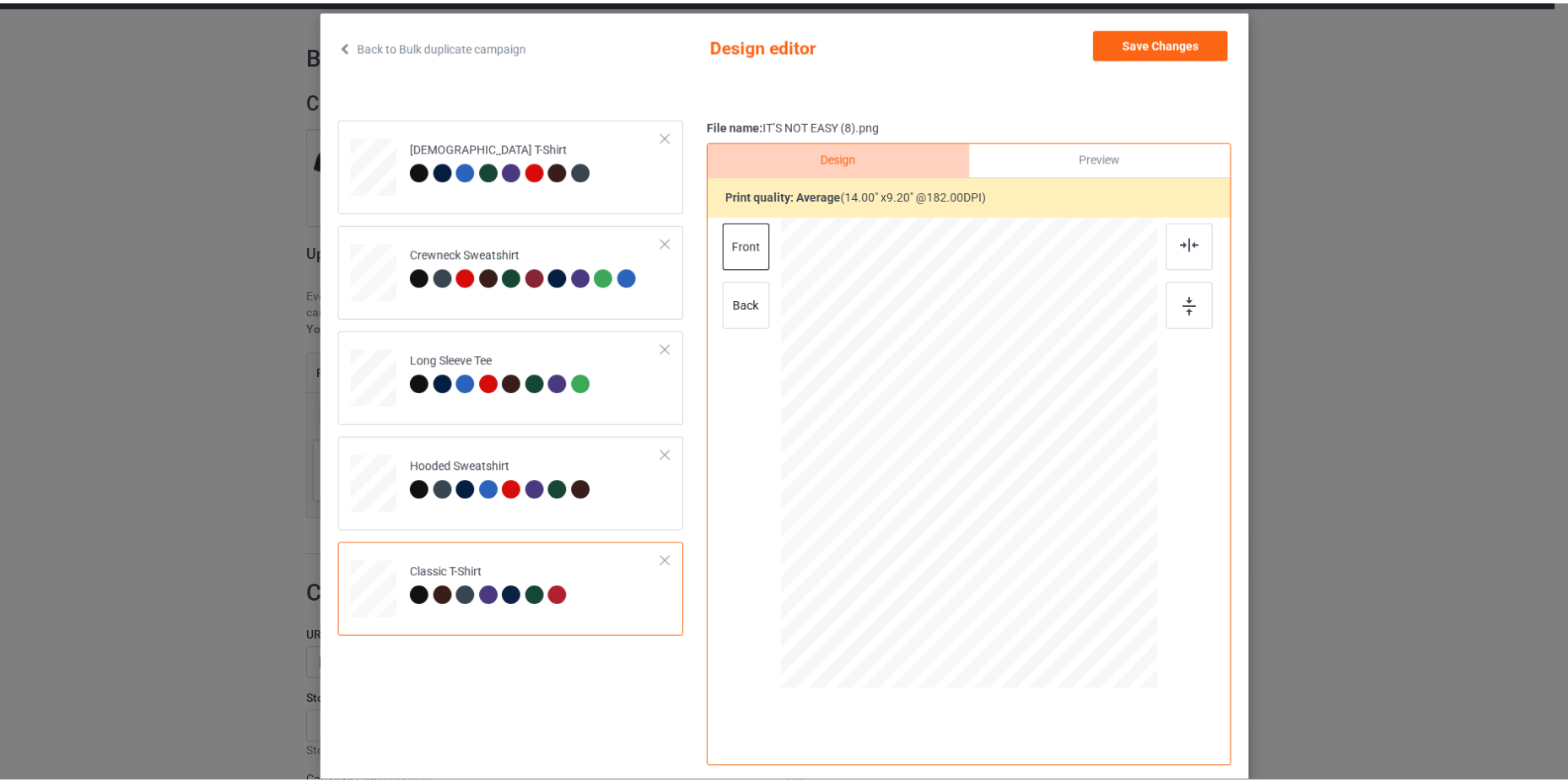
scroll to position [0, 0]
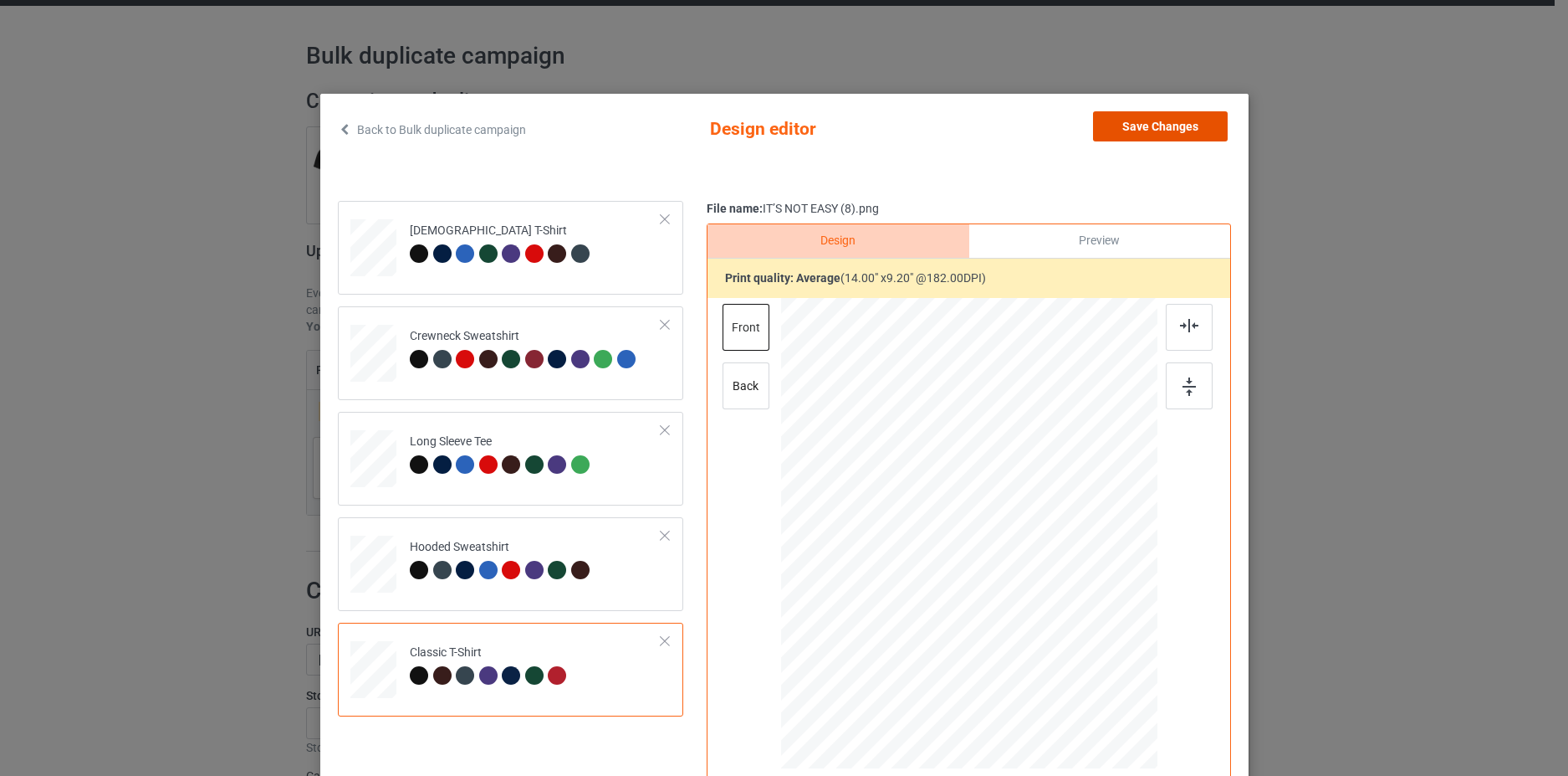
click at [1175, 125] on button "Save Changes" at bounding box center [1160, 126] width 135 height 30
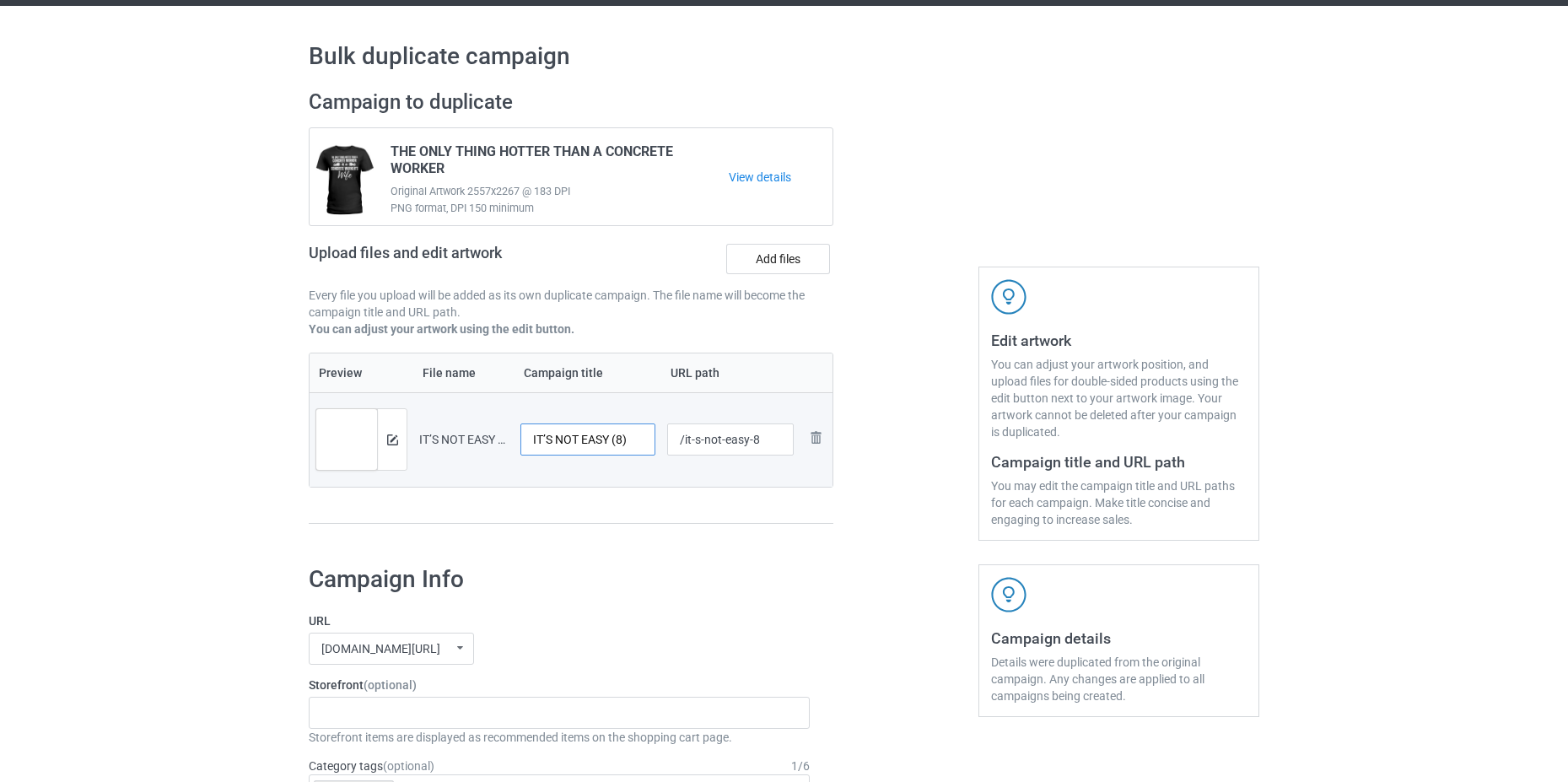
click at [618, 446] on input "IT’S NOT EASY (8)" at bounding box center [588, 439] width 135 height 32
paste input "t's not easy being the best concrete worker's wife ever"
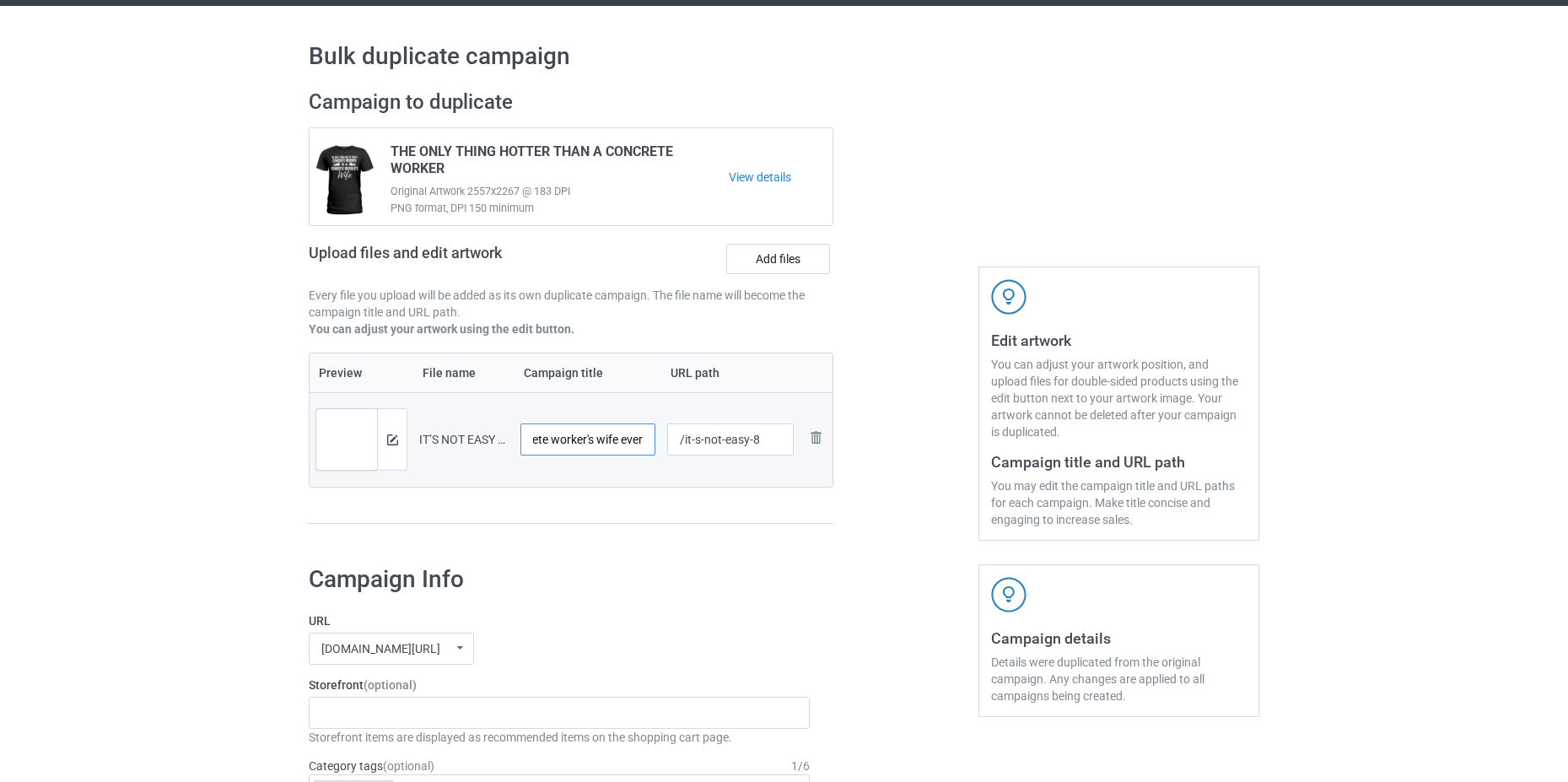
type input "It's not easy being the best concrete worker's wife ever"
click at [661, 532] on div "Campaign to duplicate THE ONLY THING HOTTER THAN A CONCRETE WORKER Original Art…" at bounding box center [571, 315] width 548 height 475
drag, startPoint x: 760, startPoint y: 443, endPoint x: 748, endPoint y: 451, distance: 14.4
click at [748, 451] on input "/it-s-not-easy-8" at bounding box center [730, 439] width 127 height 32
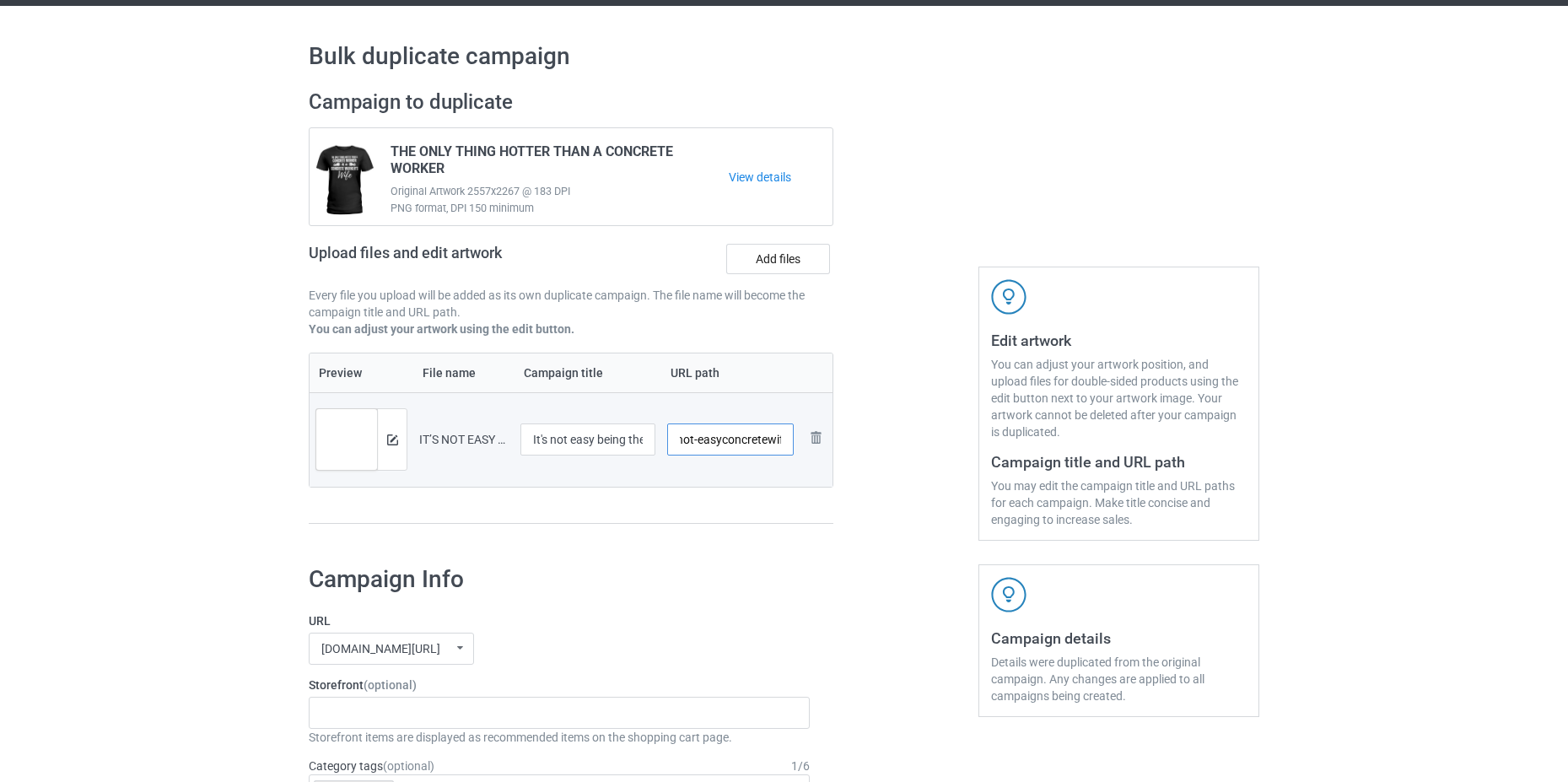
scroll to position [0, 34]
type input "/it-s-not-easyconcretewife"
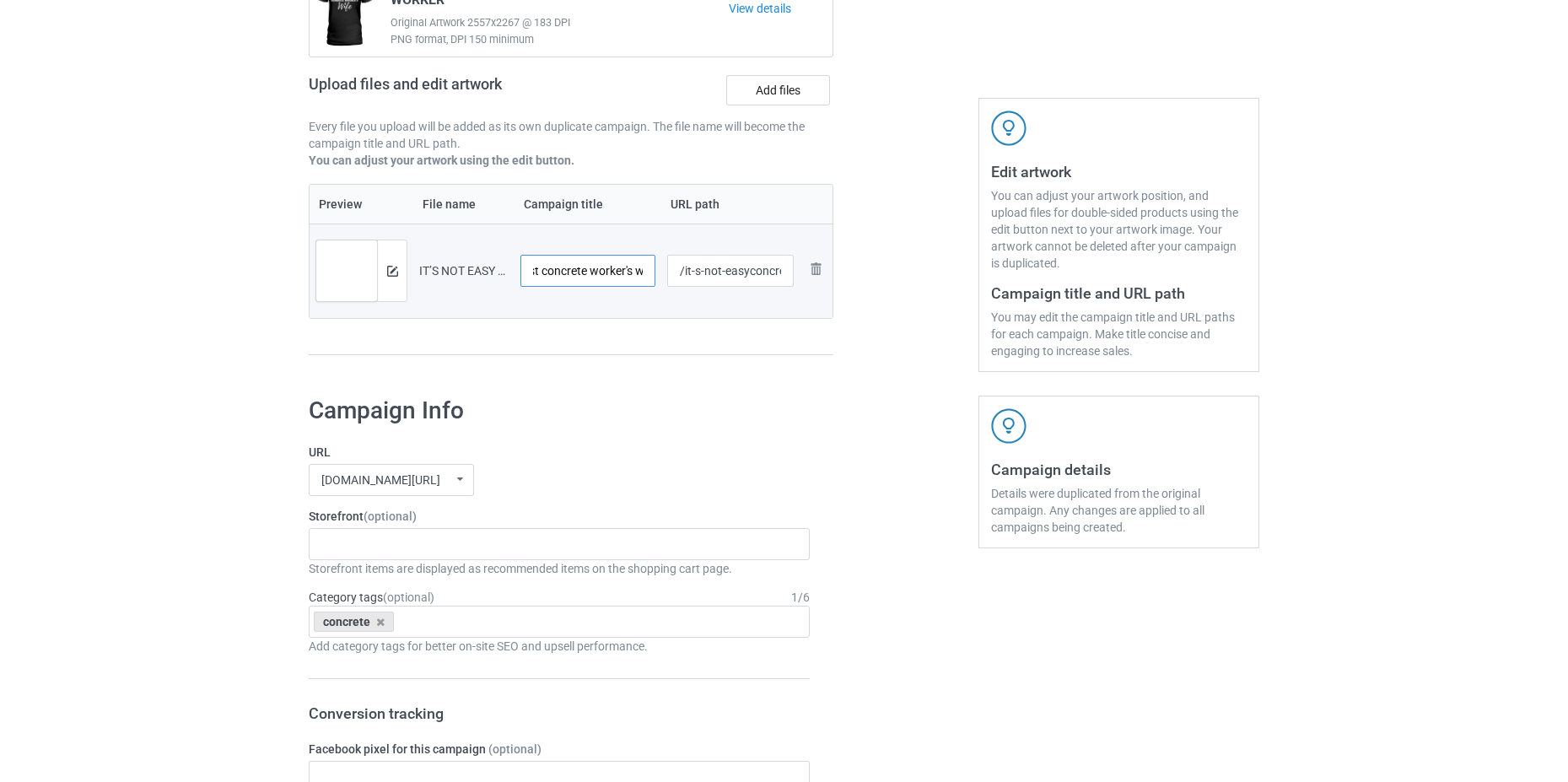
scroll to position [0, 176]
drag, startPoint x: 612, startPoint y: 262, endPoint x: 641, endPoint y: 278, distance: 33.1
click at [641, 278] on input "It's not easy being the best concrete worker's wife ever" at bounding box center [588, 271] width 135 height 32
click at [732, 471] on div "hohodesign.co/ undefined/ hohodesign.co/ teechip.com/ 677cb92dedebd1002f2ac369 …" at bounding box center [558, 480] width 500 height 32
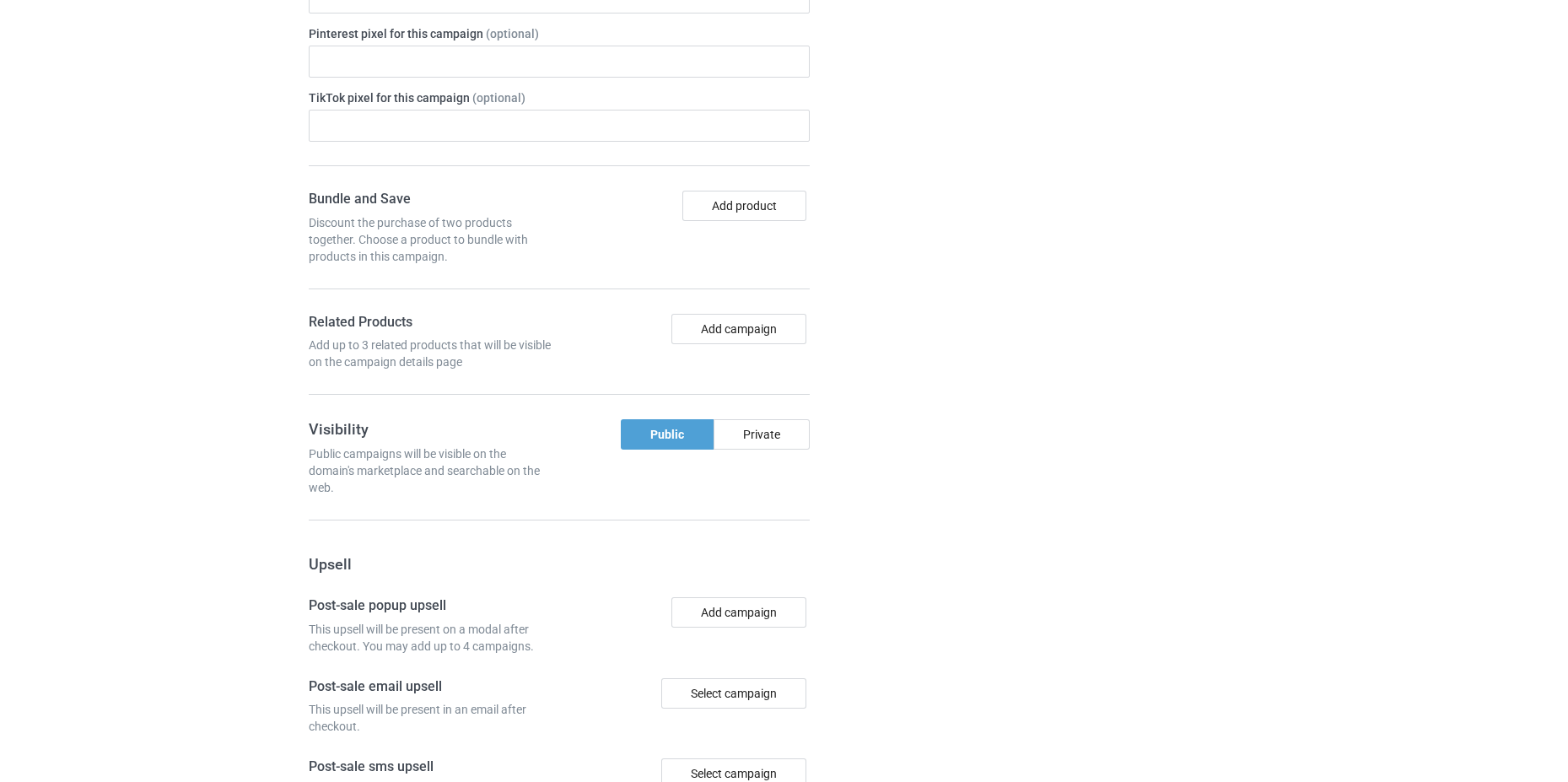
scroll to position [1385, 0]
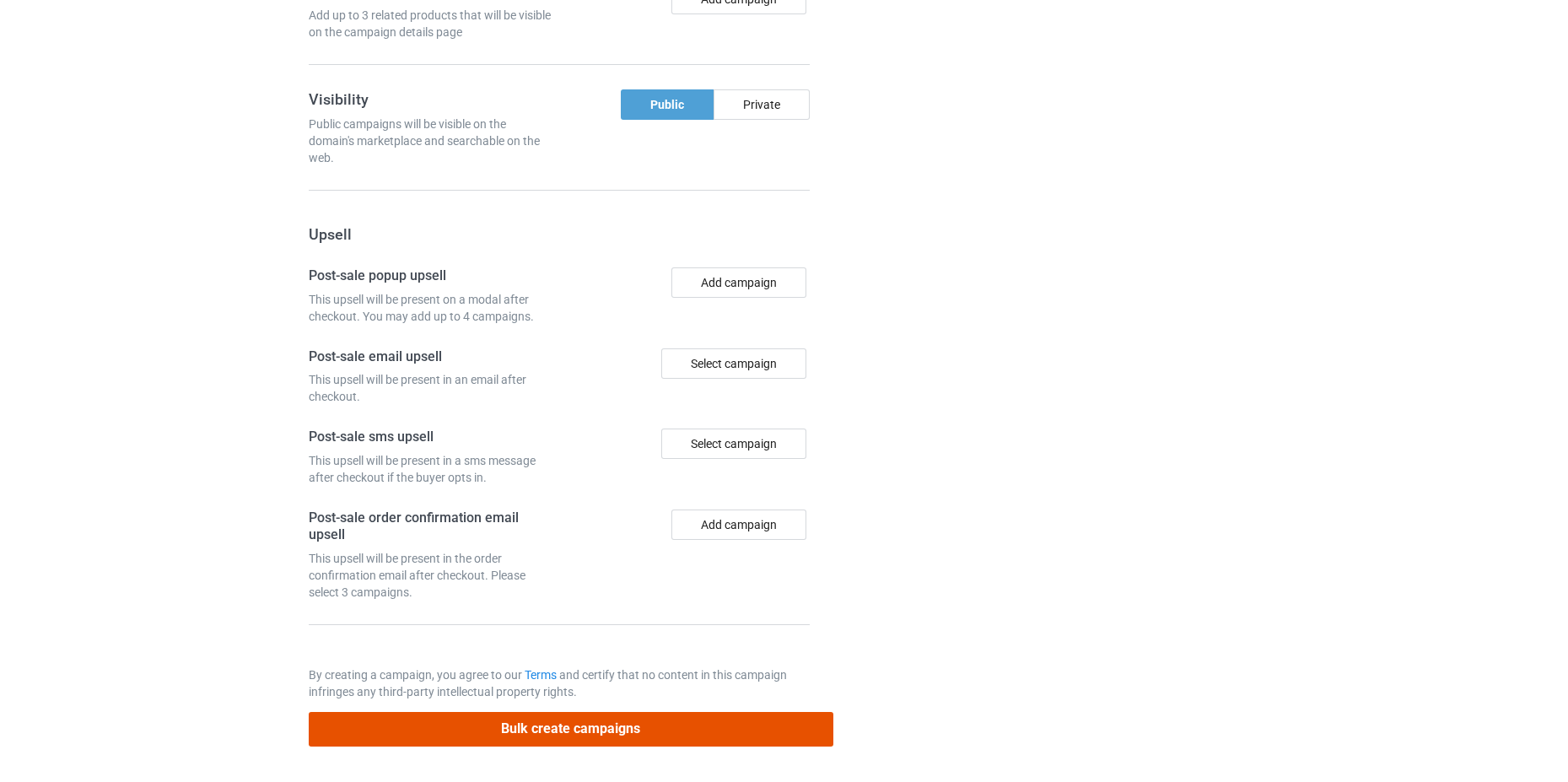
click at [645, 731] on button "Bulk create campaigns" at bounding box center [571, 729] width 525 height 34
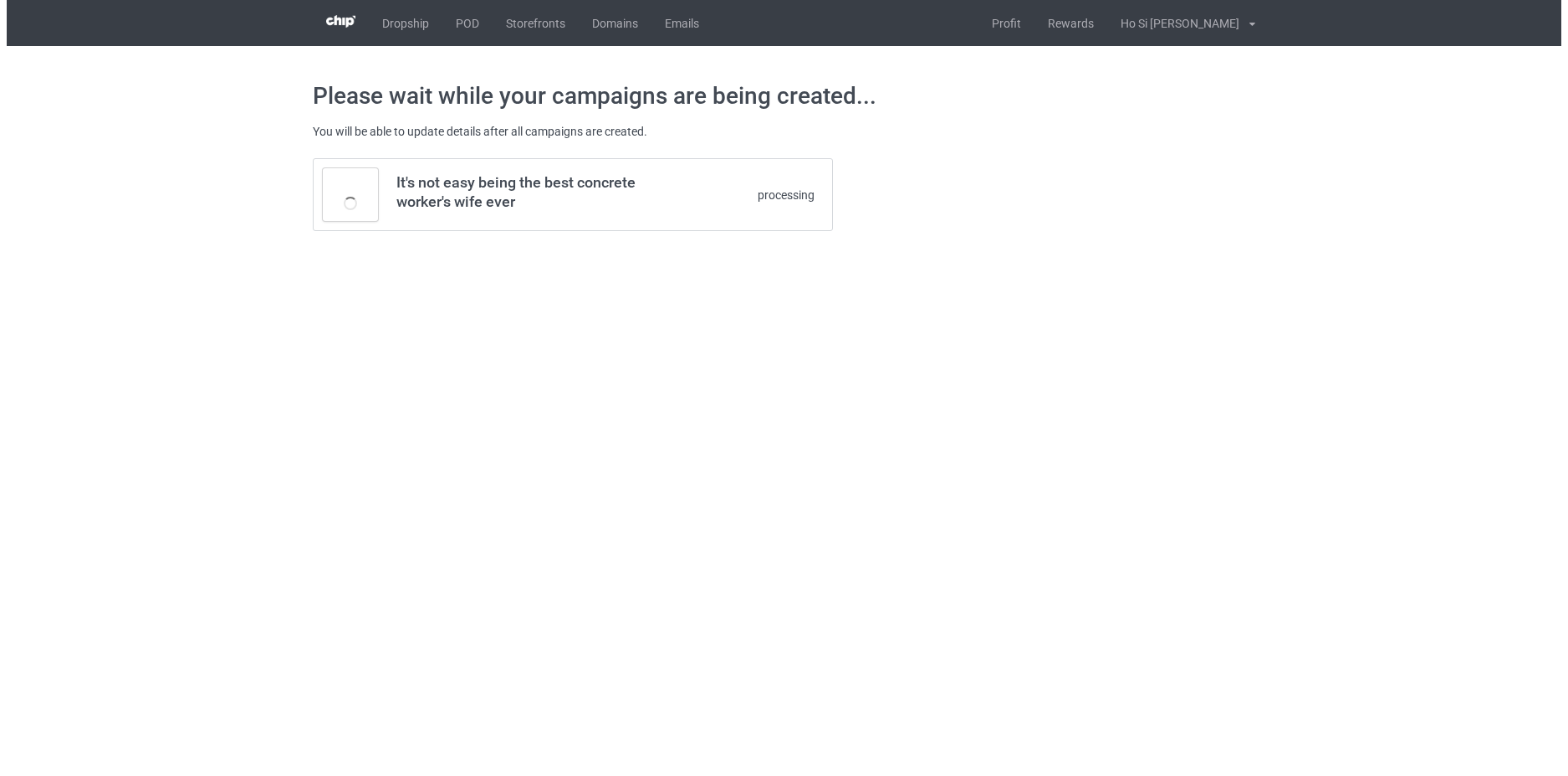
scroll to position [0, 0]
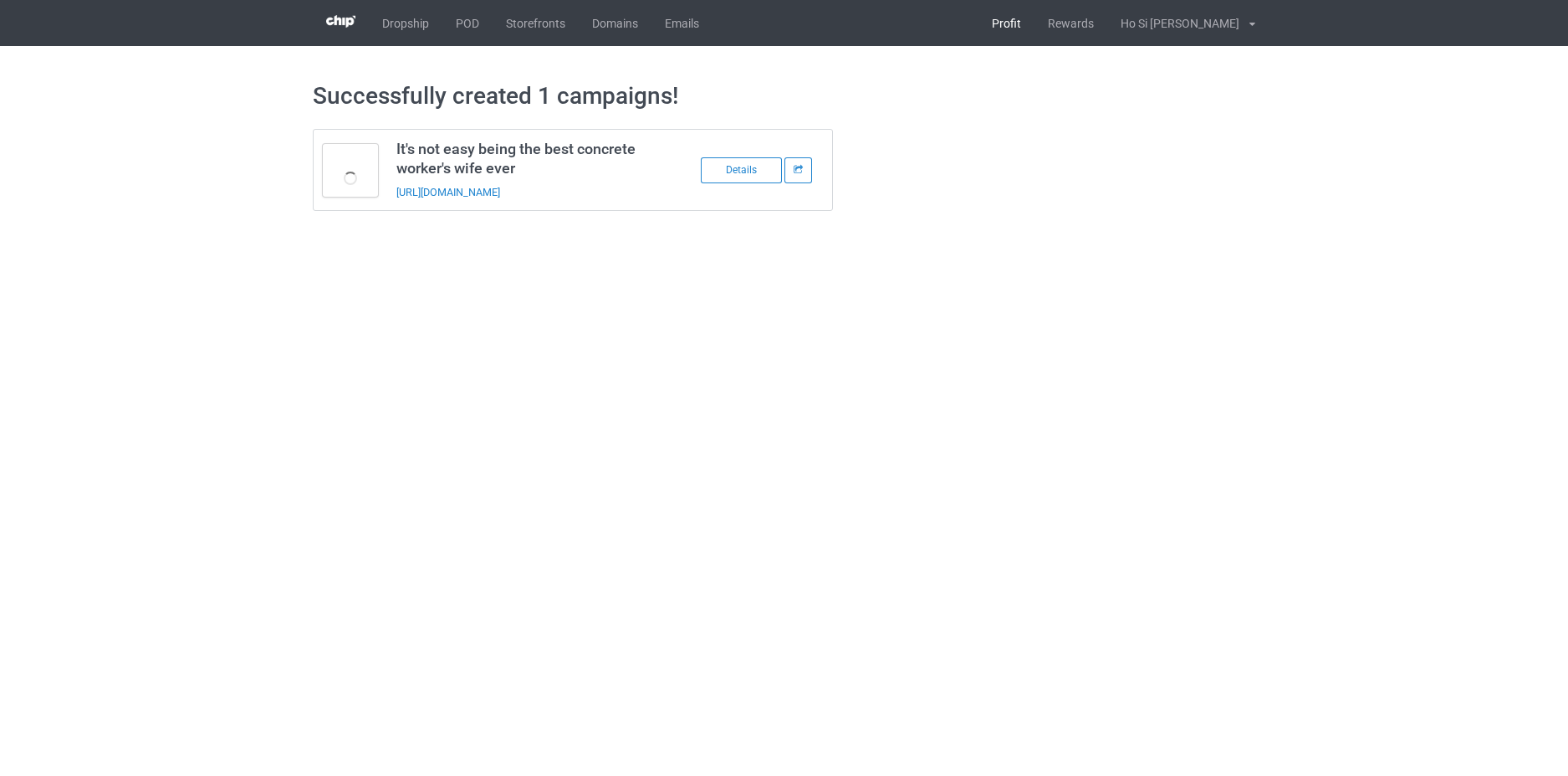
click at [1035, 26] on link "Profit" at bounding box center [1006, 22] width 56 height 46
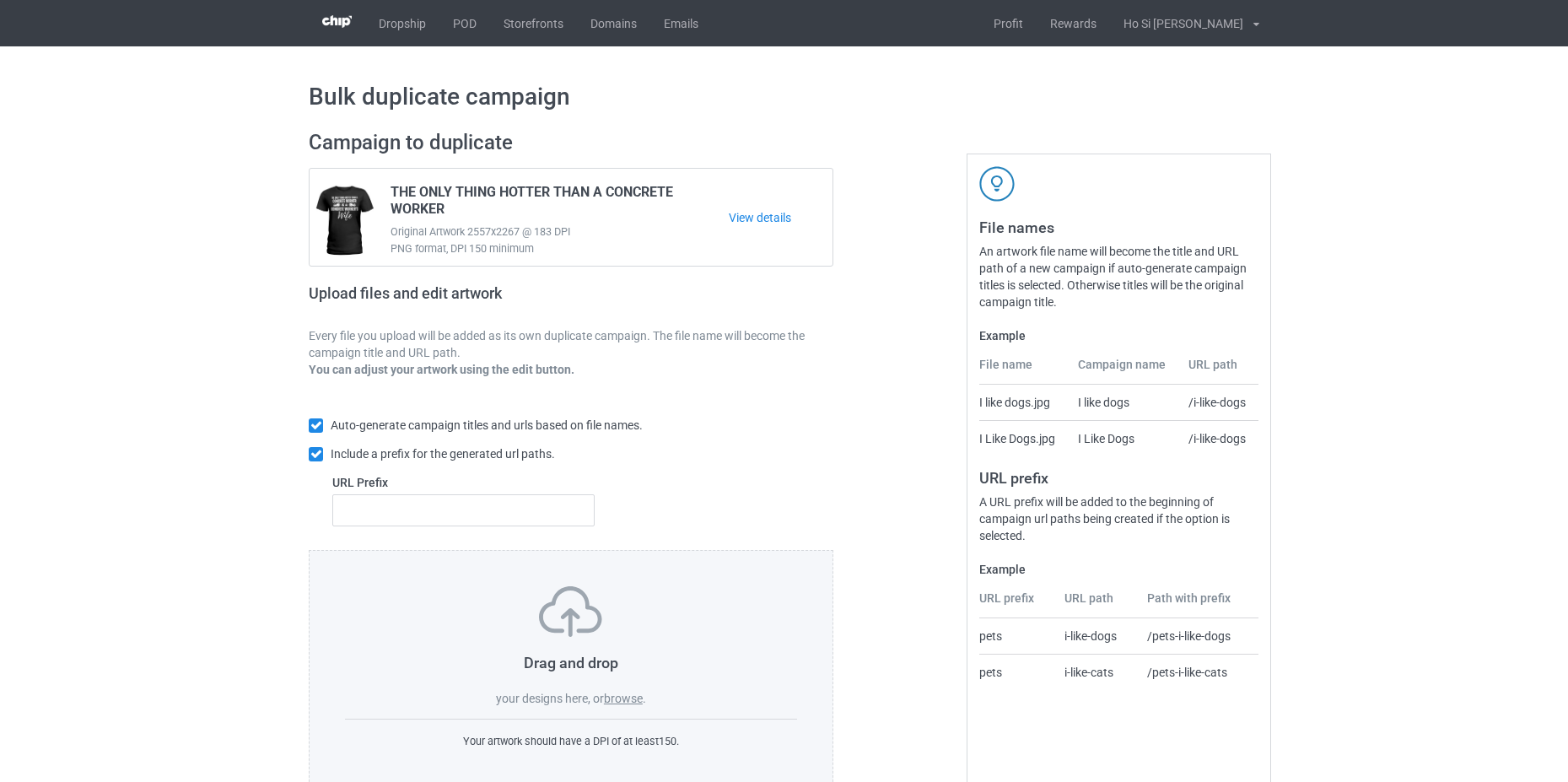
scroll to position [41, 0]
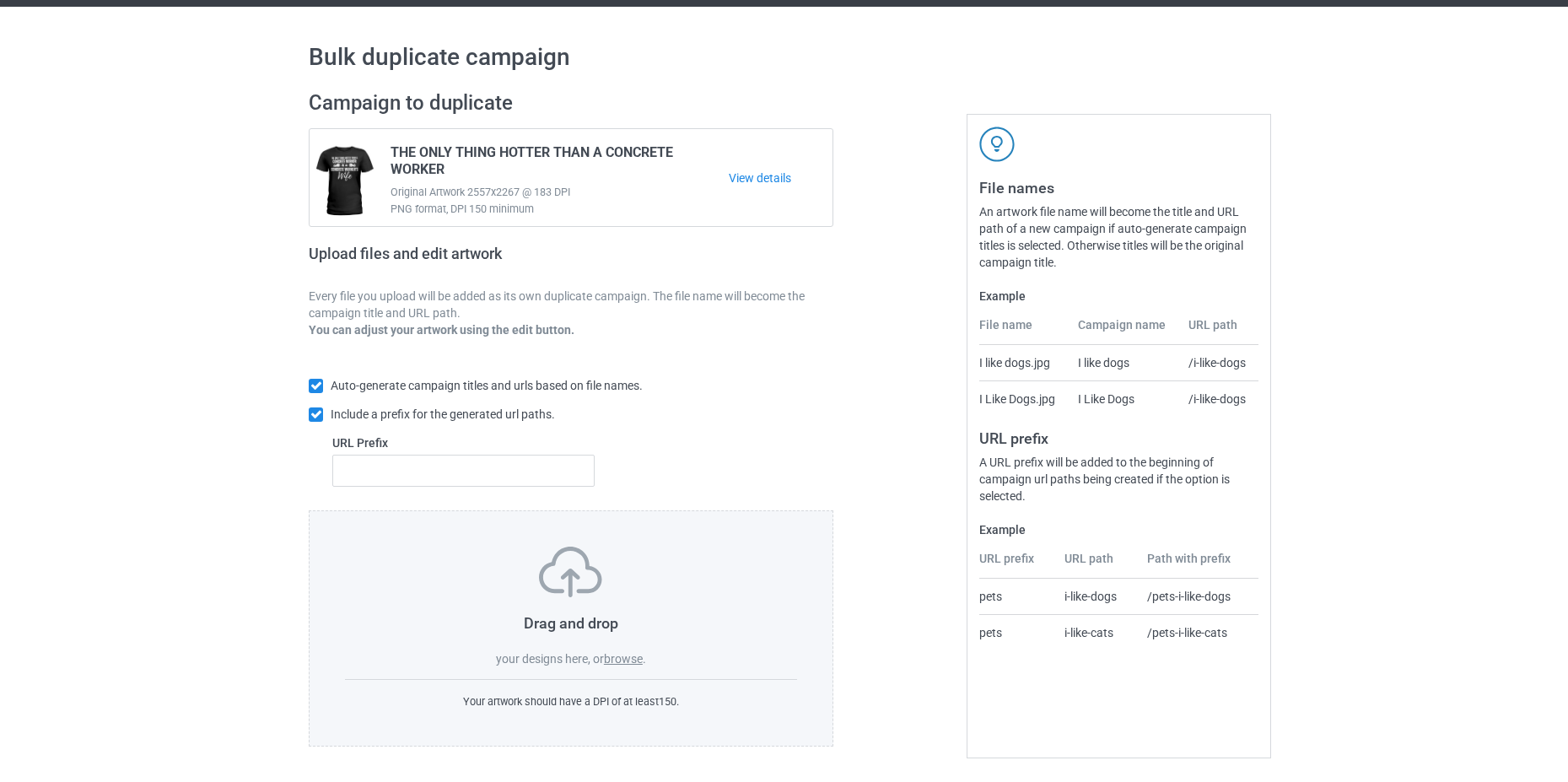
click at [641, 661] on label "browse" at bounding box center [623, 658] width 39 height 14
click at [0, 0] on input "browse" at bounding box center [0, 0] width 0 height 0
click at [620, 647] on div "Drag and drop your designs here, or browse ." at bounding box center [570, 607] width 452 height 121
click at [619, 653] on label "browse" at bounding box center [623, 658] width 39 height 14
click at [0, 0] on input "browse" at bounding box center [0, 0] width 0 height 0
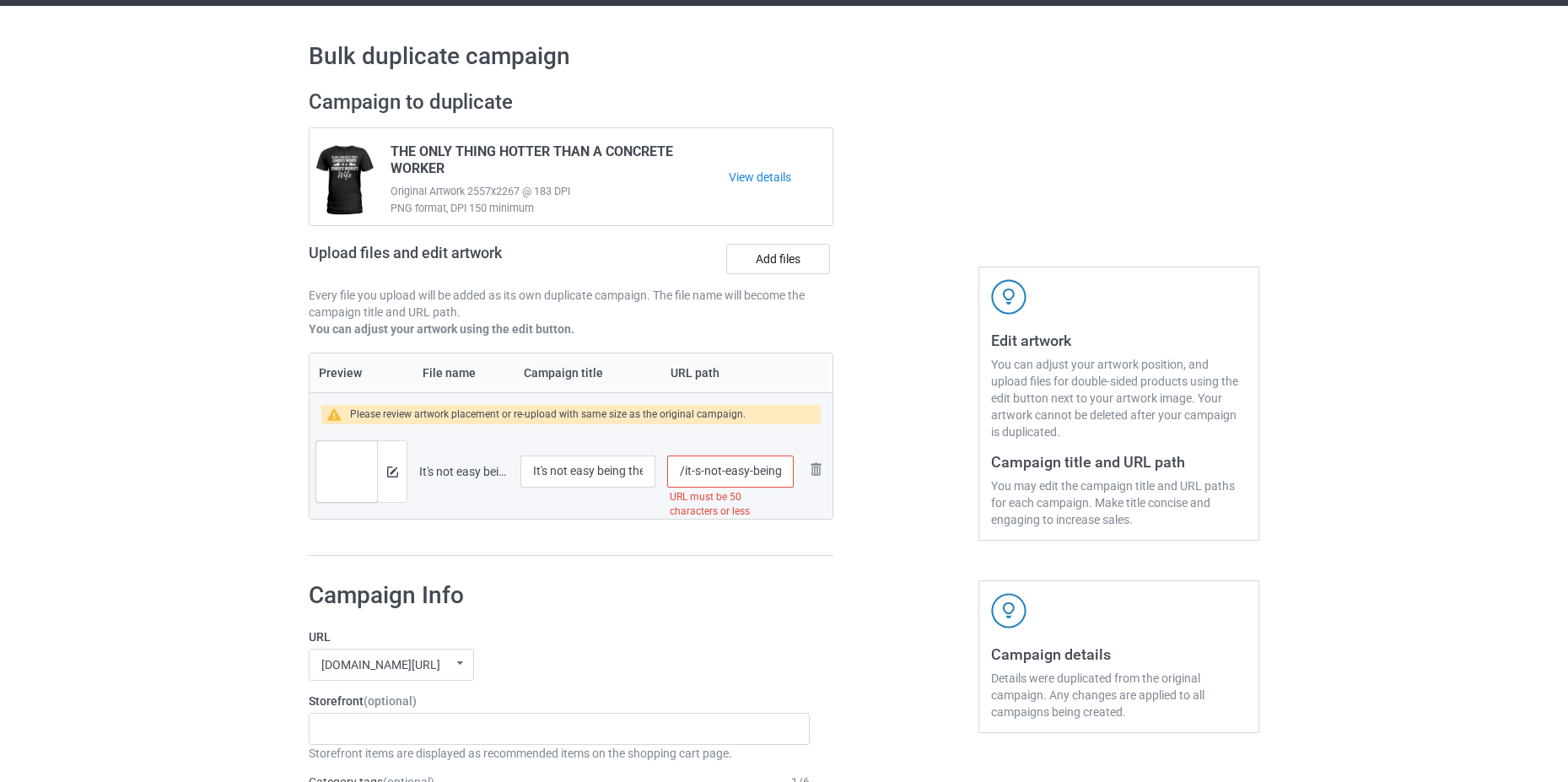
click at [766, 463] on input "/it-s-not-easy-being-the-best-concrete-worker-s-wife-ever" at bounding box center [730, 472] width 126 height 32
click at [784, 473] on input "/it-s-not-easy-being-the-best-concrete-worker-s-wife-ever" at bounding box center [730, 472] width 126 height 32
click at [779, 473] on input "/it-s-not-easy-being-the-best-concrete-worker-s-wife-ever" at bounding box center [730, 472] width 126 height 32
drag, startPoint x: 787, startPoint y: 475, endPoint x: 722, endPoint y: 494, distance: 67.7
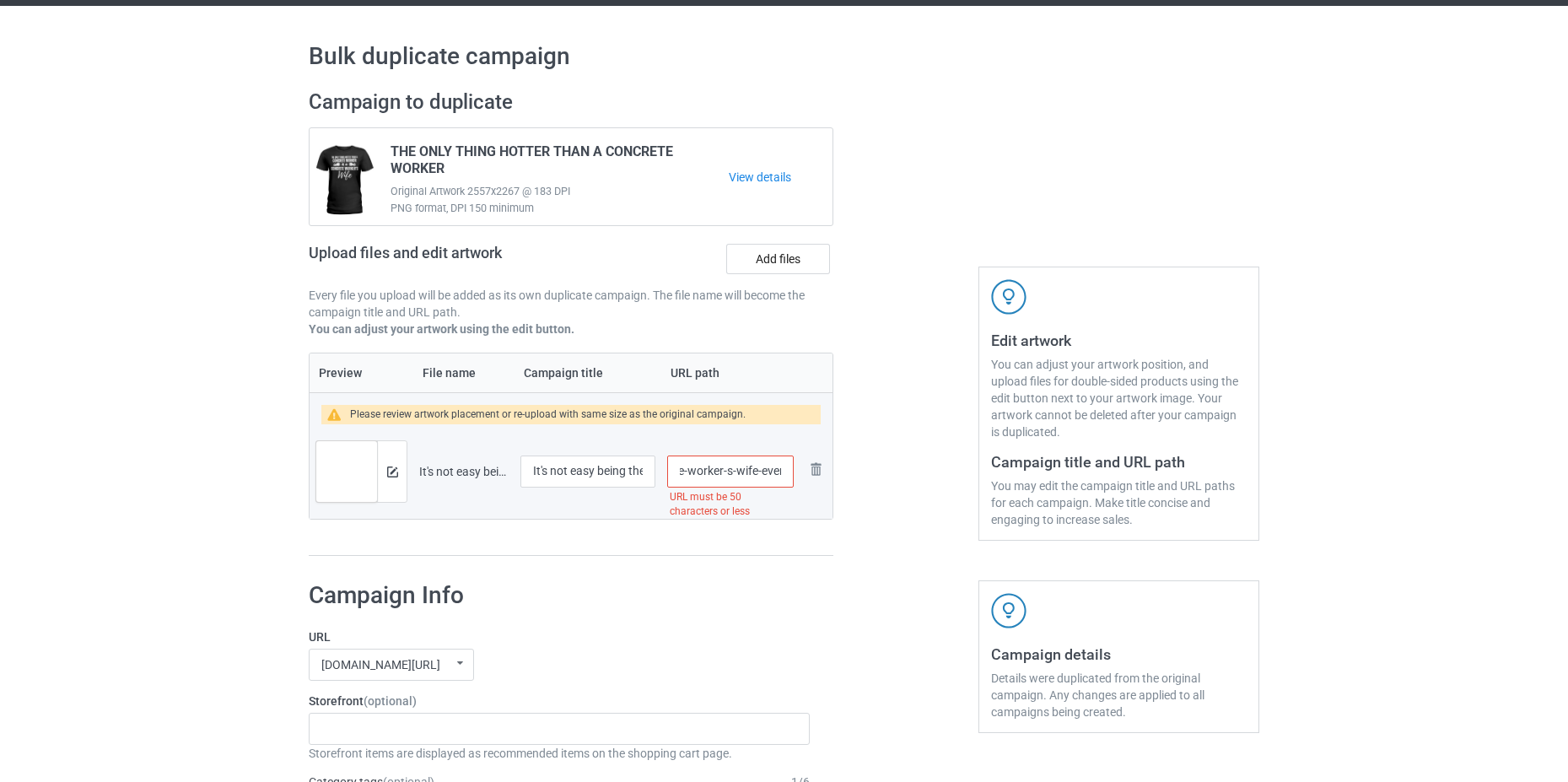
click at [722, 488] on div "/it-s-not-easy-being-the-best-concrete-worker-s-wife-ever URL must be 50 charac…" at bounding box center [730, 472] width 126 height 32
drag, startPoint x: 673, startPoint y: 473, endPoint x: 660, endPoint y: 473, distance: 13.0
click at [661, 473] on td "/it-s-not-easy-being-the-best-concrete-worker\ Alphanumeric characters and dash…" at bounding box center [729, 471] width 138 height 95
click at [747, 474] on input "/it-s-not-easy-being-the-best-concrete-worker\" at bounding box center [730, 472] width 126 height 32
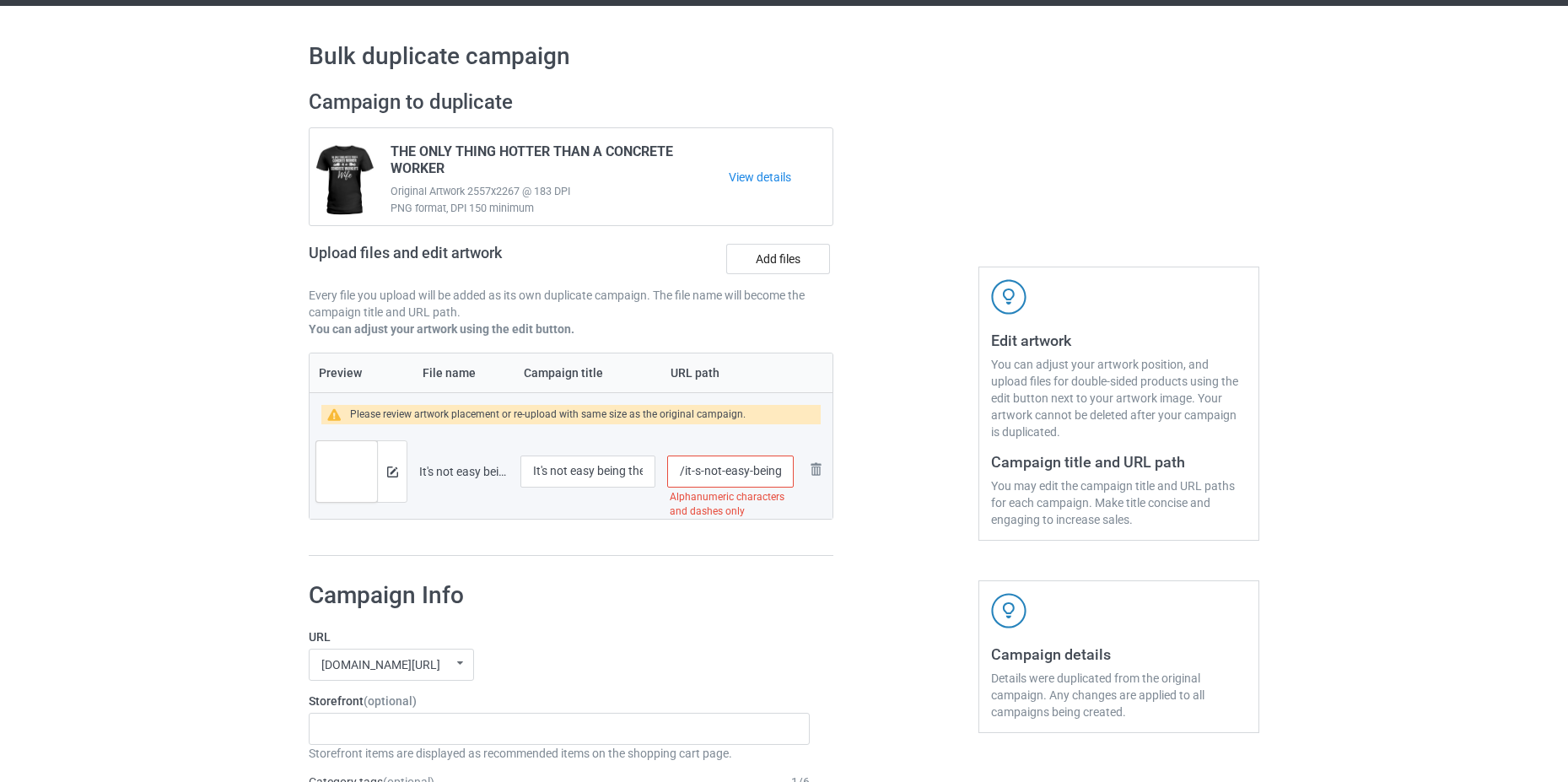
drag, startPoint x: 703, startPoint y: 470, endPoint x: 683, endPoint y: 472, distance: 20.1
click at [683, 472] on input "/it-s-not-easy-being-the-best-concrete-worker\" at bounding box center [730, 472] width 126 height 32
drag, startPoint x: 743, startPoint y: 483, endPoint x: 784, endPoint y: 485, distance: 41.0
click at [784, 485] on input "/not-easy-being-the-best-concrete-worker\" at bounding box center [730, 472] width 126 height 32
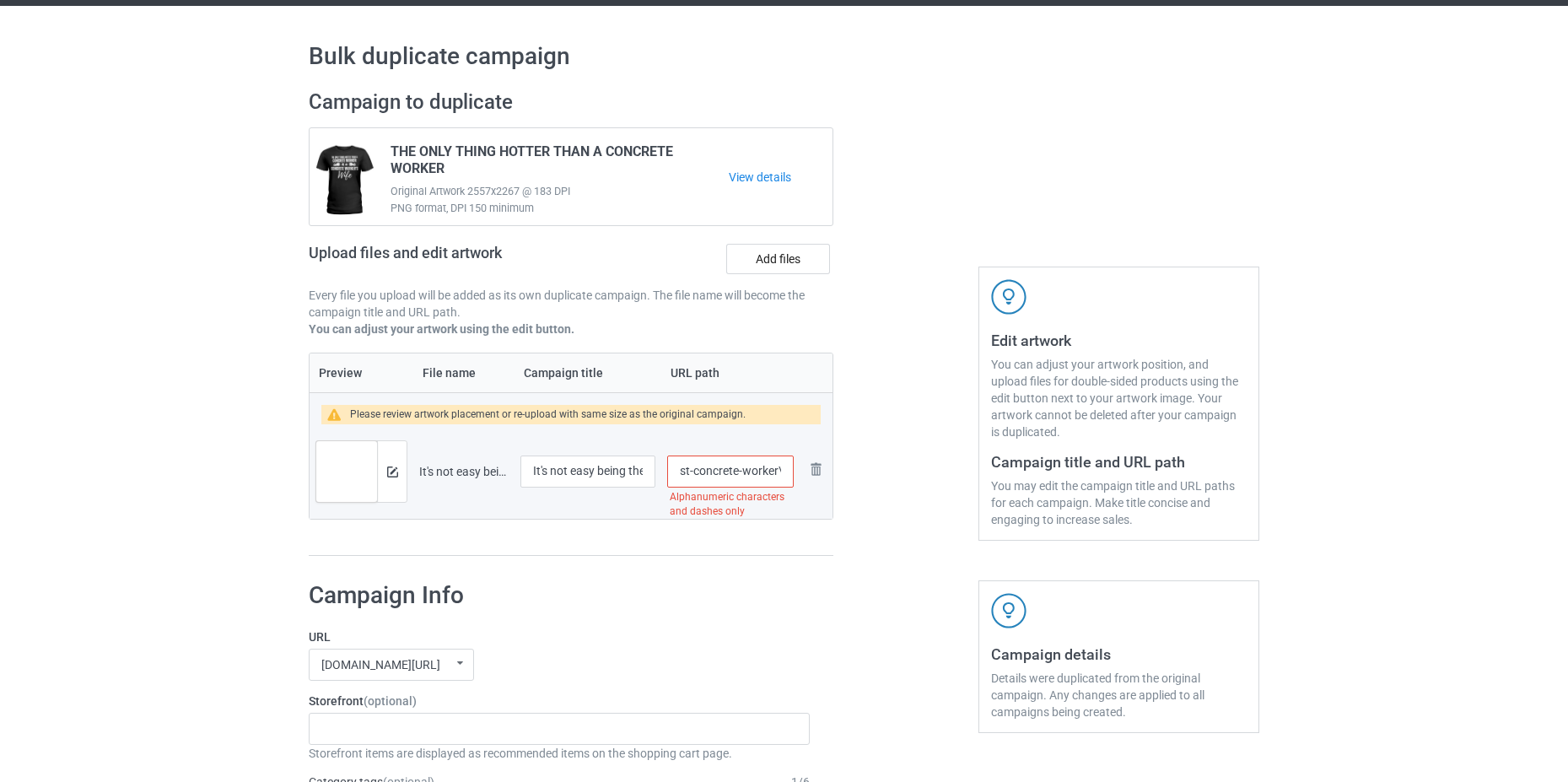
click at [757, 481] on input "/not-easy-being-the-best-concrete-worker\" at bounding box center [730, 472] width 126 height 32
type input "/not-easy-be"
type input "It's not easying-the-best-concrete-worker\ being the best concrete worker's wif…"
drag, startPoint x: 745, startPoint y: 532, endPoint x: 692, endPoint y: 497, distance: 63.5
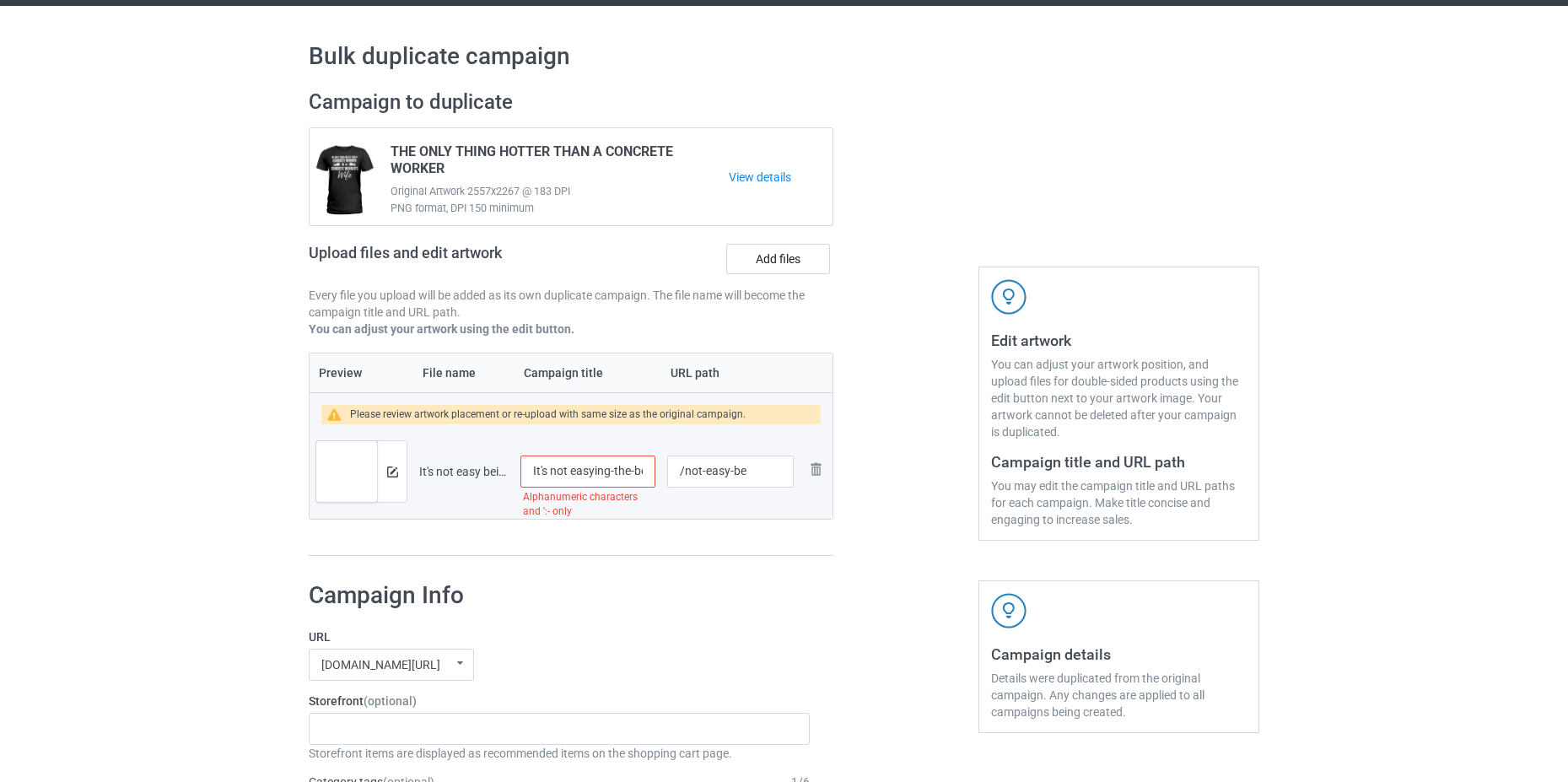
click at [744, 532] on div "Preview File name Campaign title URL path Please review artwork placement or re…" at bounding box center [571, 455] width 525 height 204
drag, startPoint x: 642, startPoint y: 475, endPoint x: 591, endPoint y: 480, distance: 51.2
click at [591, 480] on input "It's not easying-the-best-concrete-worker\ being the best concrete worker's wif…" at bounding box center [588, 472] width 135 height 32
click at [754, 474] on input "/not-easy-be" at bounding box center [730, 472] width 126 height 32
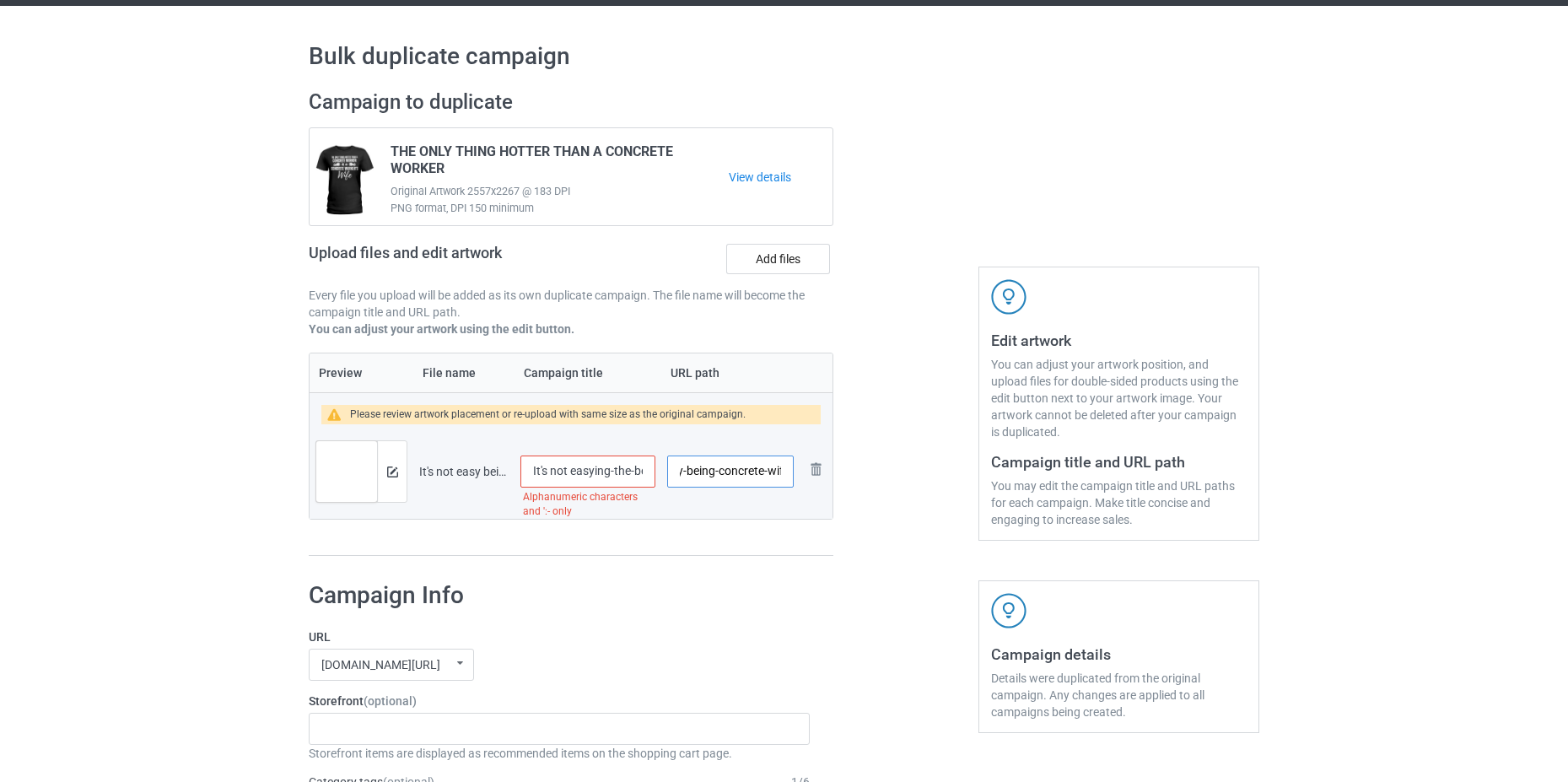
scroll to position [0, 54]
type input "/not-easy-being-concrete-wife"
click at [587, 466] on input "It's not easying-the-best-concrete-worker\ being the best concrete worker's wif…" at bounding box center [588, 472] width 135 height 32
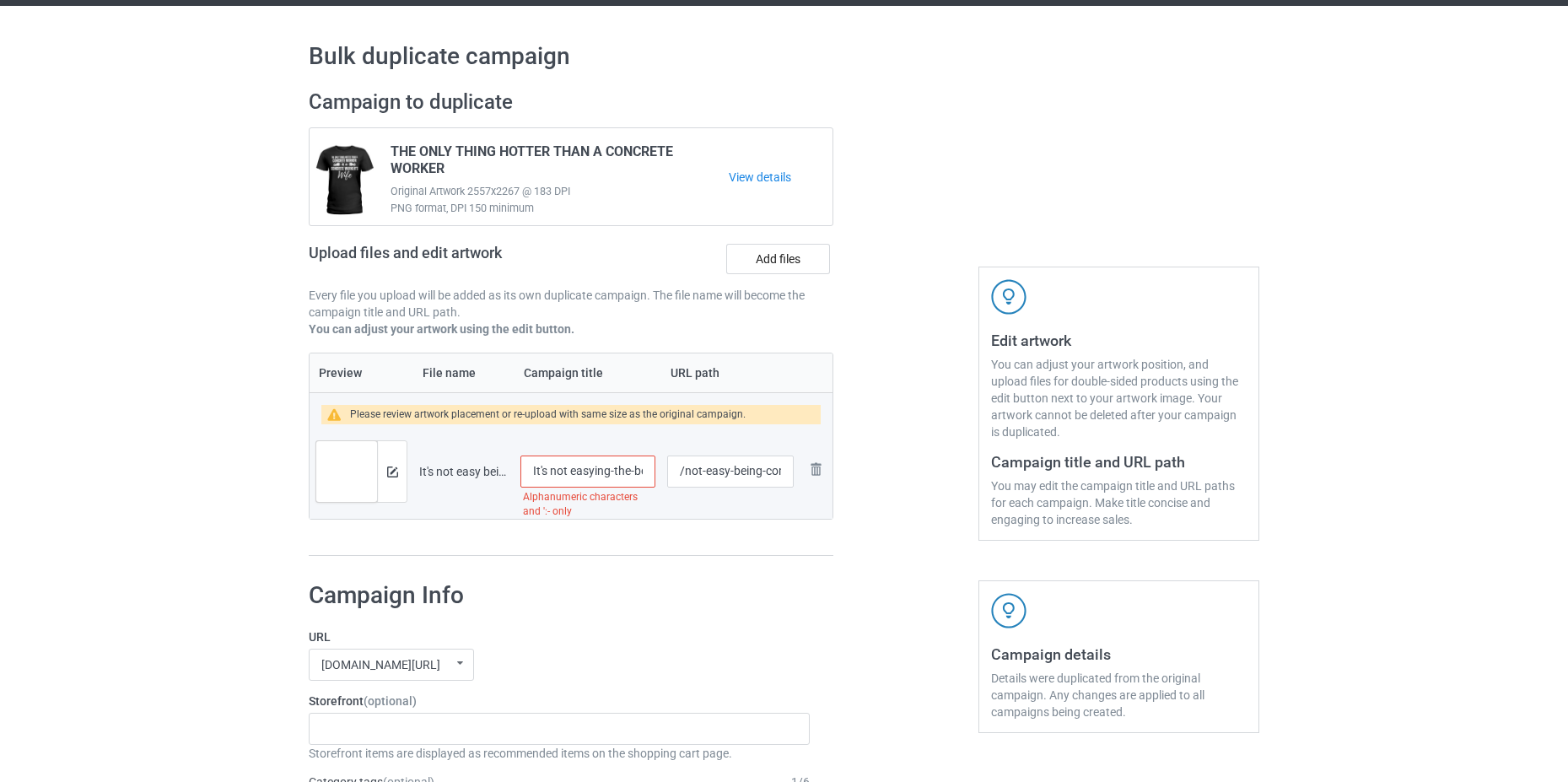
click at [587, 466] on input "It's not easying-the-best-concrete-worker\ being the best concrete worker's wif…" at bounding box center [588, 472] width 135 height 32
paste input "text"
type input "It's not easy being the best concrete worker's wife ever"
click at [716, 604] on h1 "Campaign Info" at bounding box center [558, 595] width 500 height 31
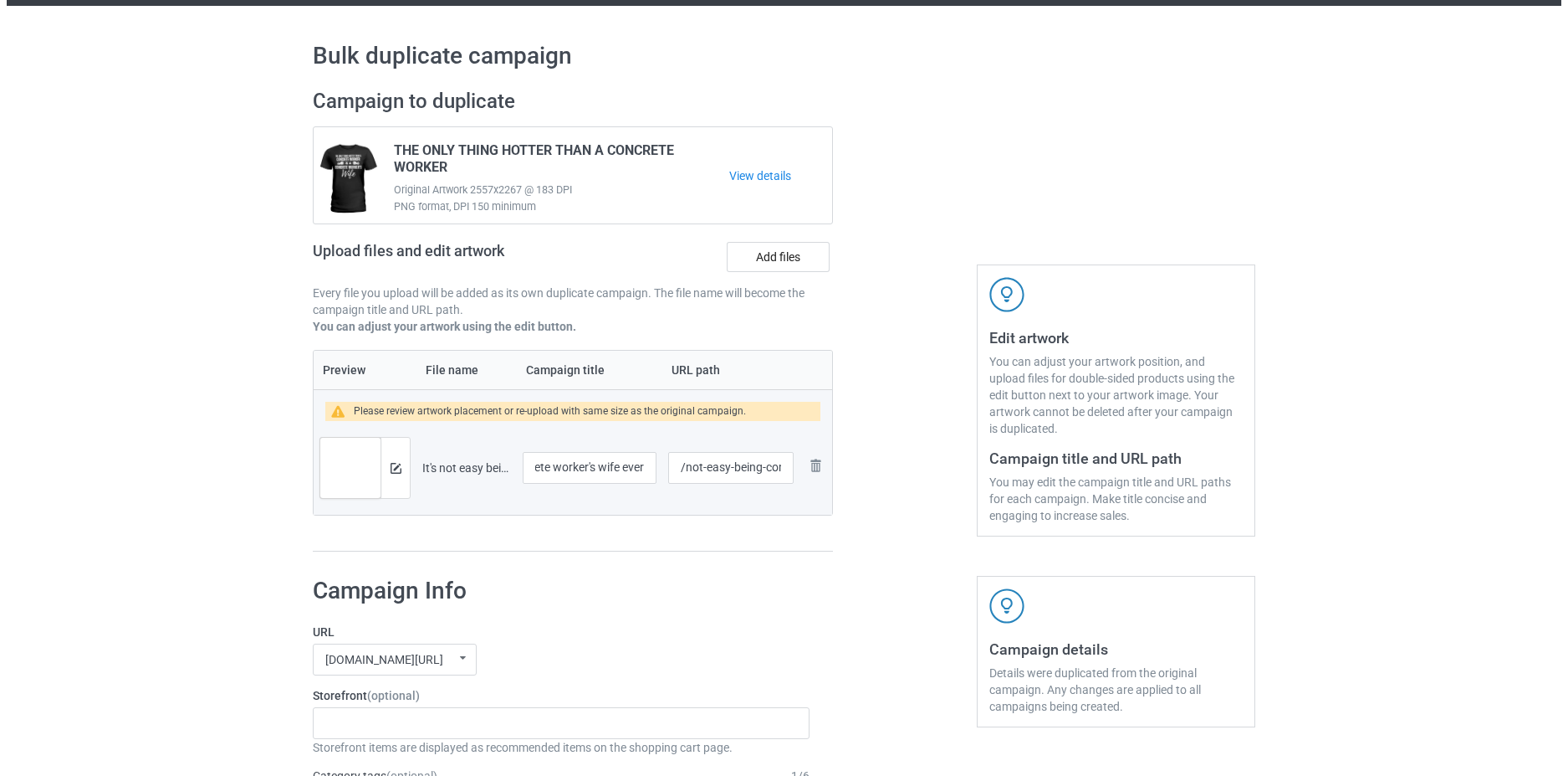
scroll to position [0, 0]
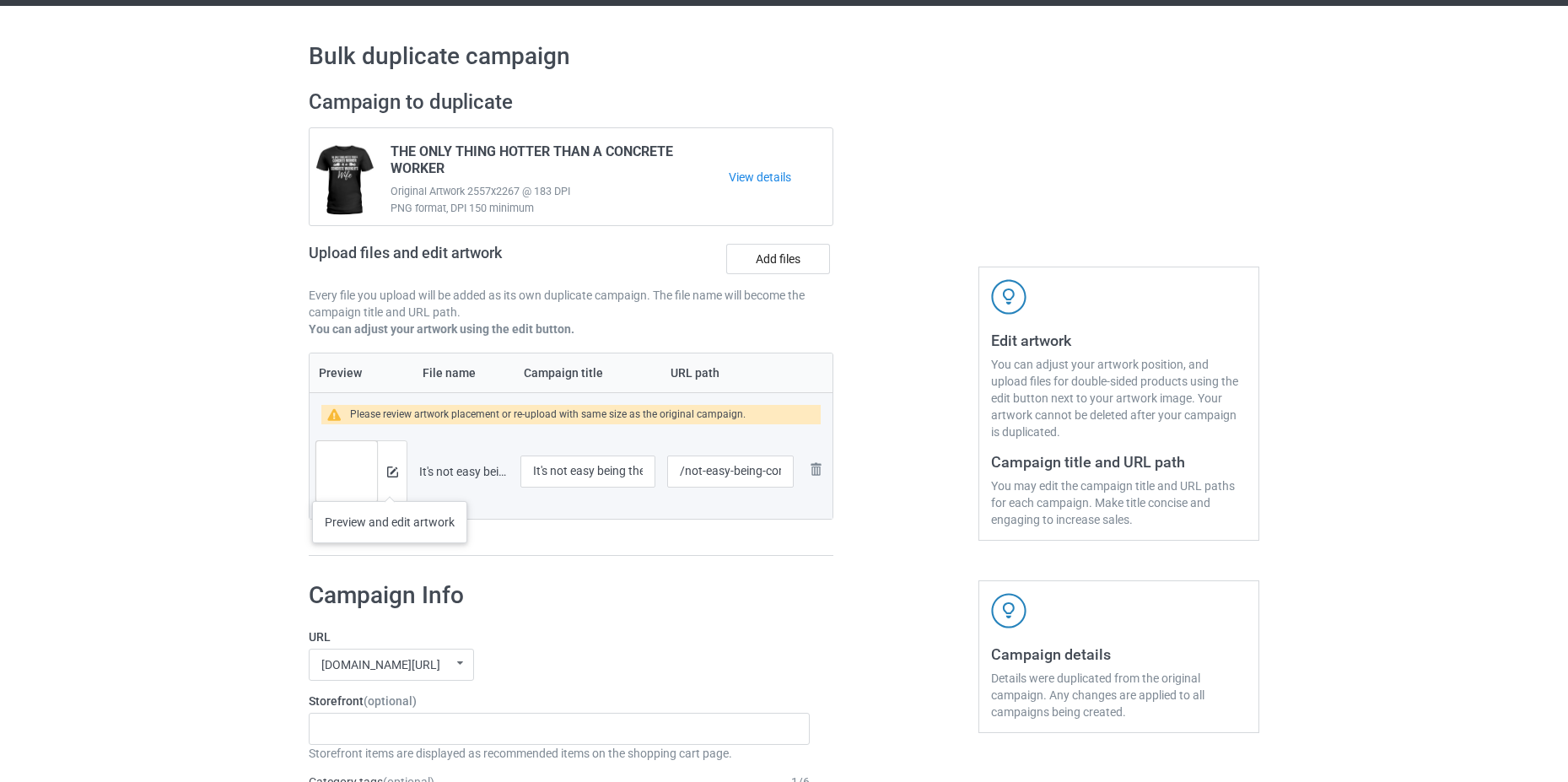
click at [390, 484] on div at bounding box center [391, 471] width 30 height 60
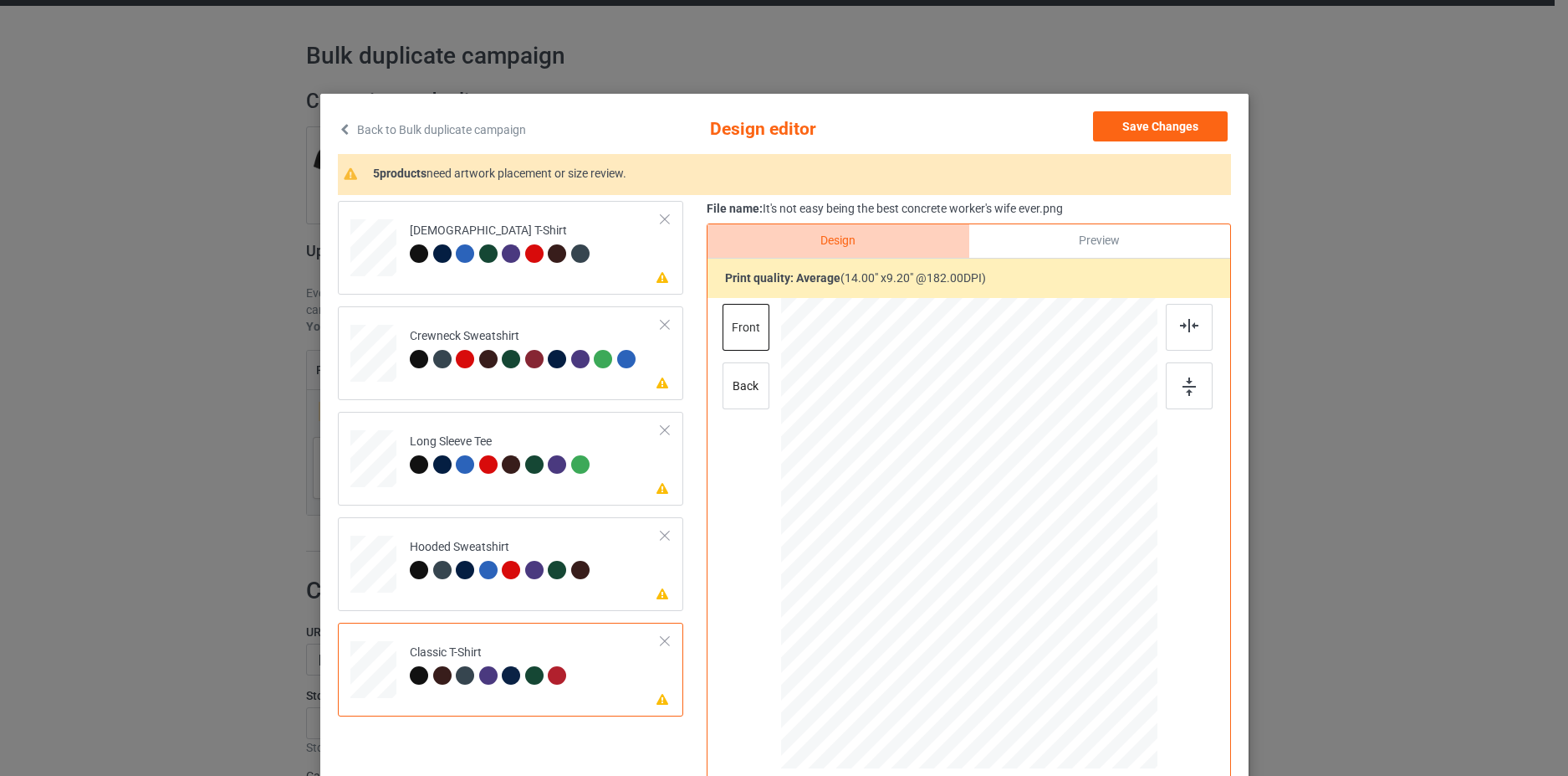
scroll to position [183, 0]
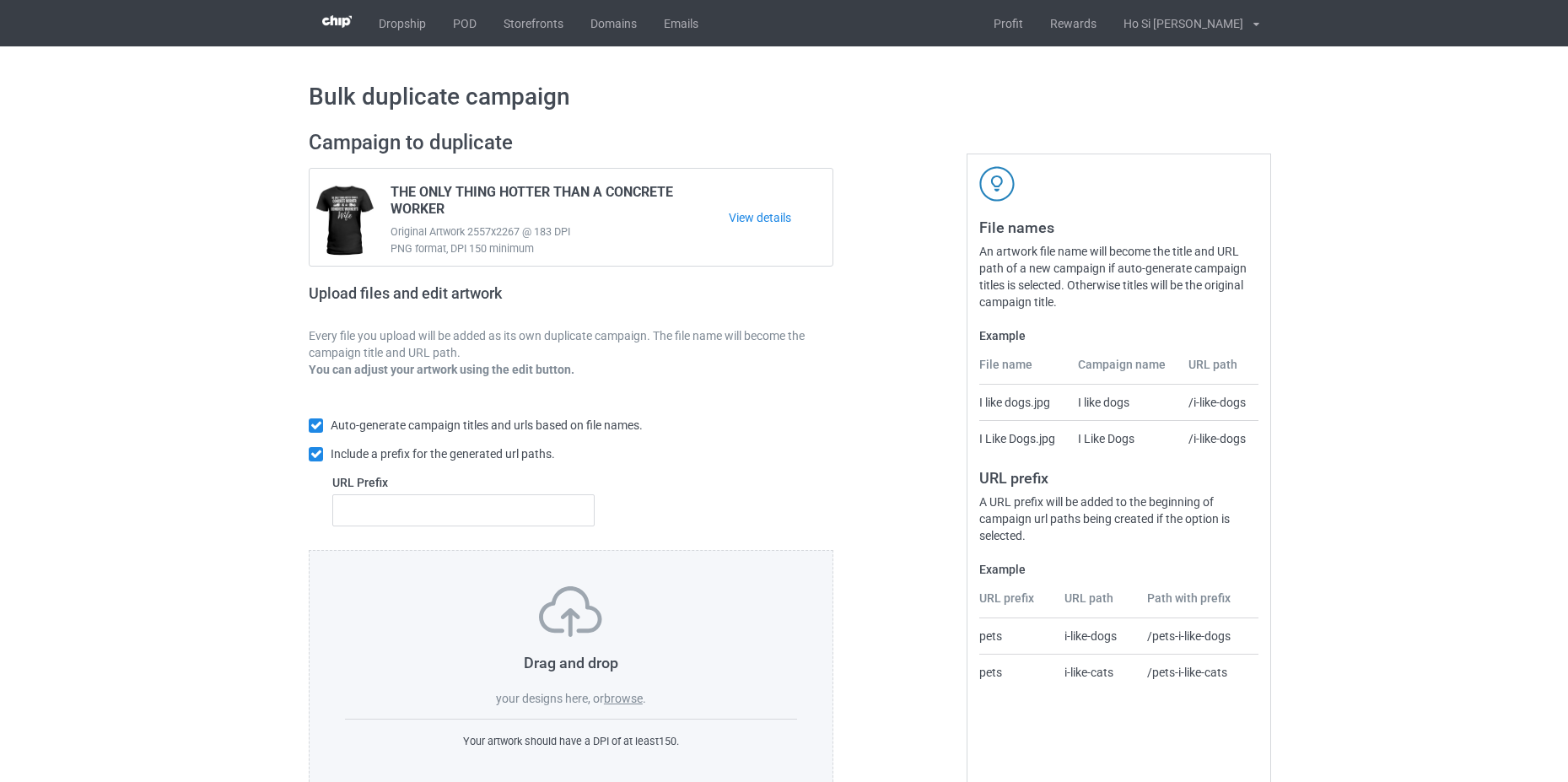
click at [631, 698] on label "browse" at bounding box center [623, 698] width 39 height 14
click at [0, 0] on input "browse" at bounding box center [0, 0] width 0 height 0
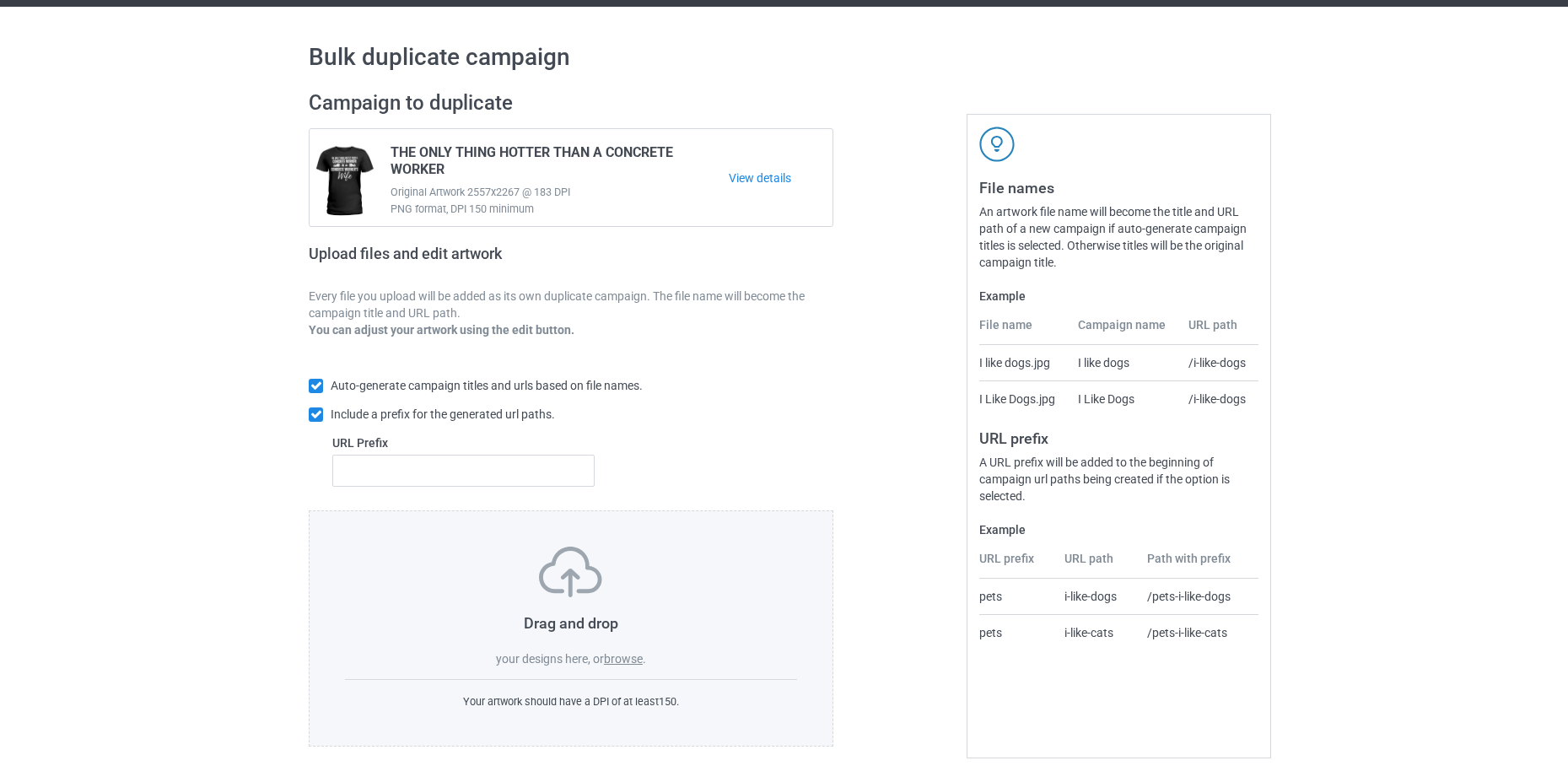
click at [629, 656] on label "browse" at bounding box center [623, 658] width 39 height 14
click at [0, 0] on input "browse" at bounding box center [0, 0] width 0 height 0
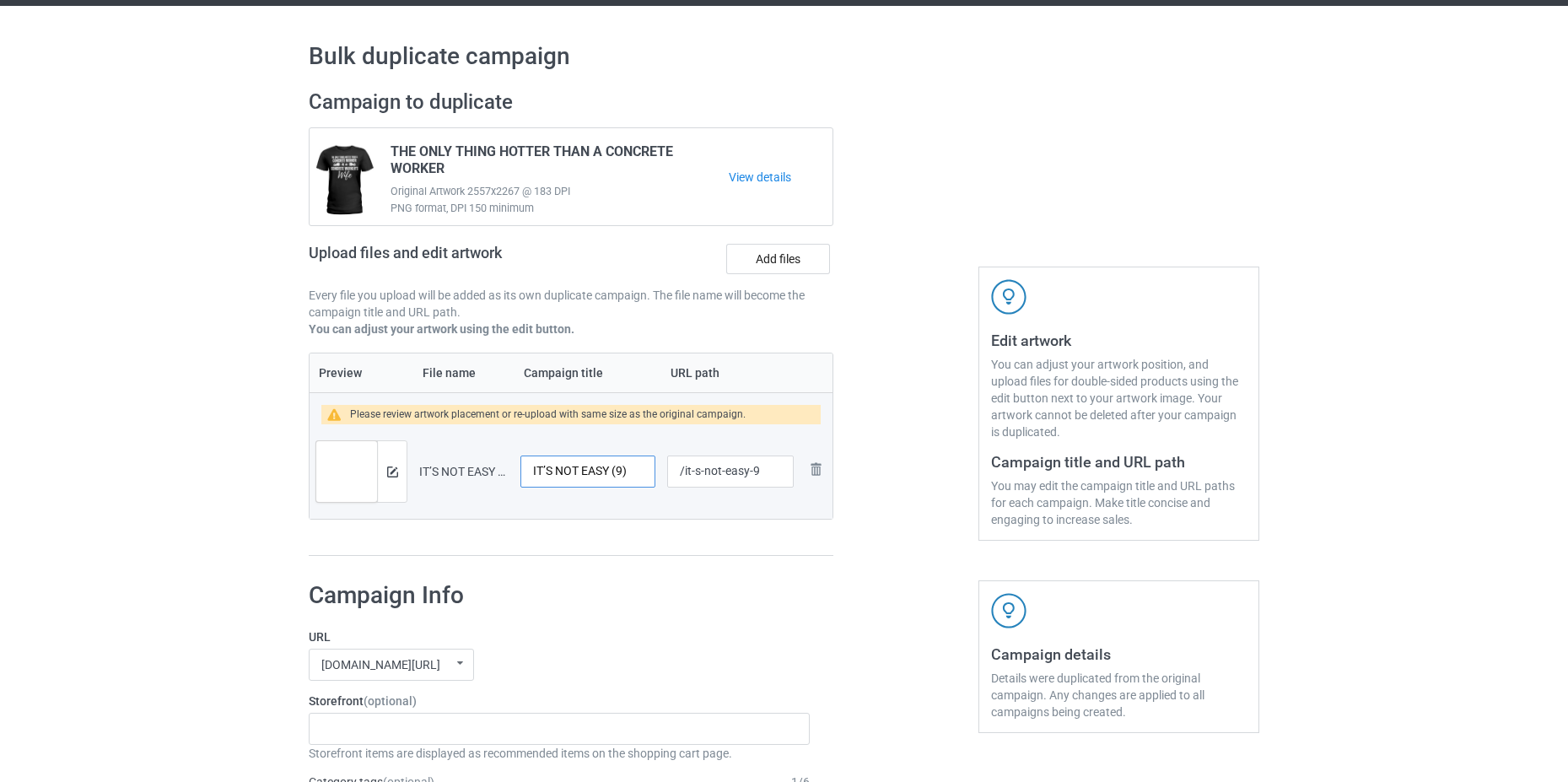
click at [590, 474] on input "IT’S NOT EASY (9)" at bounding box center [588, 472] width 135 height 32
paste input "t's not easy being the best concrete worker's wife ever"
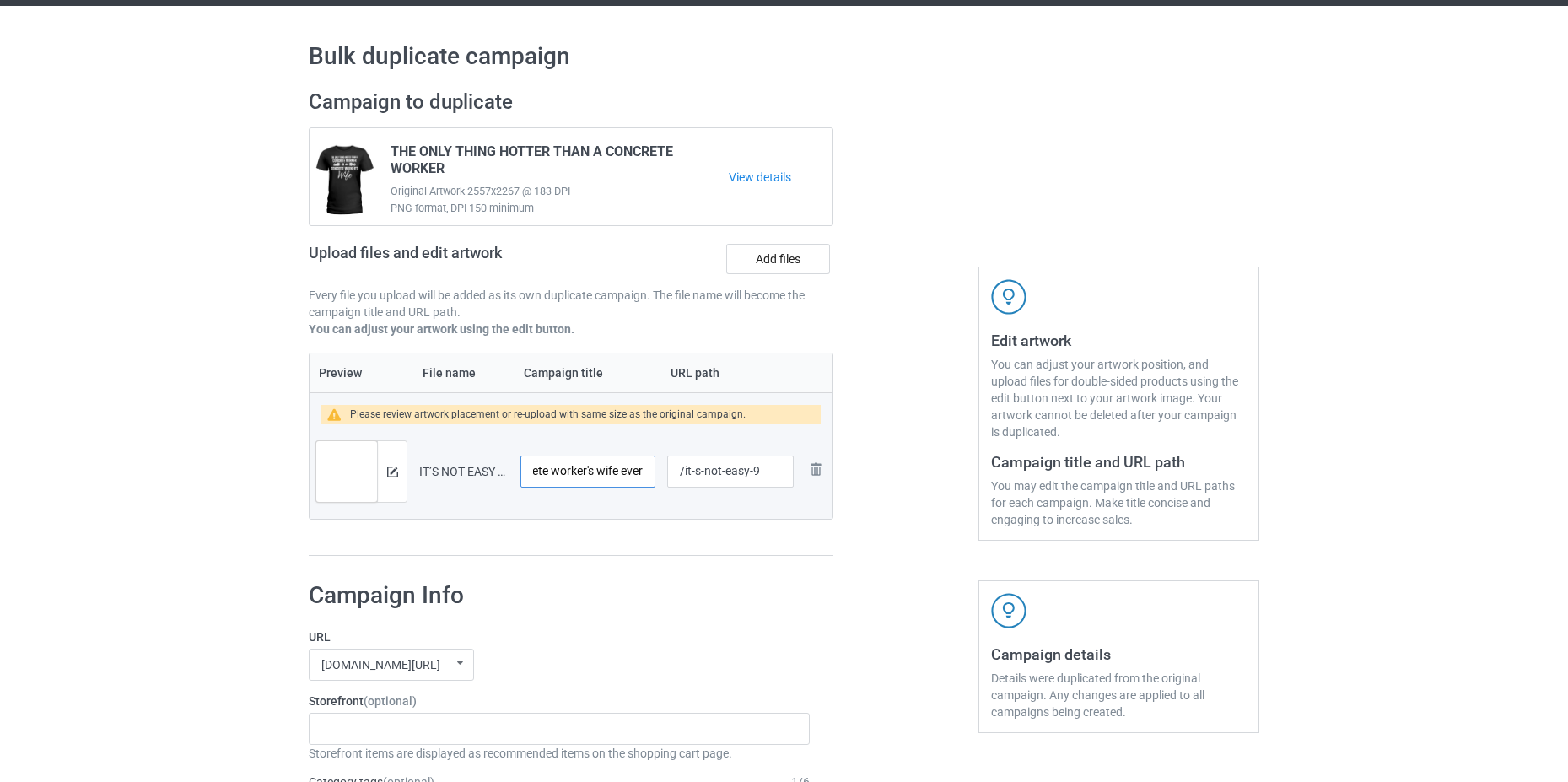
type input "It's not easy being the best concrete worker's wife ever"
click at [764, 476] on input "/it-s-not-easy-9" at bounding box center [730, 472] width 126 height 32
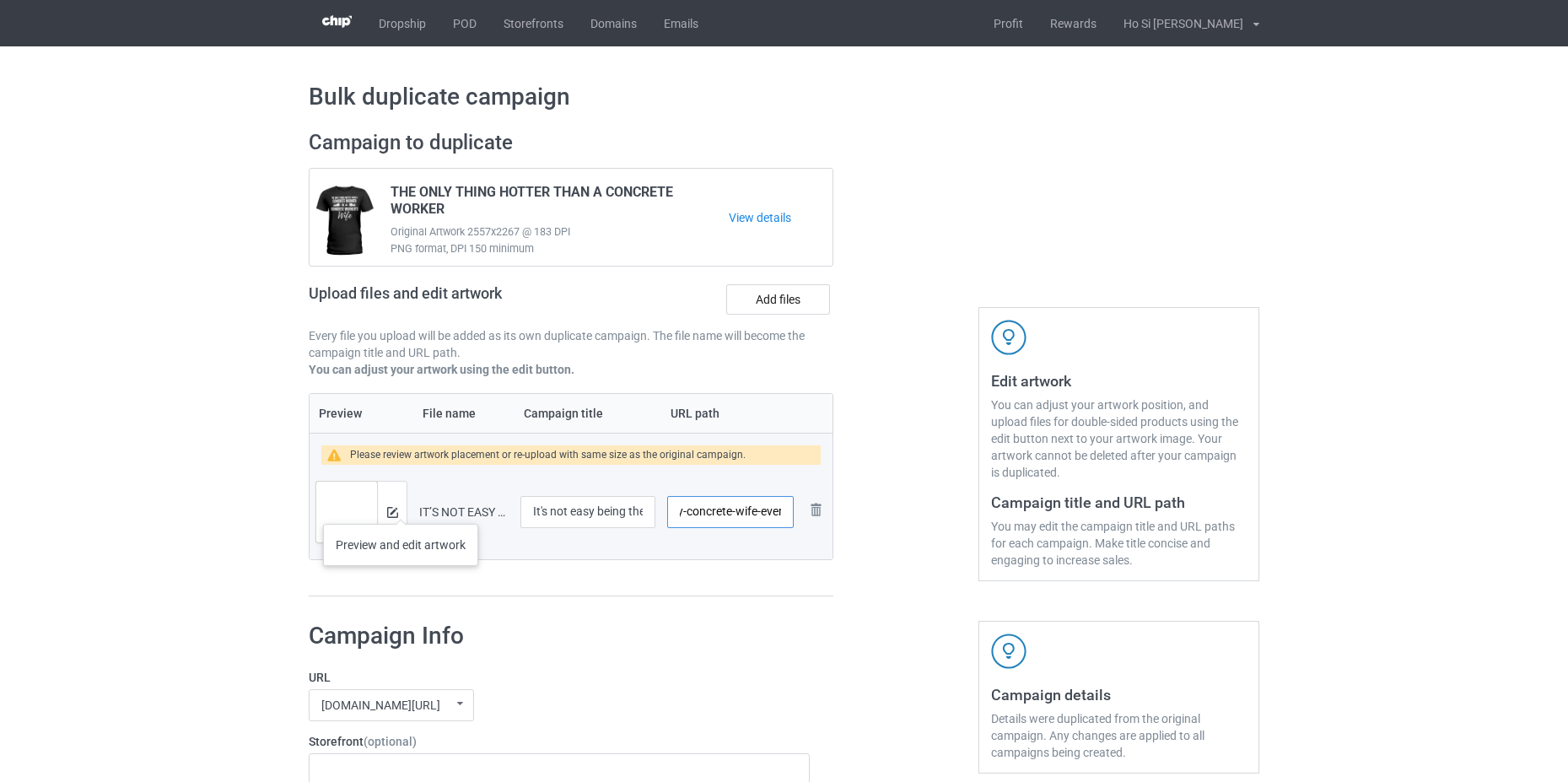
type input "/it-s-not-easy-concrete-wife-ever"
click at [400, 507] on div at bounding box center [391, 511] width 30 height 60
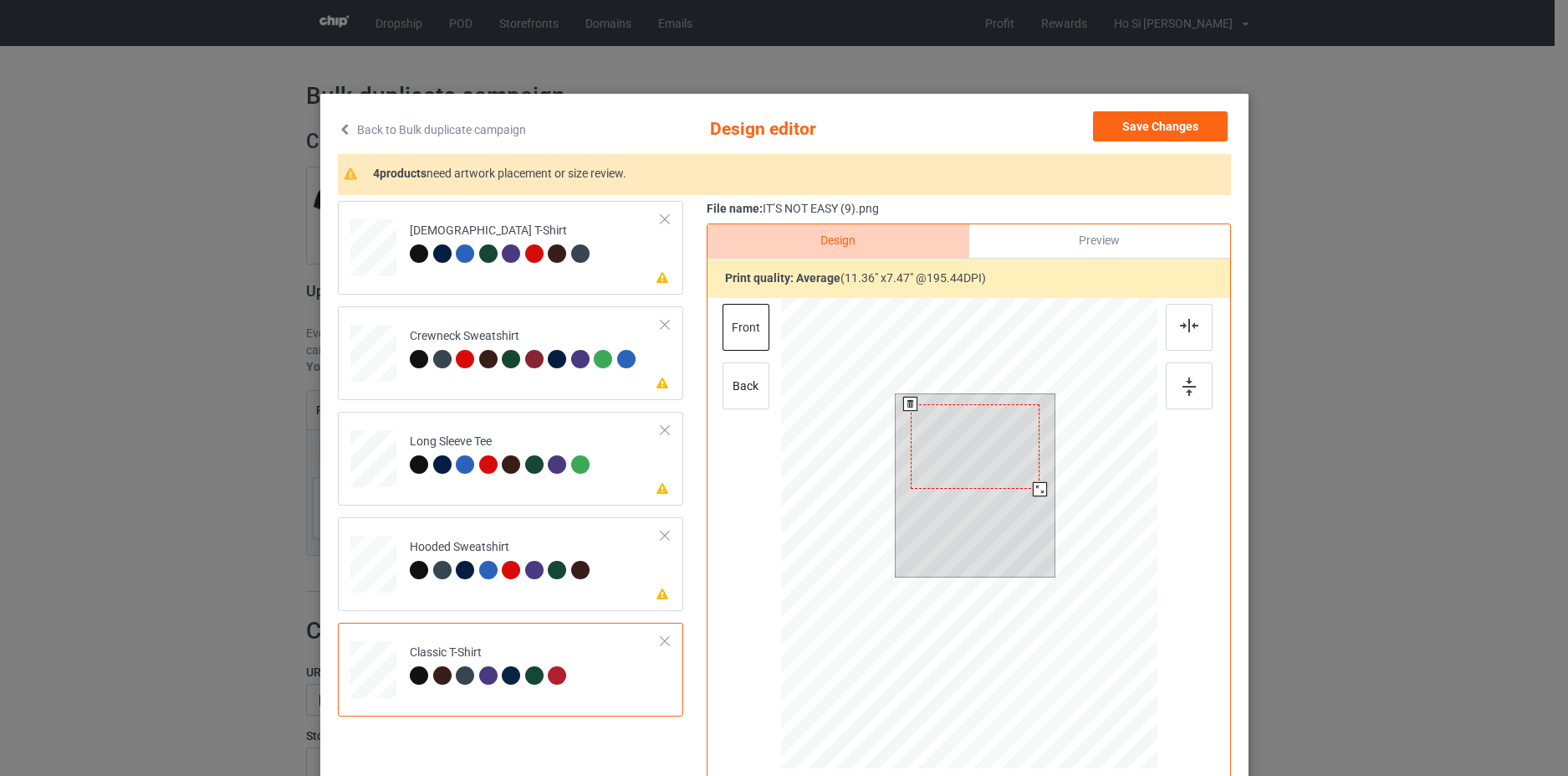
drag, startPoint x: 1047, startPoint y: 495, endPoint x: 1030, endPoint y: 491, distance: 17.5
click at [1032, 491] on div at bounding box center [1039, 490] width 14 height 14
drag, startPoint x: 979, startPoint y: 456, endPoint x: 978, endPoint y: 448, distance: 8.1
click at [978, 448] on div at bounding box center [973, 438] width 130 height 85
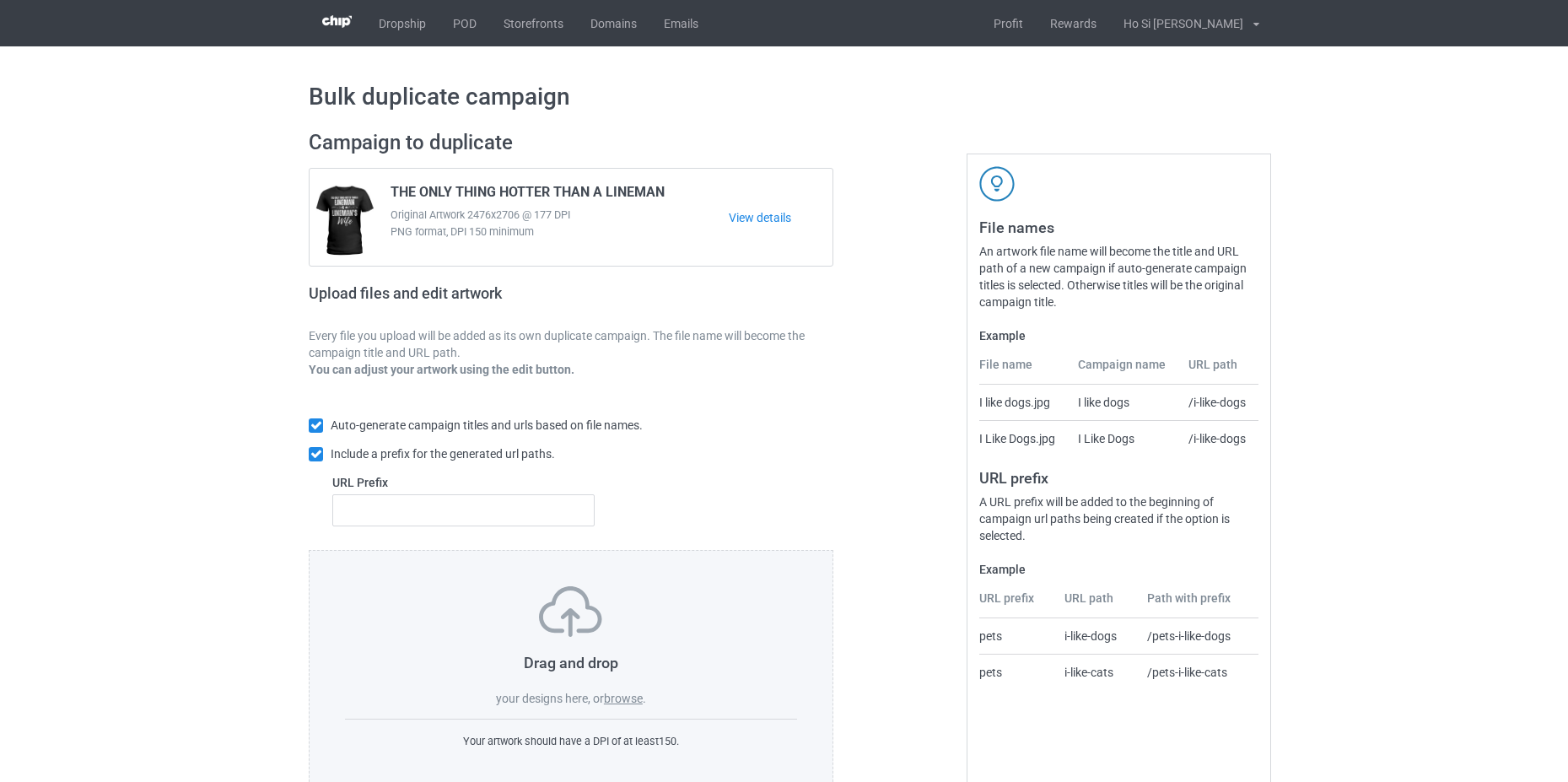
scroll to position [41, 0]
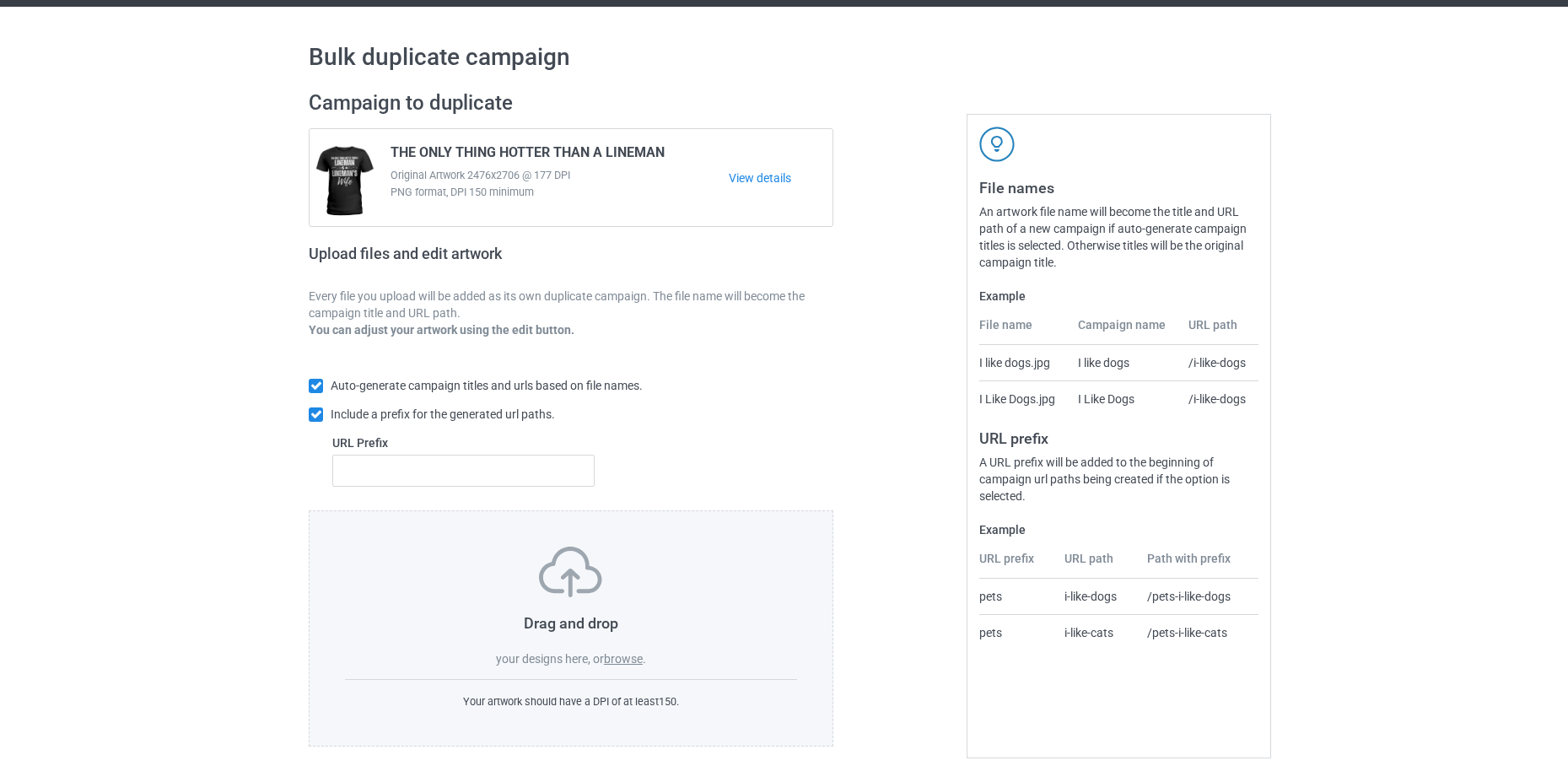
click at [625, 663] on label "browse" at bounding box center [623, 658] width 39 height 14
click at [0, 0] on input "browse" at bounding box center [0, 0] width 0 height 0
click at [637, 666] on label "browse" at bounding box center [623, 658] width 39 height 14
click at [0, 0] on input "browse" at bounding box center [0, 0] width 0 height 0
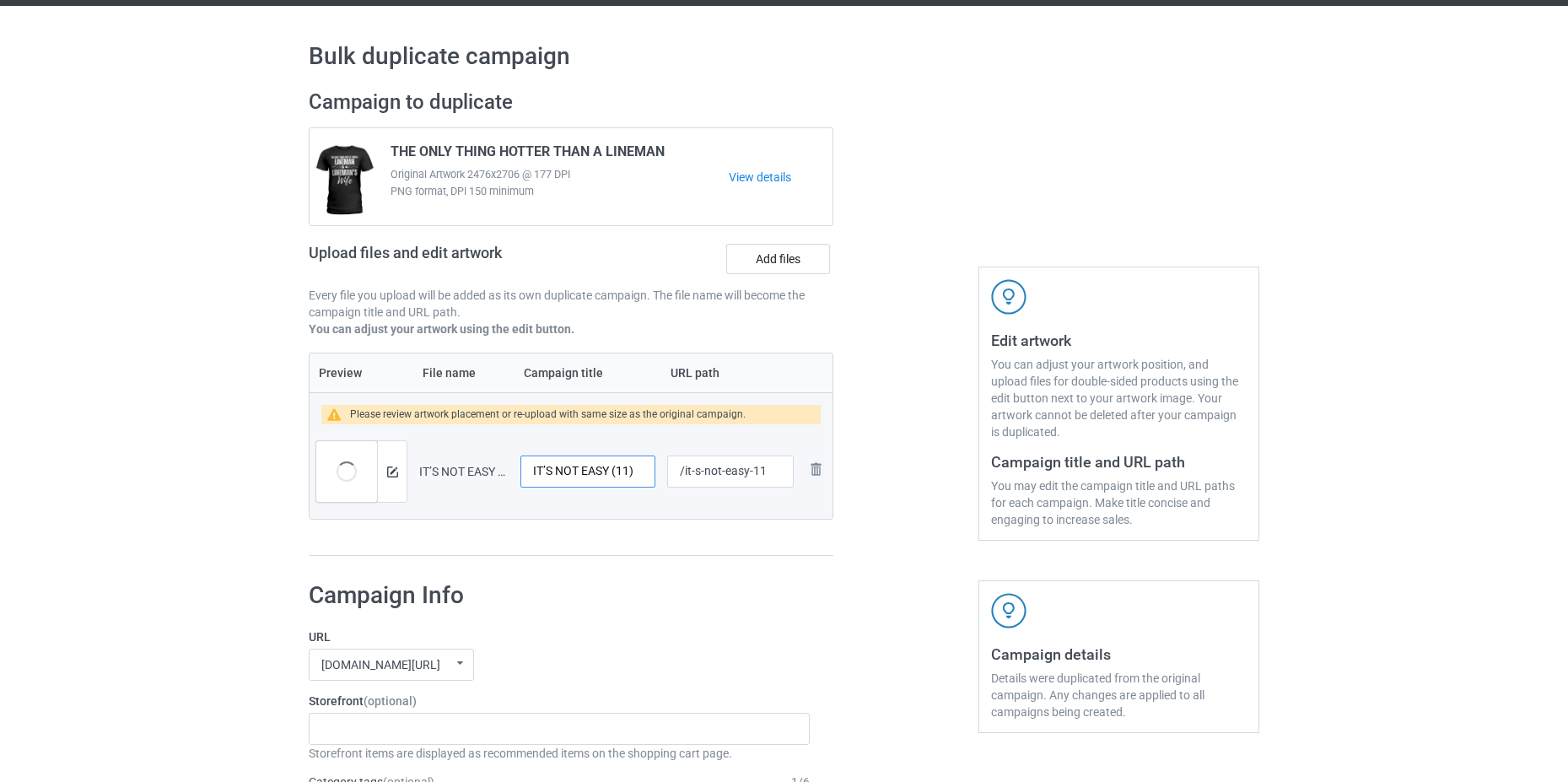
click at [571, 465] on input "IT’S NOT EASY (11)" at bounding box center [588, 472] width 135 height 32
paste input "t's not easy being the best concrete worker's wife ever"
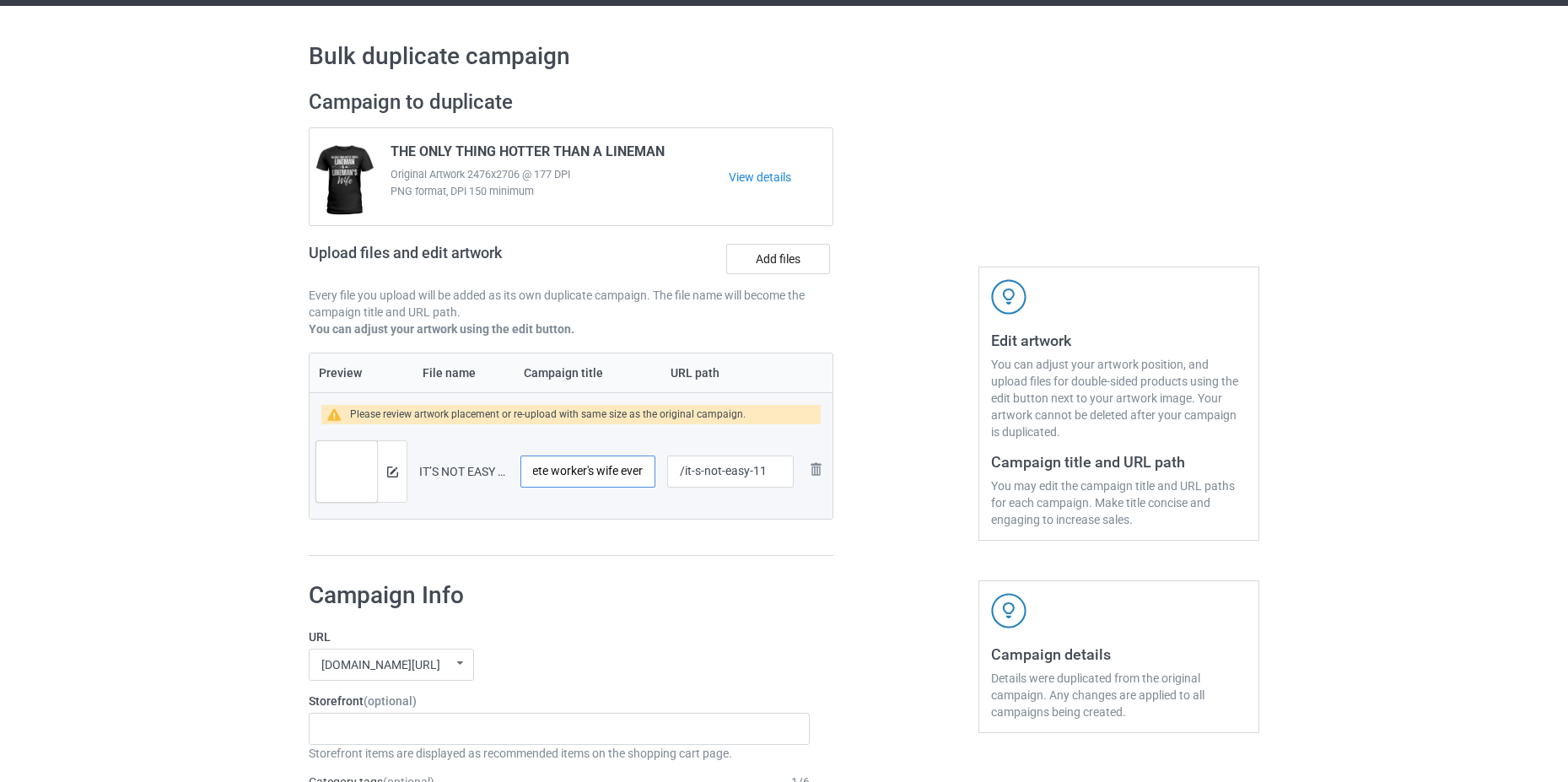
drag, startPoint x: 582, startPoint y: 472, endPoint x: 571, endPoint y: 475, distance: 11.4
click at [571, 475] on input "It's not easy being the best concrete worker's wife ever" at bounding box center [588, 472] width 135 height 32
type input "It's not easy being the best lineman's wife ever"
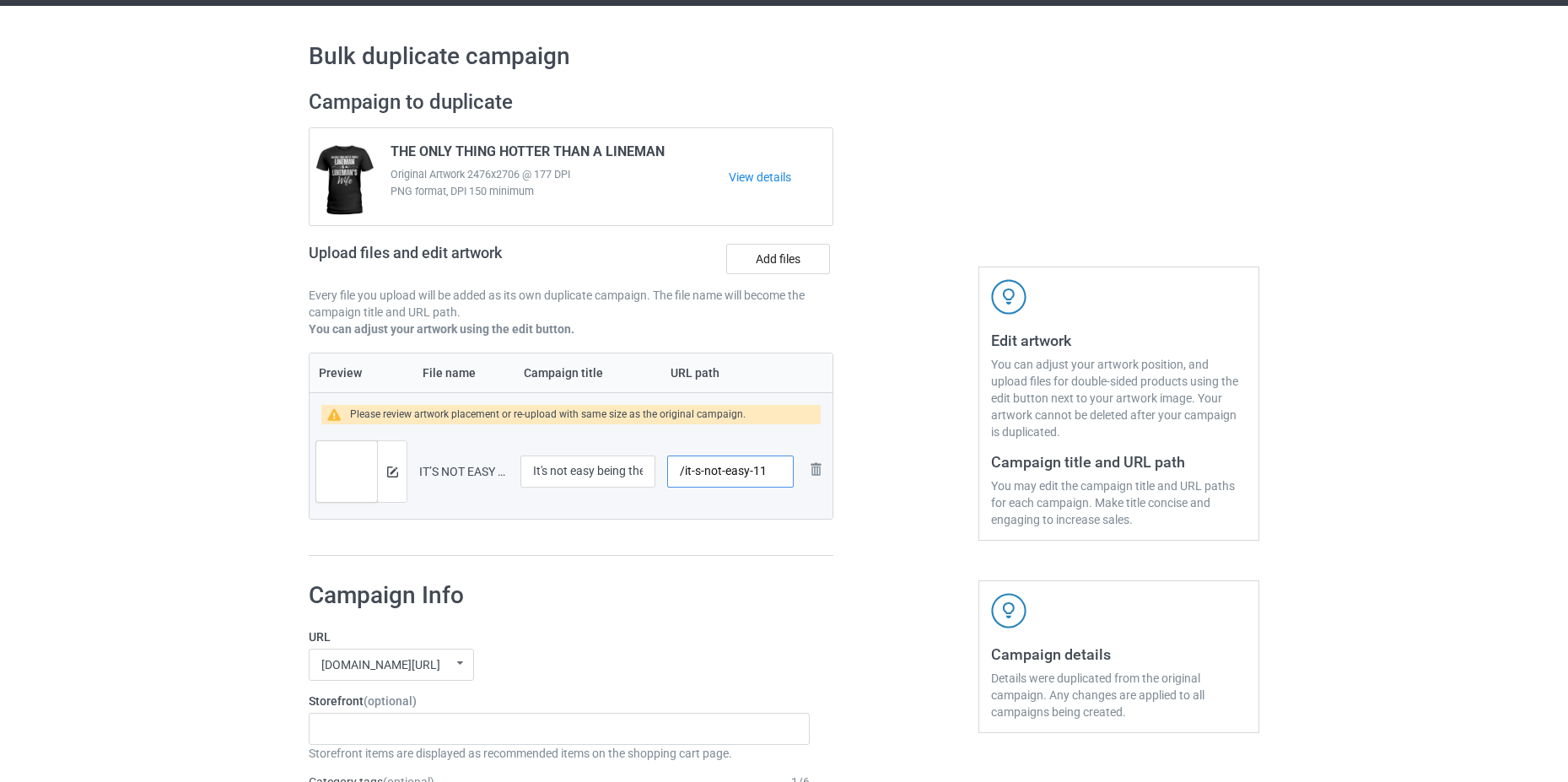
drag, startPoint x: 719, startPoint y: 468, endPoint x: 761, endPoint y: 472, distance: 42.2
click at [761, 472] on input "/it-s-not-easy-11" at bounding box center [730, 472] width 126 height 32
click at [774, 475] on input "/it-s-not-easy-11" at bounding box center [730, 472] width 126 height 32
type input "/it-s-not-easy-linemanwife"
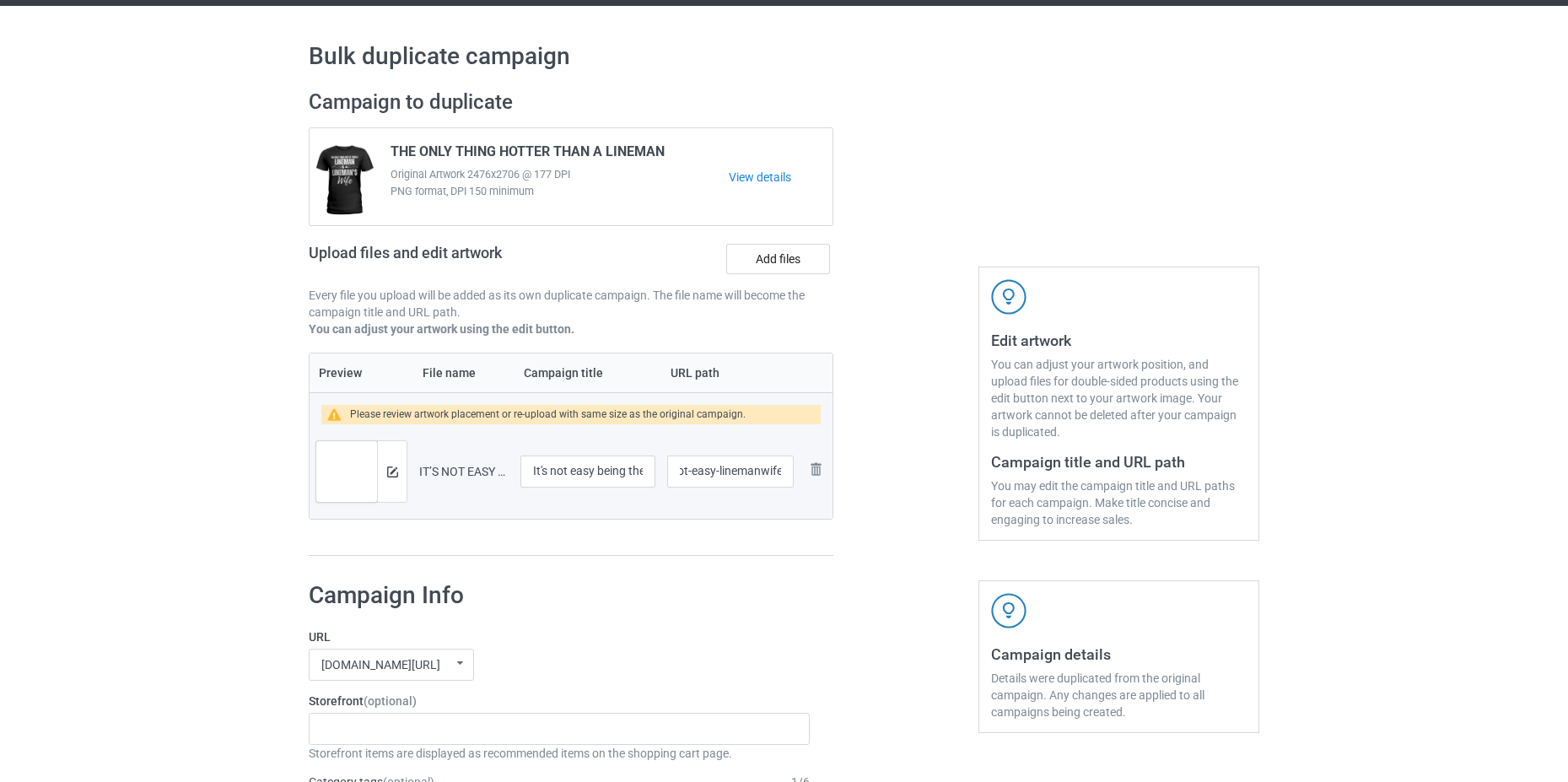
click at [862, 560] on div at bounding box center [905, 323] width 122 height 491
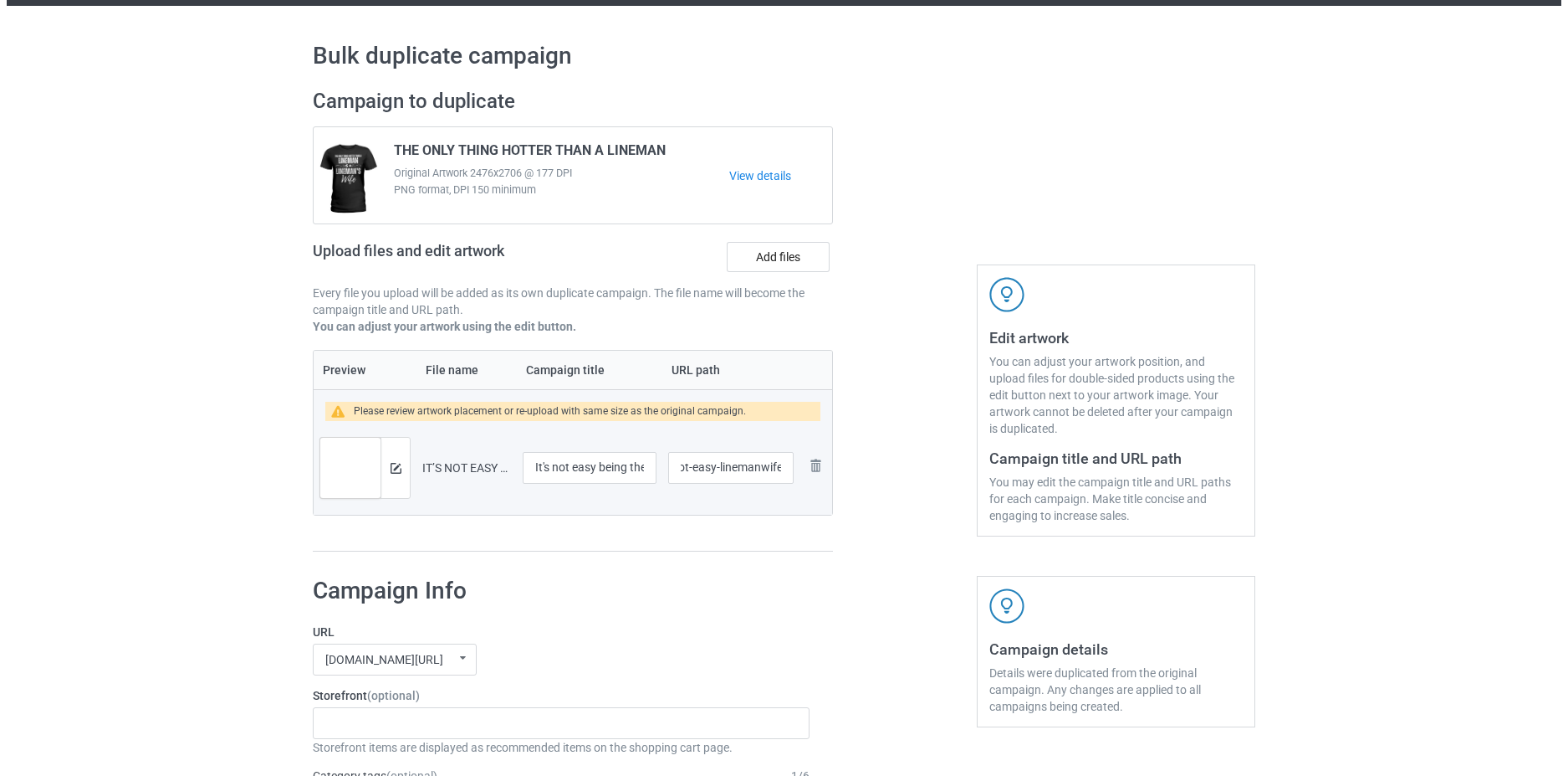
scroll to position [0, 0]
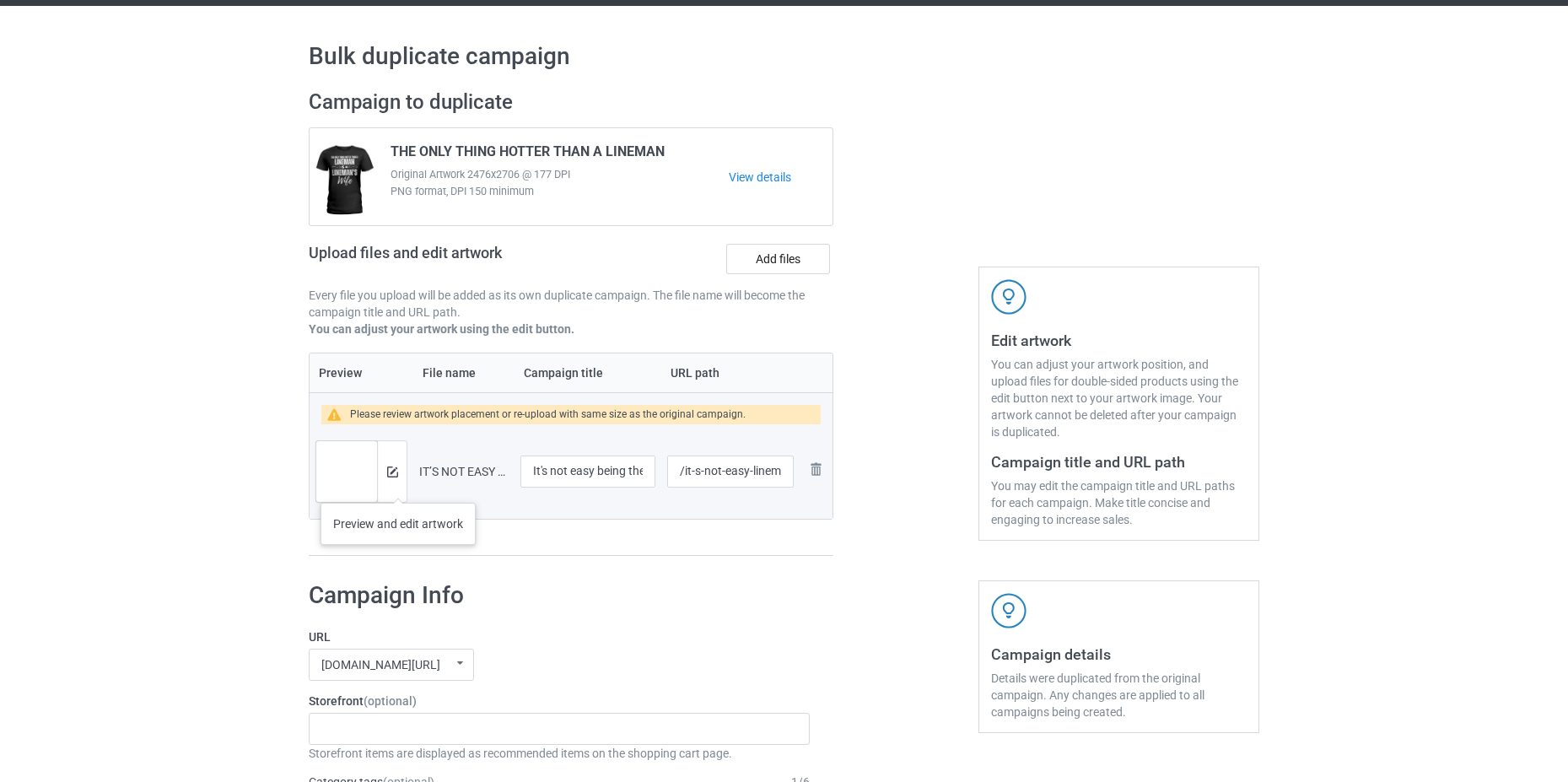
click at [398, 486] on div at bounding box center [391, 471] width 30 height 60
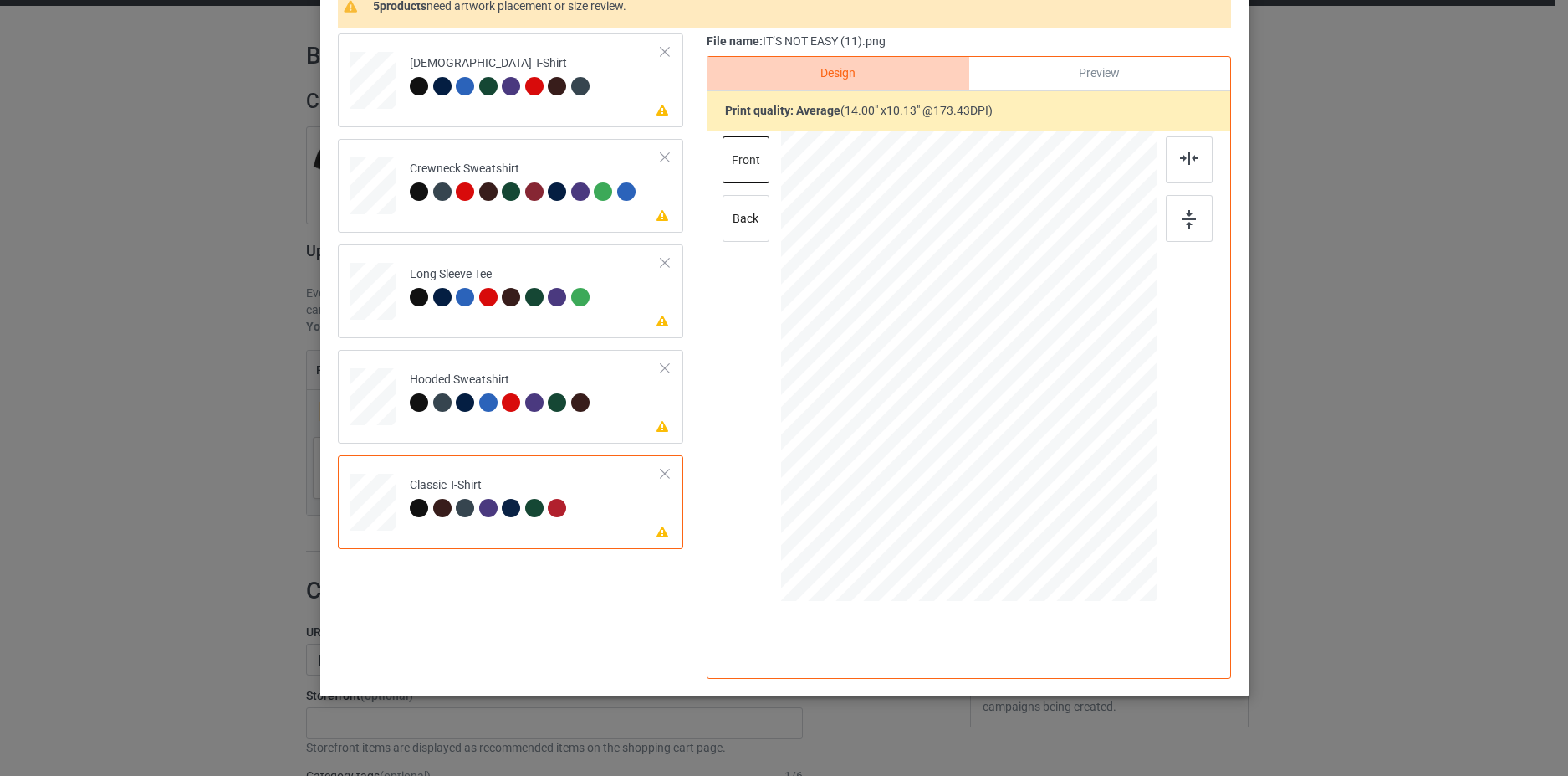
scroll to position [84, 0]
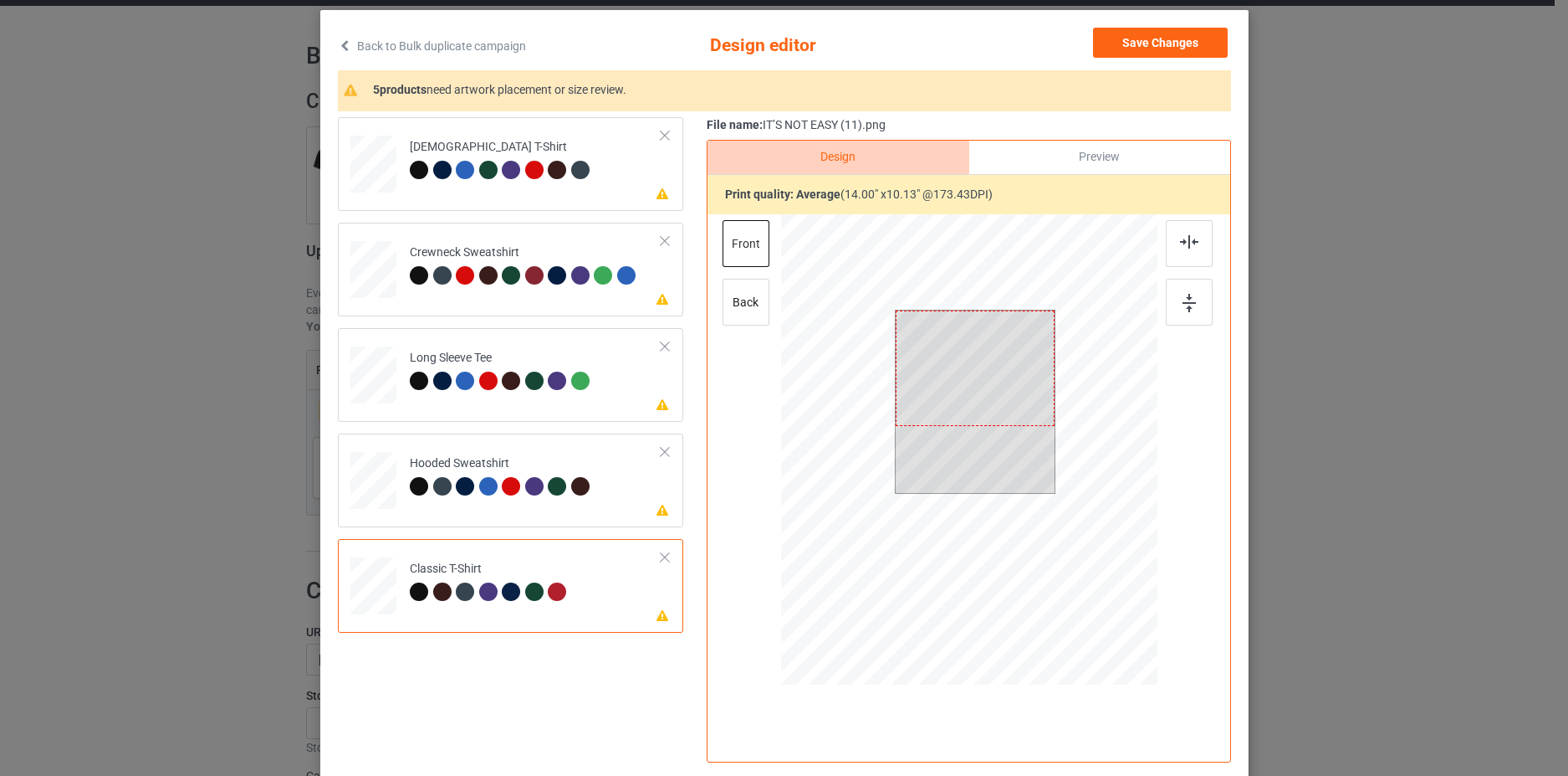
click at [966, 405] on div at bounding box center [975, 368] width 160 height 115
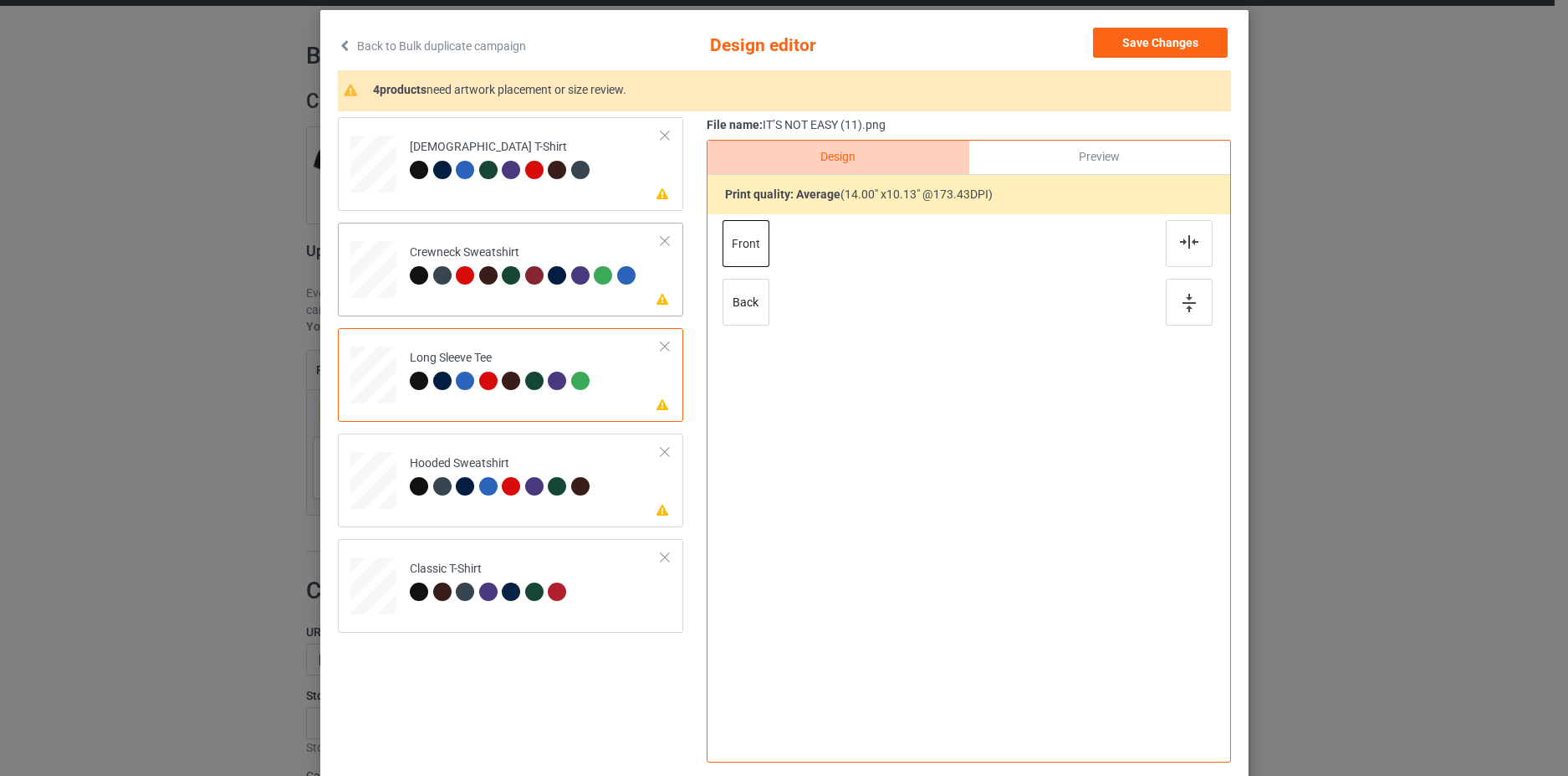
click at [369, 254] on div at bounding box center [374, 265] width 20 height 23
drag, startPoint x: 649, startPoint y: 93, endPoint x: 339, endPoint y: 98, distance: 310.0
click at [342, 106] on div "4 products need artwork placement or size review." at bounding box center [784, 91] width 894 height 41
click at [338, 94] on div "4 products need artwork placement or size review." at bounding box center [784, 91] width 894 height 41
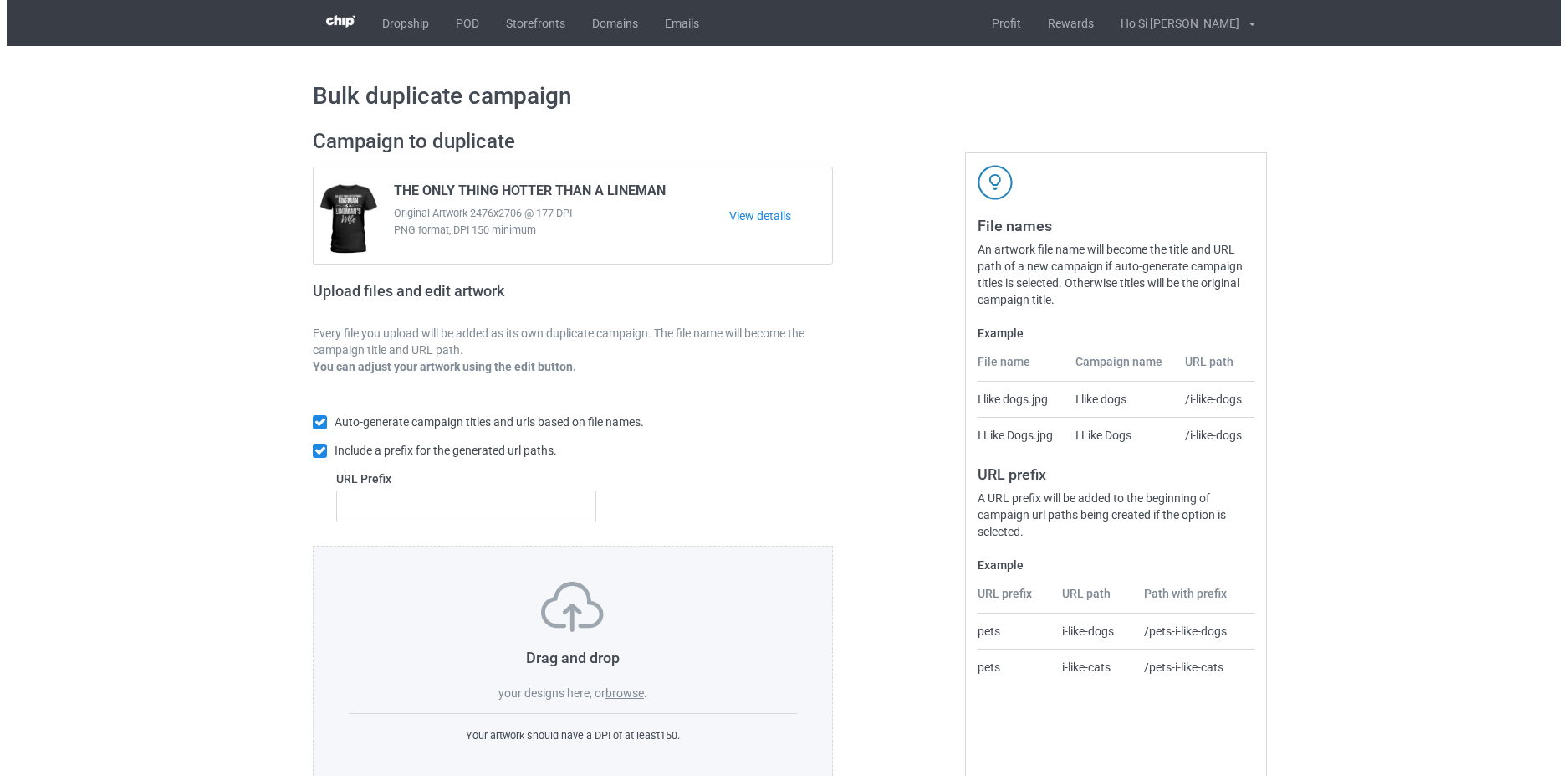
scroll to position [40, 0]
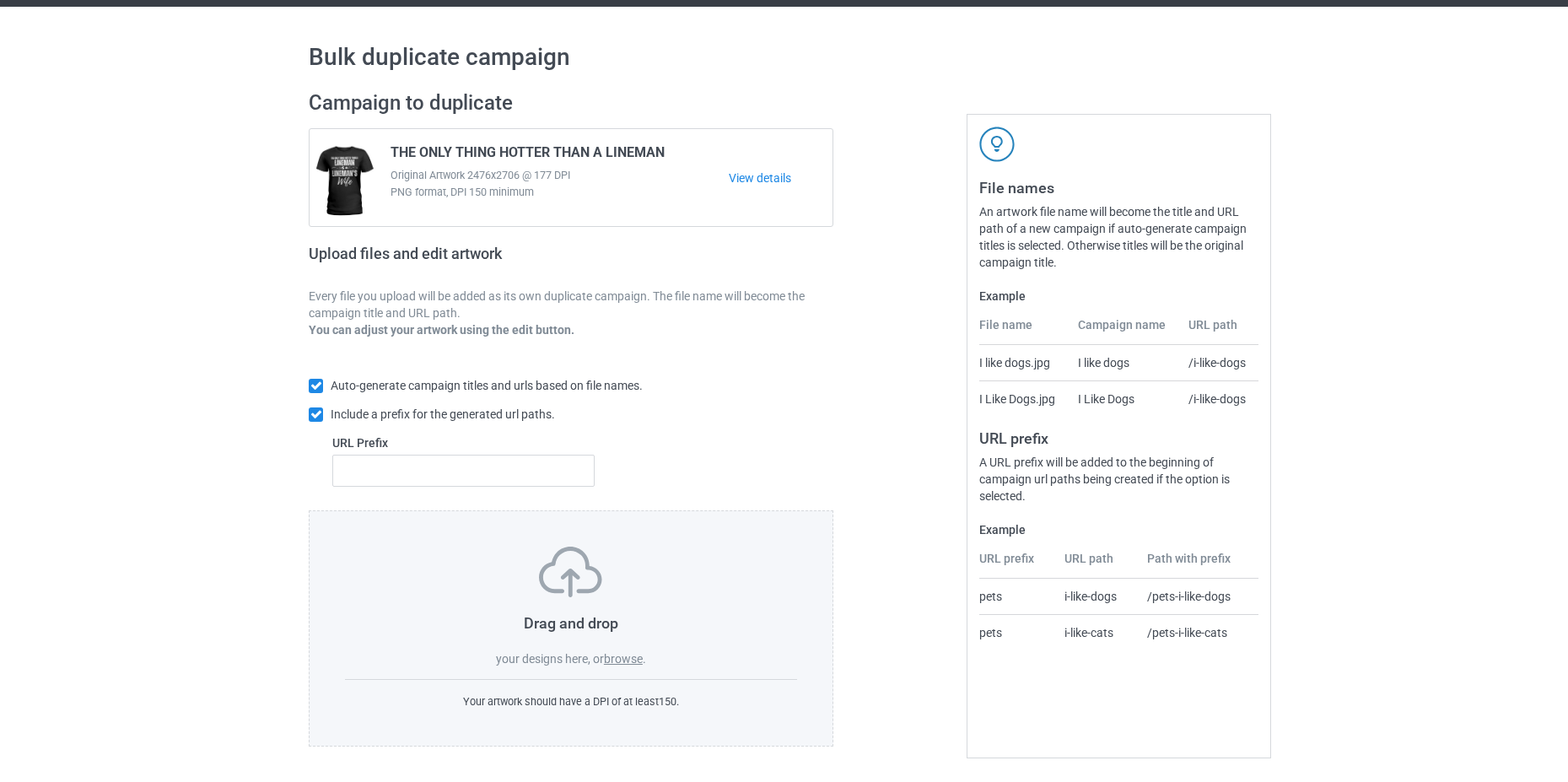
click at [619, 663] on label "browse" at bounding box center [623, 658] width 39 height 14
click at [0, 0] on input "browse" at bounding box center [0, 0] width 0 height 0
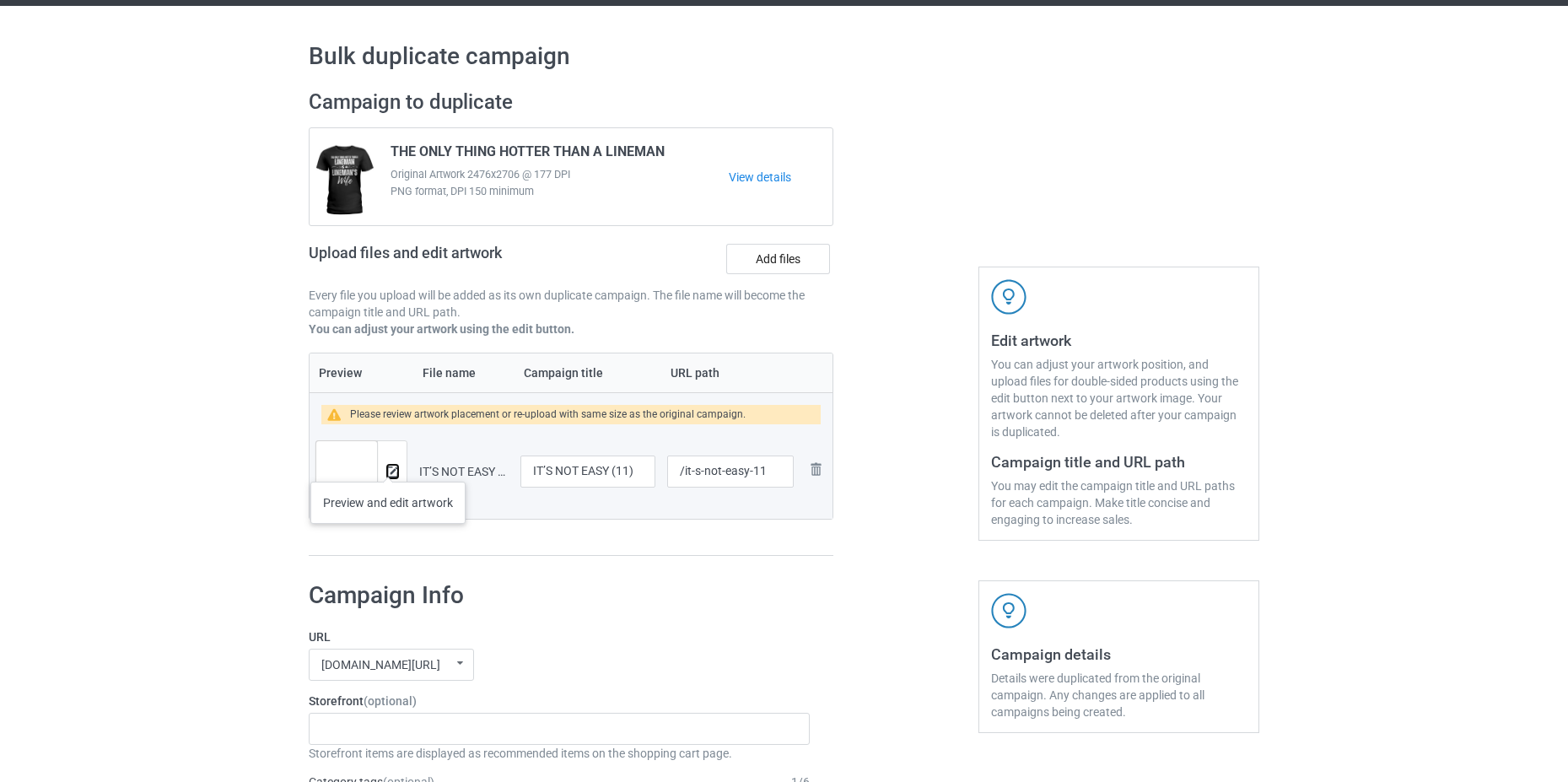
click at [388, 465] on button at bounding box center [392, 471] width 11 height 14
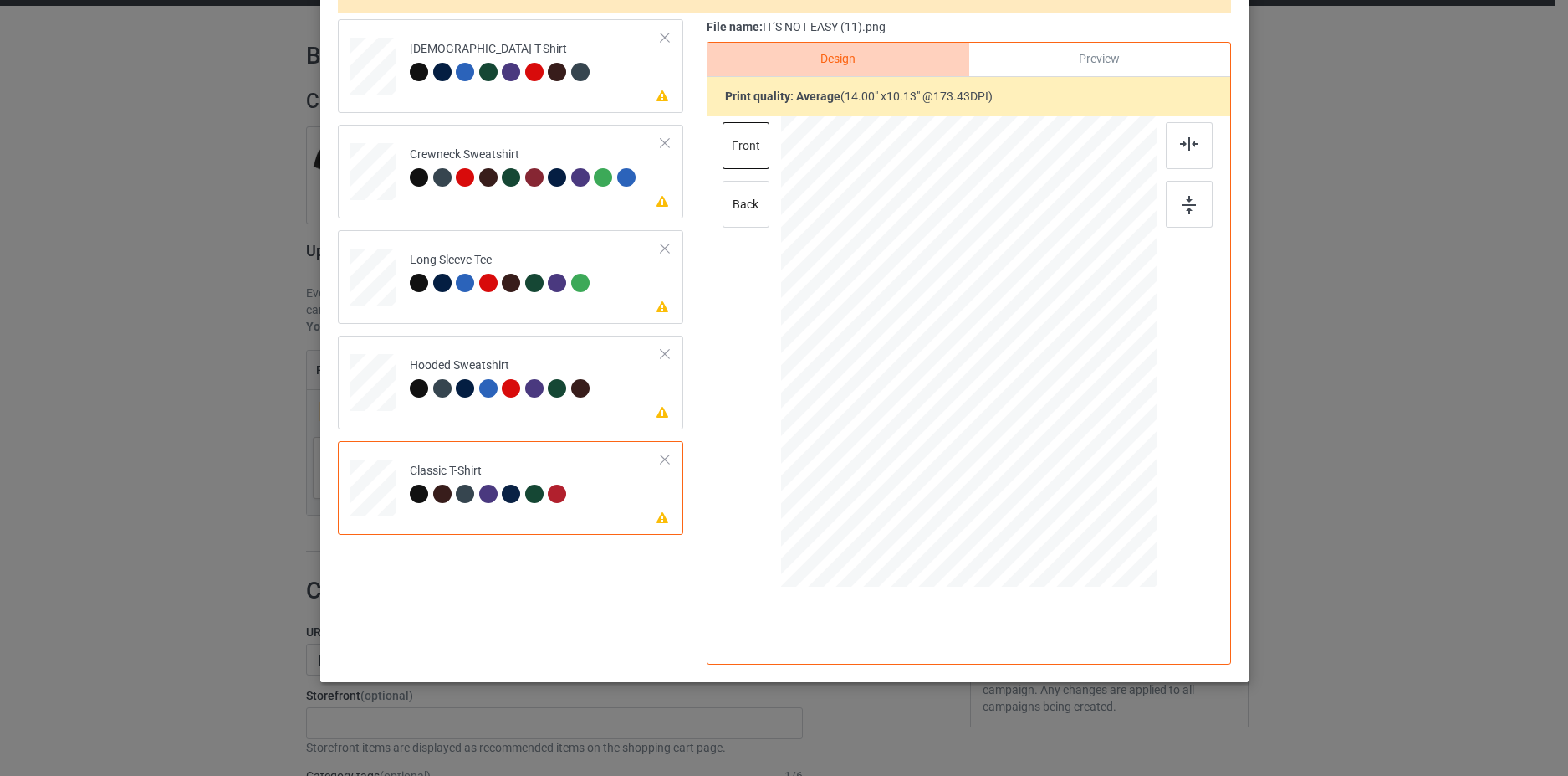
scroll to position [98, 0]
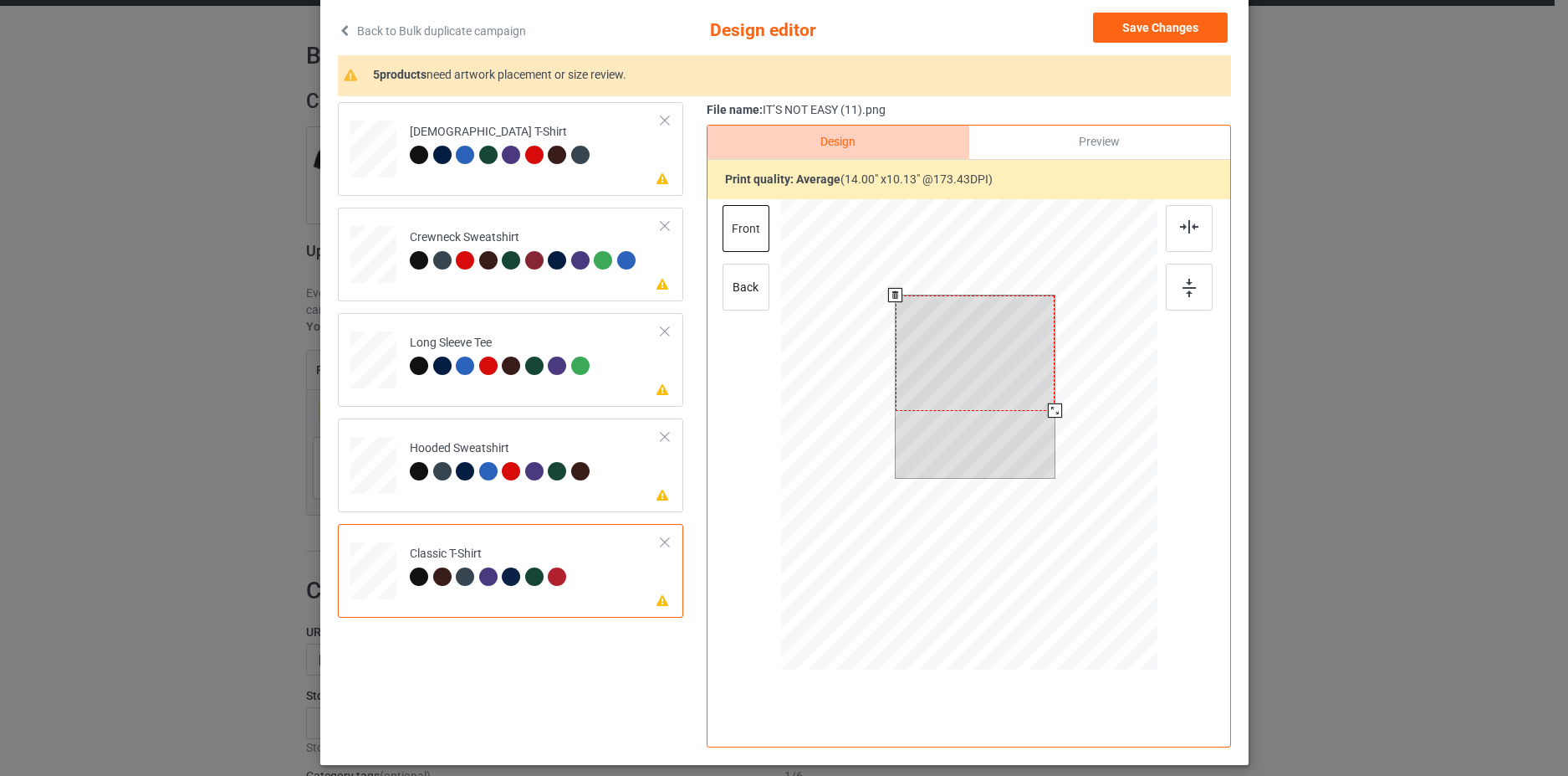
click at [984, 365] on div at bounding box center [975, 353] width 160 height 115
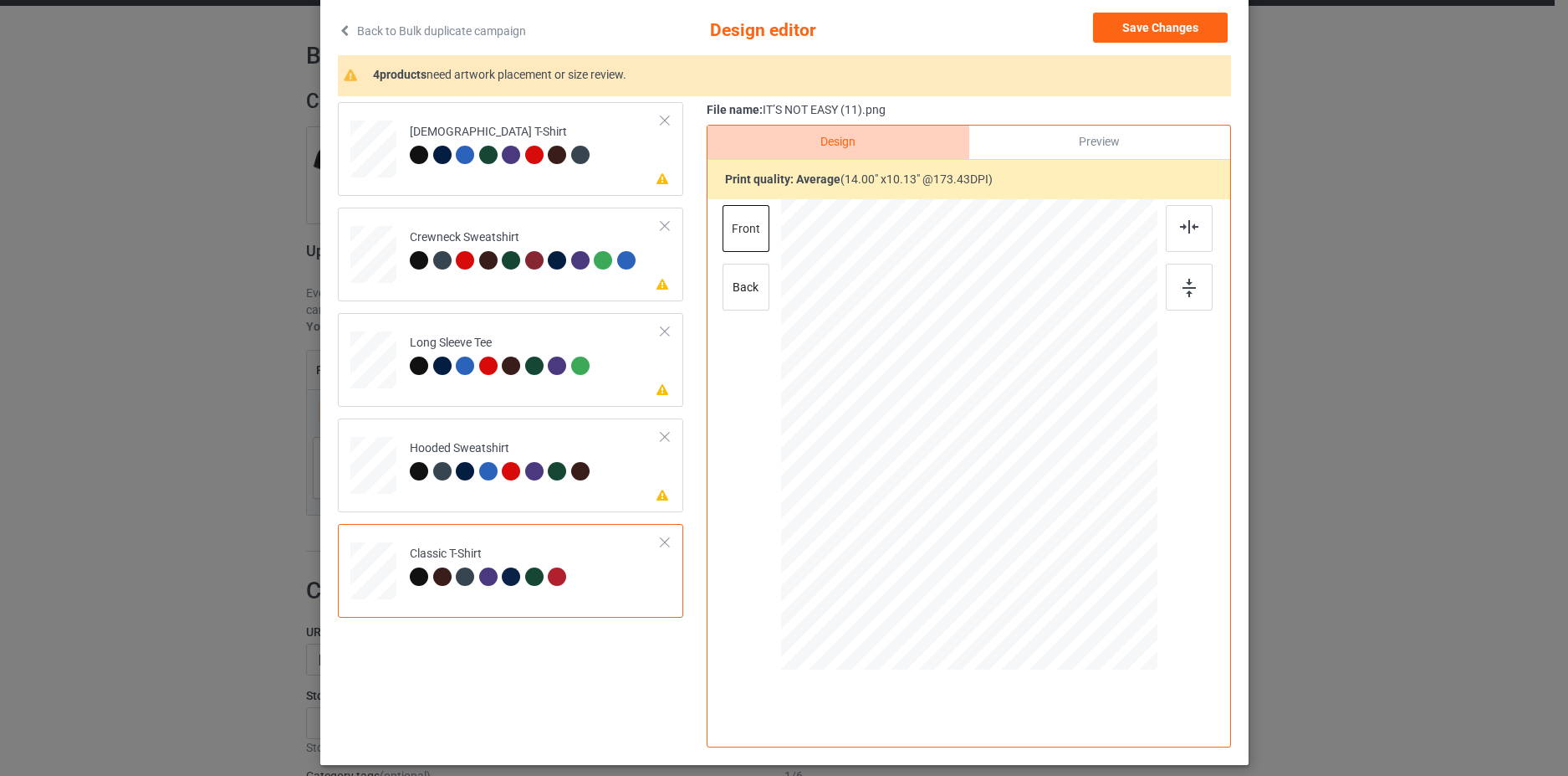
click at [1400, 446] on div "Back to Bulk duplicate campaign Design editor Save Changes 4 products need artw…" at bounding box center [784, 388] width 1568 height 776
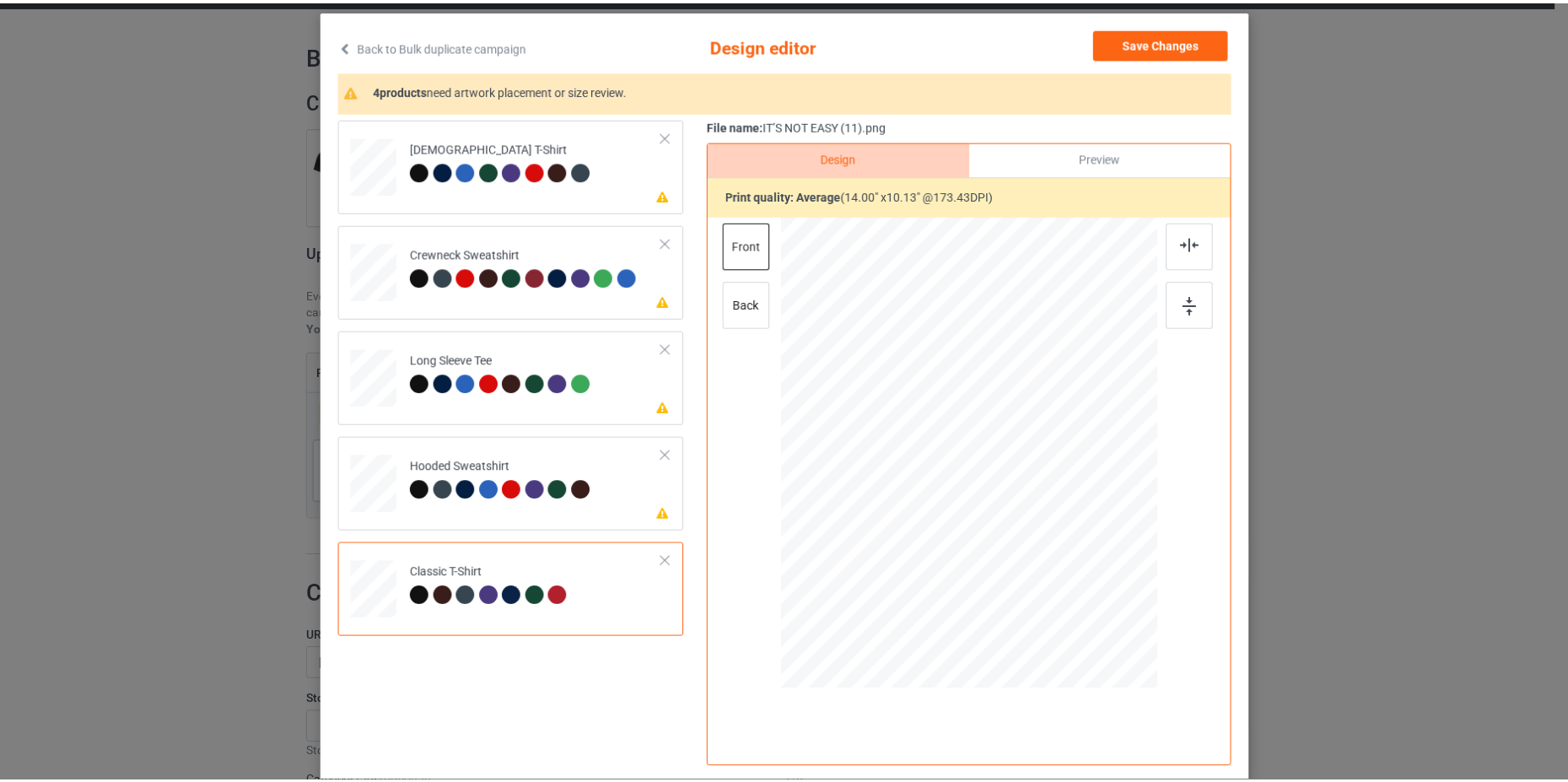
scroll to position [0, 0]
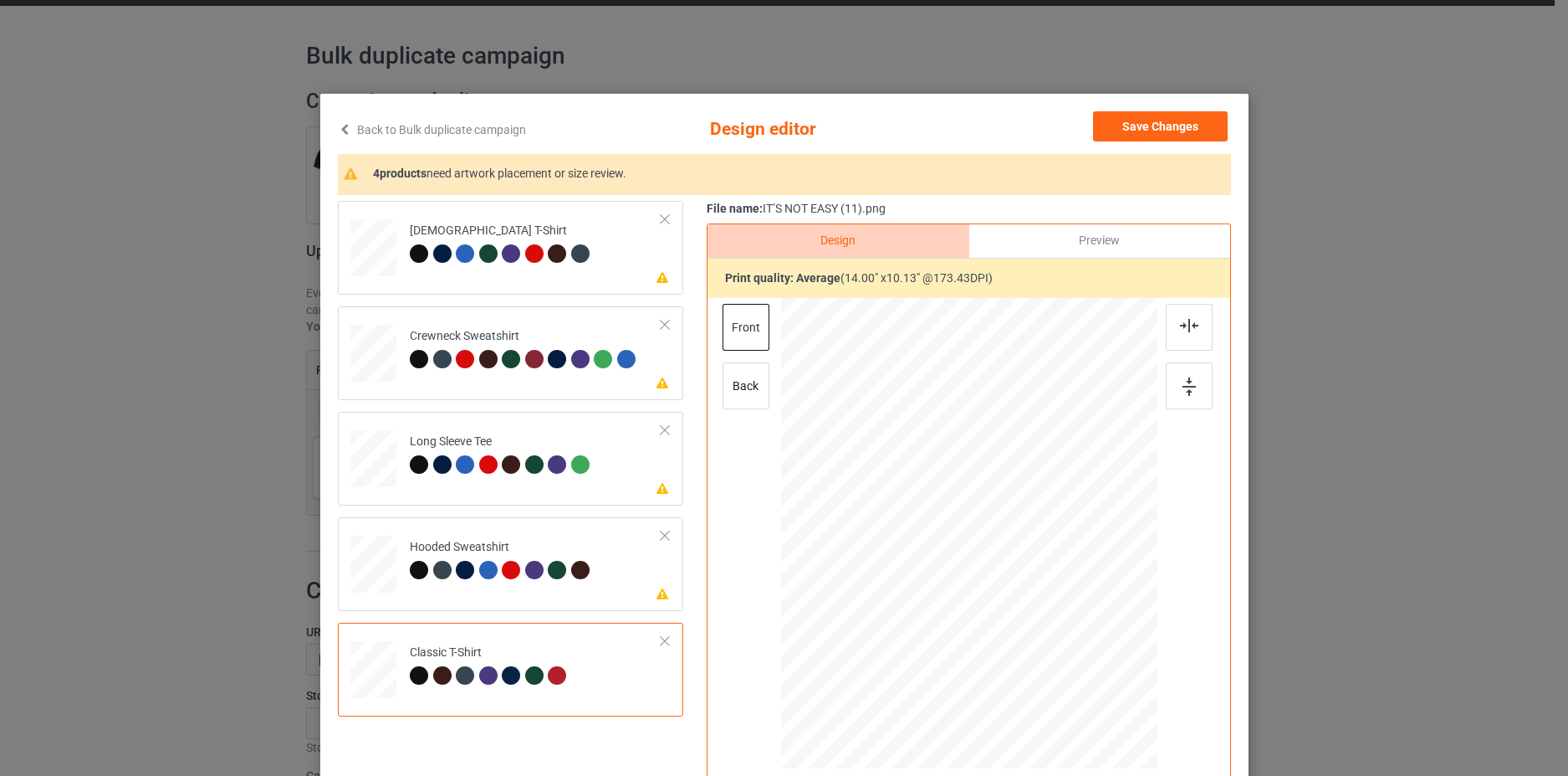
click at [338, 129] on icon at bounding box center [345, 128] width 14 height 12
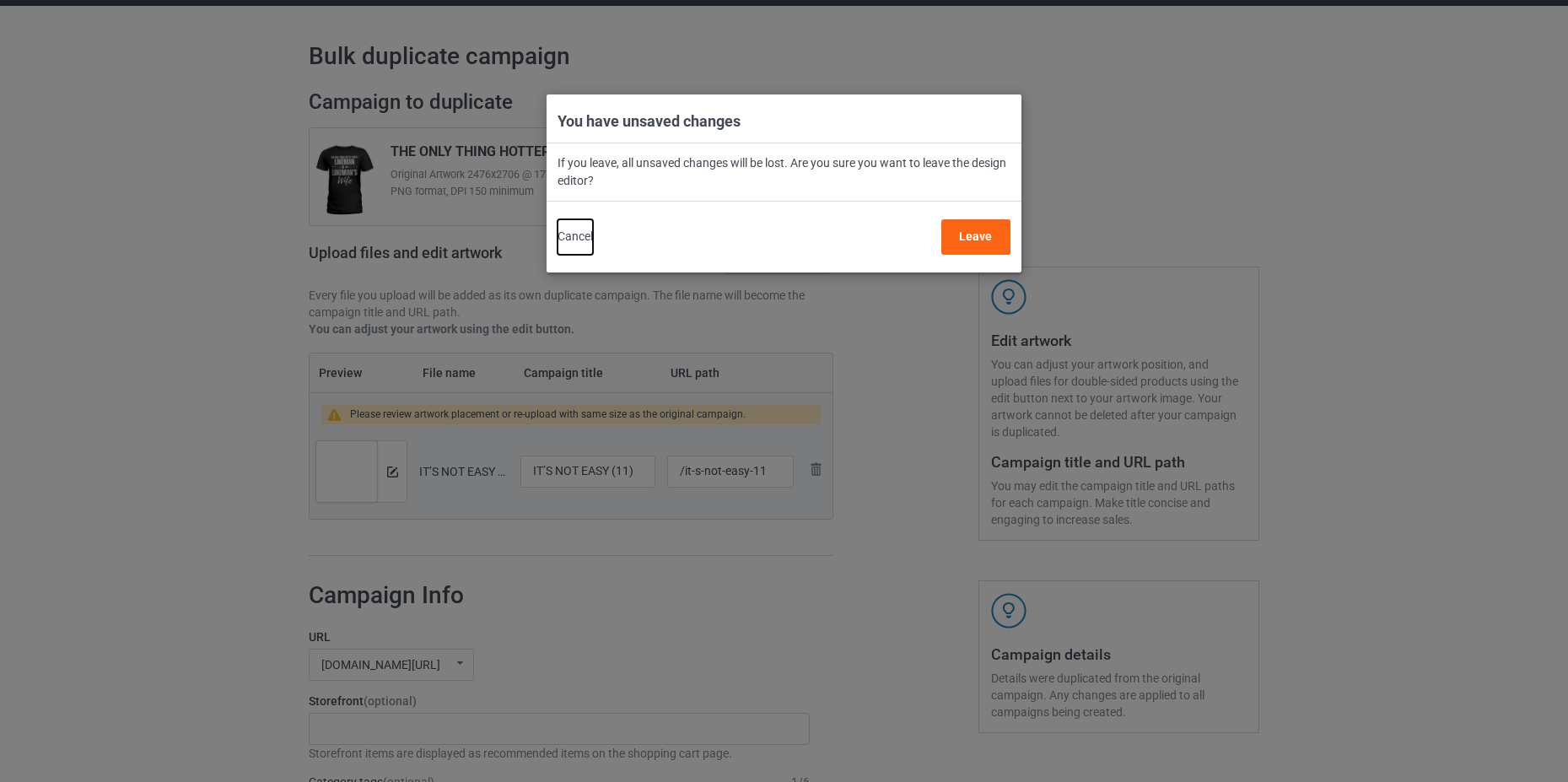
click at [579, 233] on button "Cancel" at bounding box center [574, 236] width 35 height 35
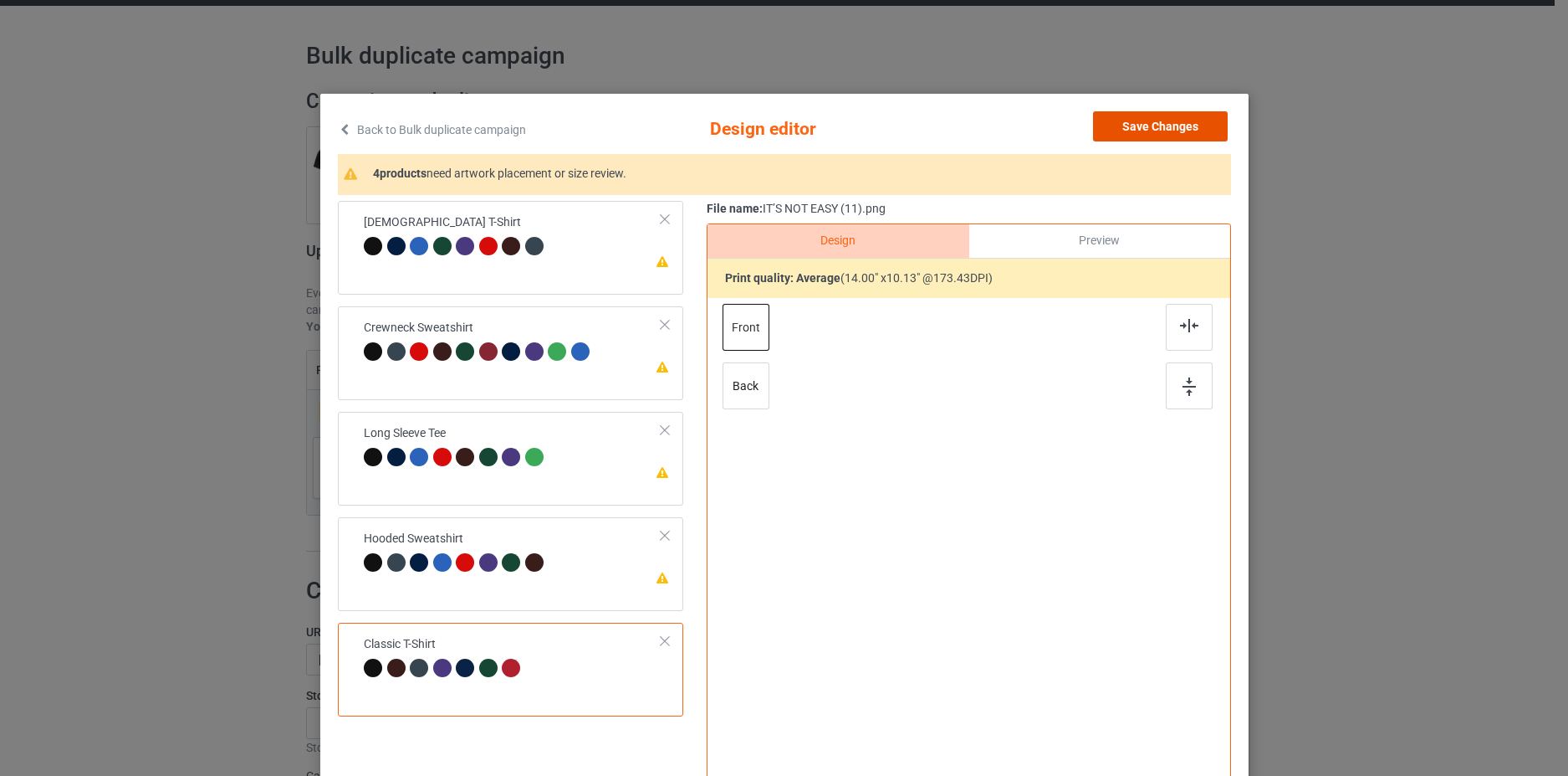
click at [1145, 131] on button "Save Changes" at bounding box center [1160, 126] width 135 height 30
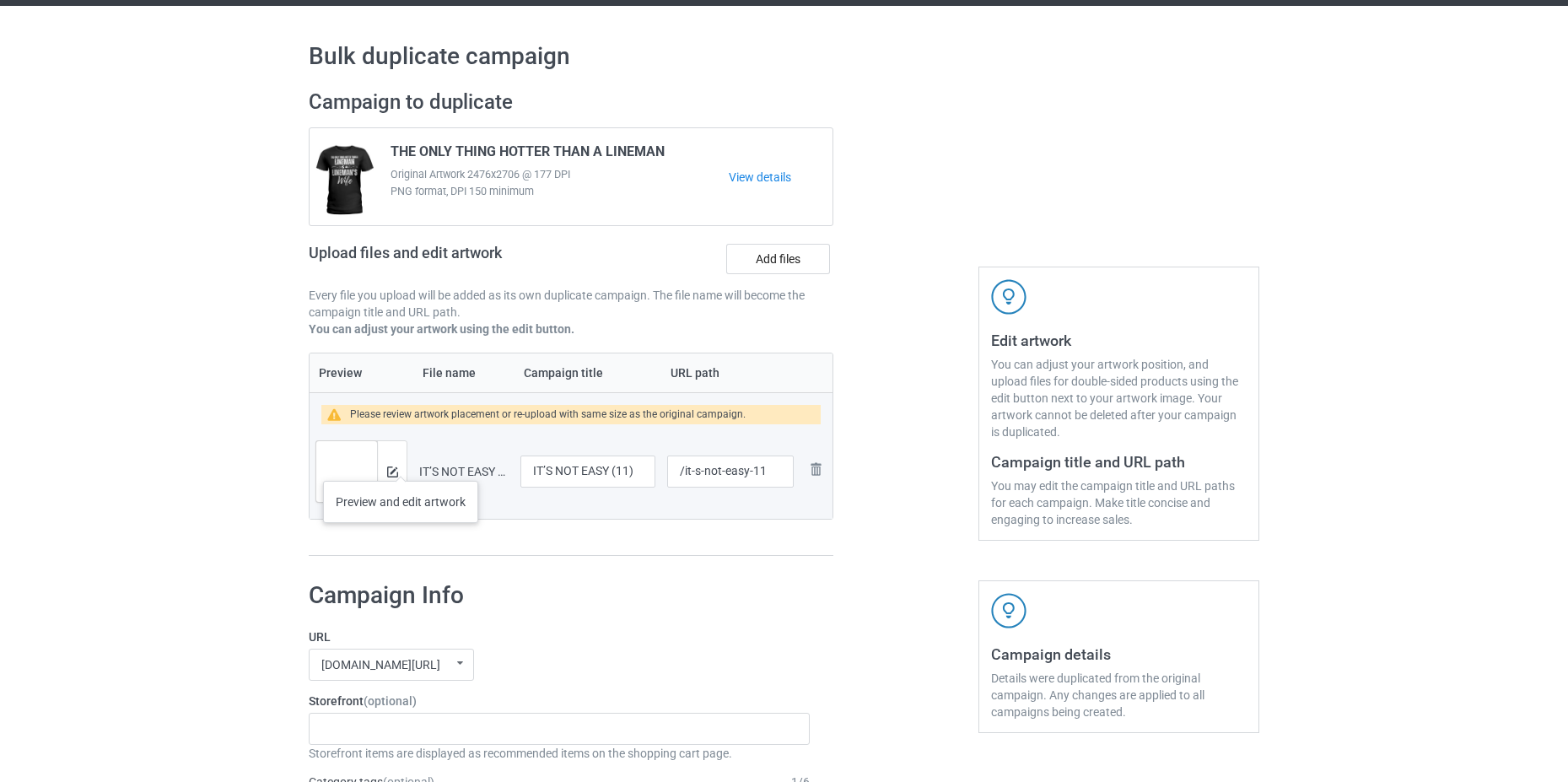
click at [400, 464] on div at bounding box center [391, 471] width 30 height 60
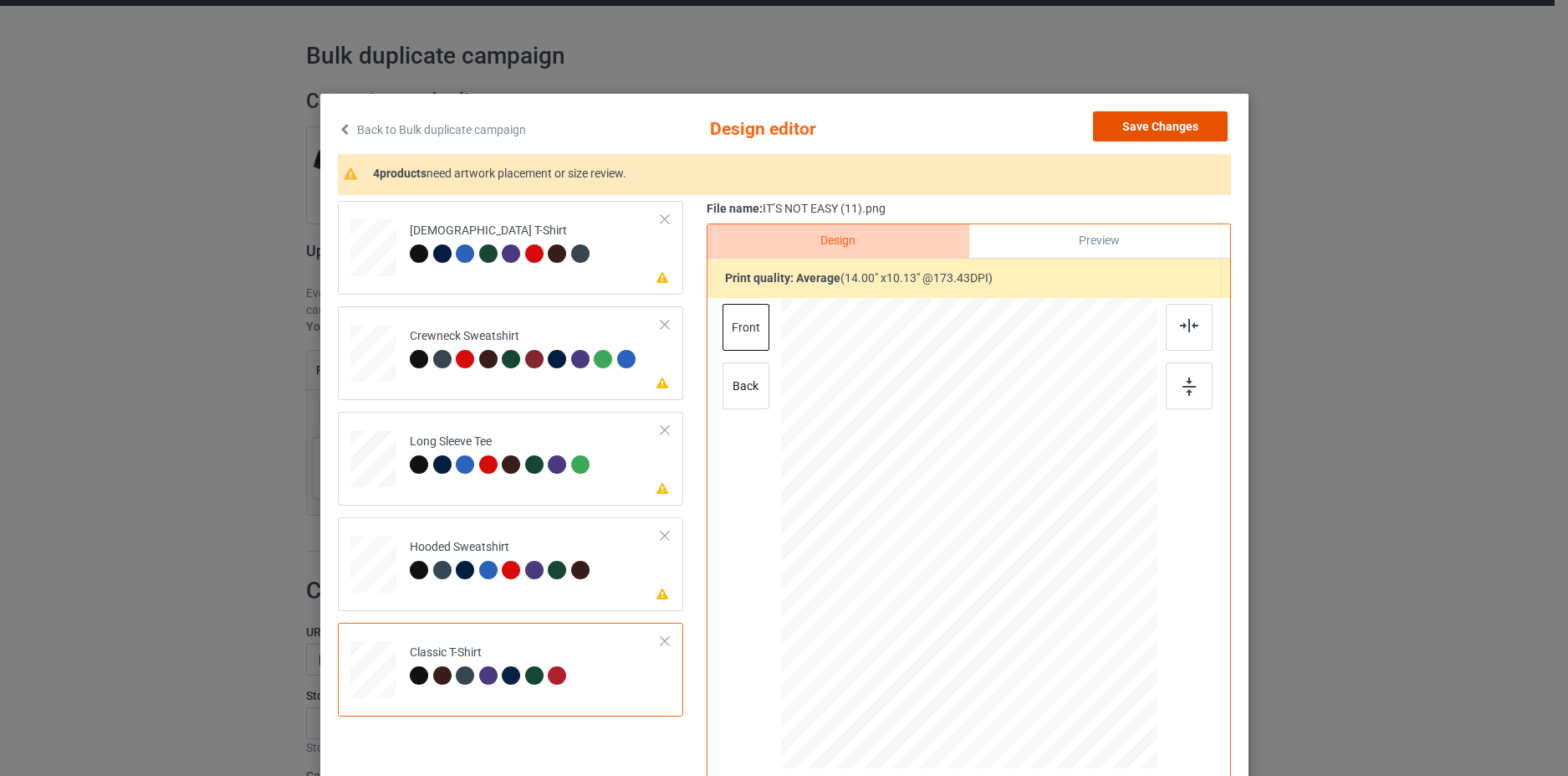
click at [1165, 124] on button "Save Changes" at bounding box center [1160, 126] width 135 height 30
